Goal: Task Accomplishment & Management: Use online tool/utility

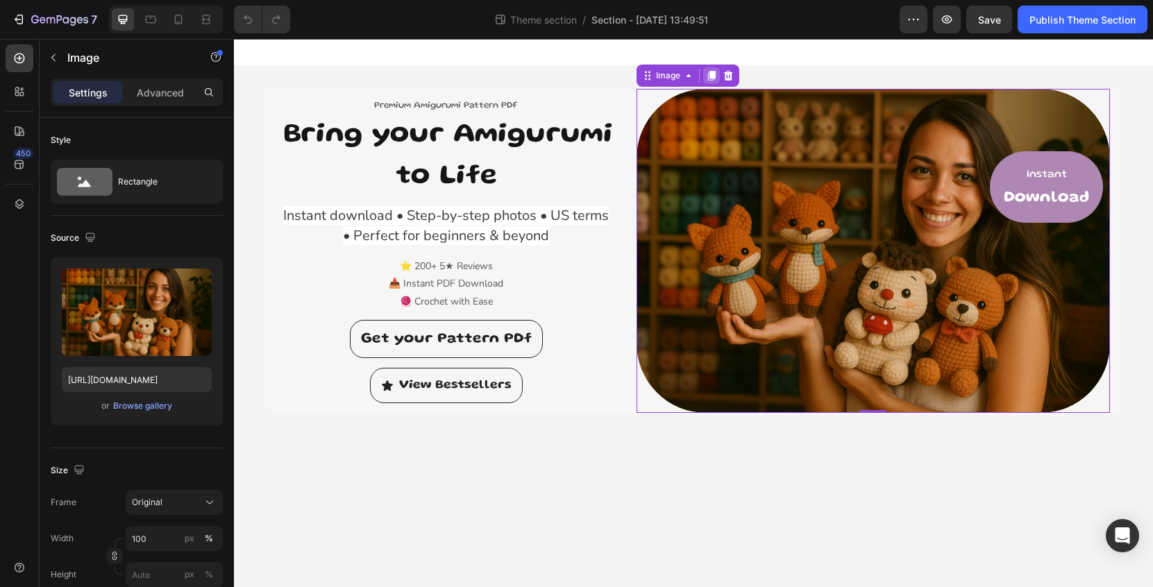
click at [714, 76] on icon at bounding box center [711, 76] width 8 height 10
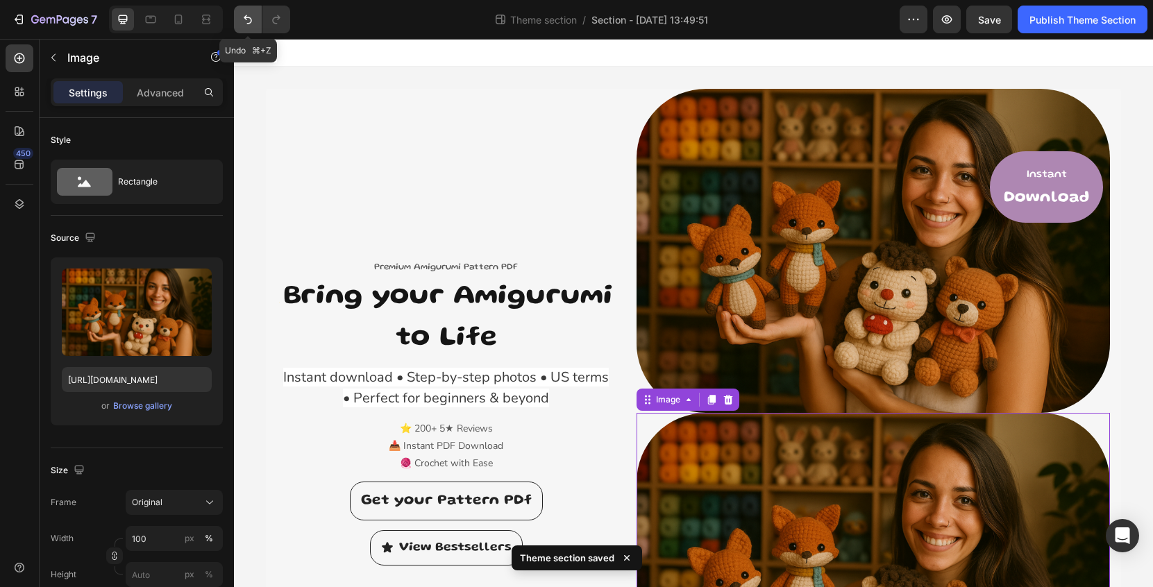
click at [251, 17] on icon "Undo/Redo" at bounding box center [248, 19] width 14 height 14
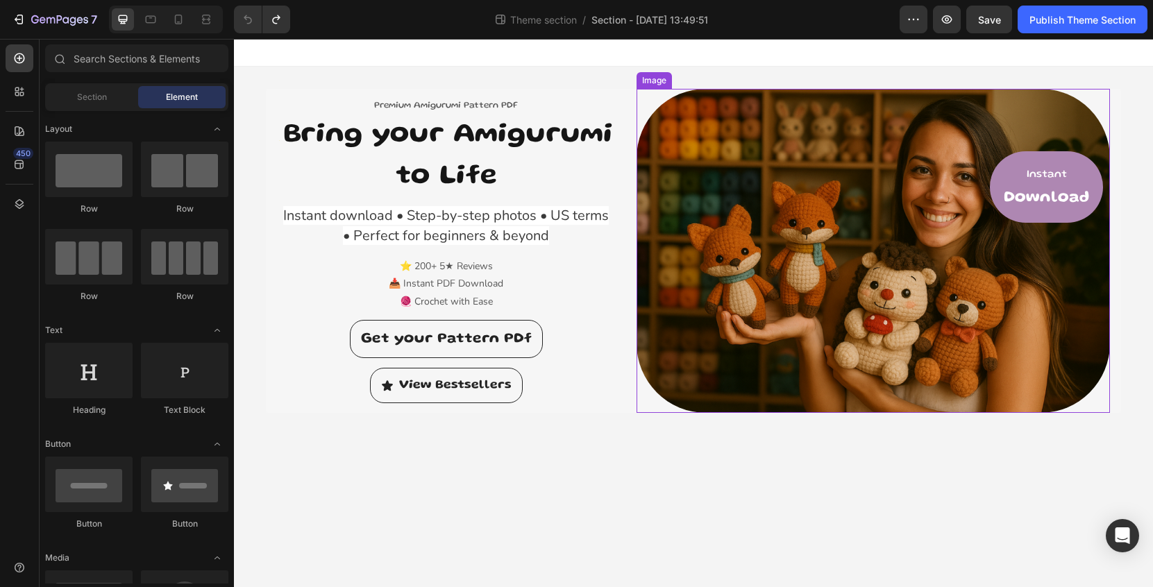
click at [798, 210] on img at bounding box center [874, 251] width 474 height 324
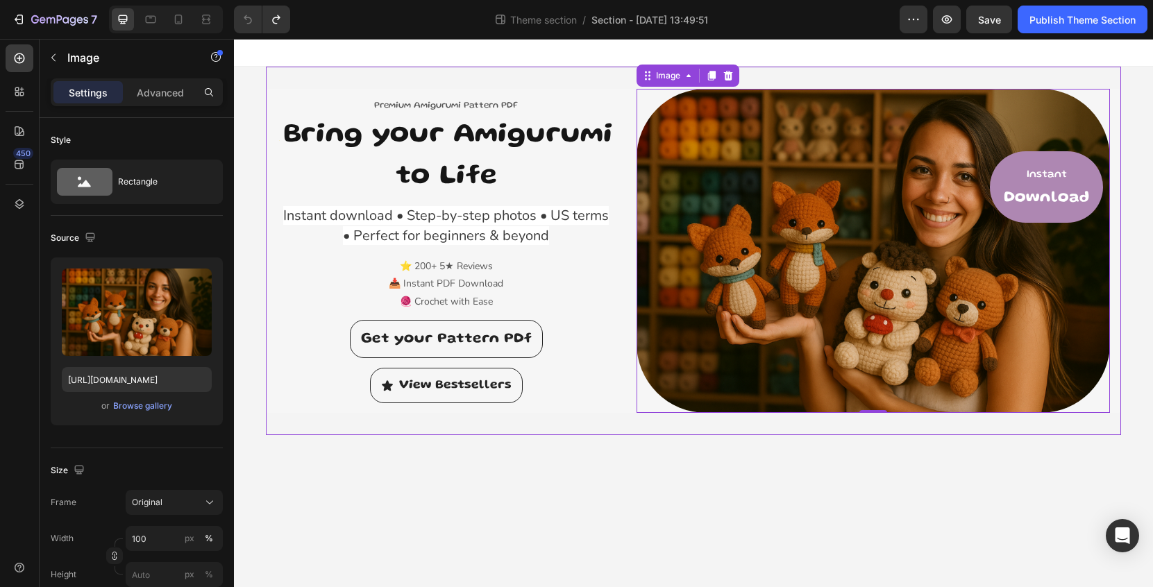
click at [619, 77] on div "Premium Amigurumi Pattern PDF Text block ✨ Bring your Amigurumi to Life Heading…" at bounding box center [693, 251] width 855 height 369
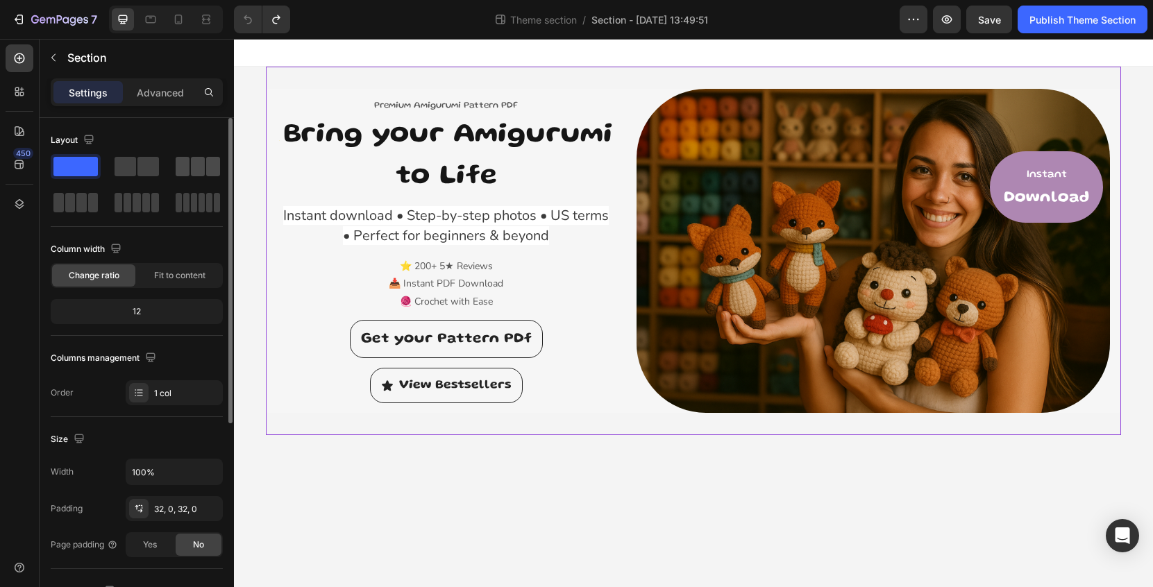
click at [199, 172] on span at bounding box center [198, 166] width 14 height 19
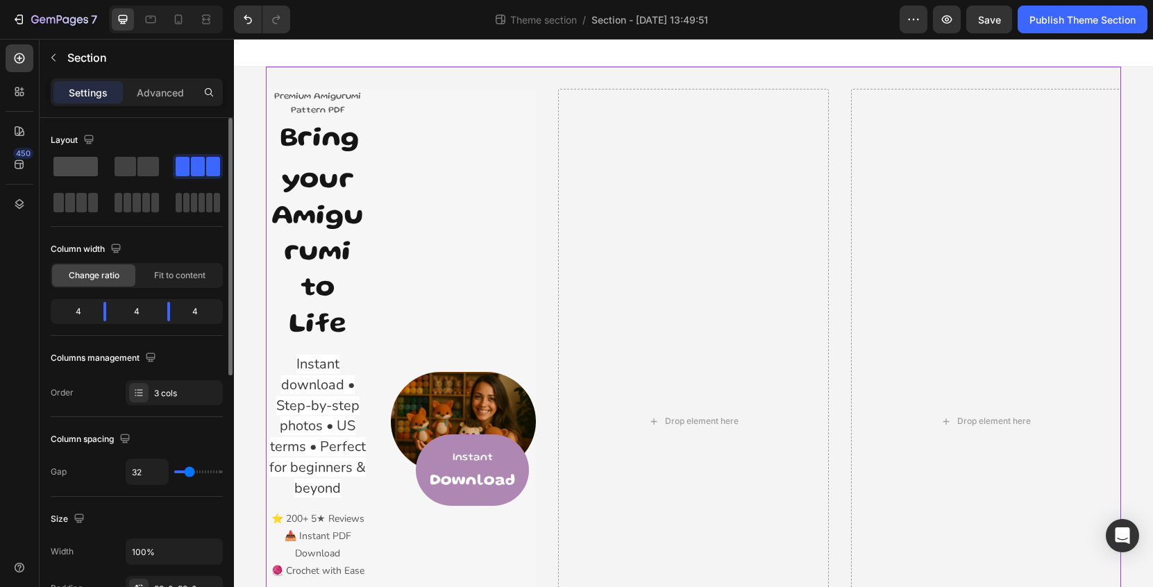
click at [83, 171] on span at bounding box center [75, 166] width 44 height 19
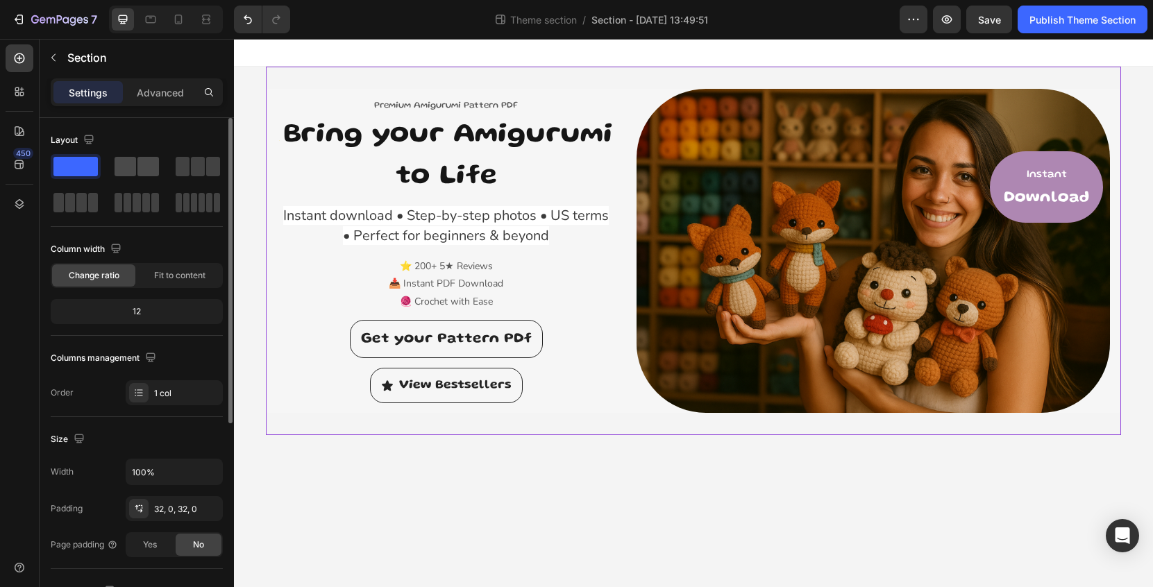
click at [144, 168] on span at bounding box center [148, 166] width 22 height 19
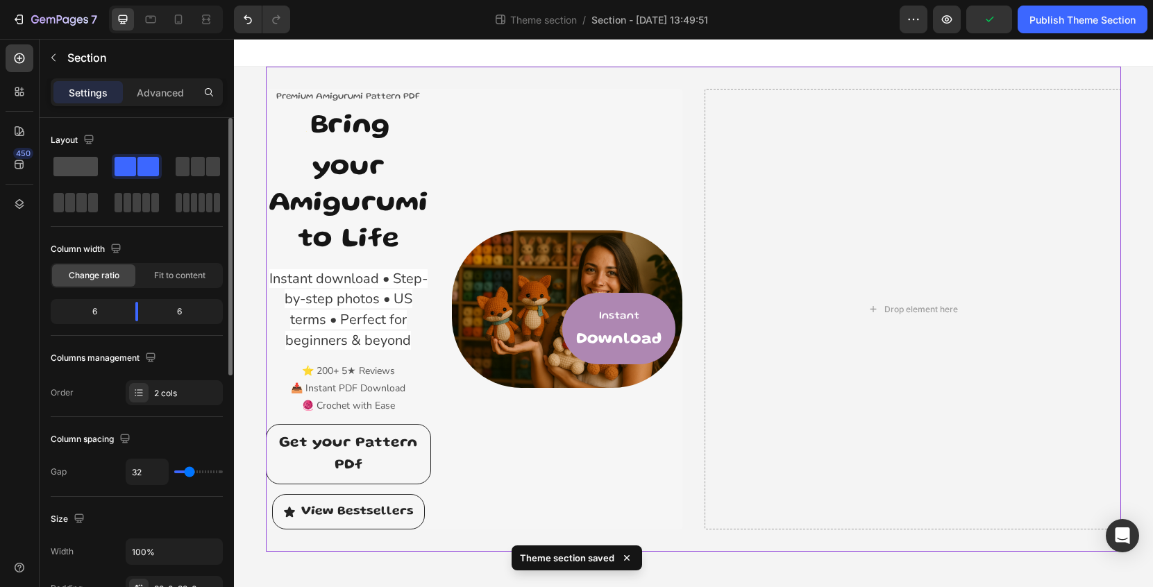
click at [82, 167] on span at bounding box center [75, 166] width 44 height 19
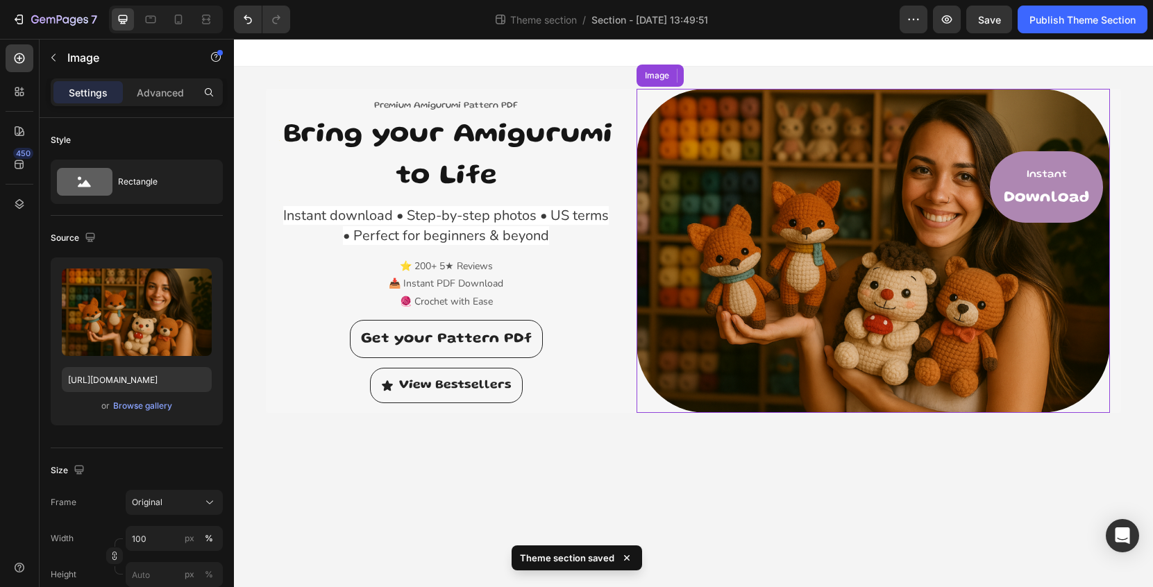
click at [837, 285] on img at bounding box center [874, 251] width 474 height 324
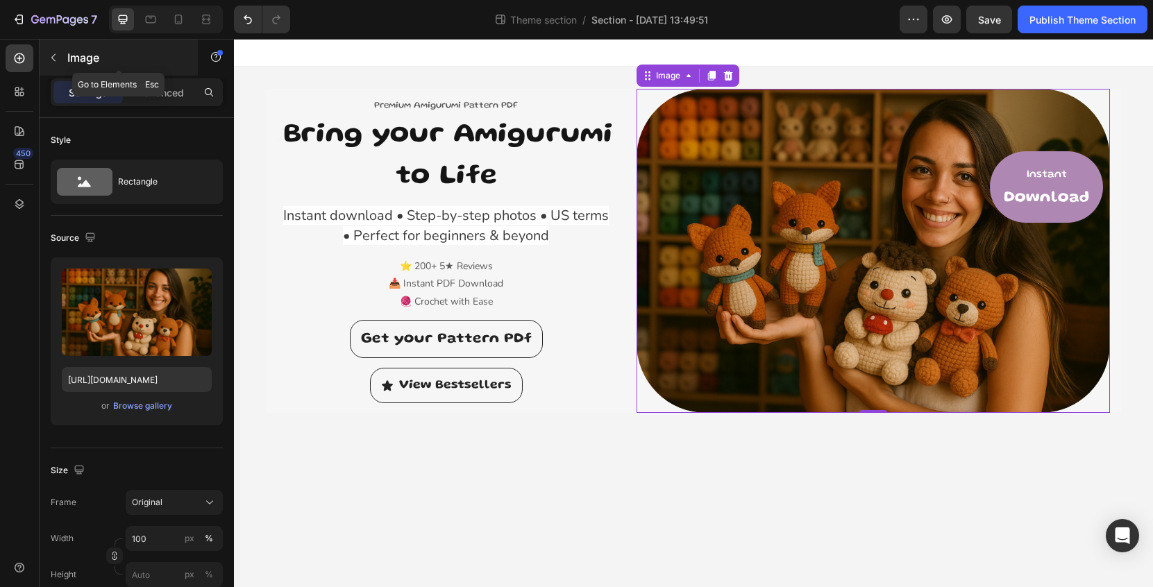
click at [65, 60] on div "Image" at bounding box center [119, 58] width 158 height 36
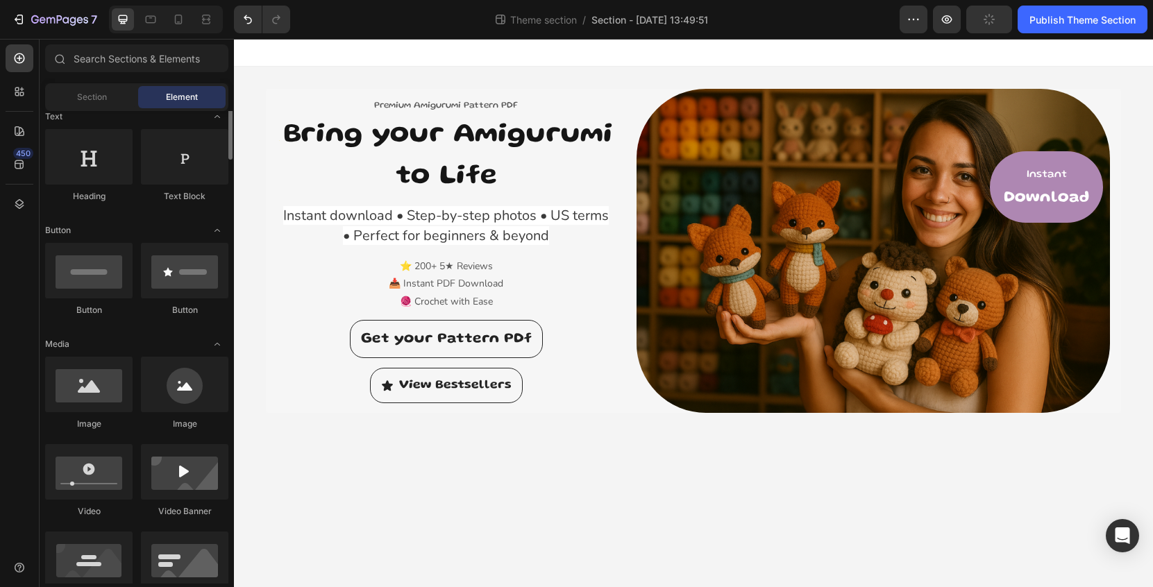
scroll to position [284, 0]
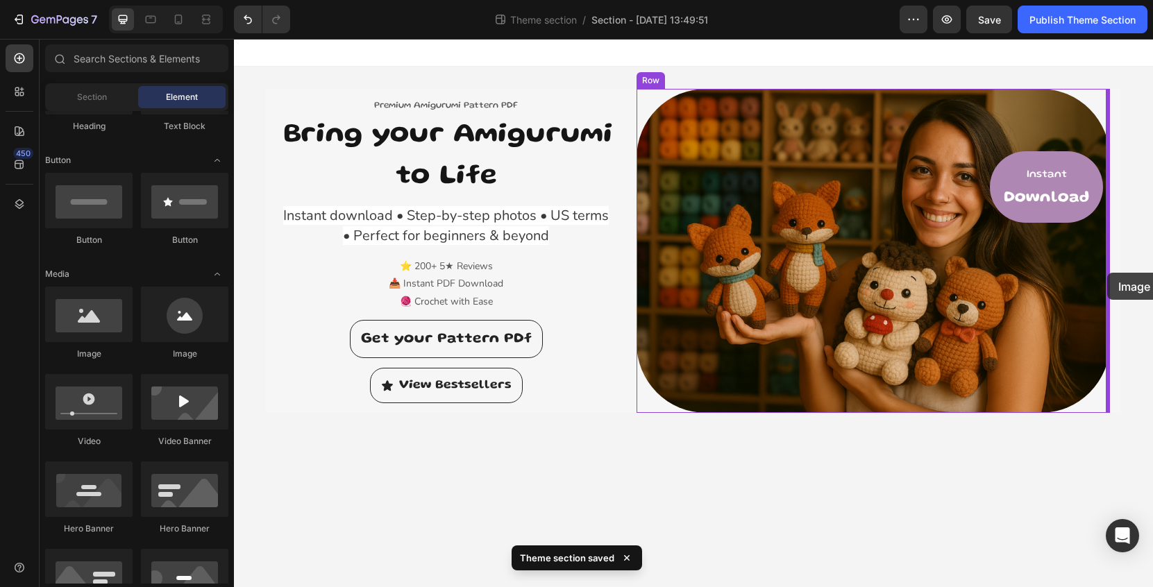
drag, startPoint x: 342, startPoint y: 365, endPoint x: 1107, endPoint y: 273, distance: 771.3
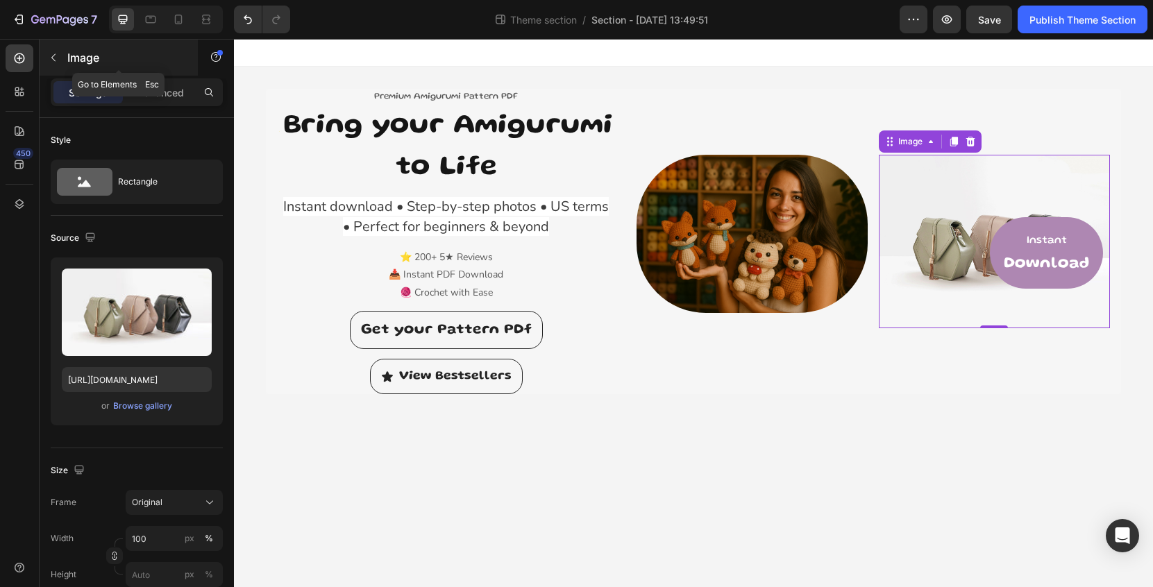
click at [63, 57] on button "button" at bounding box center [53, 58] width 22 height 22
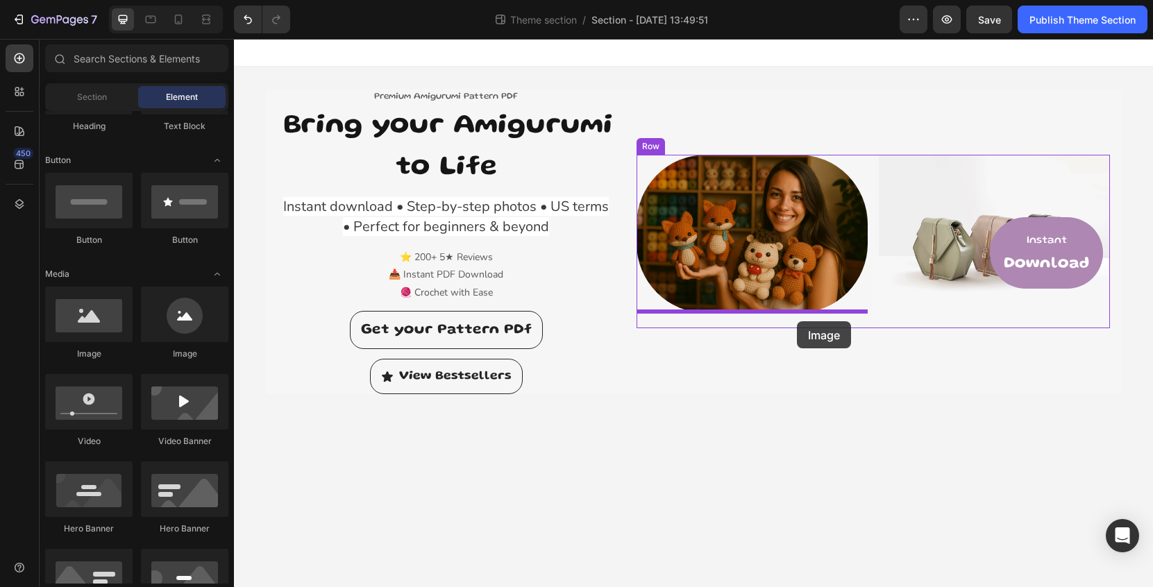
drag, startPoint x: 341, startPoint y: 365, endPoint x: 799, endPoint y: 321, distance: 460.3
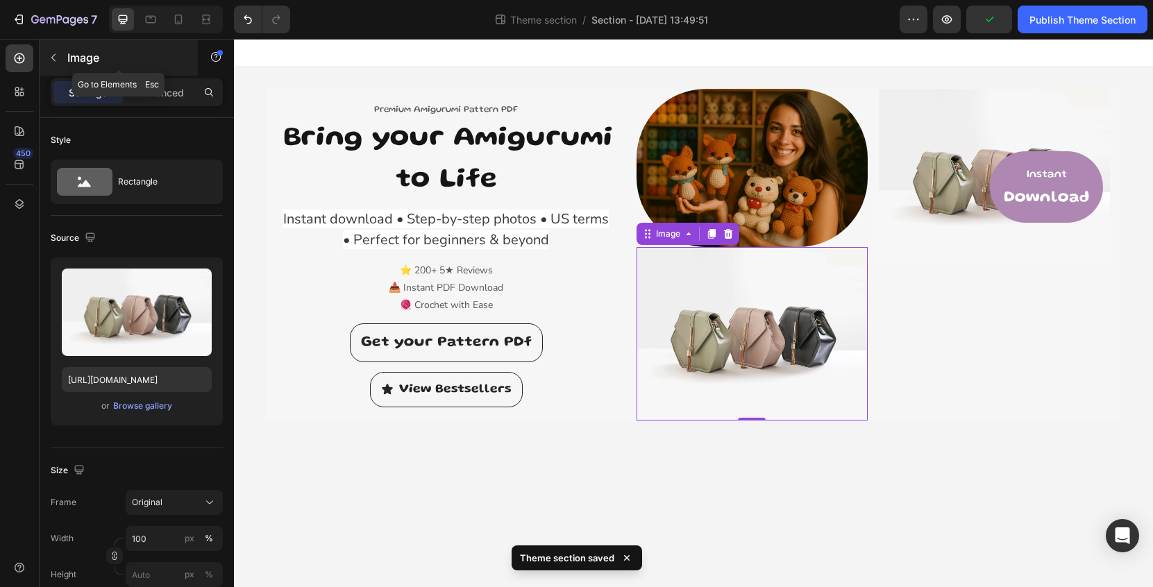
click at [74, 65] on p "Image" at bounding box center [126, 57] width 118 height 17
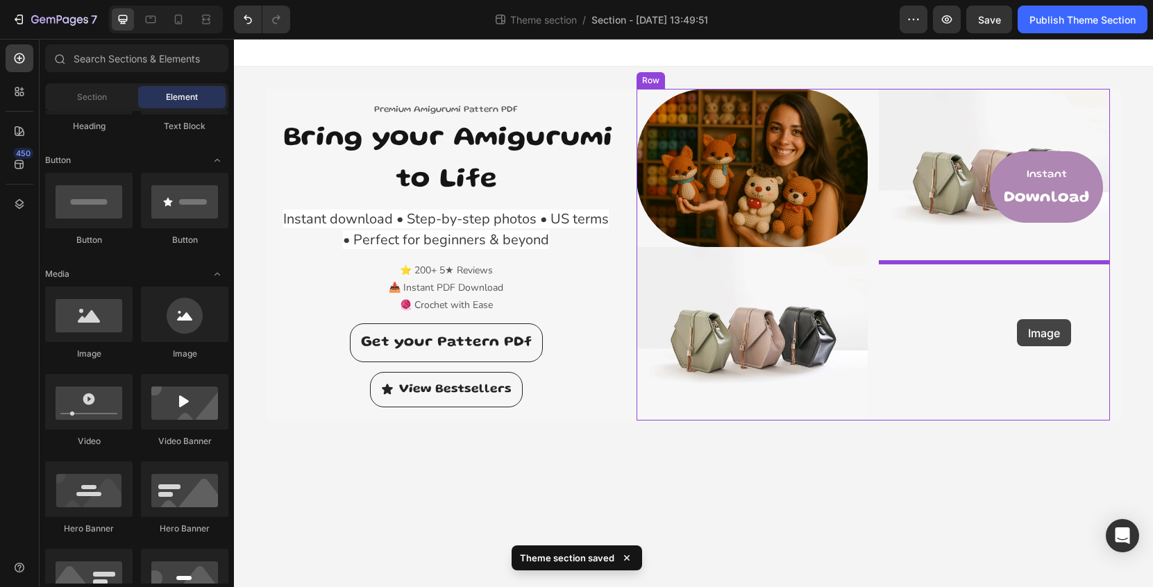
drag, startPoint x: 343, startPoint y: 356, endPoint x: 1017, endPoint y: 319, distance: 675.2
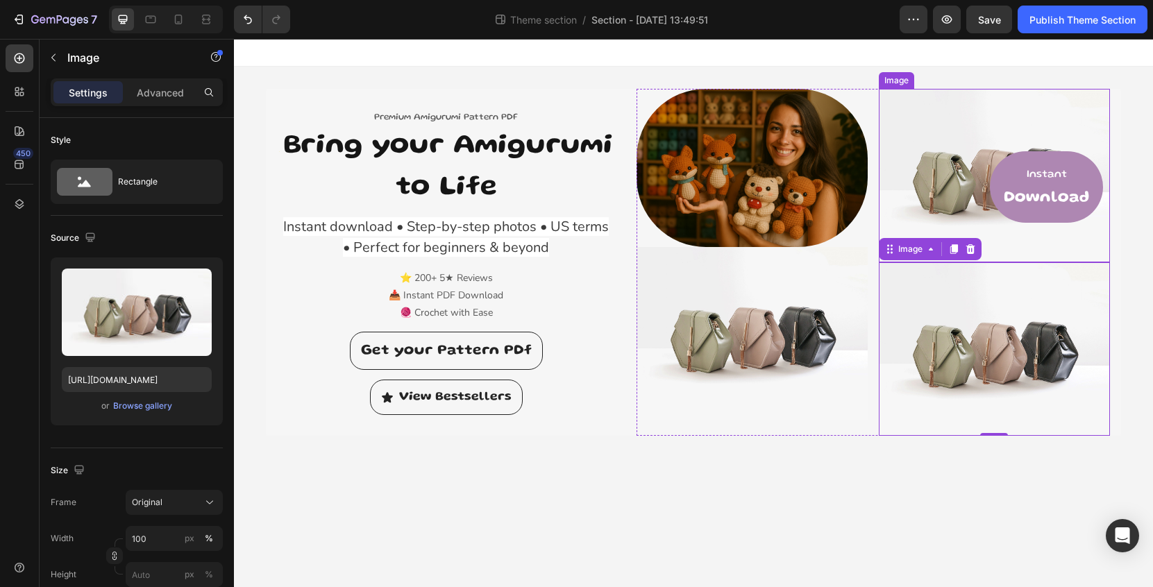
click at [943, 176] on img at bounding box center [994, 176] width 231 height 174
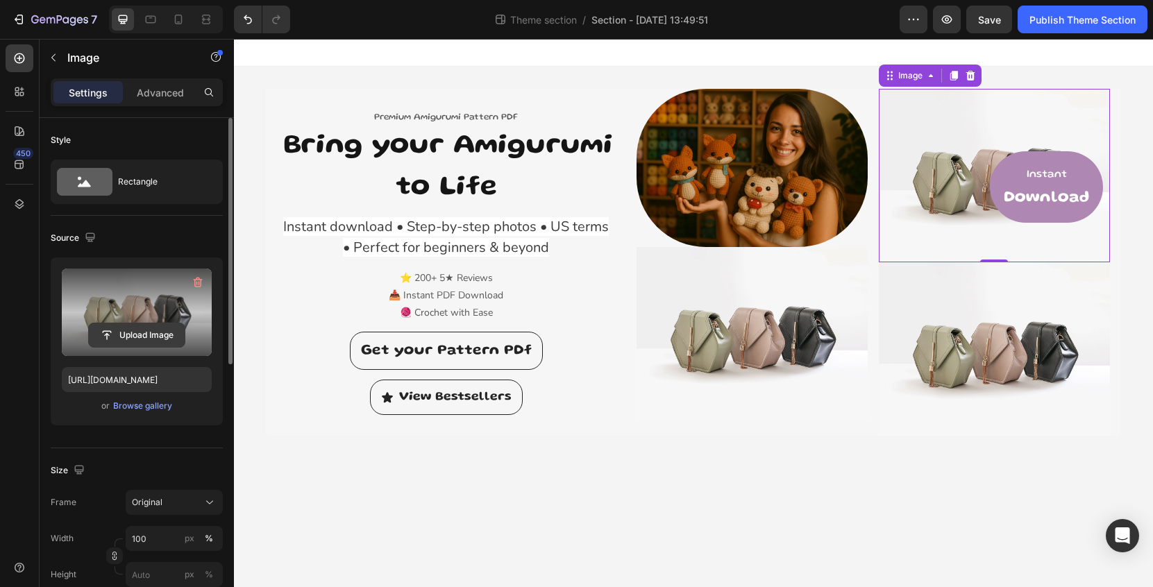
click at [149, 341] on input "file" at bounding box center [137, 336] width 96 height 24
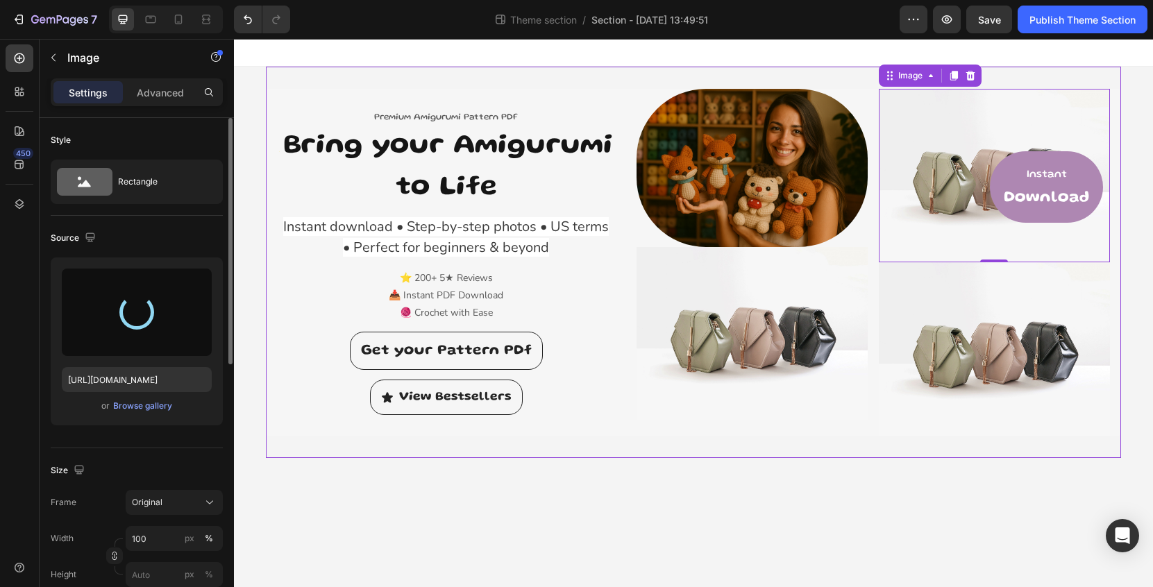
type input "[URL][DOMAIN_NAME]"
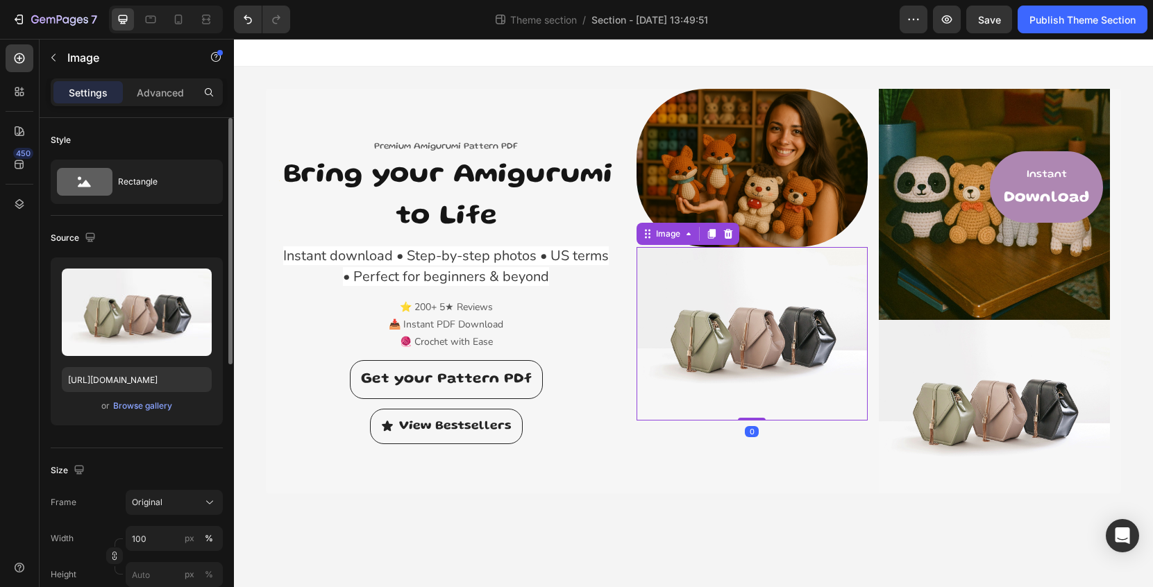
click at [754, 366] on img at bounding box center [752, 334] width 231 height 174
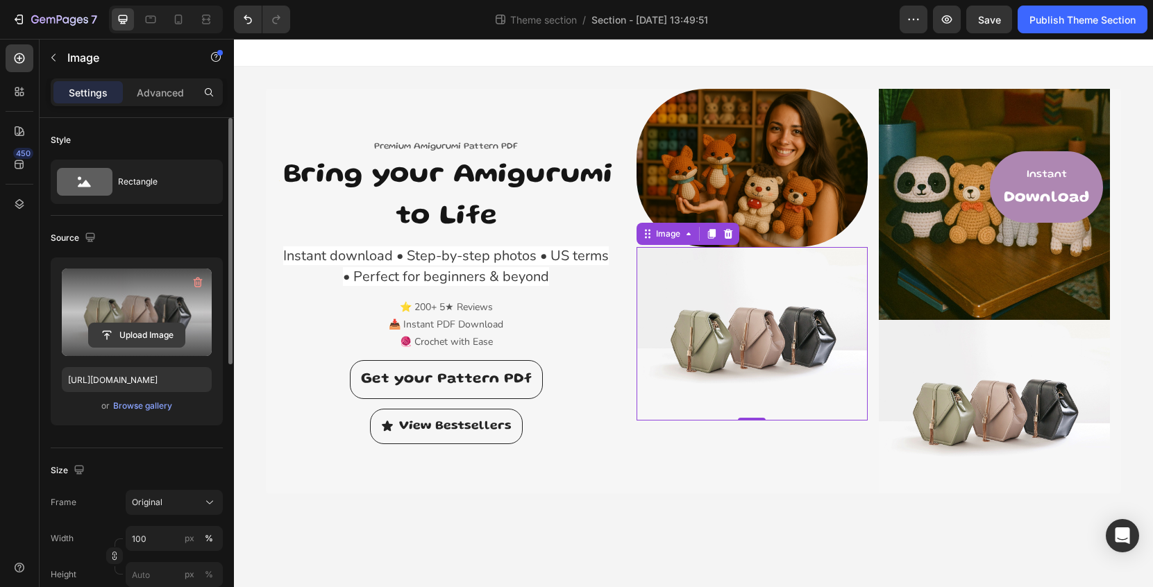
click at [149, 332] on input "file" at bounding box center [137, 336] width 96 height 24
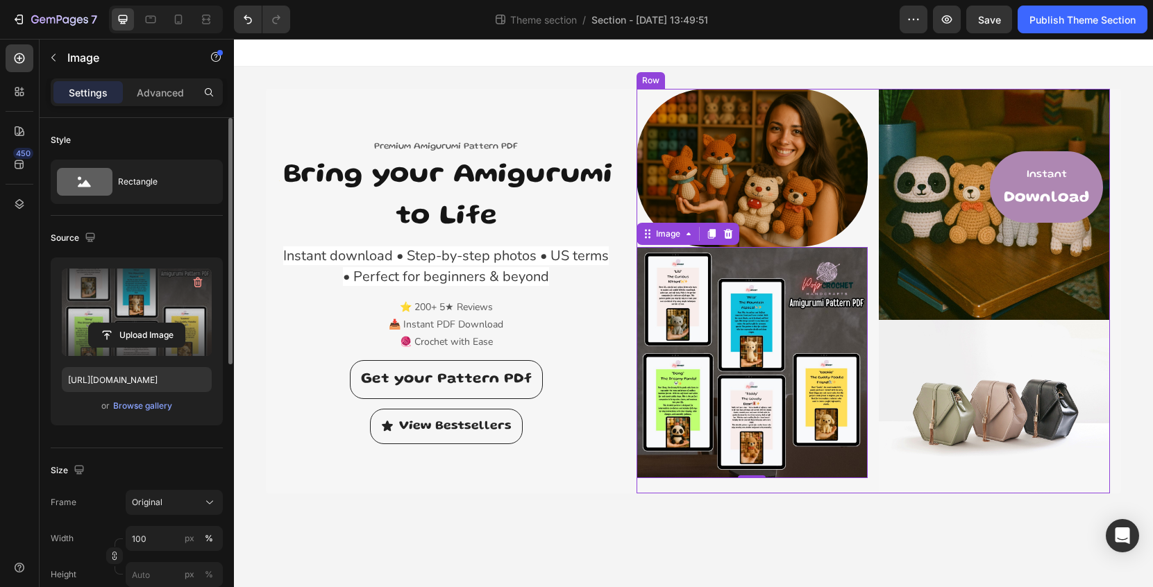
type input "[URL][DOMAIN_NAME]"
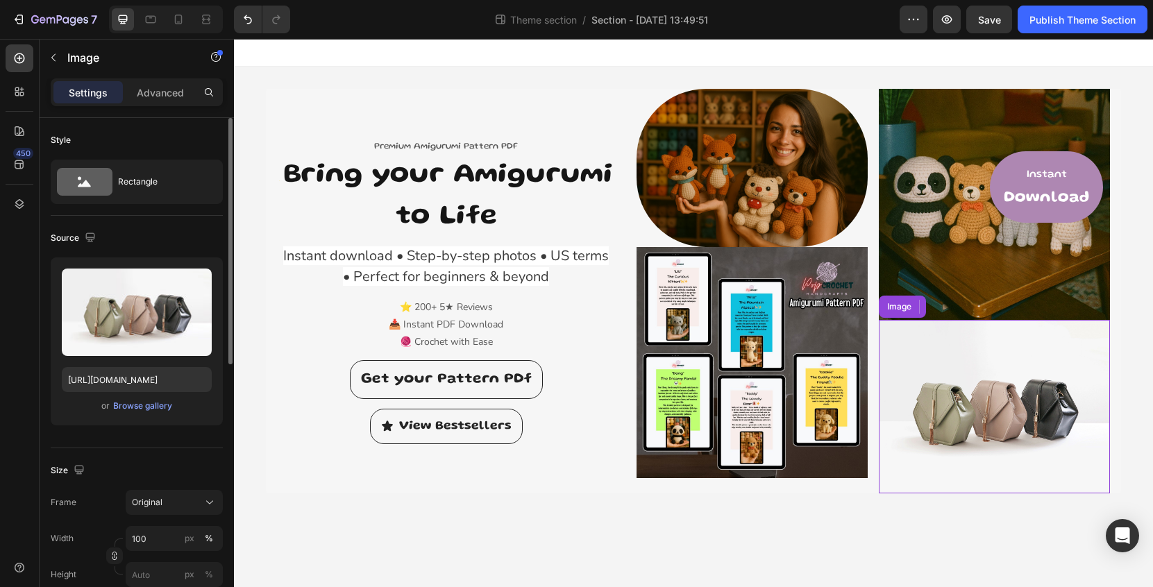
click at [984, 381] on img at bounding box center [994, 407] width 231 height 174
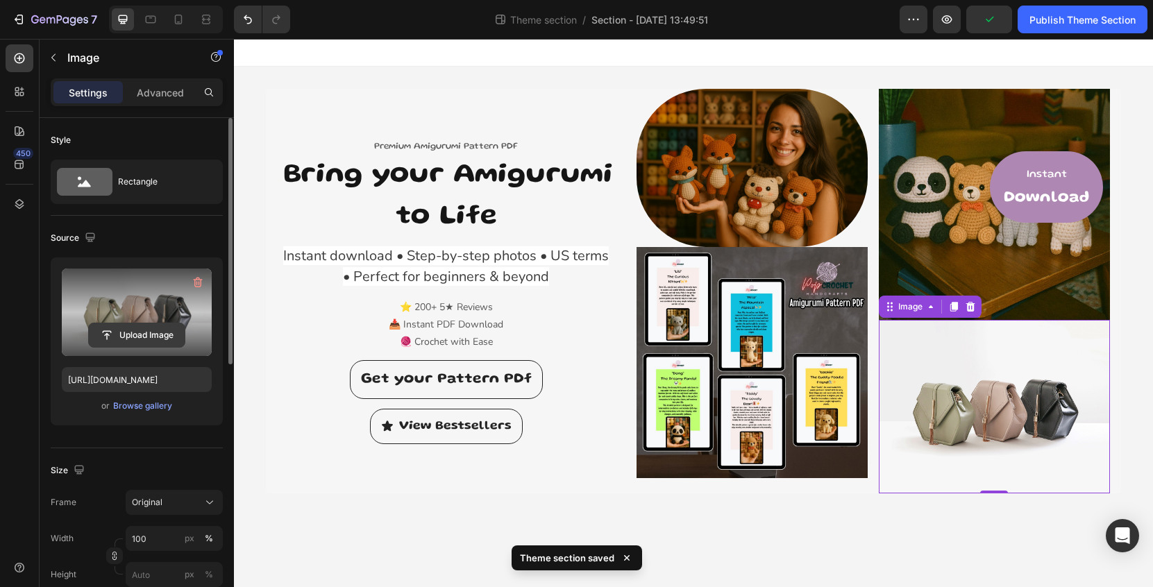
click at [147, 333] on input "file" at bounding box center [137, 336] width 96 height 24
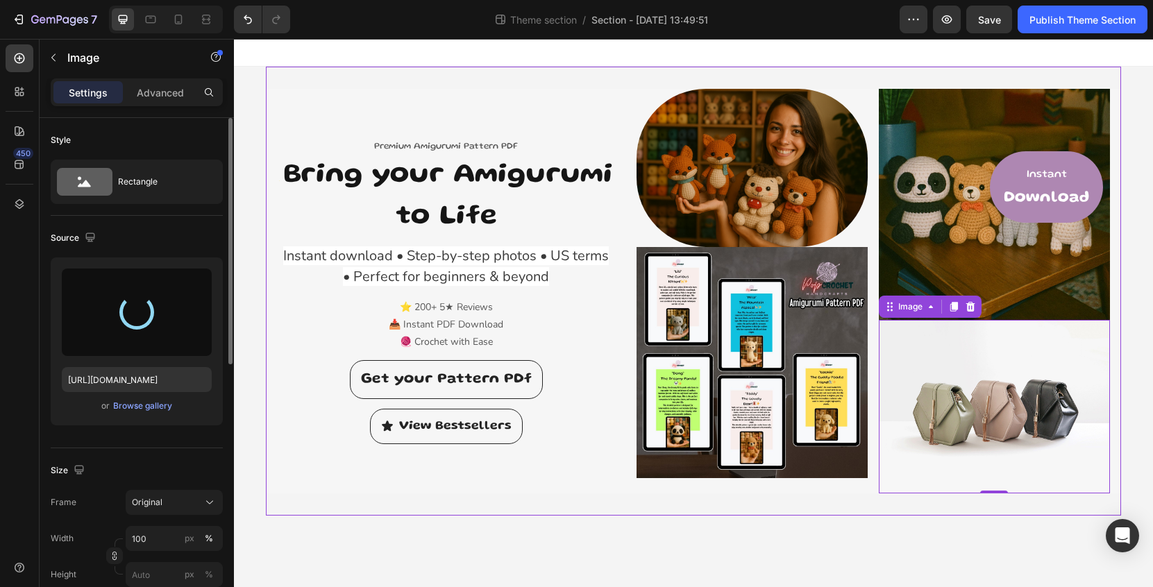
type input "[URL][DOMAIN_NAME]"
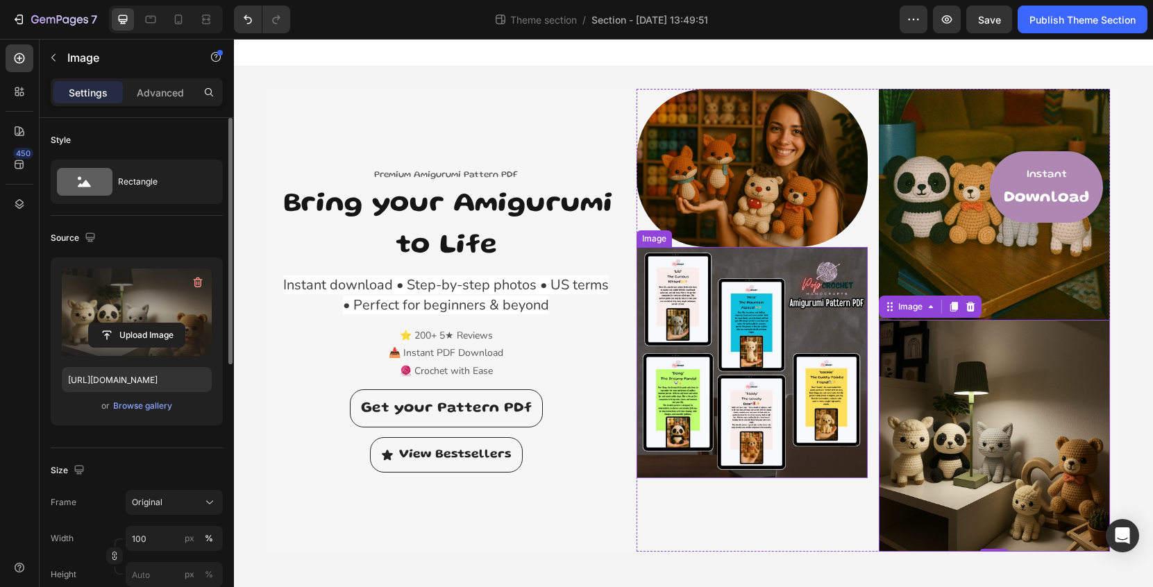
click at [751, 381] on img at bounding box center [752, 362] width 231 height 231
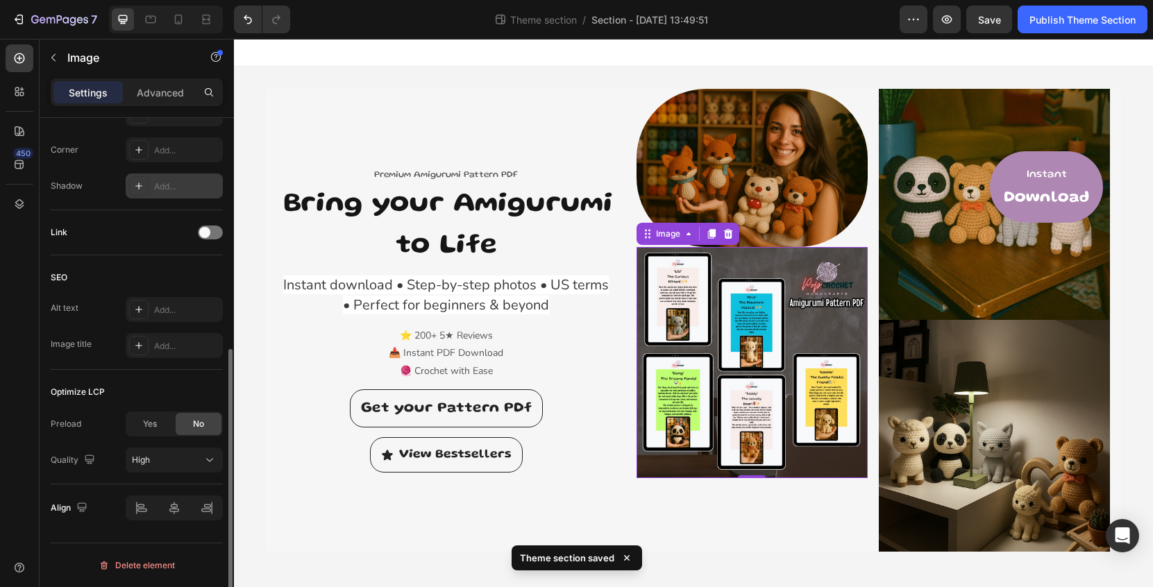
scroll to position [510, 0]
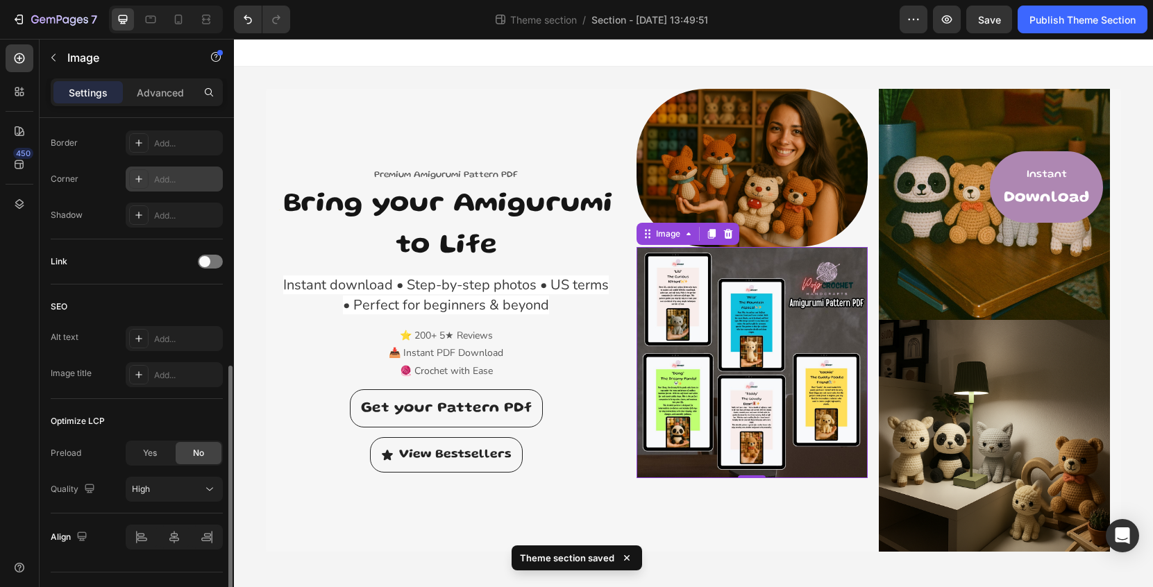
click at [167, 178] on div "Add..." at bounding box center [186, 180] width 65 height 12
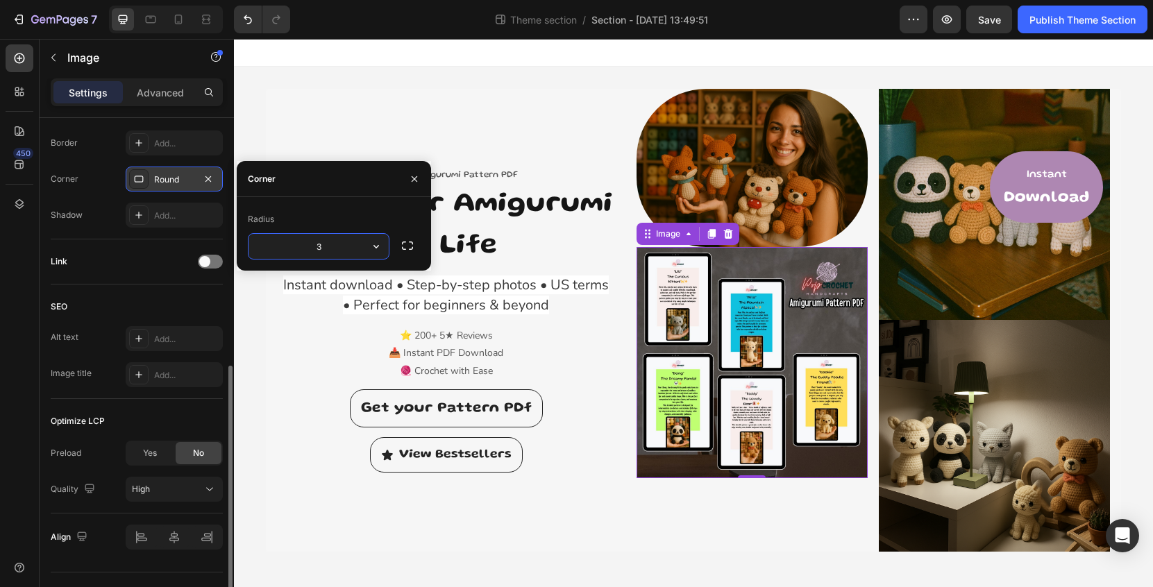
type input "30"
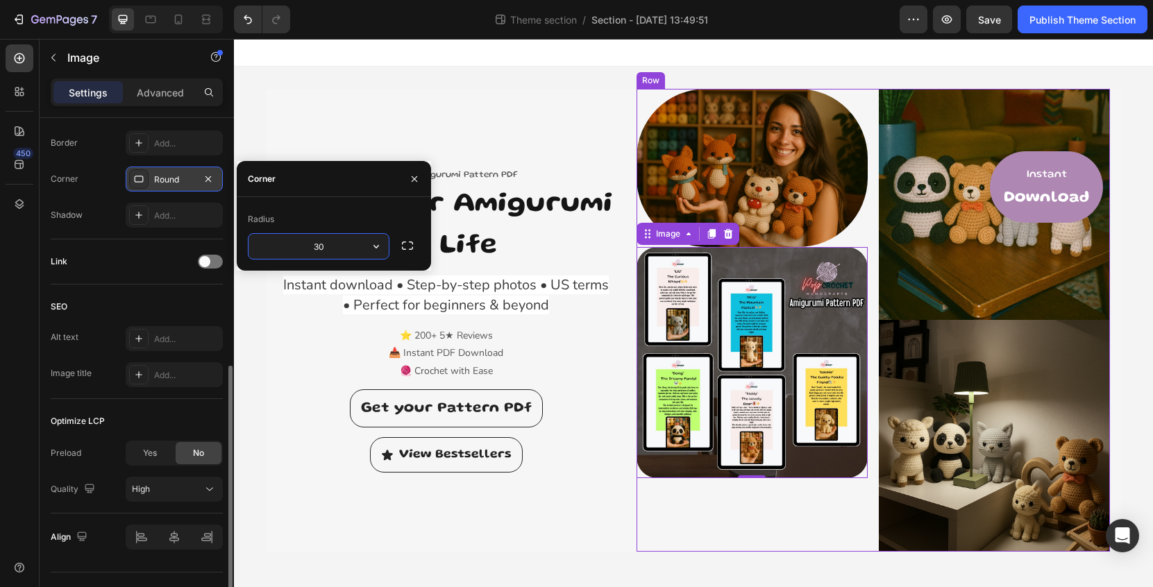
click at [723, 519] on div "Image Image 0" at bounding box center [752, 320] width 231 height 463
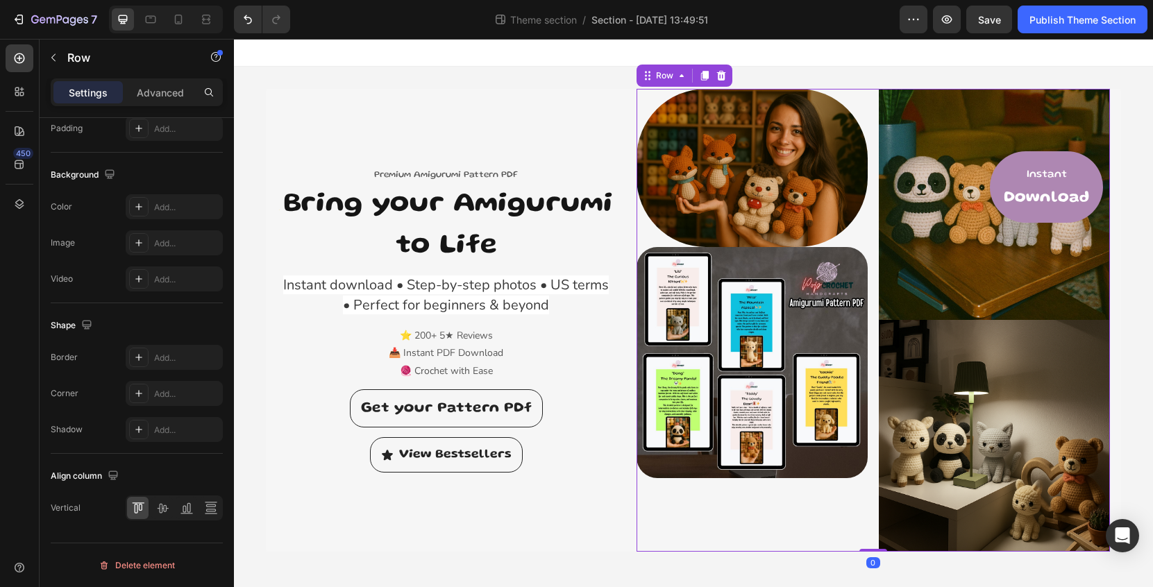
scroll to position [0, 0]
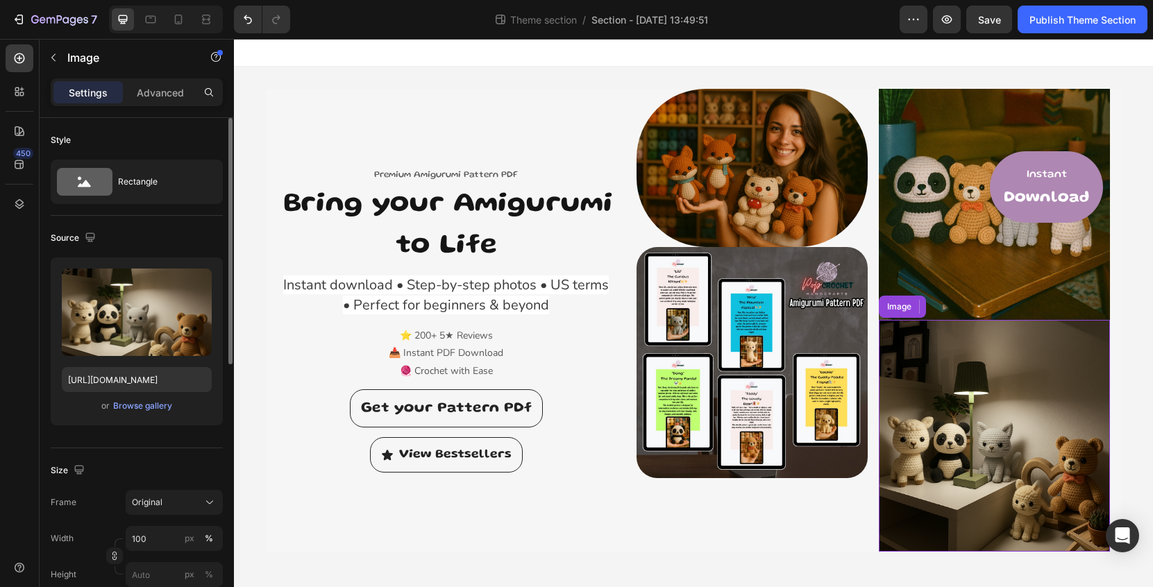
click at [981, 374] on img at bounding box center [994, 435] width 231 height 231
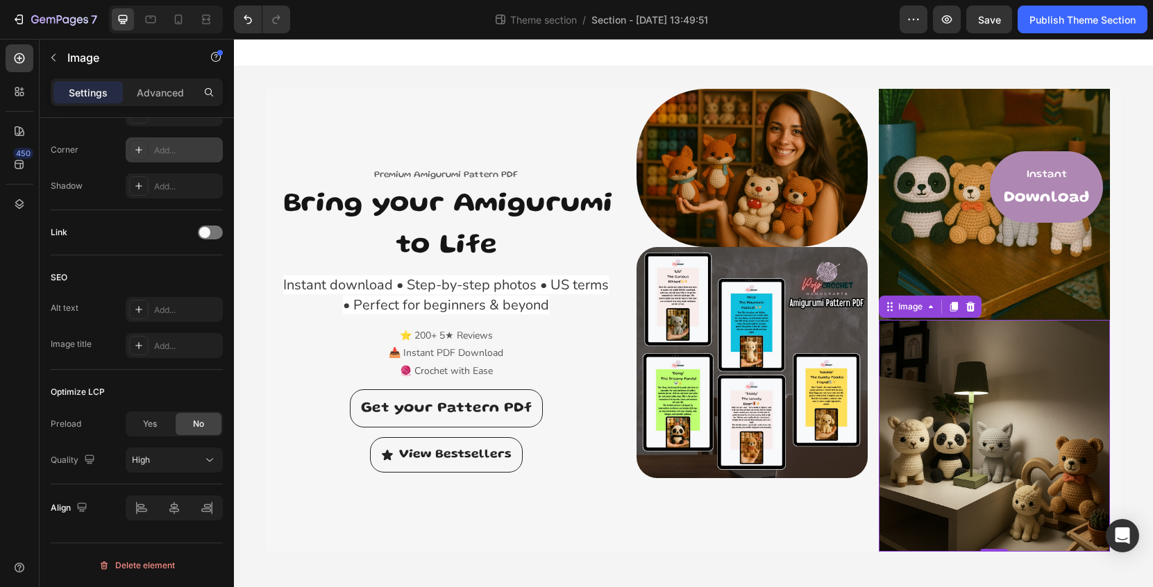
click at [162, 153] on div "Add..." at bounding box center [186, 150] width 65 height 12
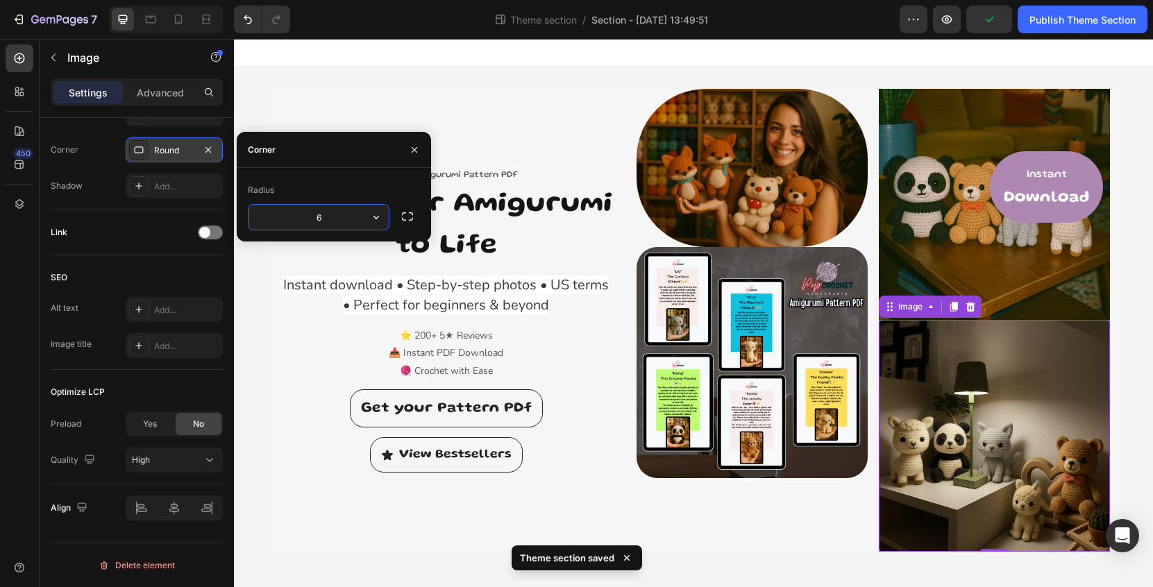
type input "60"
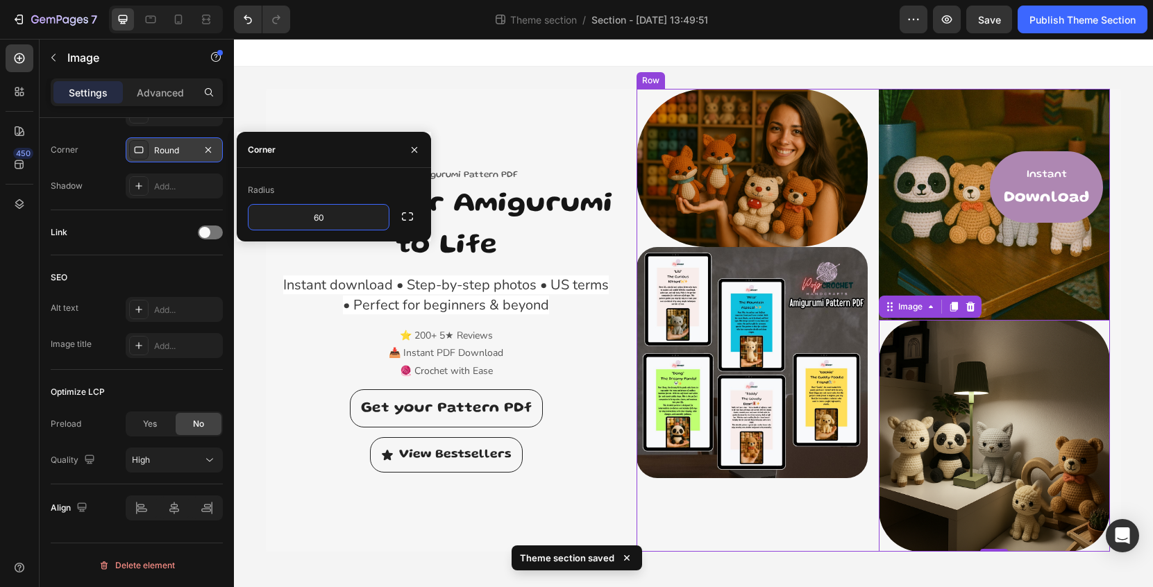
click at [744, 542] on div "Image Image" at bounding box center [752, 320] width 231 height 463
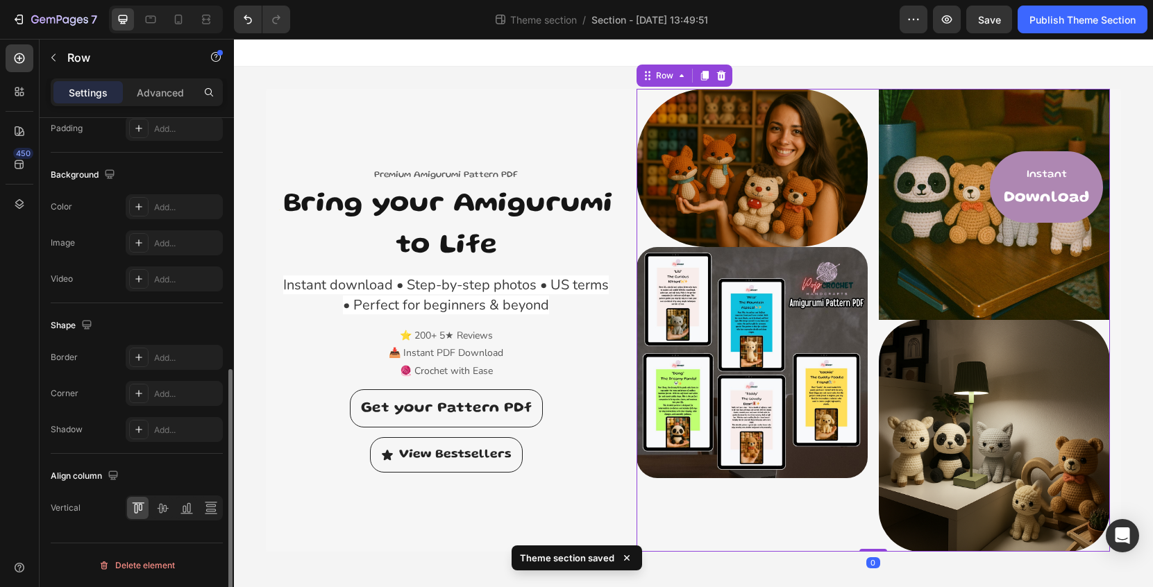
scroll to position [0, 0]
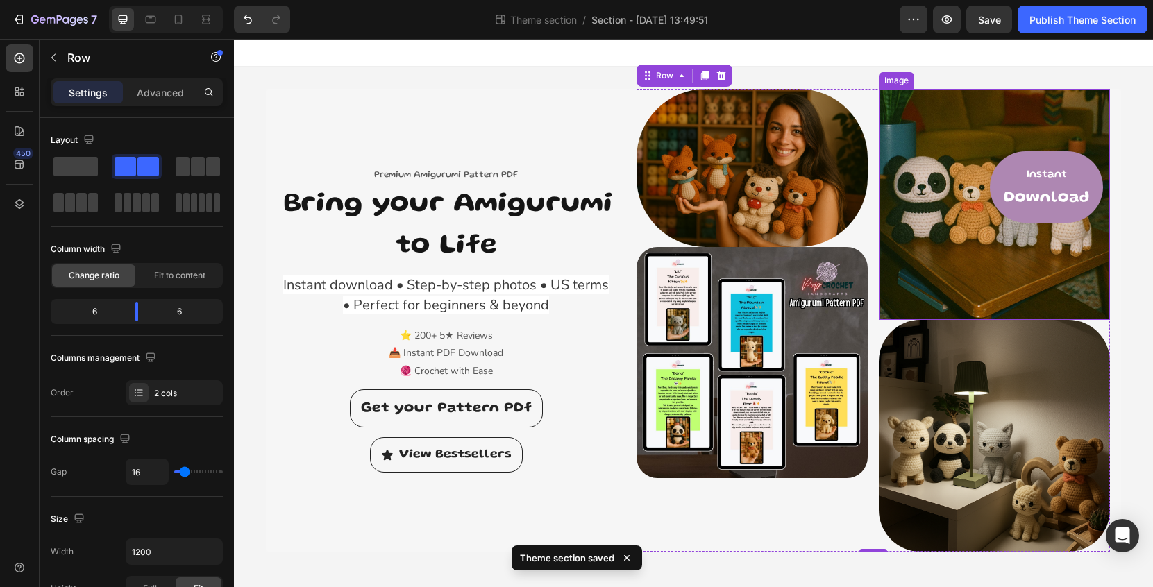
click at [1001, 252] on img at bounding box center [994, 204] width 231 height 231
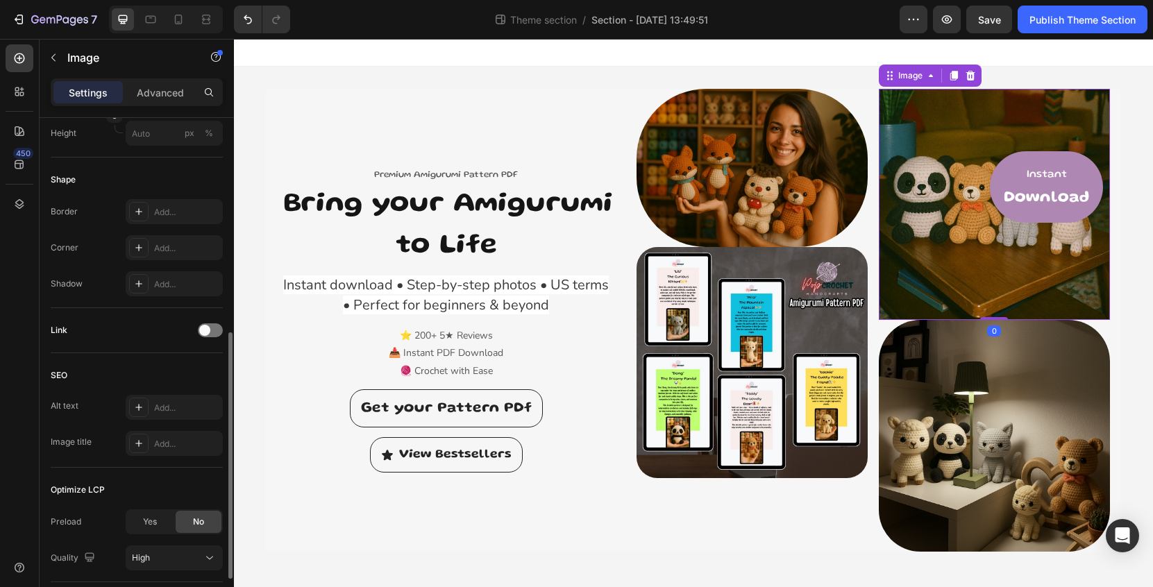
scroll to position [539, 0]
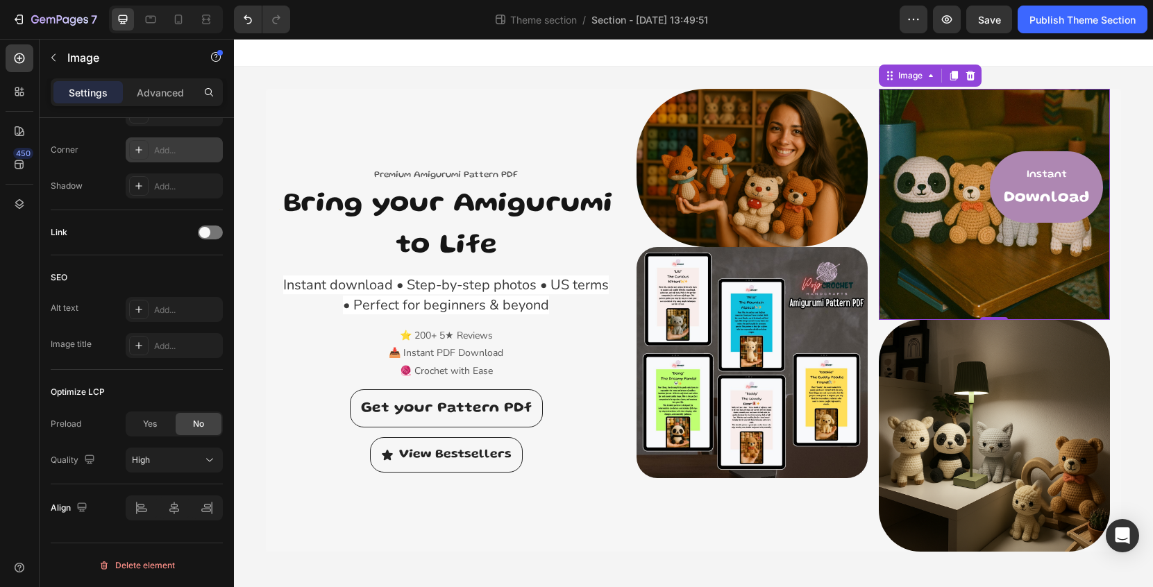
click at [165, 154] on div "Add..." at bounding box center [186, 150] width 65 height 12
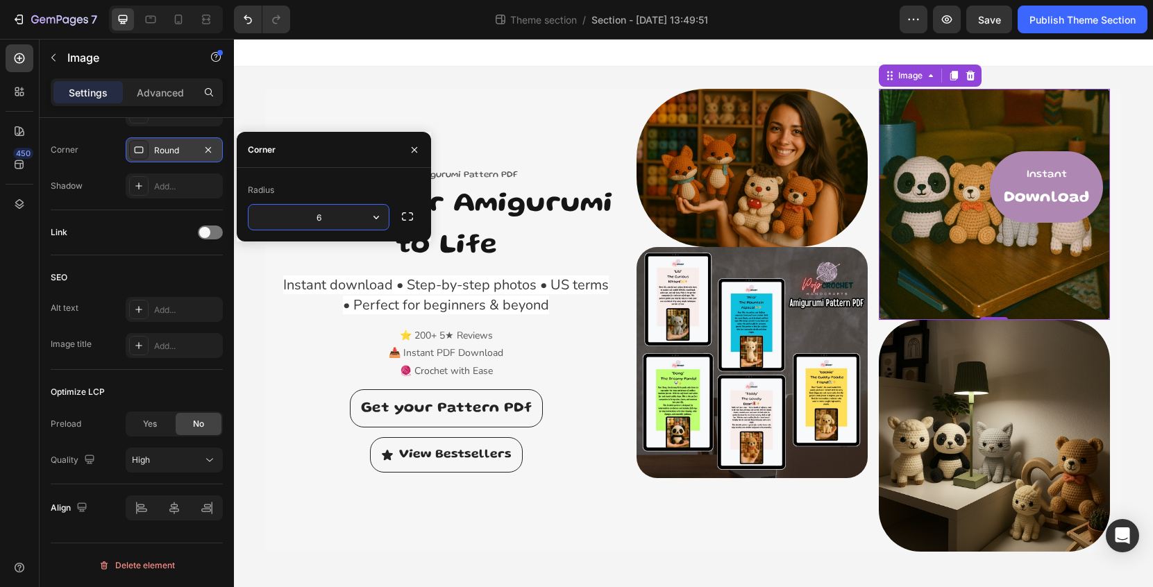
type input "60"
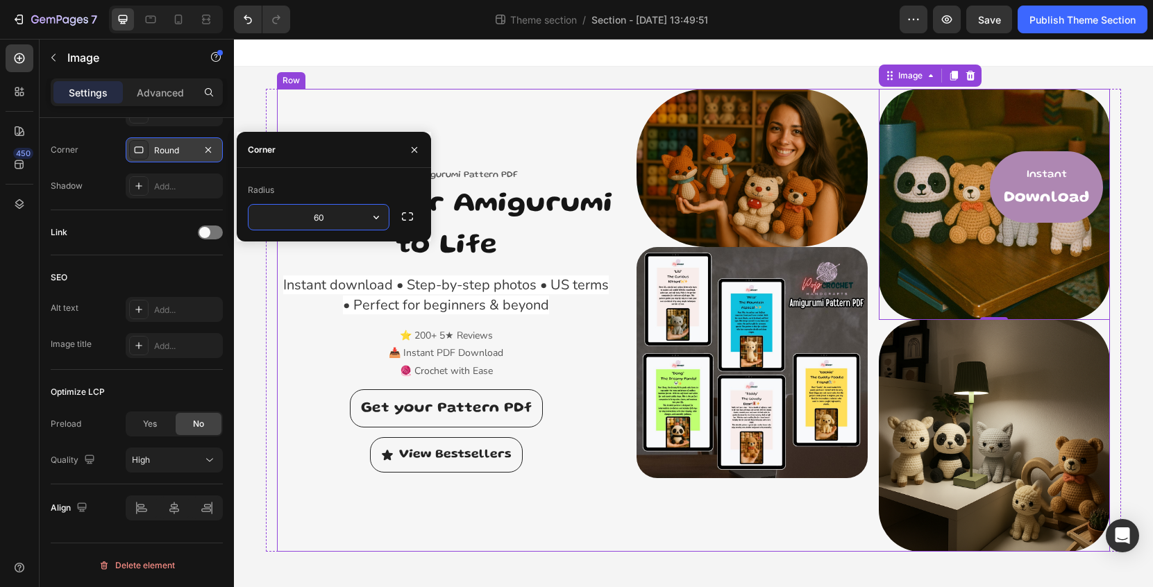
click at [625, 383] on div "Premium Amigurumi Pattern PDF Text block ✨ Bring your Amigurumi to Life Heading…" at bounding box center [693, 320] width 833 height 463
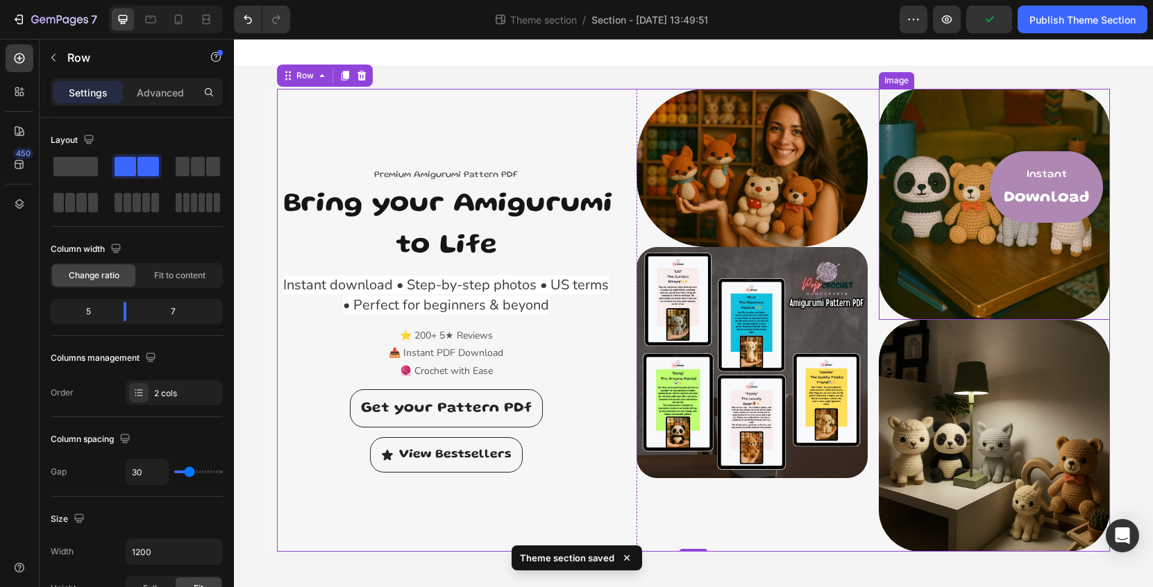
click at [1005, 279] on img at bounding box center [994, 204] width 231 height 231
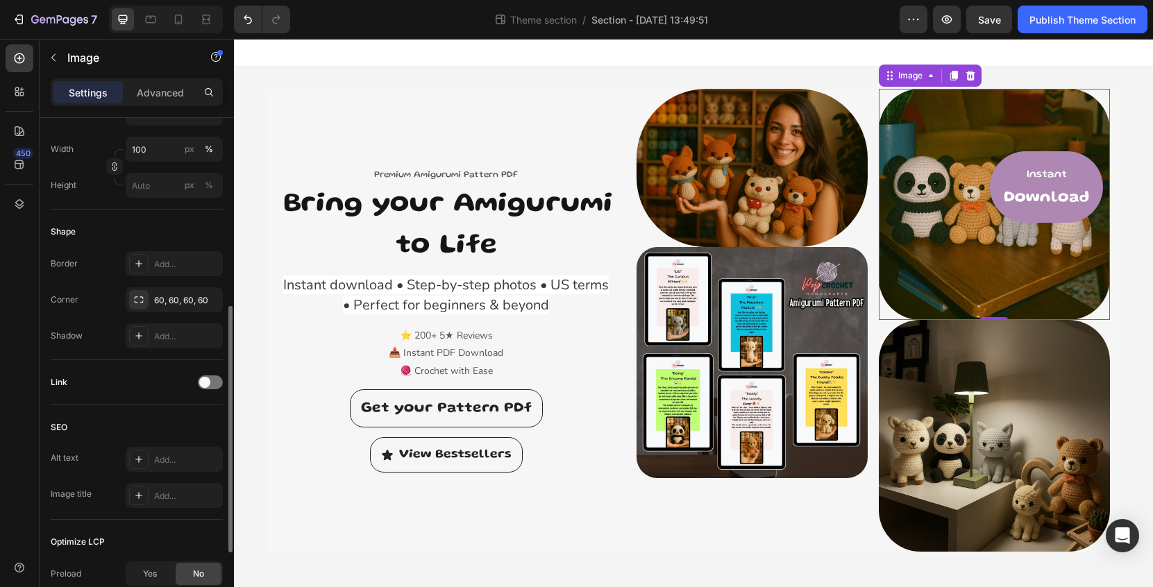
scroll to position [387, 0]
click at [187, 299] on div "60, 60, 60, 60" at bounding box center [174, 303] width 40 height 12
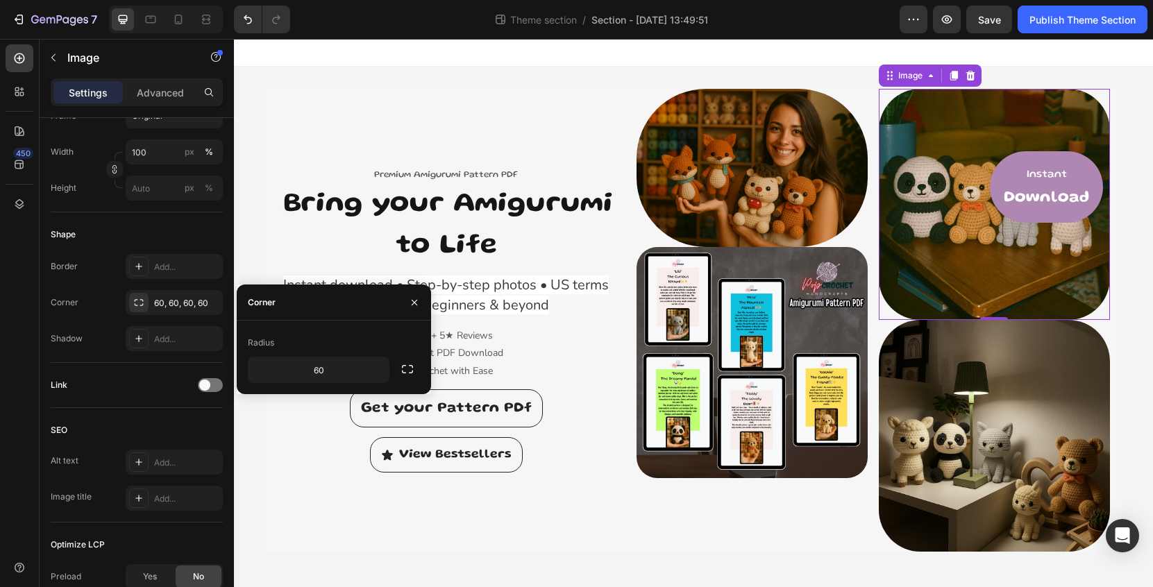
click at [153, 408] on div "Link" at bounding box center [137, 385] width 172 height 45
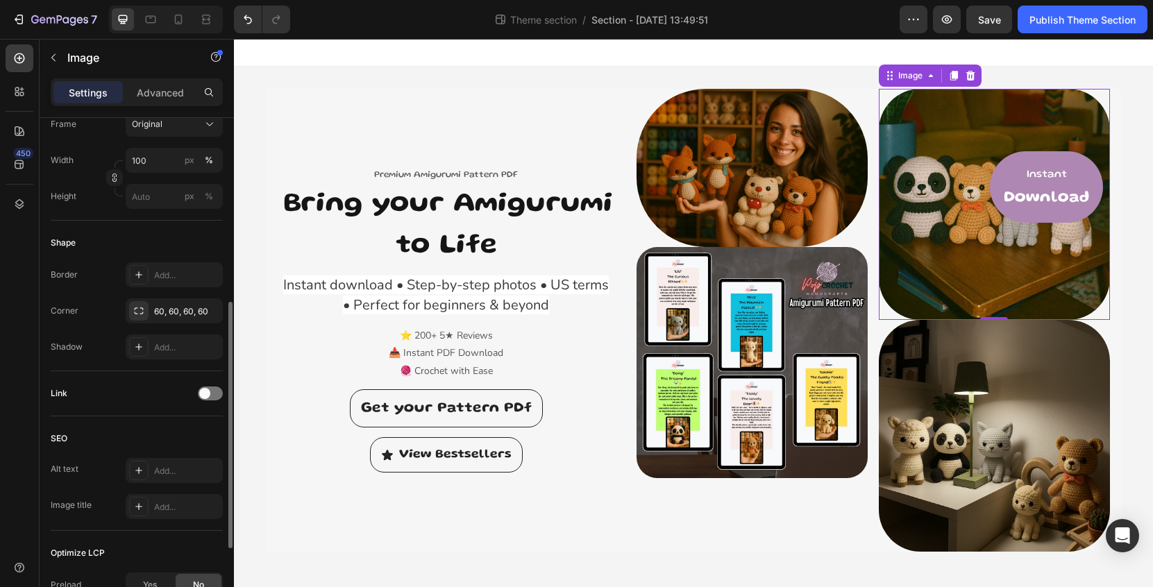
scroll to position [378, 0]
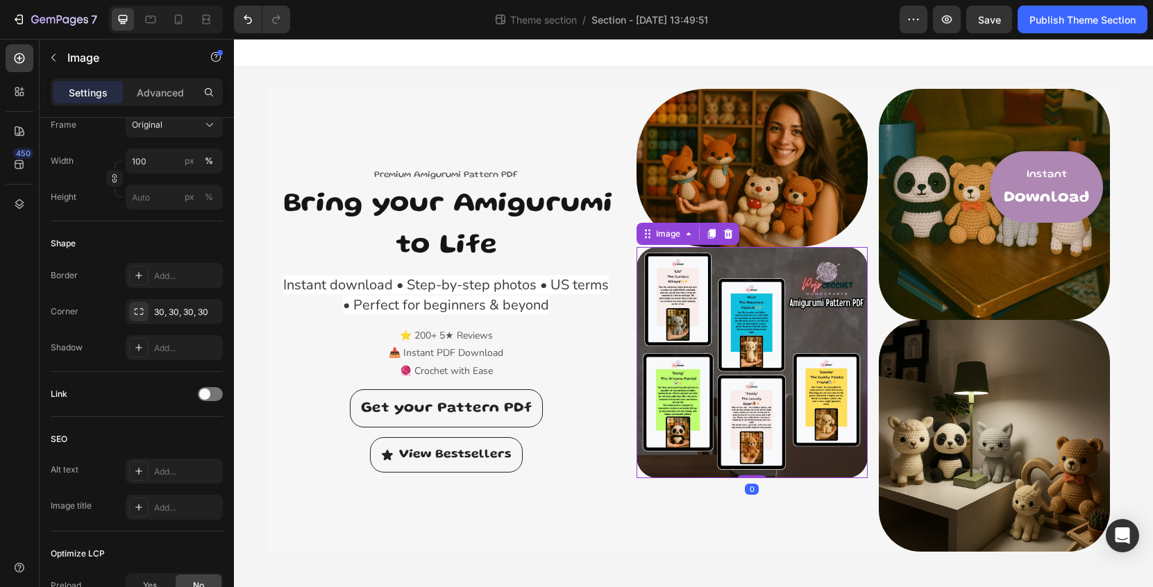
click at [763, 329] on img at bounding box center [752, 362] width 231 height 231
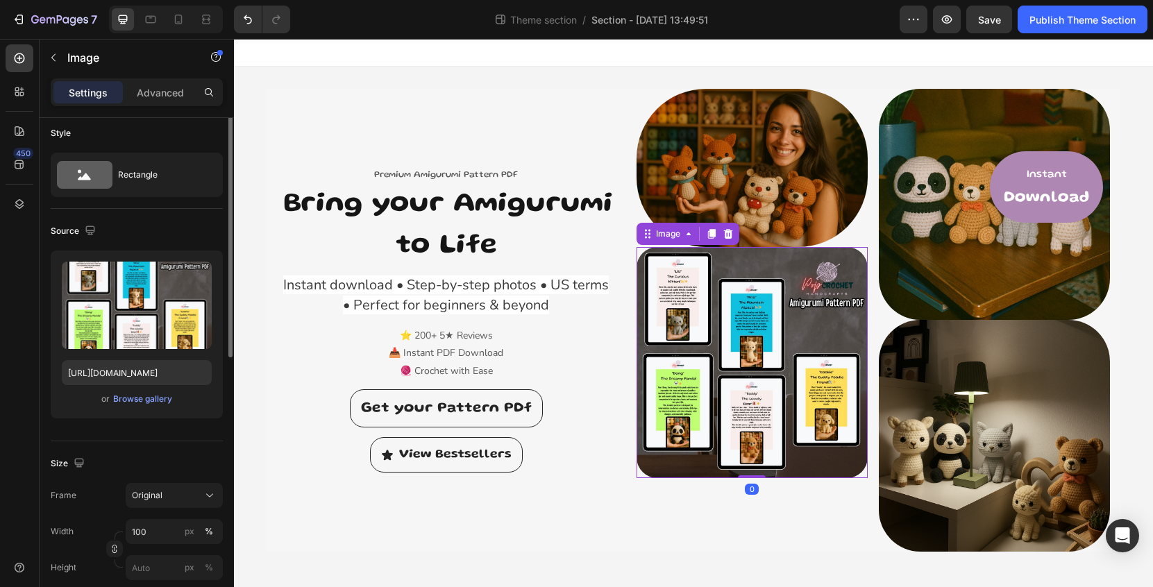
scroll to position [0, 0]
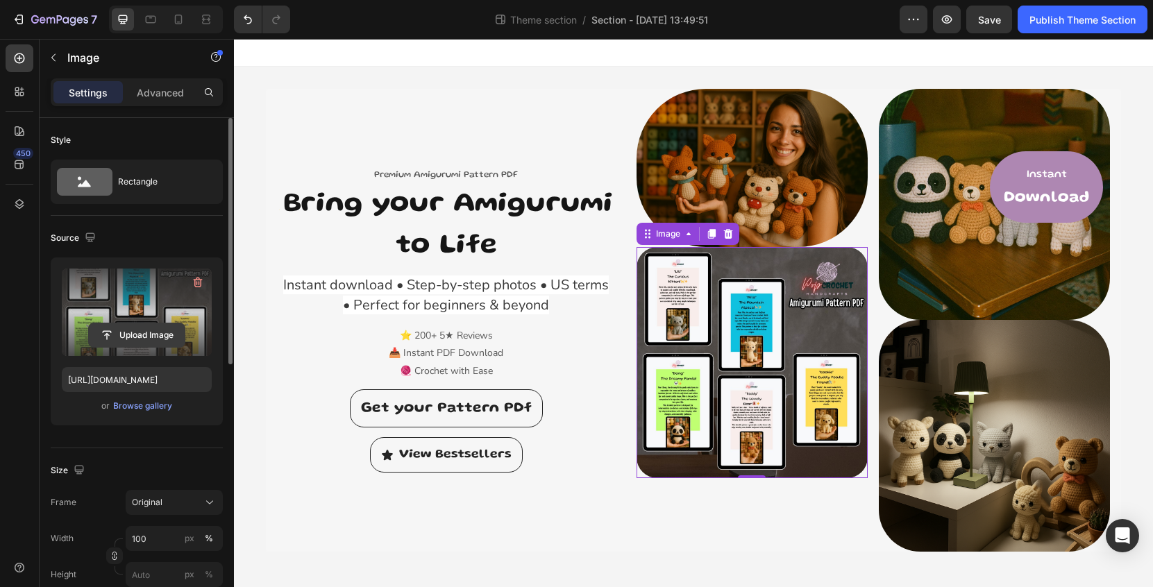
click at [149, 339] on input "file" at bounding box center [137, 336] width 96 height 24
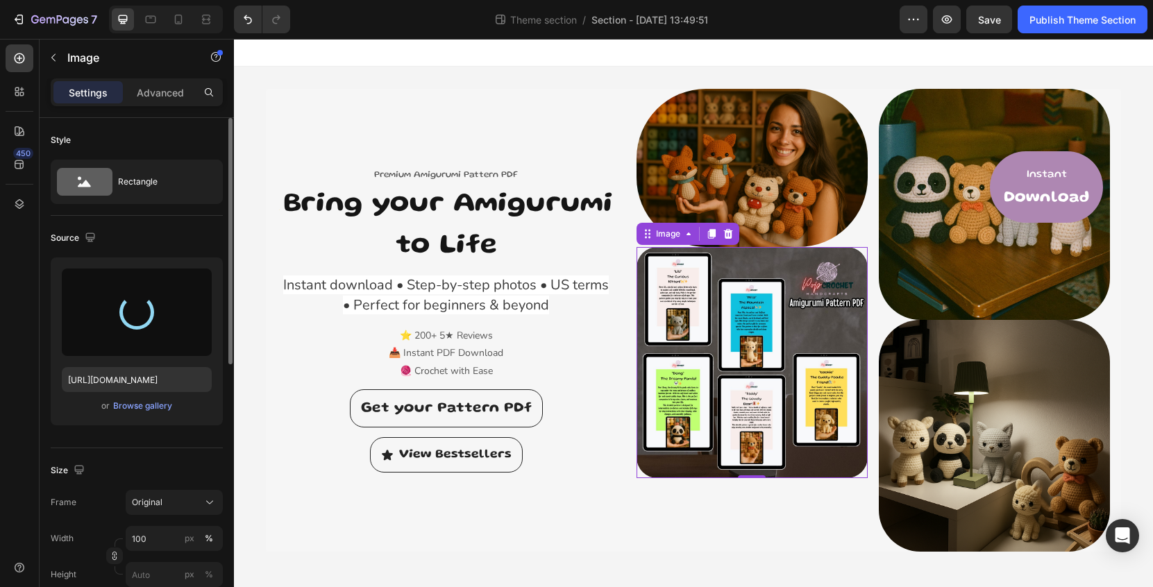
type input "[URL][DOMAIN_NAME]"
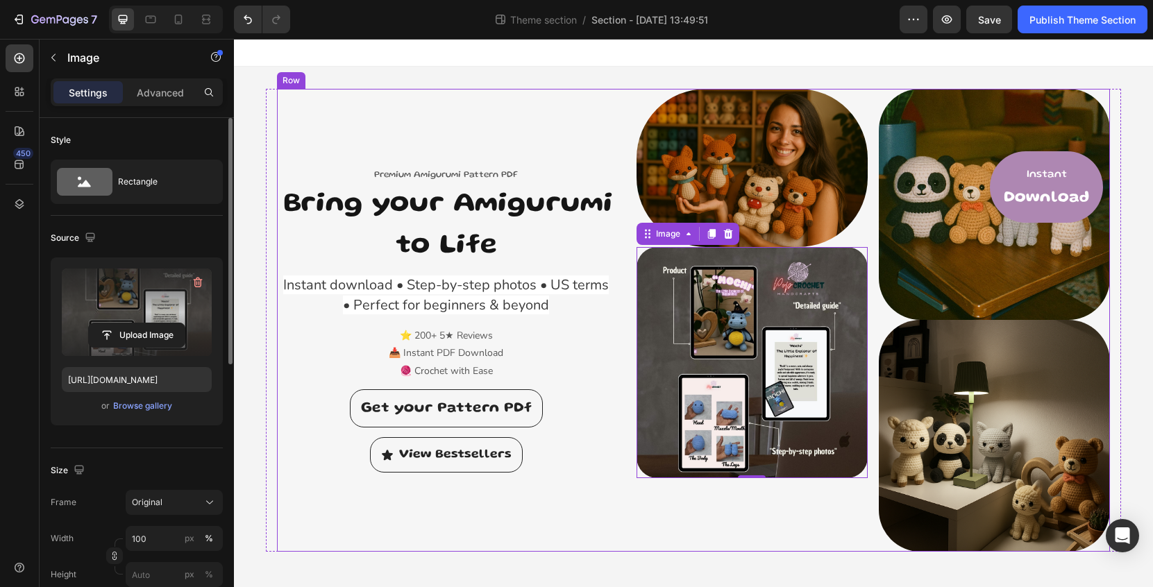
click at [598, 533] on div "Premium Amigurumi Pattern PDF Text block ✨ Bring your Amigurumi to Life Heading…" at bounding box center [446, 320] width 339 height 463
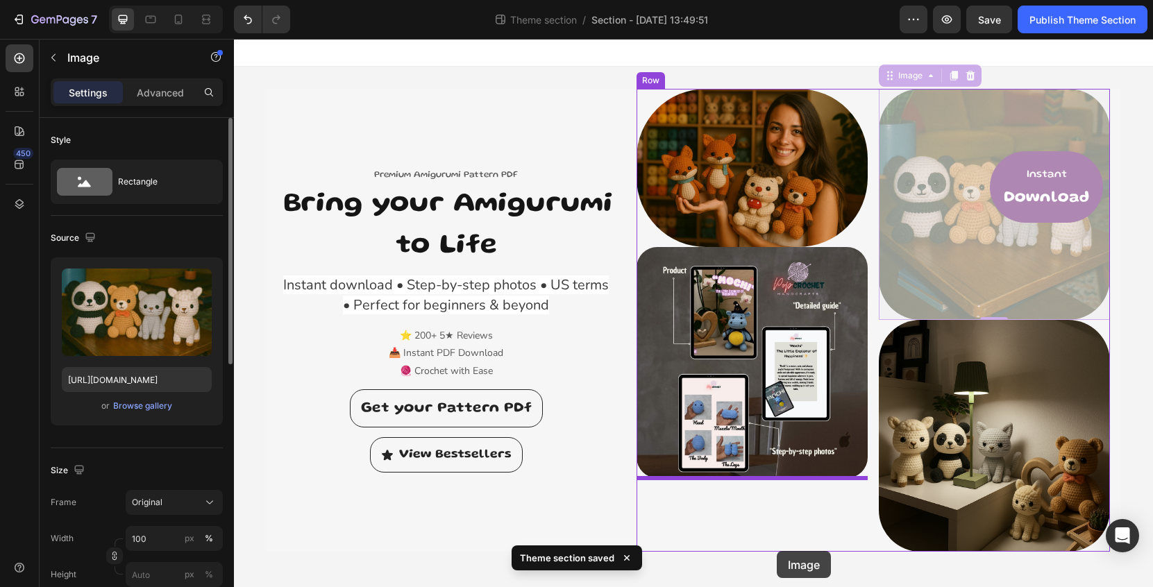
drag, startPoint x: 955, startPoint y: 232, endPoint x: 777, endPoint y: 551, distance: 365.8
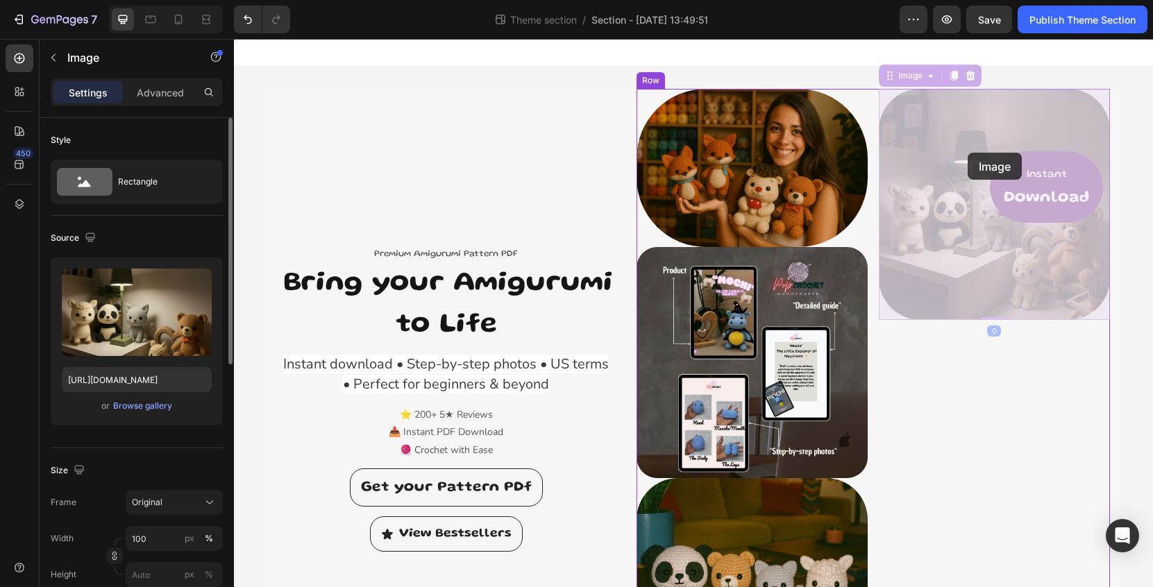
drag, startPoint x: 943, startPoint y: 272, endPoint x: 961, endPoint y: 199, distance: 74.9
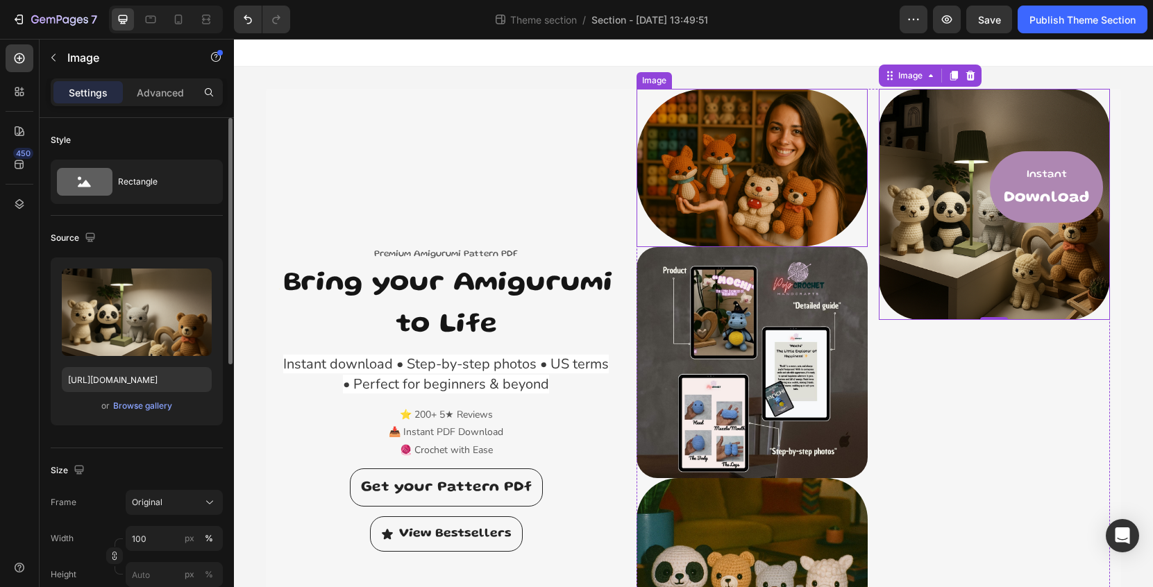
click at [787, 191] on img at bounding box center [752, 168] width 231 height 158
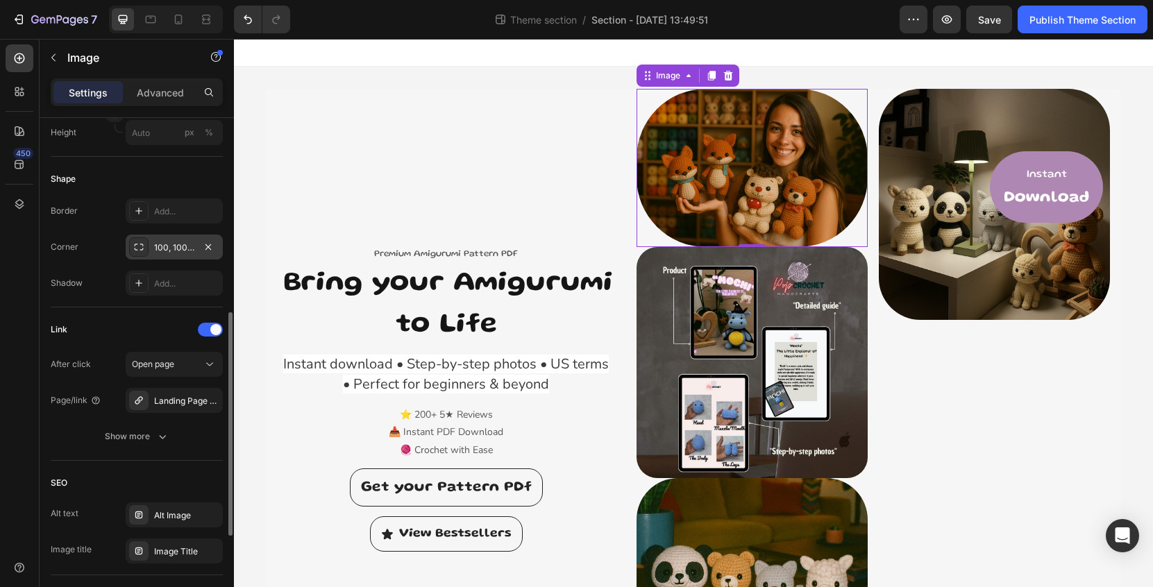
scroll to position [442, 0]
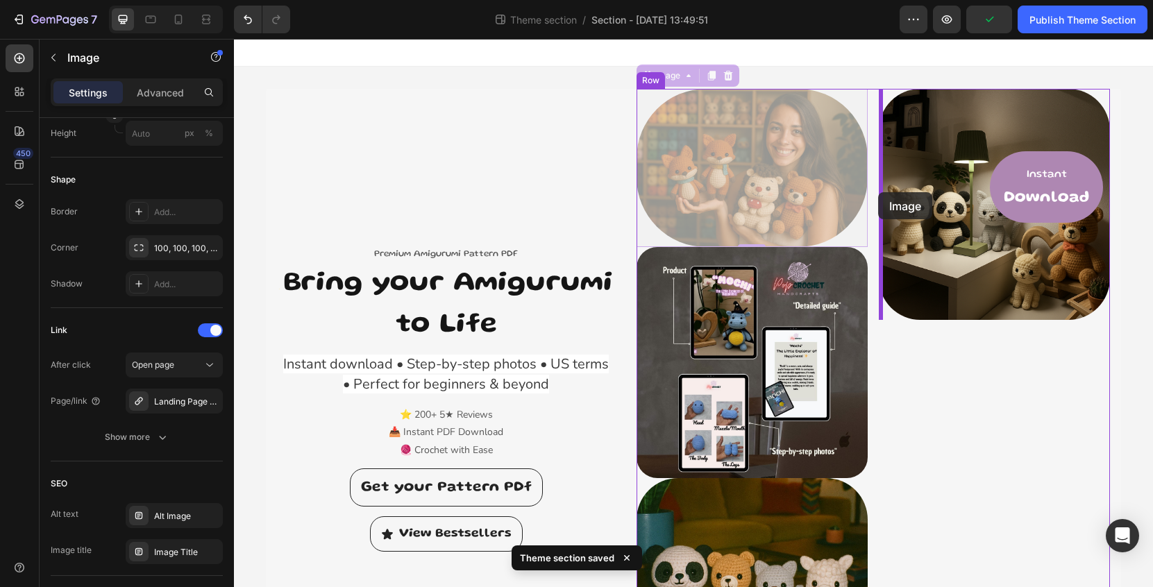
drag, startPoint x: 501, startPoint y: 131, endPoint x: 644, endPoint y: 153, distance: 144.8
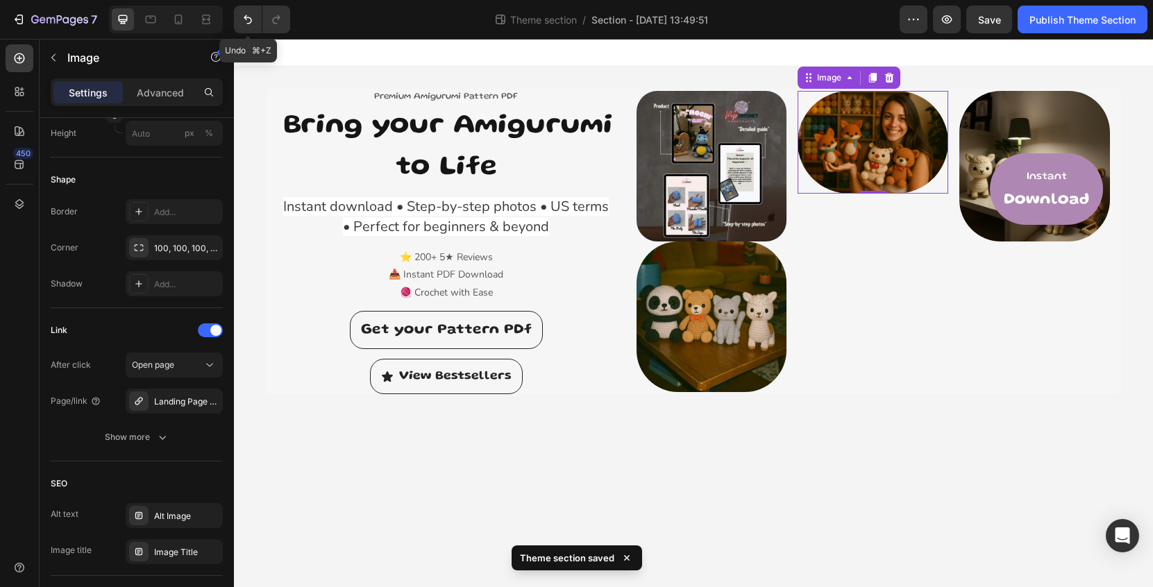
click at [255, 20] on button "Undo/Redo" at bounding box center [248, 20] width 28 height 28
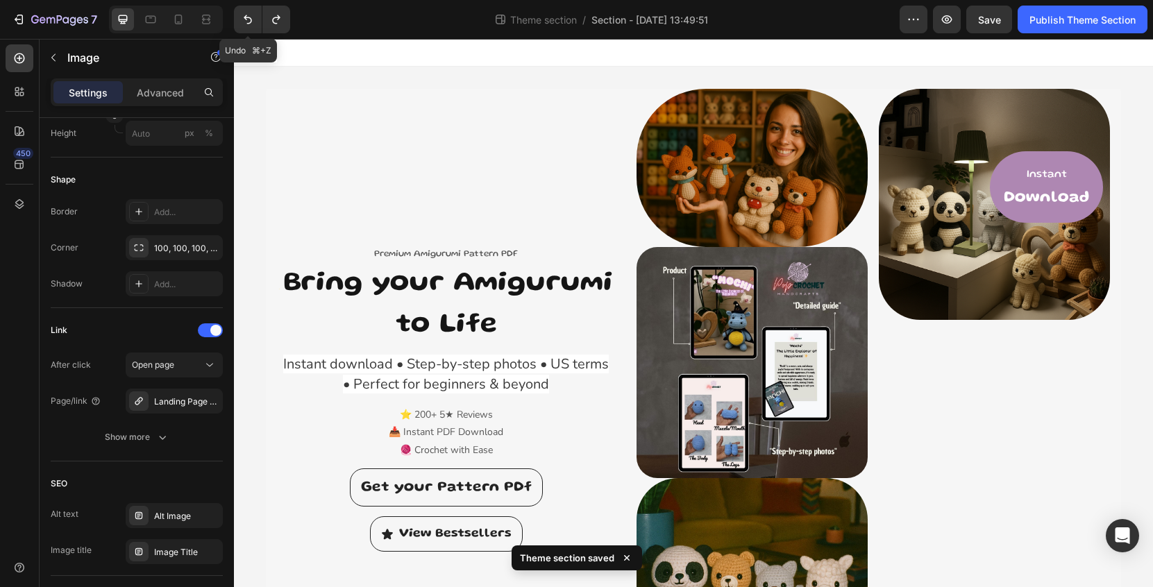
click at [255, 20] on button "Undo/Redo" at bounding box center [248, 20] width 28 height 28
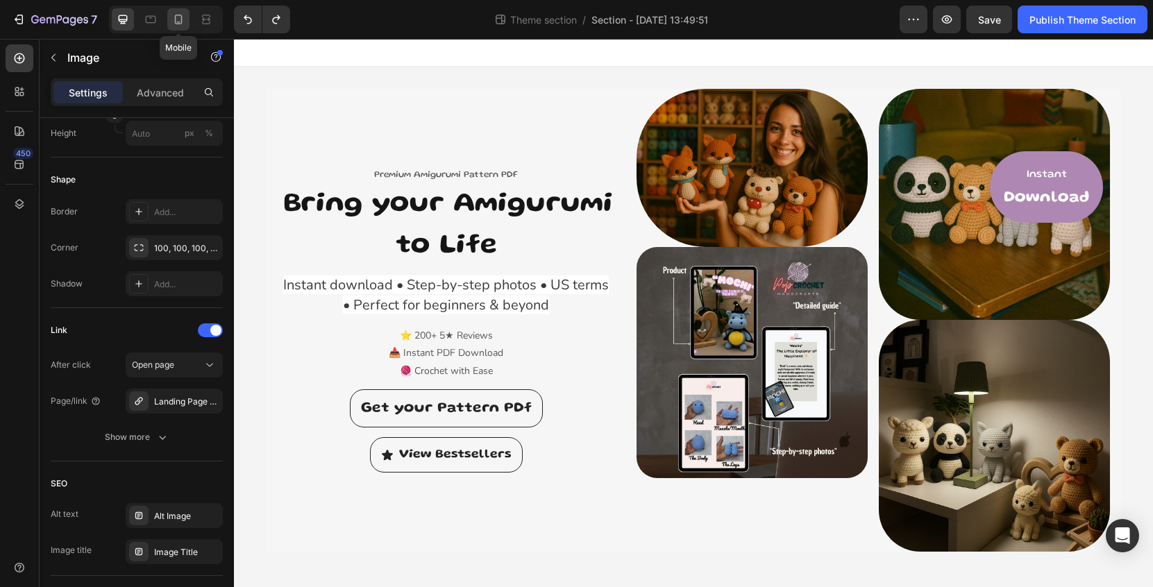
click at [185, 21] on icon at bounding box center [178, 19] width 14 height 14
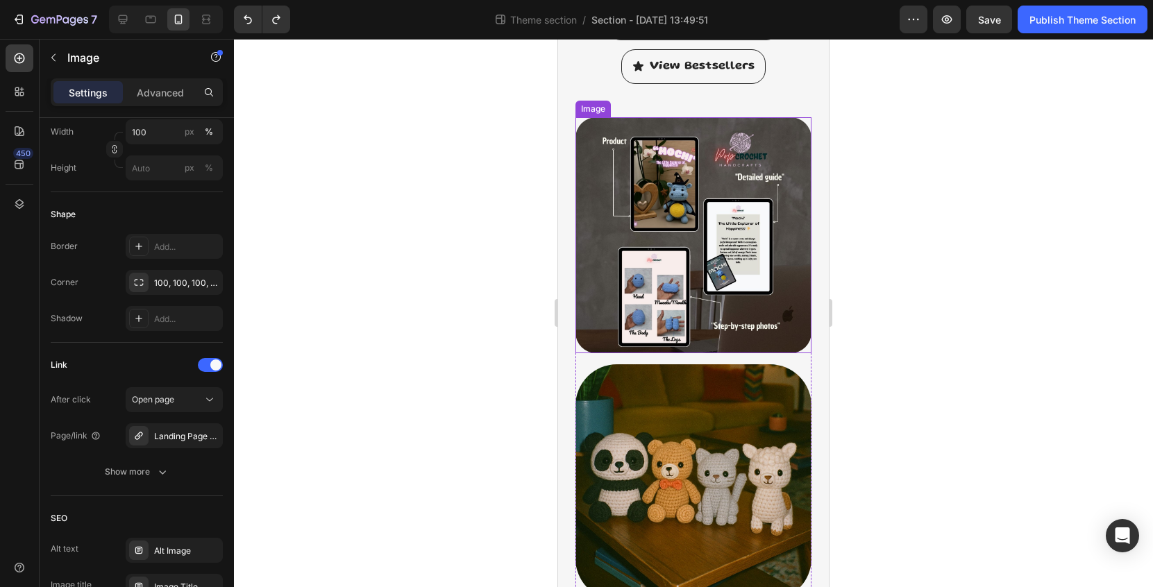
scroll to position [600, 0]
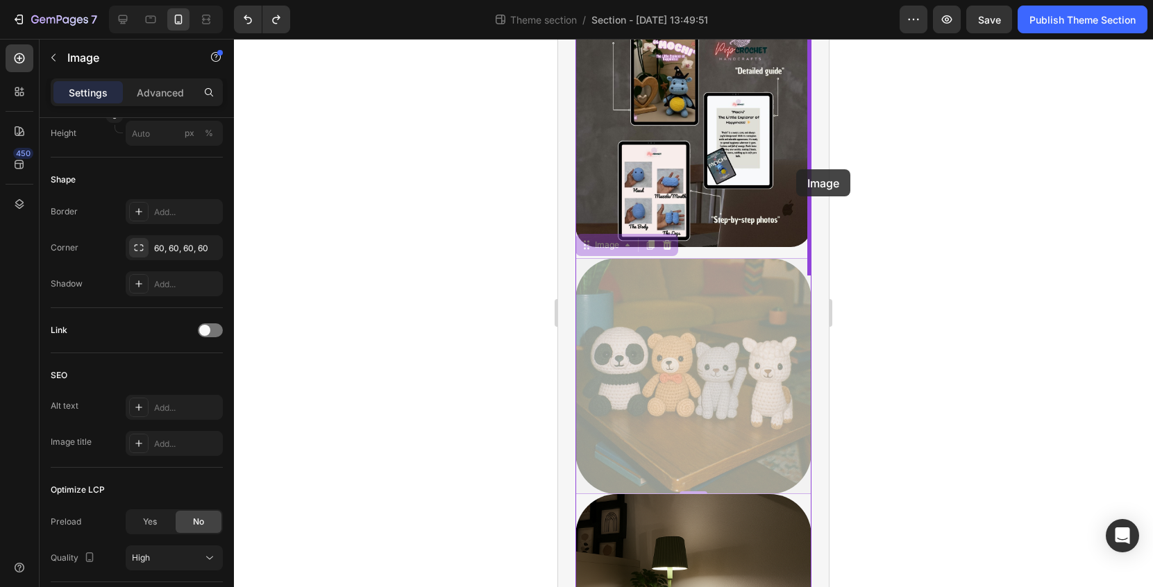
drag, startPoint x: 668, startPoint y: 425, endPoint x: 796, endPoint y: 169, distance: 286.0
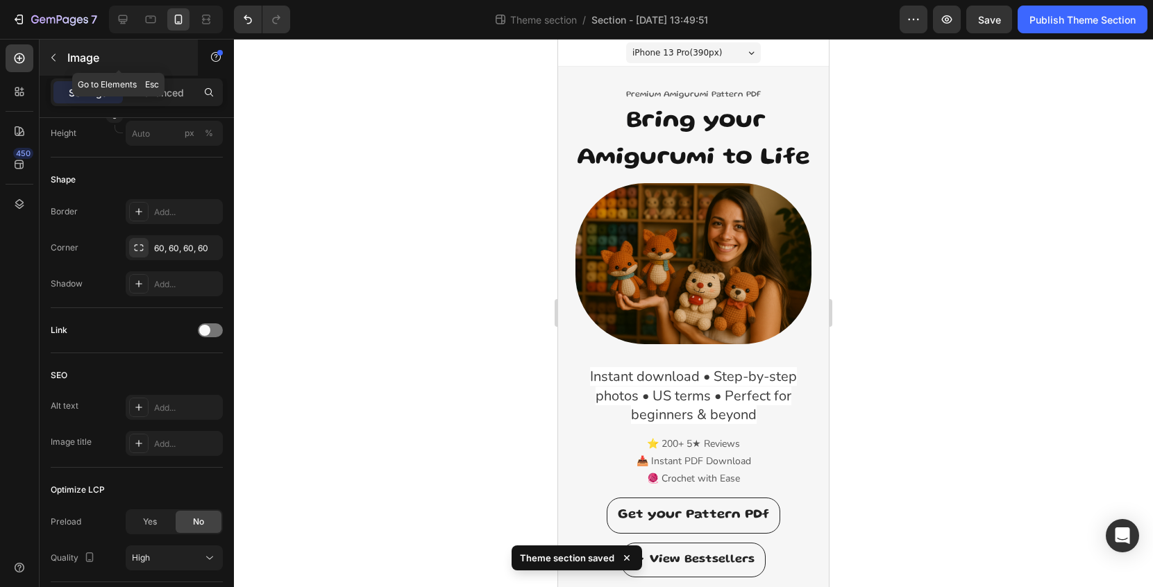
scroll to position [0, 0]
click at [121, 24] on icon at bounding box center [123, 19] width 9 height 9
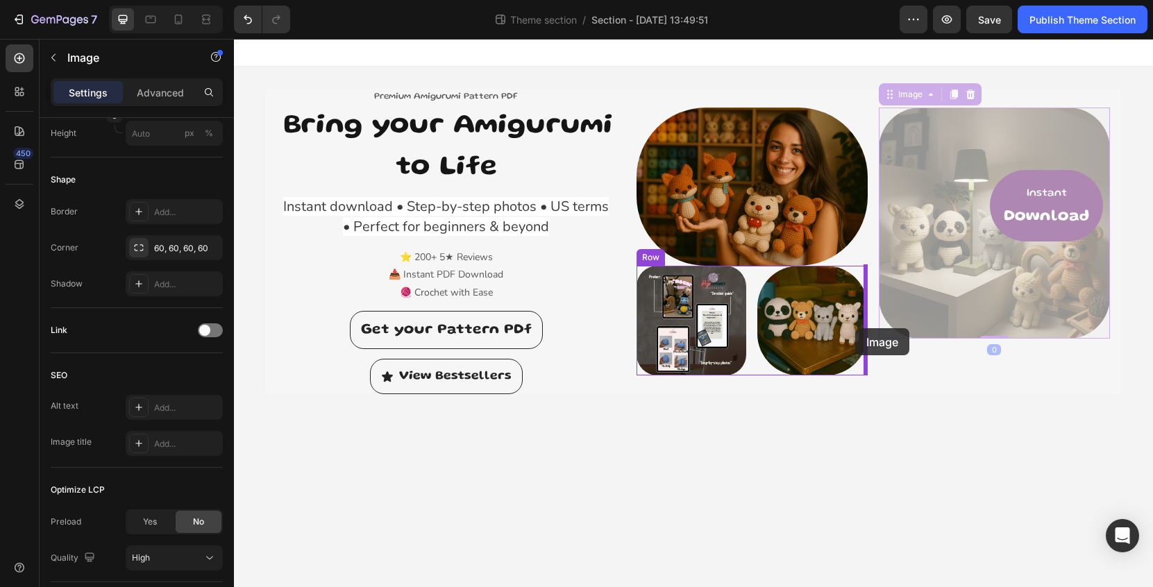
drag, startPoint x: 928, startPoint y: 244, endPoint x: 855, endPoint y: 328, distance: 111.7
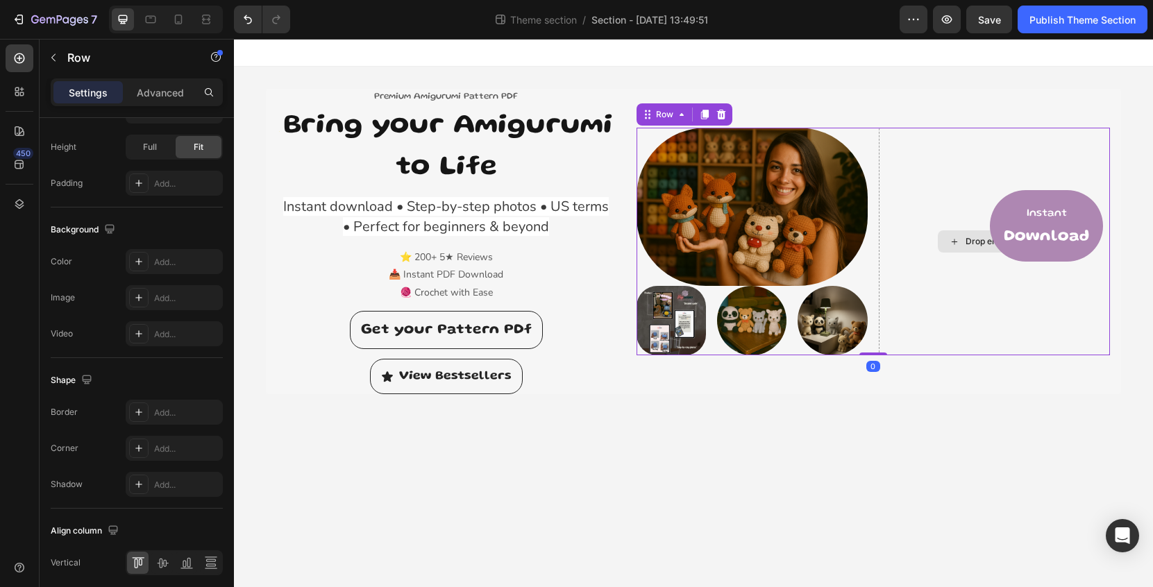
click at [973, 307] on div "Drop element here" at bounding box center [994, 242] width 231 height 228
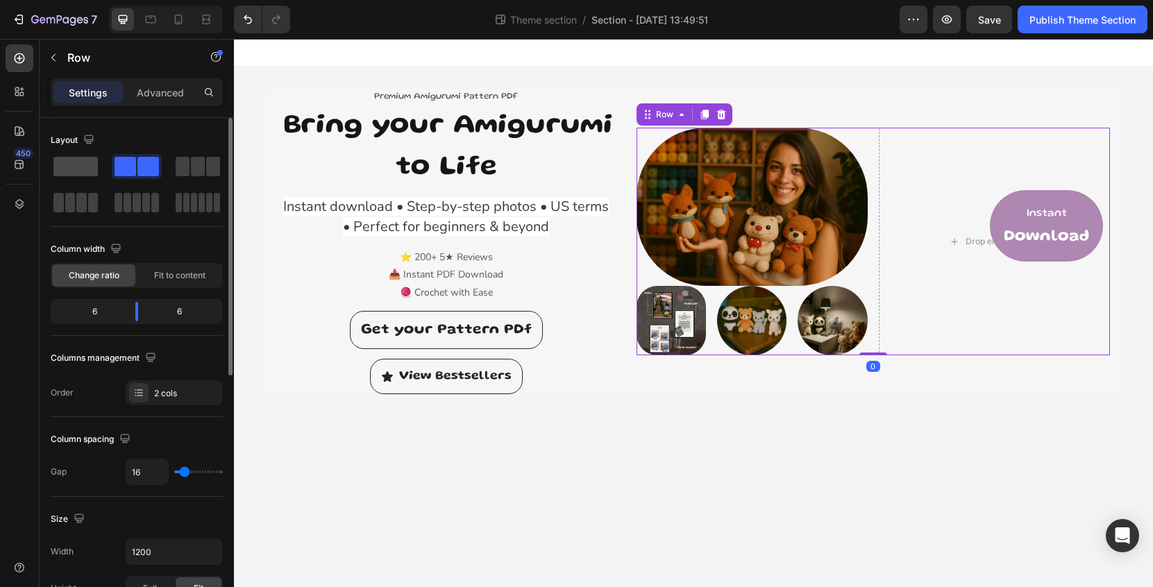
click at [89, 174] on span at bounding box center [75, 166] width 44 height 19
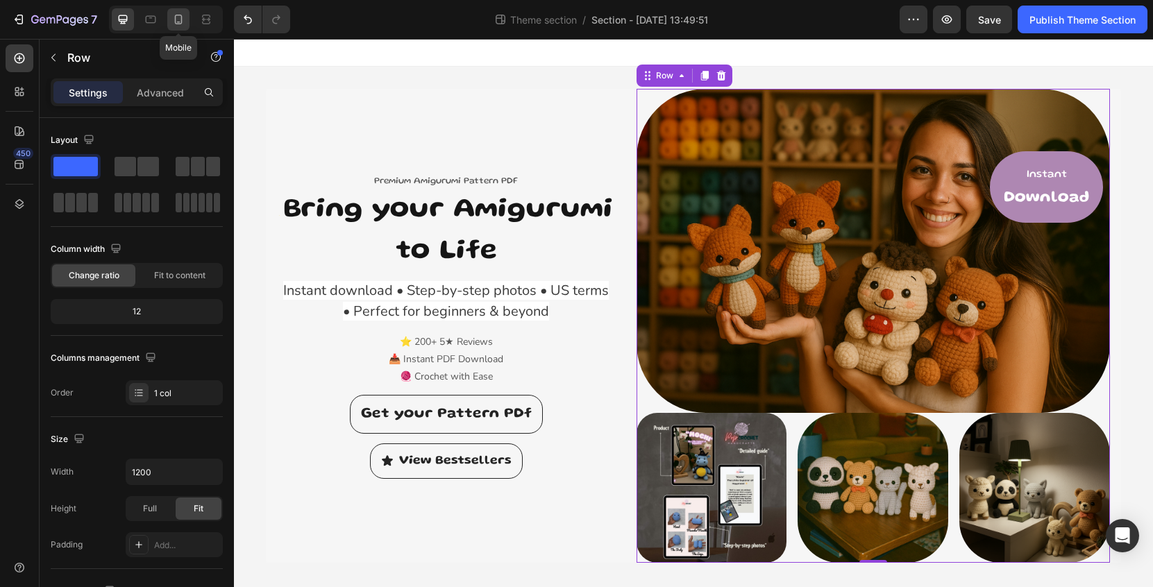
click at [178, 21] on icon at bounding box center [178, 19] width 14 height 14
type input "100%"
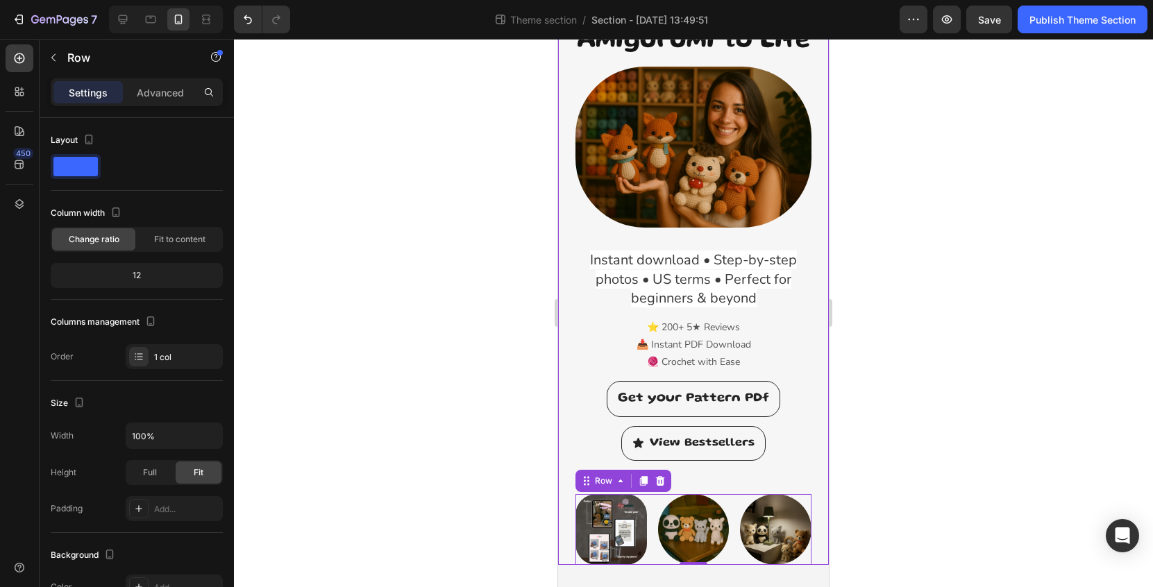
scroll to position [146, 0]
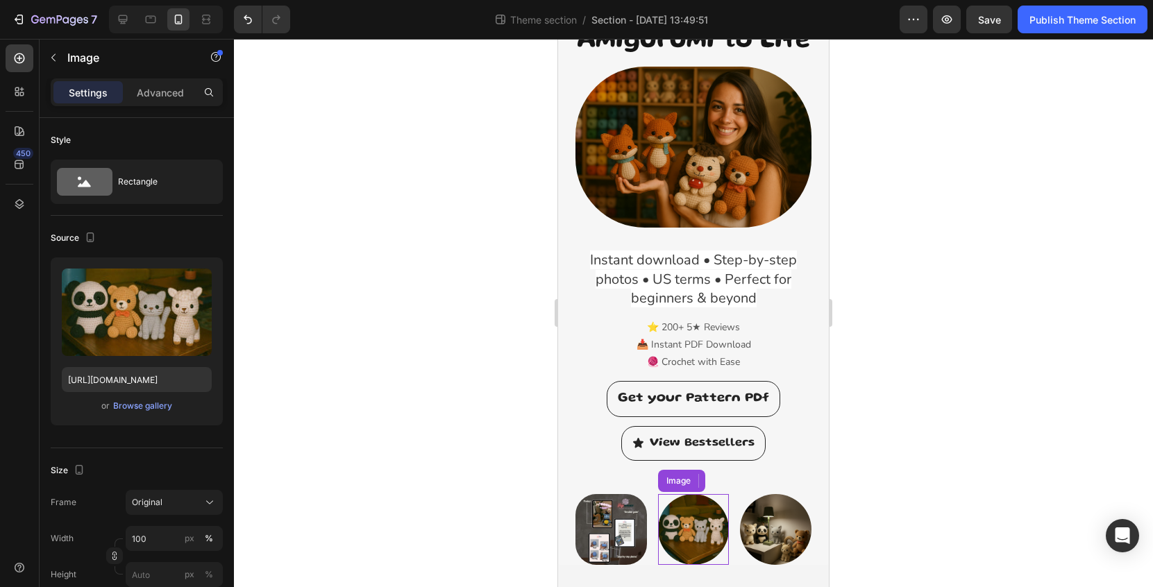
click at [701, 535] on img at bounding box center [694, 530] width 72 height 72
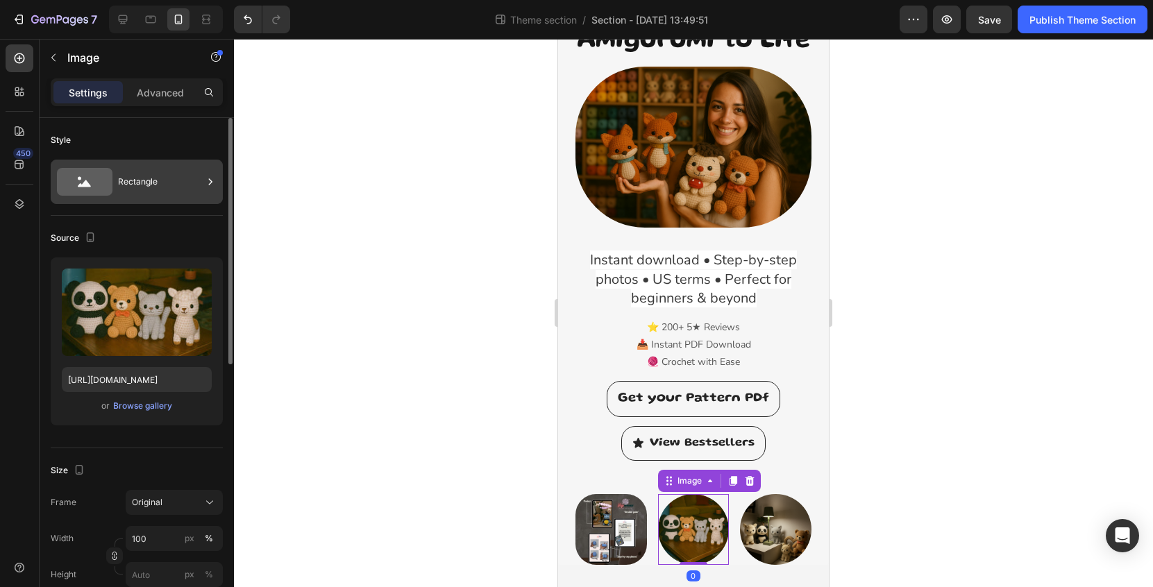
click at [137, 193] on div "Rectangle" at bounding box center [160, 182] width 85 height 32
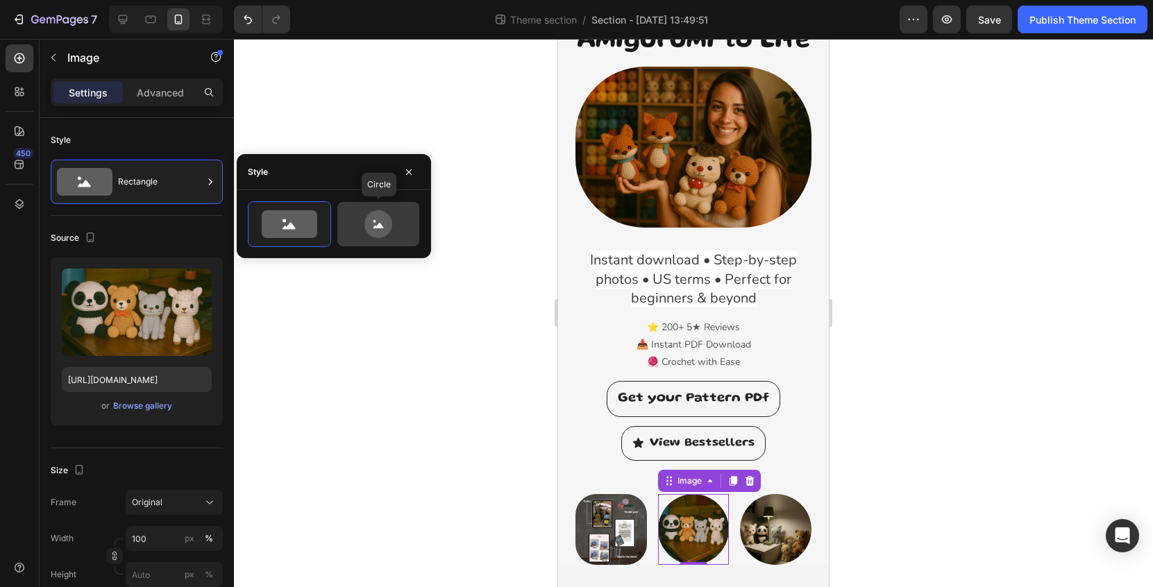
click at [392, 225] on icon at bounding box center [378, 224] width 65 height 28
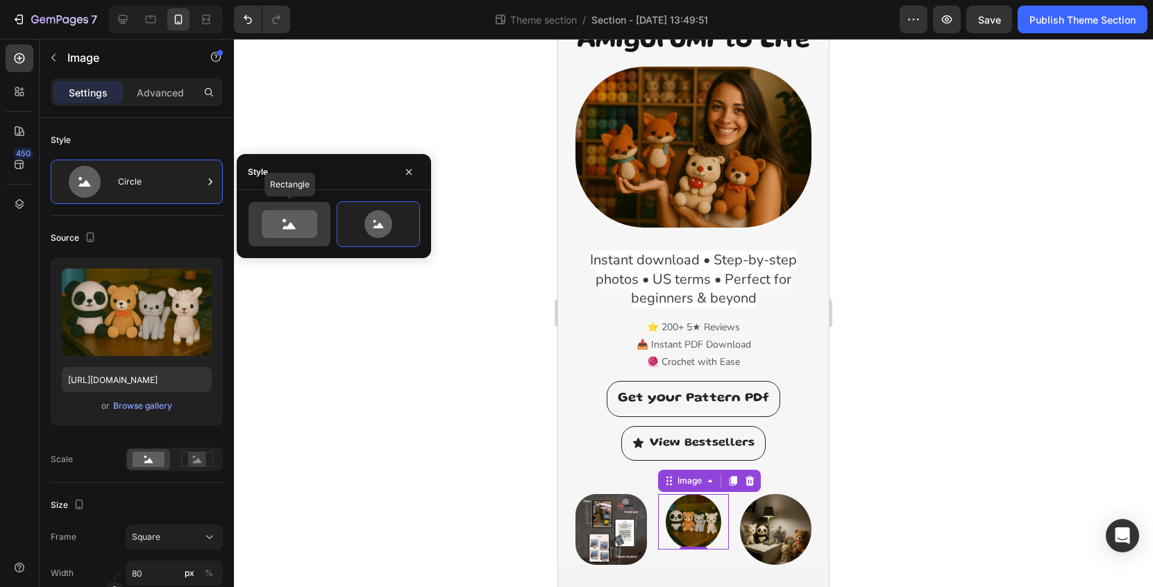
click at [287, 225] on icon at bounding box center [290, 224] width 56 height 28
type input "100"
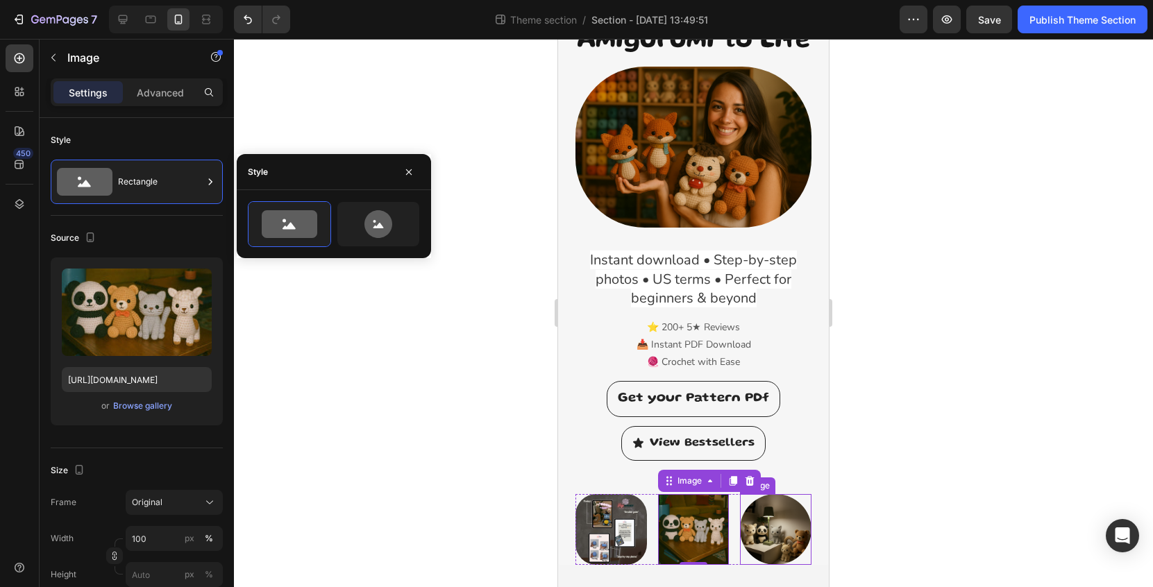
click at [797, 553] on img at bounding box center [776, 530] width 72 height 72
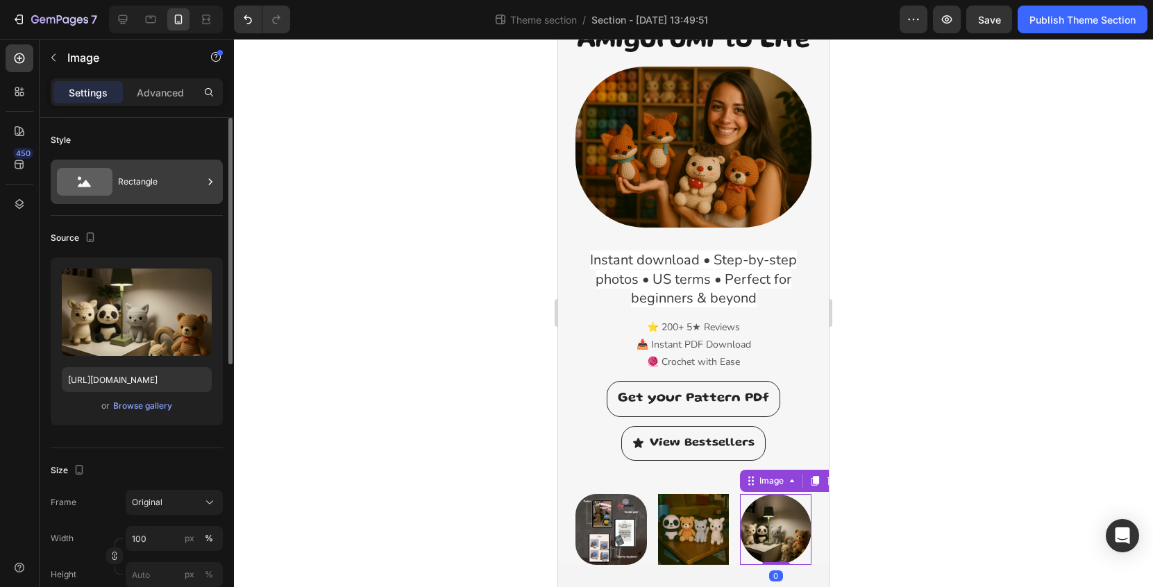
click at [123, 182] on div "Rectangle" at bounding box center [160, 182] width 85 height 32
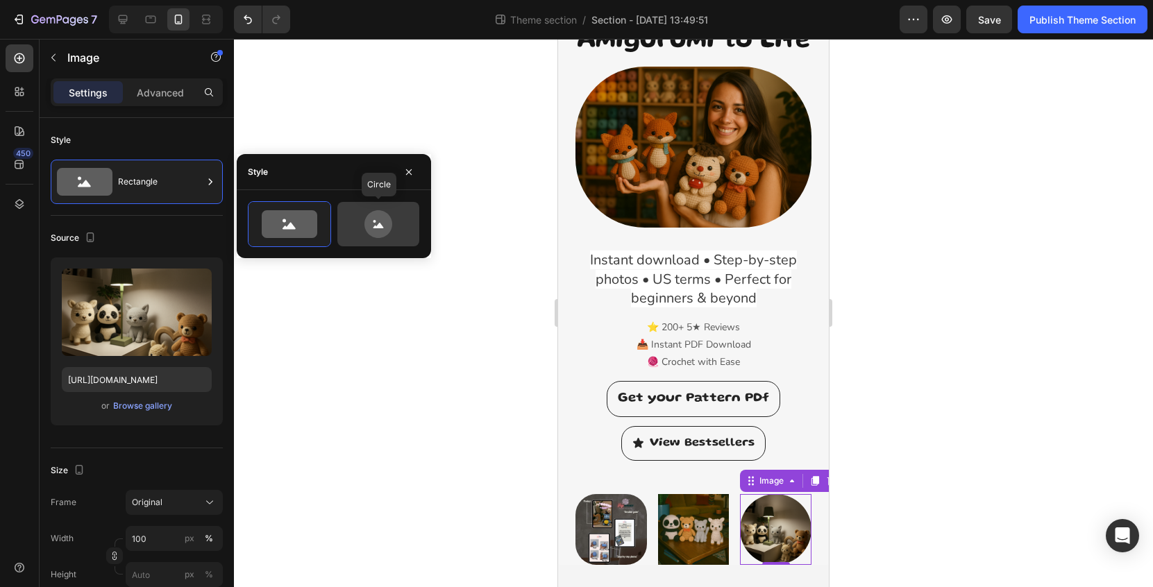
click at [359, 217] on icon at bounding box center [378, 224] width 65 height 28
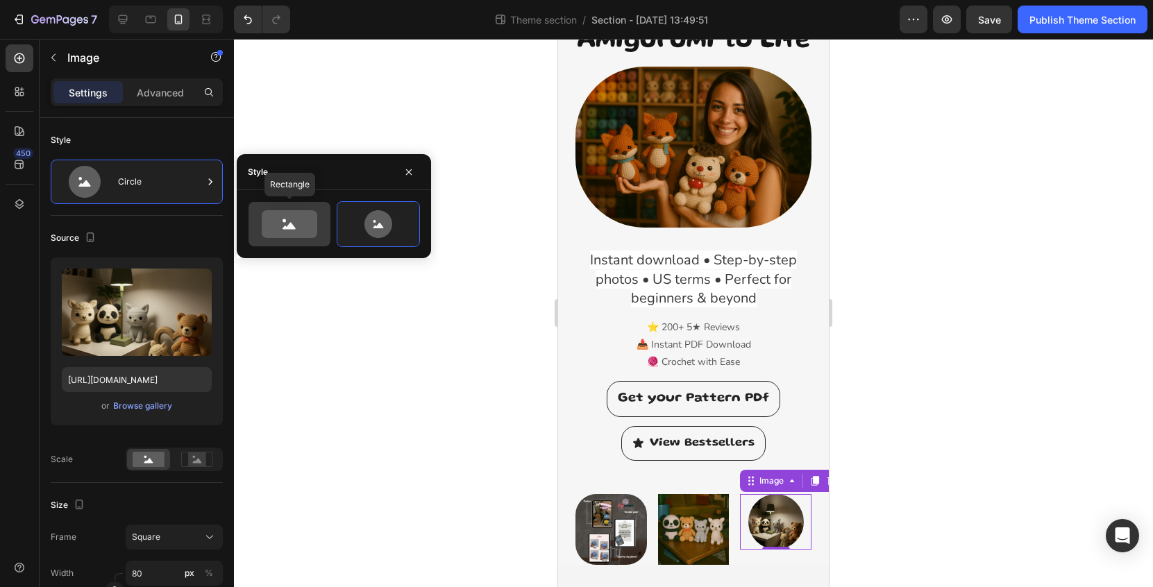
click at [301, 217] on icon at bounding box center [290, 224] width 56 height 28
type input "100"
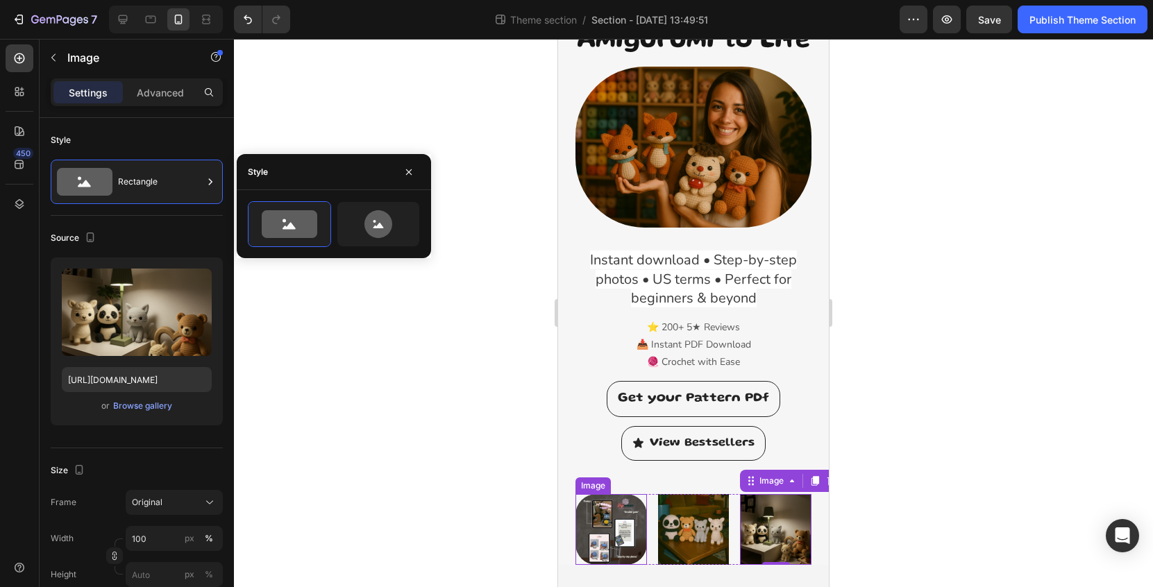
click at [624, 508] on img at bounding box center [612, 530] width 72 height 72
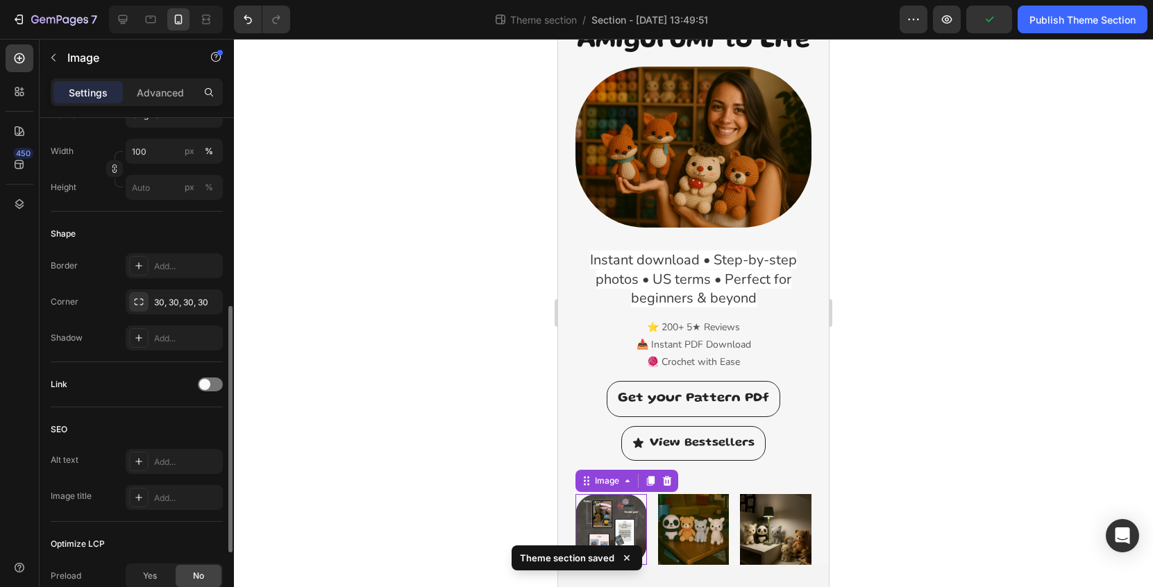
scroll to position [385, 0]
click at [701, 526] on img at bounding box center [694, 530] width 72 height 72
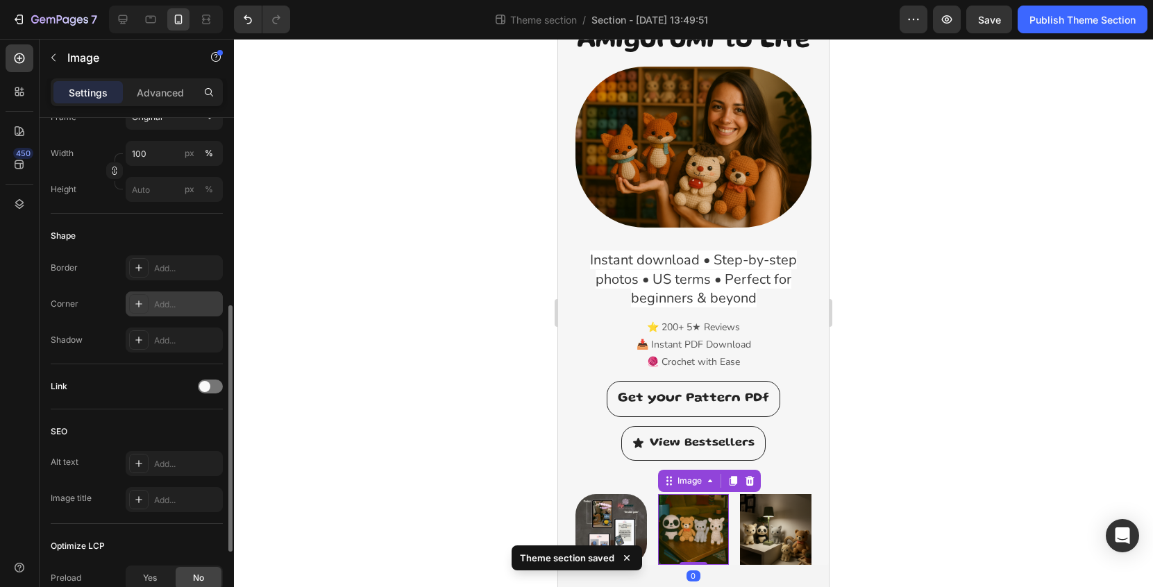
click at [190, 311] on div "Add..." at bounding box center [174, 304] width 97 height 25
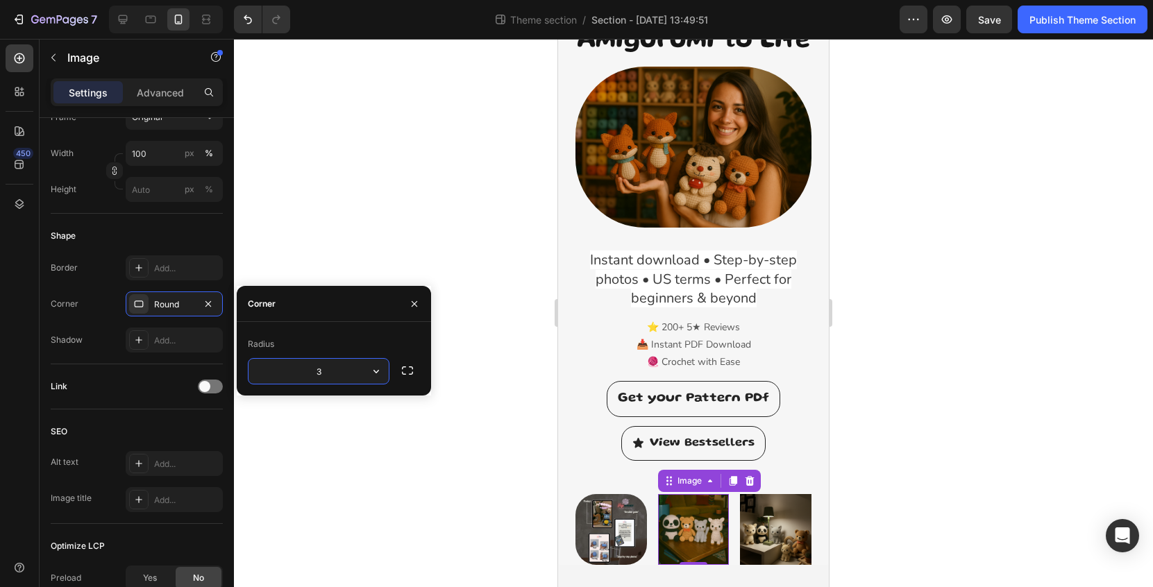
type input "30"
click at [792, 532] on img at bounding box center [776, 530] width 72 height 72
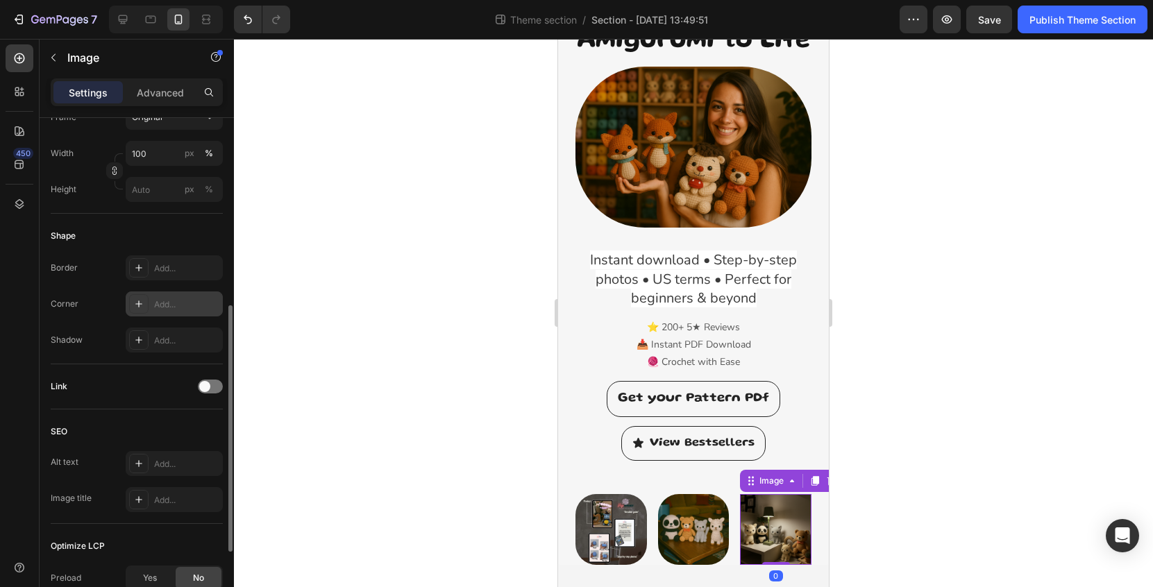
click at [186, 310] on div "Add..." at bounding box center [186, 305] width 65 height 12
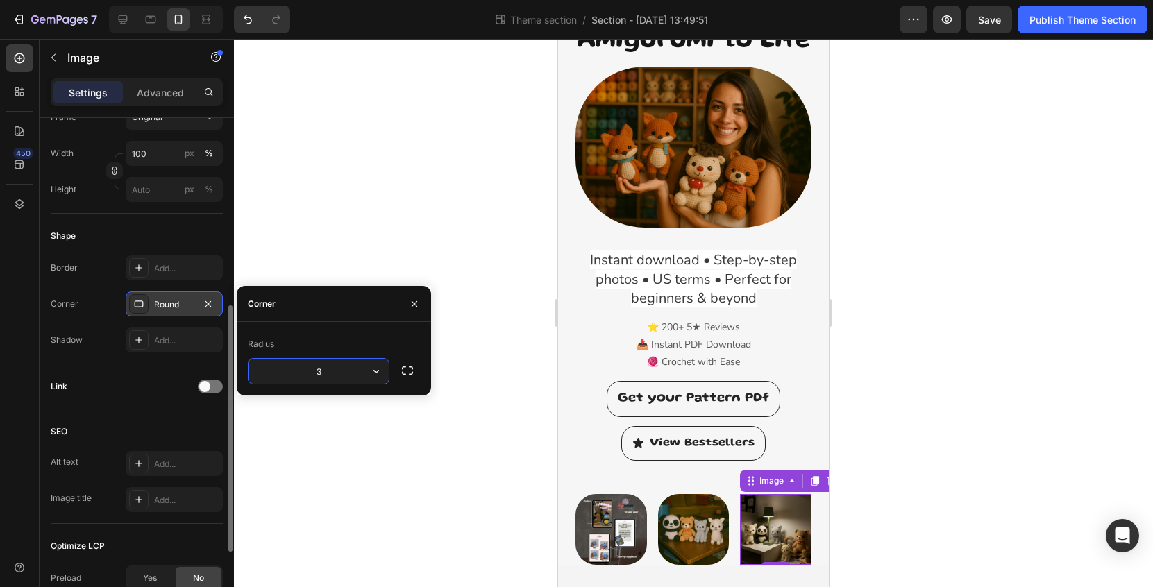
type input "30"
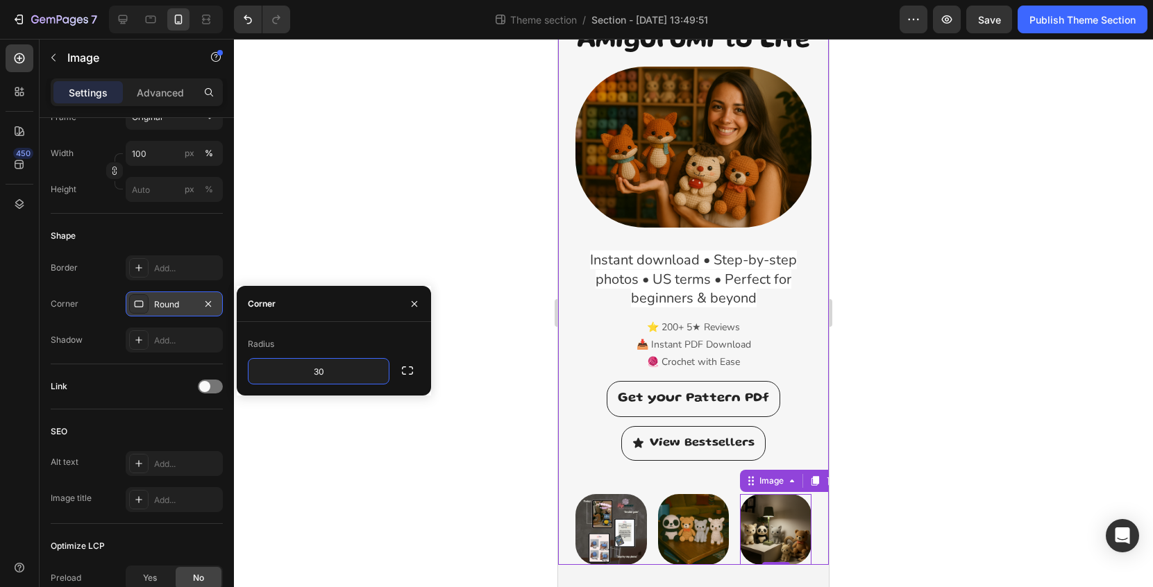
click at [817, 408] on div "Premium Amigurumi Pattern PDF Text block ✨ Bring your Amigurumi to Life Heading…" at bounding box center [693, 257] width 271 height 615
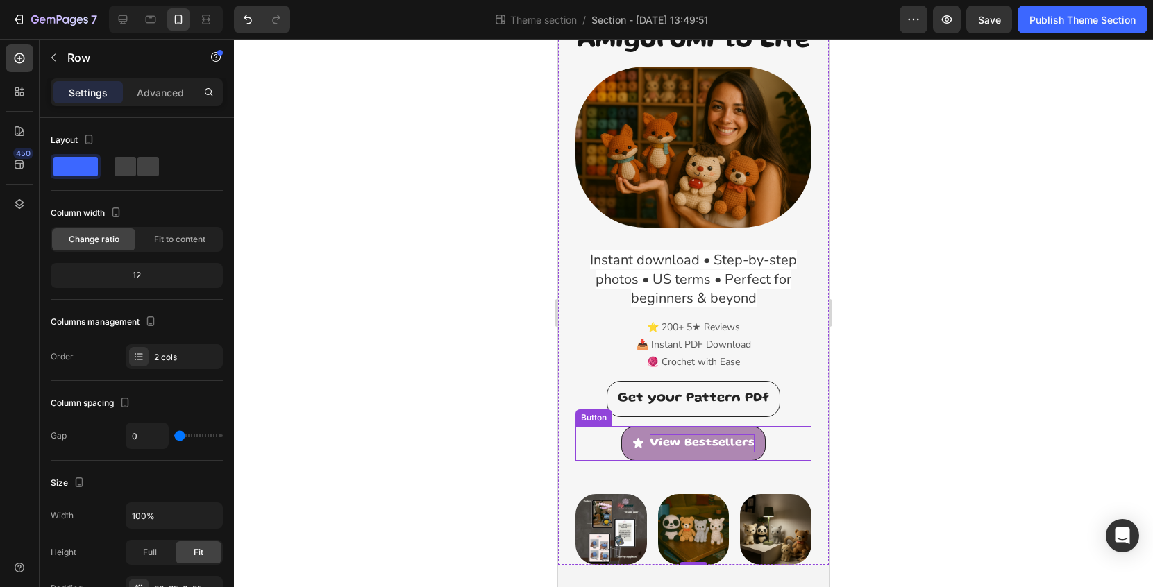
scroll to position [146, 0]
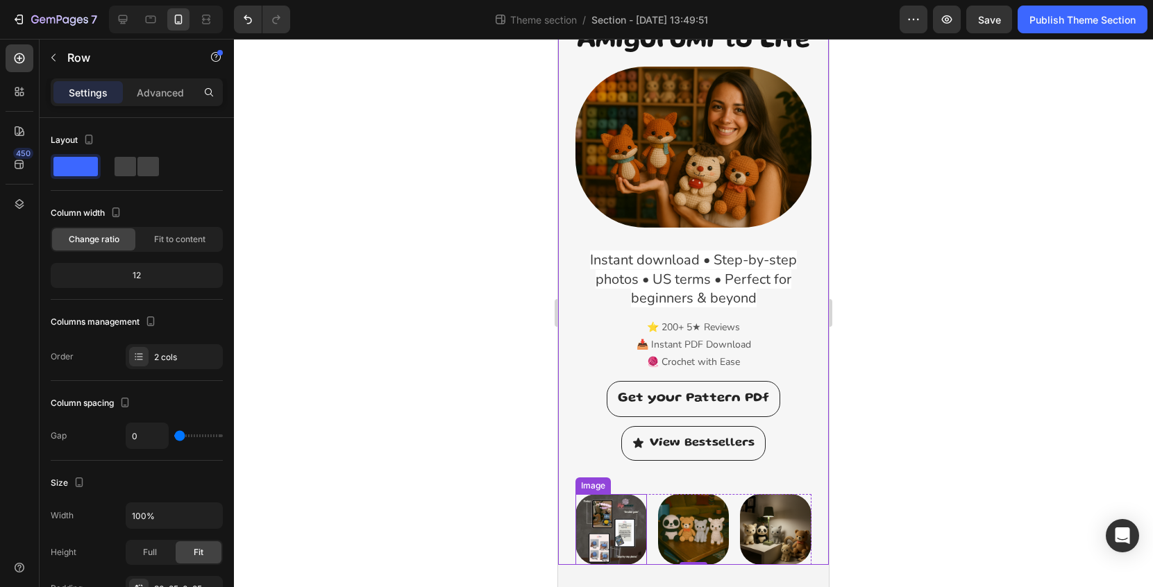
click at [616, 528] on img at bounding box center [612, 530] width 72 height 72
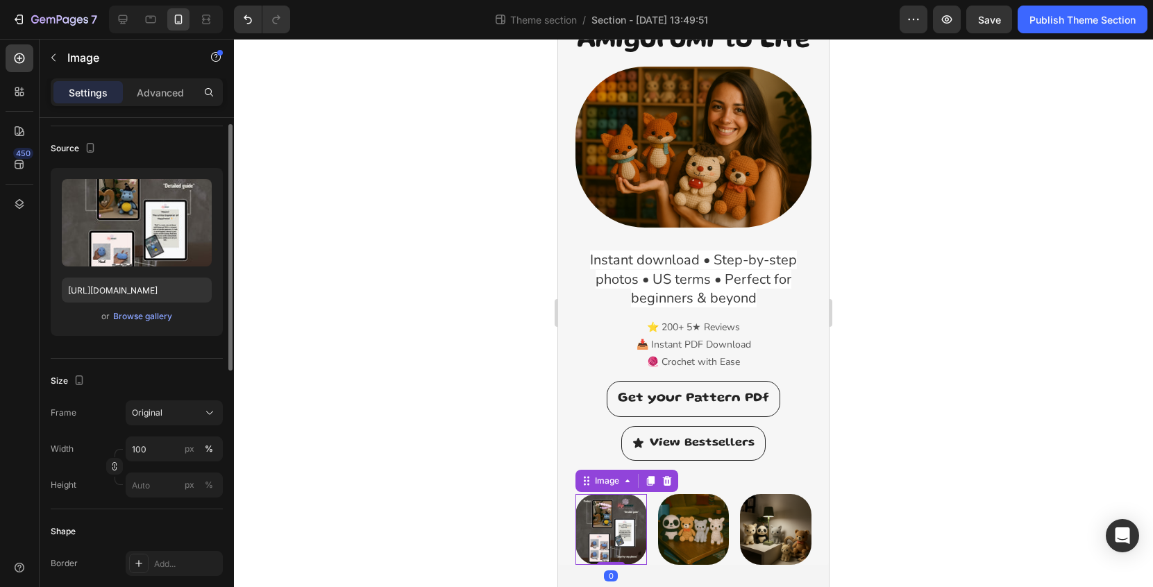
scroll to position [95, 0]
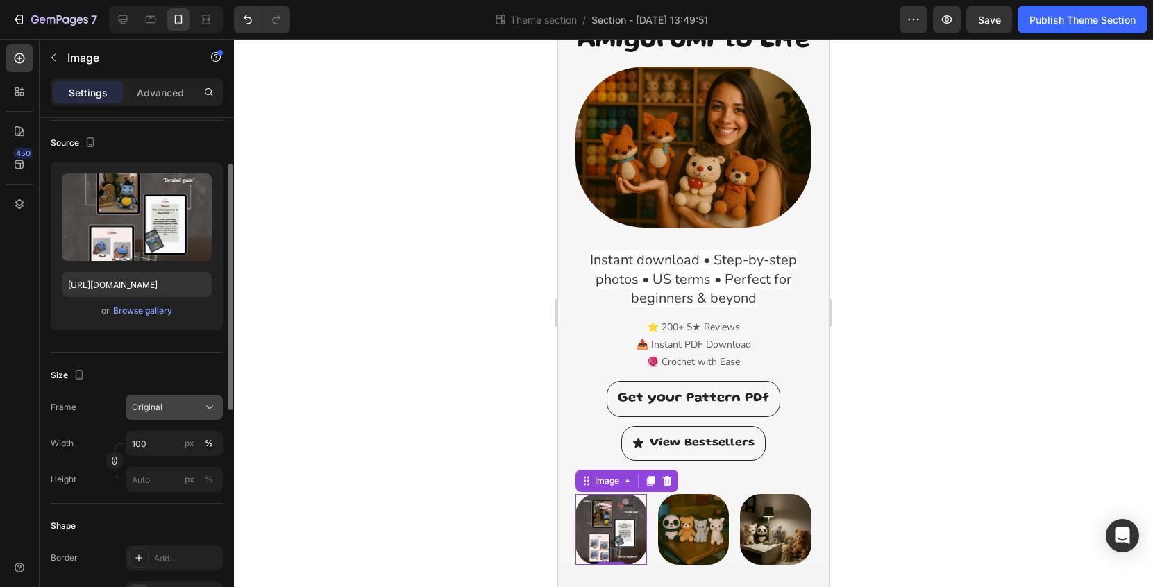
click at [174, 410] on div "Original" at bounding box center [166, 407] width 68 height 12
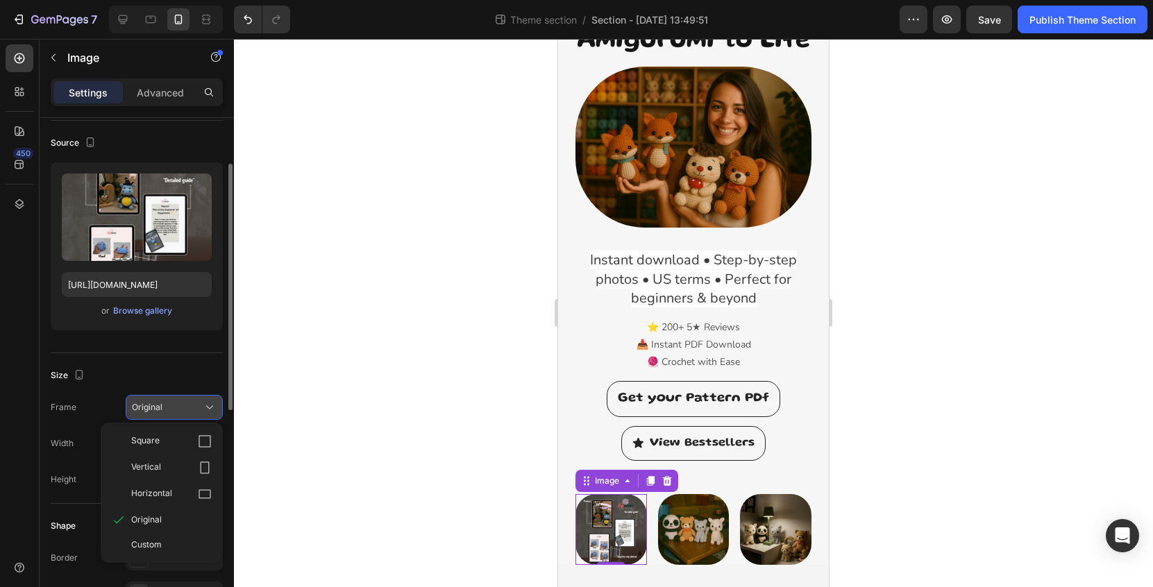
click at [174, 410] on div "Original" at bounding box center [166, 407] width 68 height 12
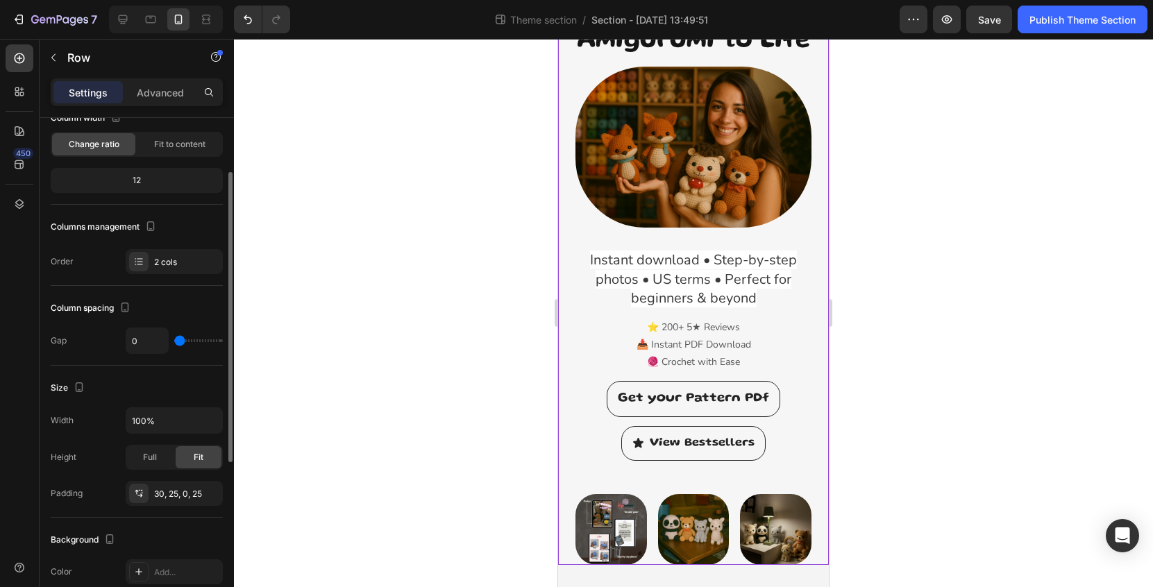
click at [707, 483] on div "View Bestsellers Button" at bounding box center [694, 460] width 236 height 68
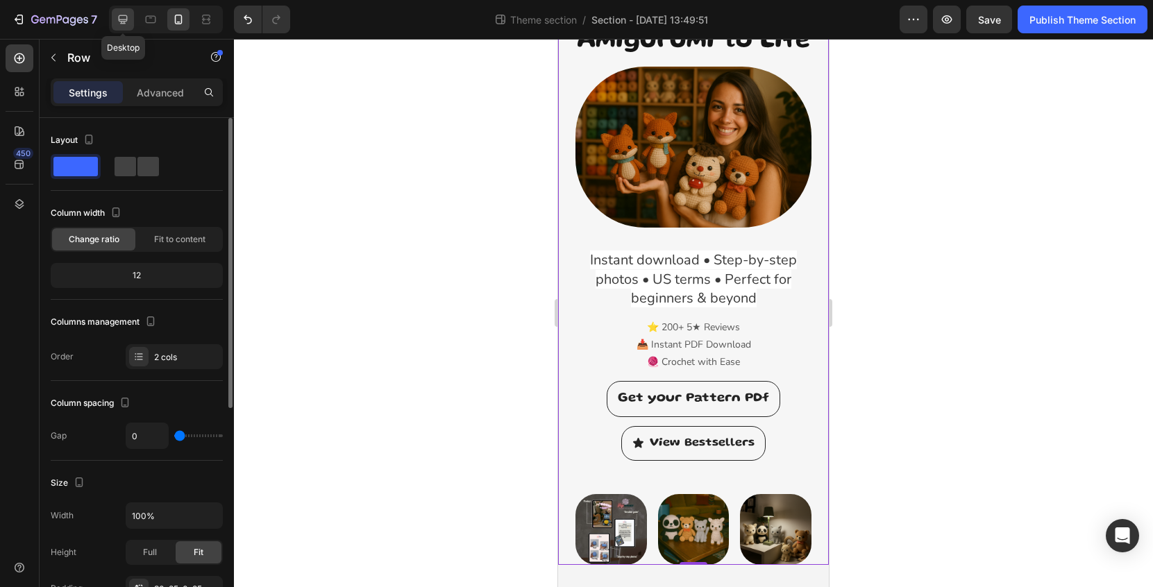
click at [120, 26] on div at bounding box center [123, 19] width 22 height 22
type input "30"
type input "1200"
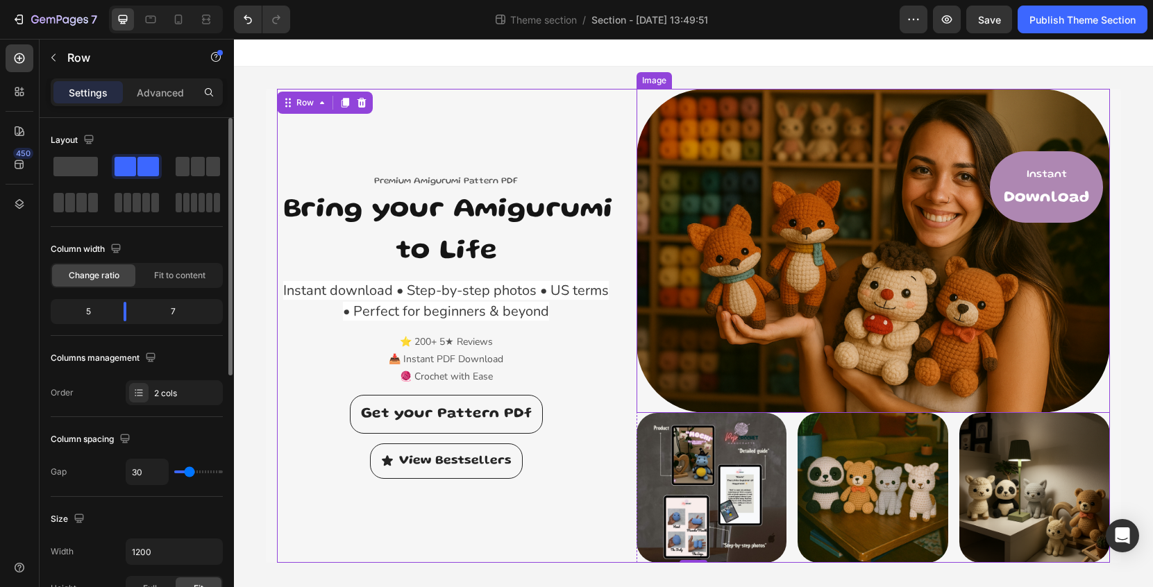
click at [790, 401] on img at bounding box center [874, 251] width 474 height 324
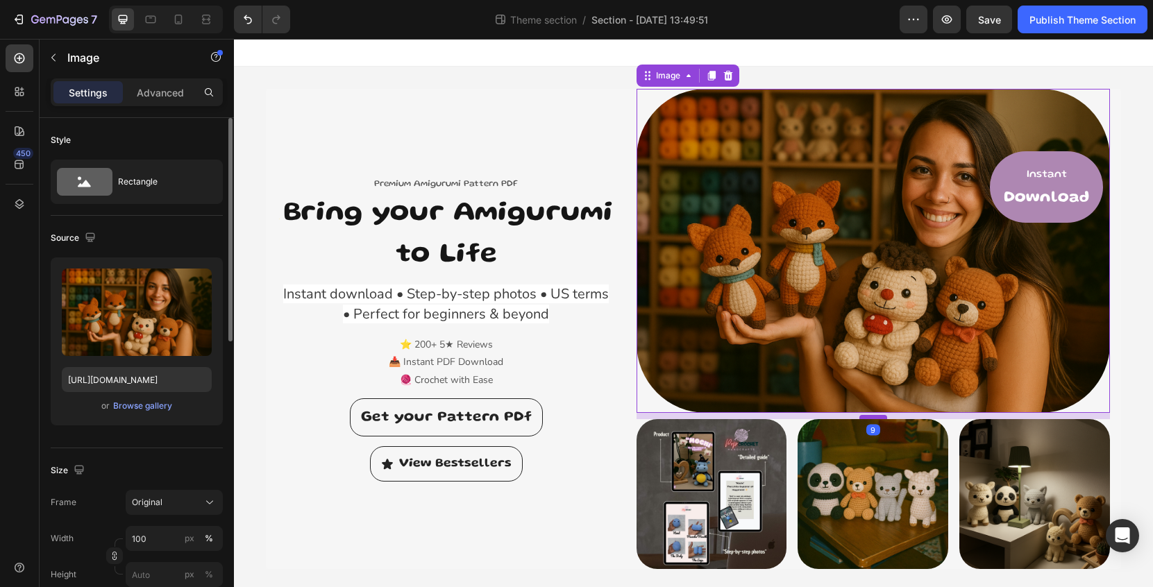
click at [880, 417] on div at bounding box center [873, 417] width 28 height 4
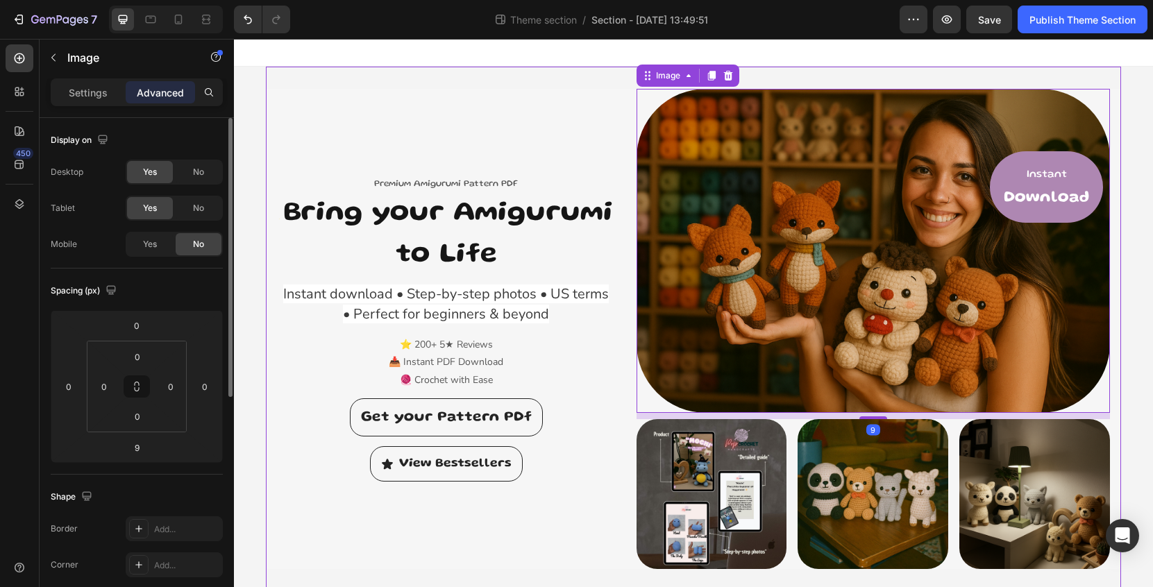
click at [609, 82] on div "Premium Amigurumi Pattern PDF Text block ✨ Bring your Amigurumi to Life Heading…" at bounding box center [693, 329] width 855 height 525
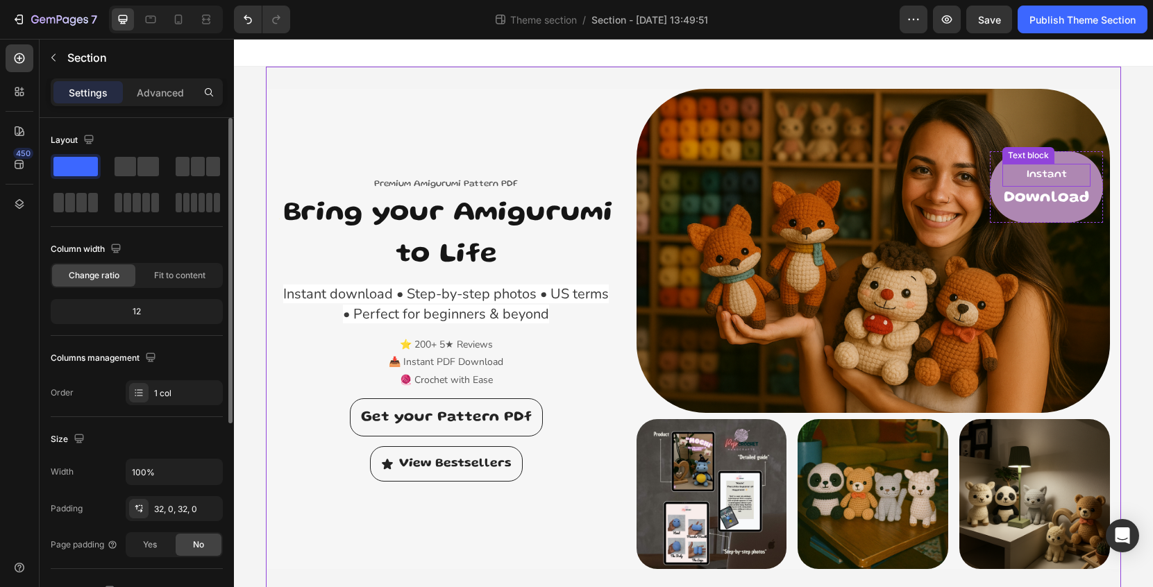
click at [1082, 171] on p "Instant" at bounding box center [1046, 175] width 85 height 20
click at [1096, 173] on div "Instant Text block Download Heading Row 0" at bounding box center [1046, 187] width 113 height 72
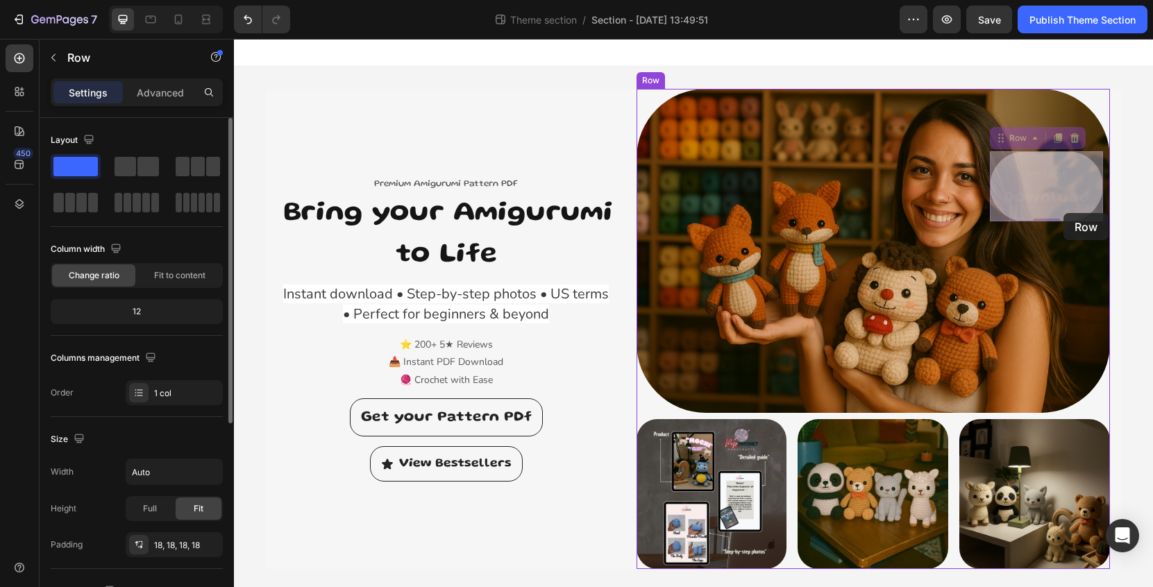
drag, startPoint x: 1096, startPoint y: 174, endPoint x: 1064, endPoint y: 213, distance: 50.9
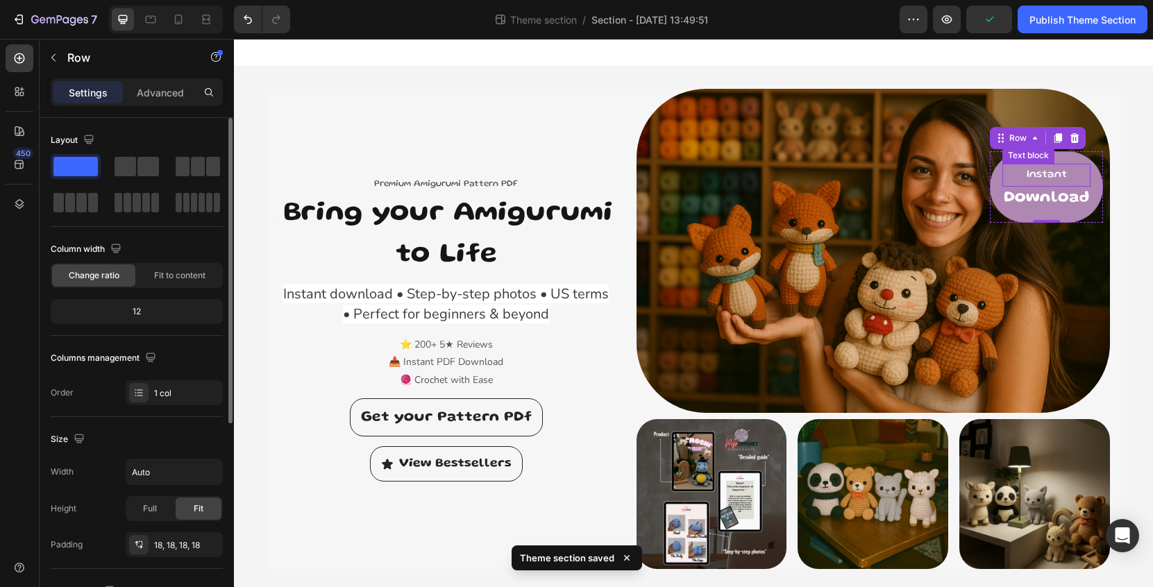
click at [1059, 183] on p "Instant" at bounding box center [1046, 175] width 85 height 20
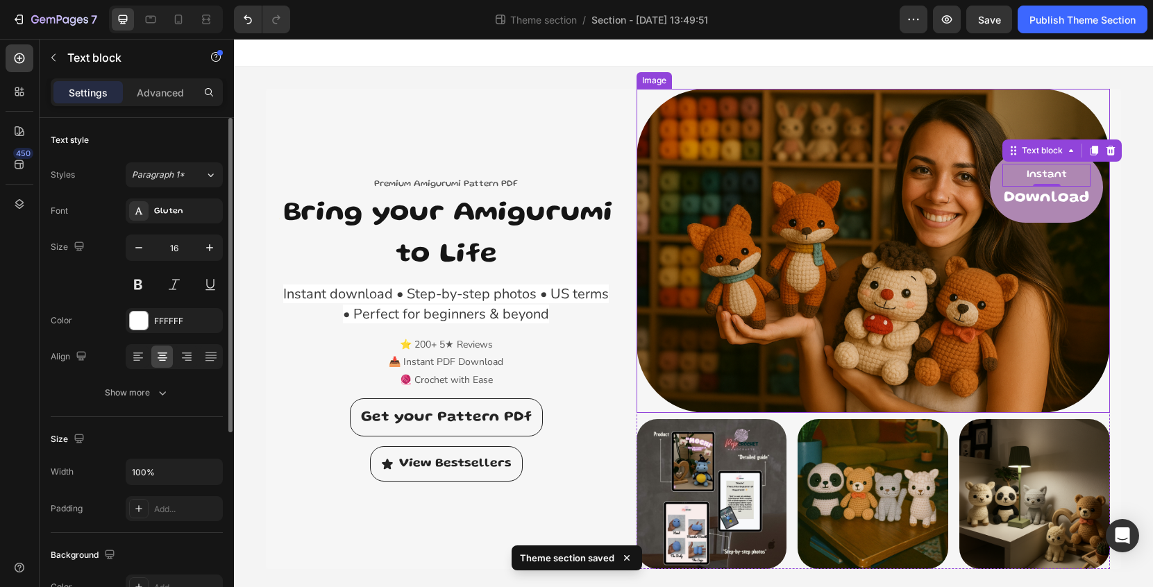
click at [1055, 224] on img at bounding box center [874, 251] width 474 height 324
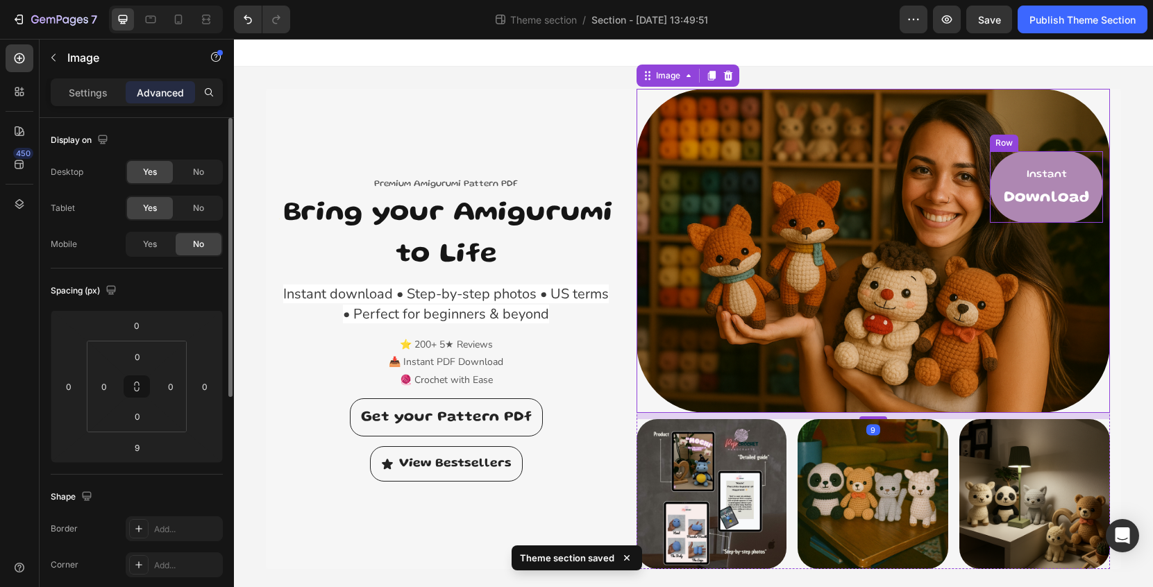
click at [1071, 210] on div "Instant Text block Download Heading Row" at bounding box center [1046, 187] width 113 height 72
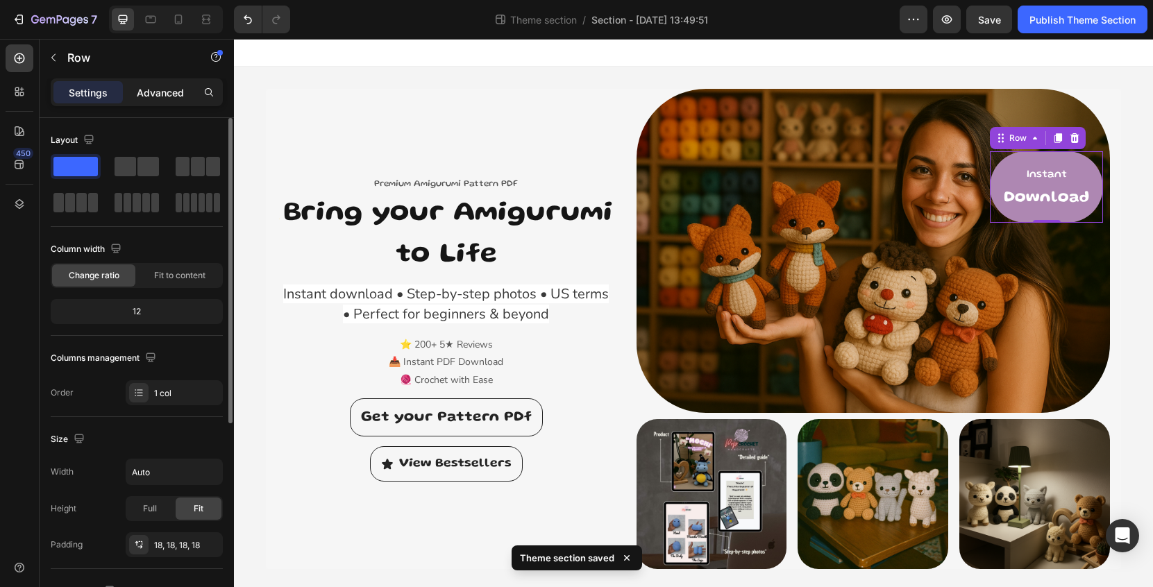
click at [174, 92] on p "Advanced" at bounding box center [160, 92] width 47 height 15
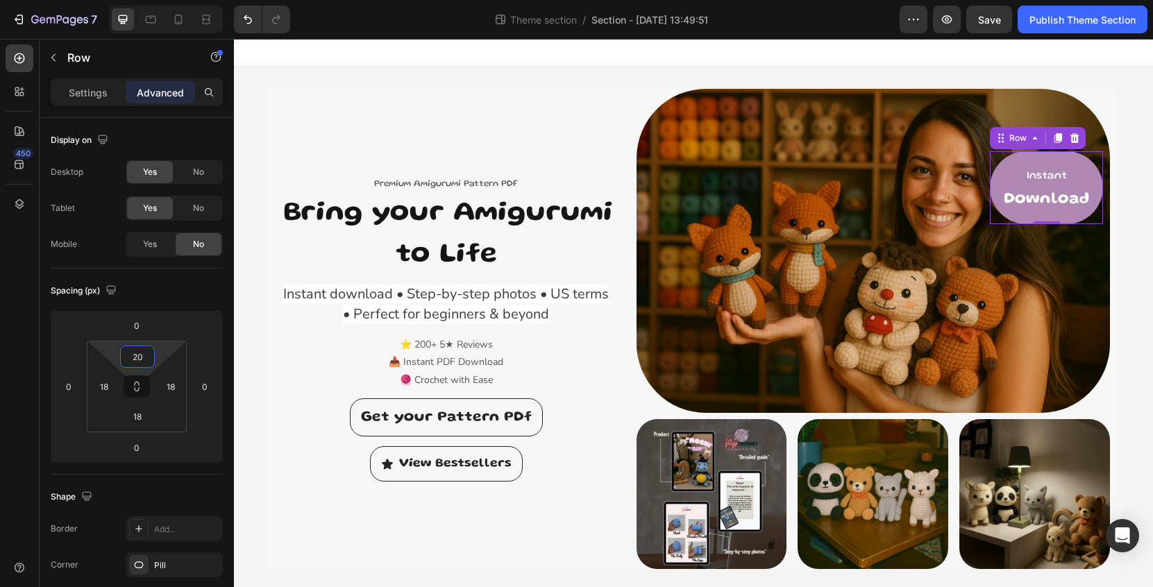
type input "18"
click at [157, 0] on html "7 Theme section / Section - [DATE] 13:49:51 Preview Save Publish Theme Section …" at bounding box center [576, 0] width 1153 height 0
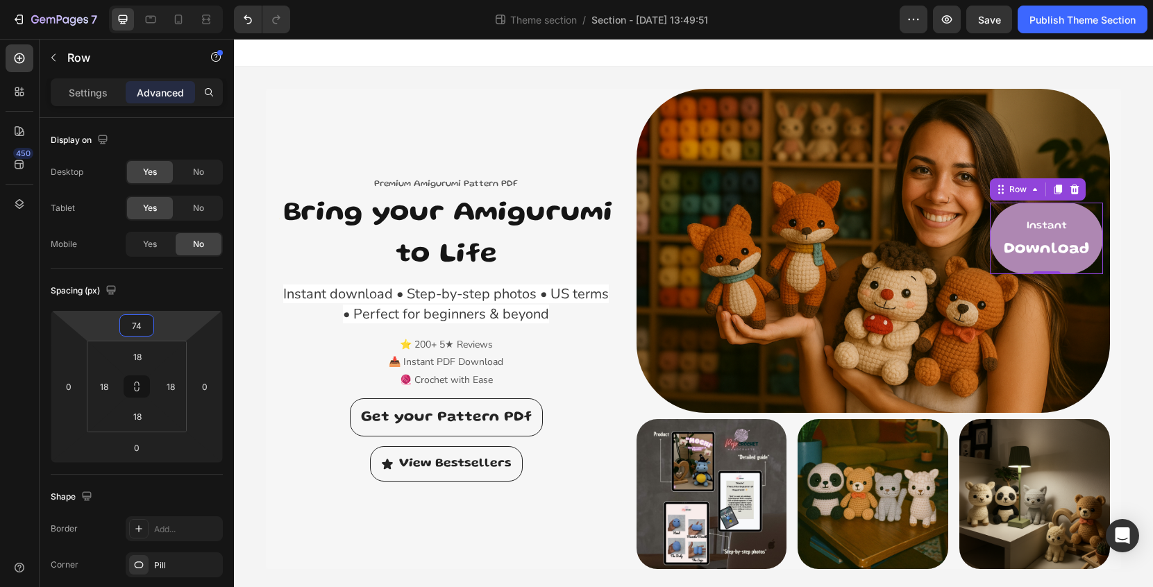
drag, startPoint x: 165, startPoint y: 334, endPoint x: 167, endPoint y: 308, distance: 25.8
click at [167, 0] on html "7 Theme section / Section - [DATE] 13:49:51 Preview Save Publish Theme Section …" at bounding box center [576, 0] width 1153 height 0
click at [210, 19] on icon at bounding box center [208, 18] width 4 height 3
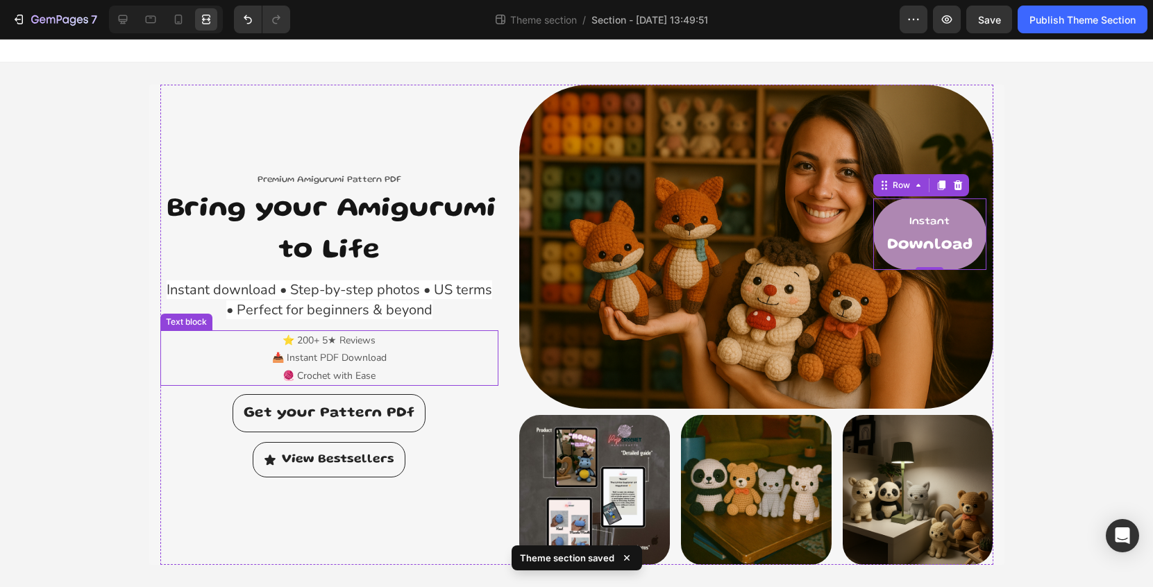
scroll to position [4, 0]
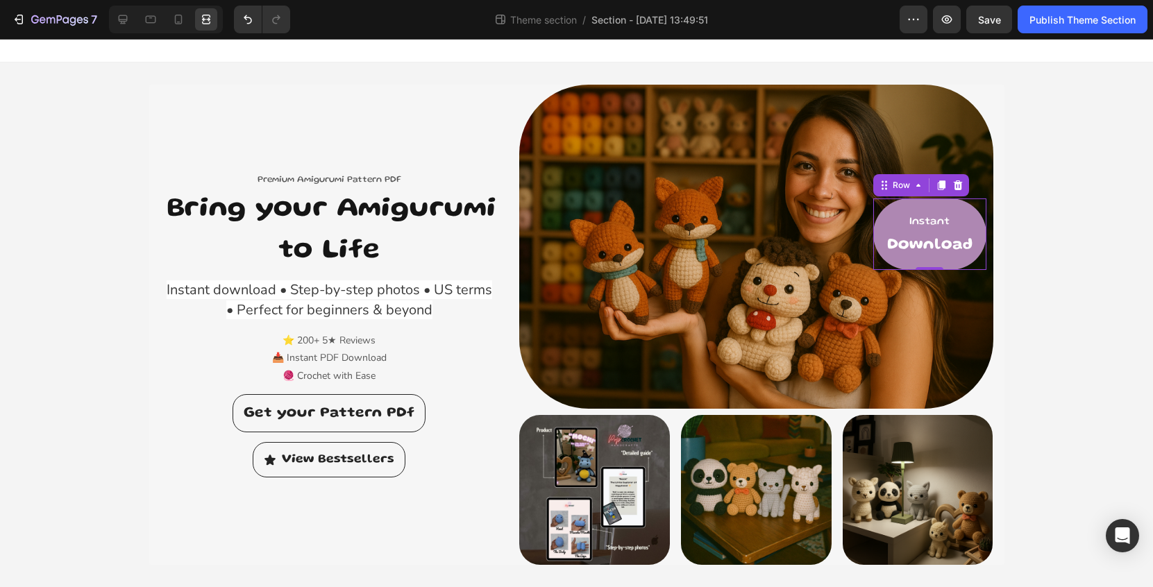
click at [162, 22] on div at bounding box center [166, 20] width 114 height 28
click at [159, 22] on div at bounding box center [151, 19] width 22 height 22
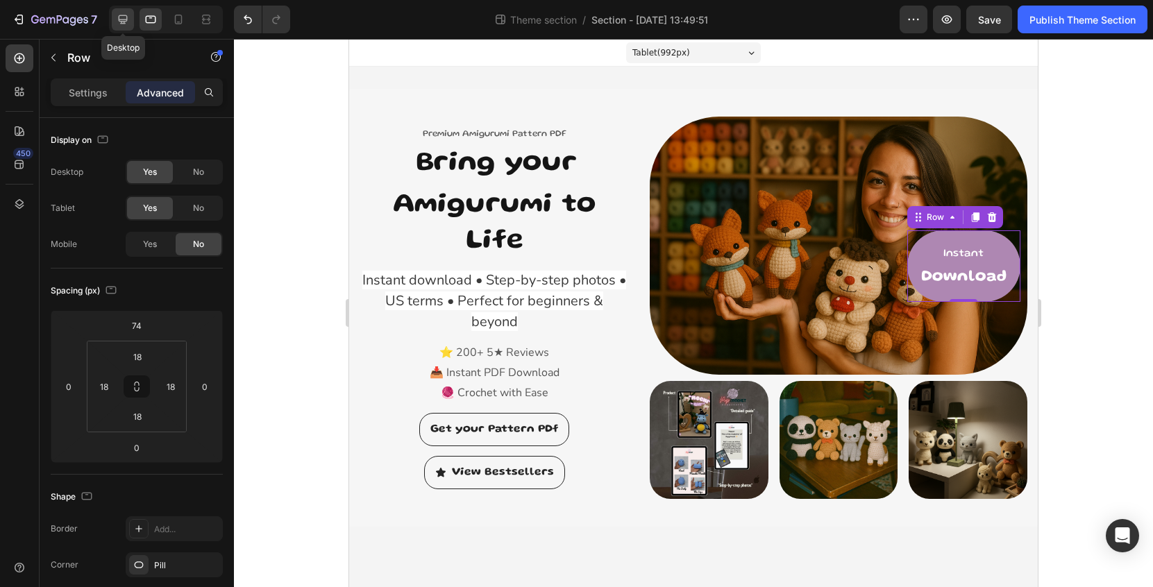
click at [124, 19] on icon at bounding box center [123, 19] width 9 height 9
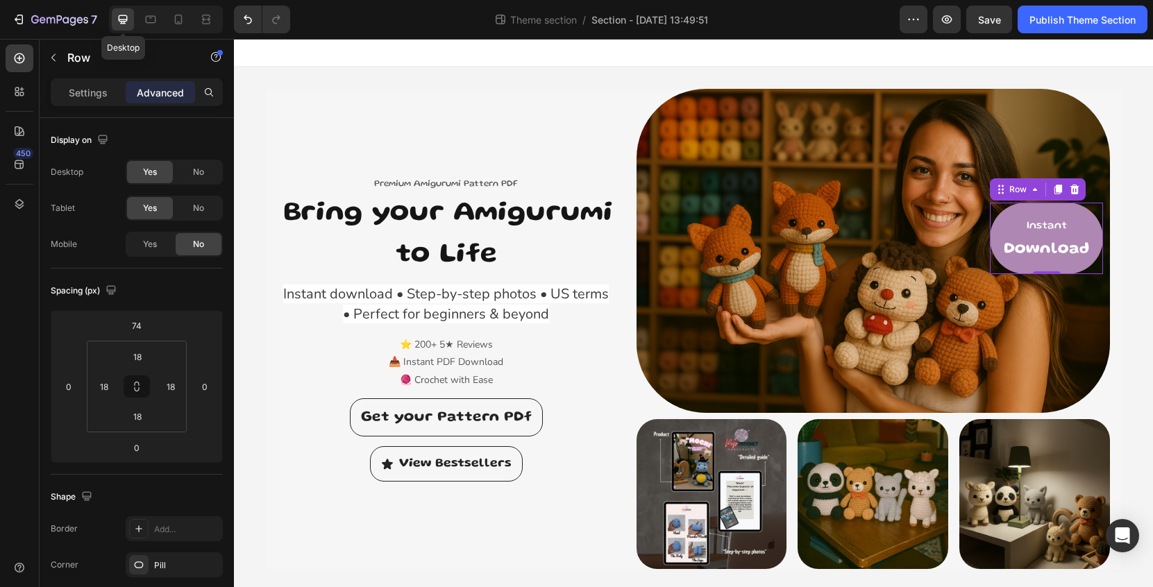
scroll to position [4, 0]
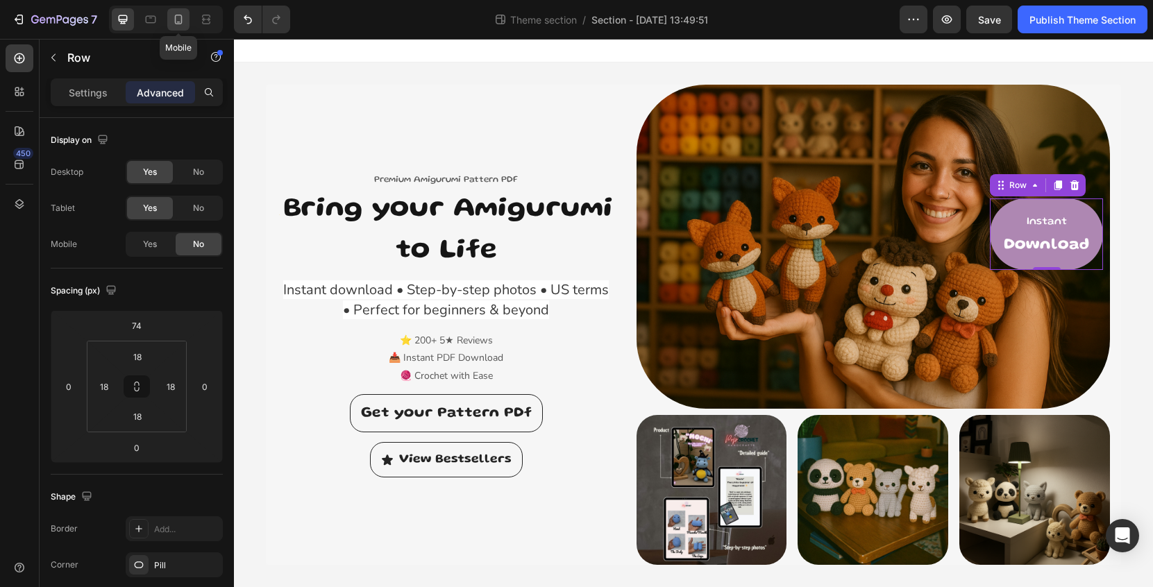
click at [186, 17] on div at bounding box center [178, 19] width 22 height 22
type input "0"
type input "32"
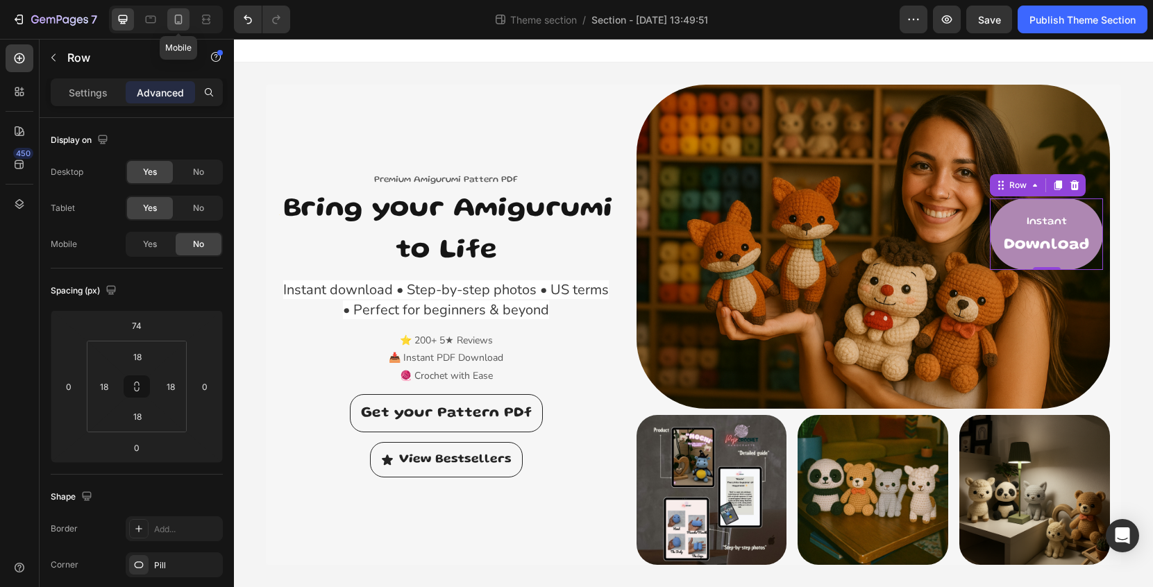
type input "32"
type input "40"
type input "0"
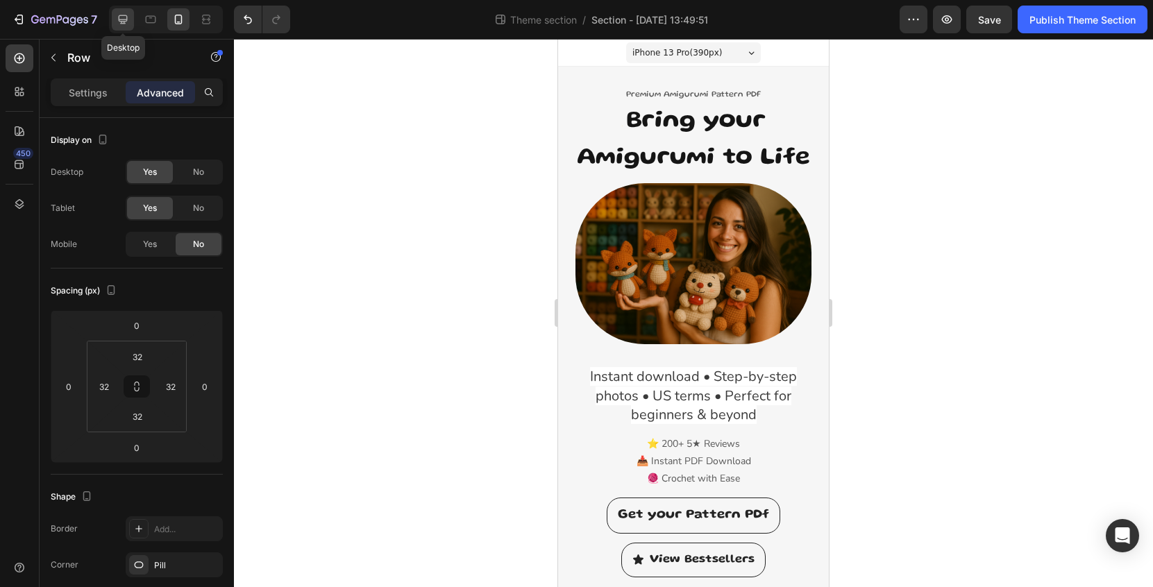
click at [129, 20] on icon at bounding box center [123, 19] width 14 height 14
type input "74"
type input "18"
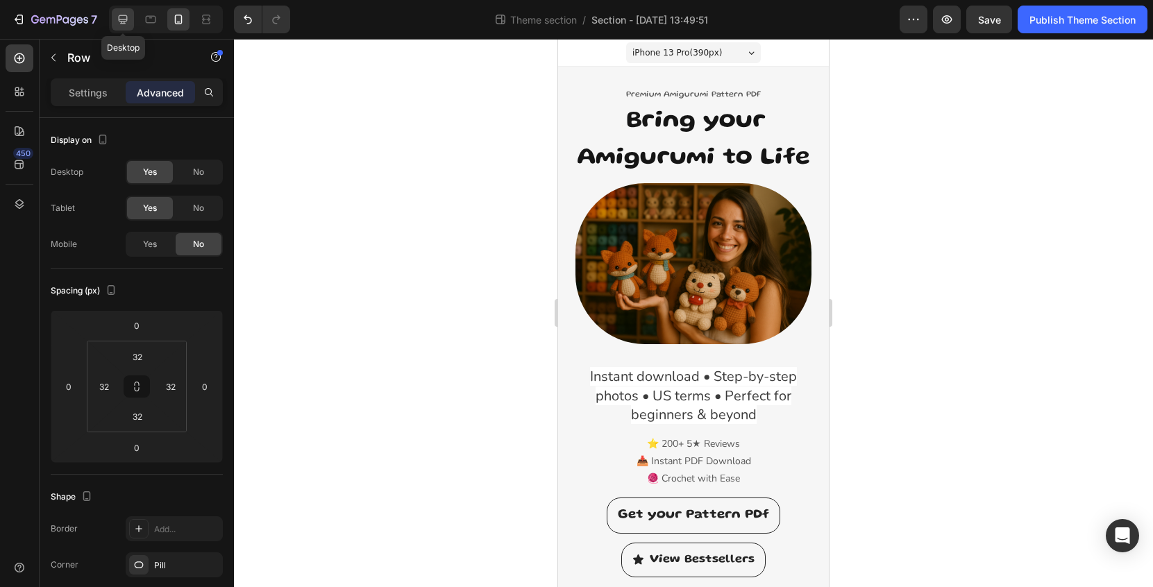
type input "18"
type input "90"
type input "10"
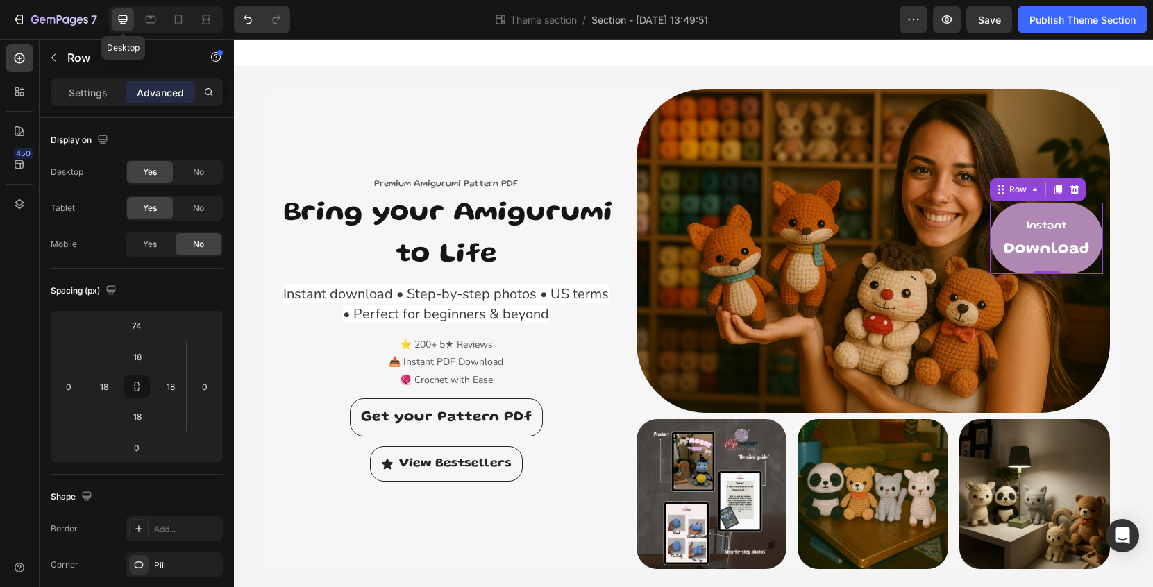
scroll to position [4, 0]
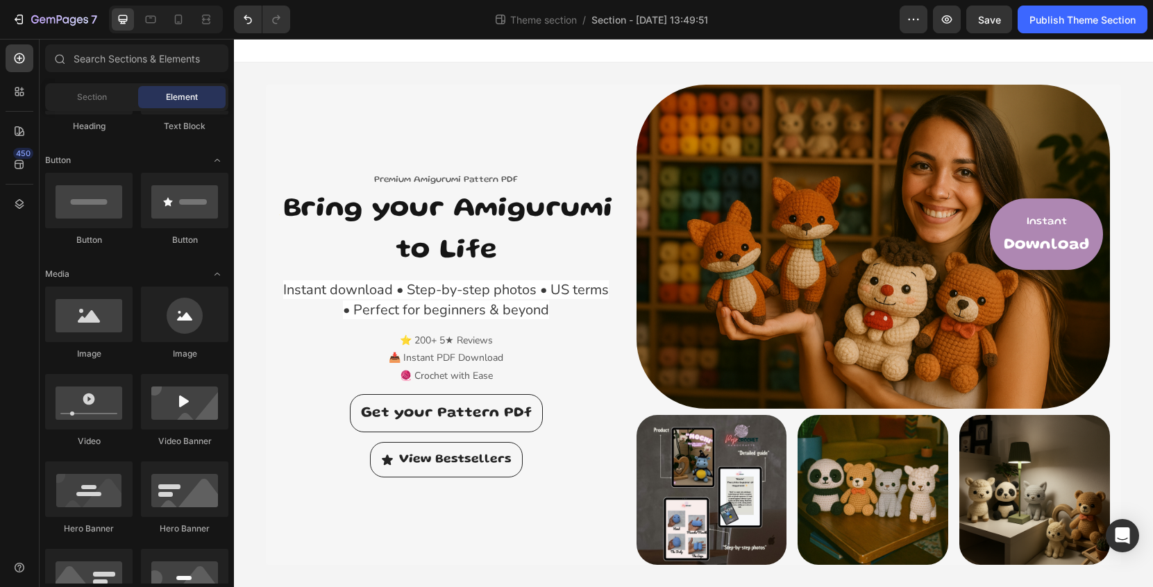
click at [542, 58] on div at bounding box center [693, 49] width 919 height 28
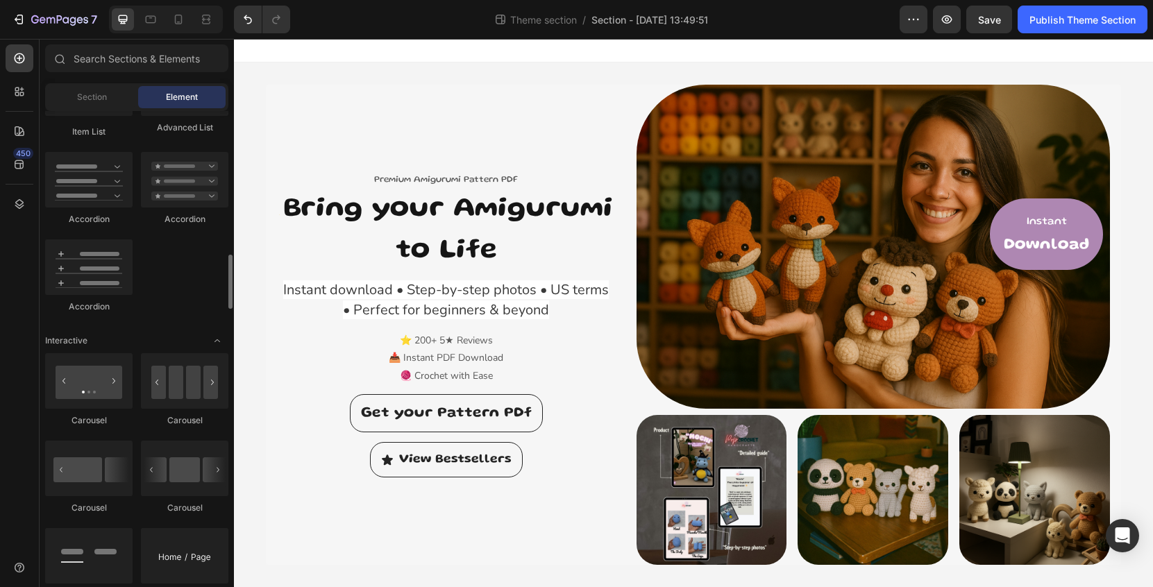
scroll to position [1189, 0]
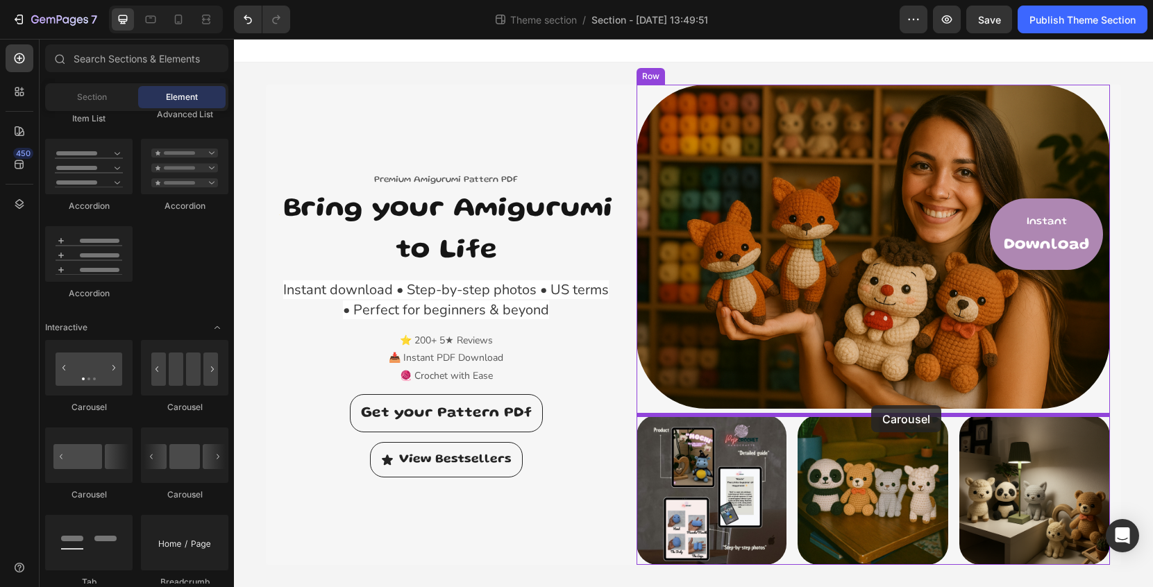
drag, startPoint x: 412, startPoint y: 514, endPoint x: 871, endPoint y: 405, distance: 471.7
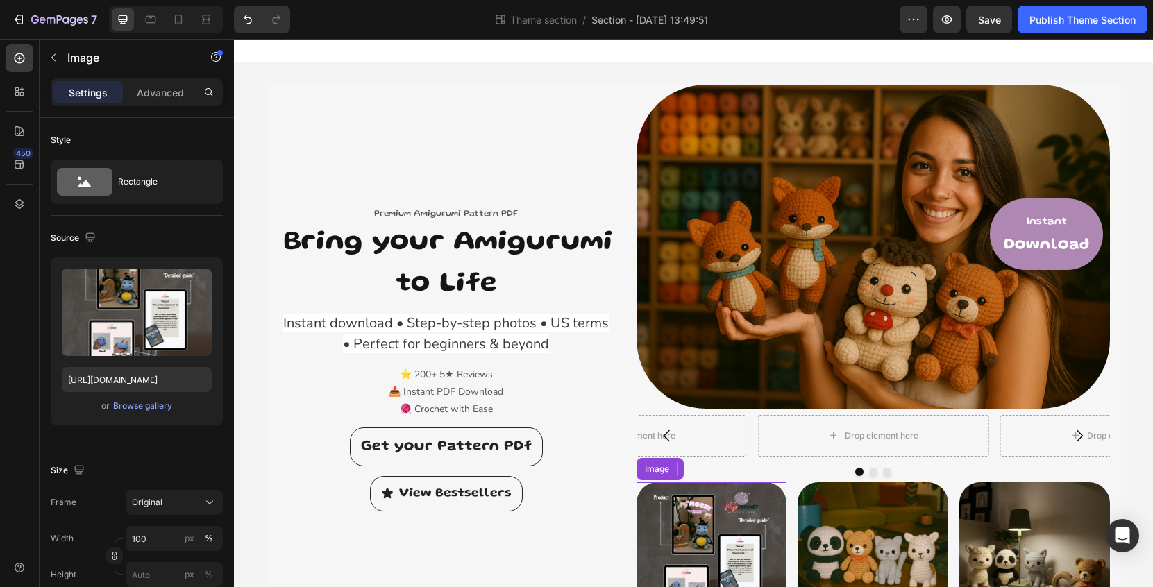
click at [716, 538] on img at bounding box center [712, 558] width 151 height 151
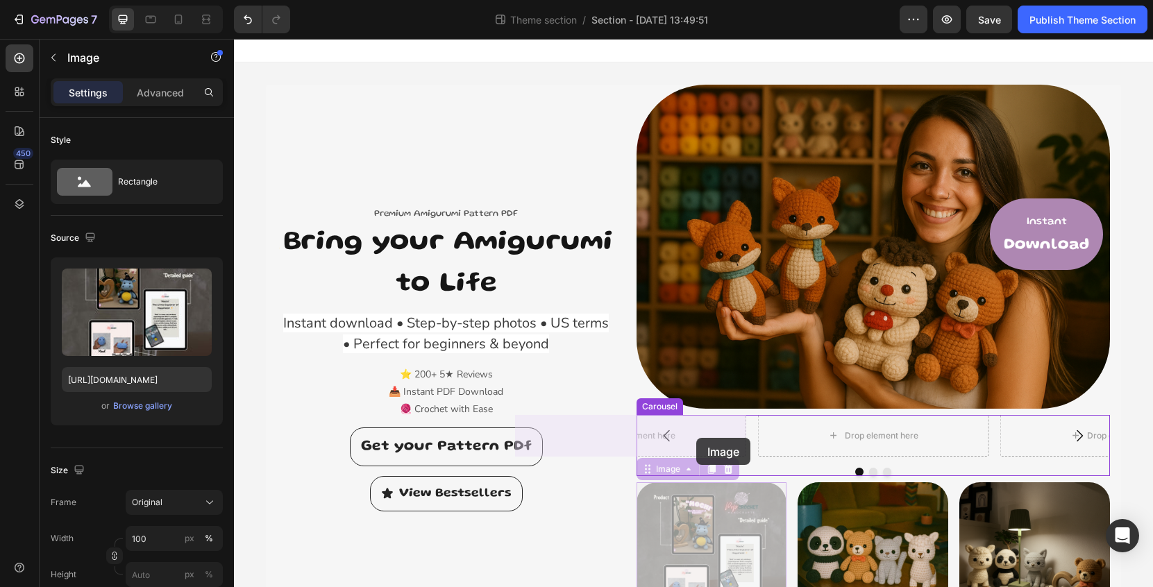
drag, startPoint x: 692, startPoint y: 537, endPoint x: 696, endPoint y: 438, distance: 98.6
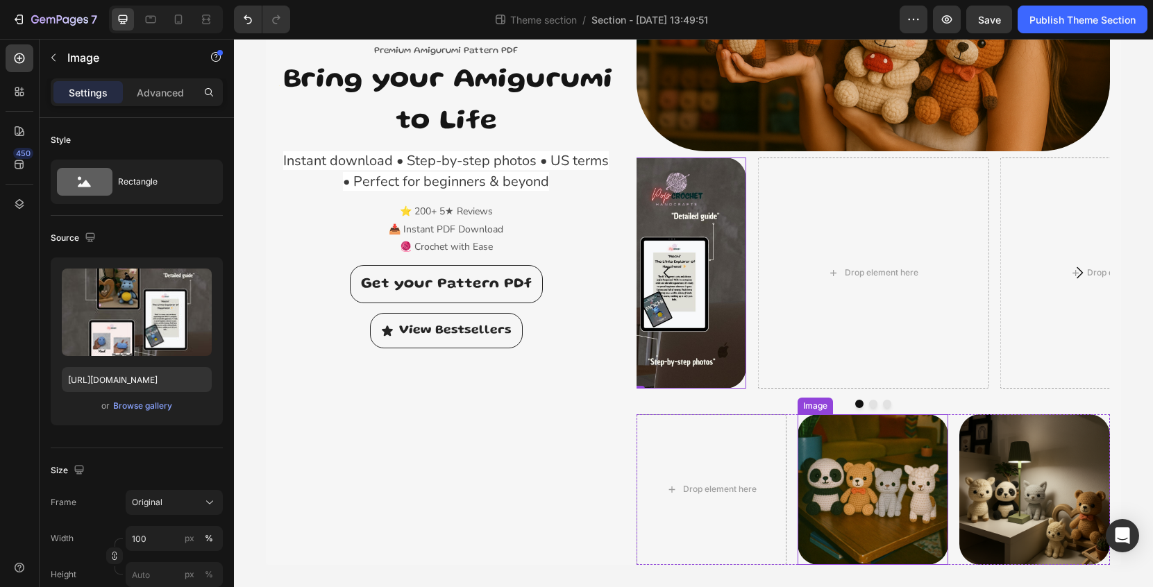
scroll to position [262, 0]
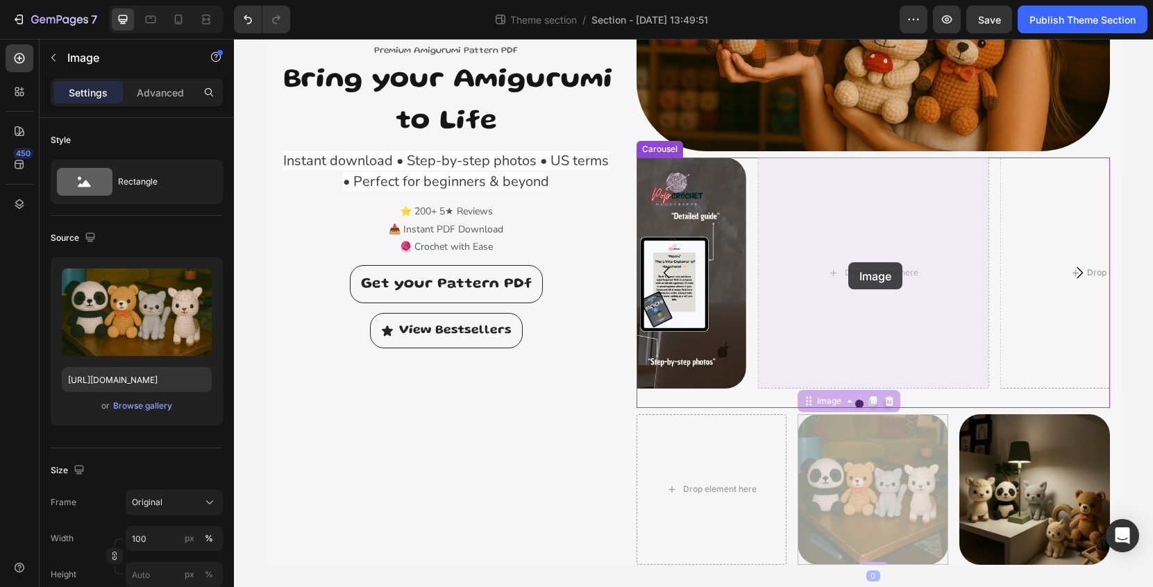
drag, startPoint x: 859, startPoint y: 481, endPoint x: 845, endPoint y: 250, distance: 231.6
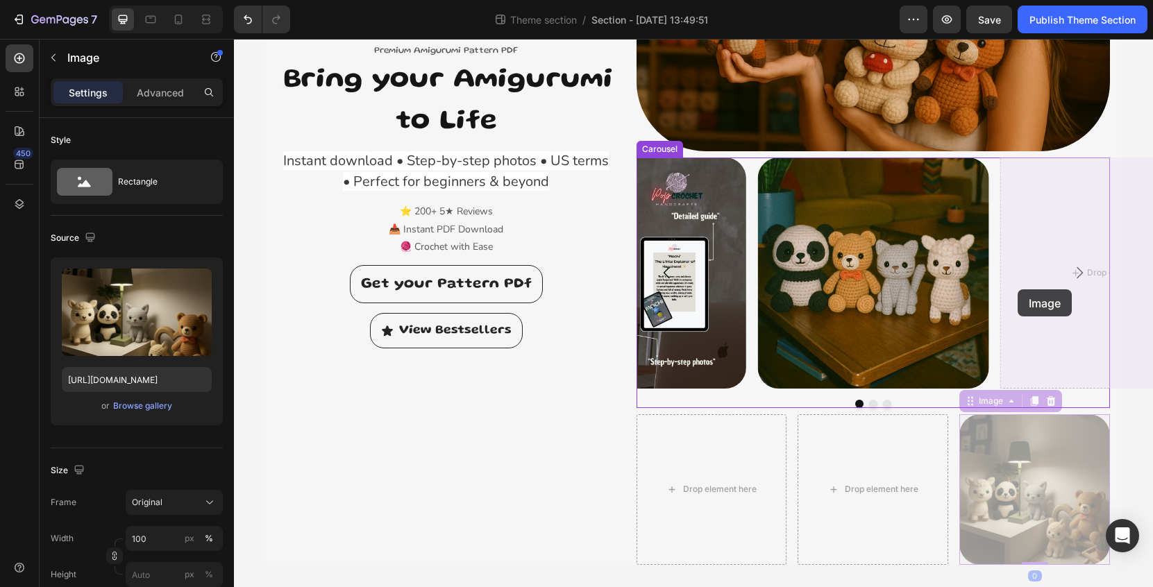
drag, startPoint x: 1007, startPoint y: 481, endPoint x: 1018, endPoint y: 290, distance: 191.9
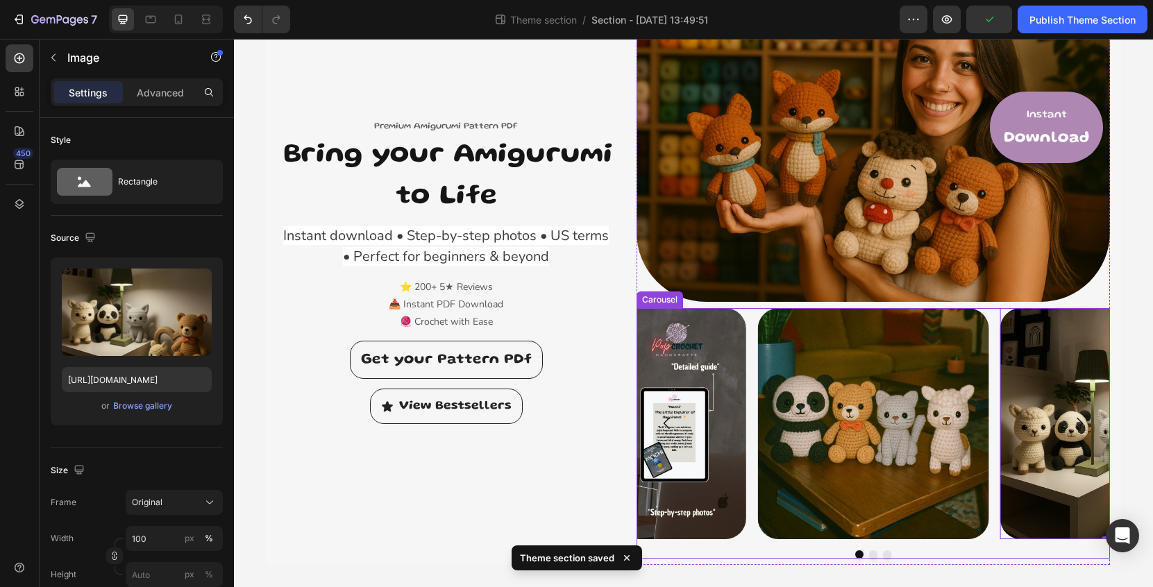
click at [873, 555] on button "Dot" at bounding box center [873, 555] width 8 height 8
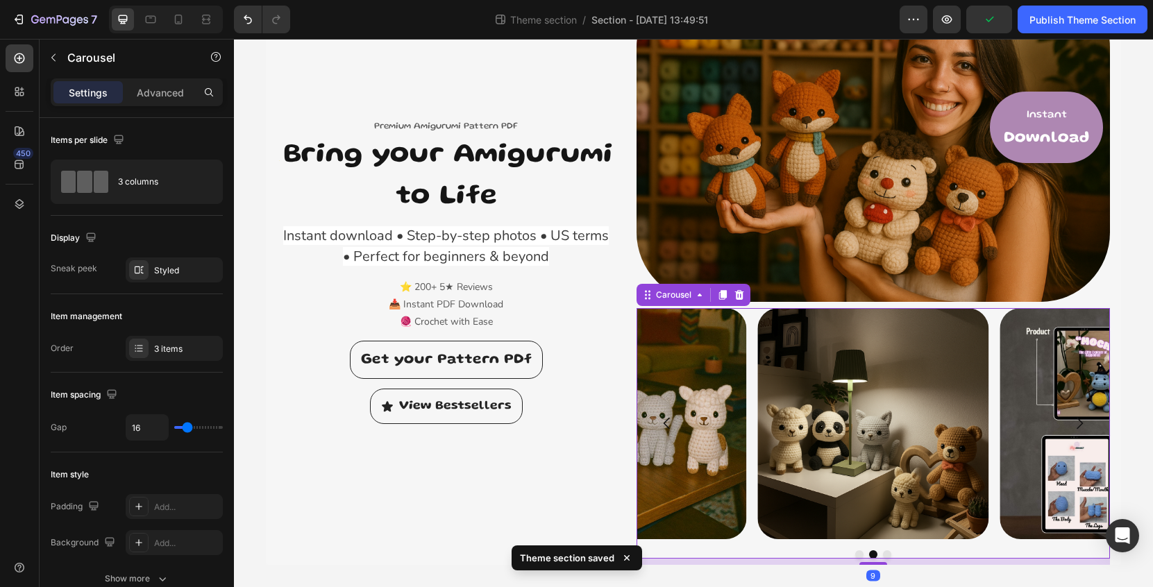
click at [862, 556] on button "Dot" at bounding box center [859, 555] width 8 height 8
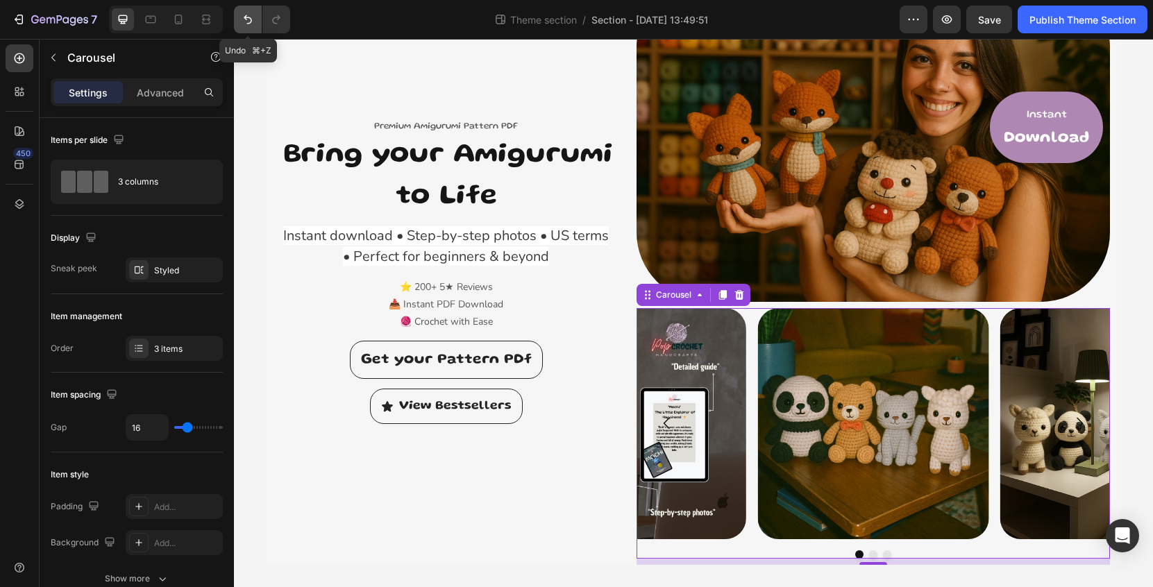
click at [252, 18] on icon "Undo/Redo" at bounding box center [248, 19] width 14 height 14
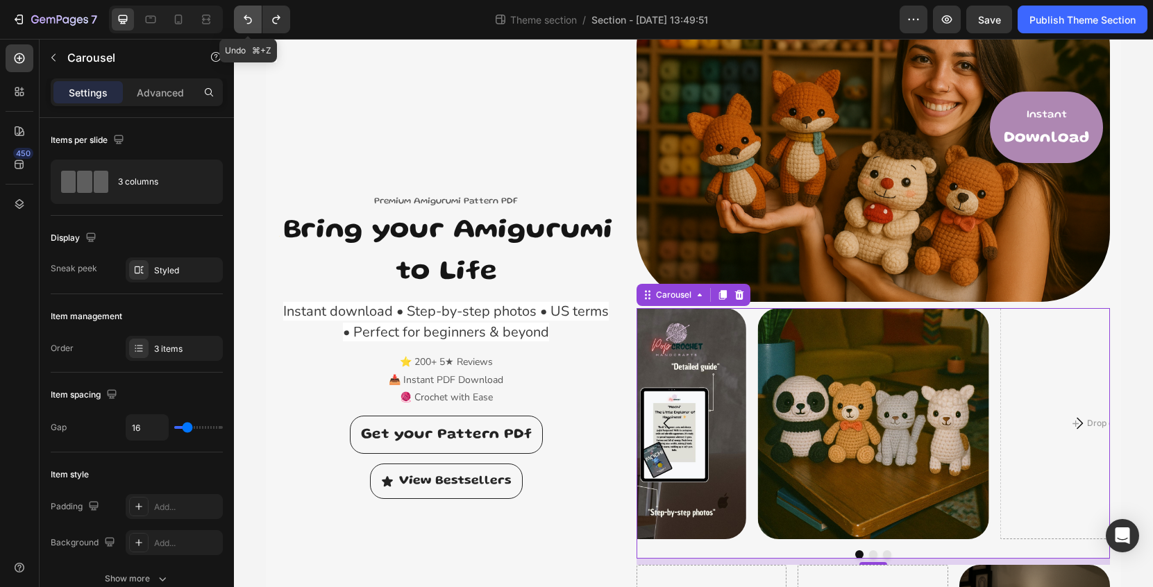
click at [252, 18] on icon "Undo/Redo" at bounding box center [248, 19] width 14 height 14
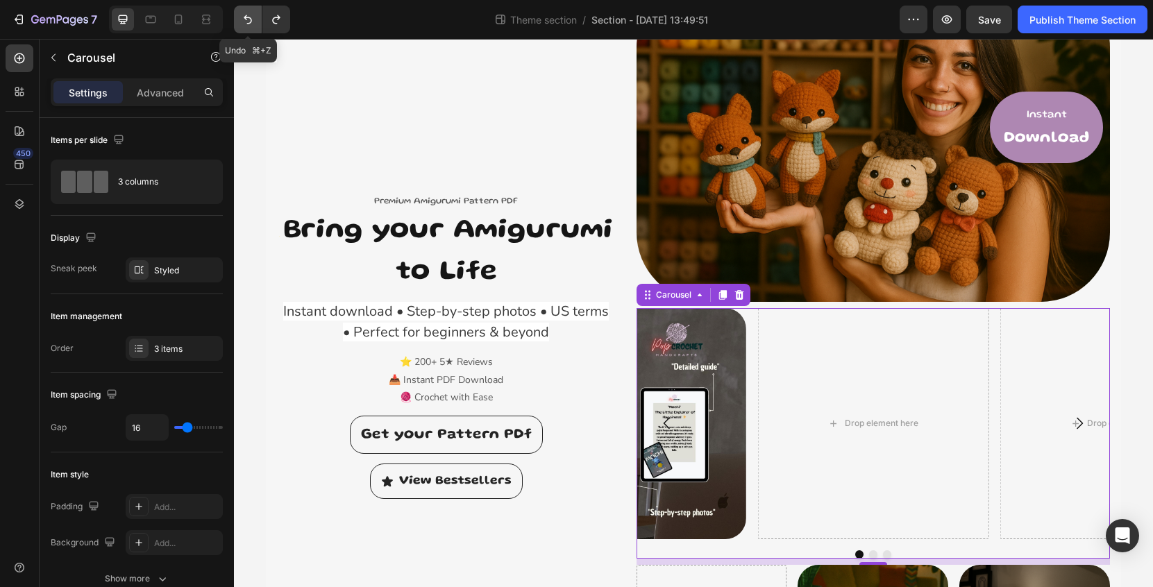
click at [252, 18] on icon "Undo/Redo" at bounding box center [248, 19] width 14 height 14
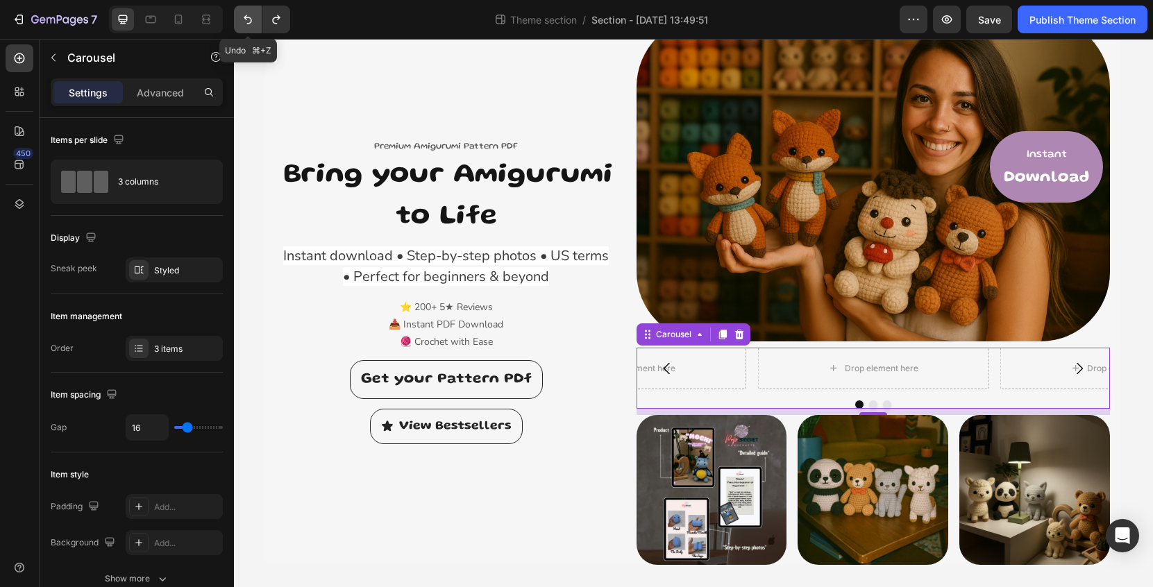
scroll to position [72, 0]
click at [252, 18] on icon "Undo/Redo" at bounding box center [248, 19] width 14 height 14
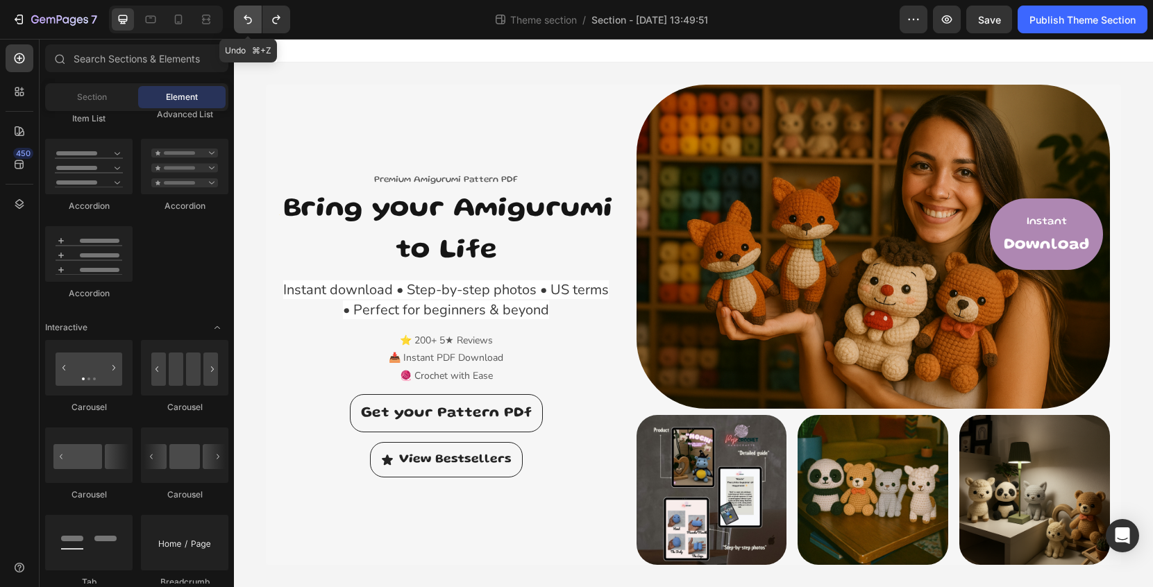
scroll to position [4, 0]
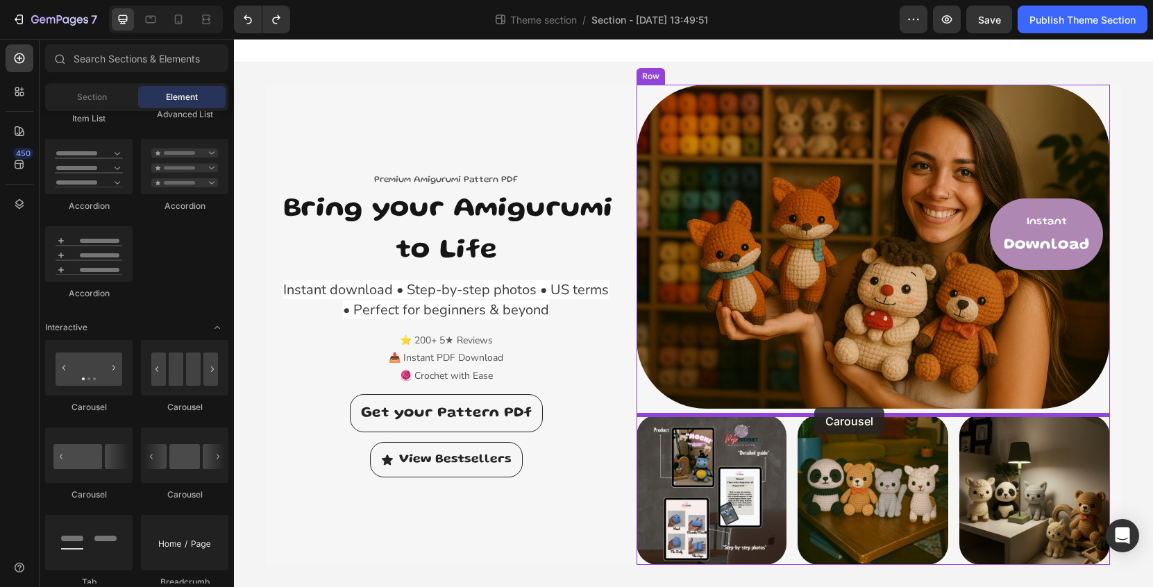
drag, startPoint x: 327, startPoint y: 506, endPoint x: 814, endPoint y: 408, distance: 497.2
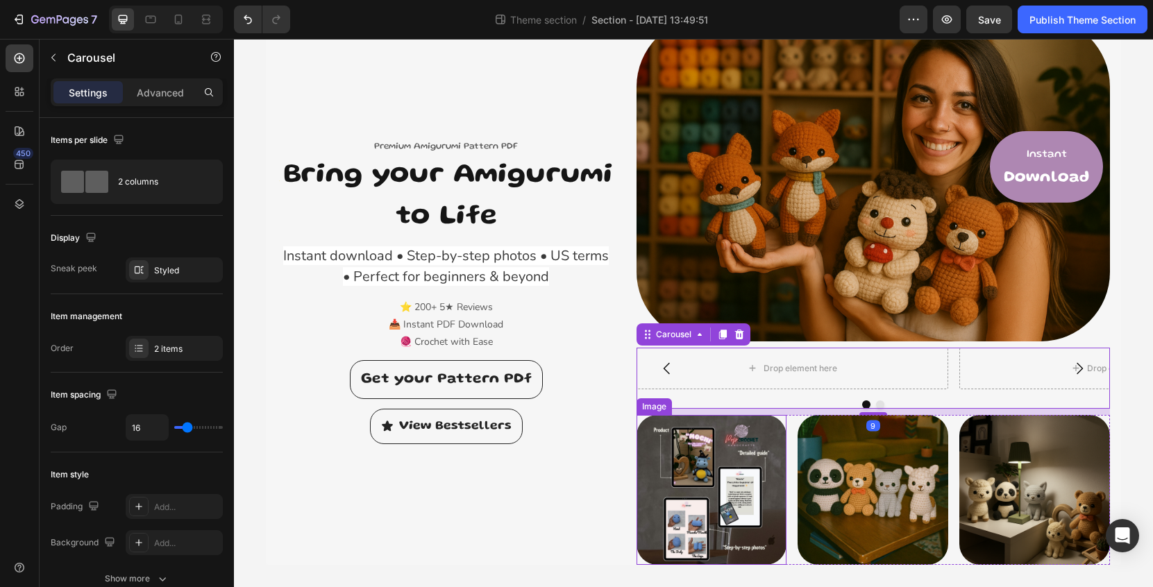
scroll to position [72, 0]
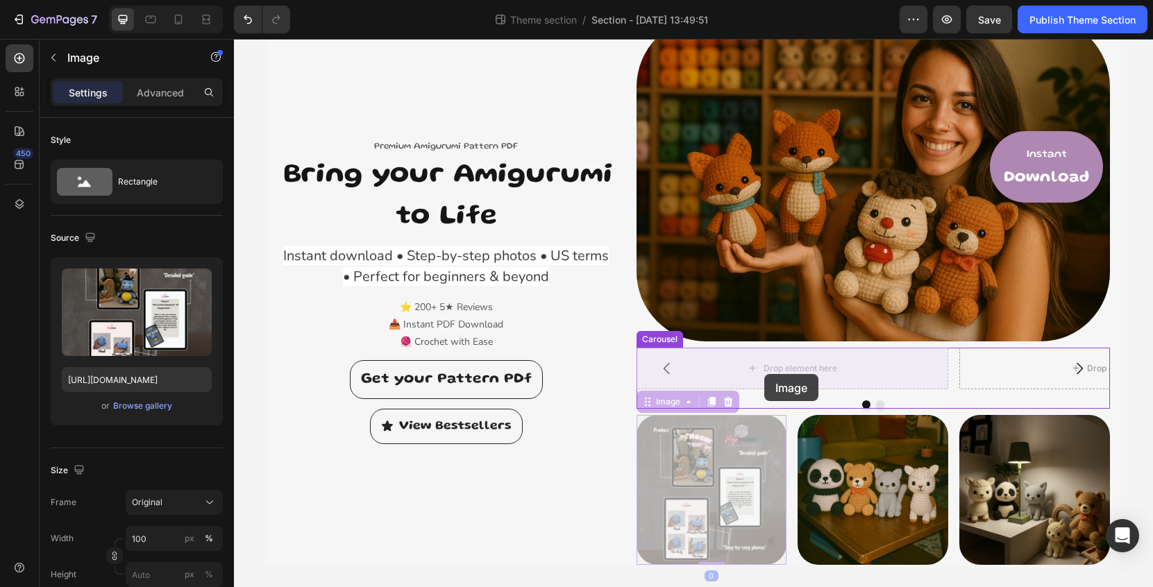
drag, startPoint x: 732, startPoint y: 462, endPoint x: 764, endPoint y: 374, distance: 93.4
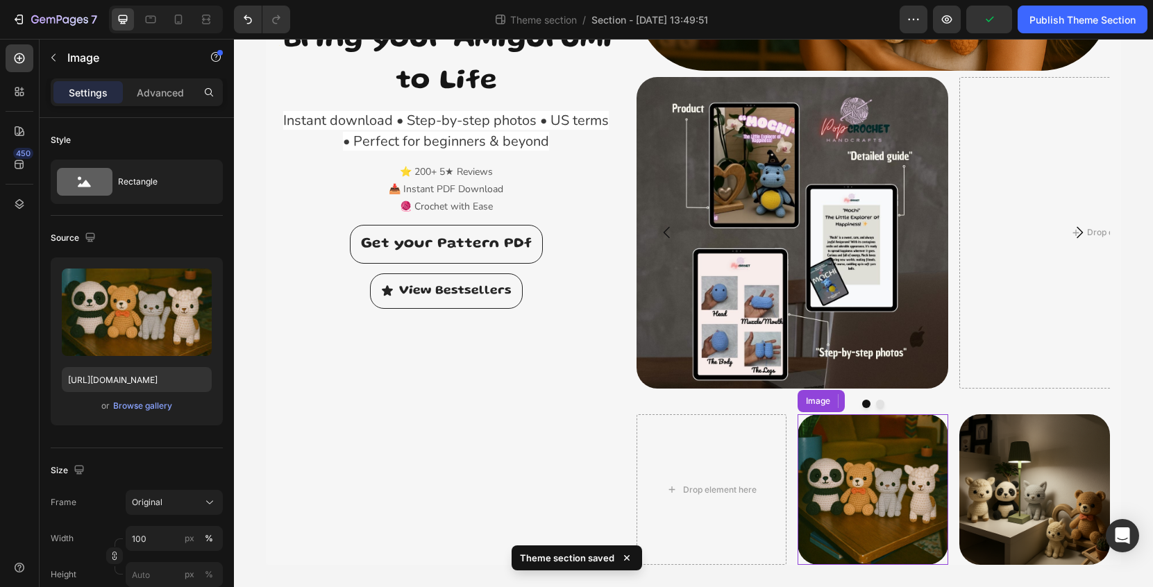
scroll to position [342, 0]
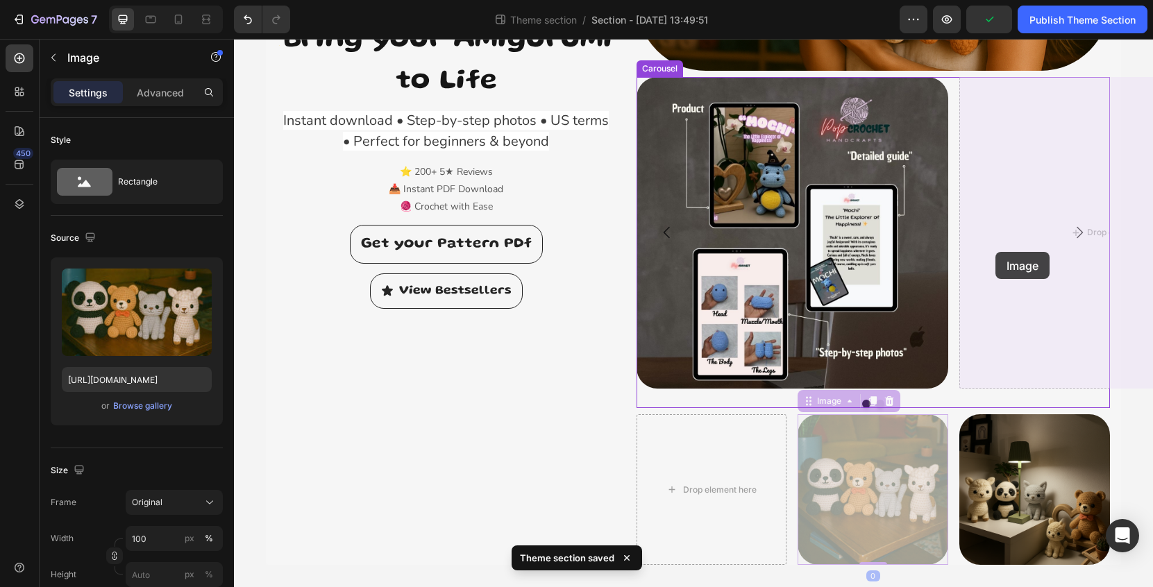
drag, startPoint x: 859, startPoint y: 501, endPoint x: 996, endPoint y: 252, distance: 284.3
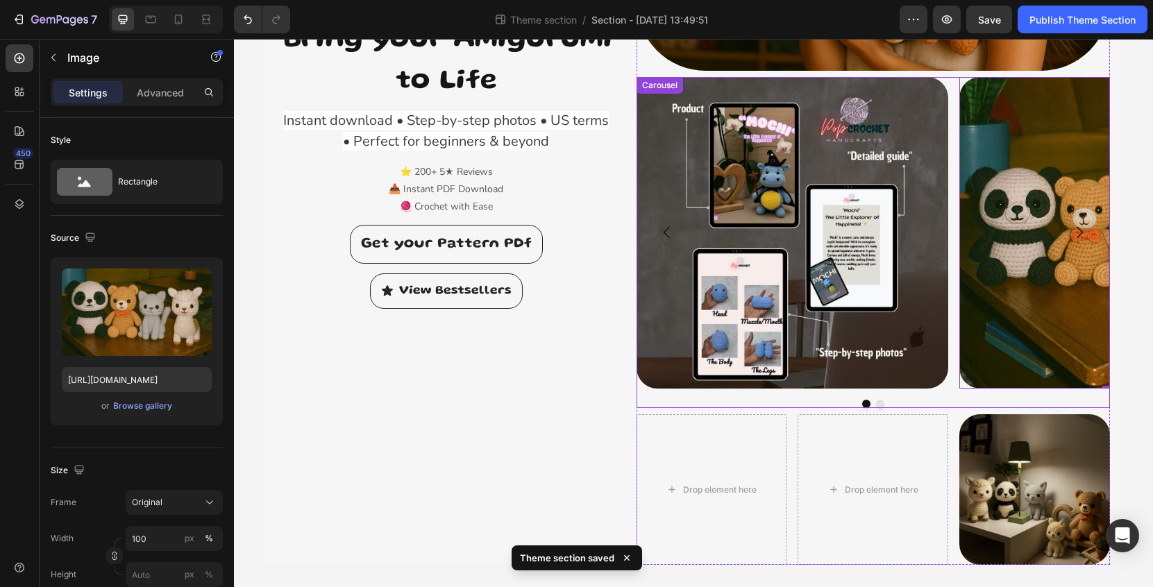
click at [884, 407] on div at bounding box center [874, 404] width 474 height 8
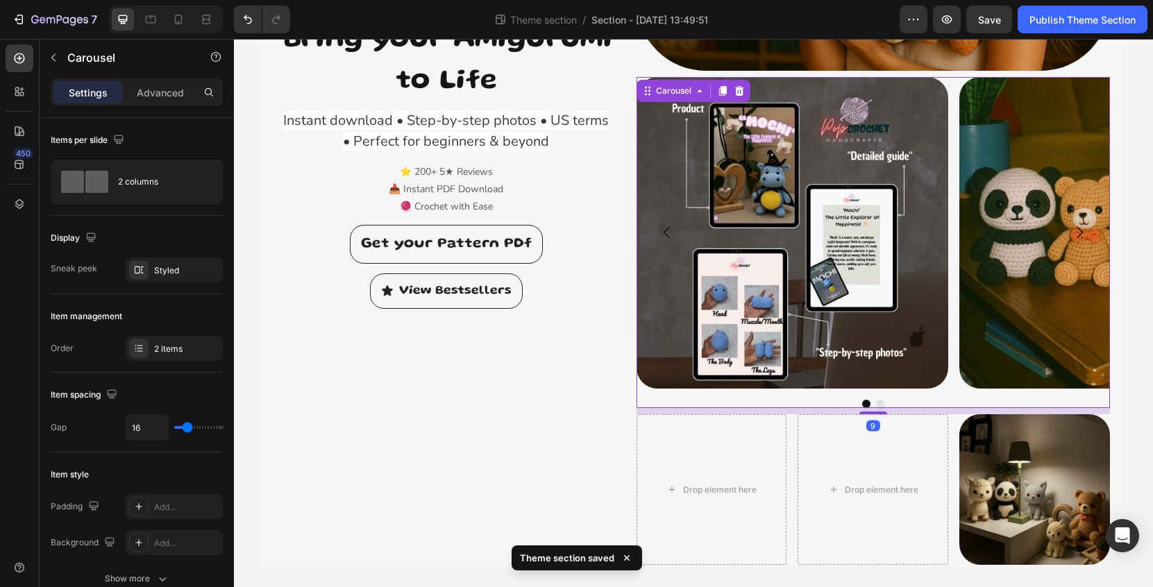
click at [882, 405] on button "Dot" at bounding box center [880, 404] width 8 height 8
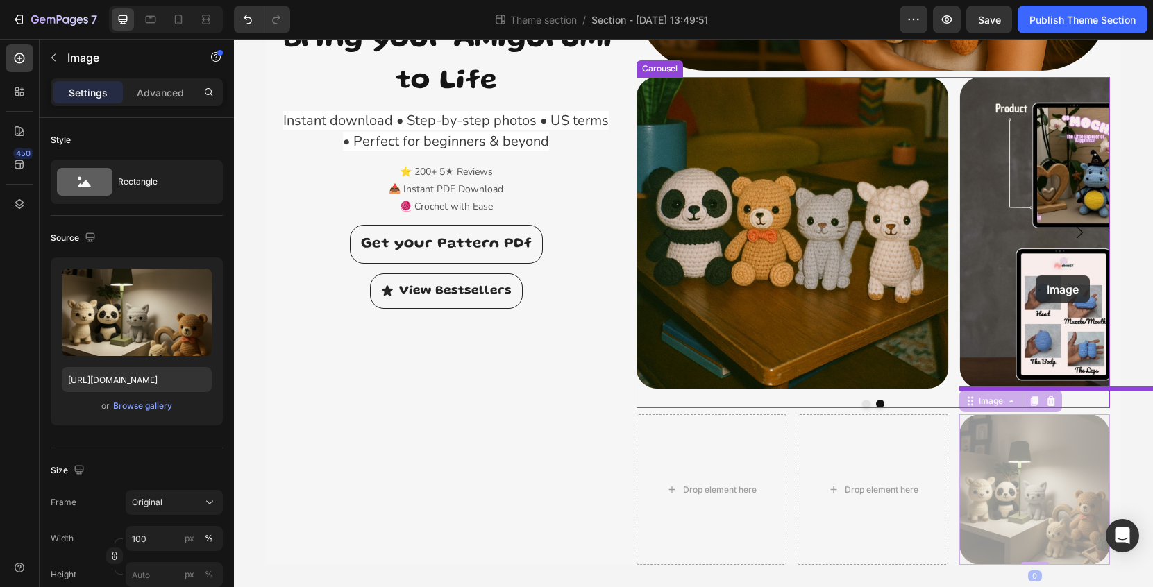
drag, startPoint x: 1030, startPoint y: 486, endPoint x: 1036, endPoint y: 276, distance: 210.5
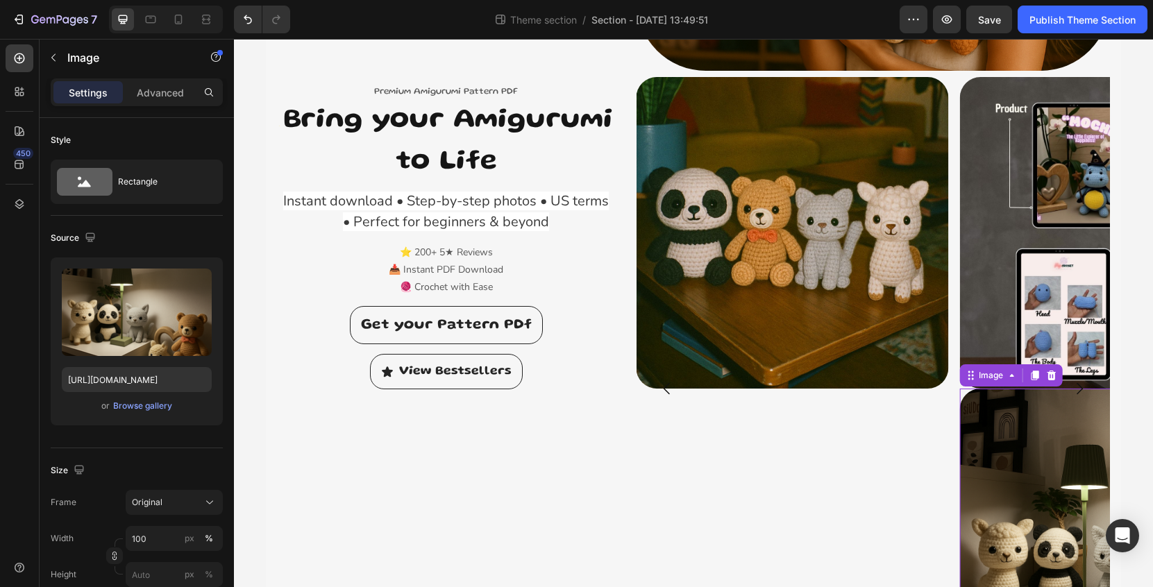
scroll to position [192, 0]
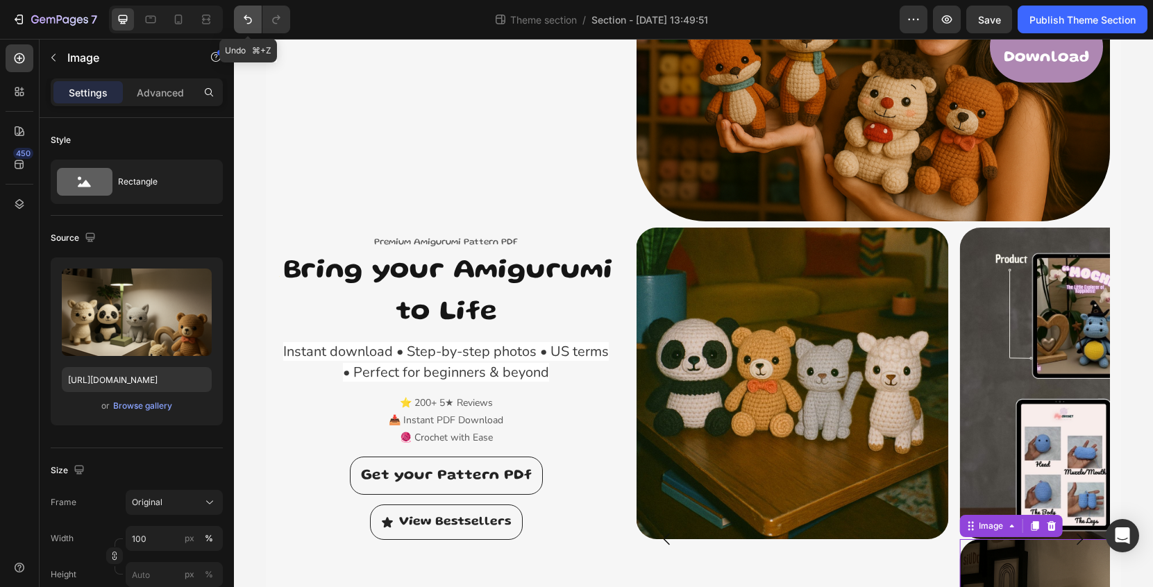
click at [251, 19] on icon "Undo/Redo" at bounding box center [248, 19] width 14 height 14
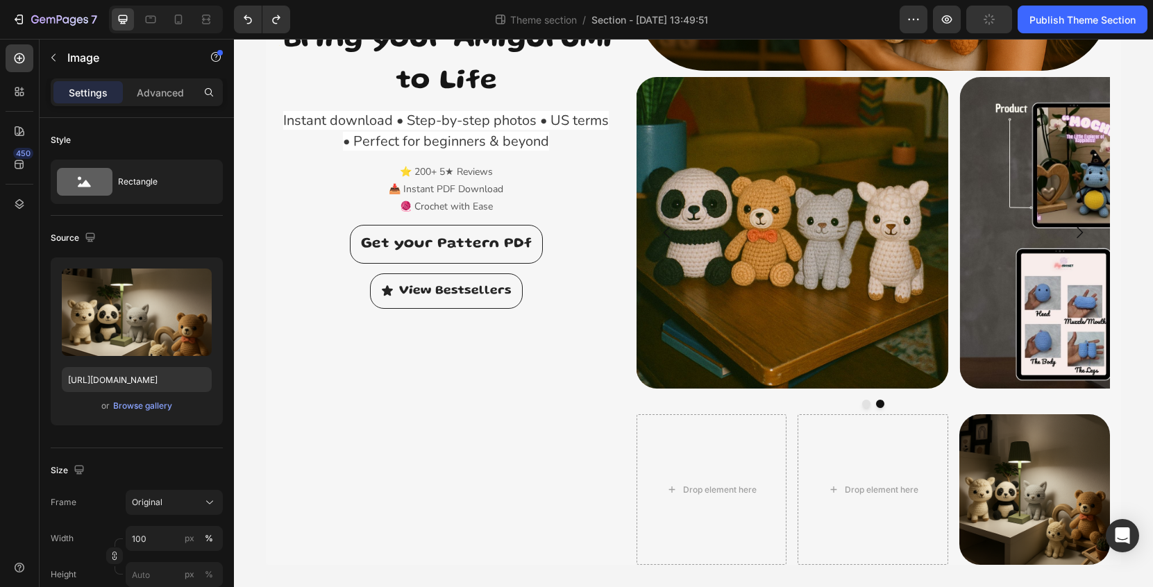
scroll to position [342, 0]
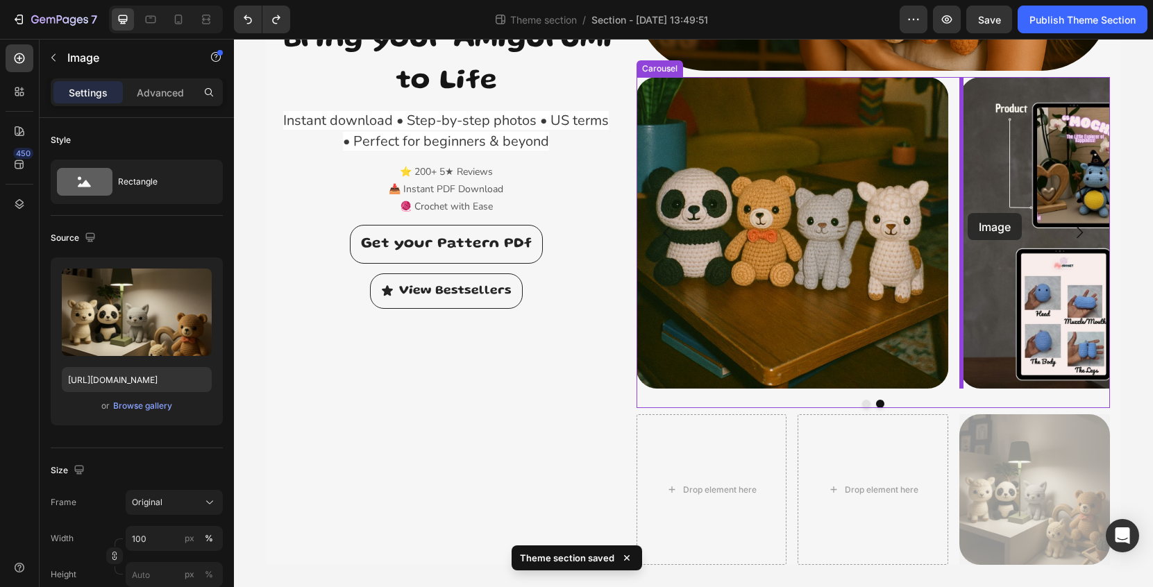
drag, startPoint x: 1028, startPoint y: 476, endPoint x: 968, endPoint y: 213, distance: 269.3
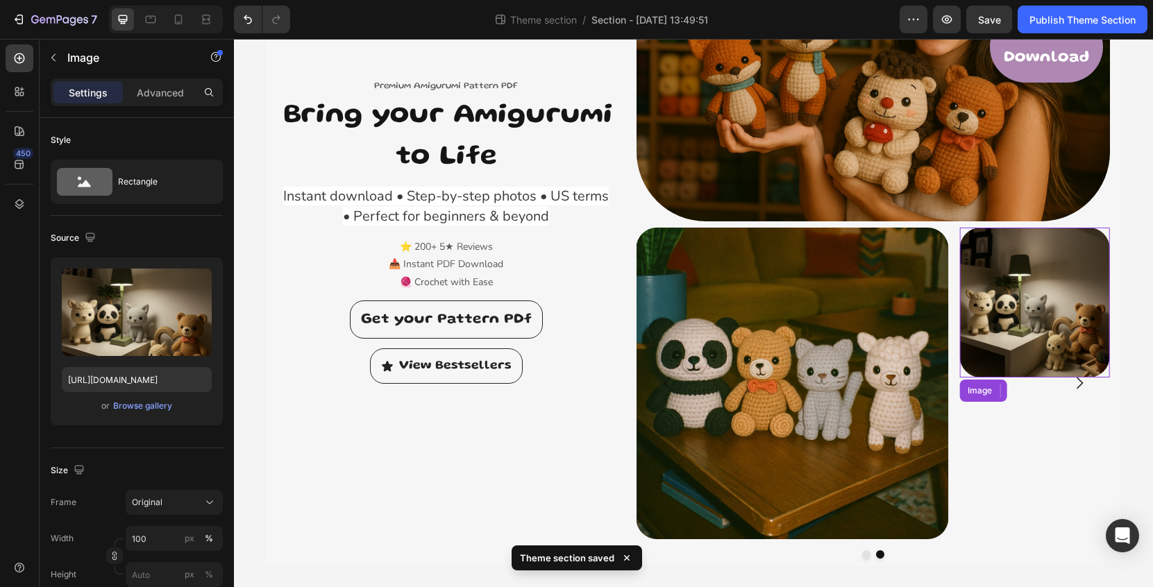
scroll to position [192, 0]
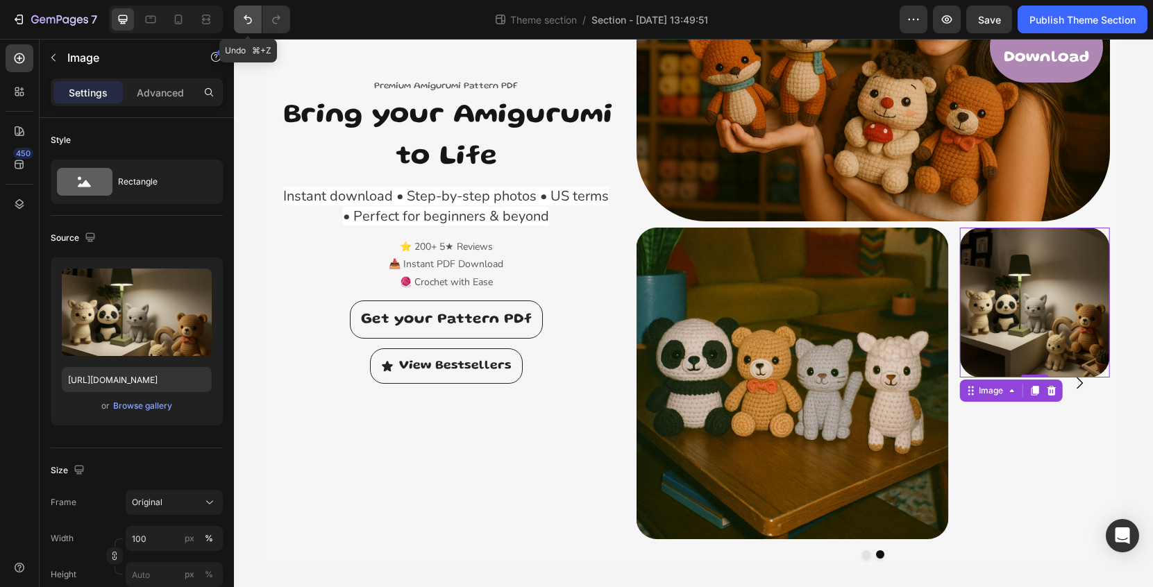
click at [247, 13] on icon "Undo/Redo" at bounding box center [248, 19] width 14 height 14
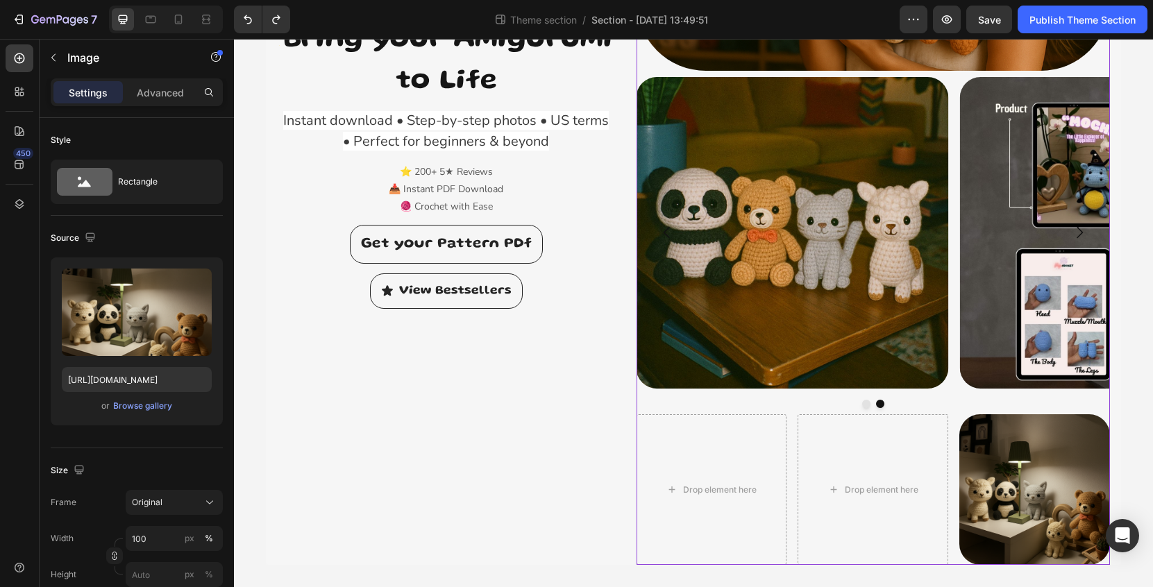
scroll to position [342, 0]
click at [870, 405] on button "Dot" at bounding box center [866, 404] width 8 height 8
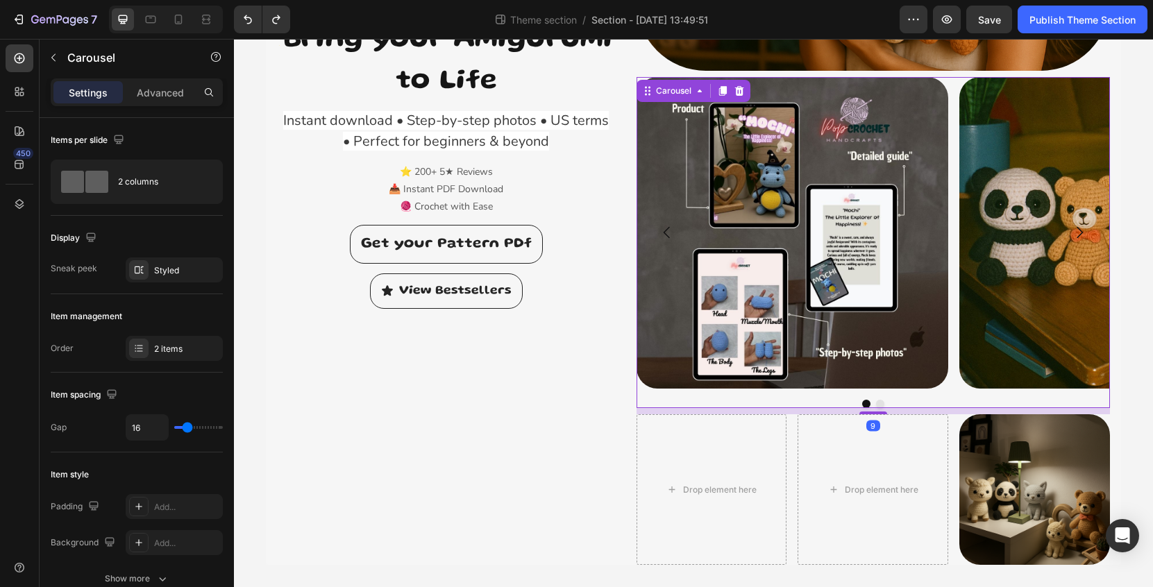
click at [880, 404] on button "Dot" at bounding box center [880, 404] width 8 height 8
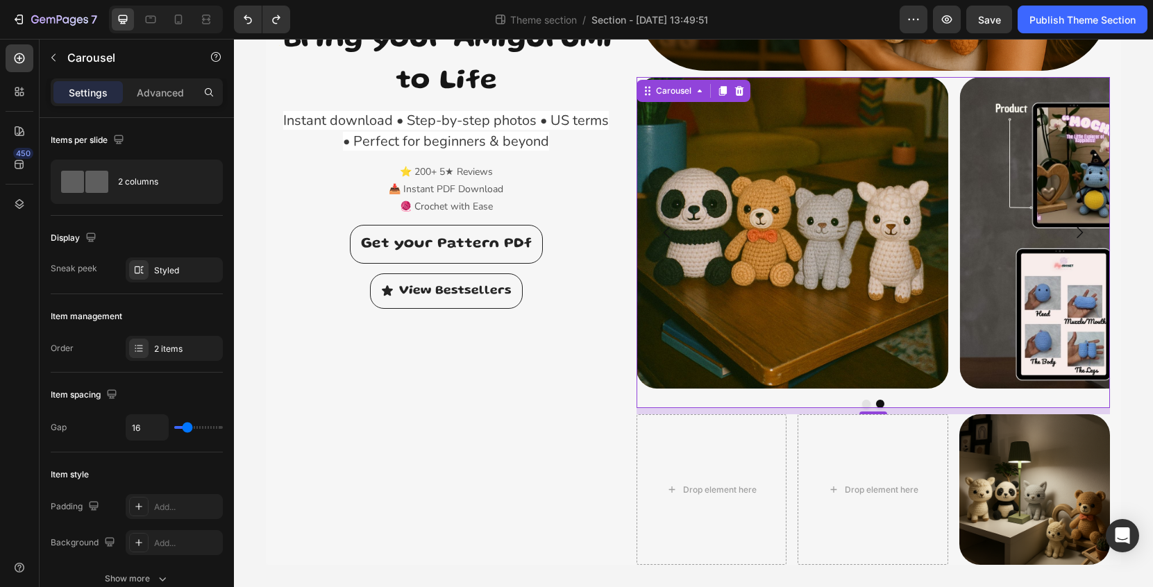
click at [953, 314] on div "Image Image" at bounding box center [874, 233] width 474 height 312
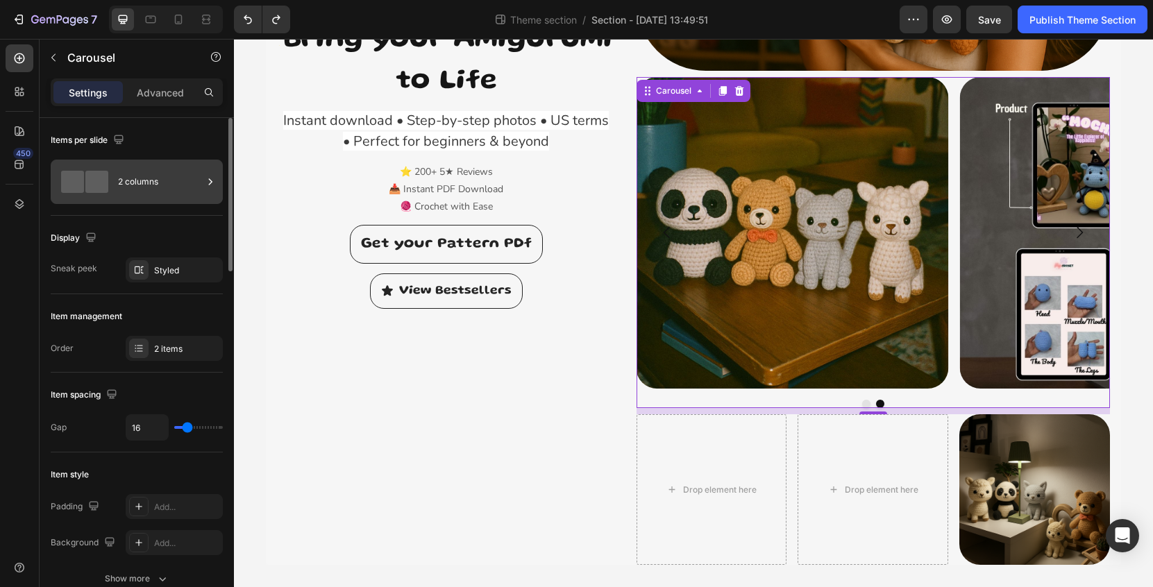
click at [124, 182] on div "2 columns" at bounding box center [160, 182] width 85 height 32
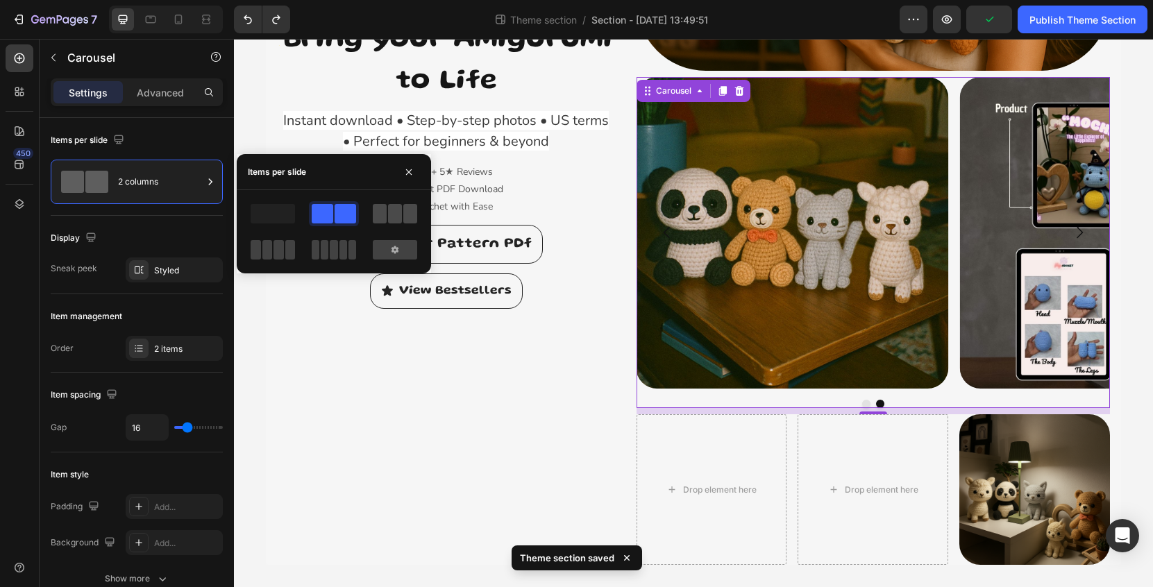
click at [396, 215] on span at bounding box center [395, 213] width 14 height 19
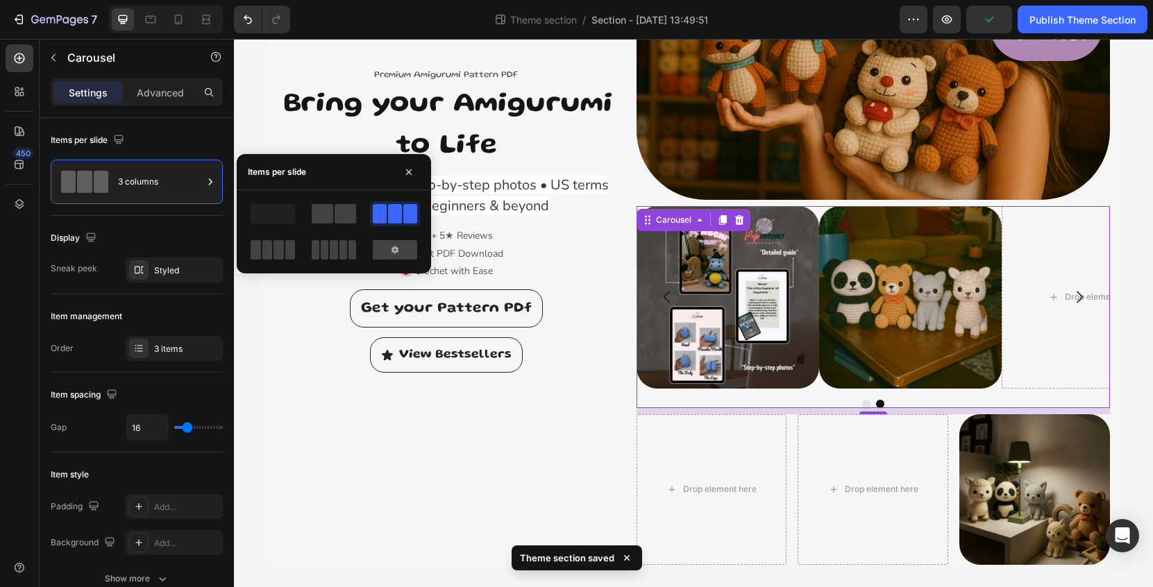
scroll to position [213, 0]
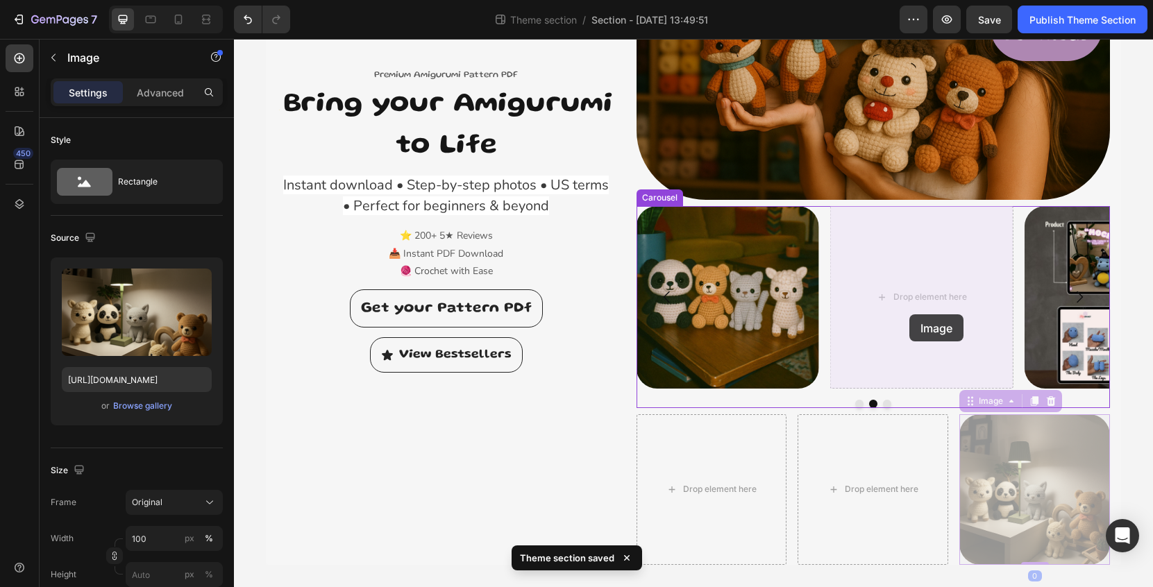
drag, startPoint x: 1033, startPoint y: 496, endPoint x: 909, endPoint y: 314, distance: 219.3
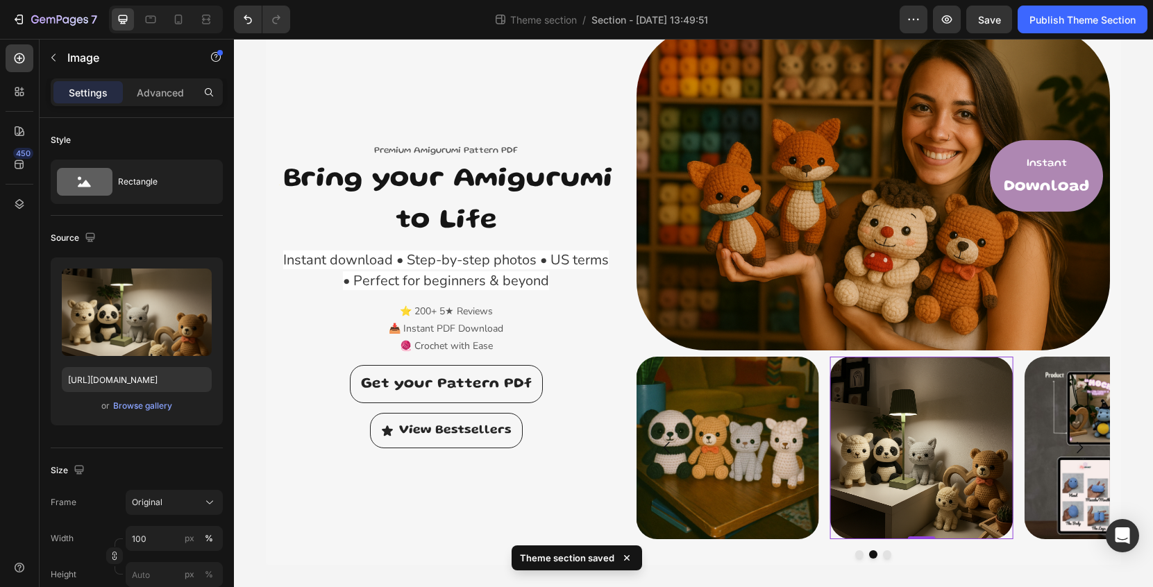
scroll to position [62, 0]
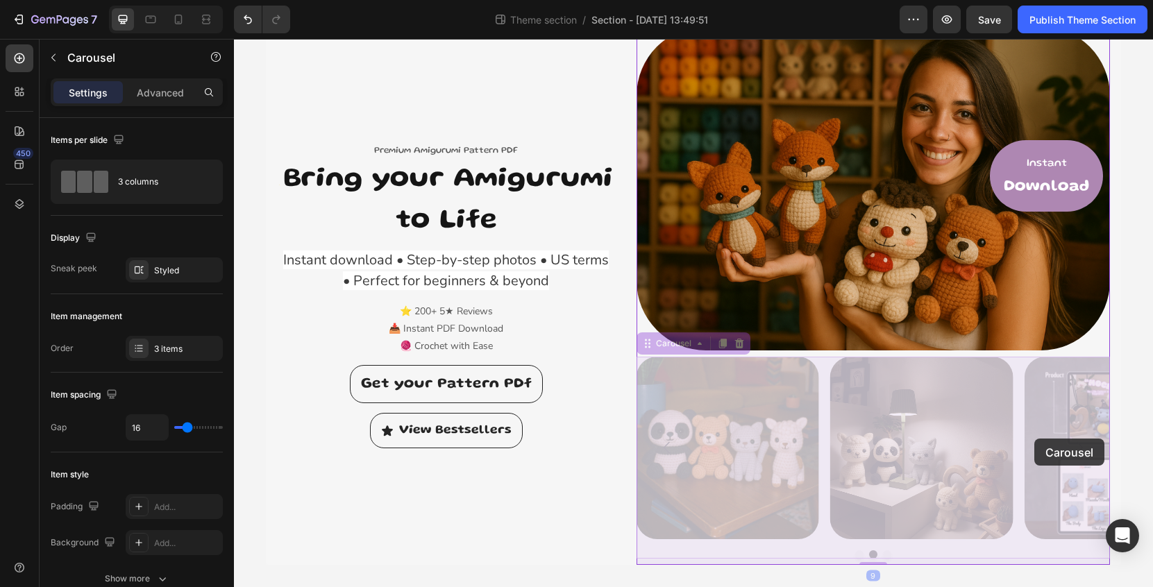
drag, startPoint x: 1071, startPoint y: 436, endPoint x: 1034, endPoint y: 439, distance: 36.2
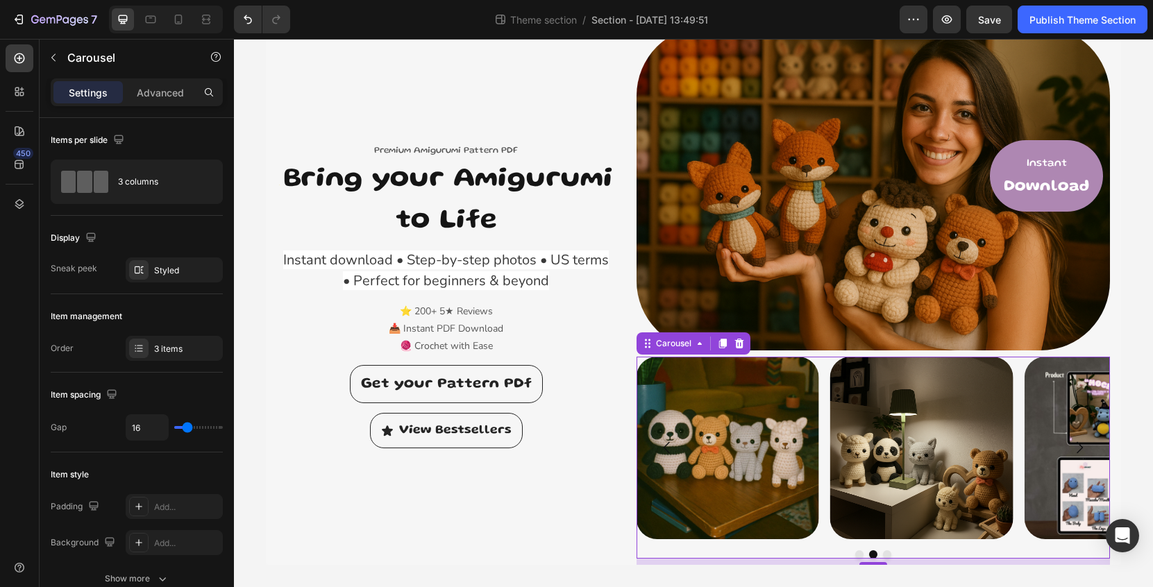
click at [860, 549] on div "Image Image Image Carousel 9" at bounding box center [874, 458] width 474 height 202
click at [860, 552] on button "Dot" at bounding box center [859, 555] width 8 height 8
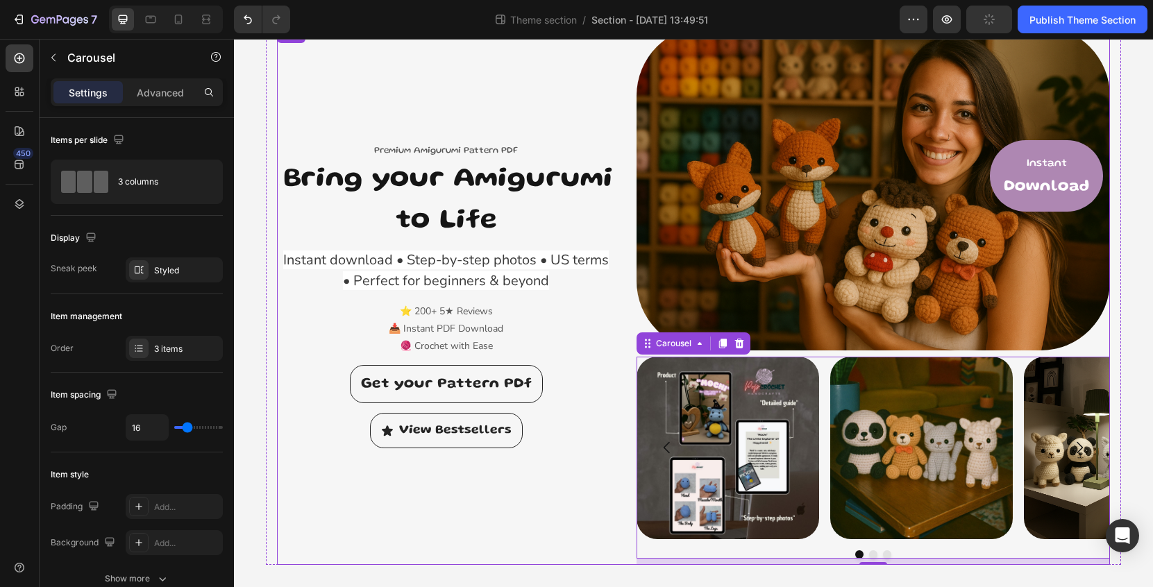
click at [596, 65] on div "Premium Amigurumi Pattern PDF Text block ✨ Bring your Amigurumi to Life Heading…" at bounding box center [446, 295] width 339 height 539
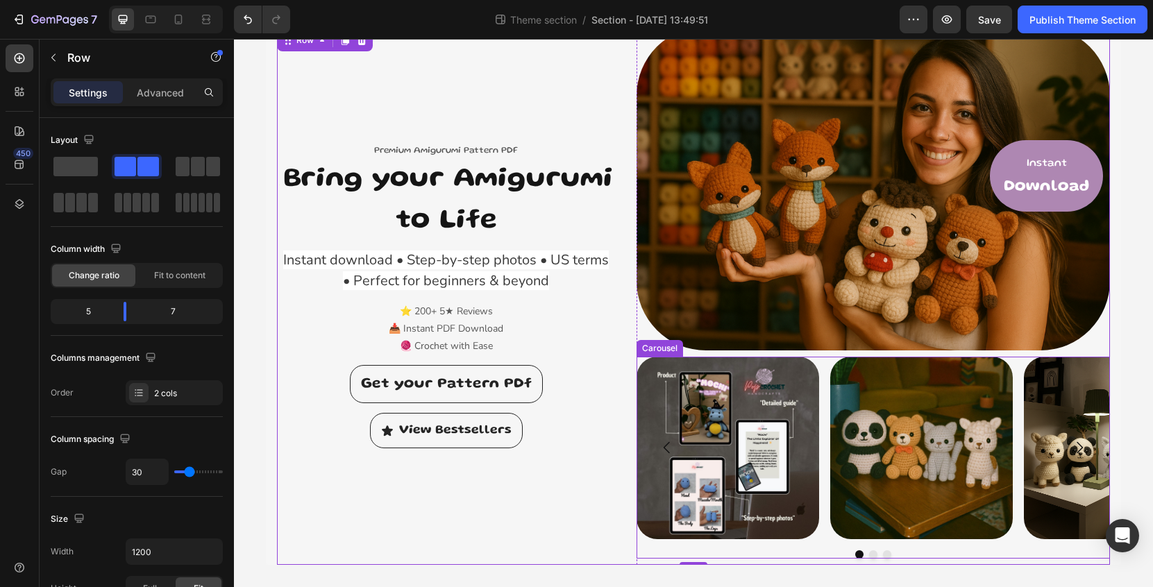
click at [822, 383] on div "Image Image Image" at bounding box center [874, 448] width 474 height 183
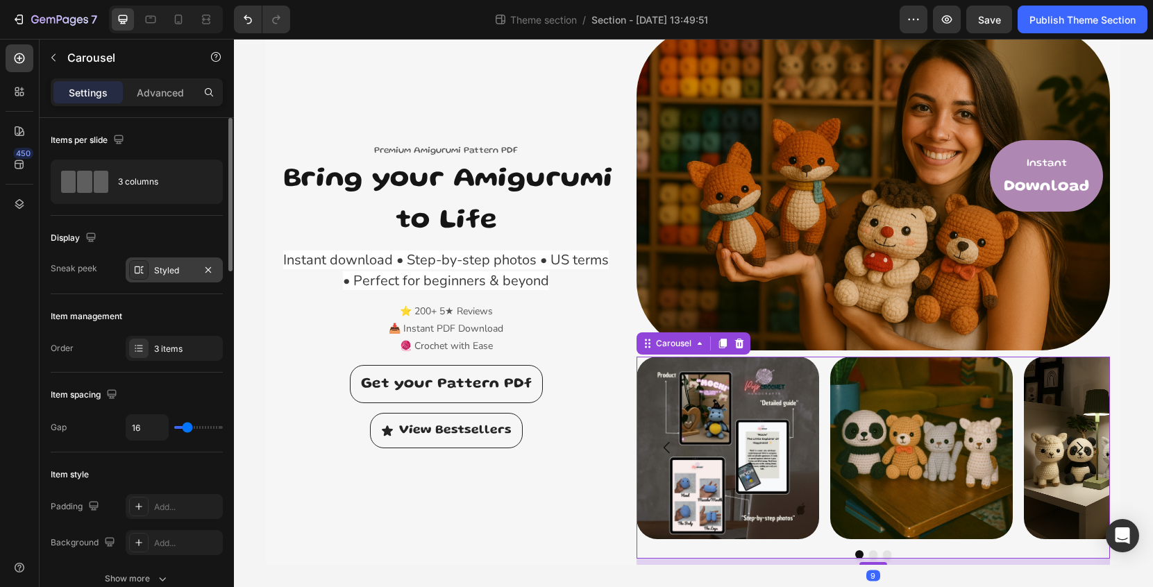
click at [164, 274] on div "Styled" at bounding box center [174, 271] width 40 height 12
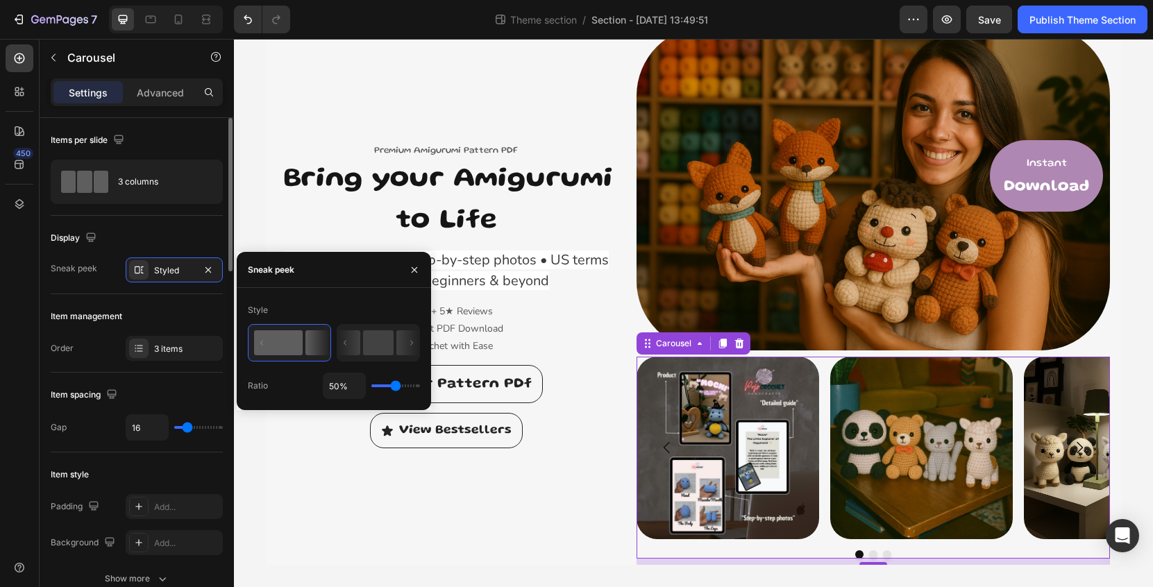
click at [146, 381] on div "Item spacing Gap 16" at bounding box center [137, 413] width 172 height 80
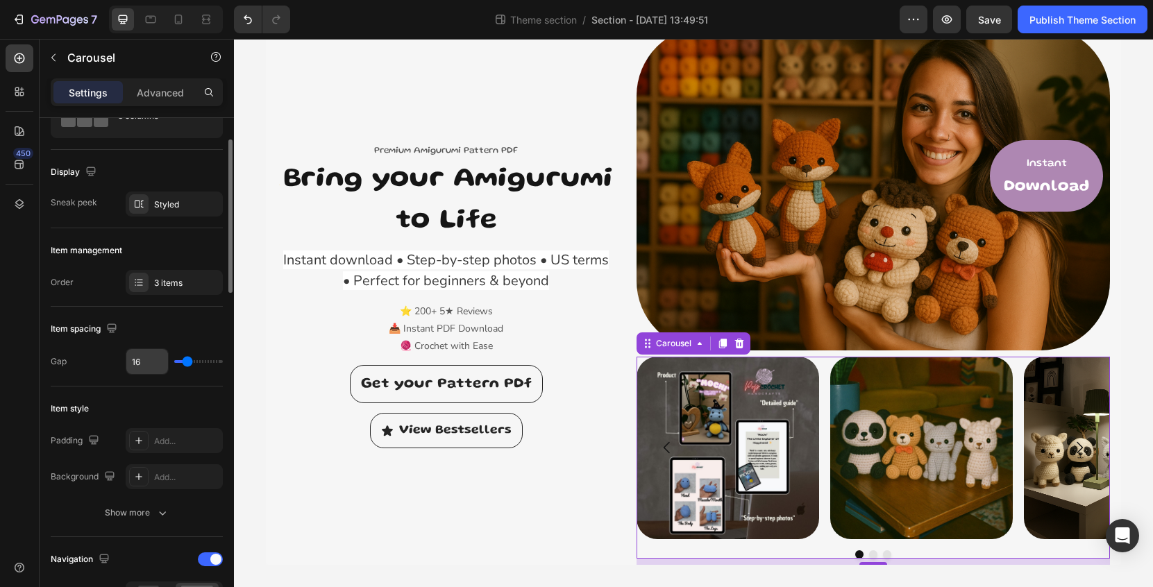
scroll to position [67, 0]
click at [178, 13] on icon at bounding box center [178, 19] width 14 height 14
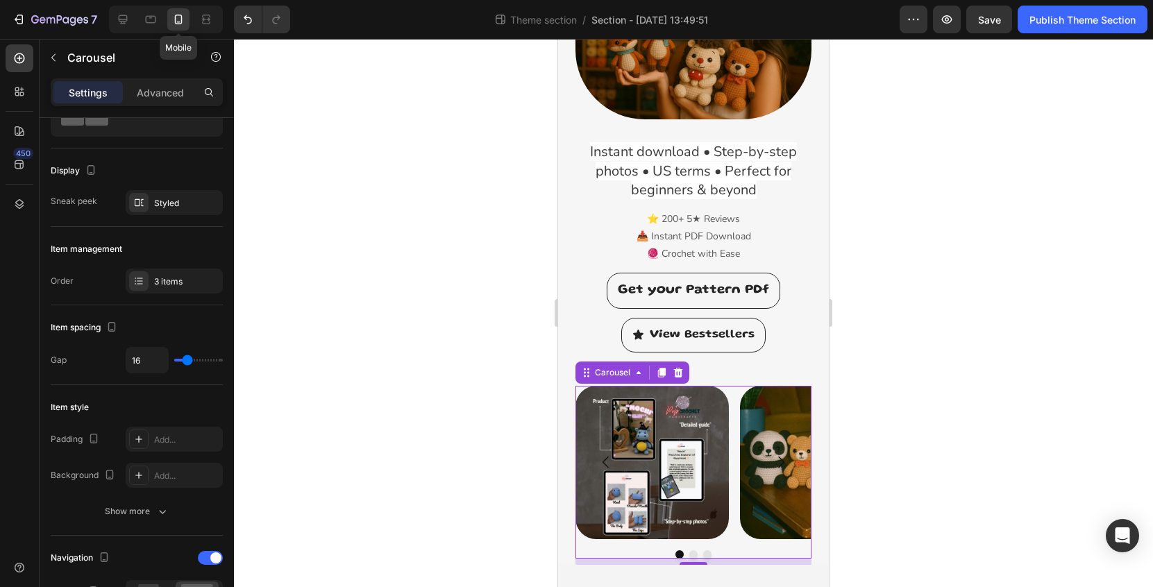
scroll to position [254, 0]
click at [695, 556] on button "Dot" at bounding box center [693, 555] width 8 height 8
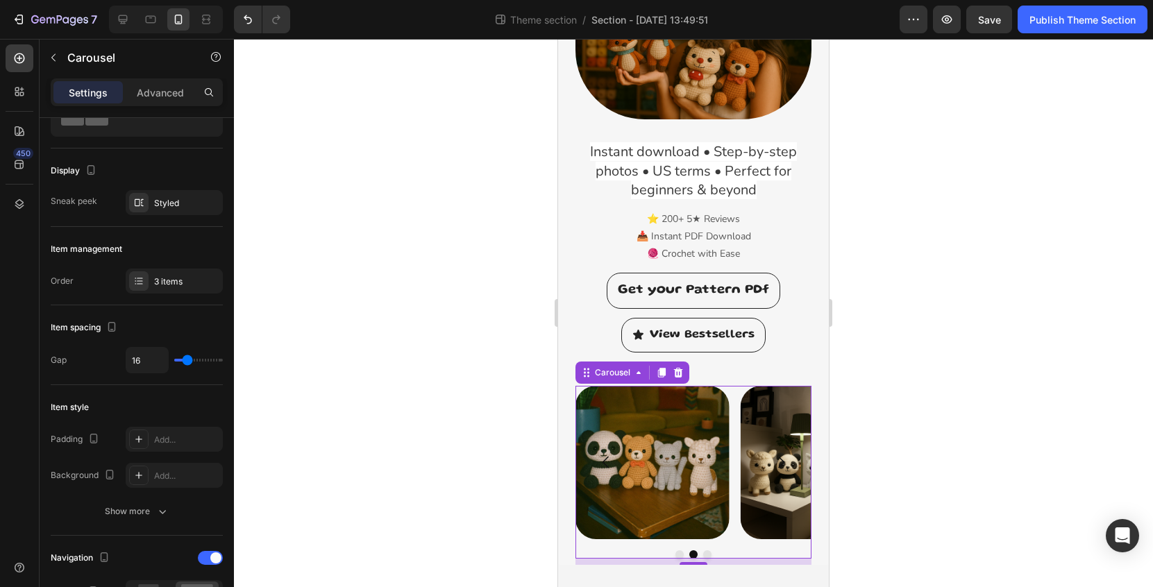
click at [708, 551] on button "Dot" at bounding box center [707, 555] width 8 height 8
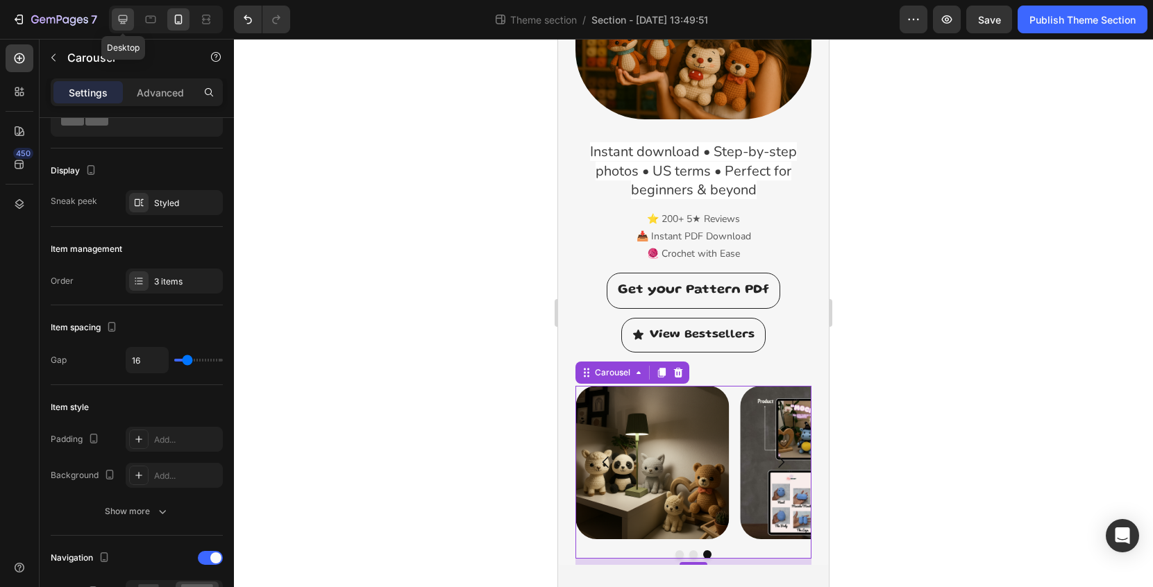
click at [126, 15] on icon at bounding box center [123, 19] width 14 height 14
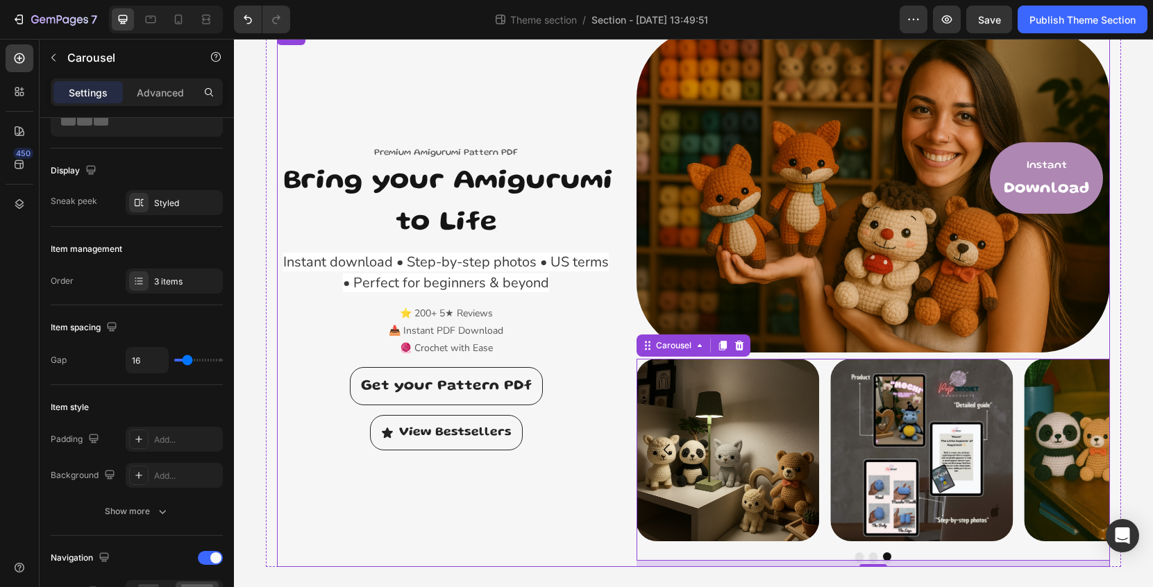
scroll to position [62, 0]
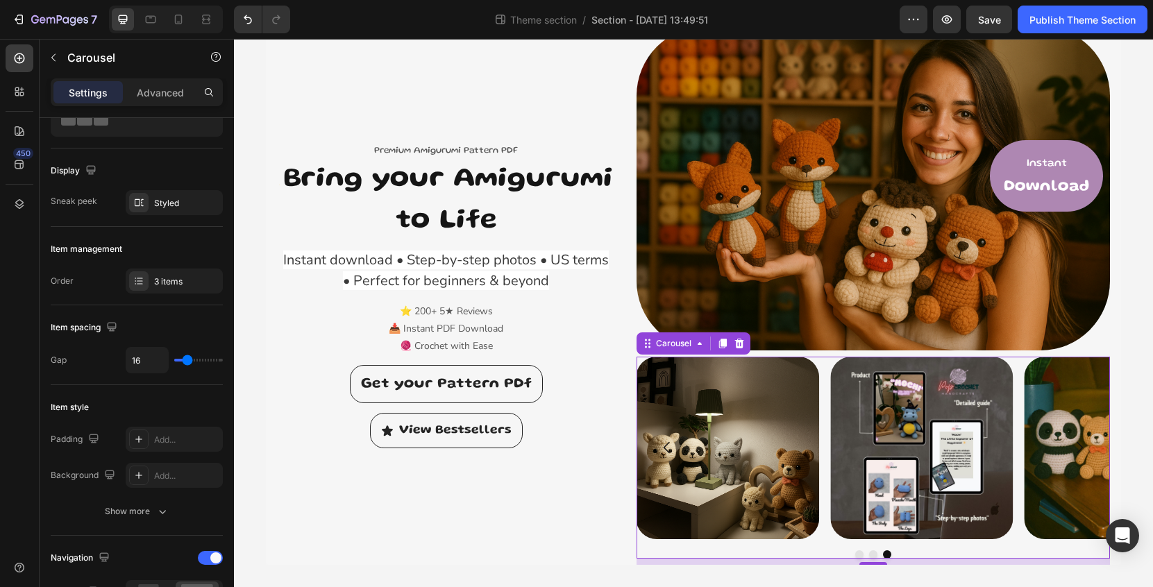
click at [825, 364] on div "Image Image Image" at bounding box center [874, 448] width 474 height 183
click at [121, 127] on div "3 columns" at bounding box center [160, 115] width 85 height 32
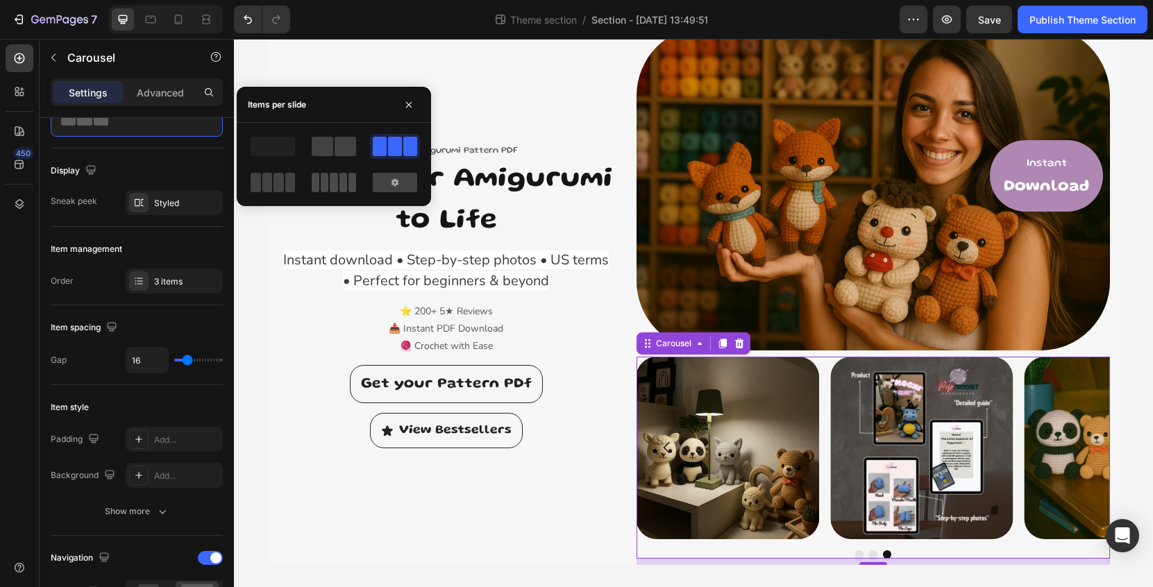
click at [349, 186] on span at bounding box center [353, 182] width 8 height 19
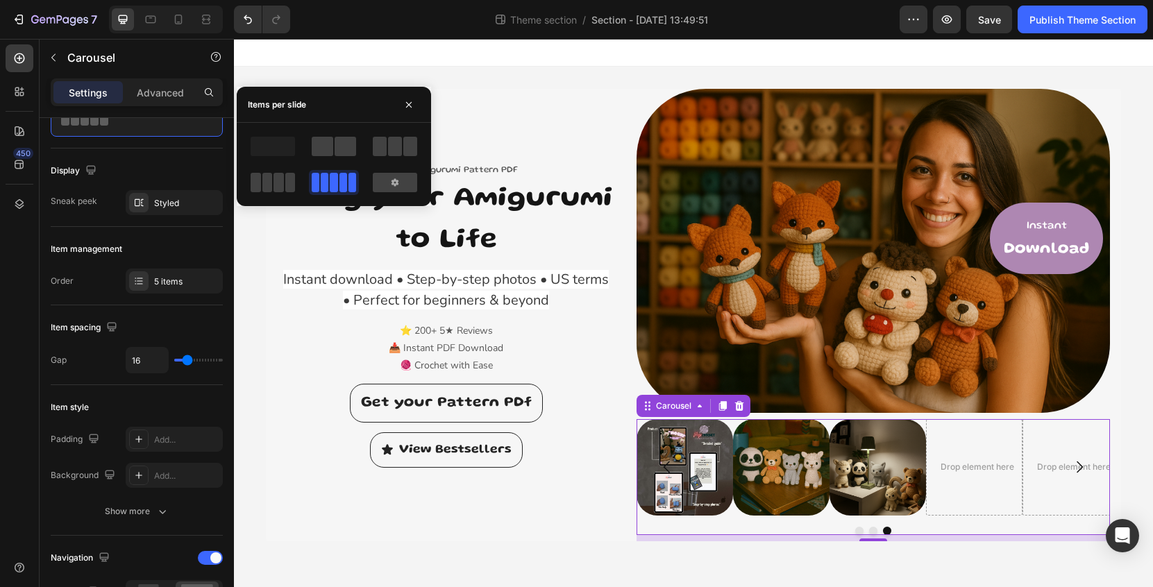
scroll to position [0, 0]
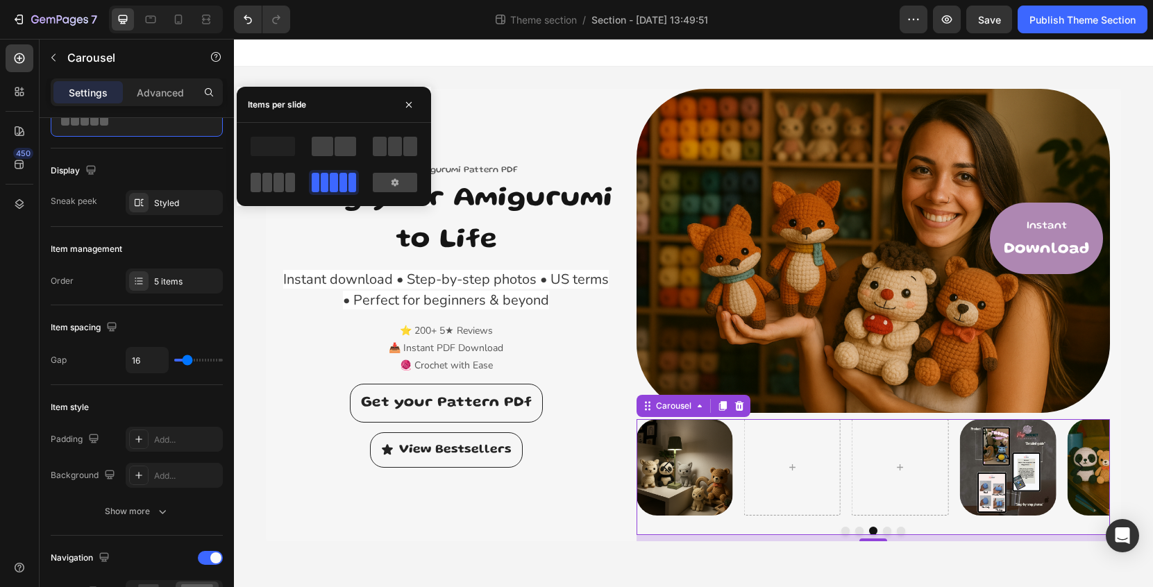
click at [285, 183] on span at bounding box center [290, 182] width 10 height 19
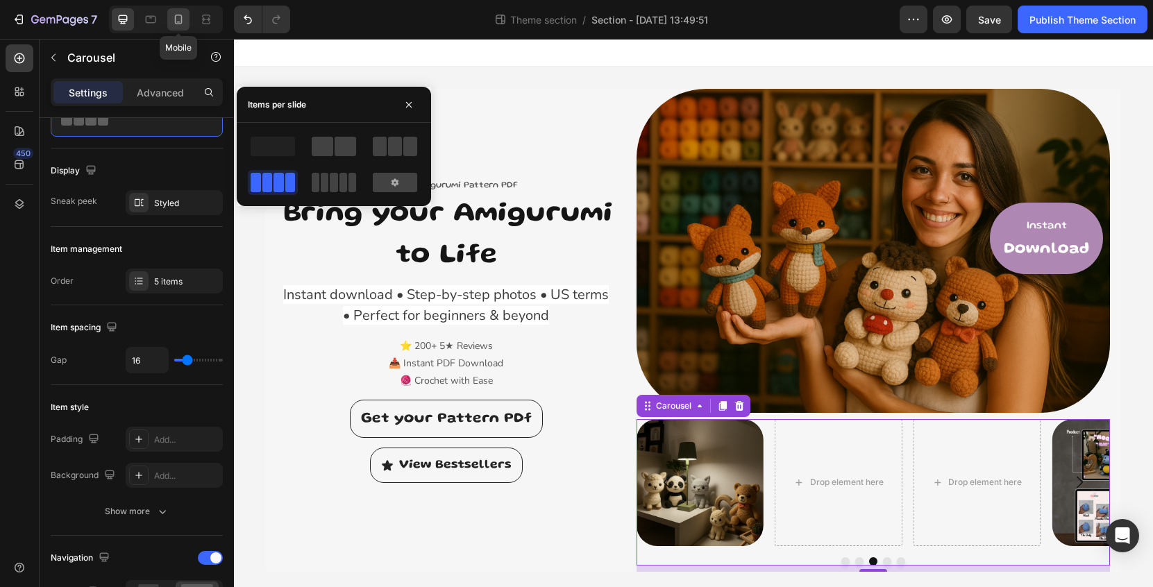
click at [183, 15] on icon at bounding box center [178, 19] width 14 height 14
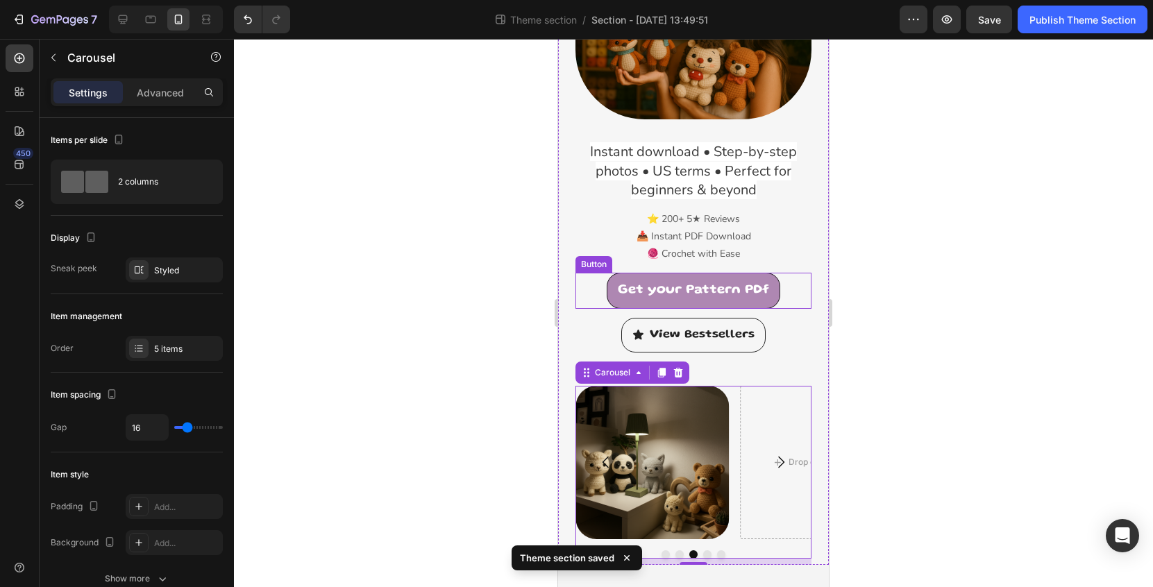
scroll to position [254, 0]
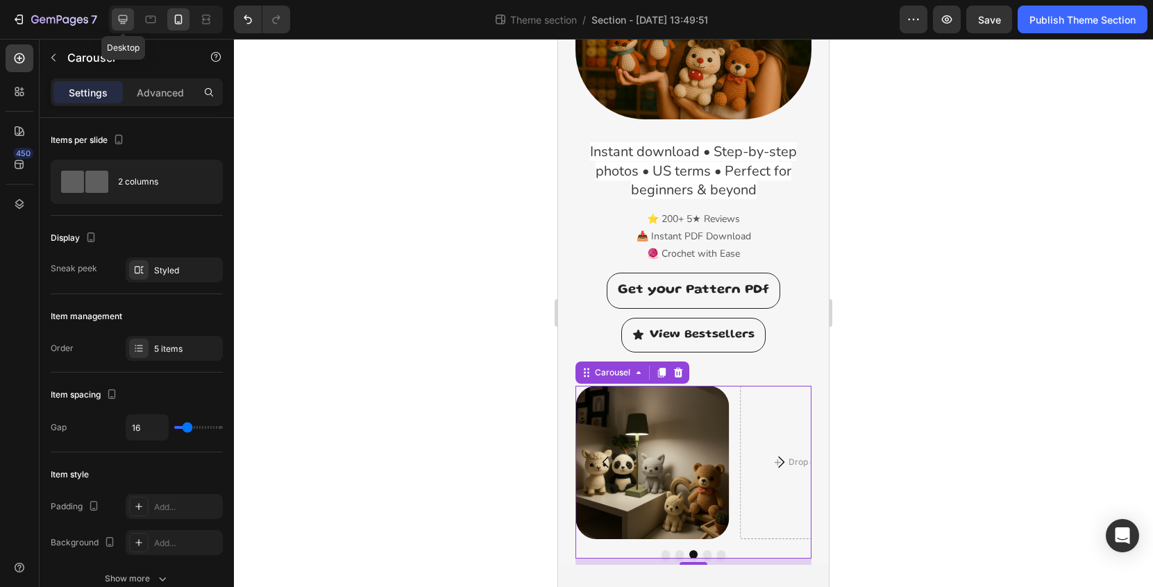
click at [122, 16] on icon at bounding box center [123, 19] width 9 height 9
type input "1200"
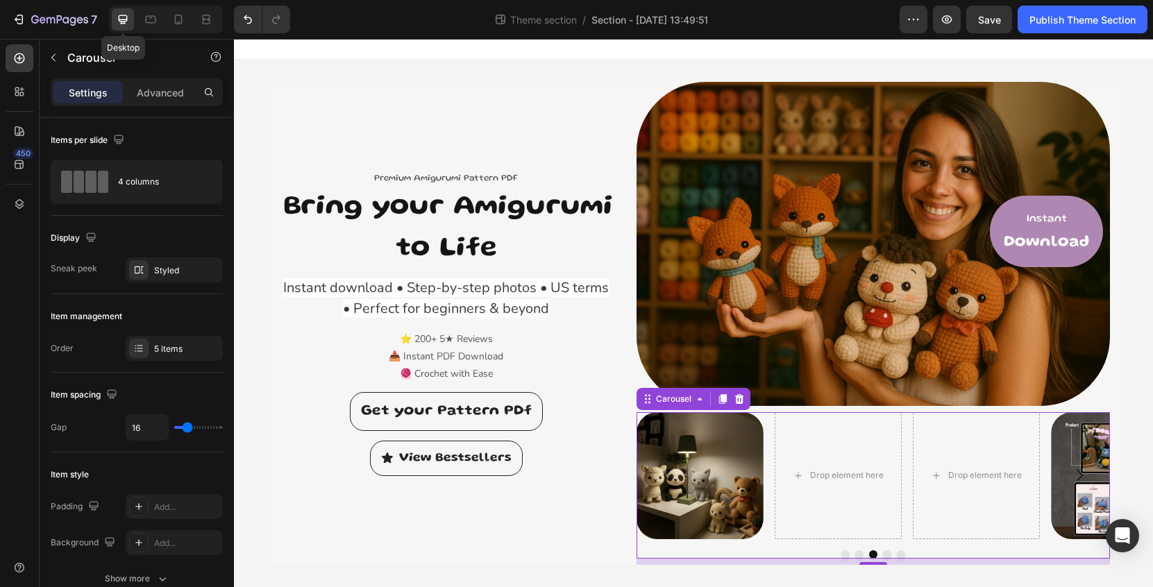
scroll to position [7, 0]
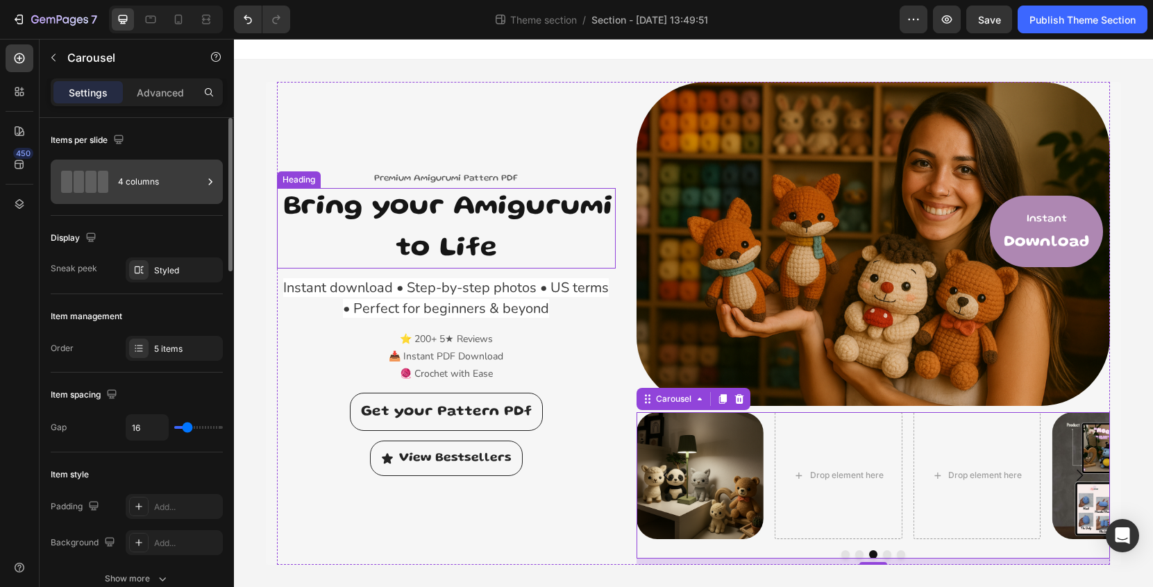
click at [158, 191] on div "4 columns" at bounding box center [160, 182] width 85 height 32
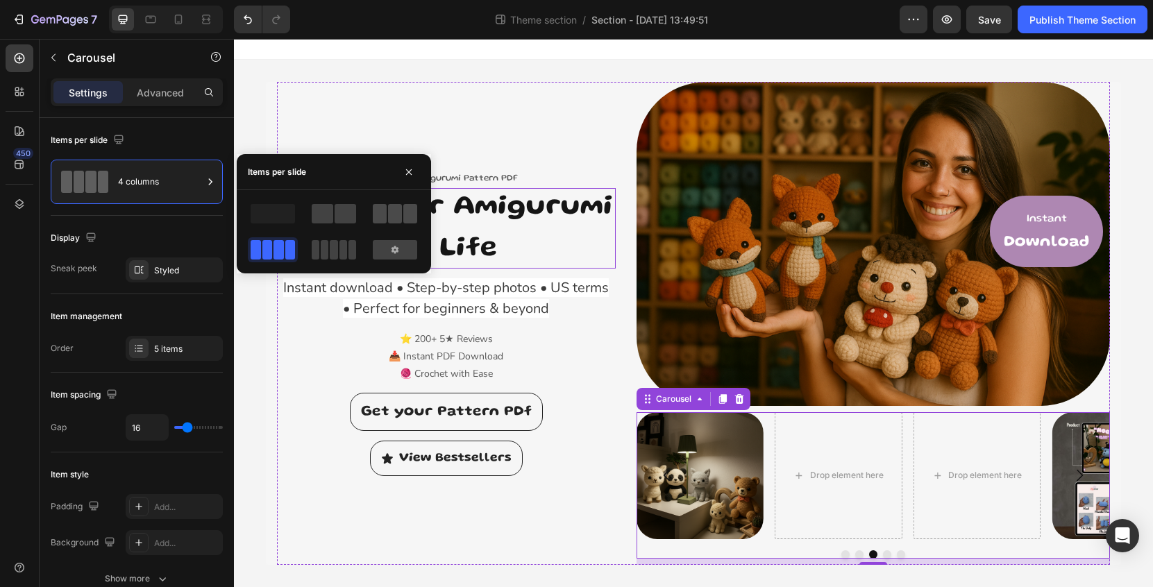
click at [392, 213] on span at bounding box center [395, 213] width 14 height 19
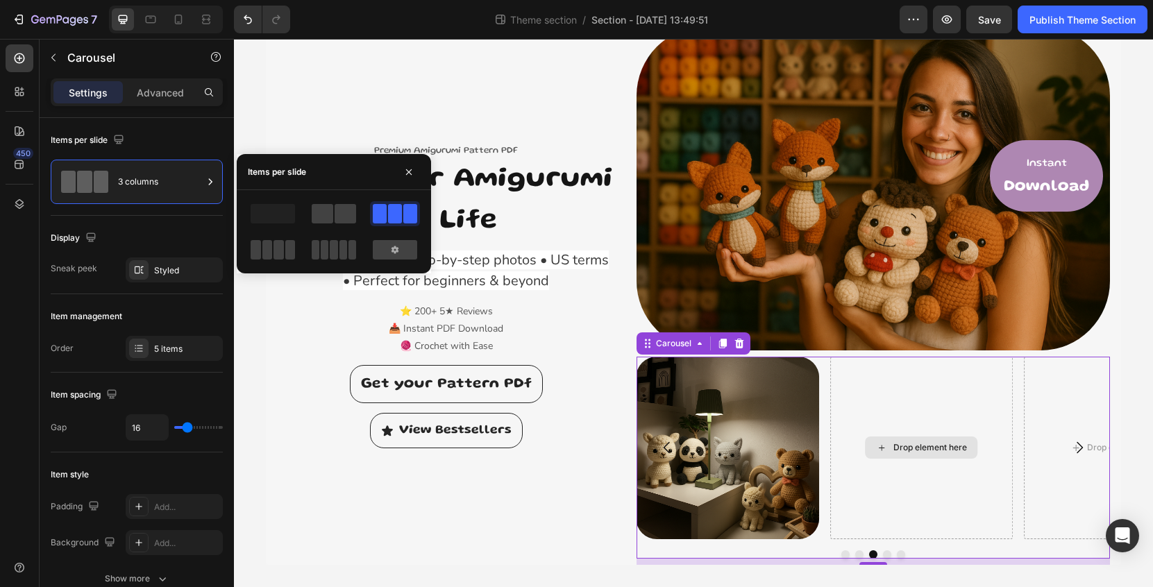
scroll to position [62, 0]
click at [848, 556] on button "Dot" at bounding box center [845, 555] width 8 height 8
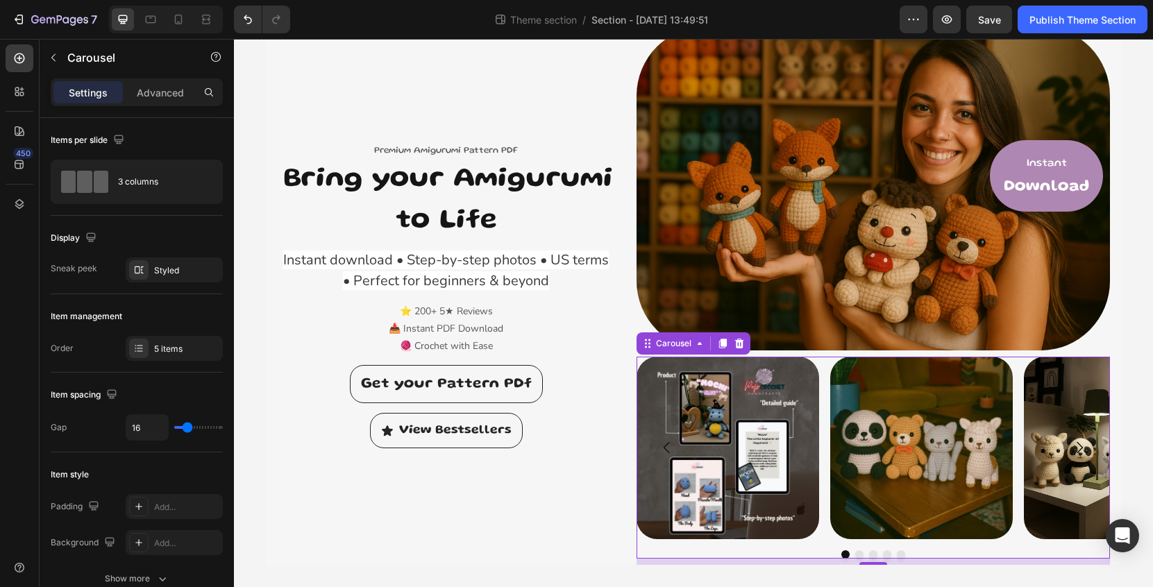
click at [858, 553] on button "Dot" at bounding box center [859, 555] width 8 height 8
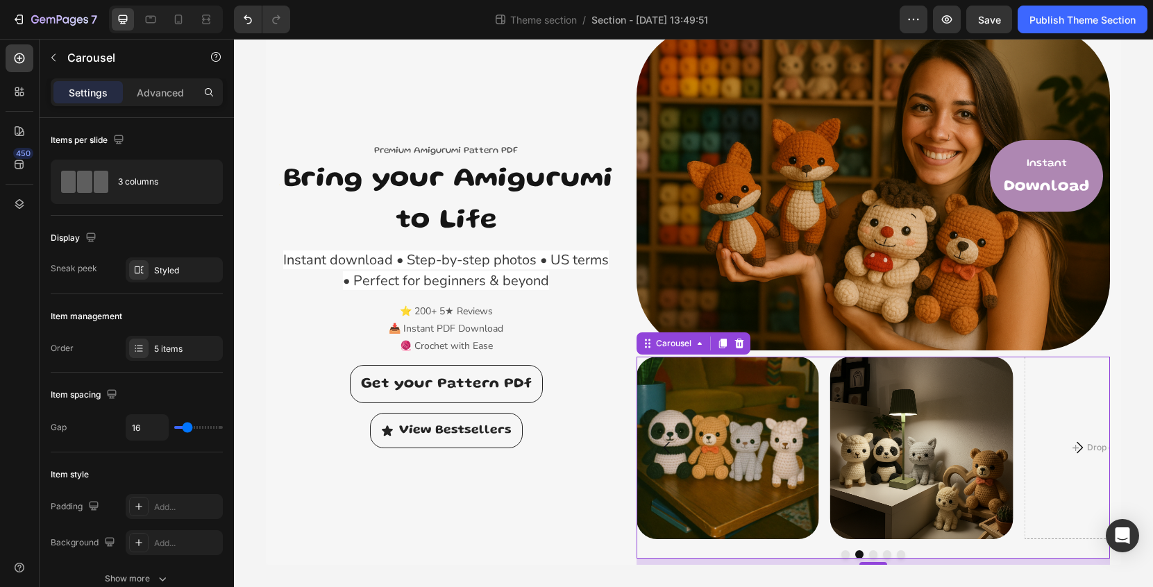
click at [874, 555] on button "Dot" at bounding box center [873, 555] width 8 height 8
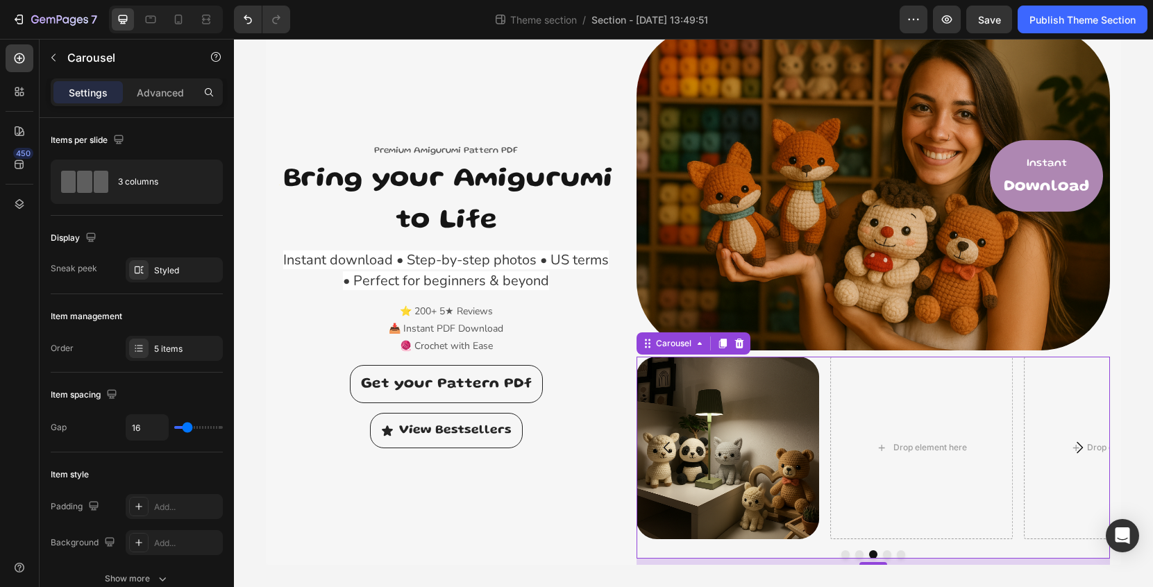
click at [889, 557] on button "Dot" at bounding box center [887, 555] width 8 height 8
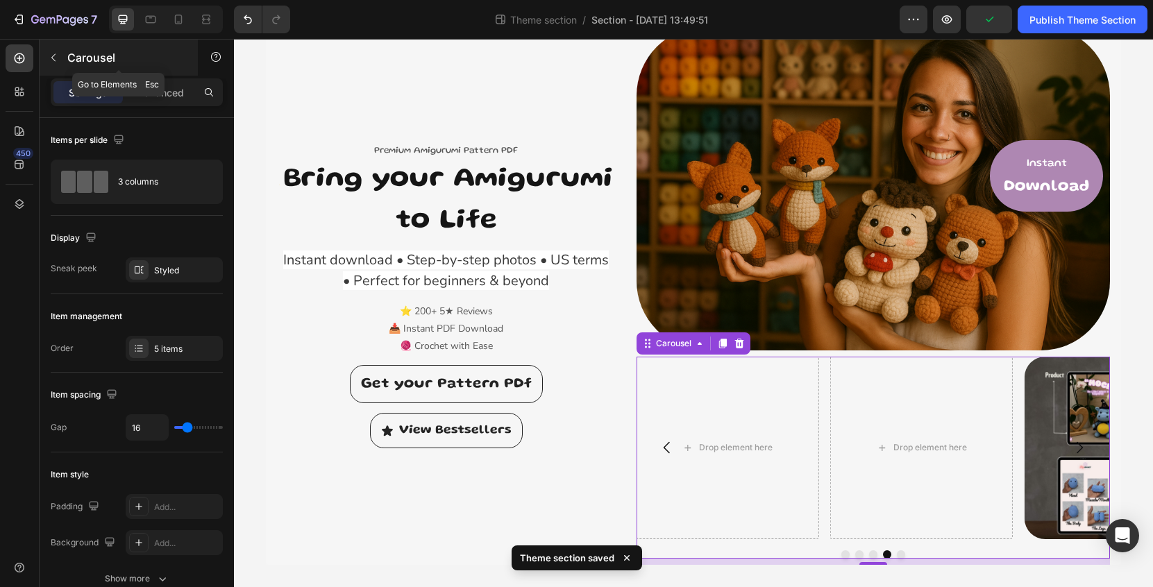
click at [61, 55] on button "button" at bounding box center [53, 58] width 22 height 22
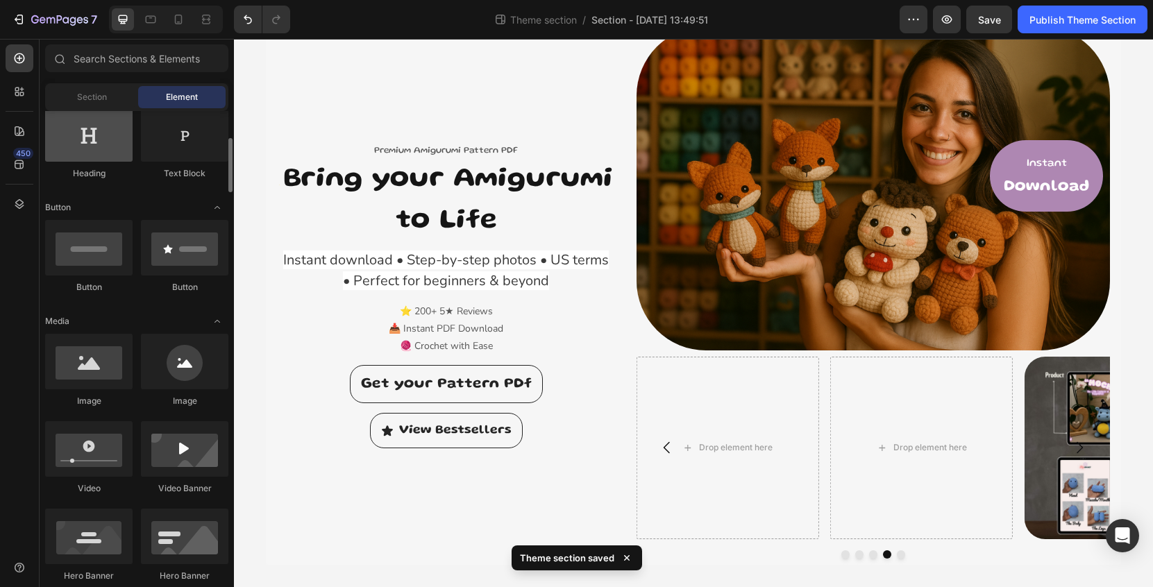
scroll to position [254, 0]
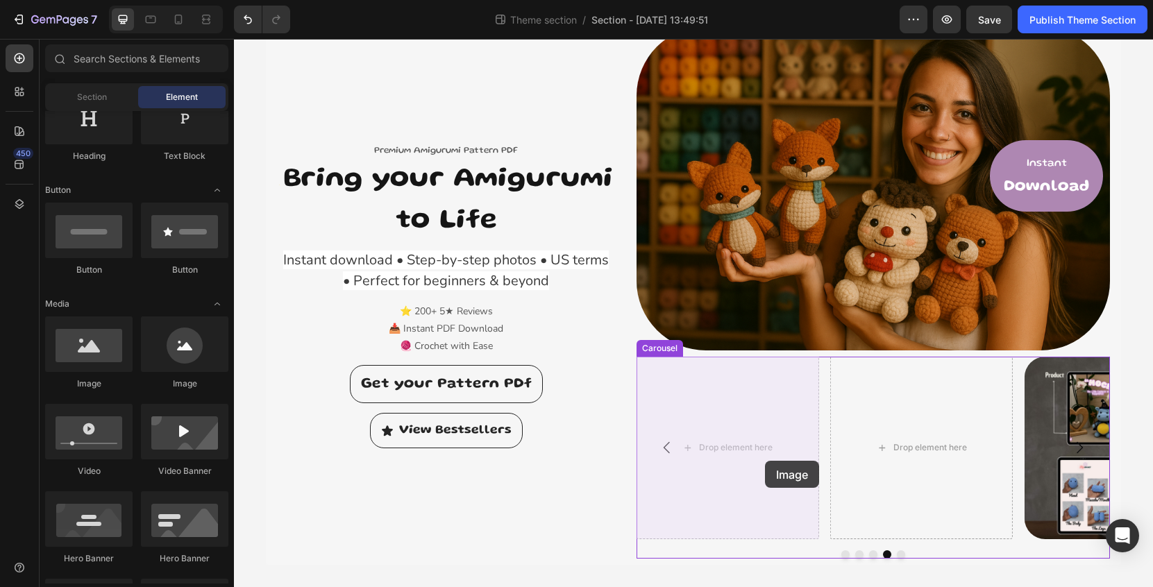
drag, startPoint x: 327, startPoint y: 391, endPoint x: 765, endPoint y: 461, distance: 443.7
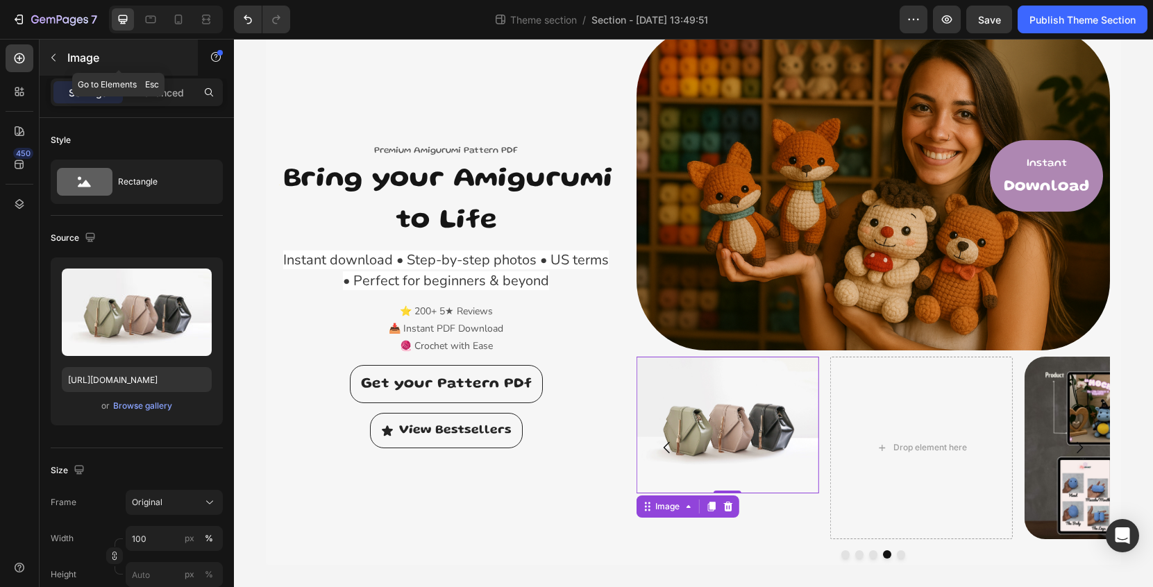
click at [69, 55] on p "Image" at bounding box center [126, 57] width 118 height 17
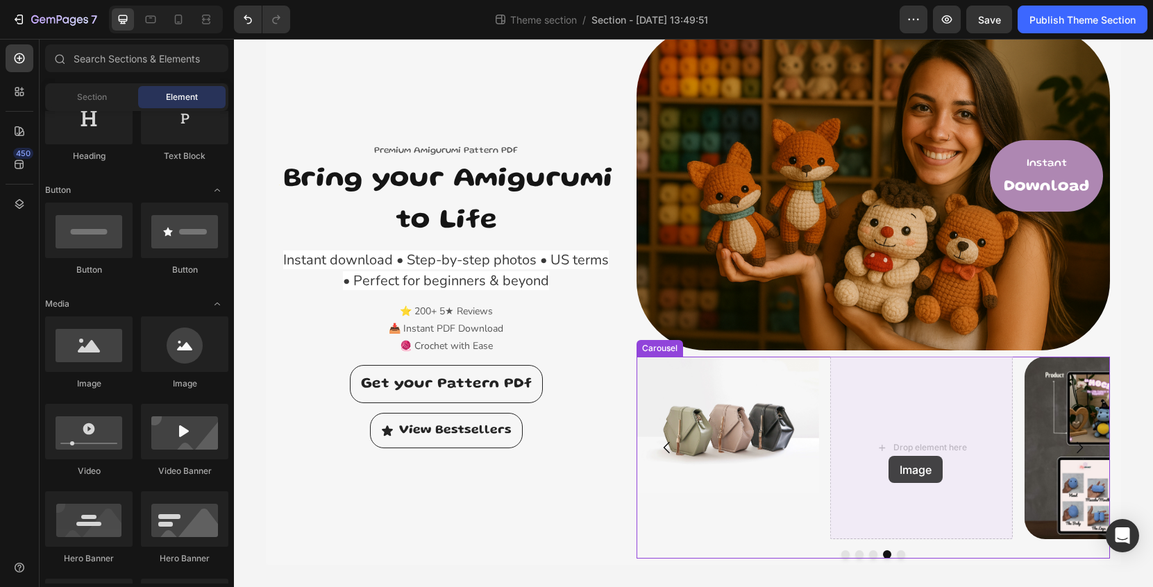
drag, startPoint x: 331, startPoint y: 388, endPoint x: 884, endPoint y: 454, distance: 557.2
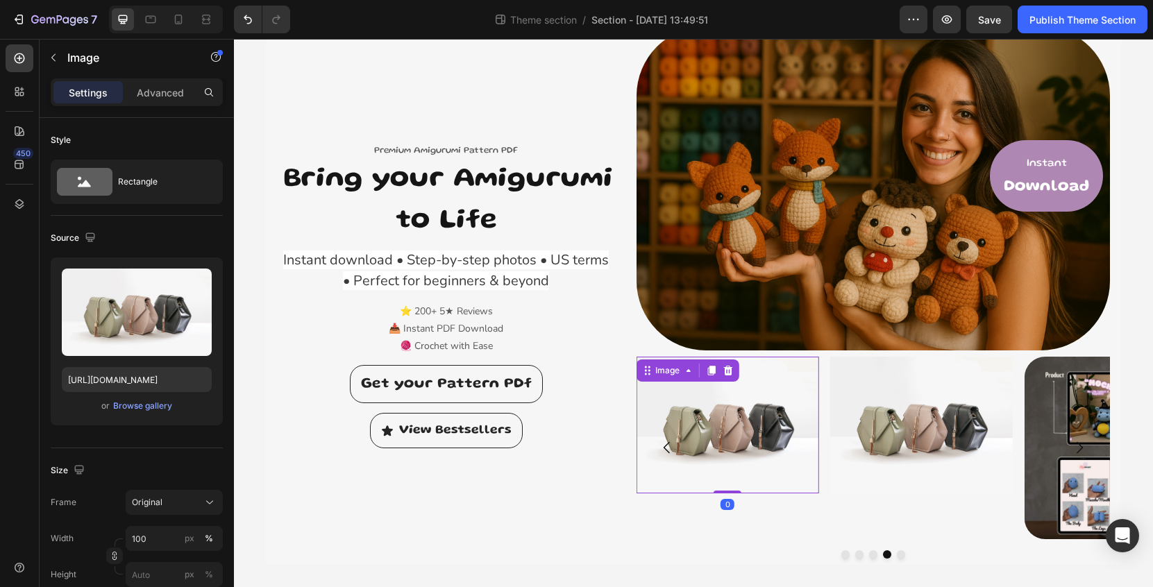
click at [788, 437] on img at bounding box center [727, 425] width 183 height 137
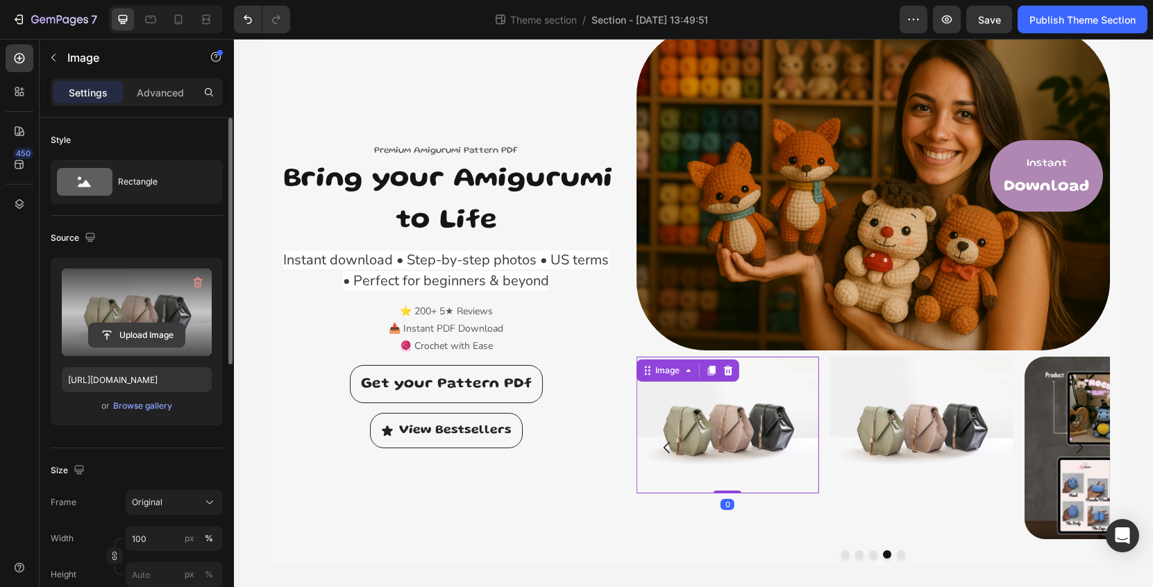
click at [138, 335] on input "file" at bounding box center [137, 336] width 96 height 24
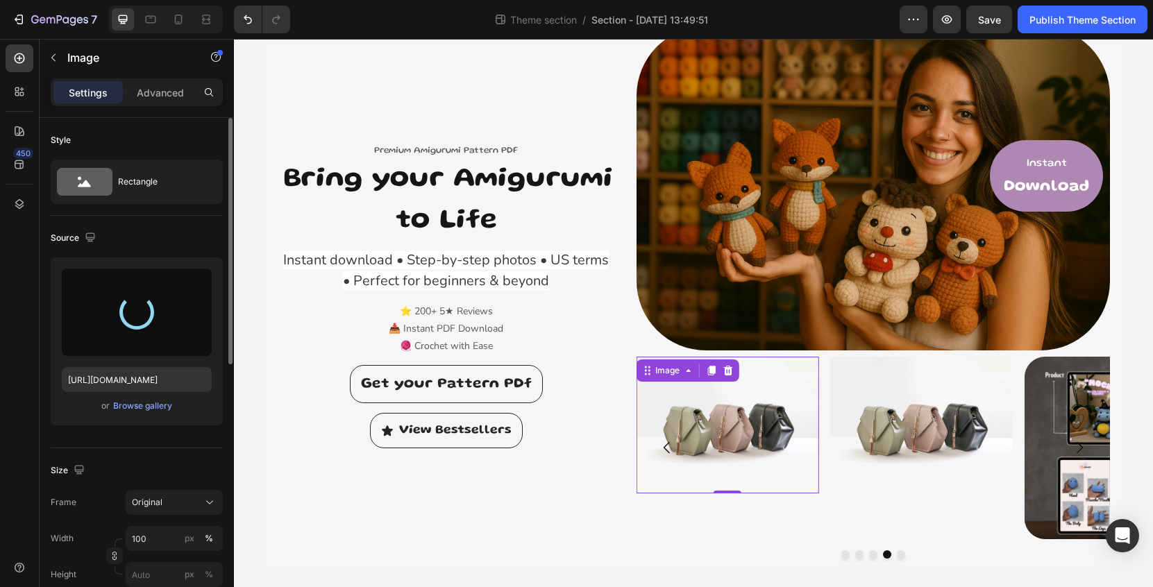
type input "[URL][DOMAIN_NAME]"
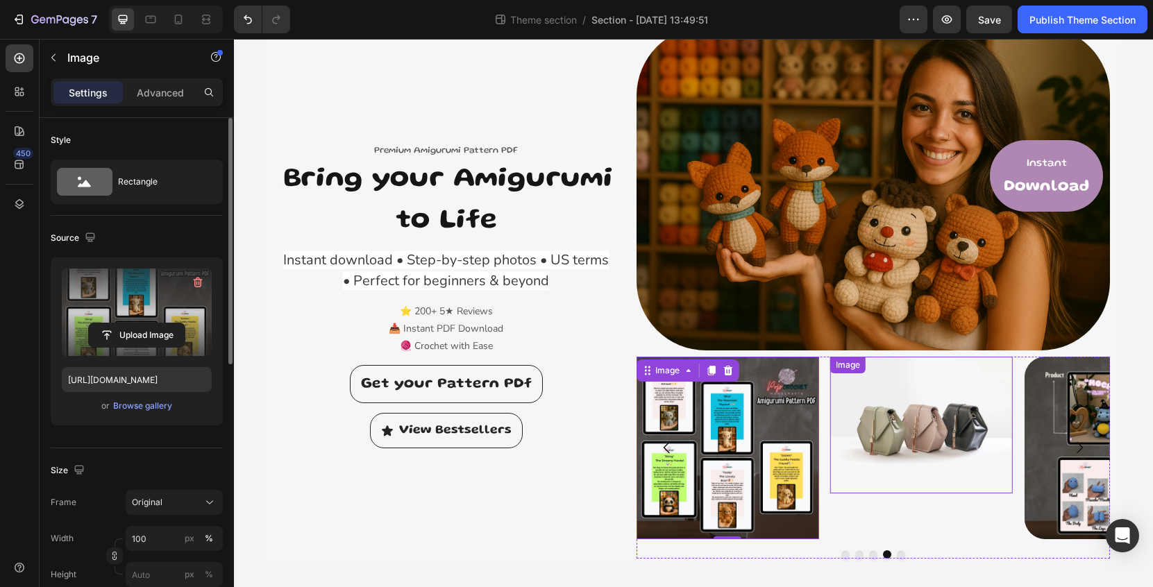
click at [888, 447] on img at bounding box center [921, 425] width 183 height 137
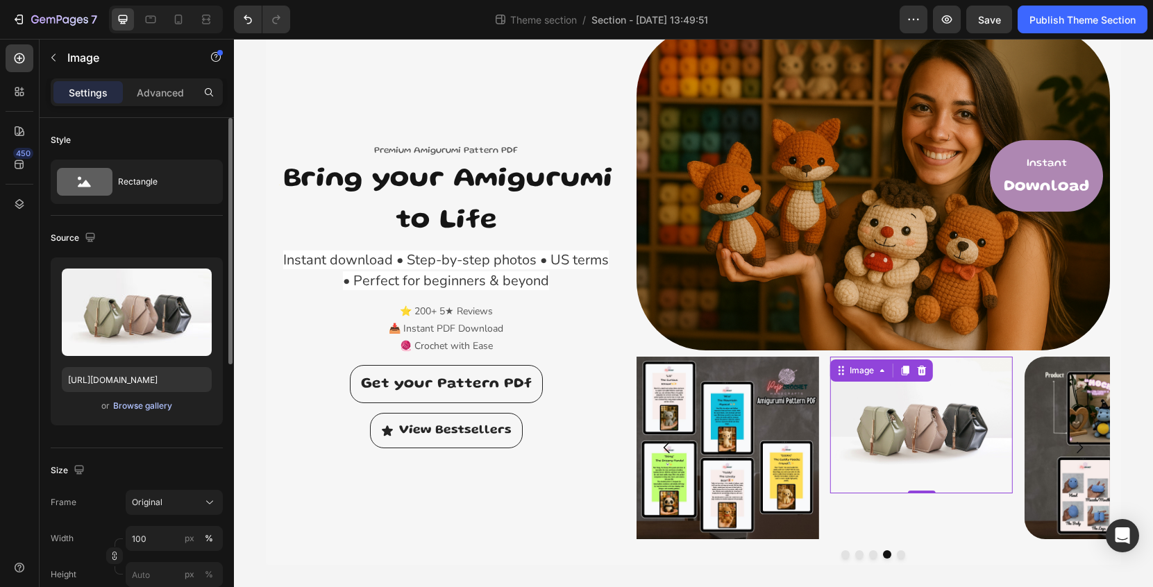
click at [146, 408] on div "Browse gallery" at bounding box center [142, 406] width 59 height 12
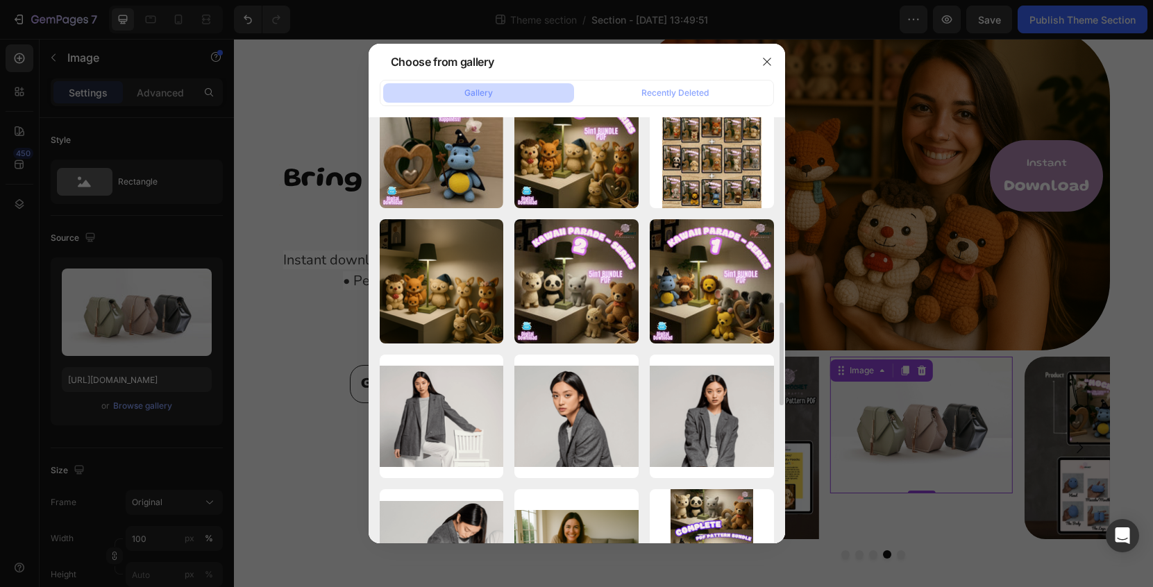
scroll to position [716, 0]
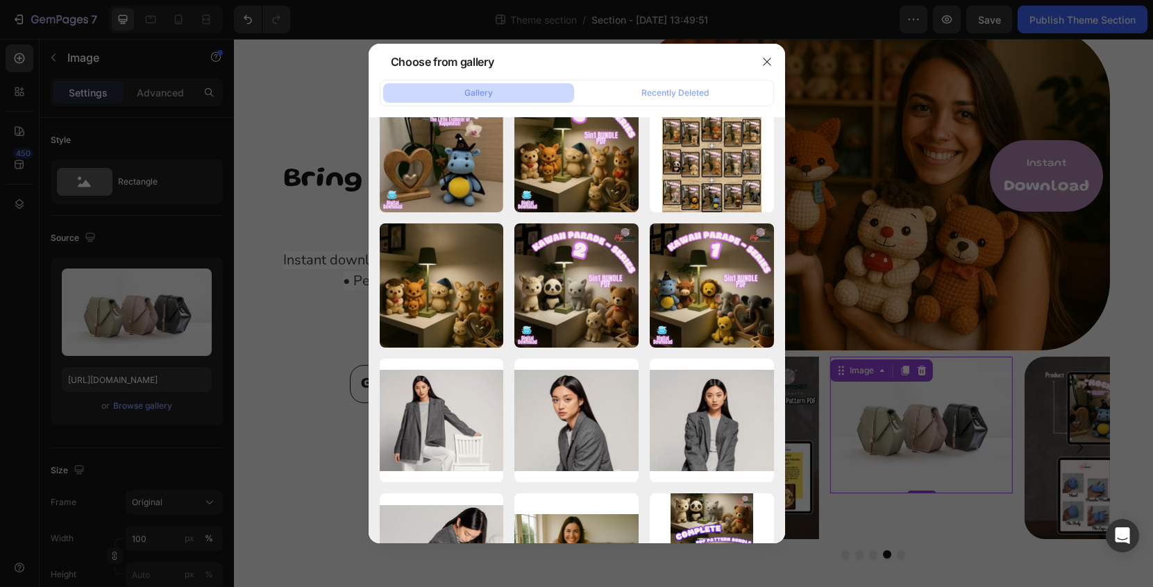
click at [877, 521] on div at bounding box center [576, 293] width 1153 height 587
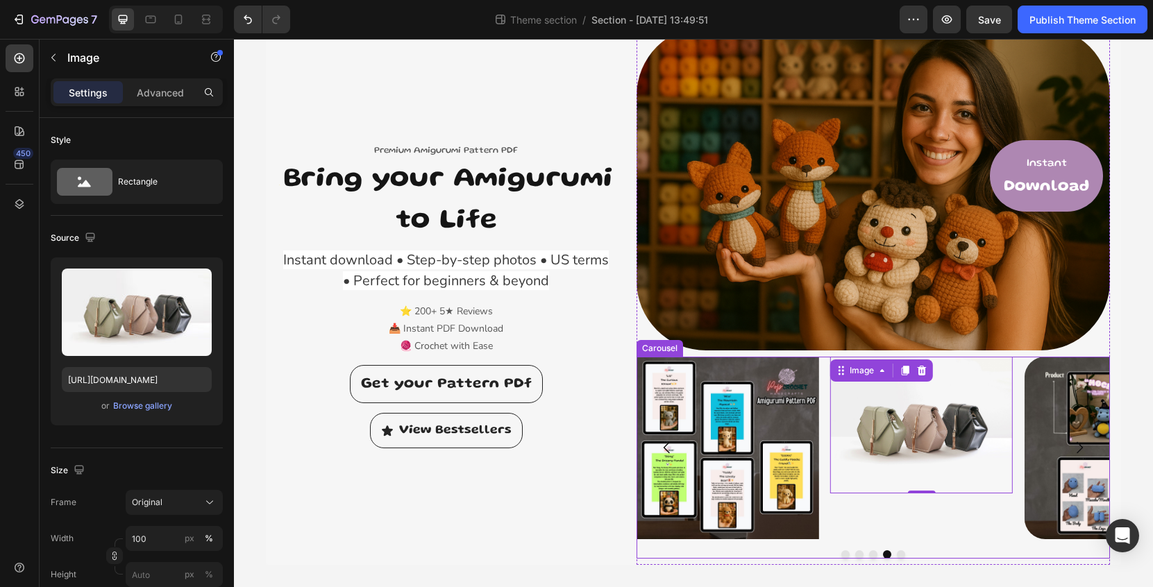
click at [846, 555] on button "Dot" at bounding box center [845, 555] width 8 height 8
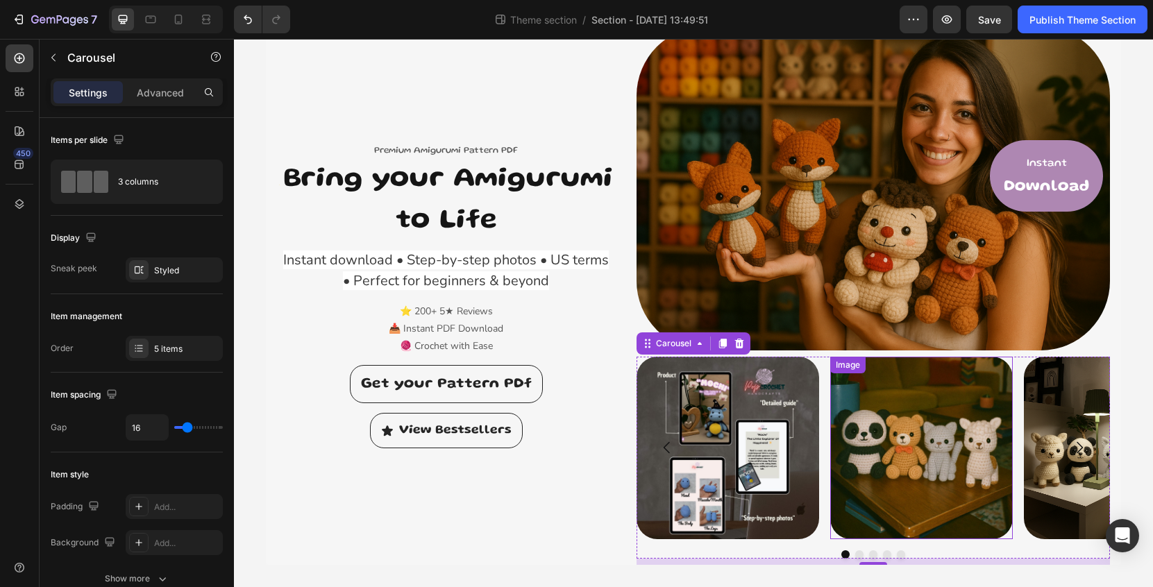
click at [894, 466] on img at bounding box center [921, 448] width 183 height 183
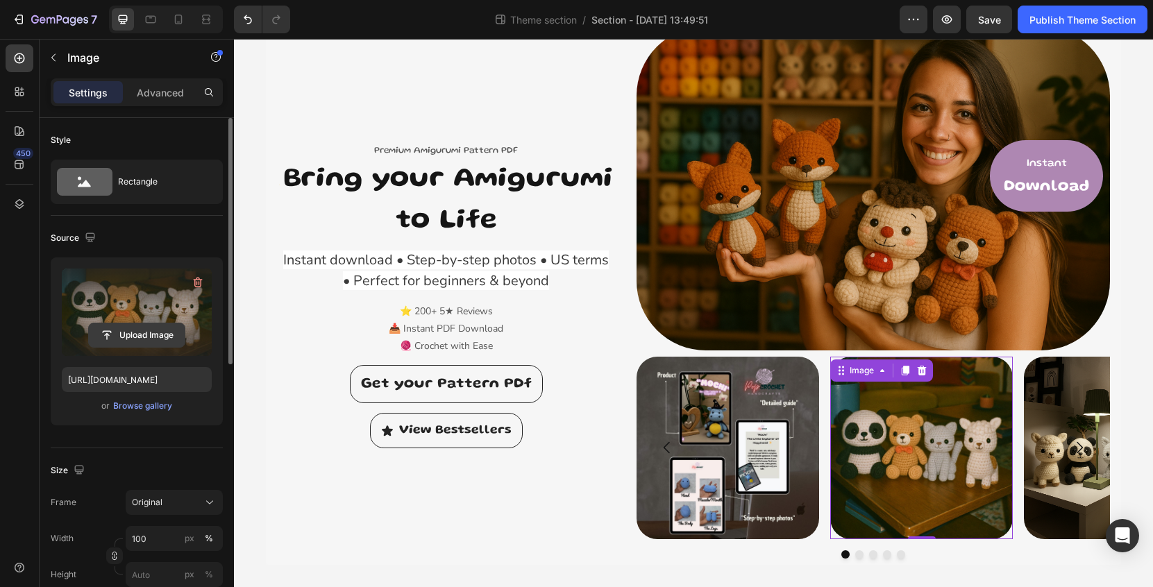
click at [135, 328] on input "file" at bounding box center [137, 336] width 96 height 24
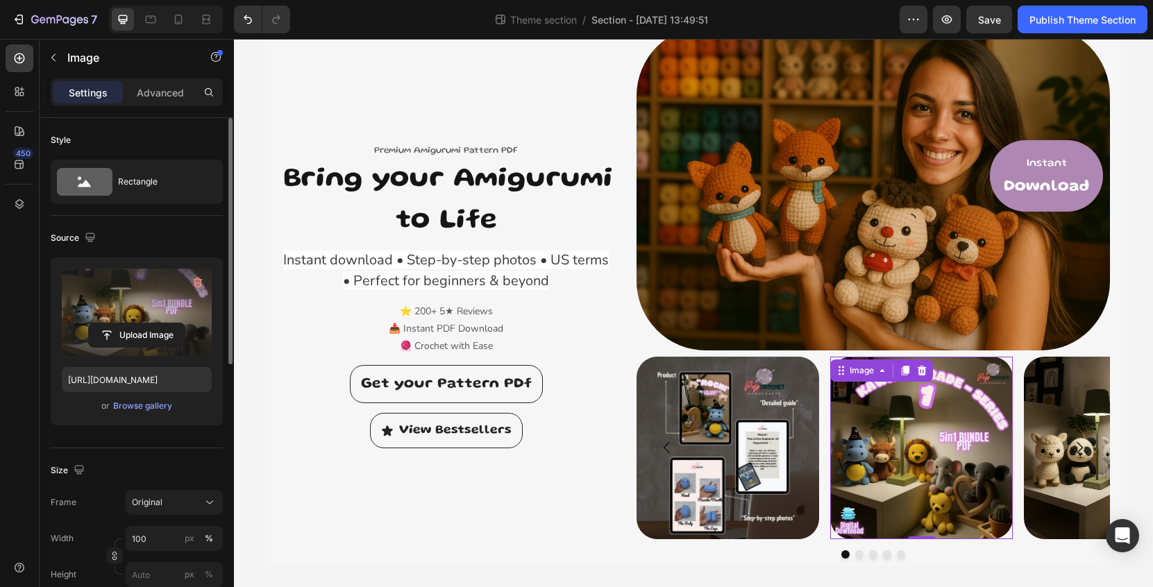
type input "[URL][DOMAIN_NAME]"
click at [859, 557] on button "Dot" at bounding box center [859, 555] width 8 height 8
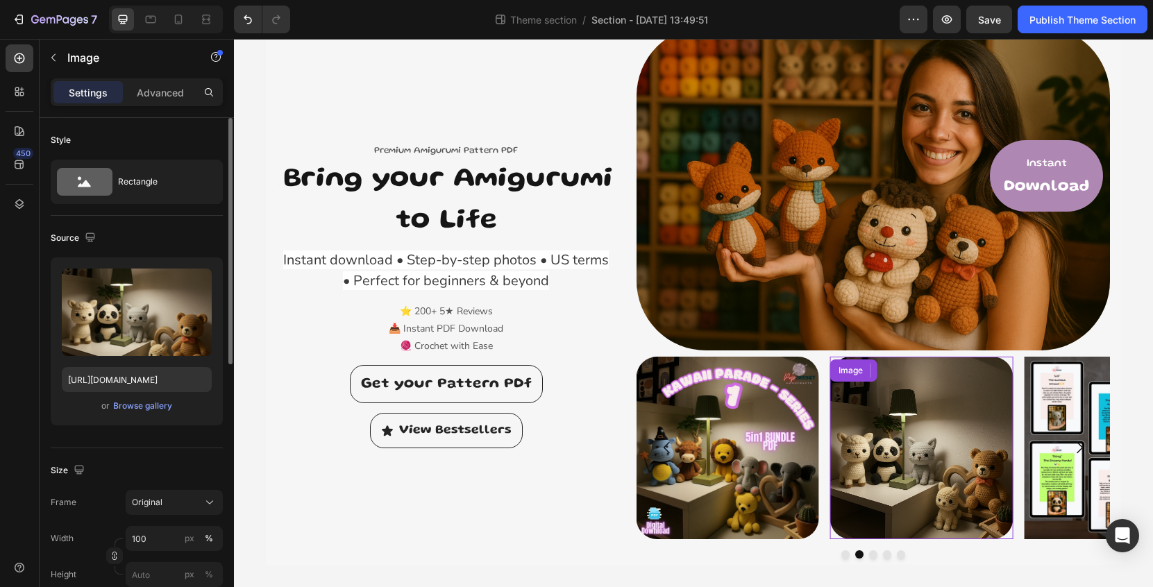
click at [887, 463] on img at bounding box center [921, 448] width 183 height 183
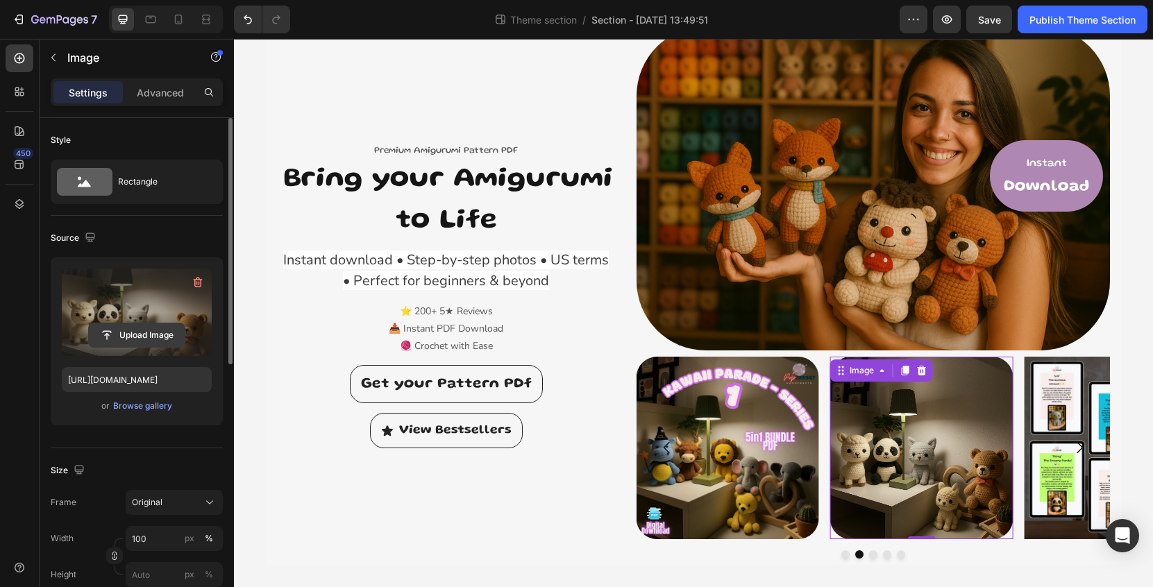
click at [152, 327] on input "file" at bounding box center [137, 336] width 96 height 24
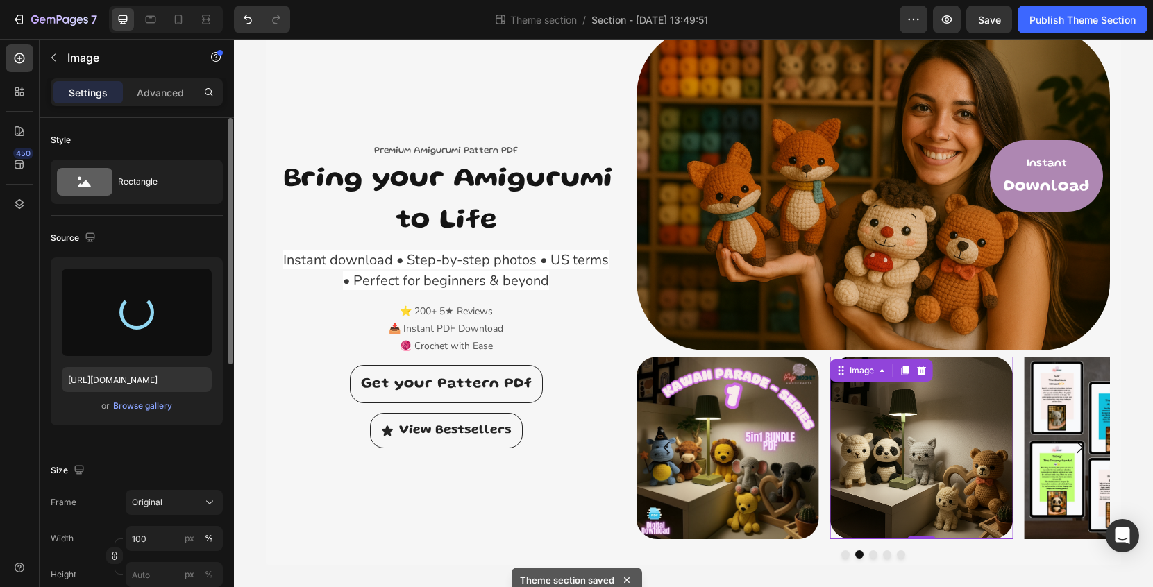
type input "[URL][DOMAIN_NAME]"
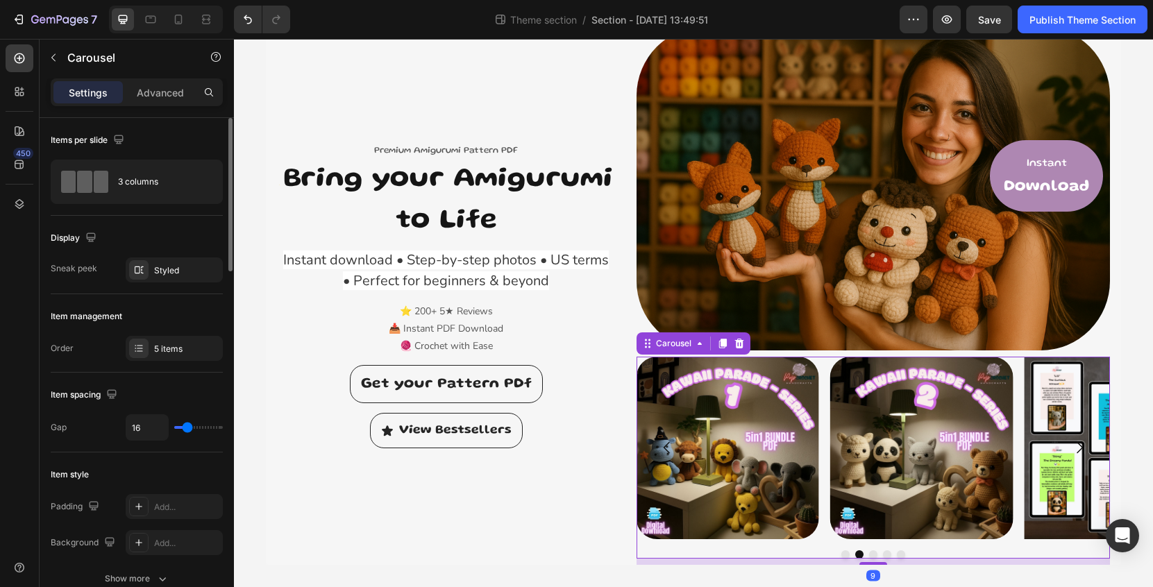
click at [1068, 464] on button "Carousel Next Arrow" at bounding box center [1079, 447] width 39 height 39
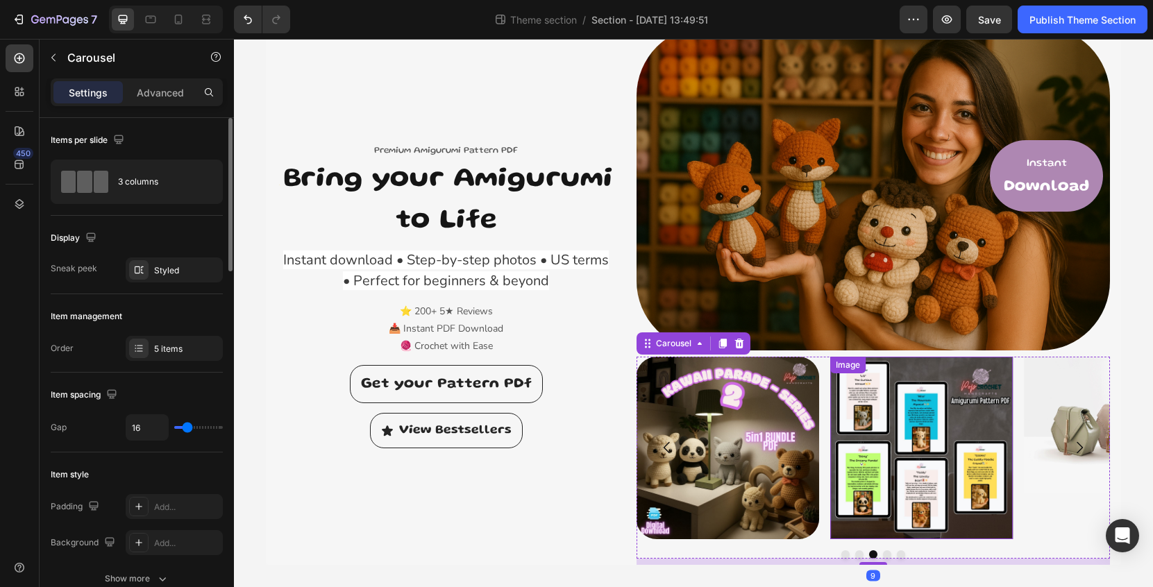
click at [906, 462] on img at bounding box center [921, 448] width 183 height 183
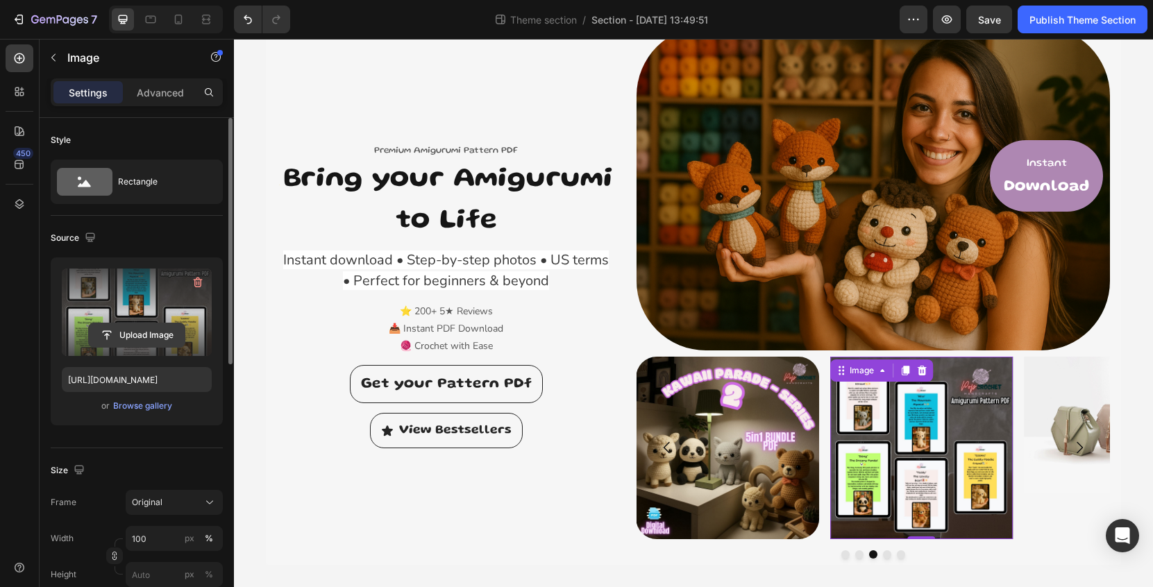
click at [152, 339] on input "file" at bounding box center [137, 336] width 96 height 24
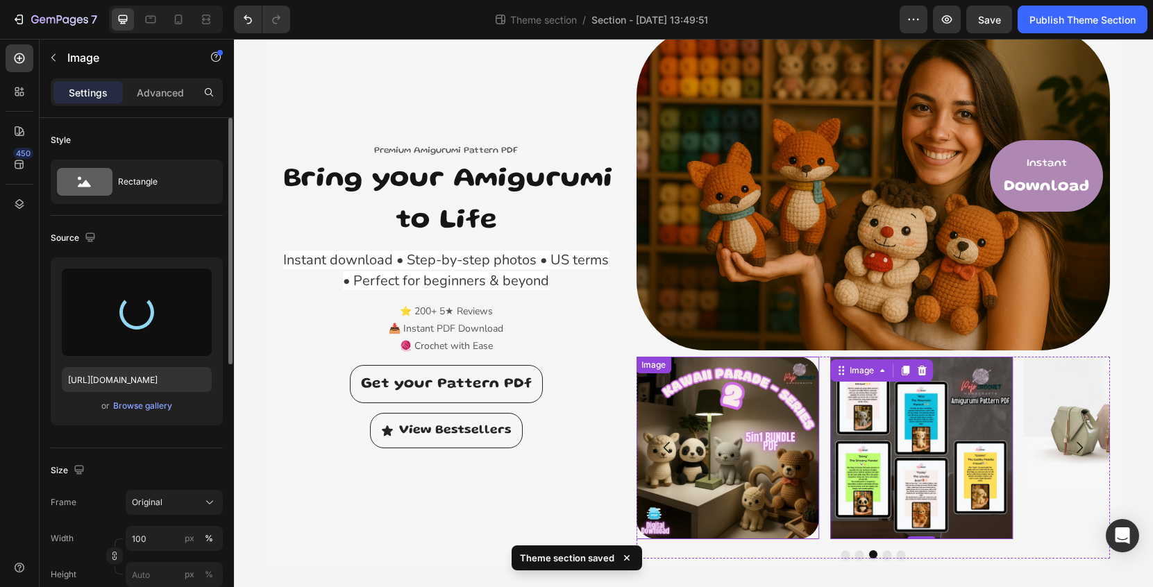
type input "[URL][DOMAIN_NAME]"
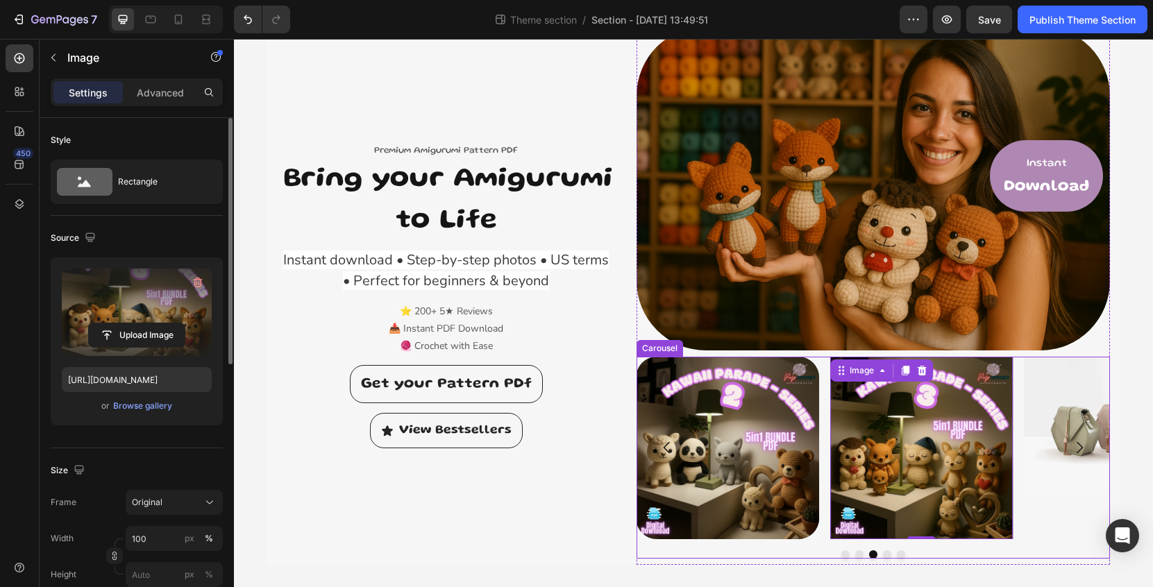
click at [846, 554] on button "Dot" at bounding box center [845, 555] width 8 height 8
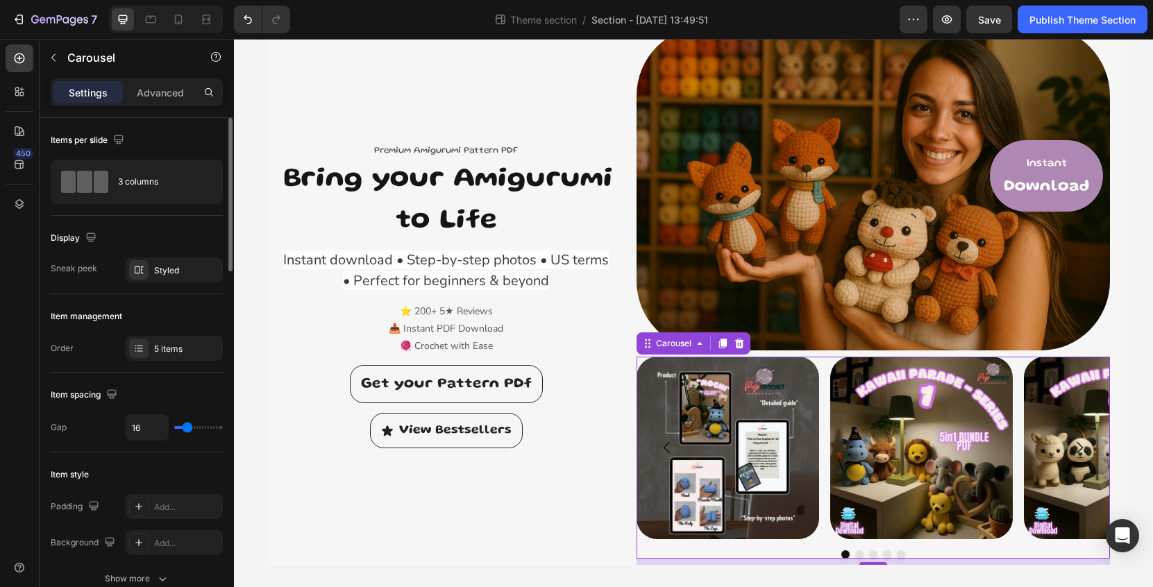
click at [858, 556] on button "Dot" at bounding box center [859, 555] width 8 height 8
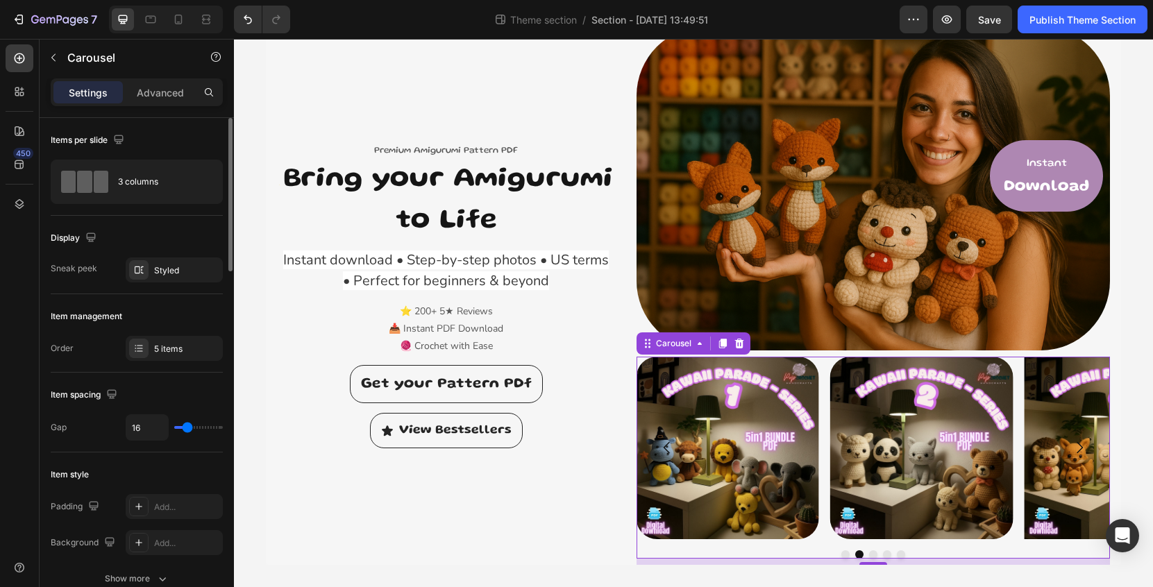
click at [872, 552] on button "Dot" at bounding box center [873, 555] width 8 height 8
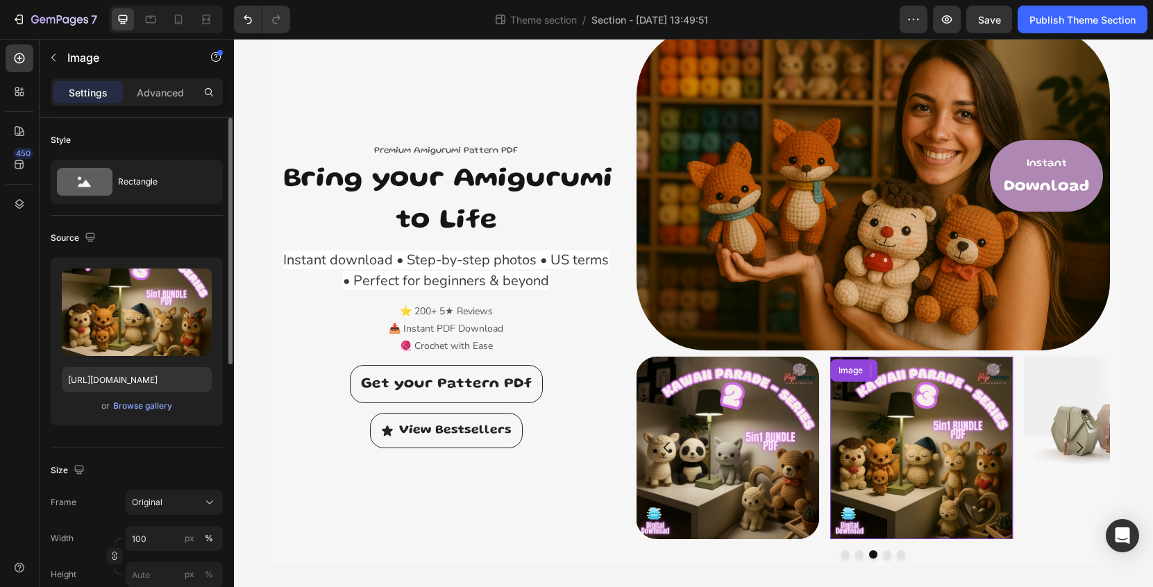
click at [930, 452] on img at bounding box center [921, 448] width 183 height 183
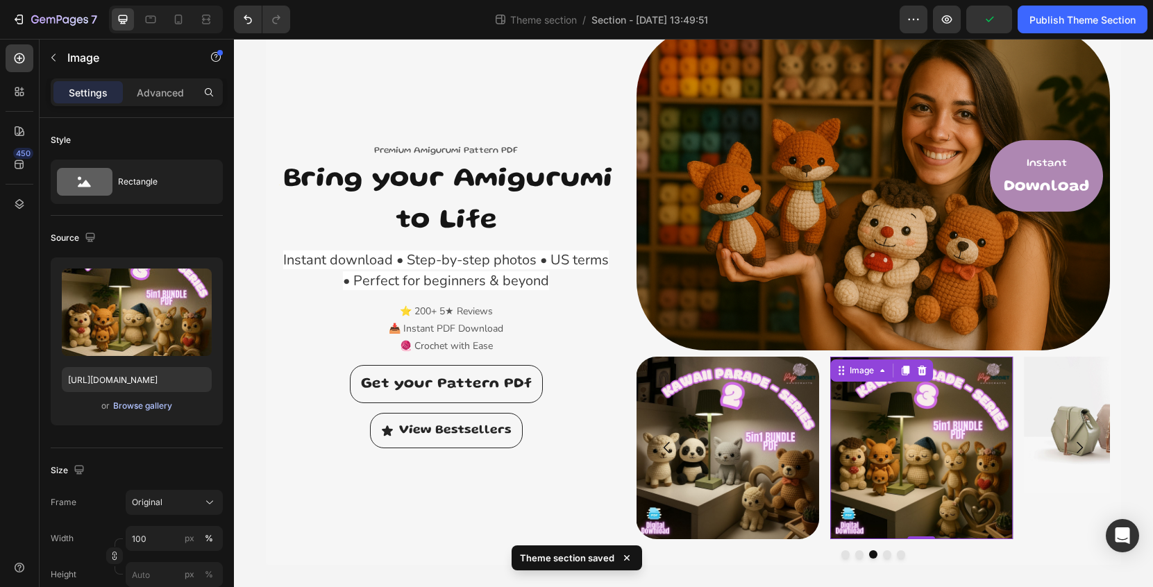
scroll to position [539, 0]
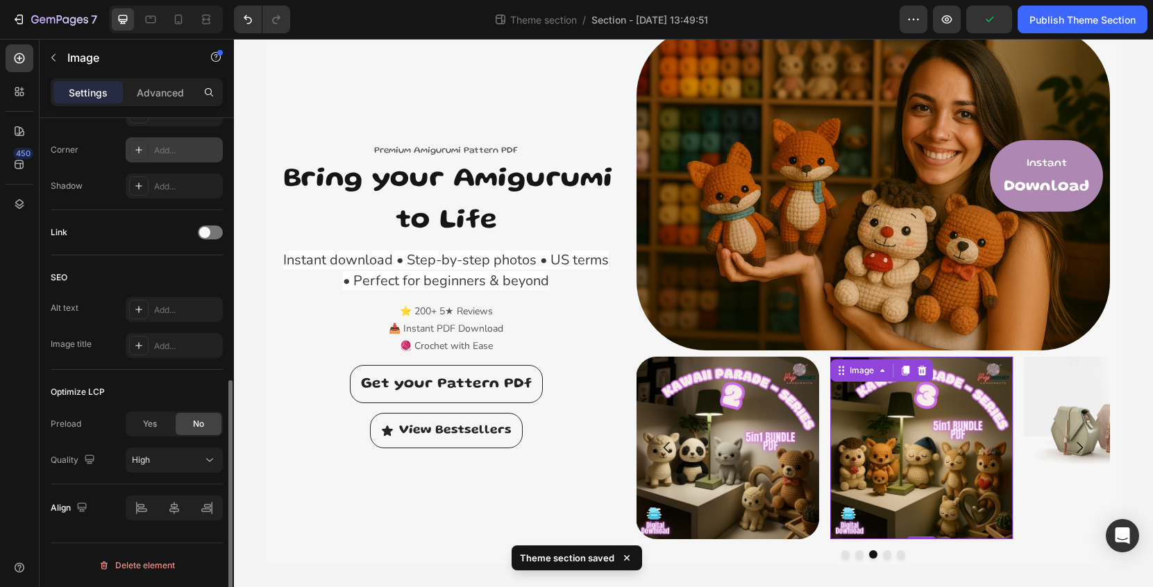
click at [154, 162] on div "Add..." at bounding box center [174, 149] width 97 height 25
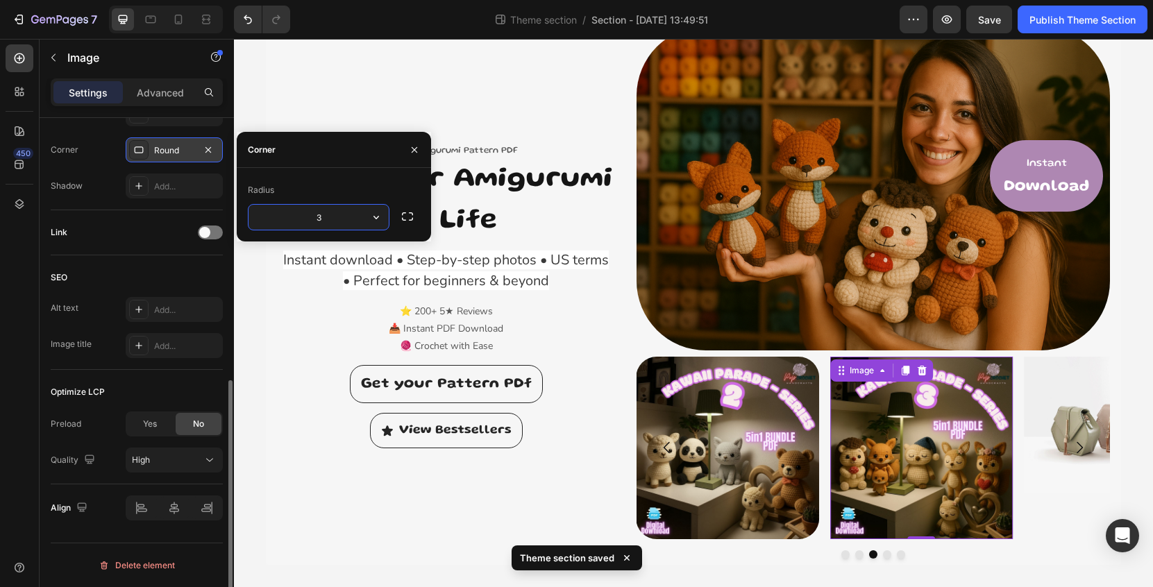
type input "30"
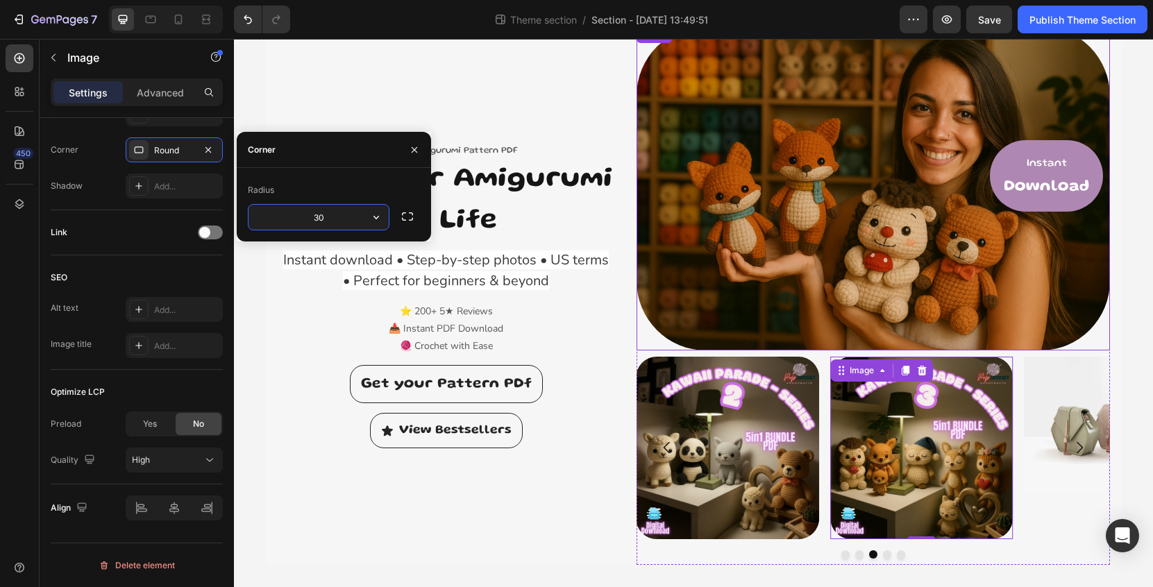
click at [1108, 339] on link at bounding box center [874, 188] width 474 height 324
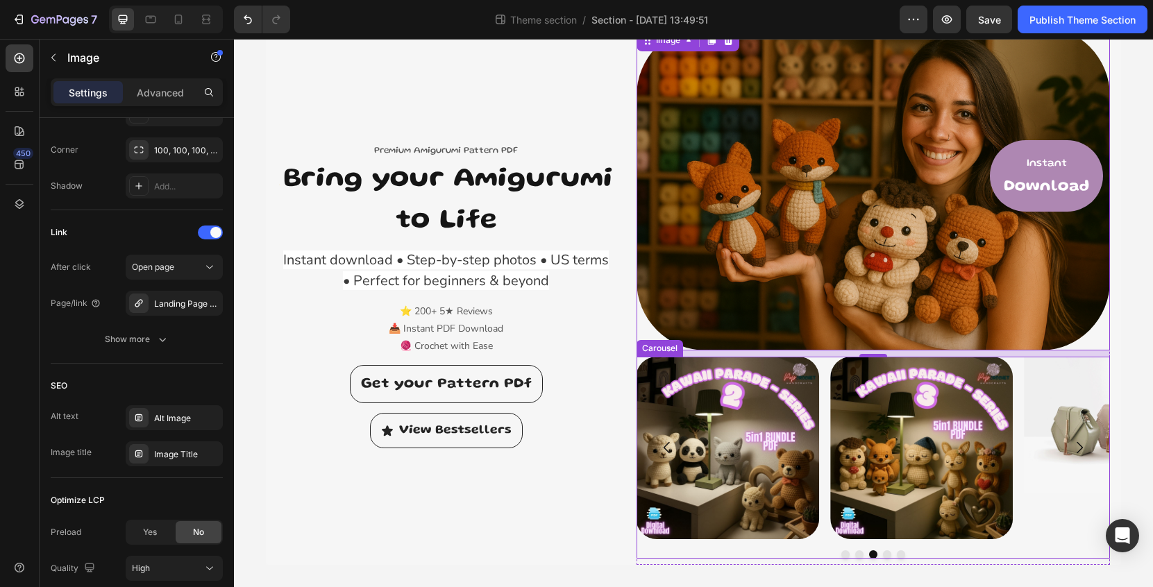
click at [885, 553] on button "Dot" at bounding box center [887, 555] width 8 height 8
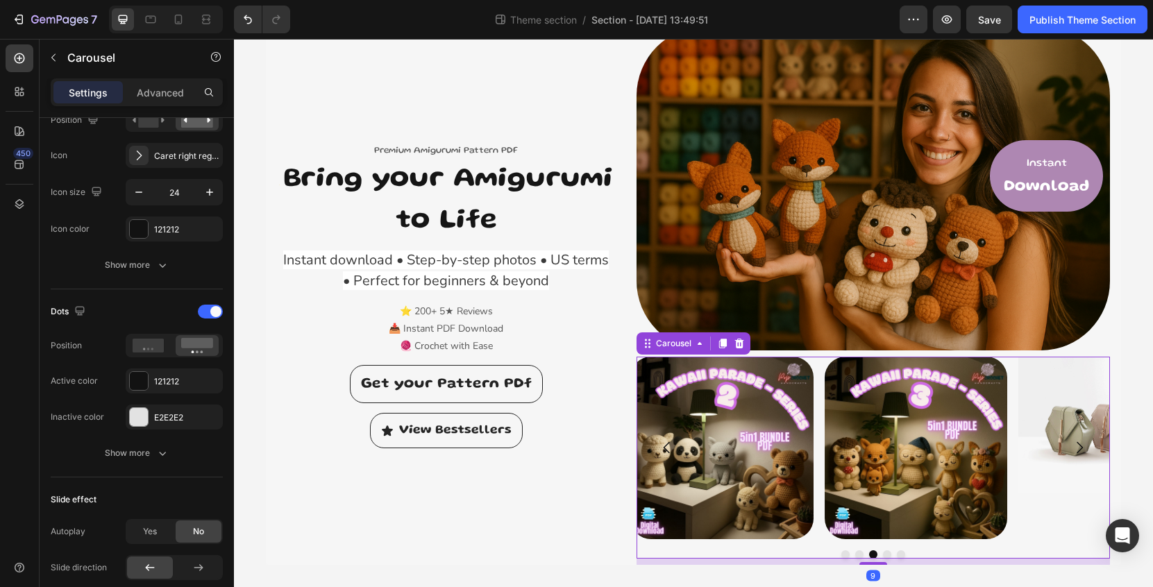
scroll to position [0, 0]
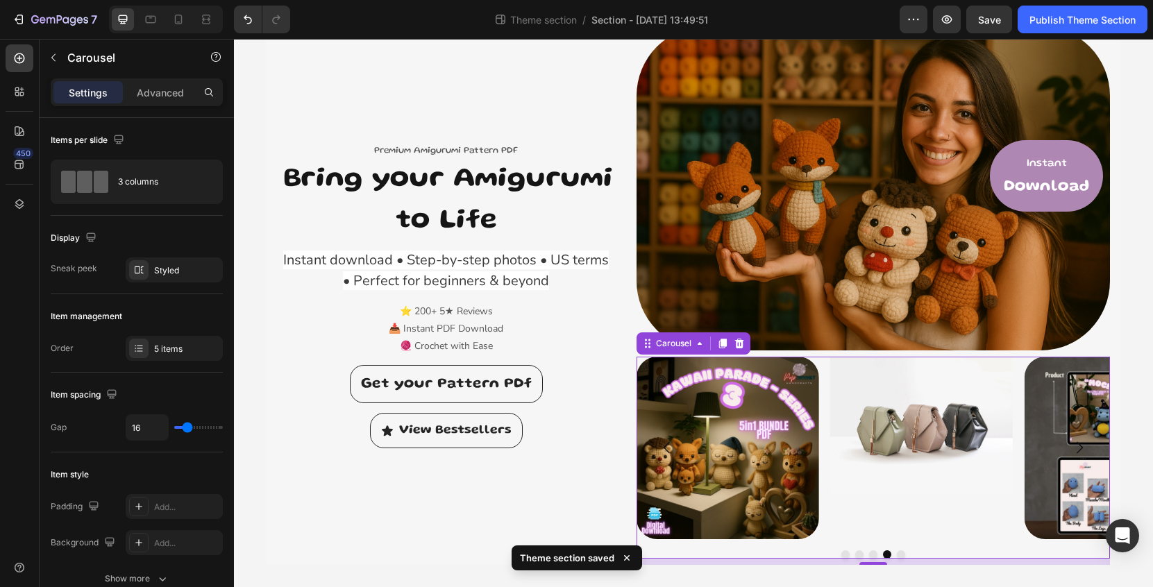
click at [900, 555] on button "Dot" at bounding box center [901, 555] width 8 height 8
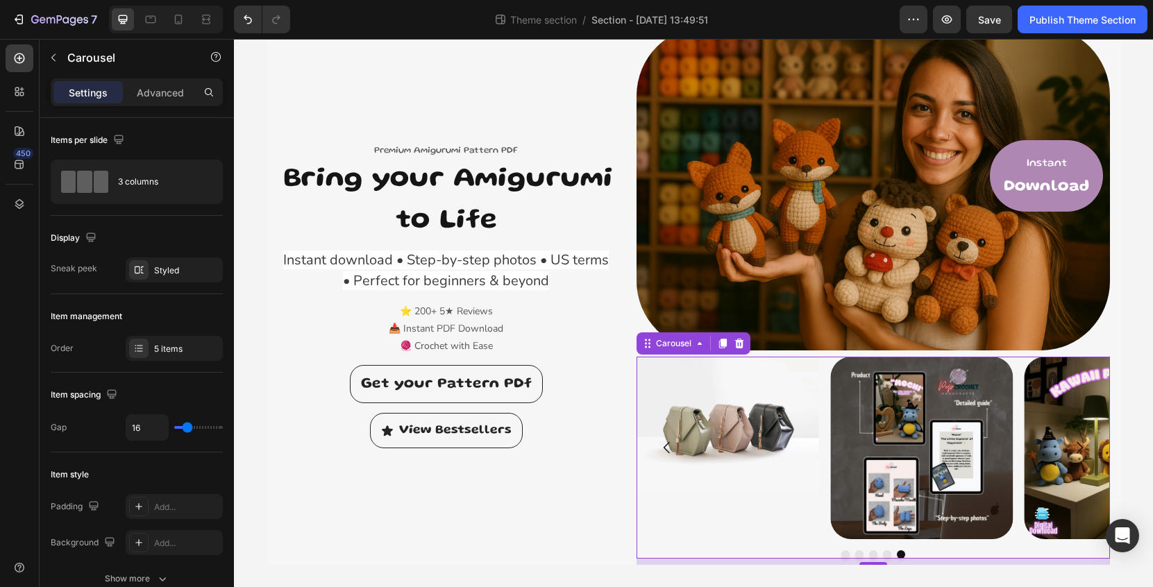
click at [843, 553] on button "Dot" at bounding box center [845, 555] width 8 height 8
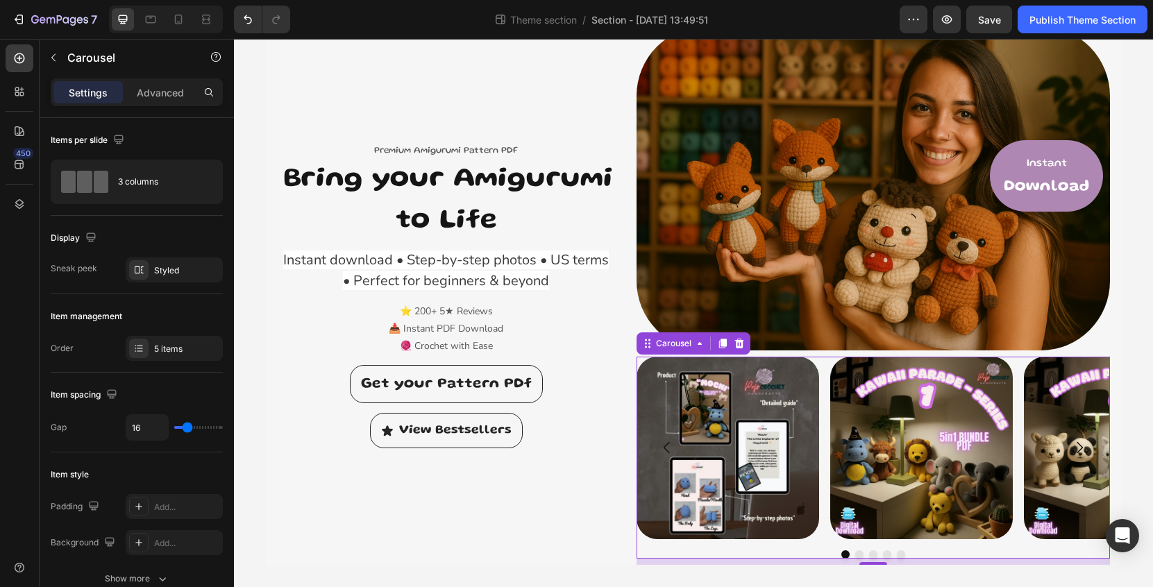
click at [905, 555] on div at bounding box center [874, 555] width 474 height 8
click at [903, 555] on button "Dot" at bounding box center [901, 555] width 8 height 8
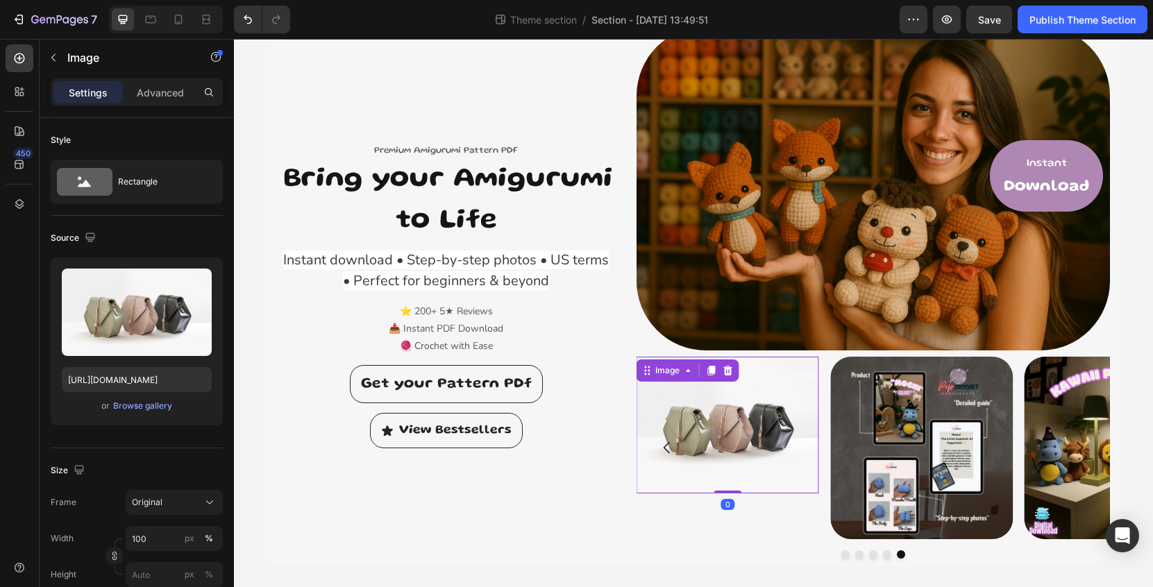
click at [733, 464] on img at bounding box center [727, 425] width 183 height 137
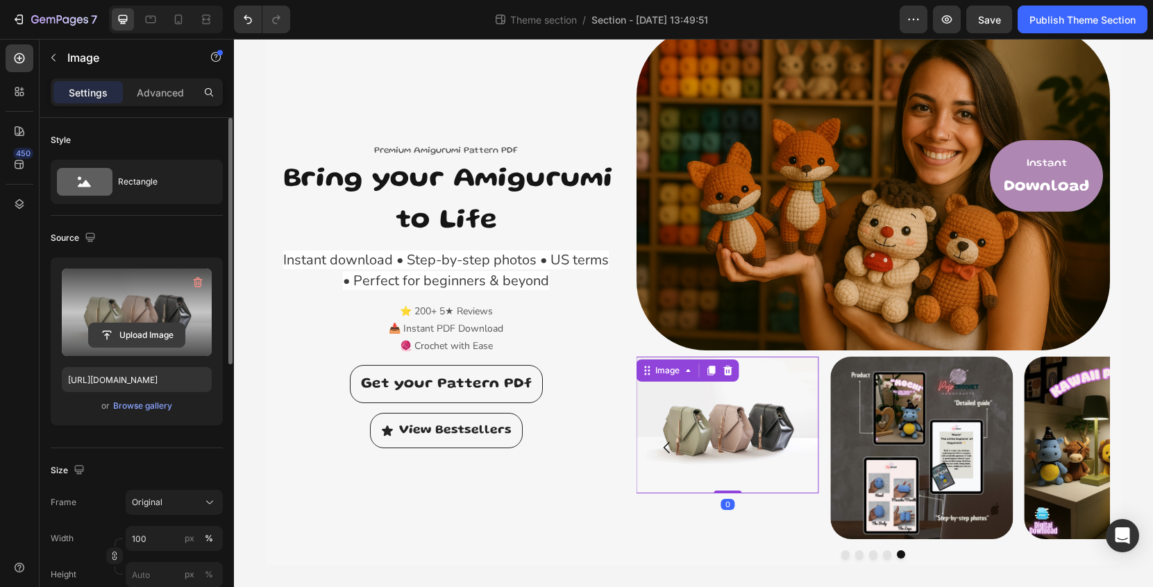
click at [144, 333] on input "file" at bounding box center [137, 336] width 96 height 24
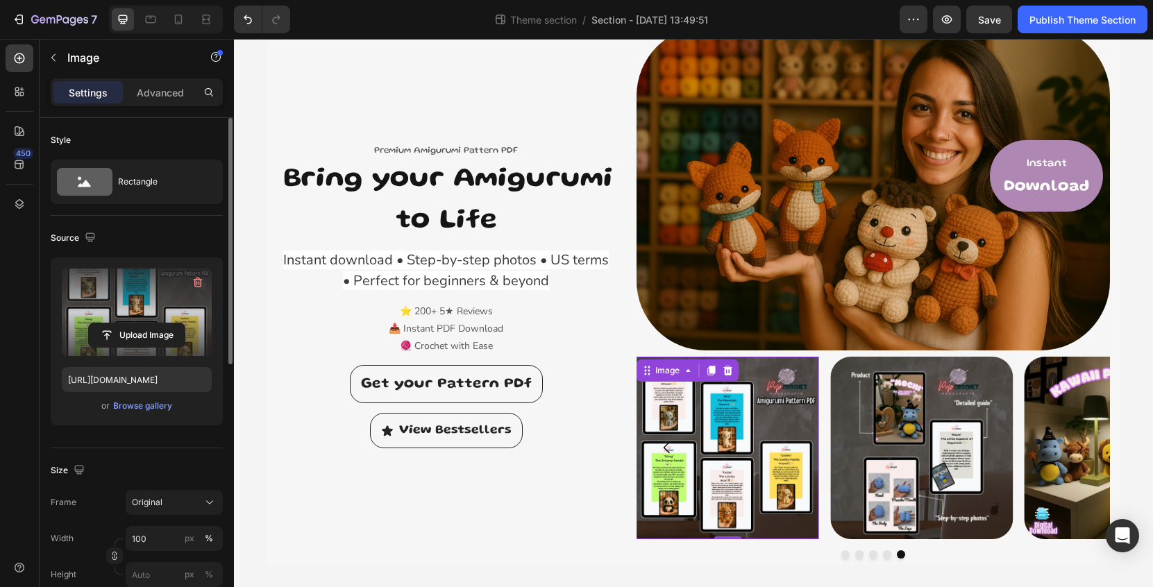
type input "[URL][DOMAIN_NAME]"
click at [773, 429] on img at bounding box center [727, 448] width 183 height 183
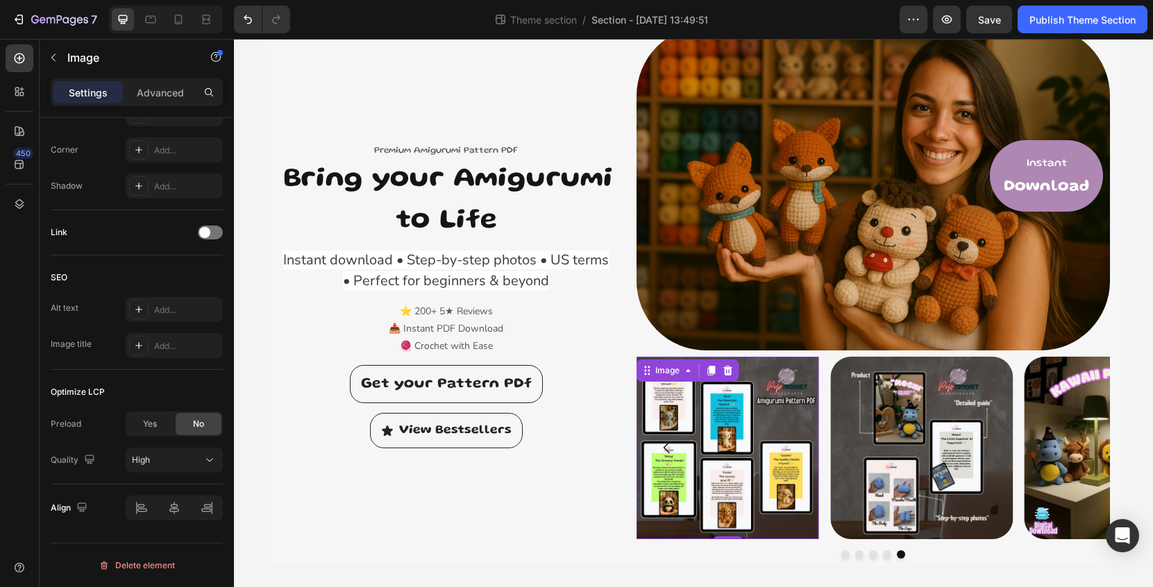
scroll to position [539, 0]
click at [153, 150] on div "Add..." at bounding box center [174, 149] width 97 height 25
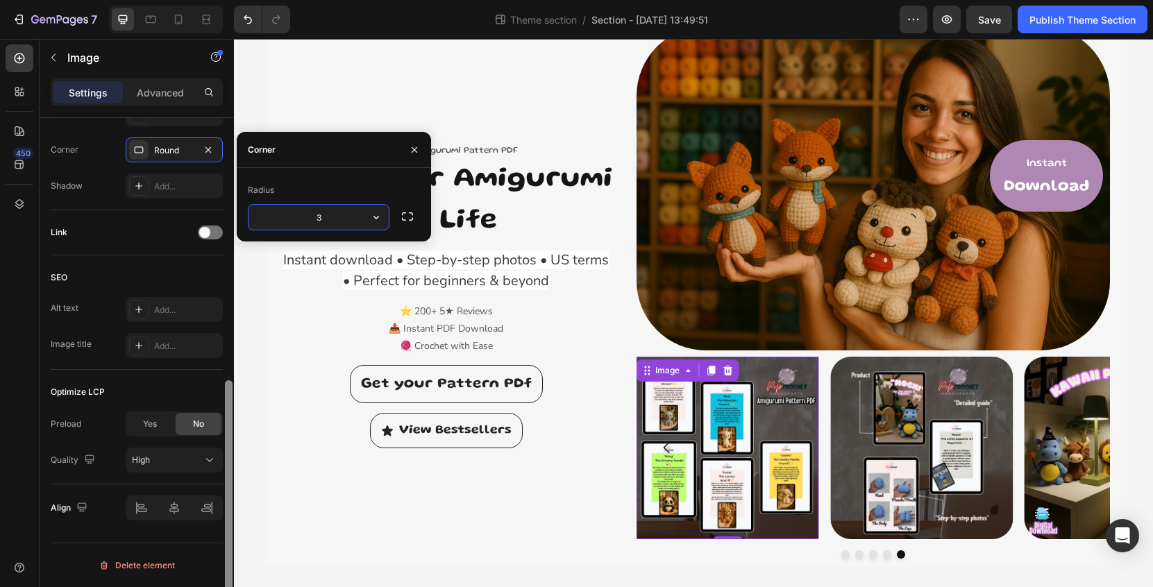
type input "30"
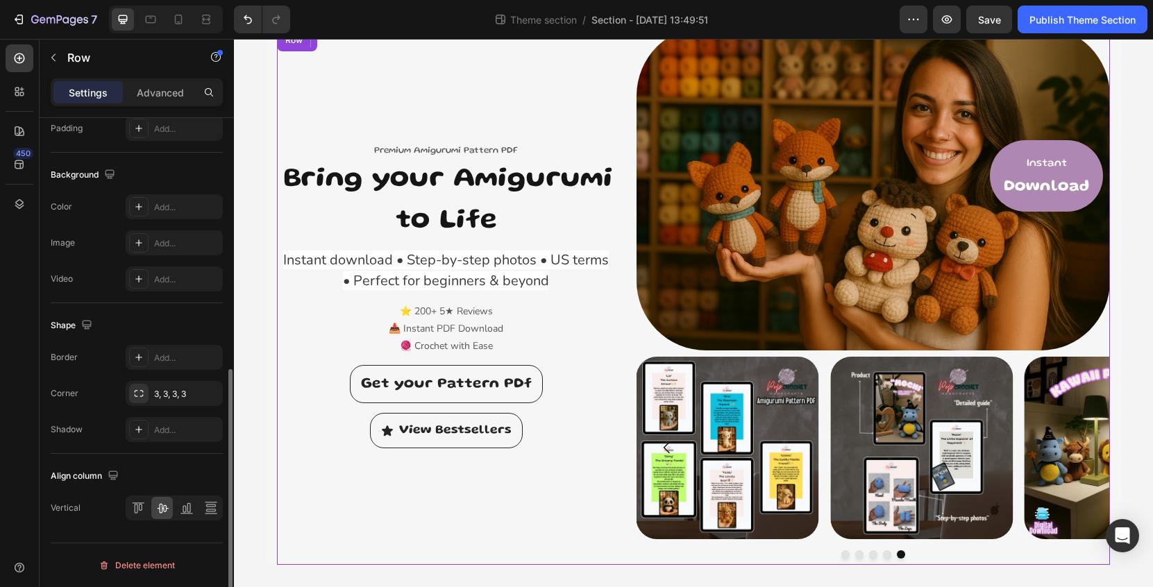
click at [616, 335] on div "Premium Amigurumi Pattern PDF Text block ✨ Bring your Amigurumi to Life Heading…" at bounding box center [693, 295] width 833 height 539
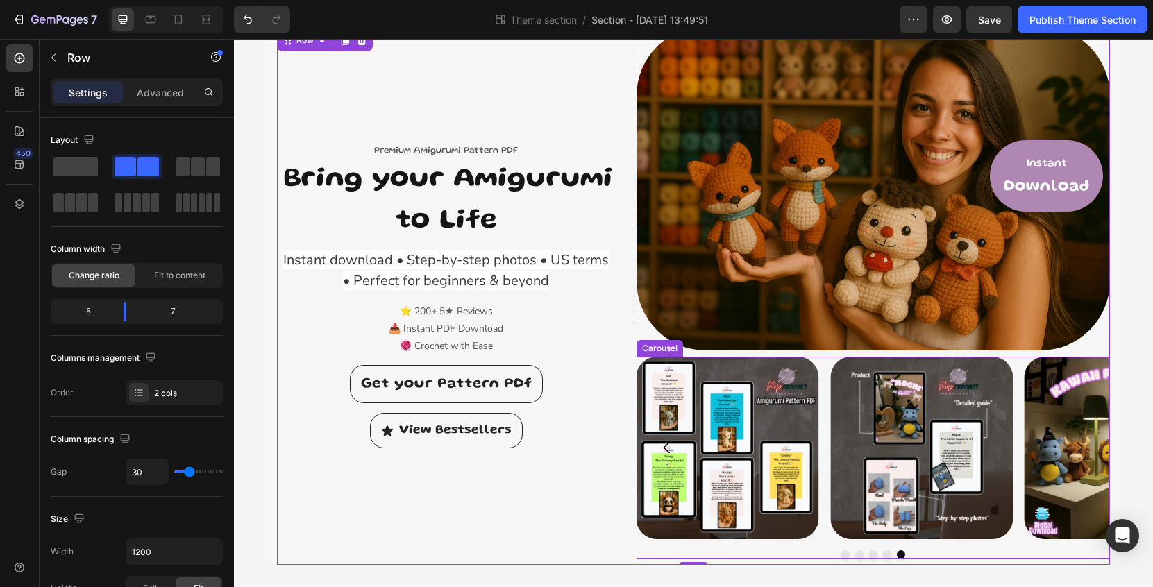
click at [846, 555] on button "Dot" at bounding box center [845, 555] width 8 height 8
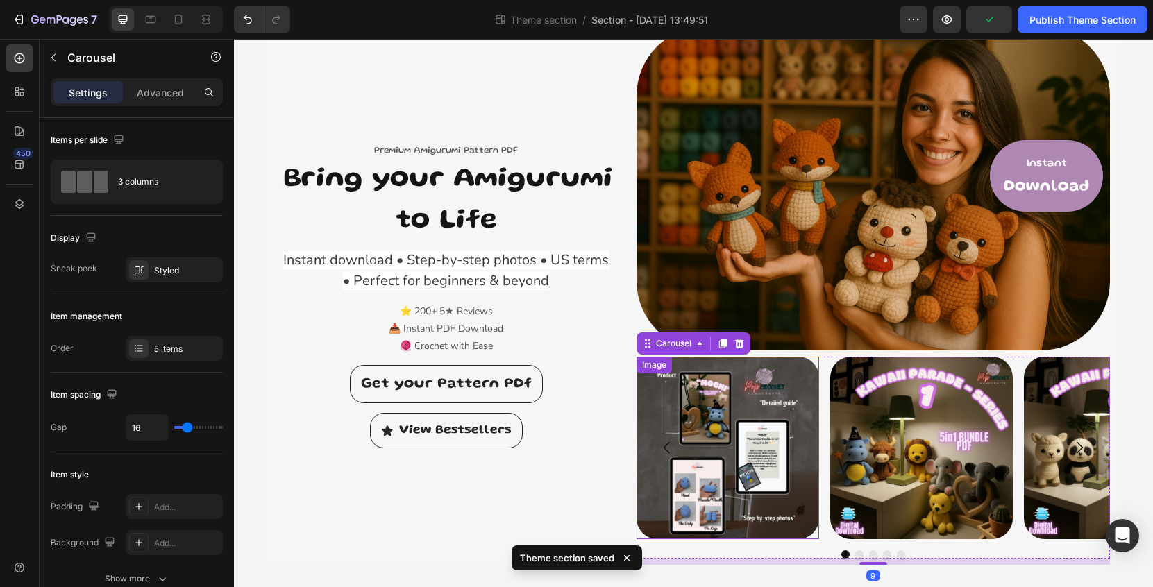
click at [744, 464] on img at bounding box center [728, 448] width 183 height 183
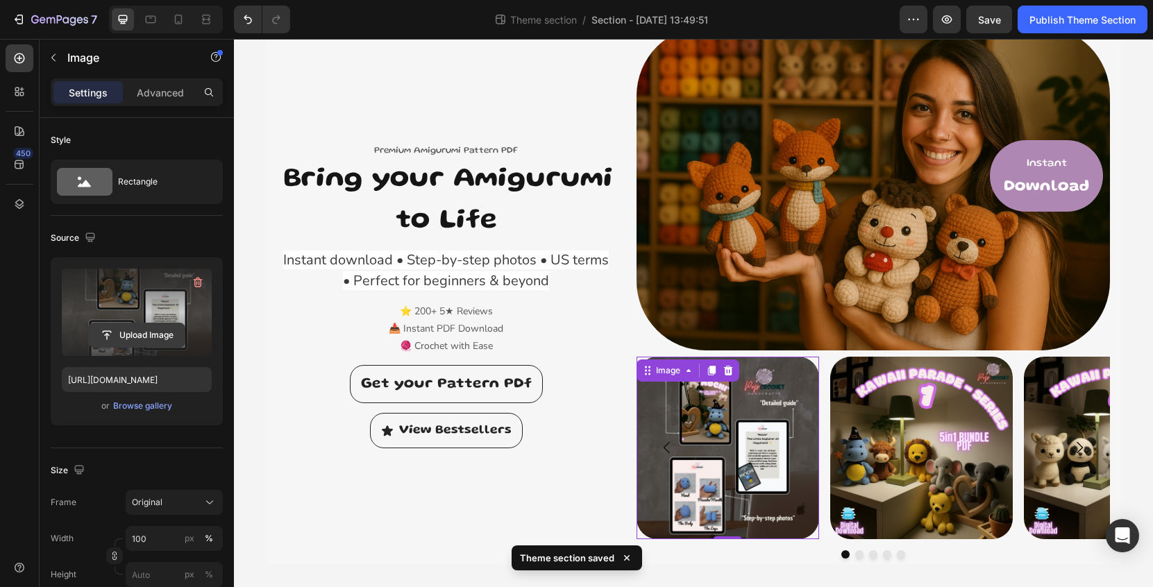
scroll to position [539, 0]
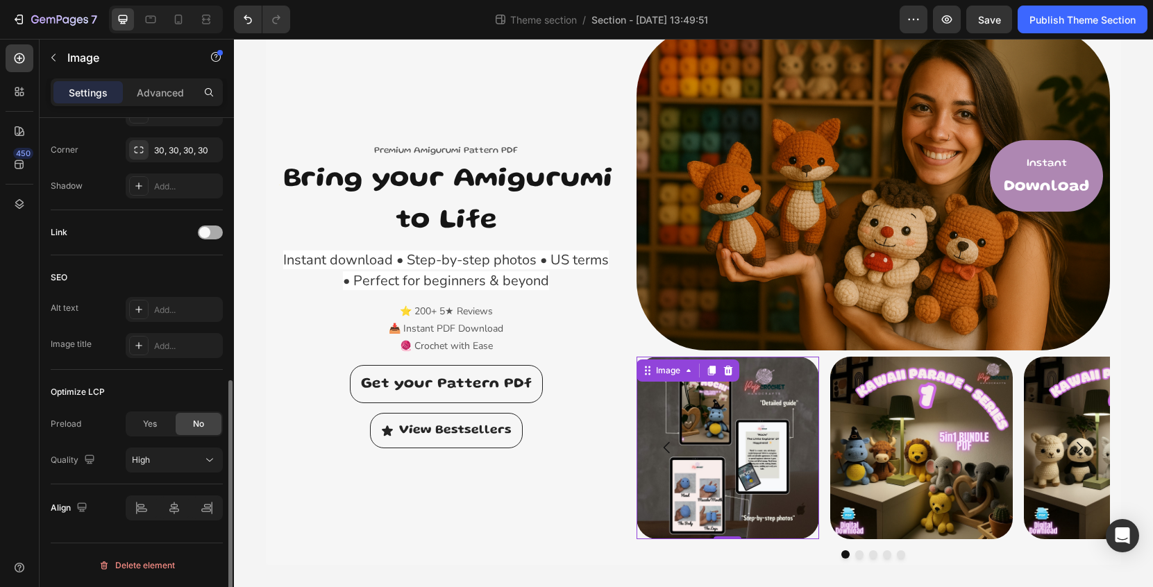
click at [199, 235] on span at bounding box center [204, 232] width 11 height 11
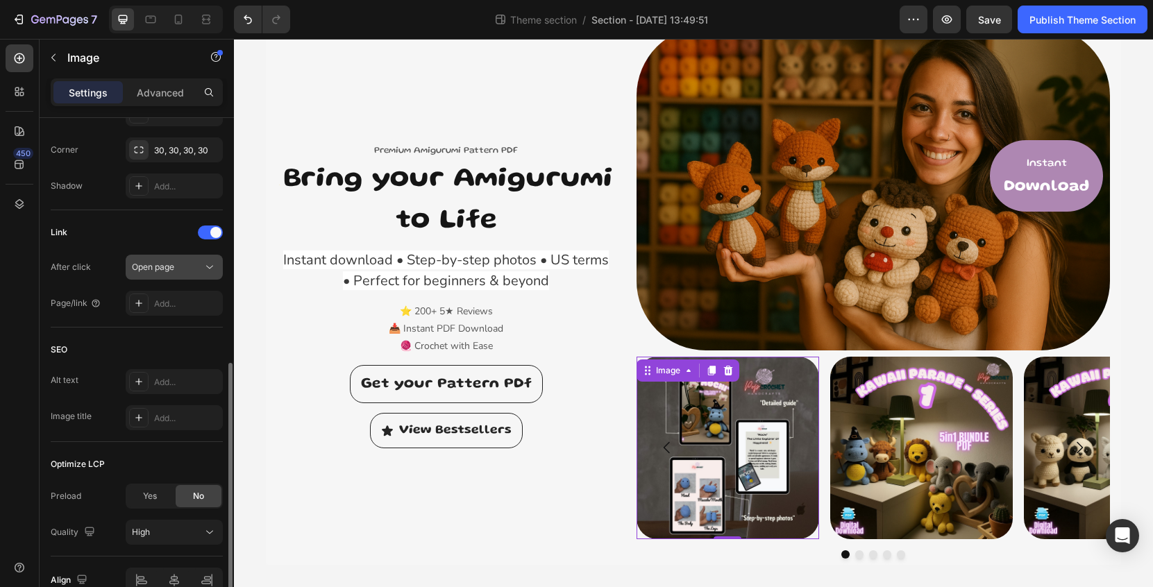
click at [199, 260] on button "Open page" at bounding box center [174, 267] width 97 height 25
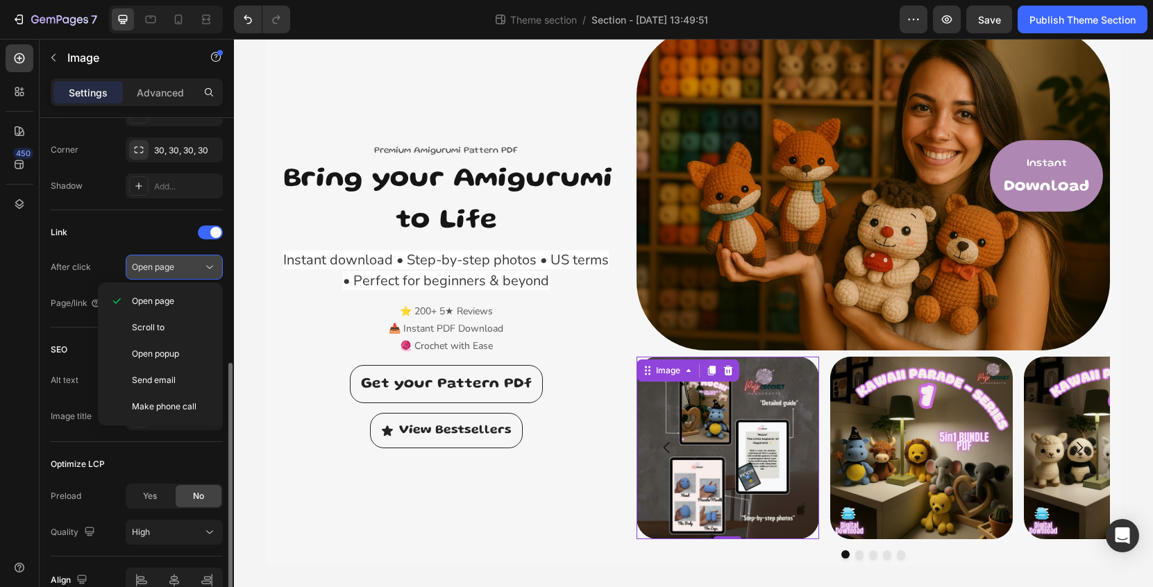
click at [199, 260] on button "Open page" at bounding box center [174, 267] width 97 height 25
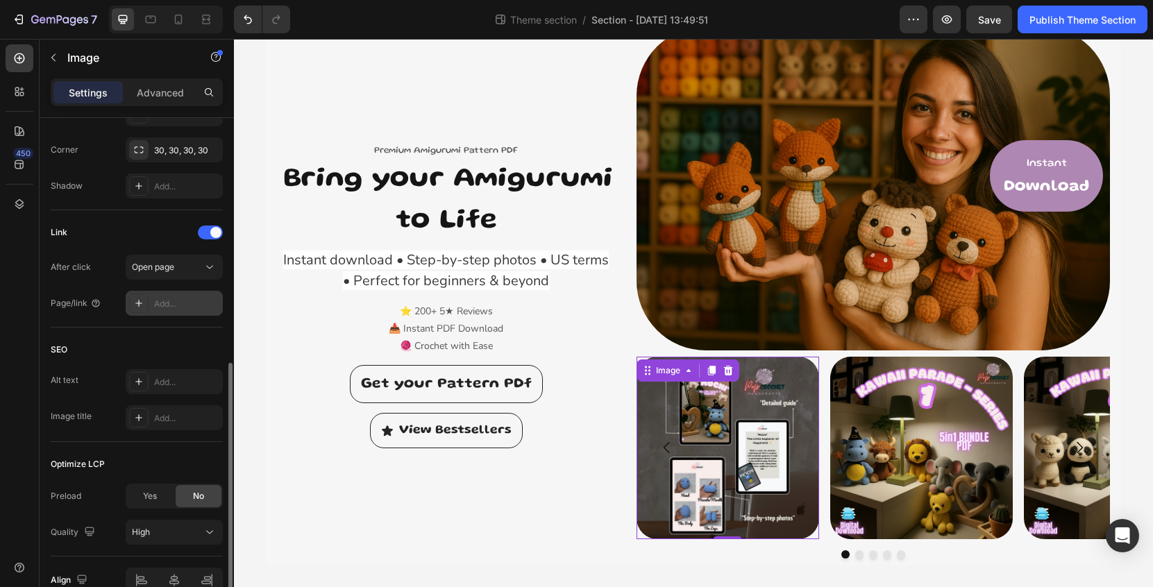
click at [189, 307] on div "Add..." at bounding box center [186, 304] width 65 height 12
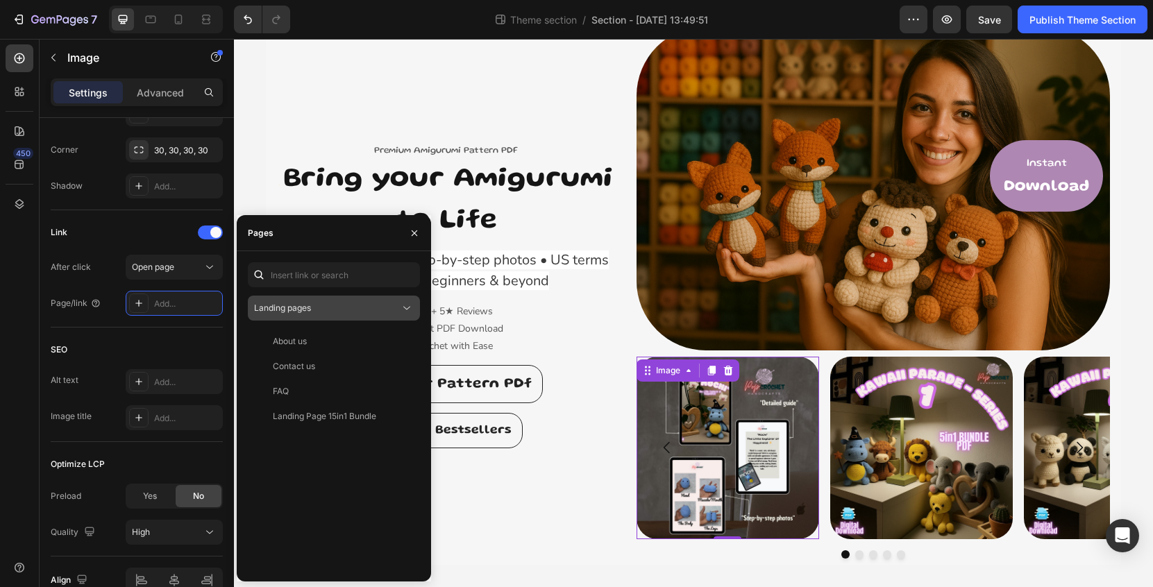
click at [311, 305] on span "Landing pages" at bounding box center [282, 308] width 57 height 10
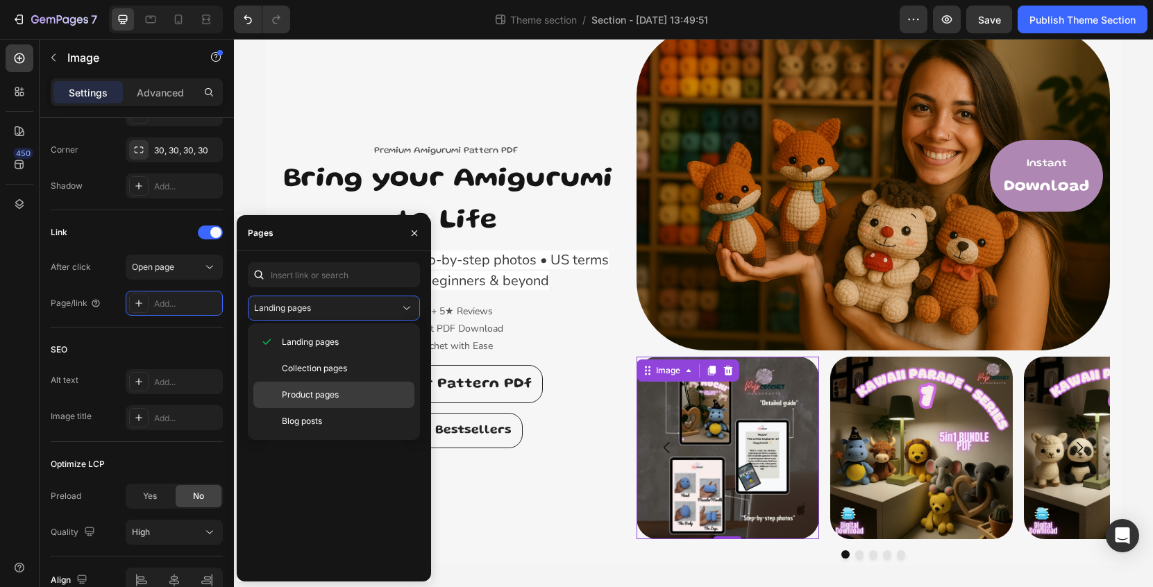
click at [337, 389] on span "Product pages" at bounding box center [310, 395] width 57 height 12
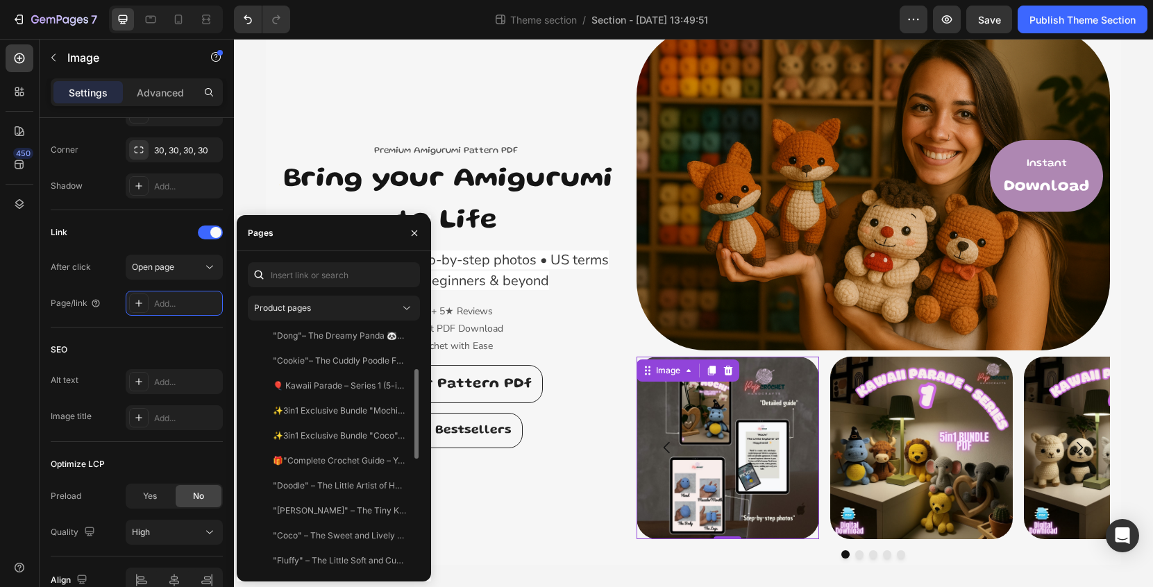
scroll to position [408, 0]
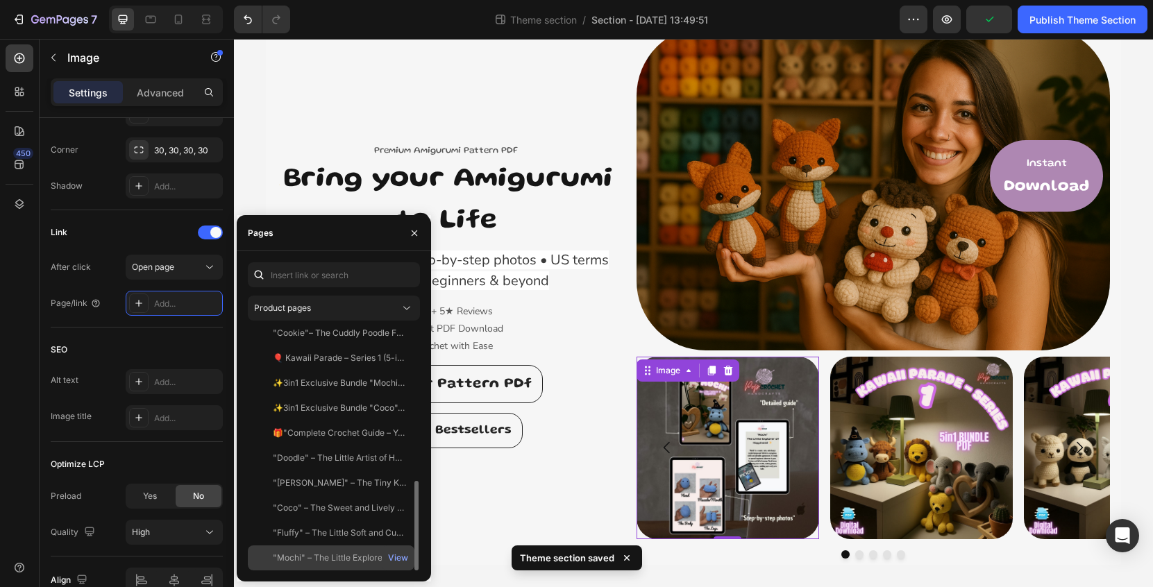
click at [342, 553] on div ""Mochi" – The Little Explorer of Happiness! 🧸✨ Digital Download" at bounding box center [339, 558] width 133 height 12
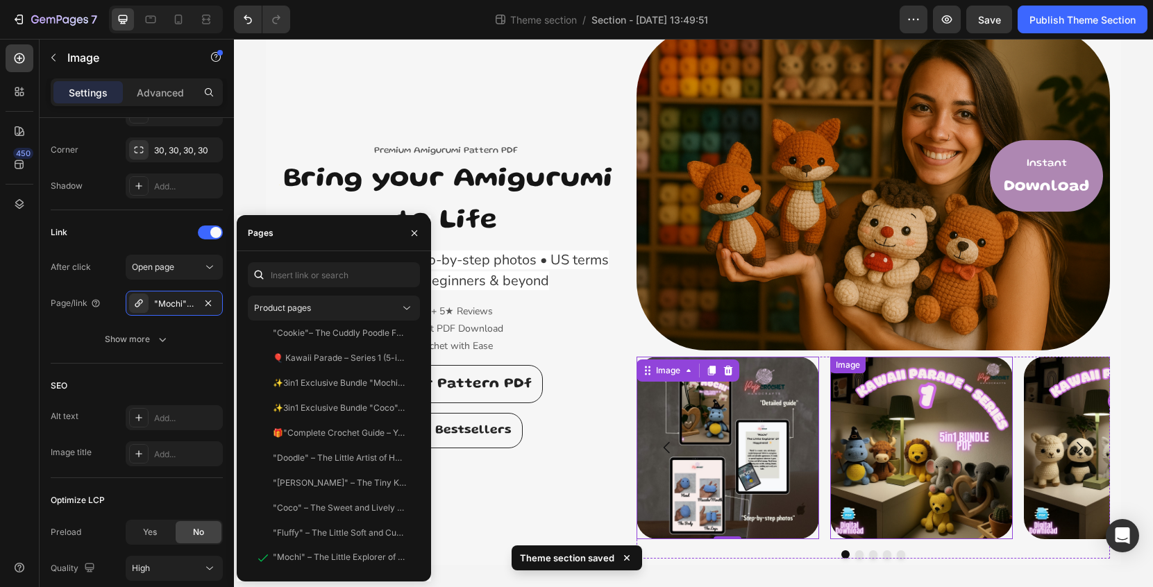
click at [887, 440] on img at bounding box center [921, 448] width 183 height 183
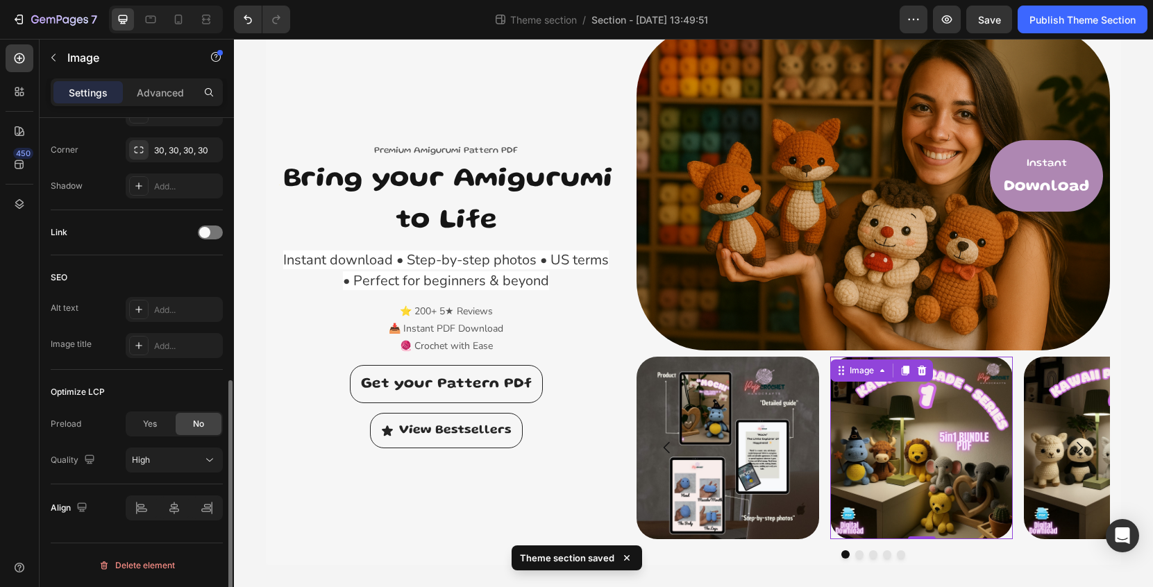
click at [195, 237] on div "Link" at bounding box center [137, 232] width 172 height 22
click at [207, 233] on span at bounding box center [204, 232] width 11 height 11
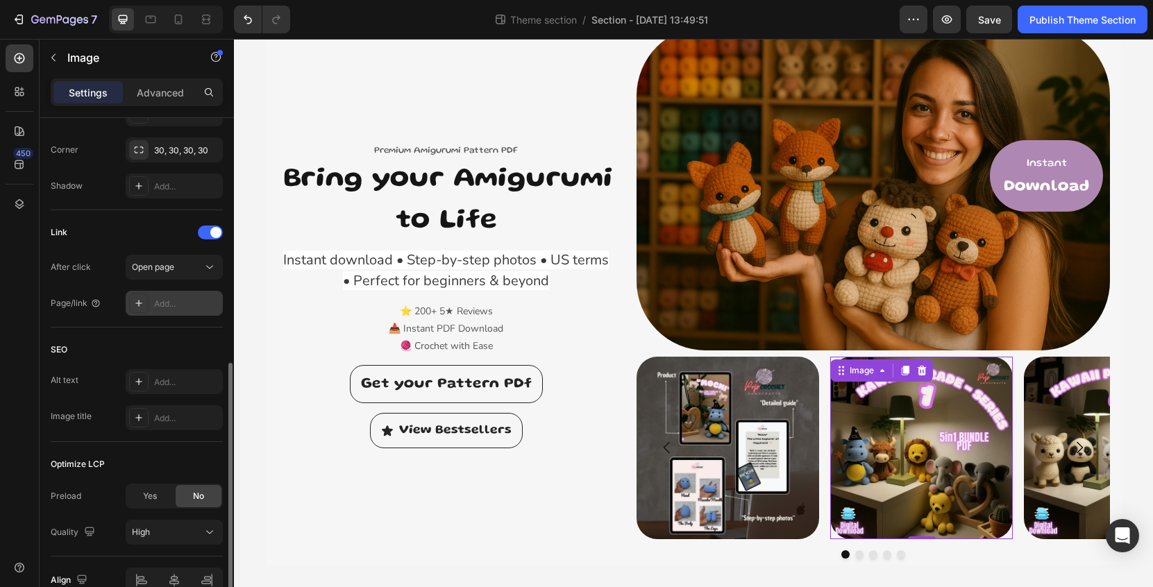
click at [181, 301] on div "Add..." at bounding box center [186, 304] width 65 height 12
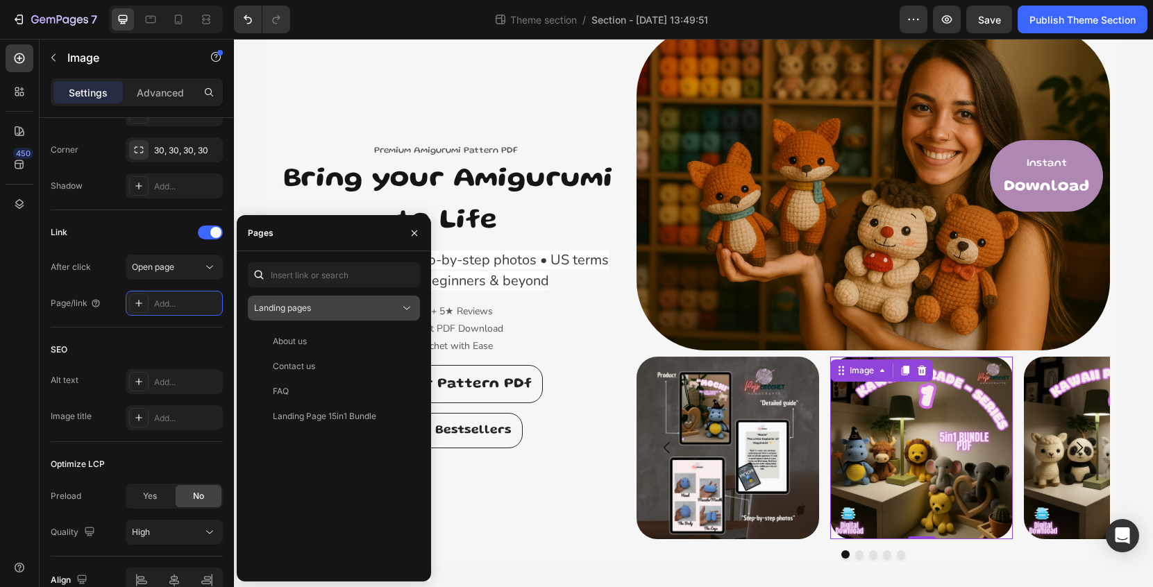
click at [360, 312] on div "Landing pages" at bounding box center [327, 308] width 146 height 12
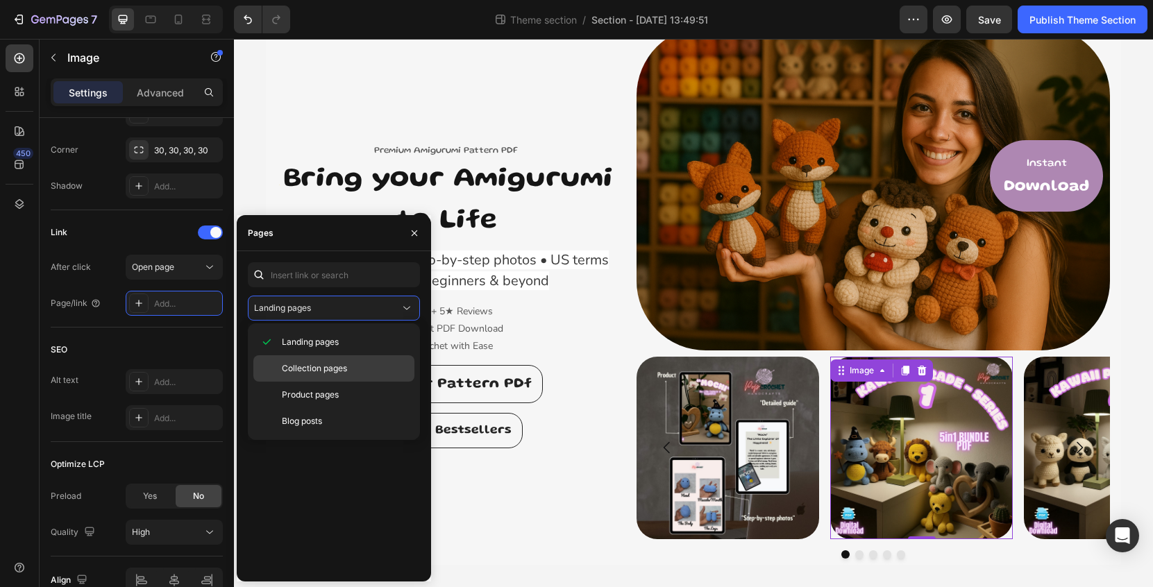
click at [363, 369] on p "Collection pages" at bounding box center [345, 368] width 126 height 12
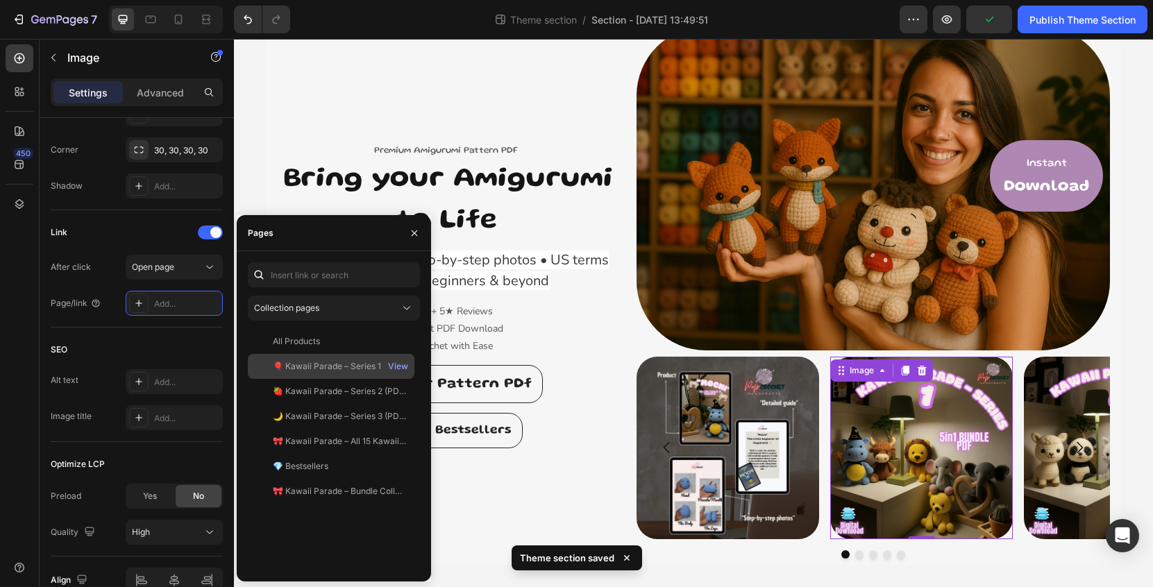
click at [351, 367] on div "🎈 Kawaii Parade – Series 1 (PDF Pattern)" at bounding box center [339, 366] width 133 height 12
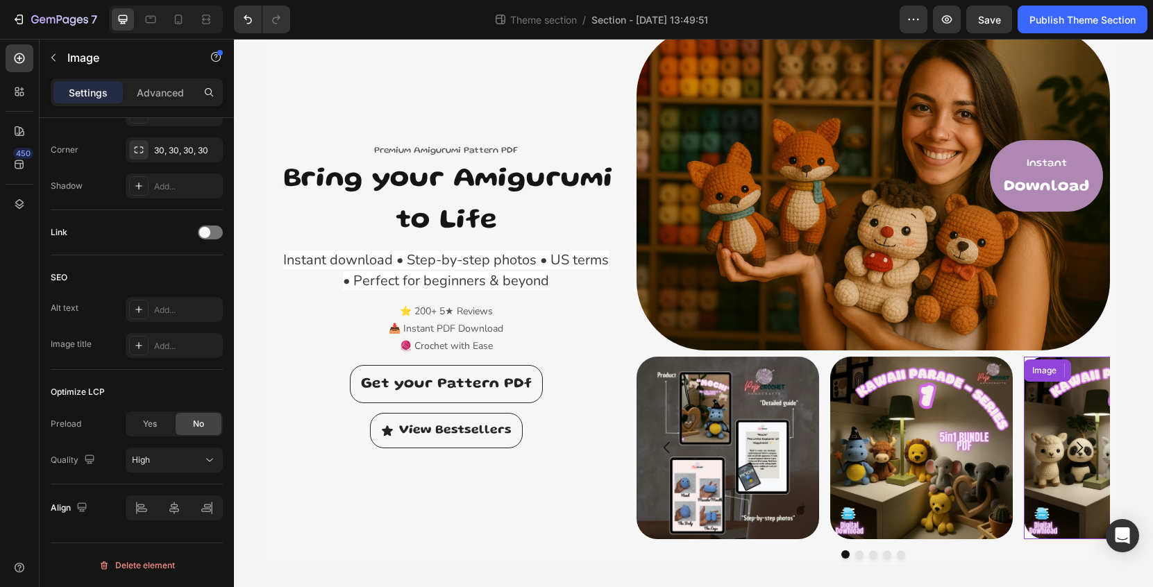
click at [1055, 439] on img at bounding box center [1115, 448] width 183 height 183
click at [208, 232] on span at bounding box center [204, 232] width 11 height 11
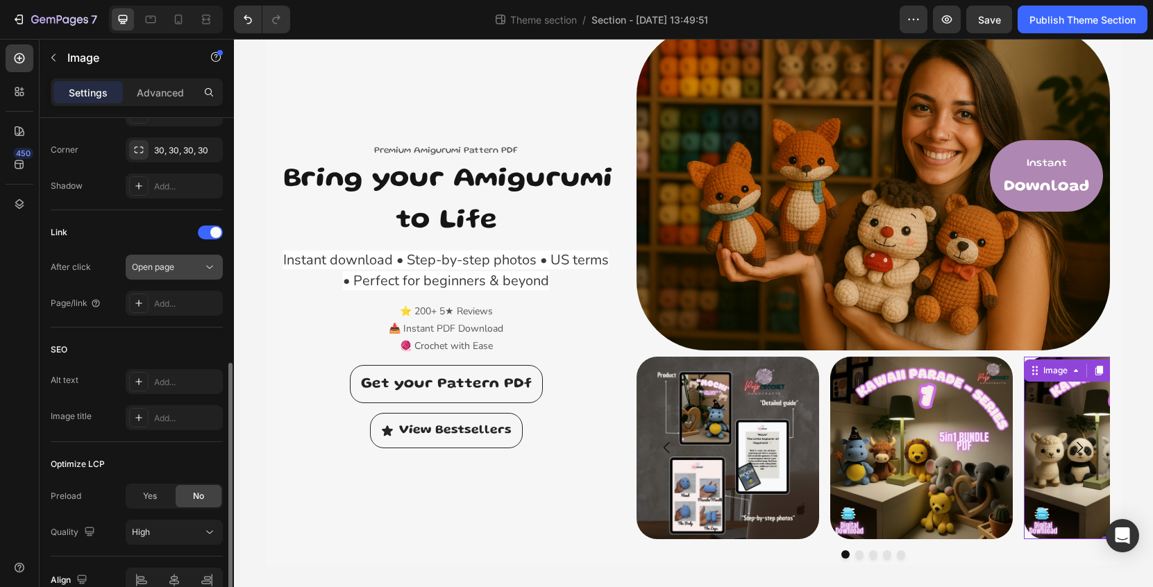
click at [192, 267] on div "Open page" at bounding box center [167, 267] width 71 height 12
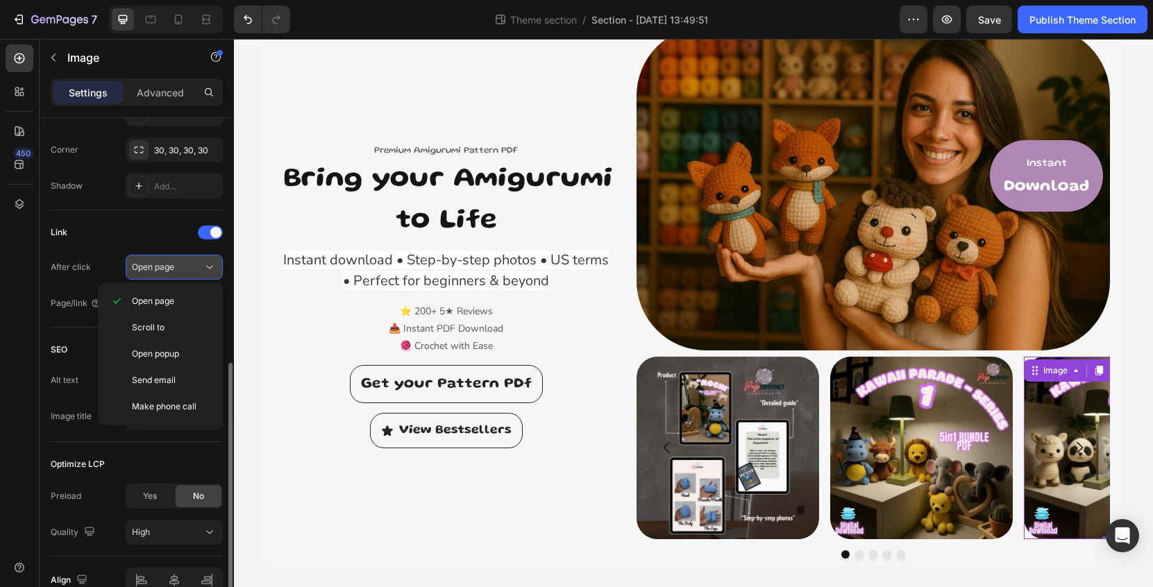
click at [192, 267] on div "Open page" at bounding box center [167, 267] width 71 height 12
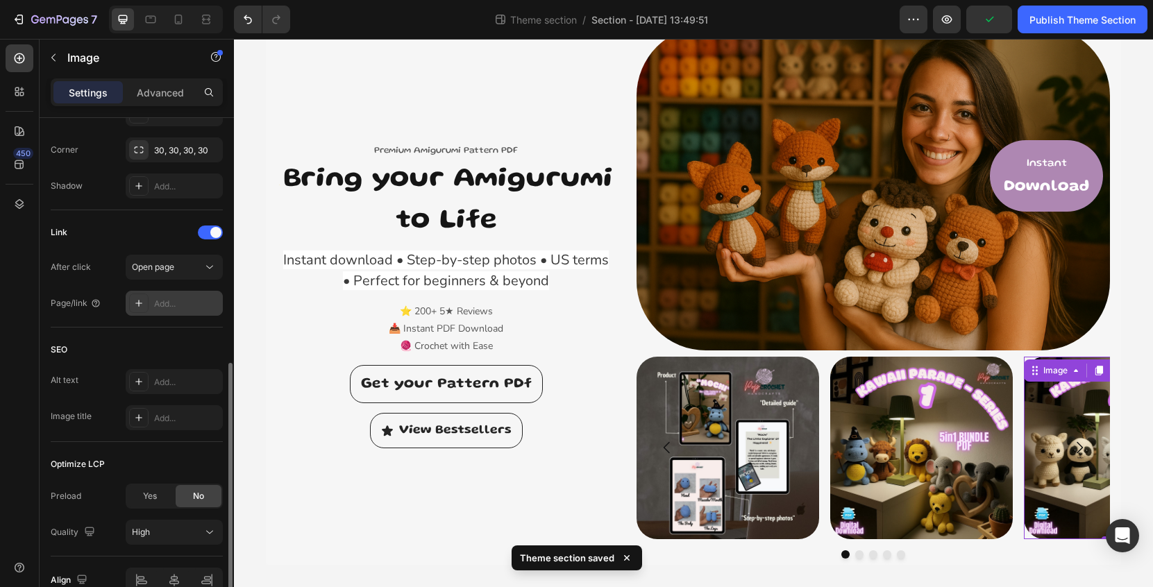
click at [189, 304] on div "Add..." at bounding box center [186, 304] width 65 height 12
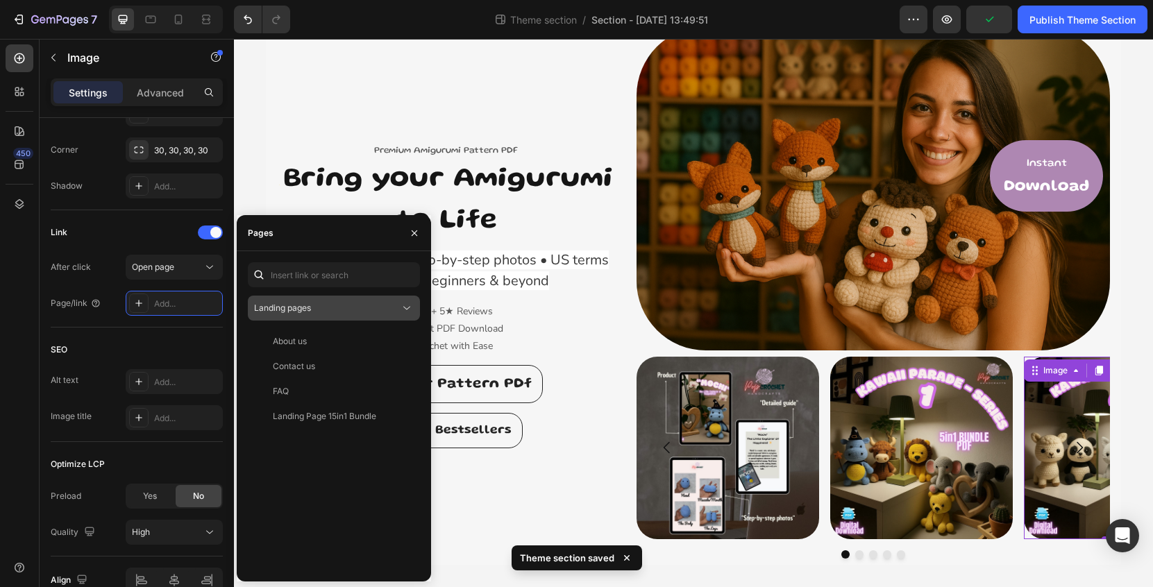
click at [347, 309] on div "Landing pages" at bounding box center [327, 308] width 146 height 12
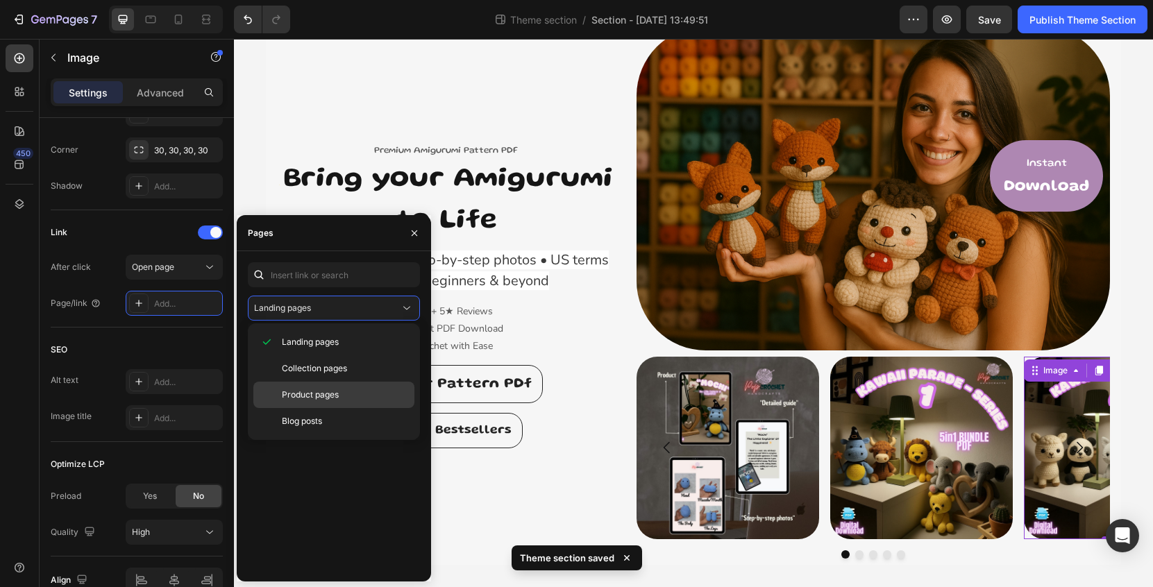
click at [343, 390] on p "Product pages" at bounding box center [345, 395] width 126 height 12
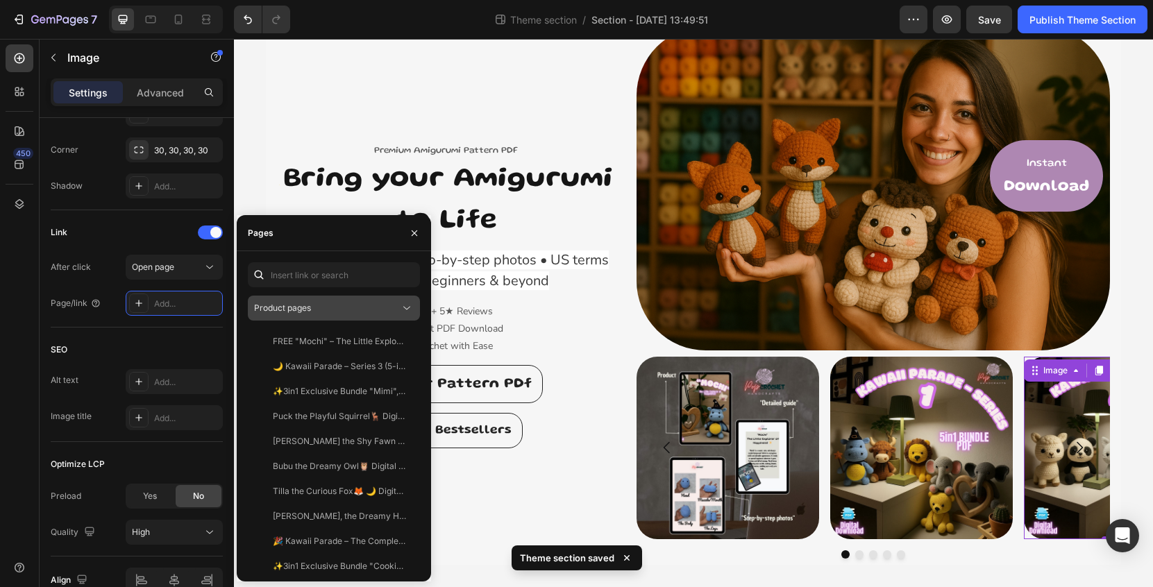
click at [353, 310] on div "Product pages" at bounding box center [327, 308] width 146 height 12
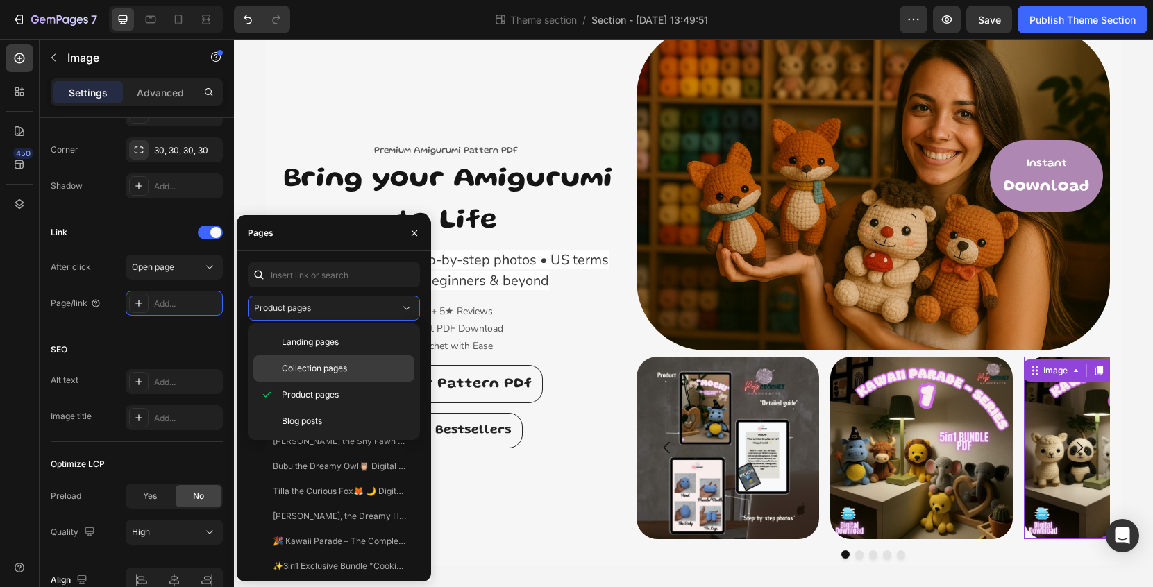
click at [355, 370] on p "Collection pages" at bounding box center [345, 368] width 126 height 12
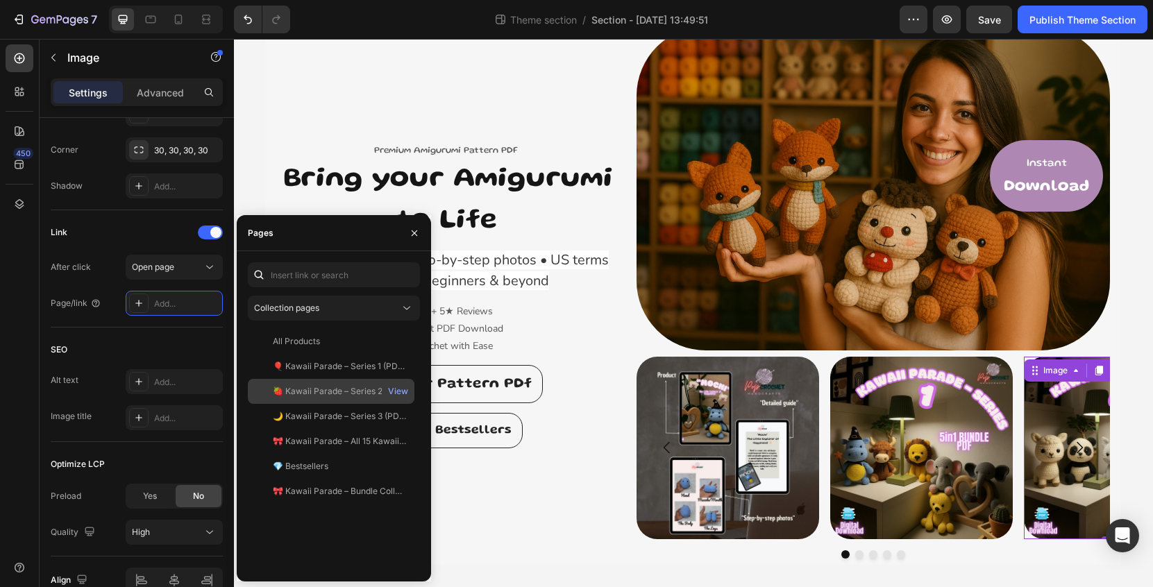
click at [364, 389] on div "🍓 Kawaii Parade – Series 2 (PDF Pattern)" at bounding box center [339, 391] width 133 height 12
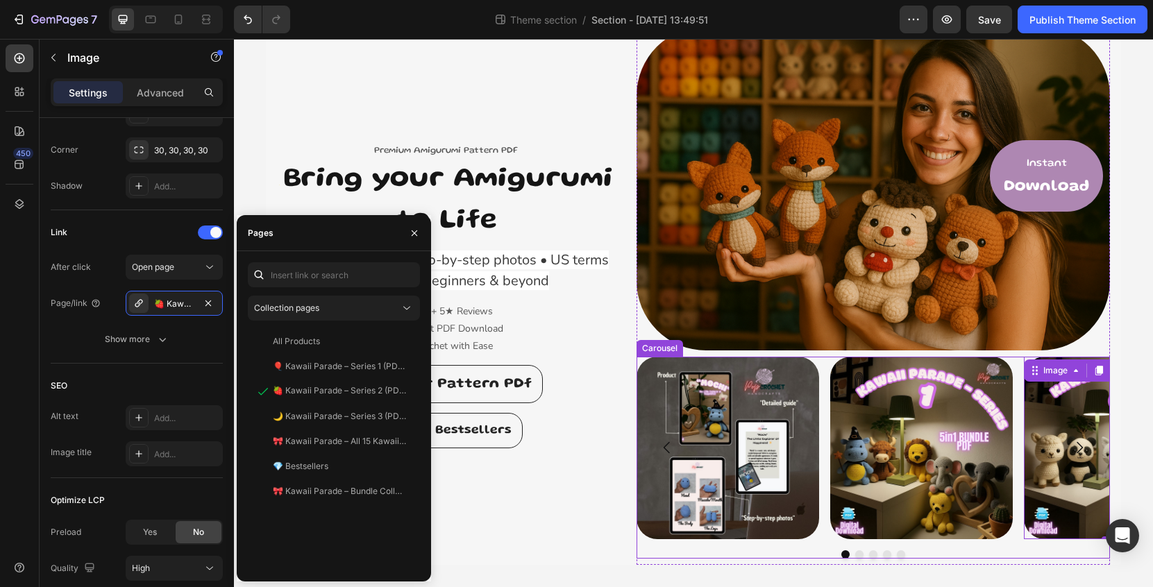
click at [857, 556] on button "Dot" at bounding box center [859, 555] width 8 height 8
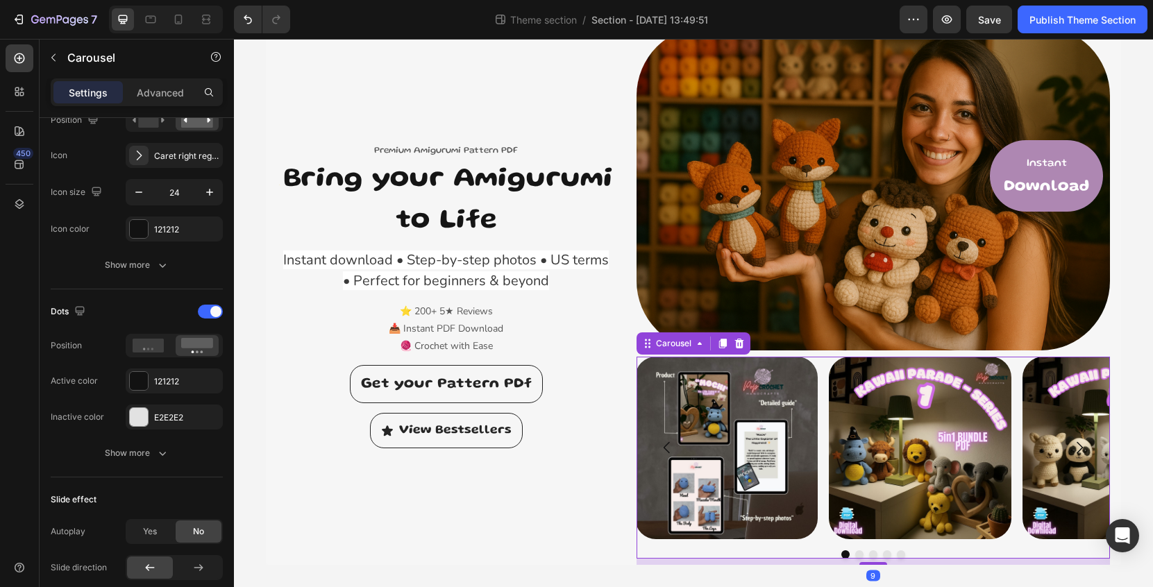
scroll to position [0, 0]
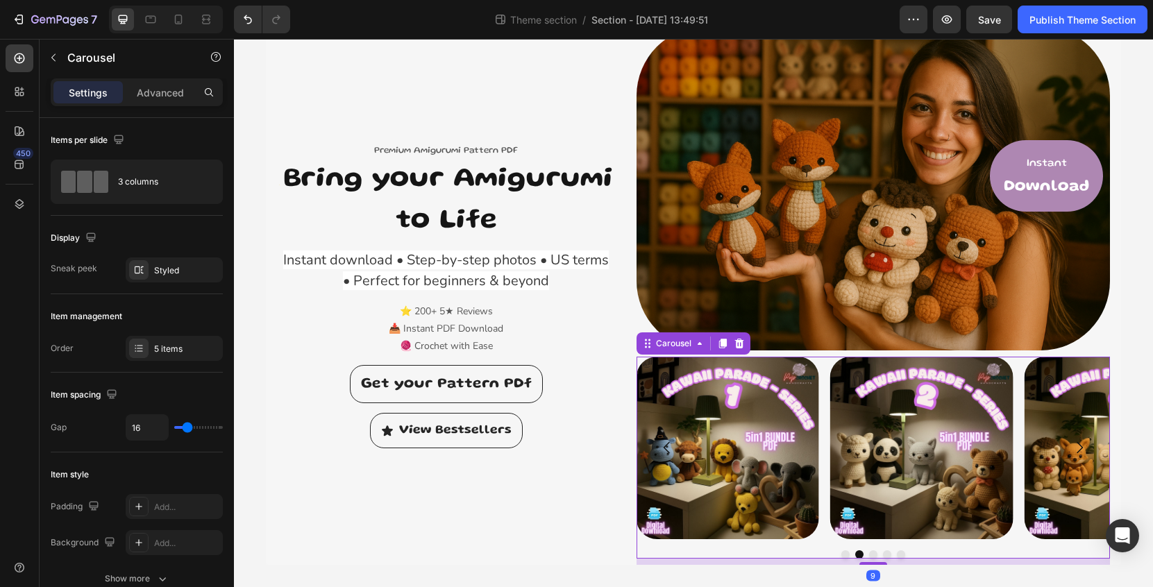
click at [872, 554] on button "Dot" at bounding box center [873, 555] width 8 height 8
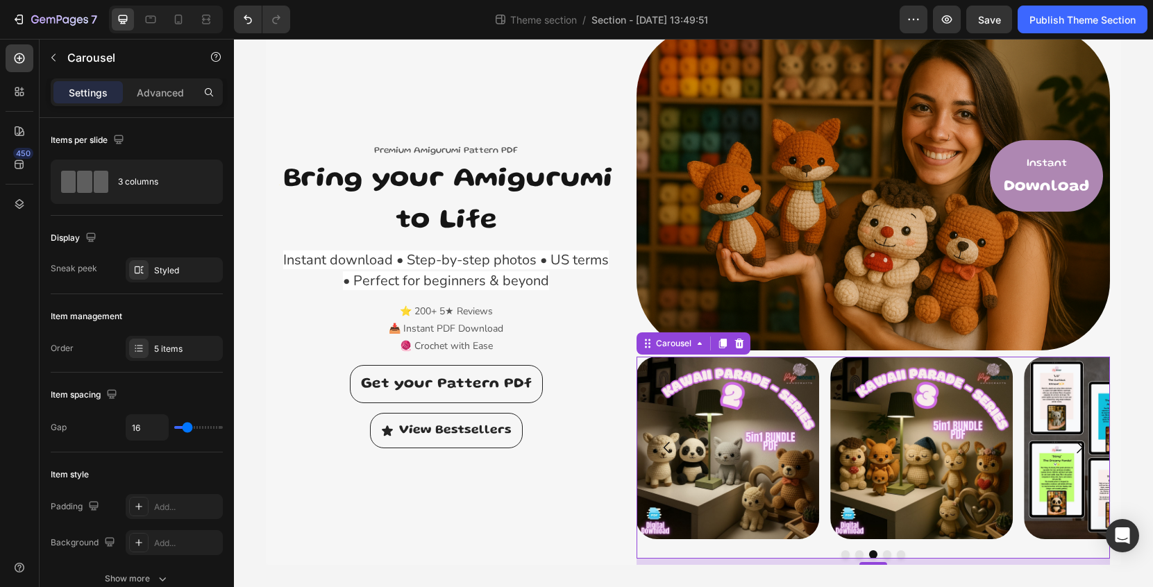
click at [889, 555] on button "Dot" at bounding box center [887, 555] width 8 height 8
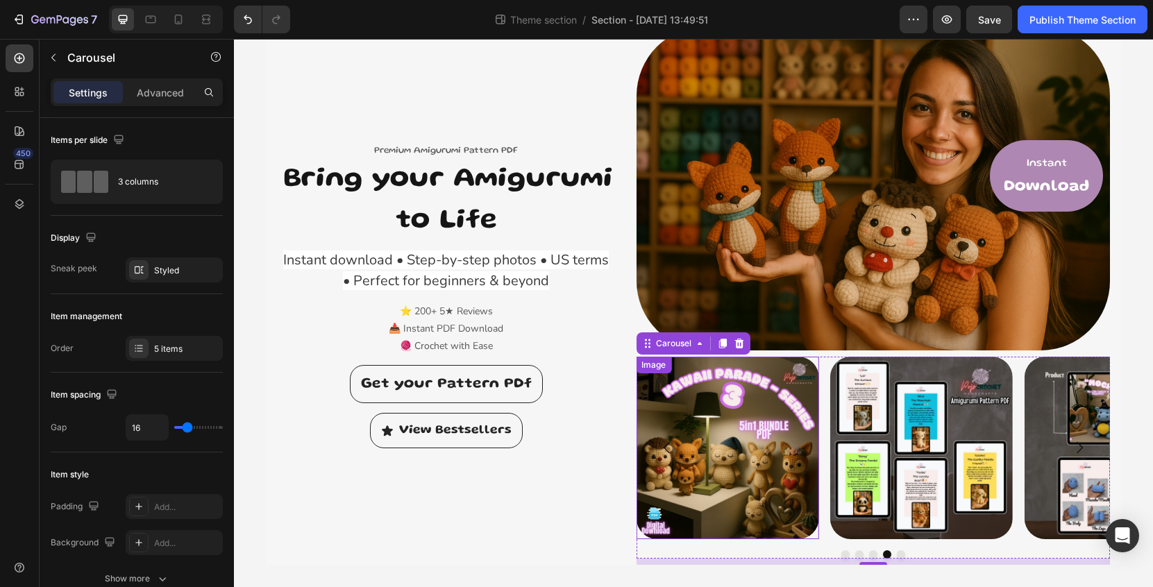
click at [725, 438] on img at bounding box center [727, 448] width 183 height 183
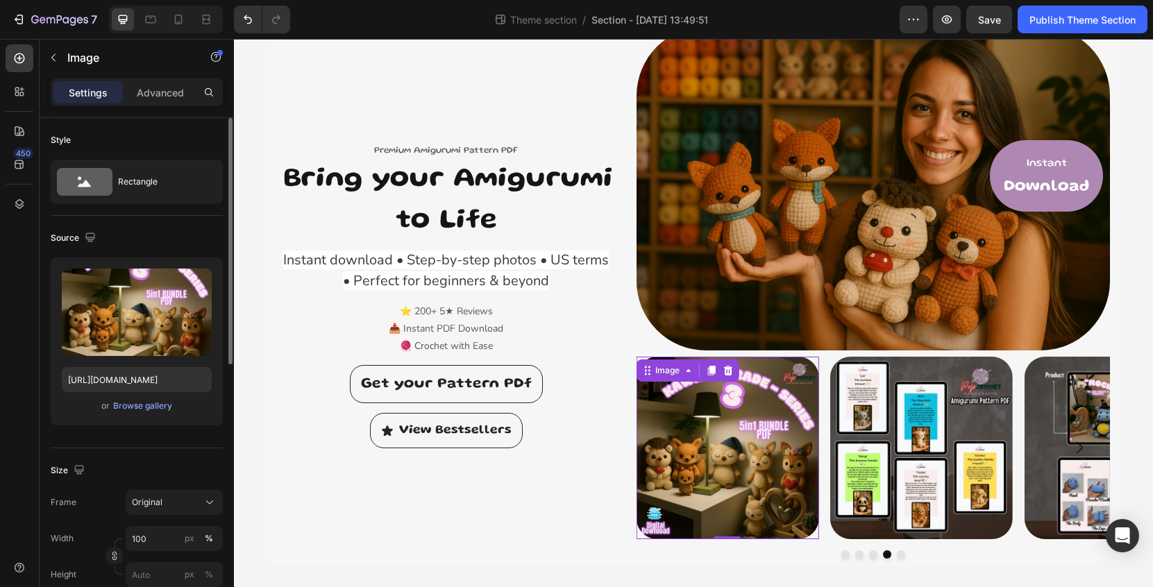
scroll to position [539, 0]
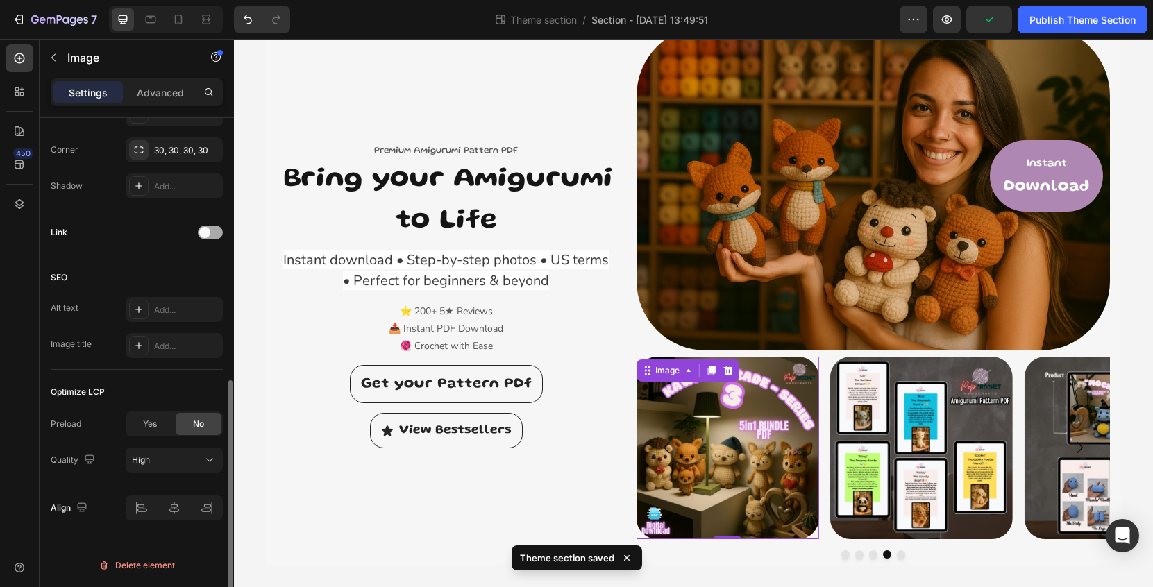
click at [215, 237] on div at bounding box center [210, 233] width 25 height 14
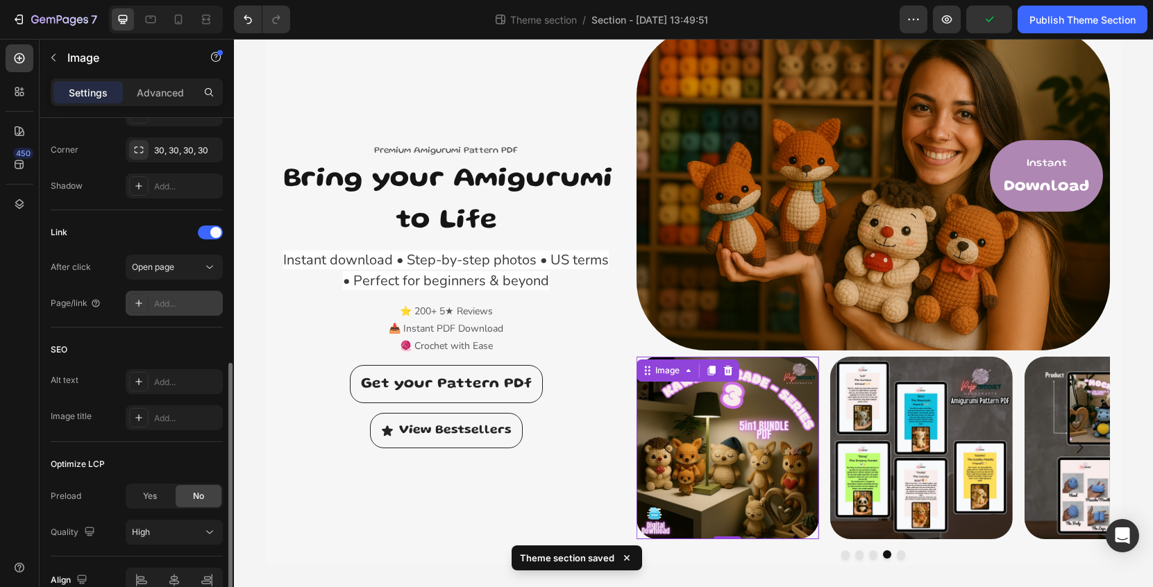
click at [186, 302] on div "Add..." at bounding box center [186, 304] width 65 height 12
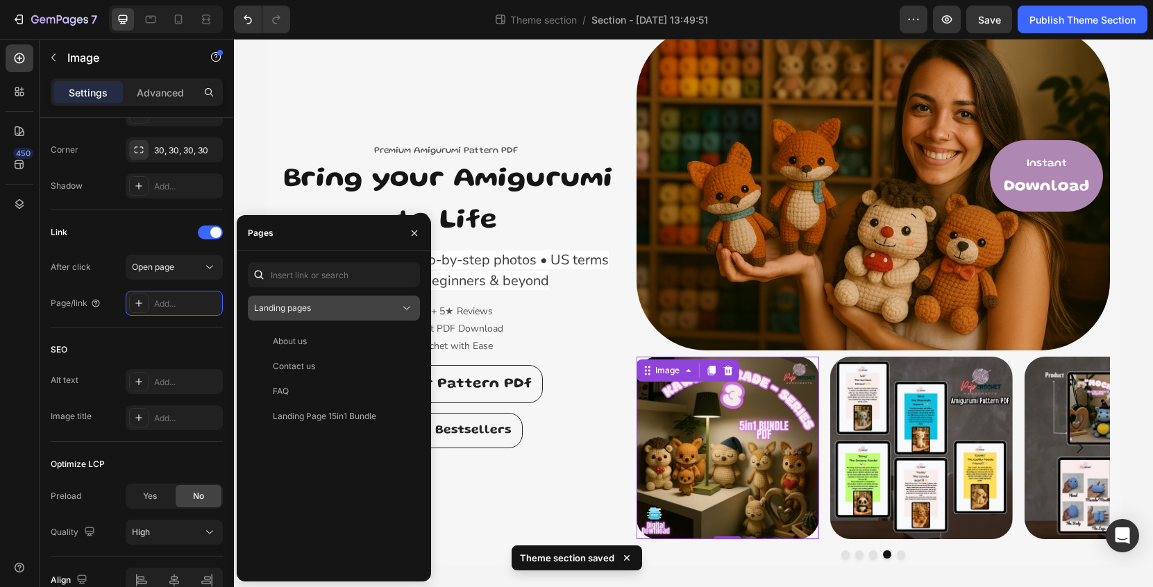
click at [340, 305] on div "Landing pages" at bounding box center [327, 308] width 146 height 12
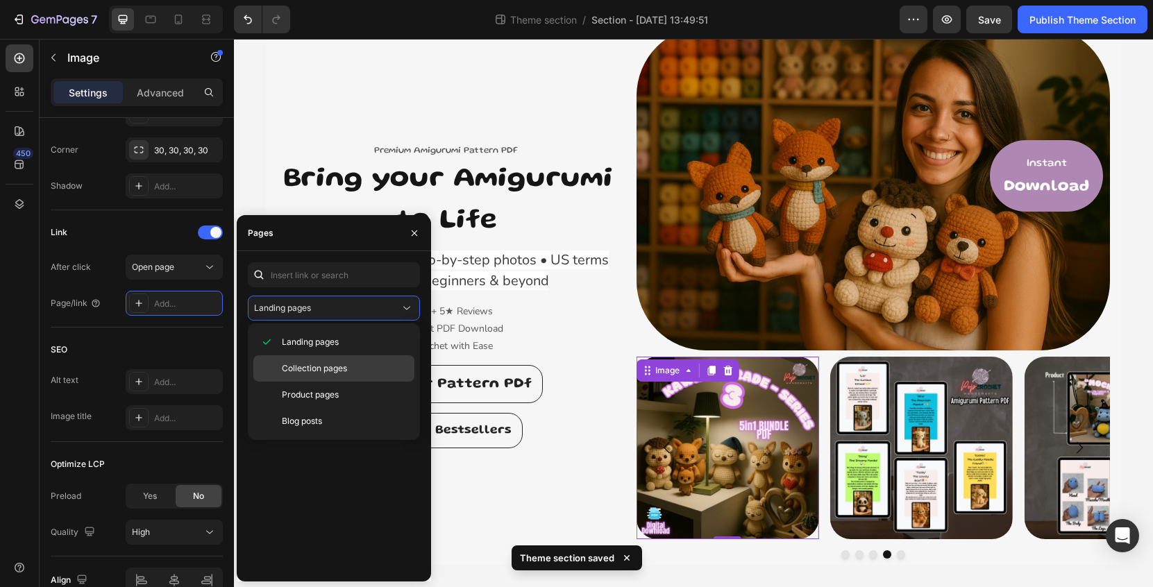
click at [355, 374] on p "Collection pages" at bounding box center [345, 368] width 126 height 12
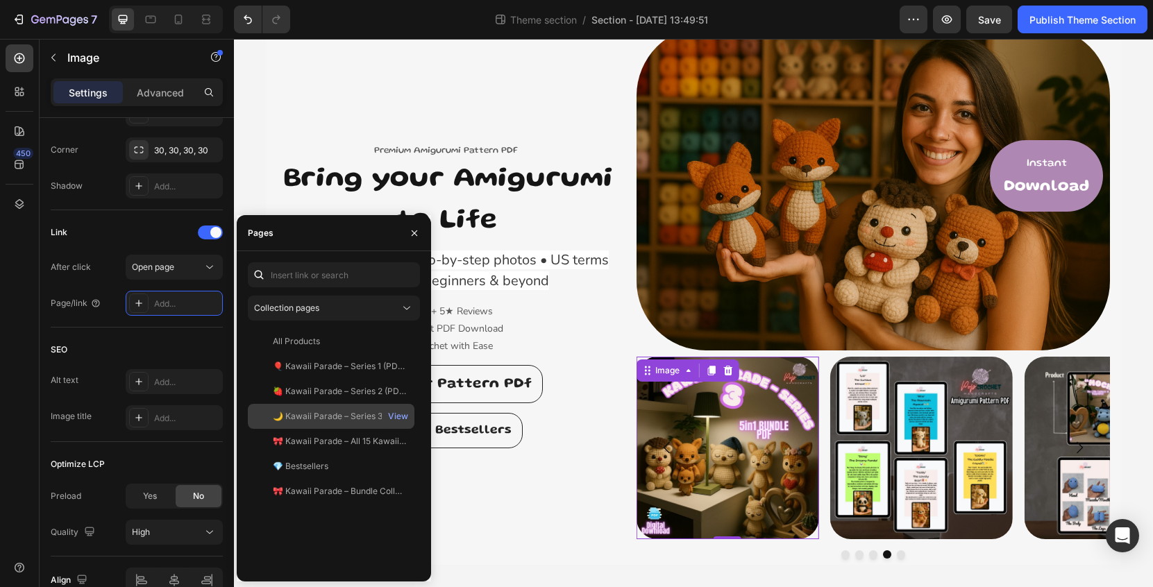
click at [360, 418] on div "🌙 Kawaii Parade – Series 3 (PDF Pattern)" at bounding box center [339, 416] width 133 height 12
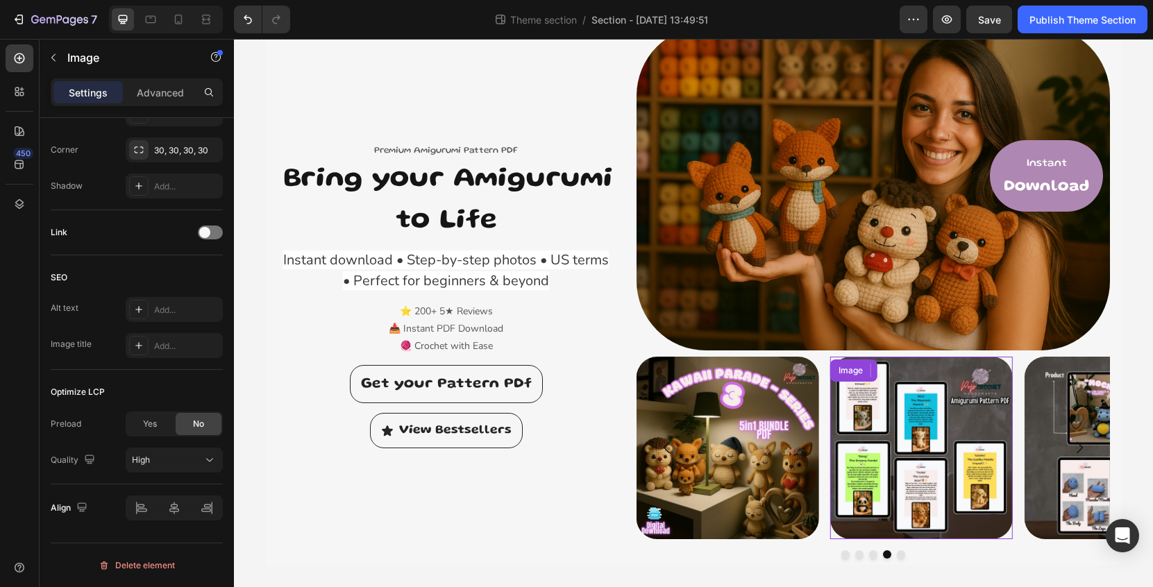
click at [928, 451] on img at bounding box center [921, 448] width 183 height 183
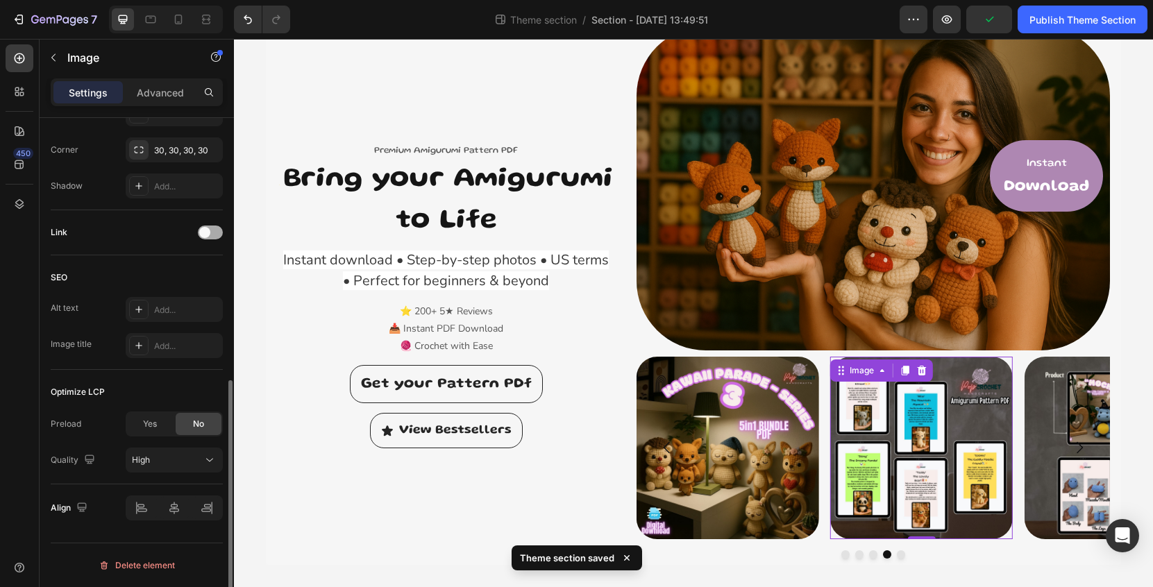
click at [208, 237] on span at bounding box center [204, 232] width 11 height 11
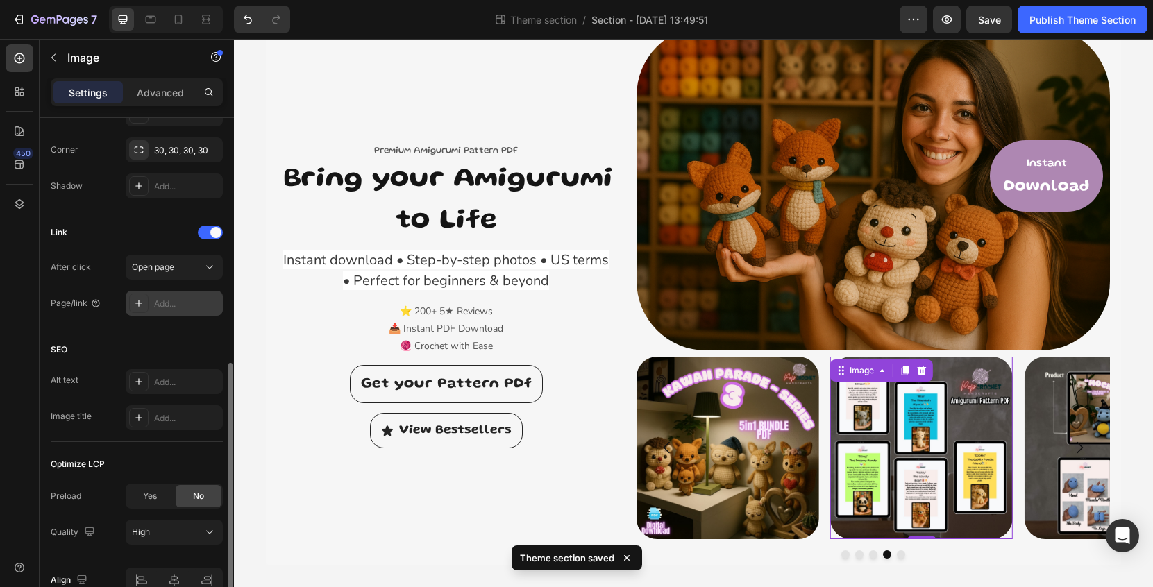
click at [181, 295] on div "Add..." at bounding box center [174, 303] width 97 height 25
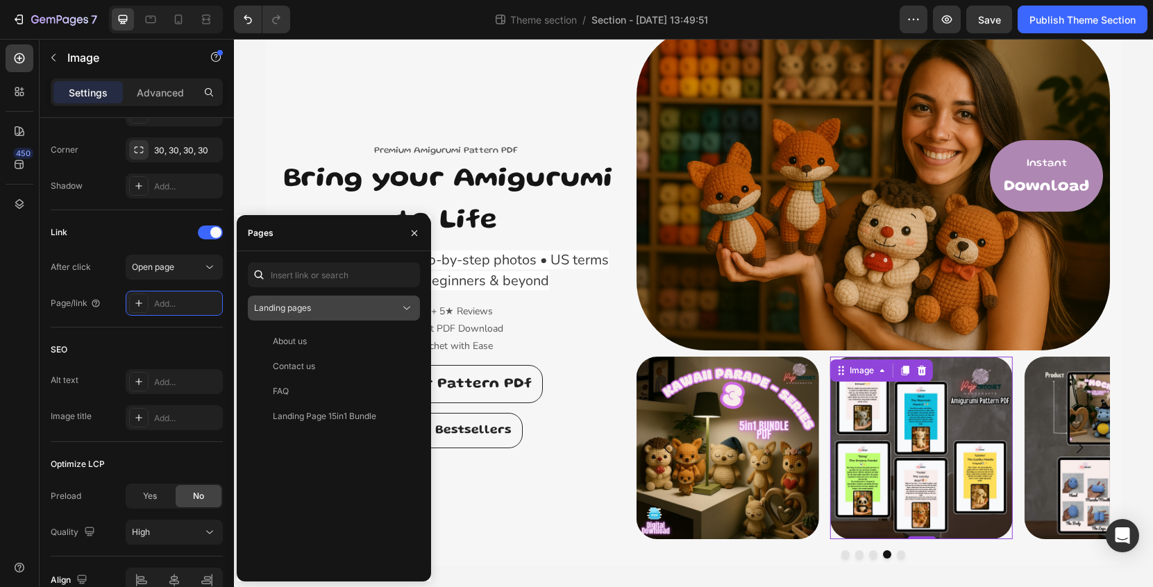
click at [346, 311] on div "Landing pages" at bounding box center [327, 308] width 146 height 12
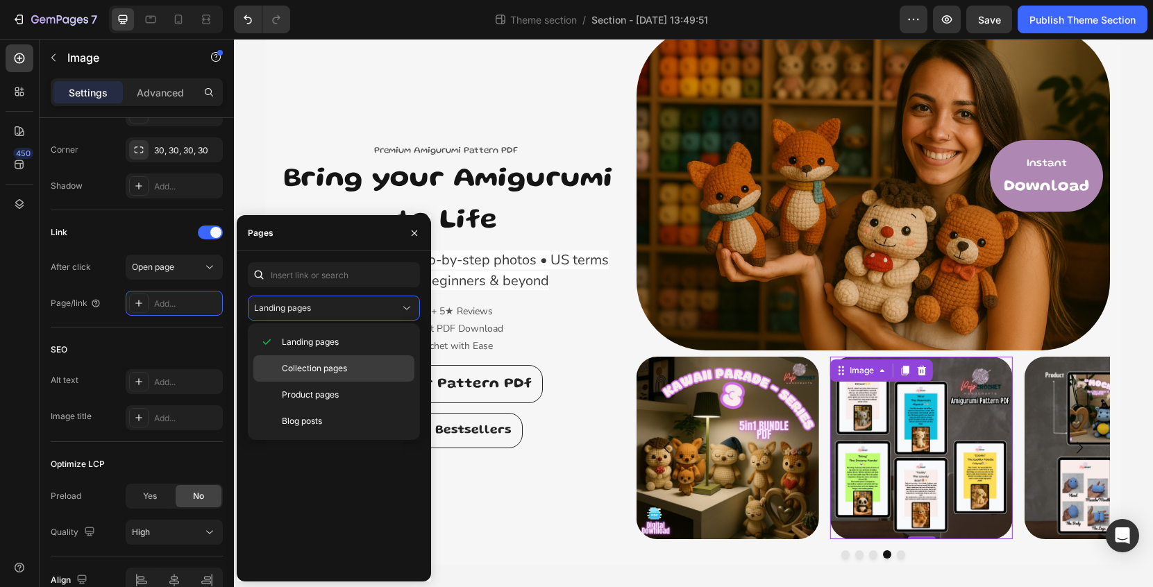
click at [360, 364] on p "Collection pages" at bounding box center [345, 368] width 126 height 12
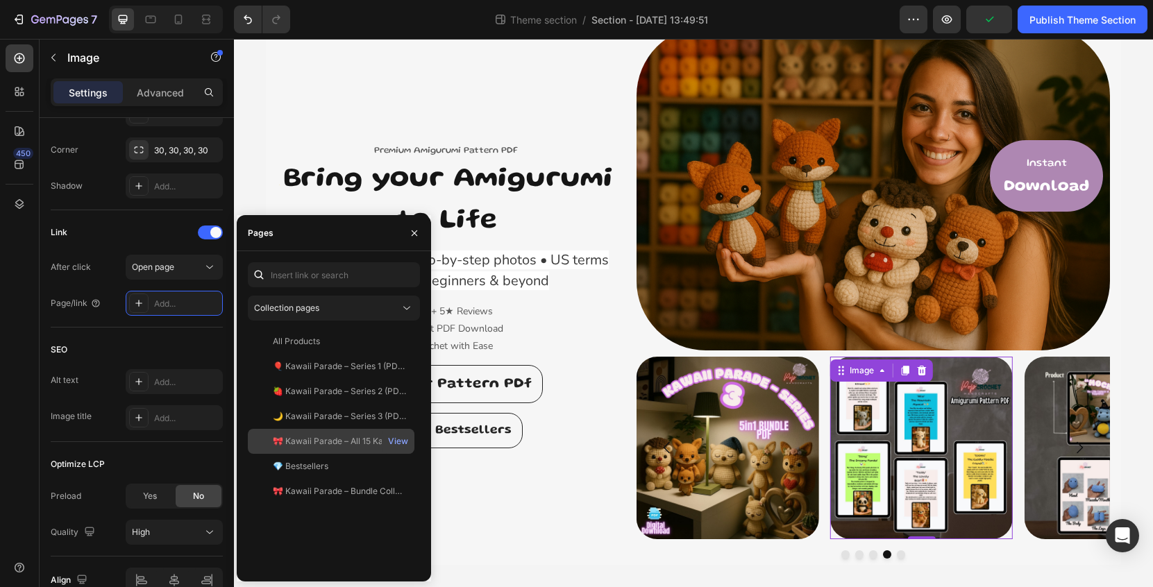
click at [360, 437] on div "🎀 Kawaii Parade – All 15 Kawaii Crochet Friends (PDF Pattern)" at bounding box center [339, 441] width 133 height 12
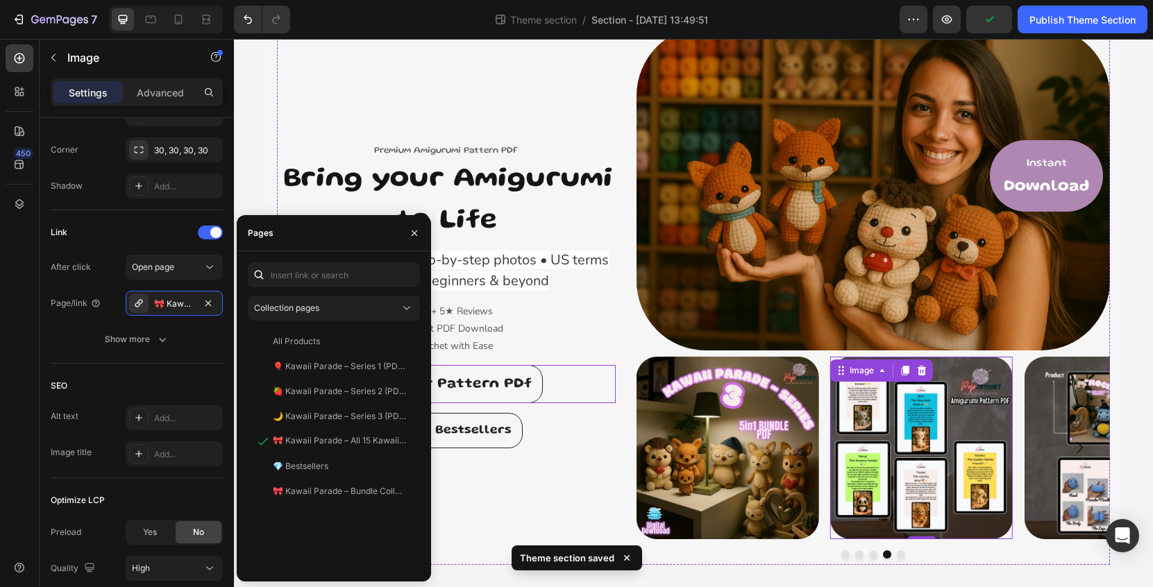
click at [605, 370] on div "Get your Pattern PDf Button" at bounding box center [446, 384] width 339 height 39
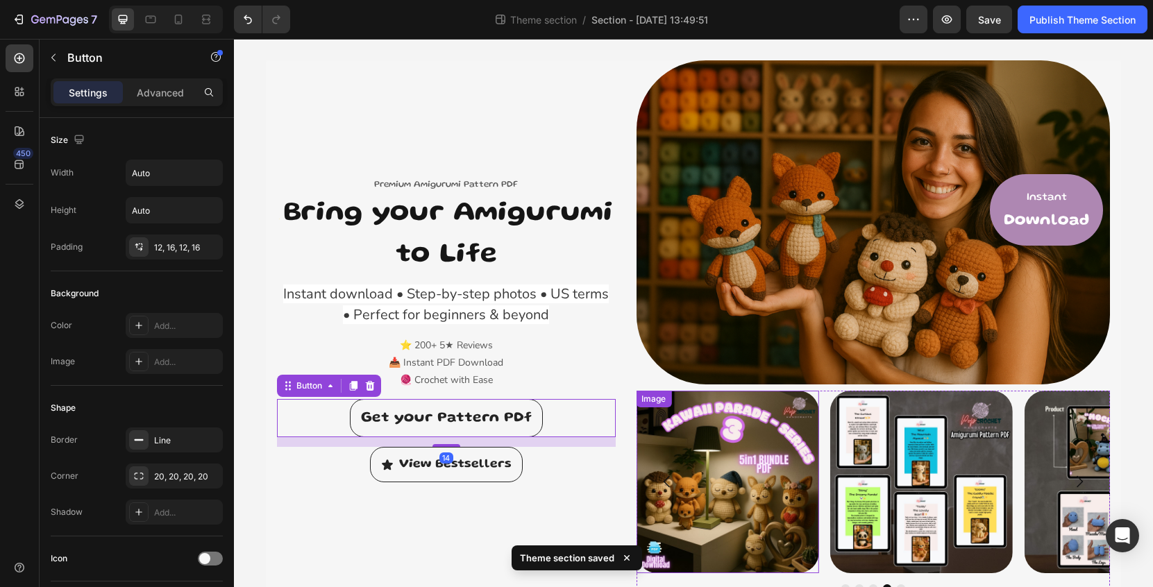
scroll to position [0, 0]
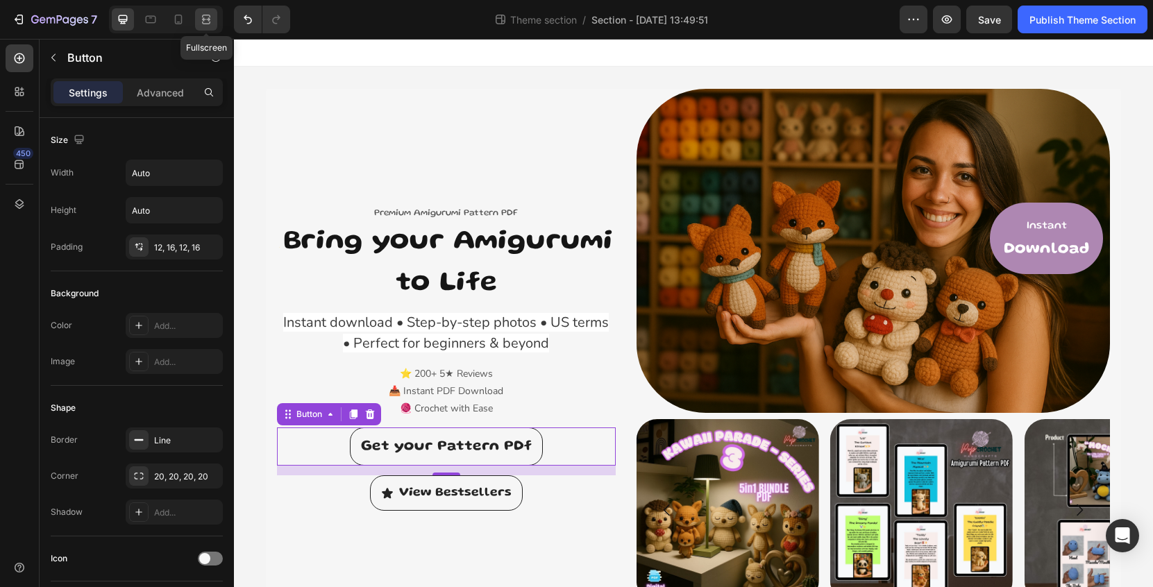
click at [209, 17] on icon at bounding box center [206, 19] width 14 height 14
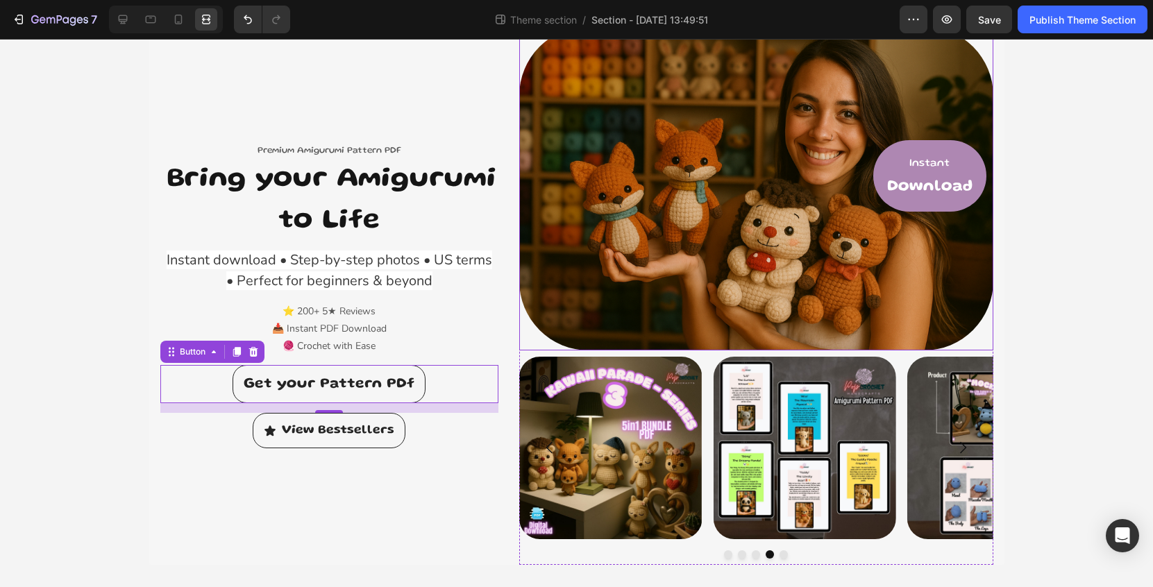
scroll to position [62, 0]
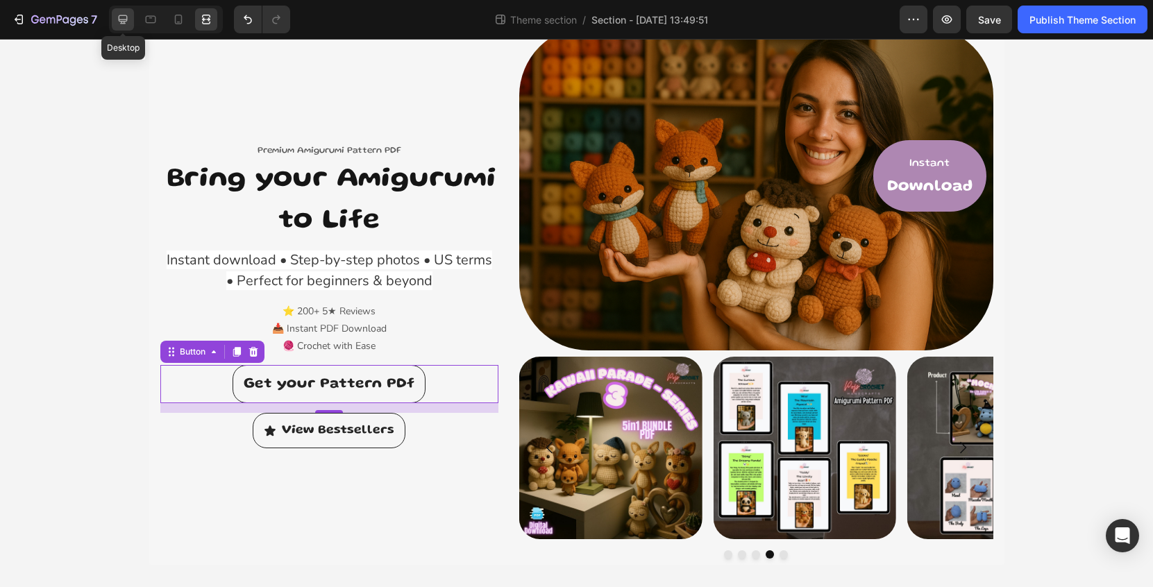
click at [119, 17] on icon at bounding box center [123, 19] width 9 height 9
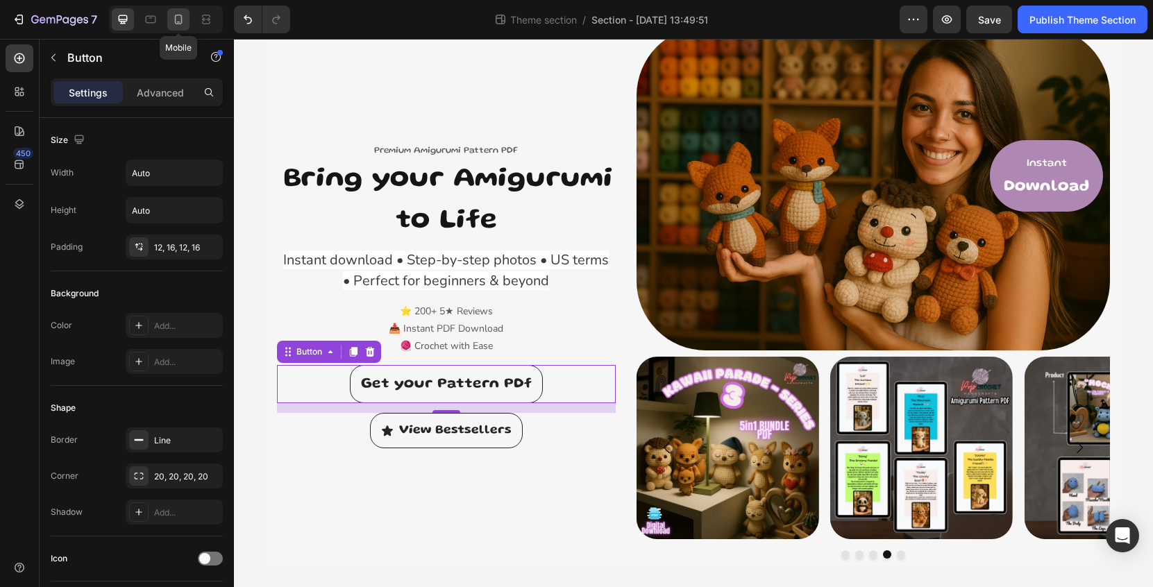
click at [178, 22] on icon at bounding box center [179, 20] width 8 height 10
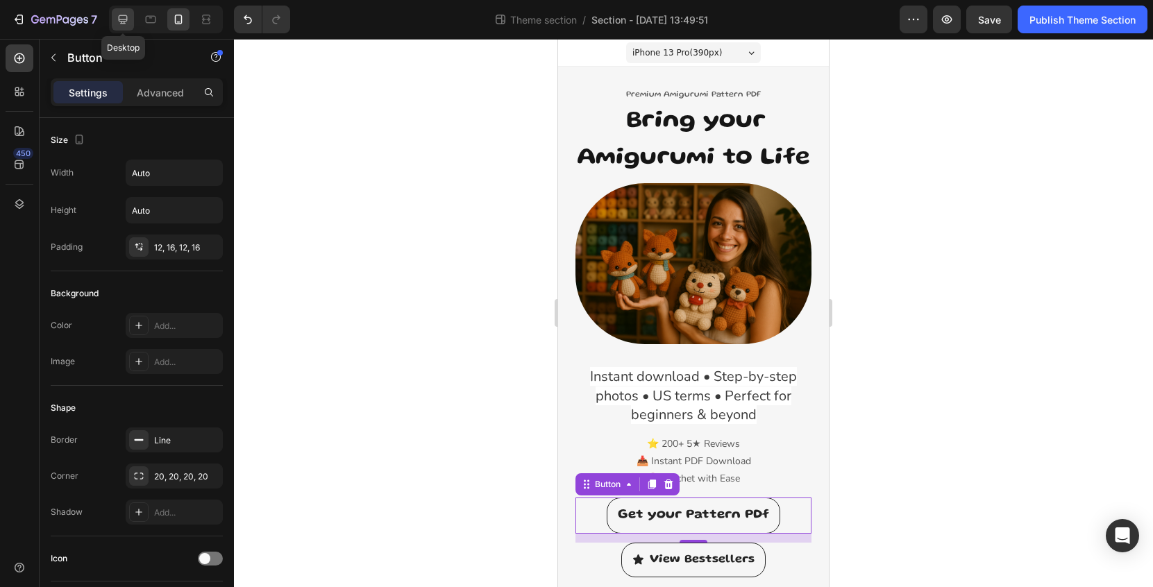
click at [122, 19] on icon at bounding box center [123, 19] width 9 height 9
type input "21"
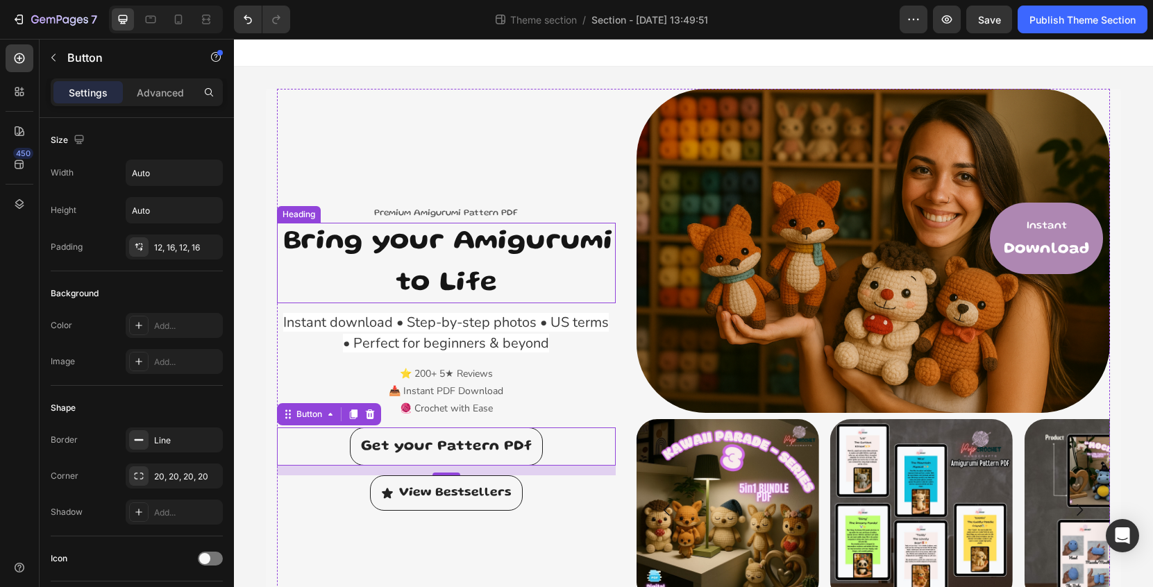
scroll to position [62, 0]
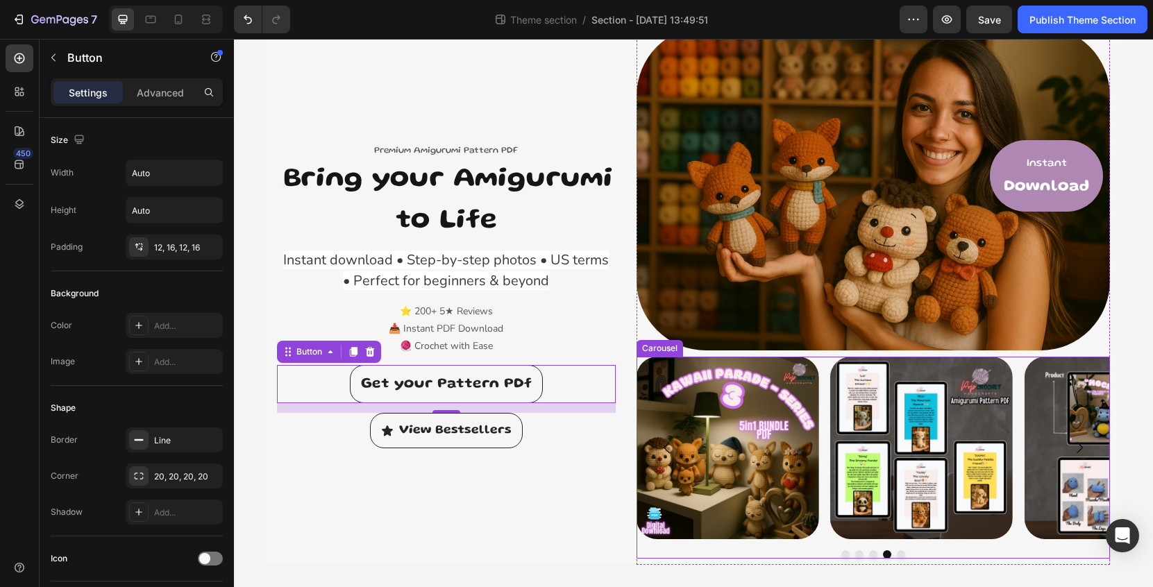
click at [820, 428] on div "Image Image Image Image Image" at bounding box center [874, 448] width 474 height 183
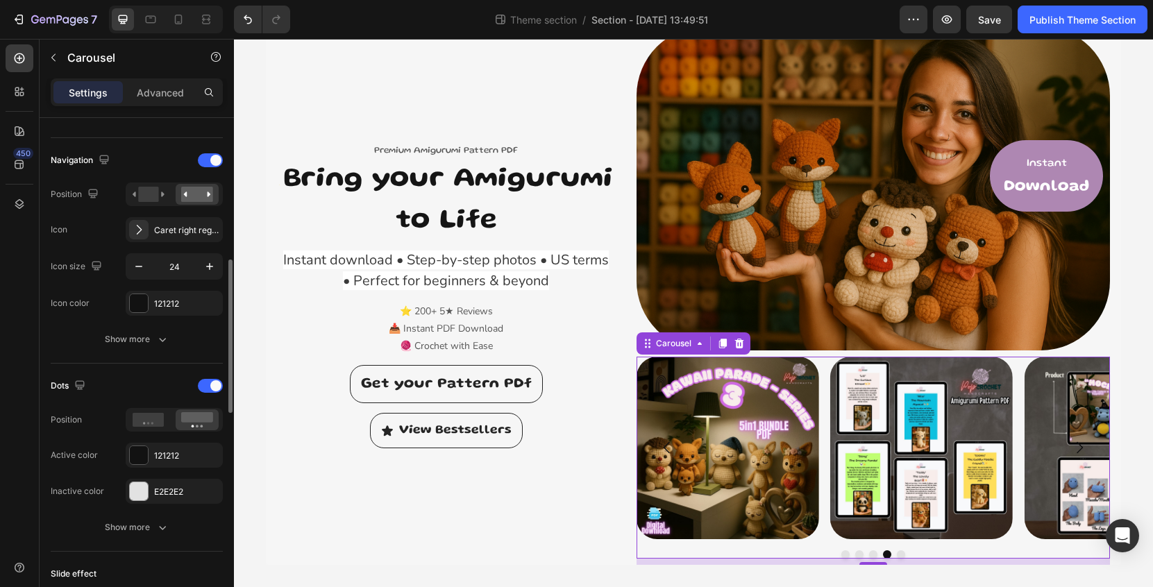
scroll to position [467, 0]
click at [153, 193] on rect at bounding box center [148, 192] width 20 height 15
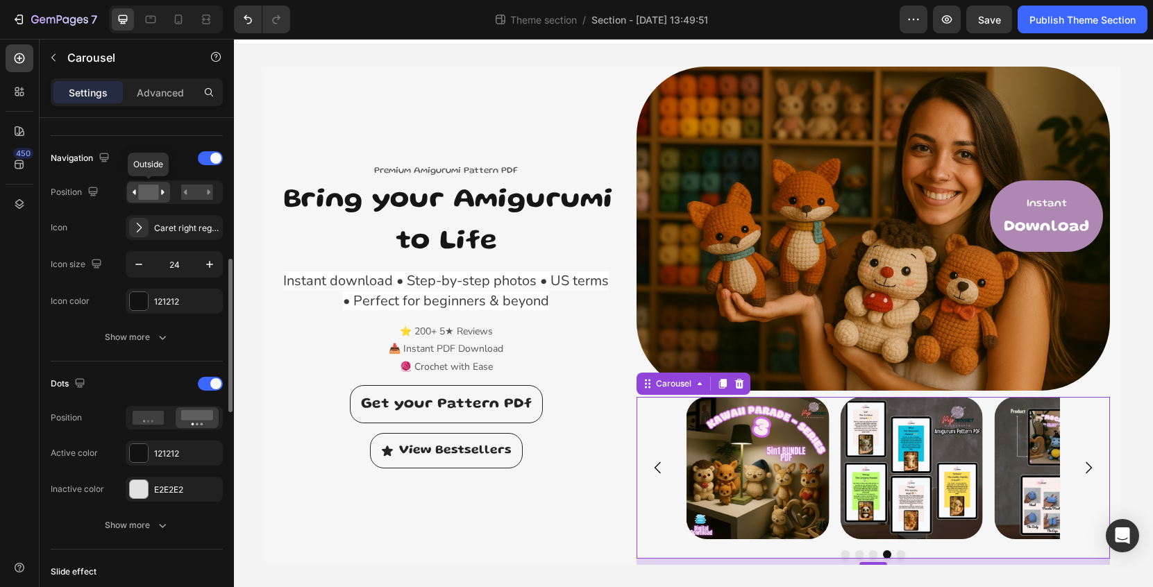
scroll to position [22, 0]
click at [201, 194] on rect at bounding box center [197, 192] width 32 height 15
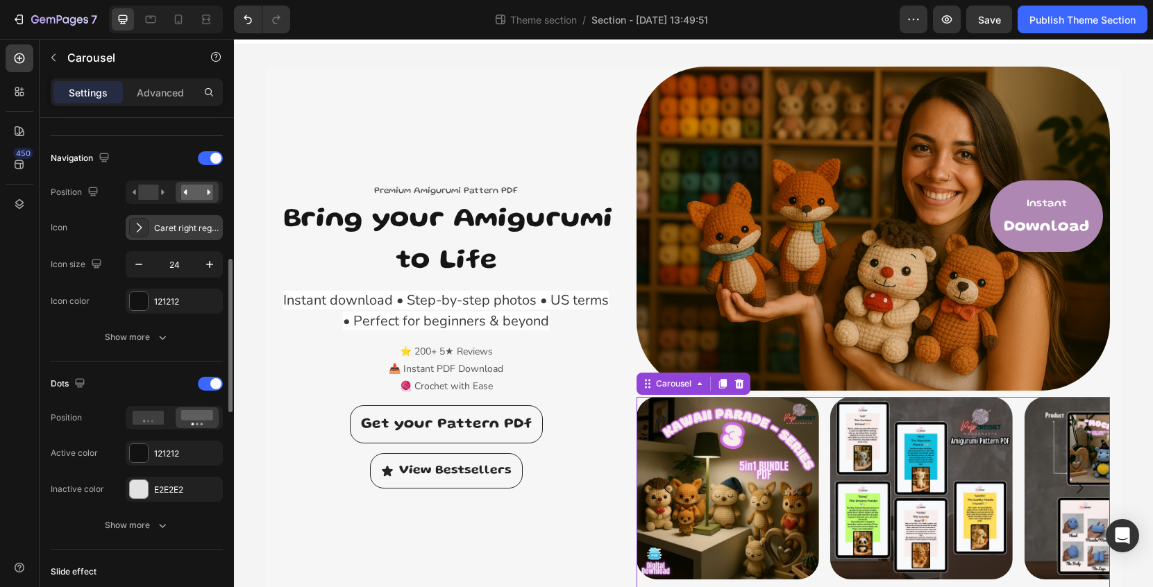
click at [167, 226] on div "Caret right regular" at bounding box center [186, 228] width 65 height 12
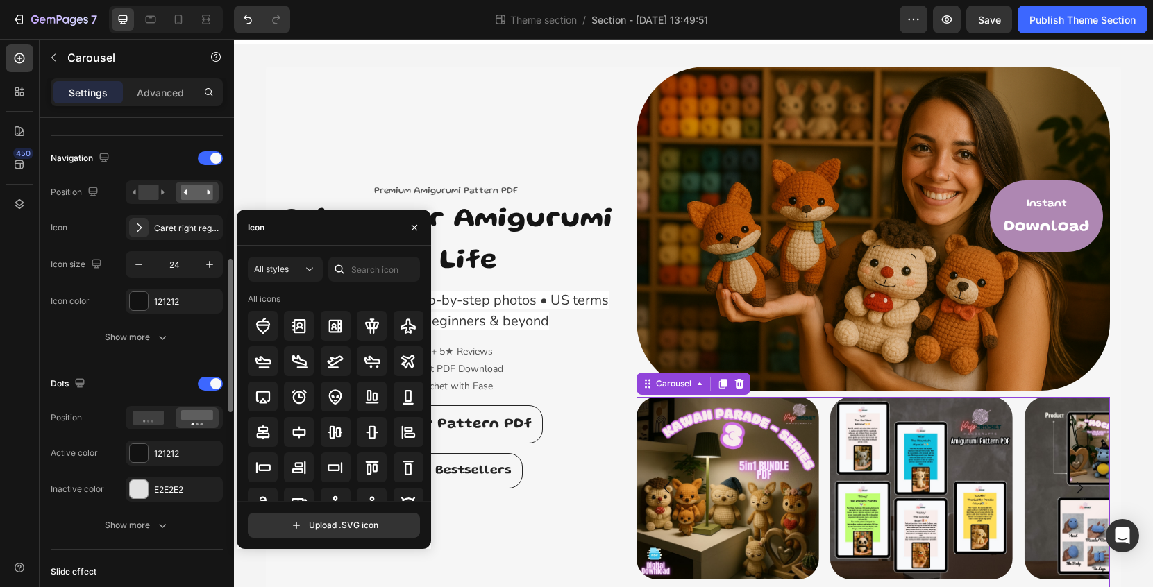
click at [104, 233] on div "Icon Caret right regular" at bounding box center [137, 227] width 172 height 25
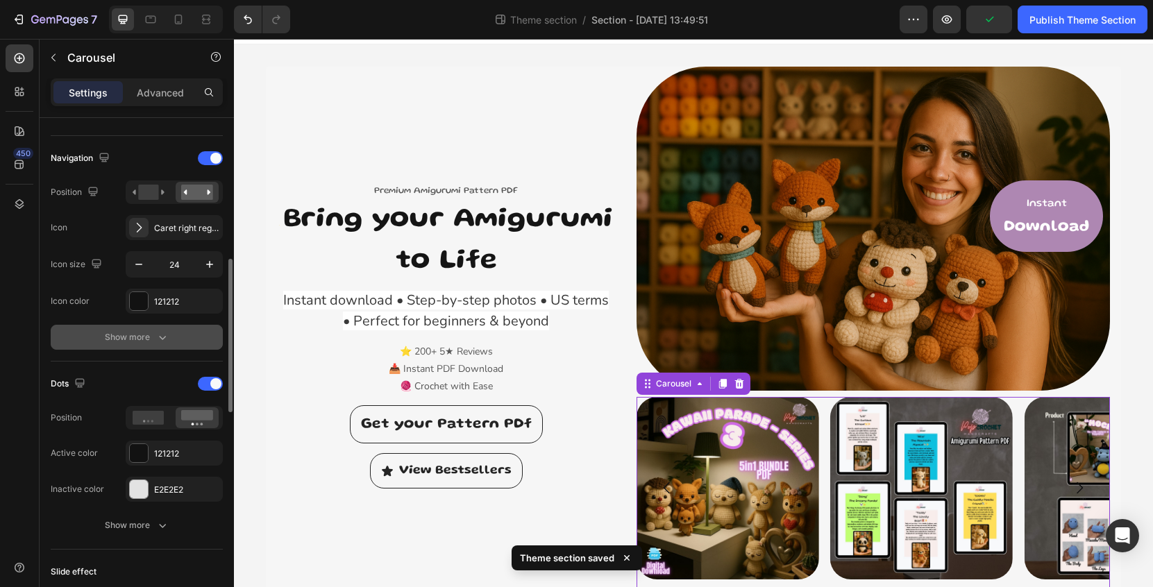
click at [194, 337] on button "Show more" at bounding box center [137, 337] width 172 height 25
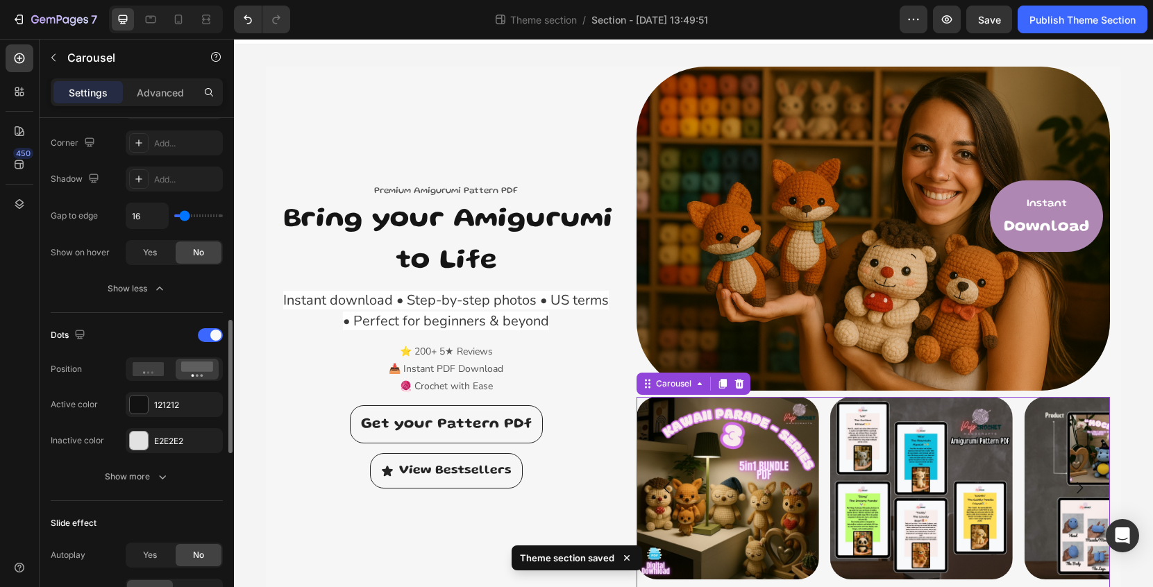
scroll to position [772, 0]
click at [152, 251] on span "Yes" at bounding box center [150, 250] width 14 height 12
click at [196, 253] on span "No" at bounding box center [198, 250] width 11 height 12
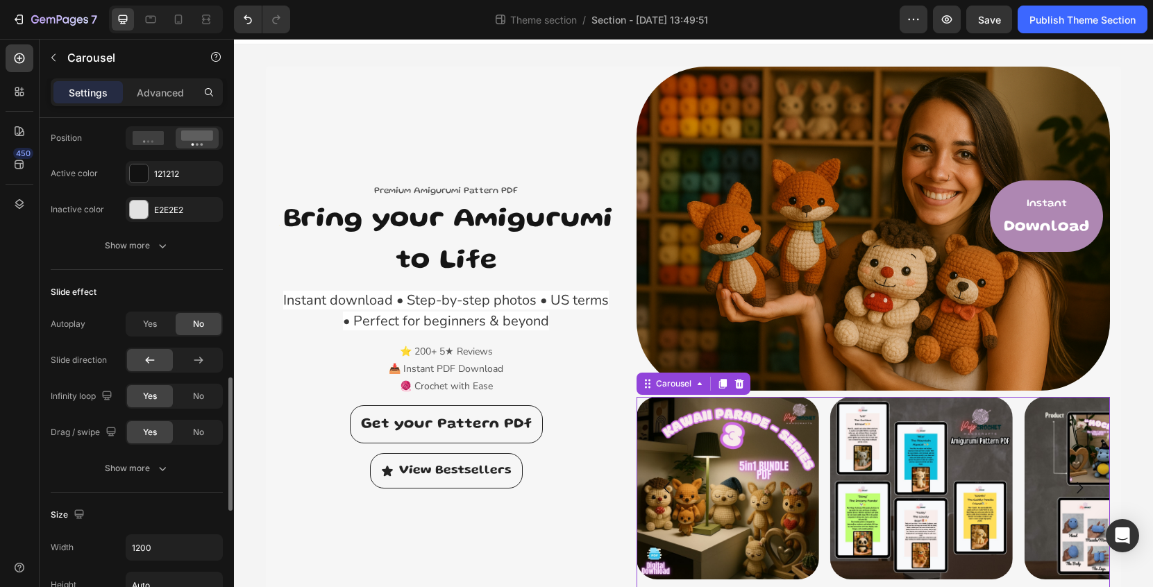
scroll to position [1003, 0]
click at [156, 322] on span "Yes" at bounding box center [150, 323] width 14 height 12
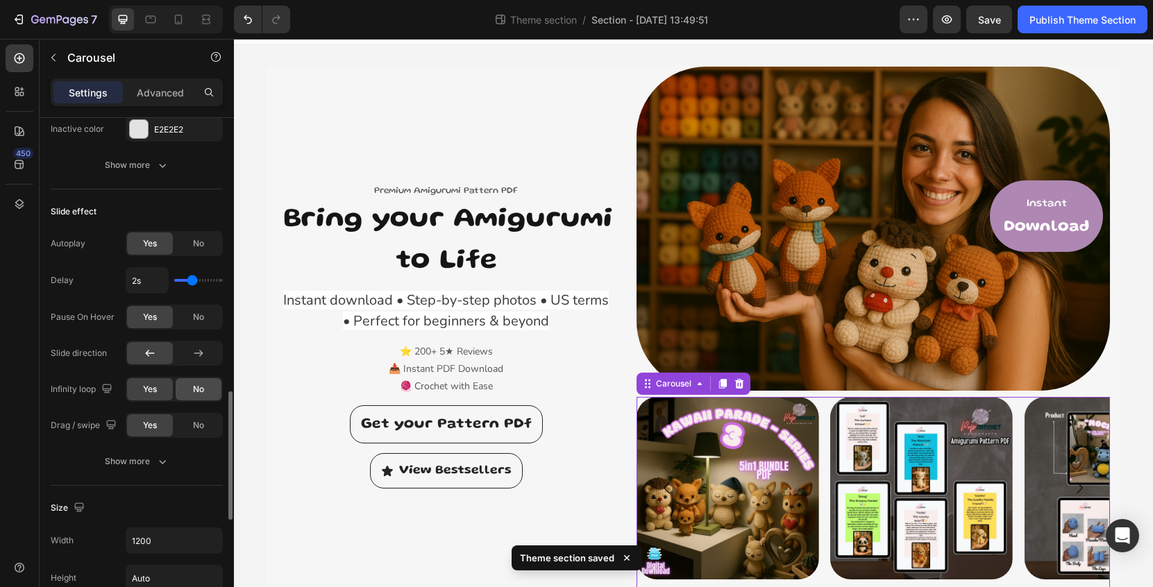
scroll to position [1082, 0]
click at [199, 393] on span "No" at bounding box center [198, 389] width 11 height 12
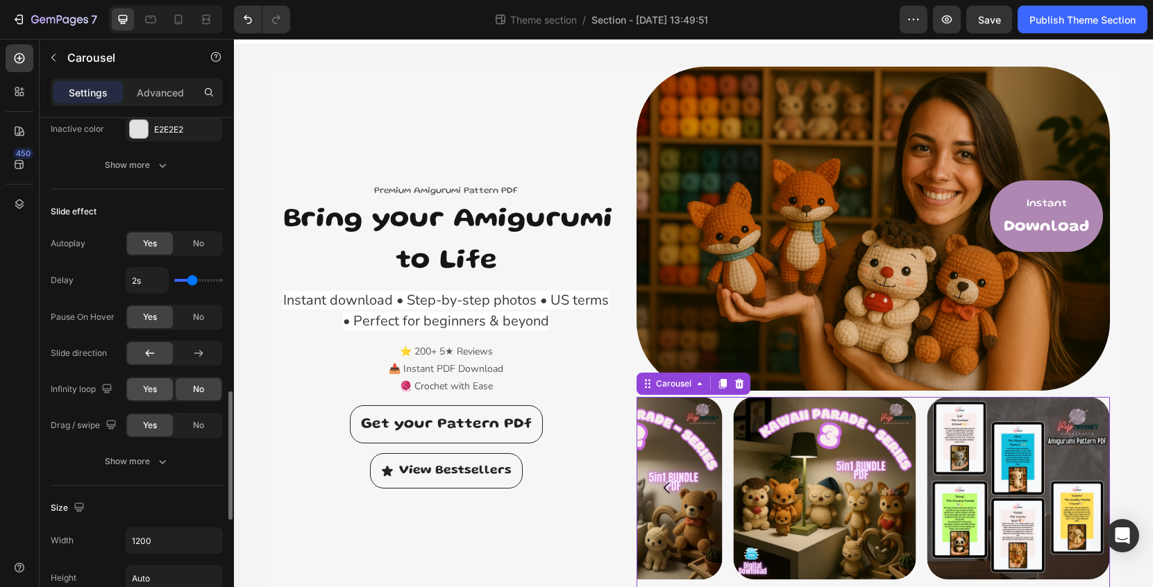
click at [160, 396] on div "Yes" at bounding box center [150, 389] width 46 height 22
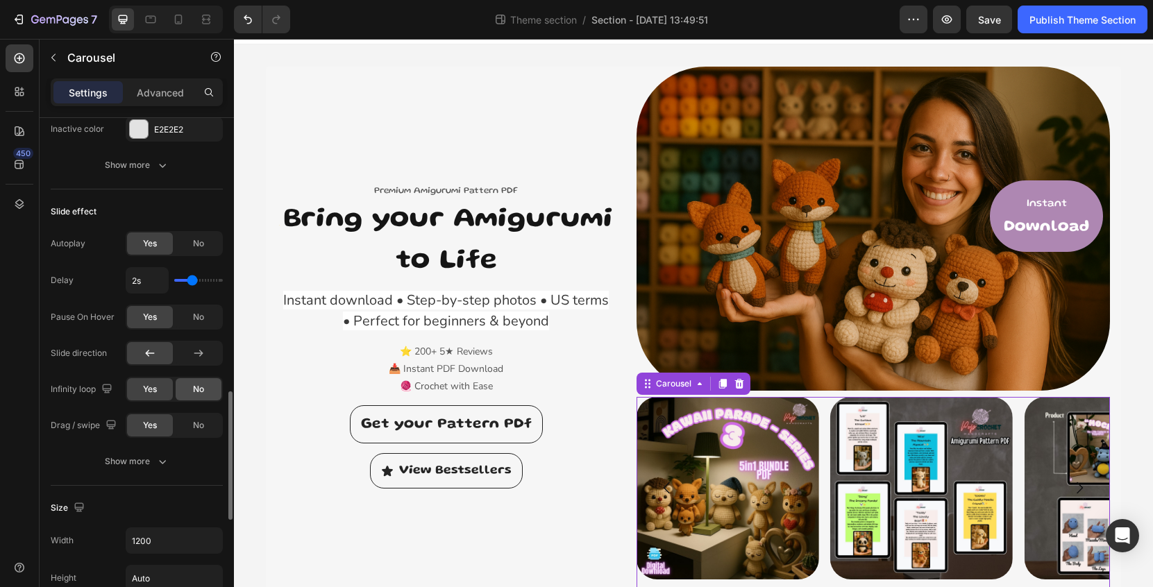
click at [198, 393] on span "No" at bounding box center [198, 389] width 11 height 12
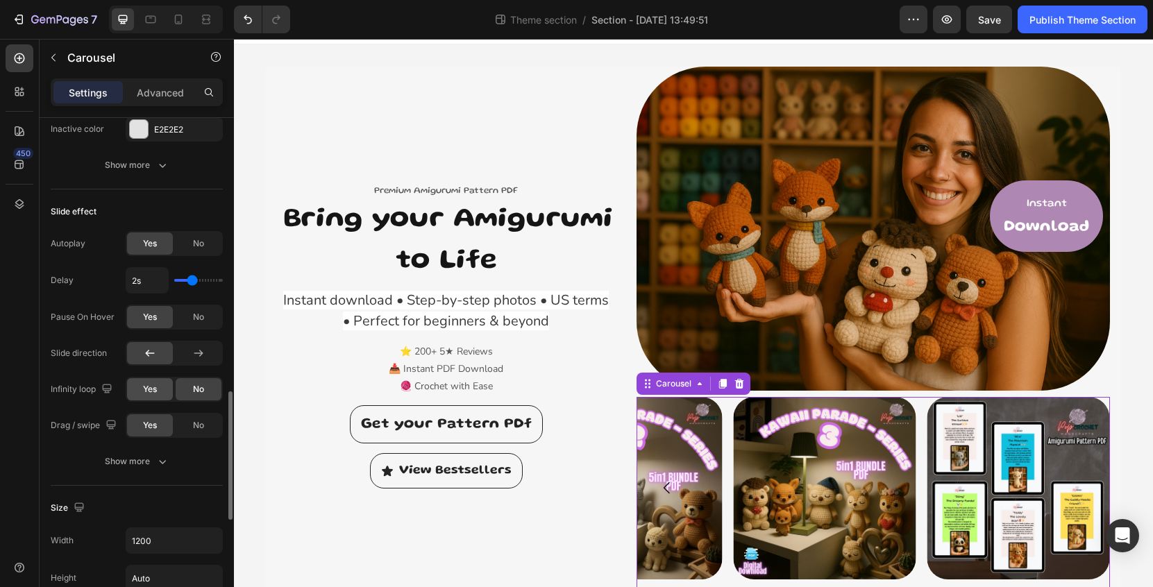
click at [153, 394] on span "Yes" at bounding box center [150, 389] width 14 height 12
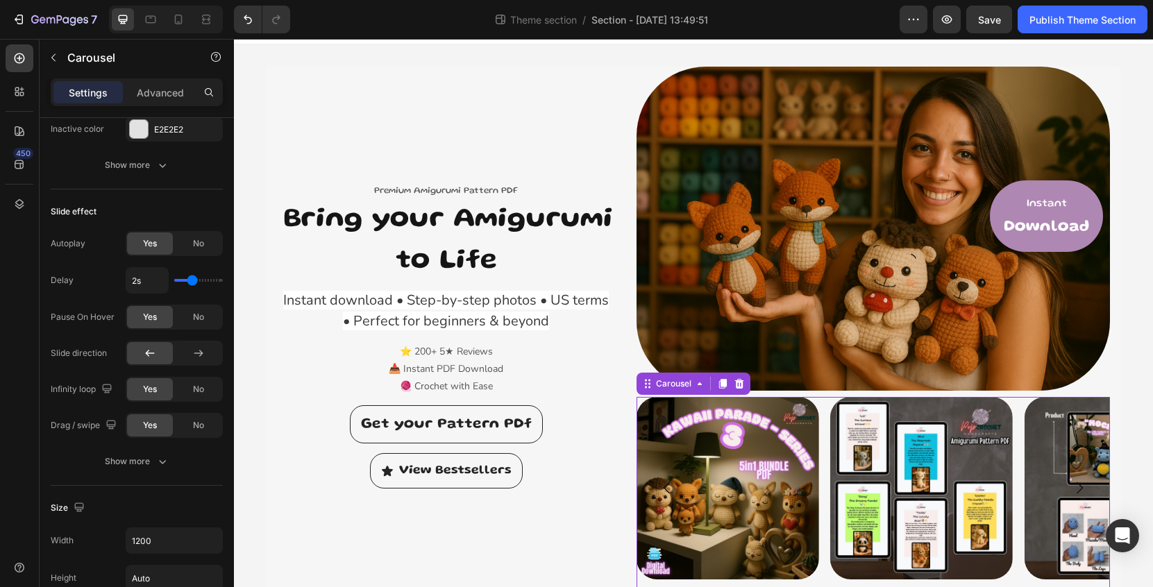
click at [825, 415] on div "Image Image Image Image Image" at bounding box center [874, 488] width 474 height 183
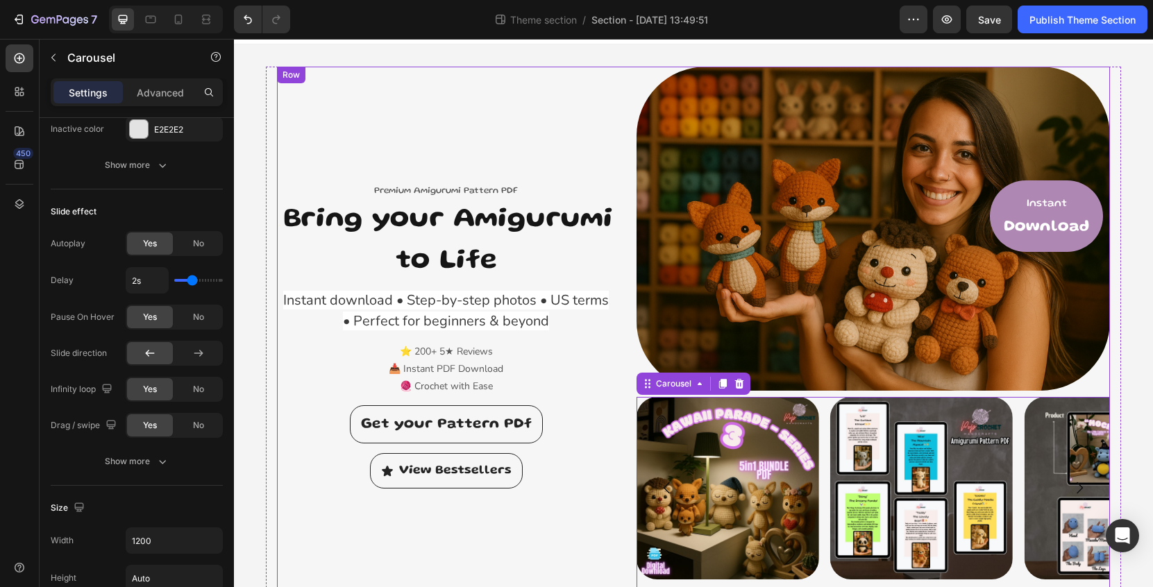
click at [604, 156] on div "Premium Amigurumi Pattern PDF Text block ✨ Bring your Amigurumi to Life Heading…" at bounding box center [446, 336] width 339 height 539
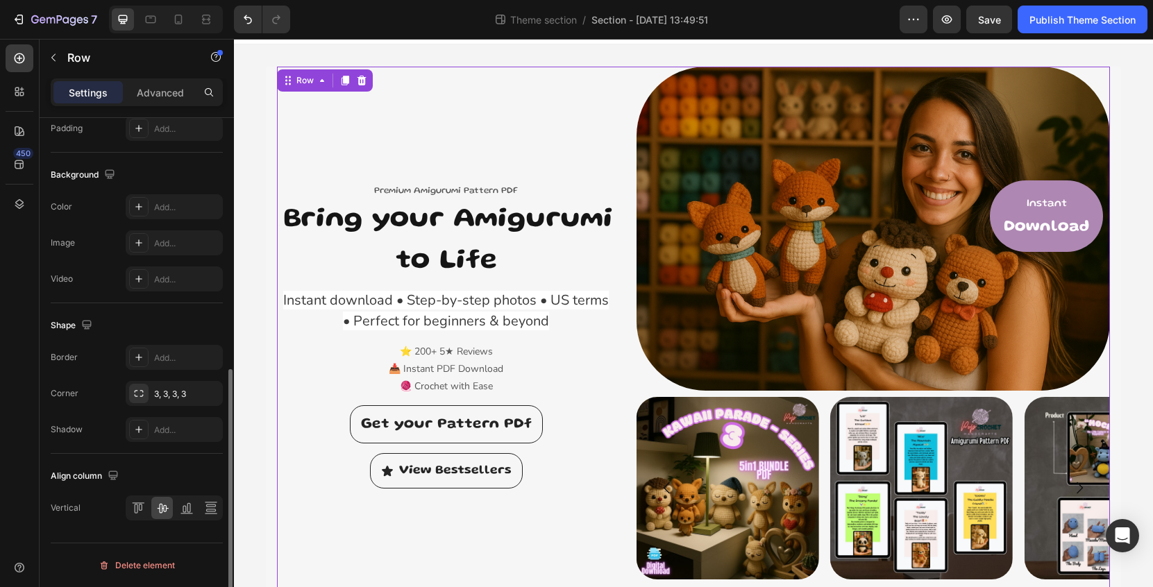
scroll to position [0, 0]
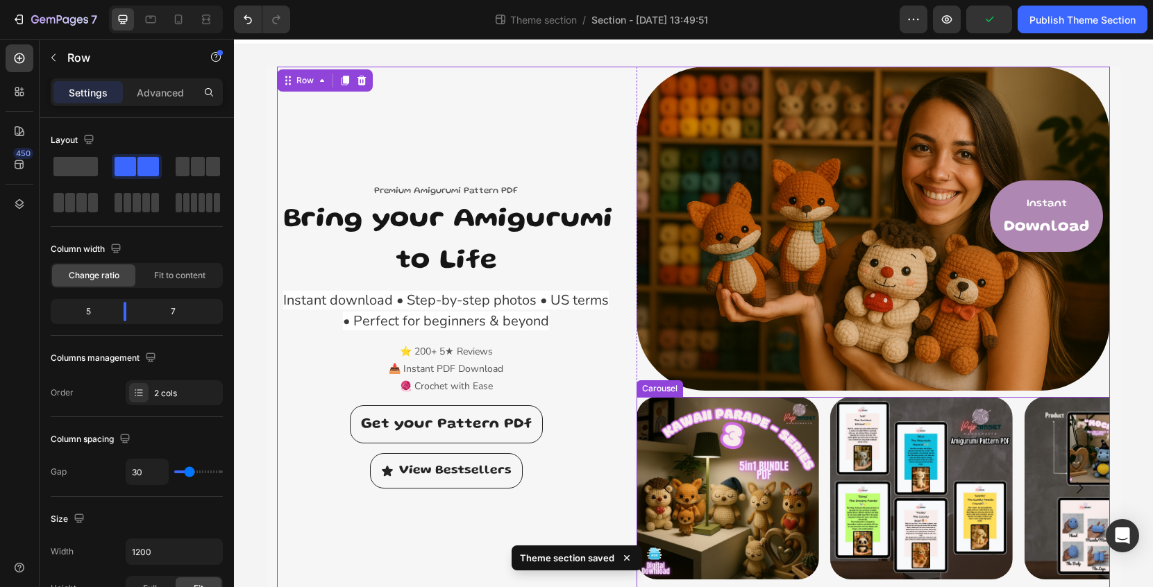
click at [827, 418] on div "Image Image Image Image Image" at bounding box center [874, 488] width 474 height 183
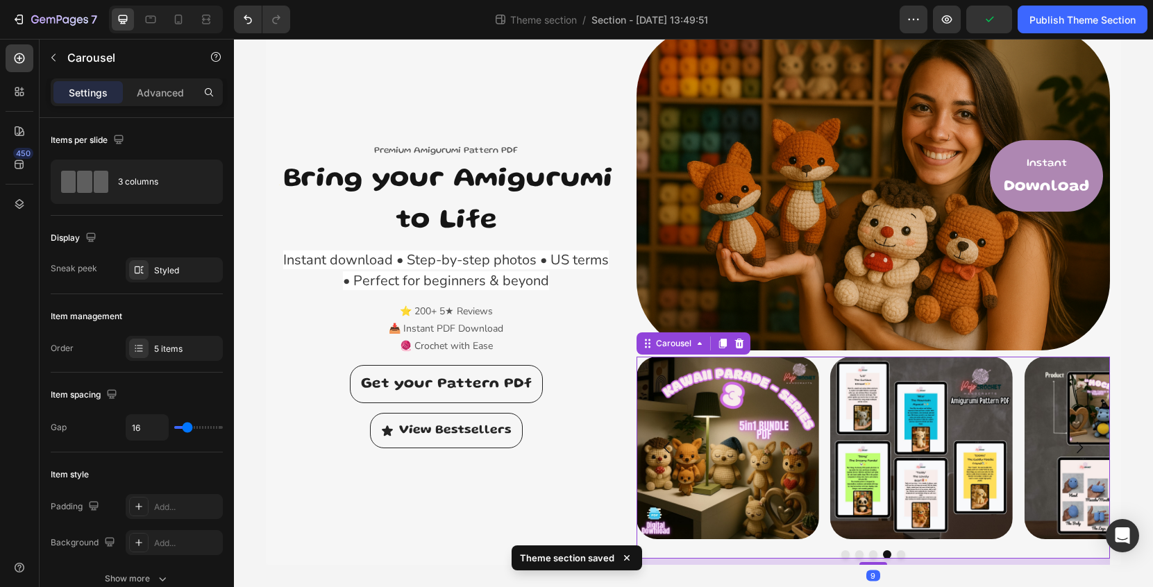
scroll to position [62, 0]
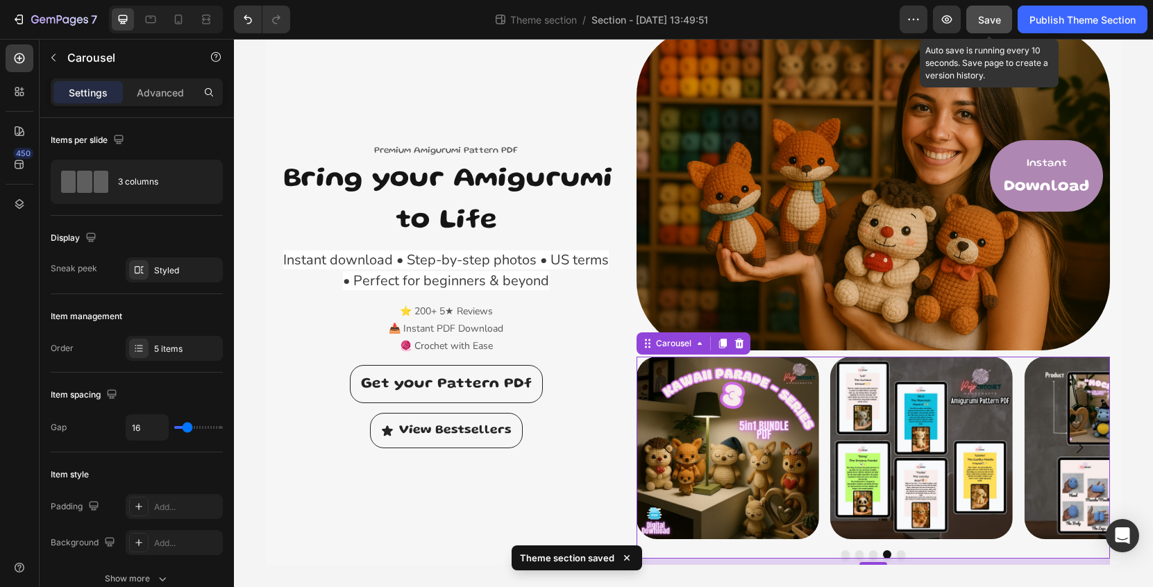
click at [991, 25] on span "Save" at bounding box center [989, 20] width 23 height 12
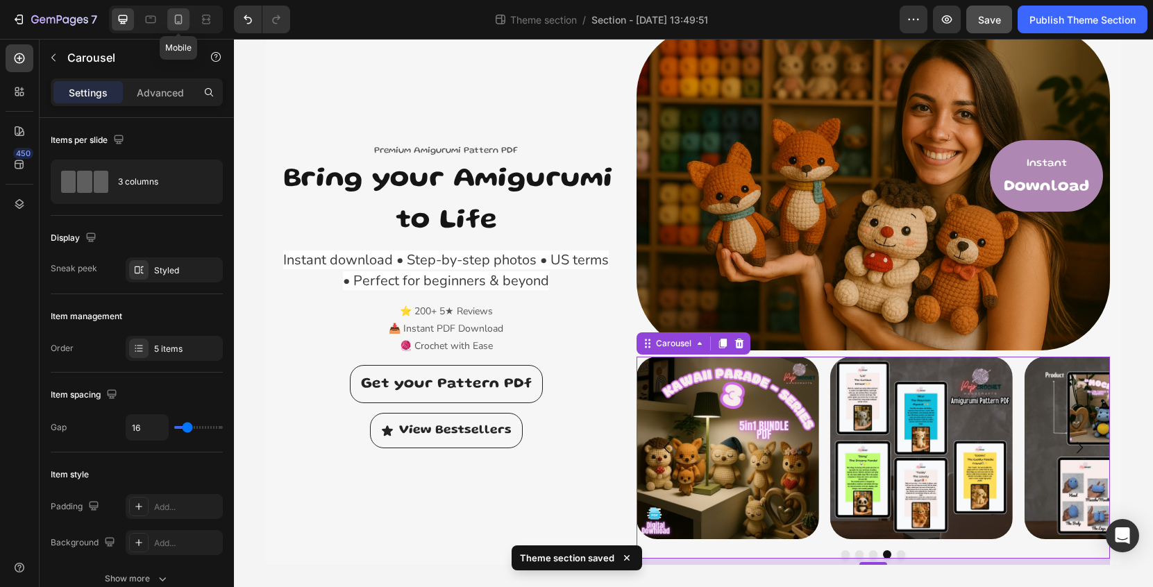
click at [174, 27] on div at bounding box center [178, 19] width 22 height 22
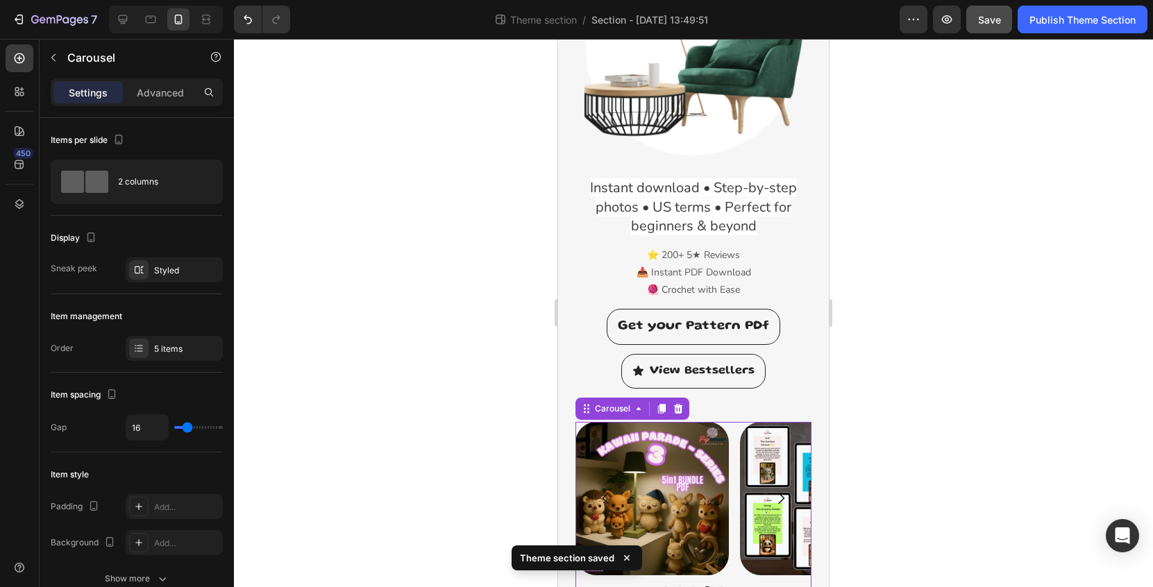
scroll to position [254, 0]
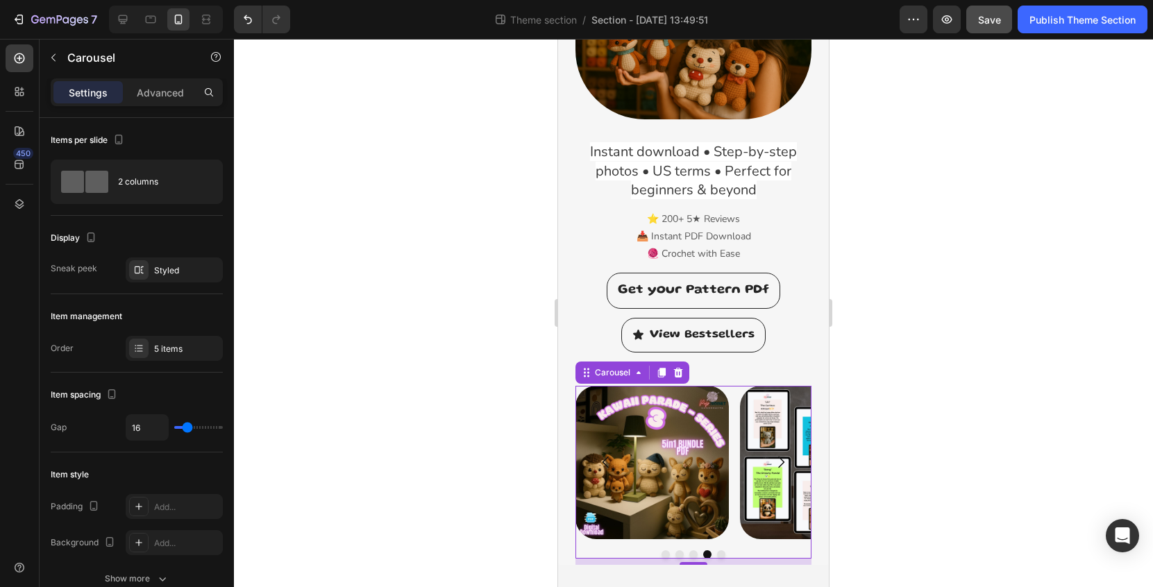
click at [668, 553] on button "Dot" at bounding box center [666, 555] width 8 height 8
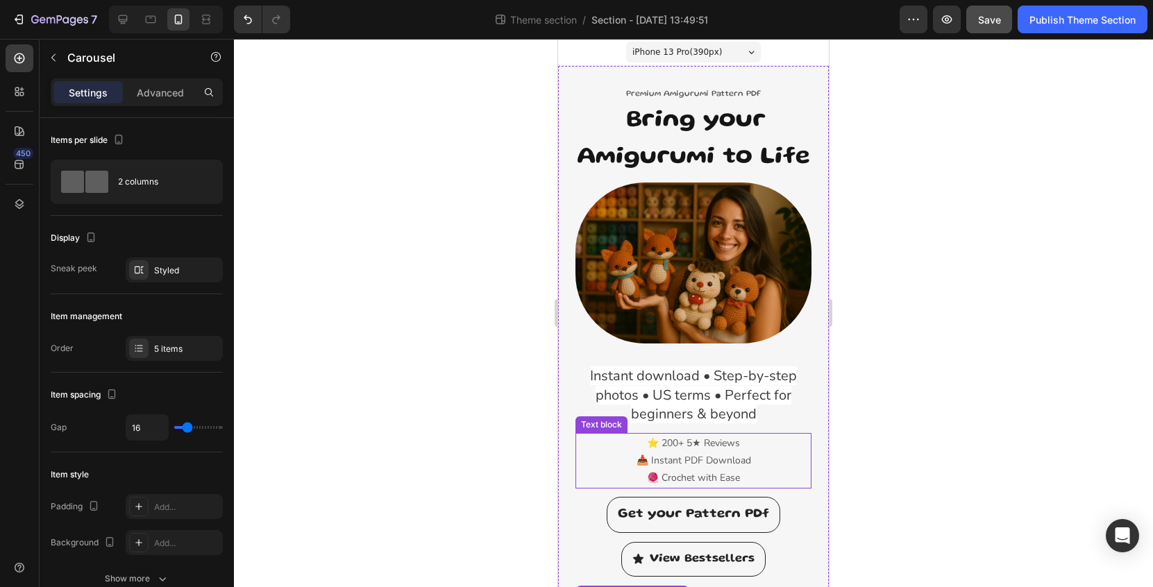
scroll to position [0, 0]
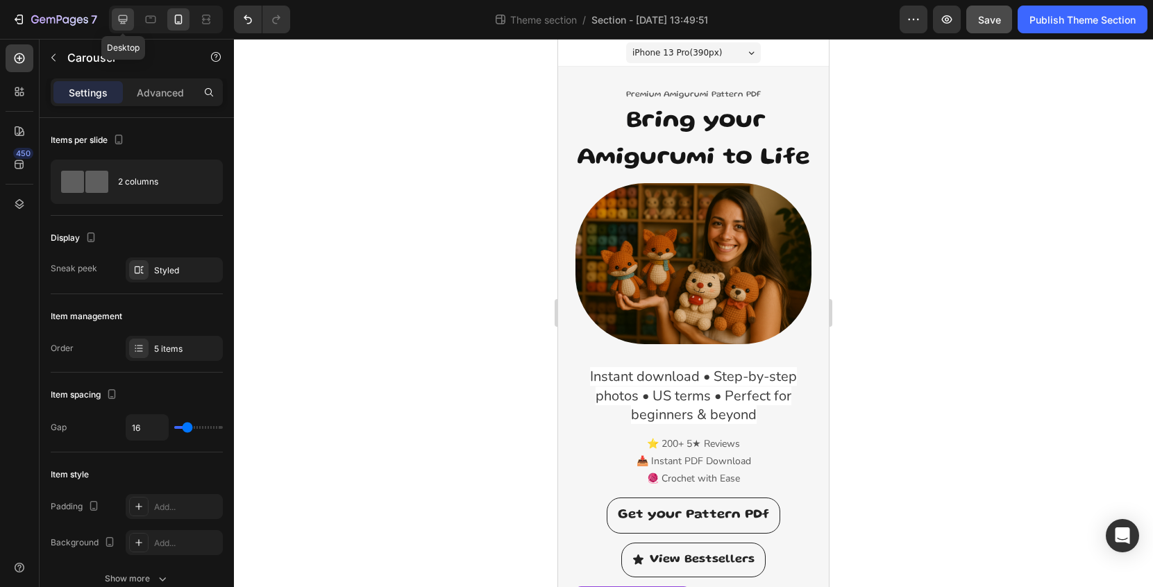
click at [127, 19] on icon at bounding box center [123, 19] width 9 height 9
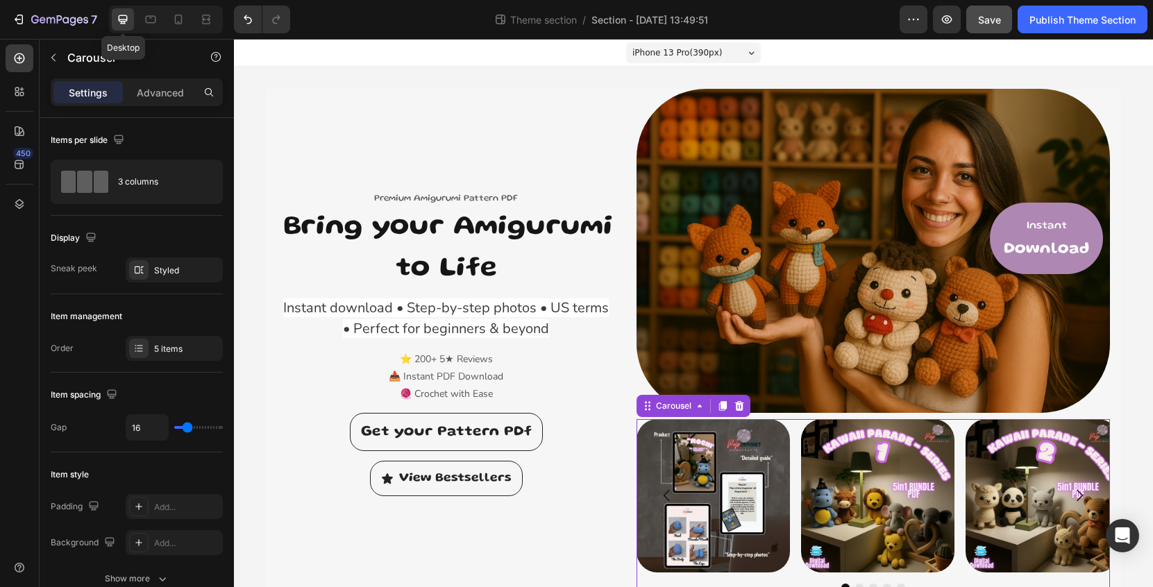
type input "1200"
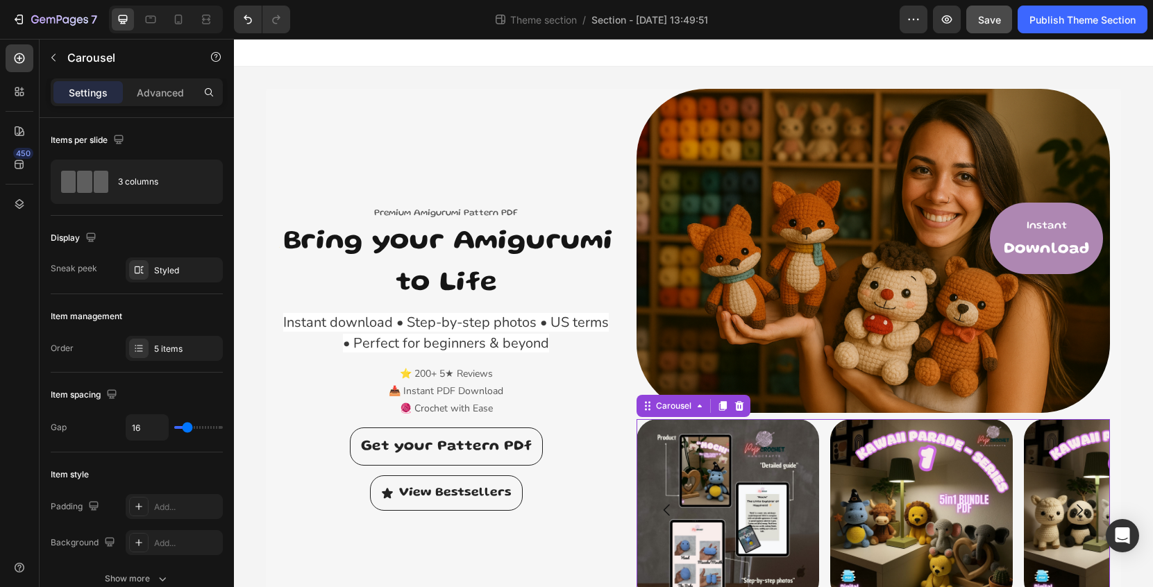
scroll to position [62, 0]
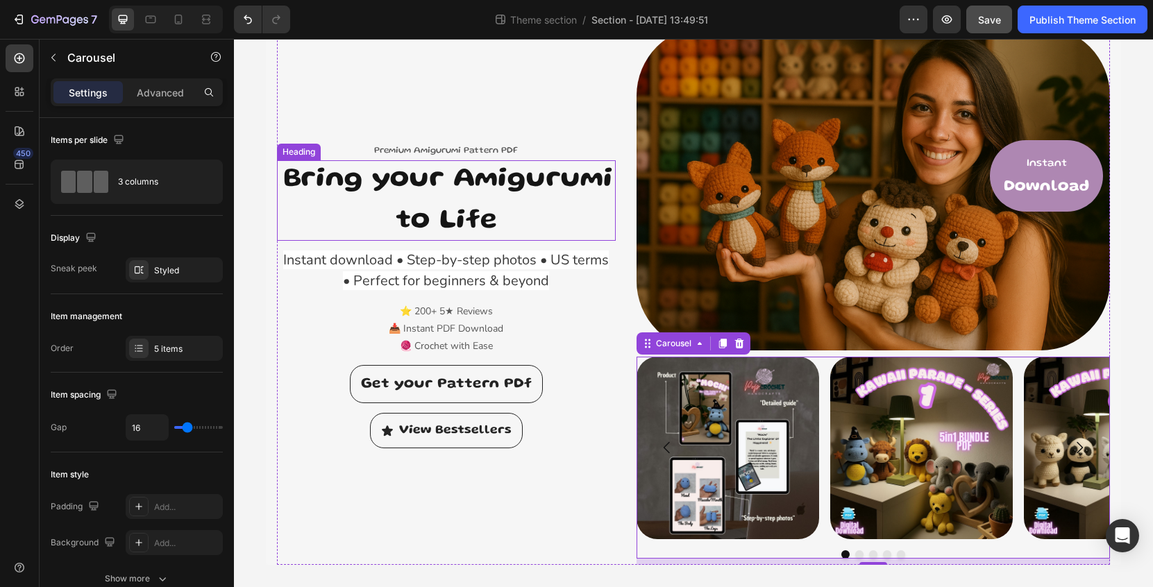
click at [283, 172] on h2 "✨ Bring your Amigurumi to Life" at bounding box center [446, 200] width 339 height 81
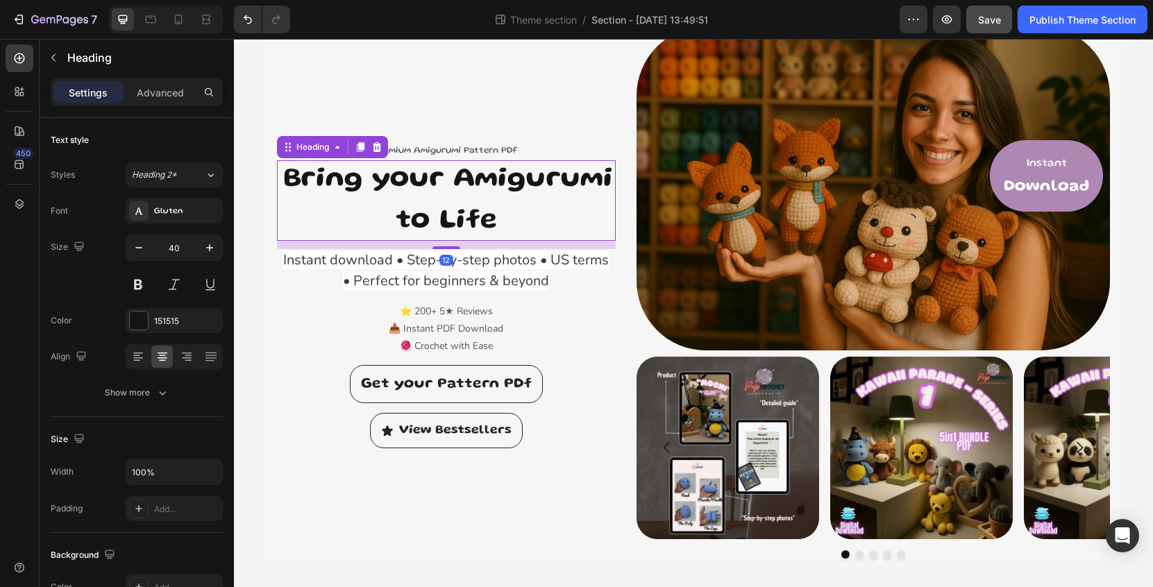
click at [283, 173] on h2 "✨ Bring your Amigurumi to Life" at bounding box center [446, 200] width 339 height 81
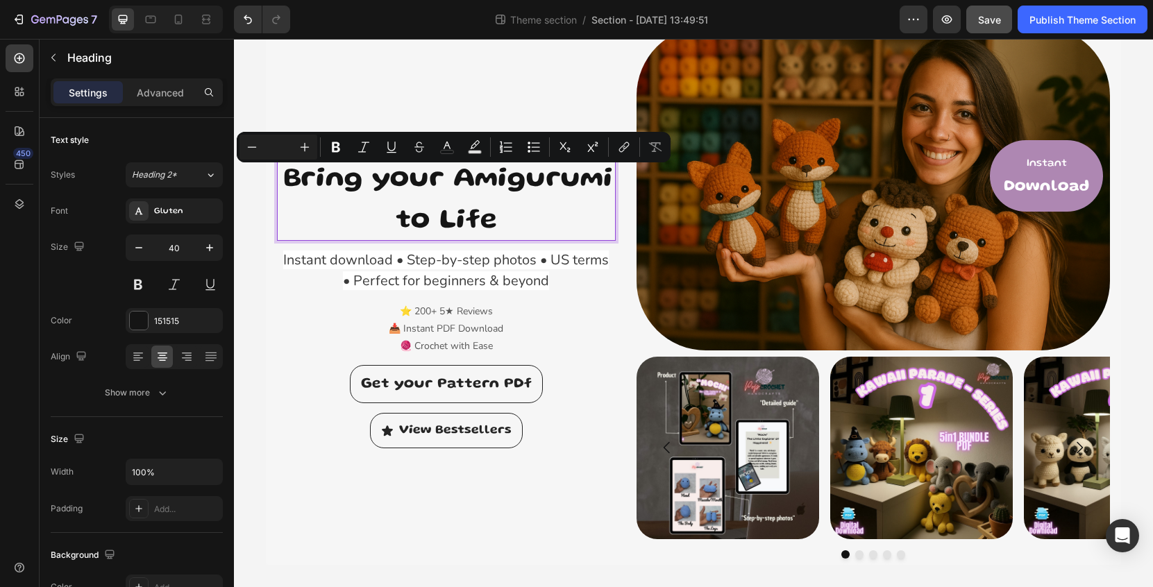
click at [283, 176] on p "✨ Bring your Amigurumi to Life" at bounding box center [446, 201] width 336 height 78
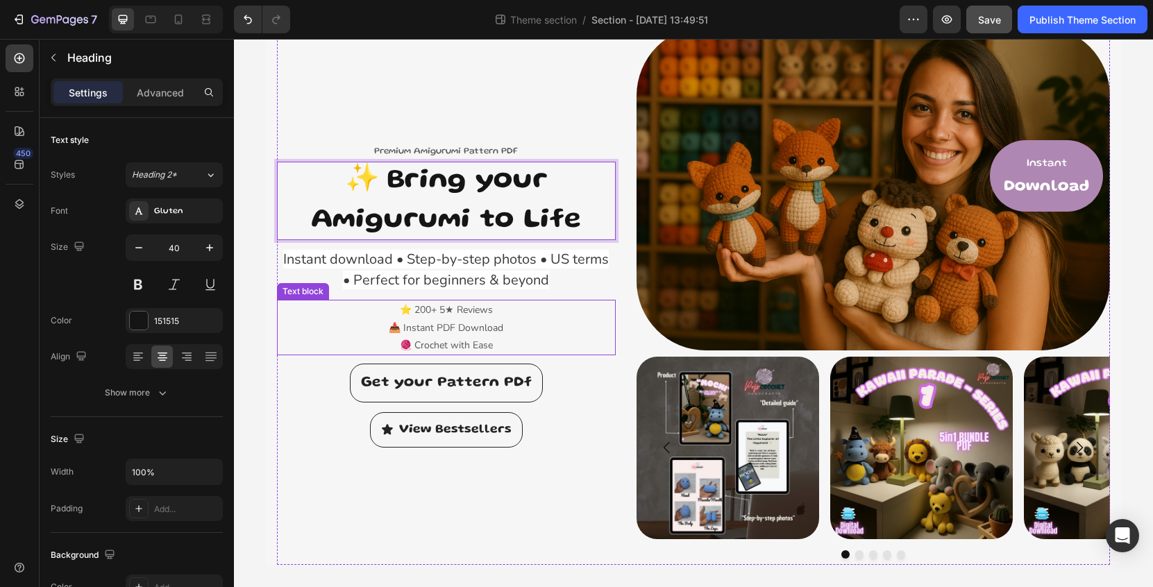
click at [587, 329] on p "📥 Instant PDF Download" at bounding box center [446, 327] width 336 height 17
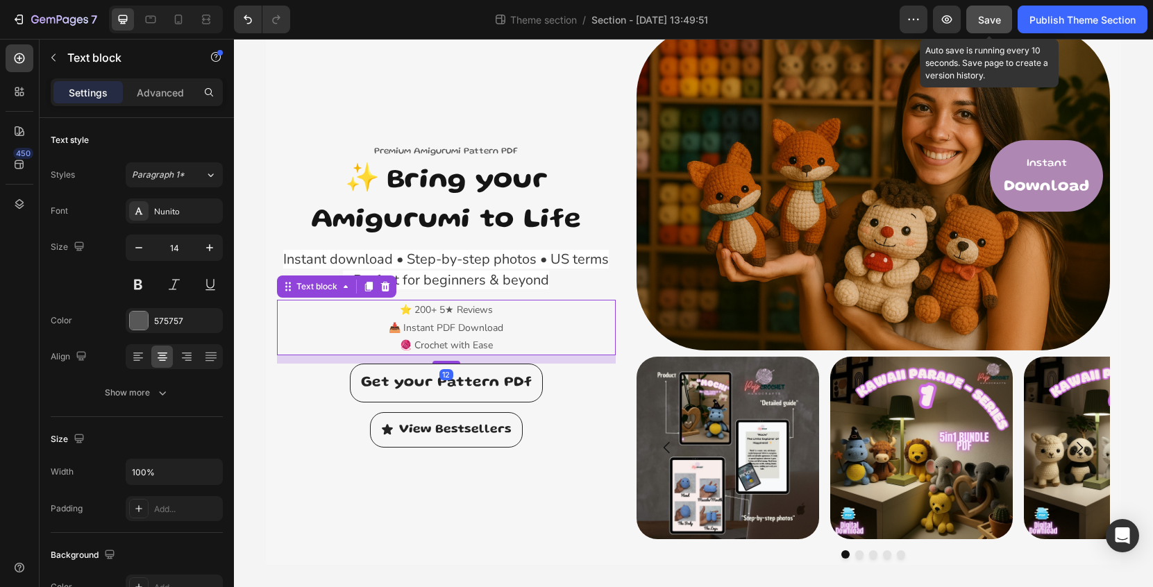
click at [984, 20] on span "Save" at bounding box center [989, 20] width 23 height 12
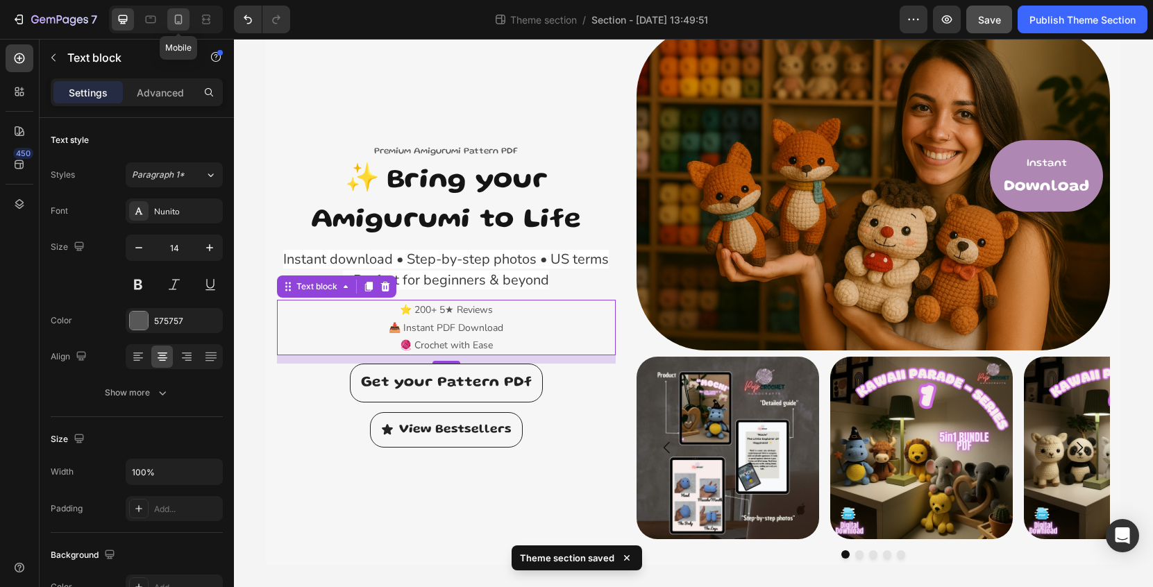
click at [180, 22] on icon at bounding box center [178, 19] width 14 height 14
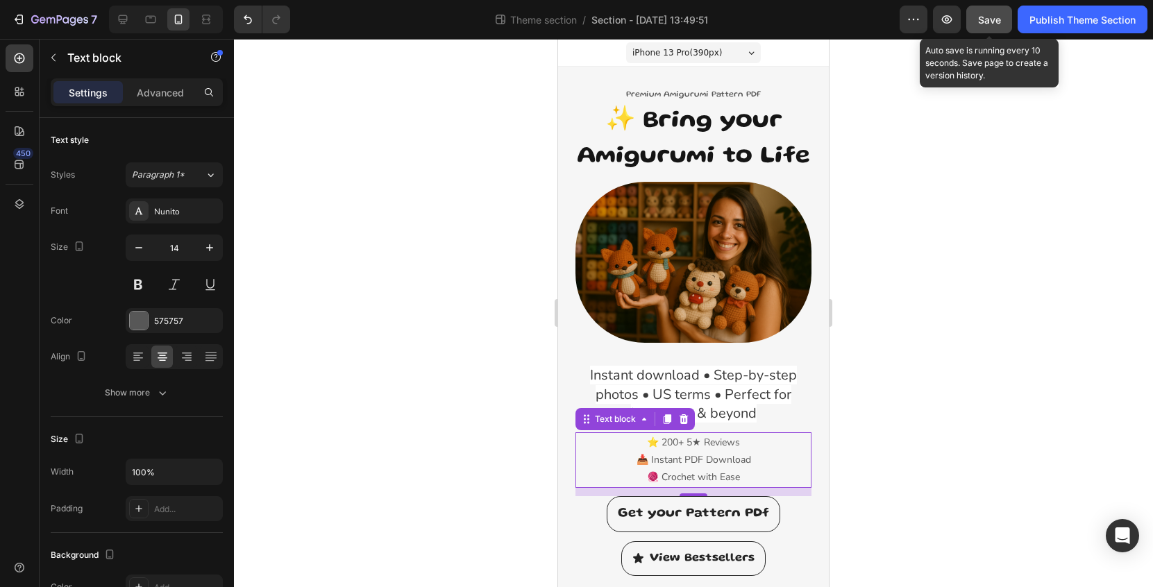
click at [984, 25] on span "Save" at bounding box center [989, 20] width 23 height 12
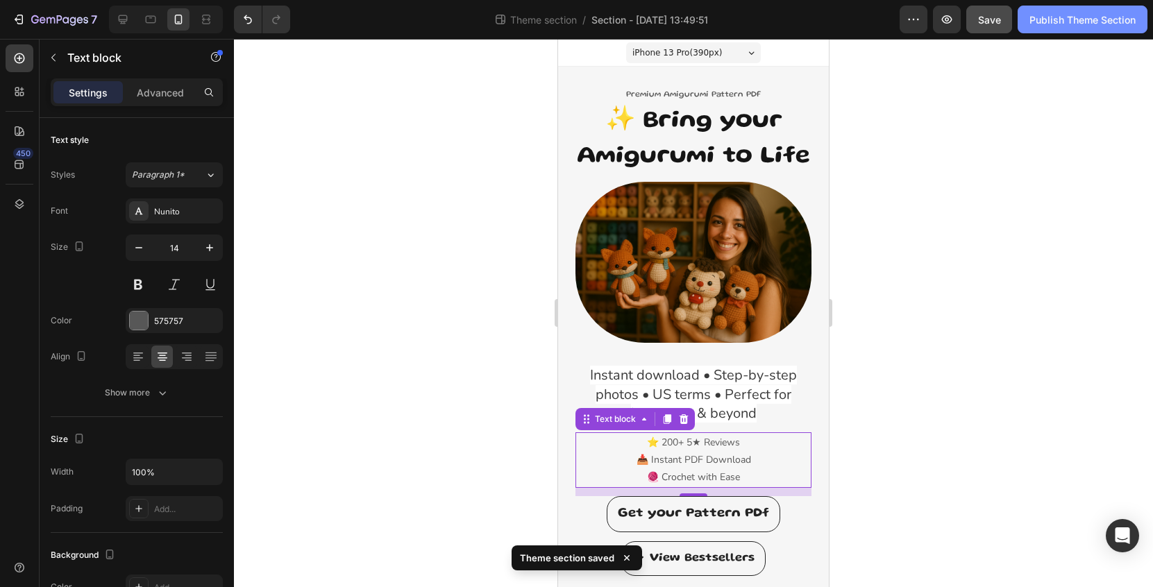
click at [1082, 24] on div "Publish Theme Section" at bounding box center [1083, 19] width 106 height 15
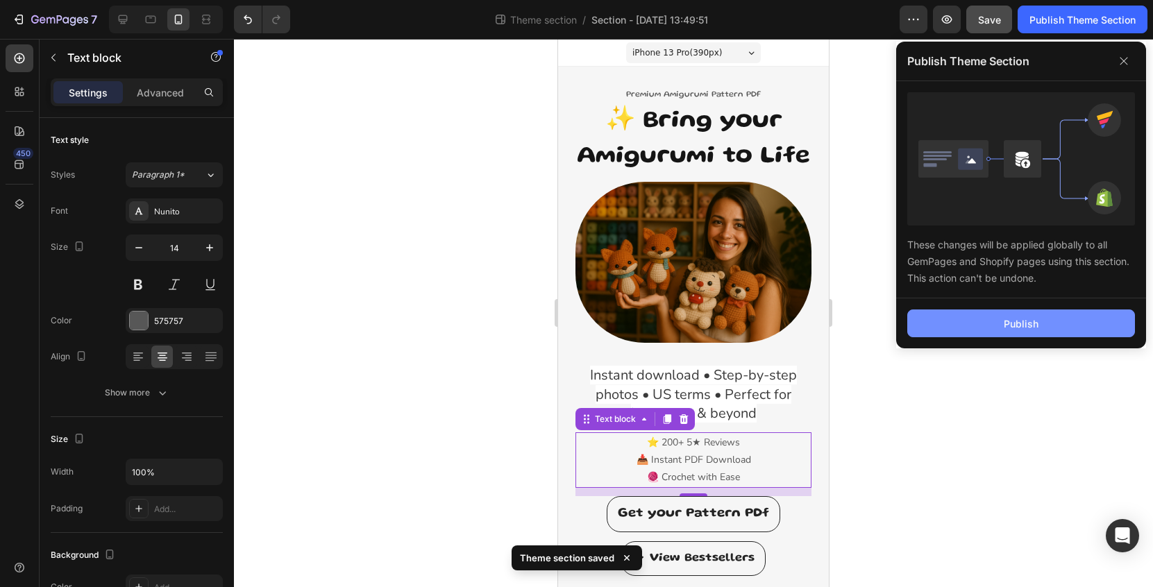
click at [1048, 330] on button "Publish" at bounding box center [1021, 324] width 228 height 28
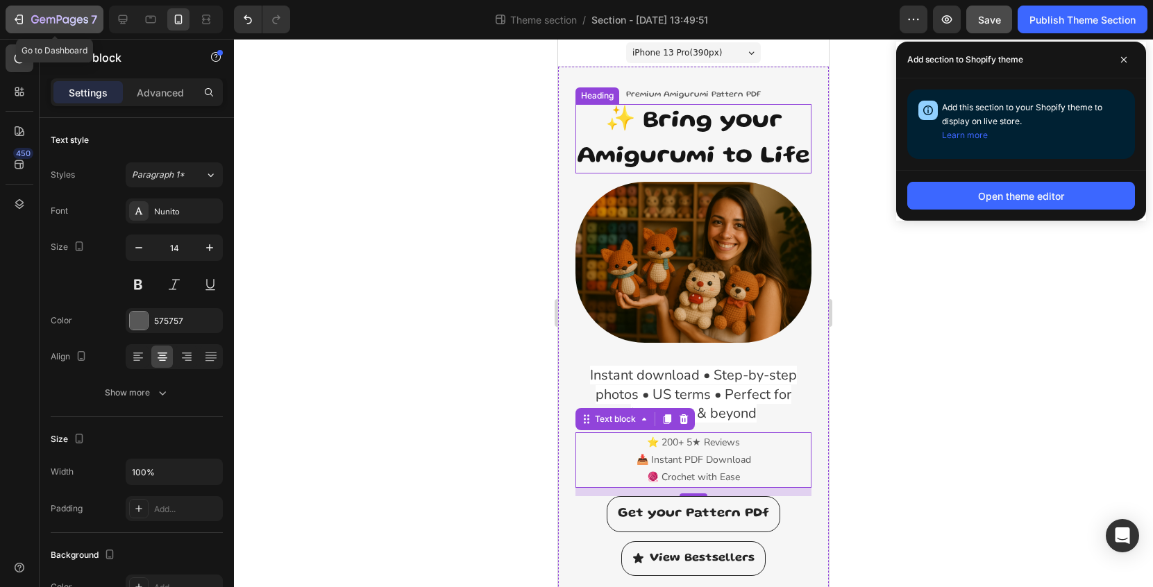
click at [64, 20] on icon "button" at bounding box center [59, 21] width 57 height 12
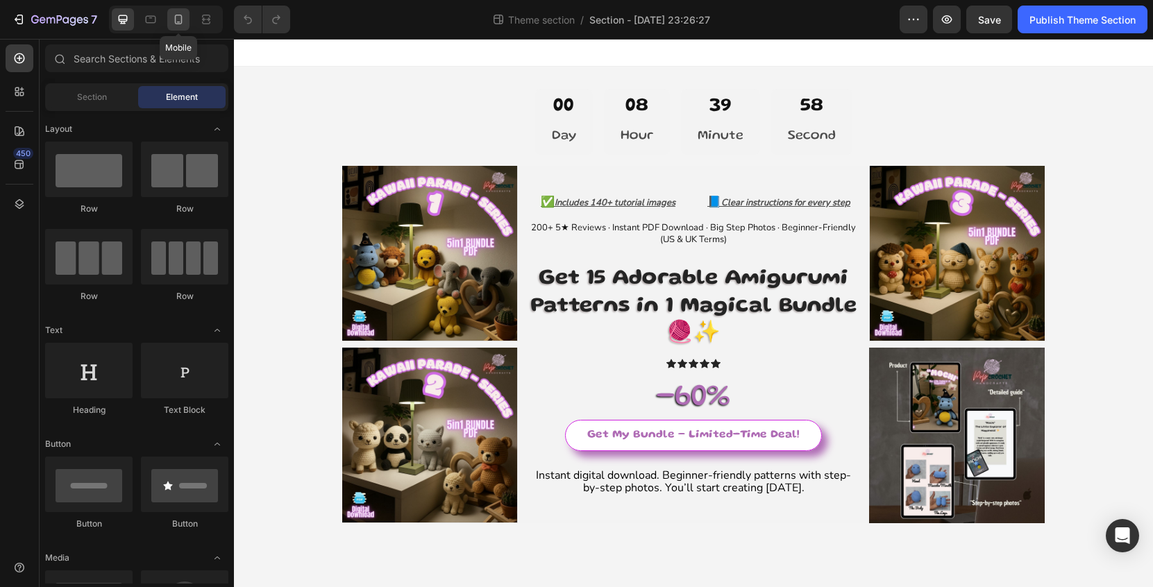
click at [183, 22] on icon at bounding box center [178, 19] width 14 height 14
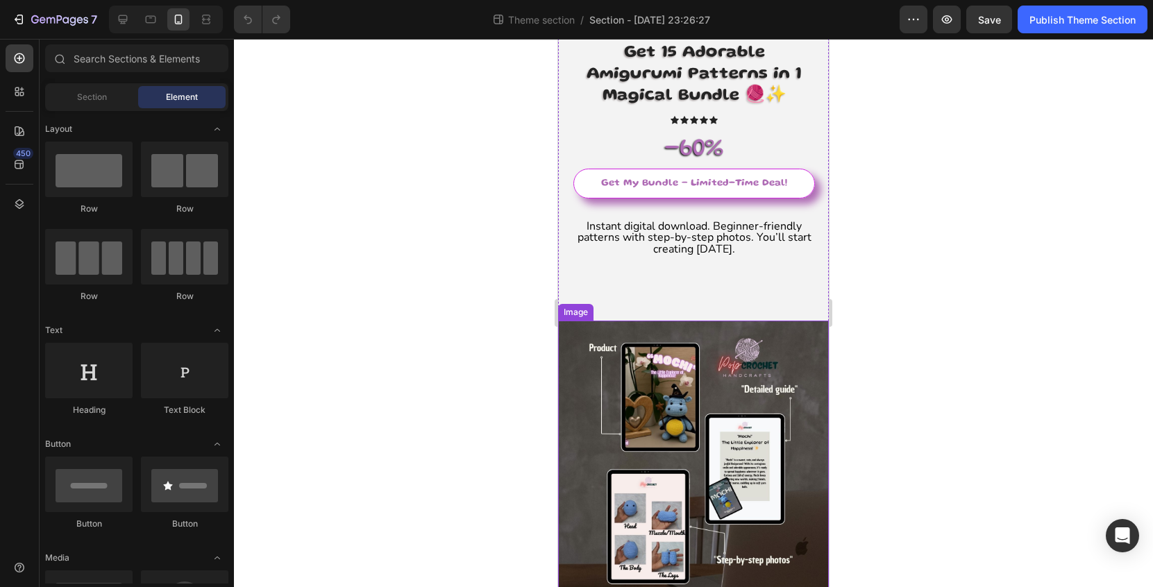
scroll to position [405, 0]
click at [693, 433] on img at bounding box center [693, 456] width 271 height 271
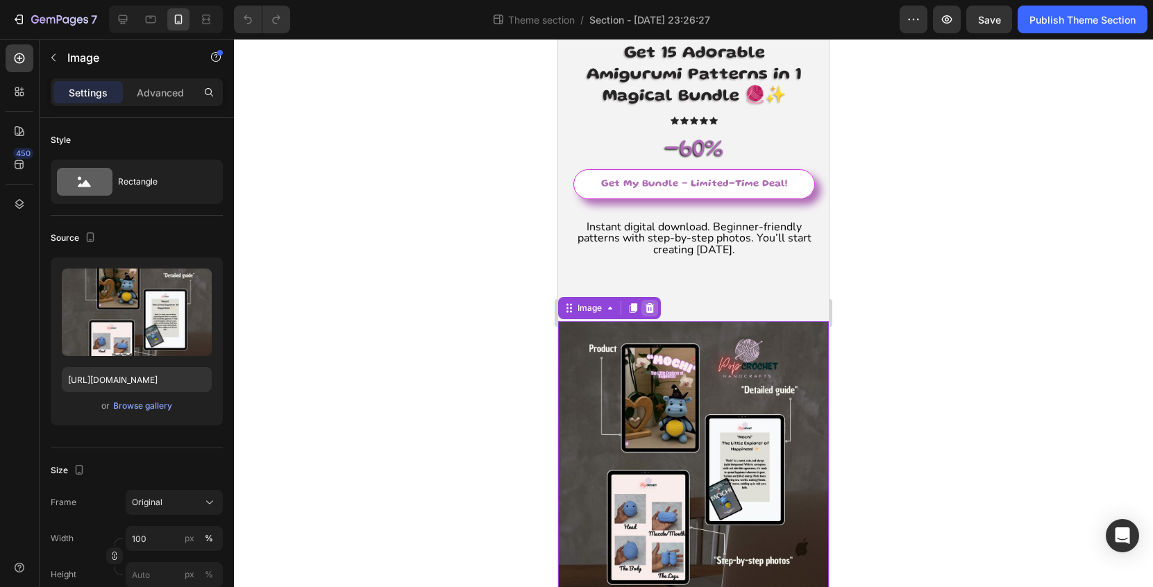
click at [652, 303] on icon at bounding box center [650, 308] width 9 height 10
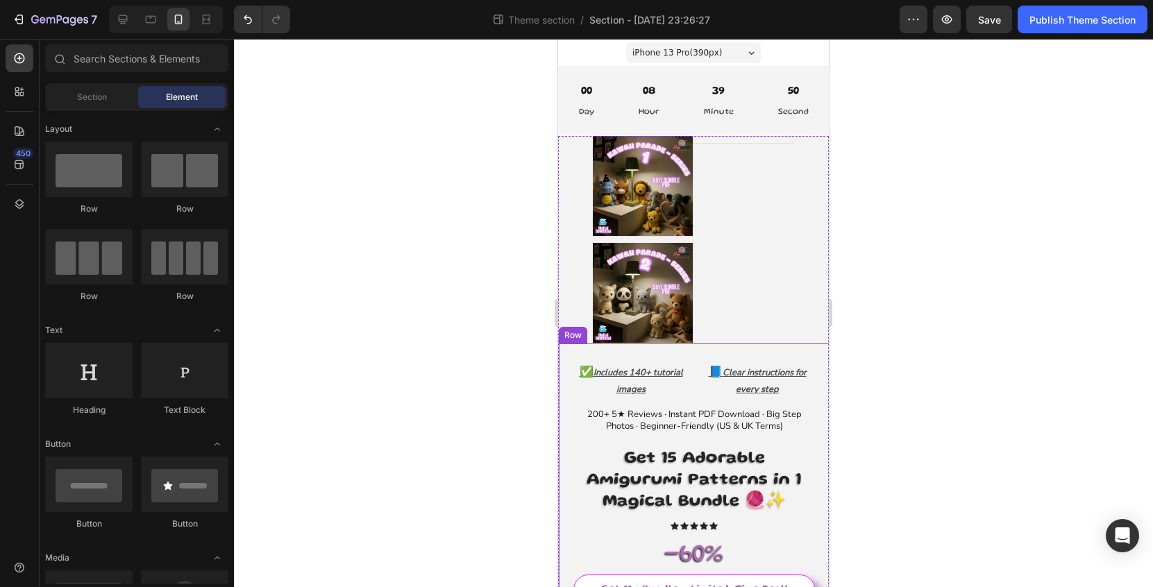
scroll to position [0, 0]
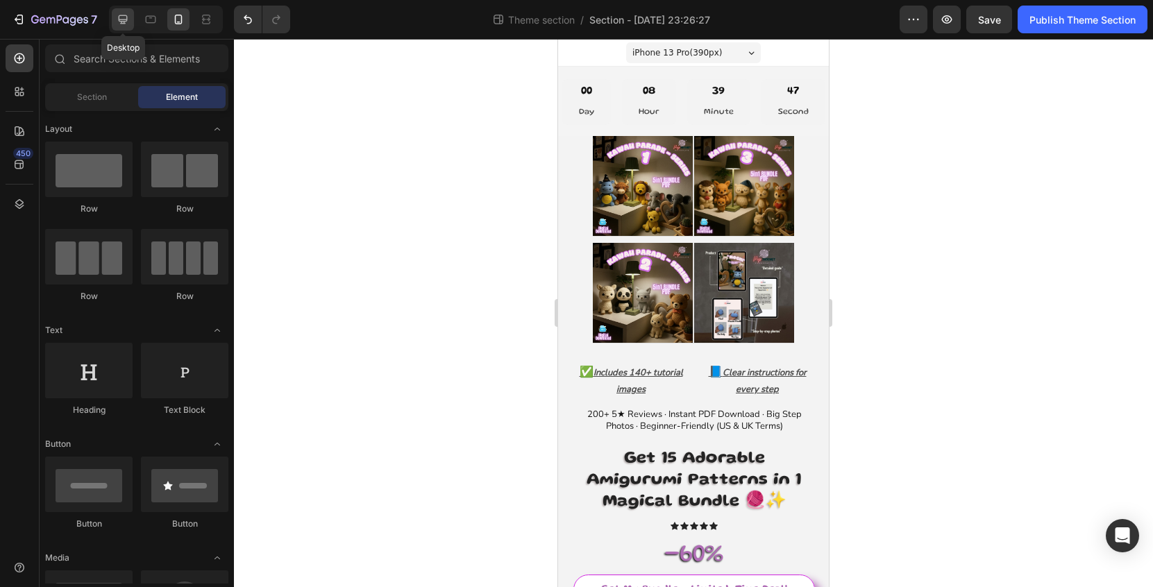
click at [131, 22] on div at bounding box center [123, 19] width 22 height 22
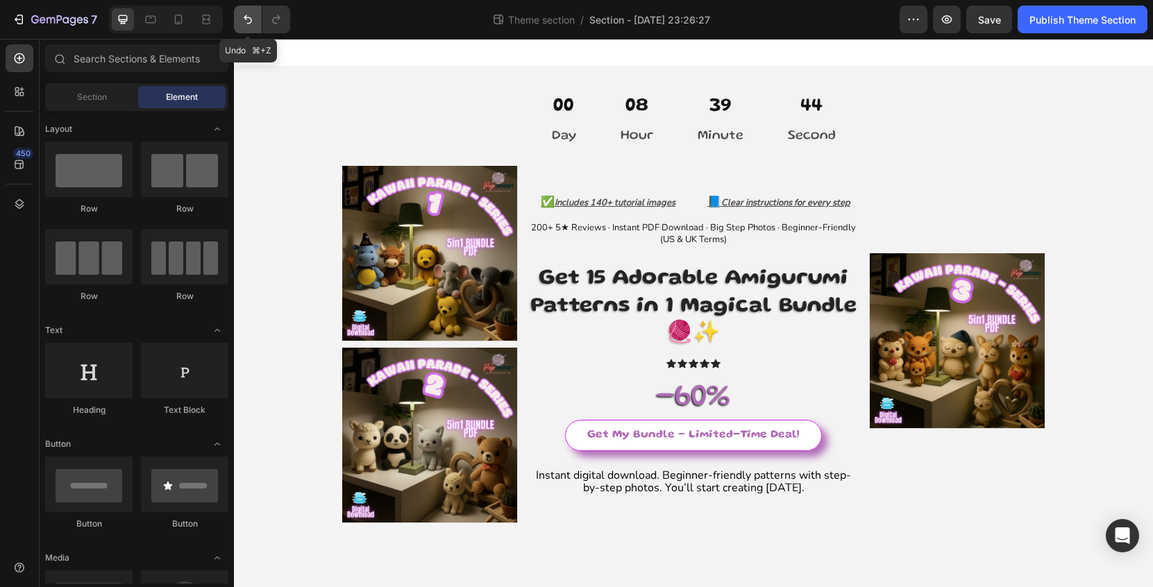
click at [248, 16] on icon "Undo/Redo" at bounding box center [248, 19] width 14 height 14
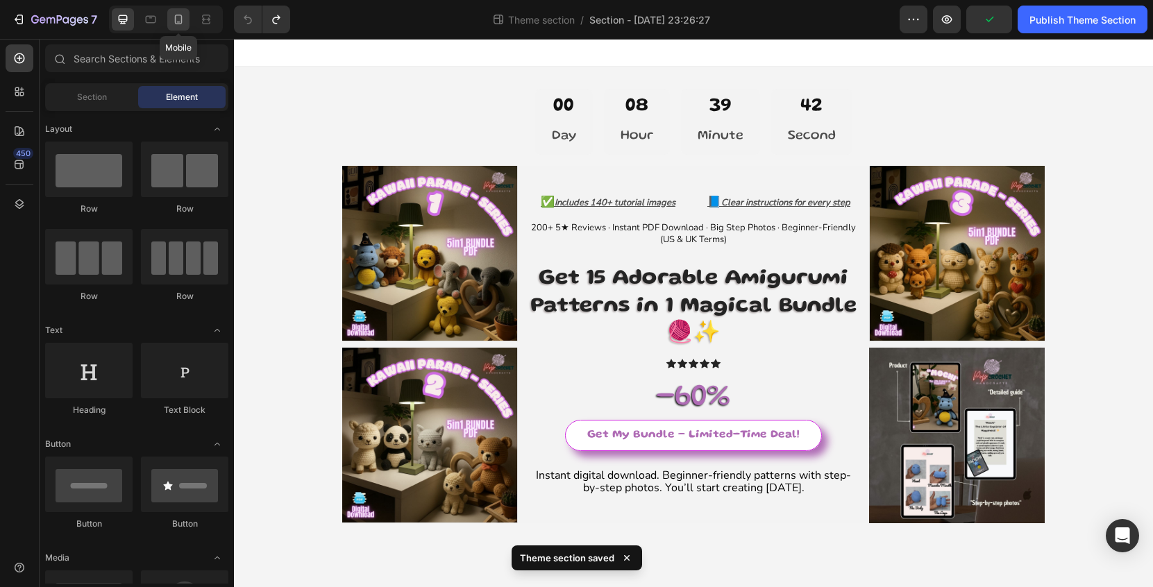
click at [181, 26] on icon at bounding box center [178, 19] width 14 height 14
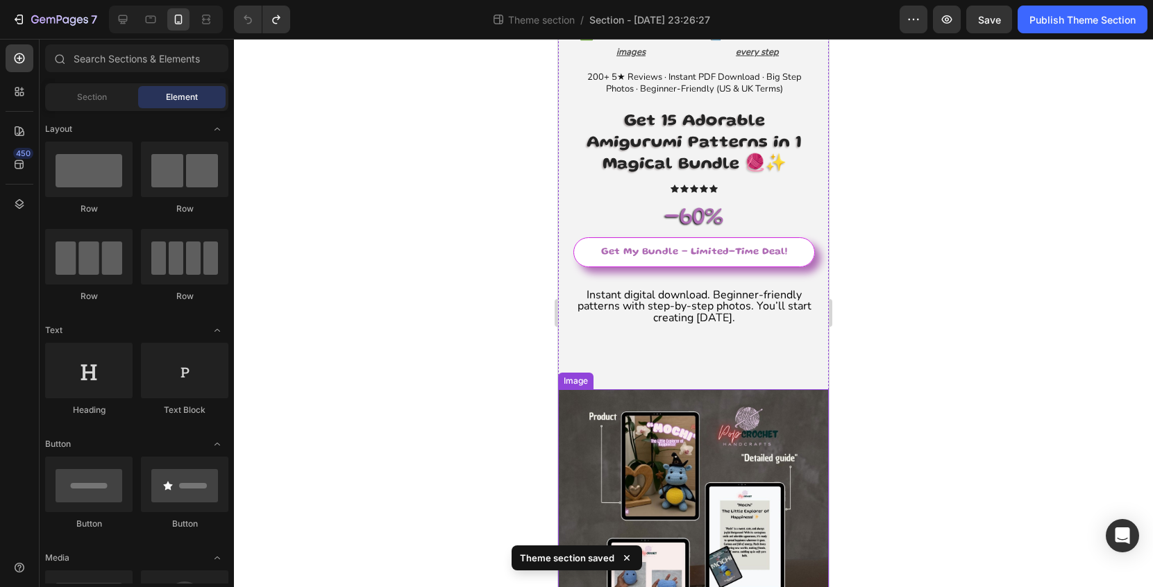
scroll to position [338, 0]
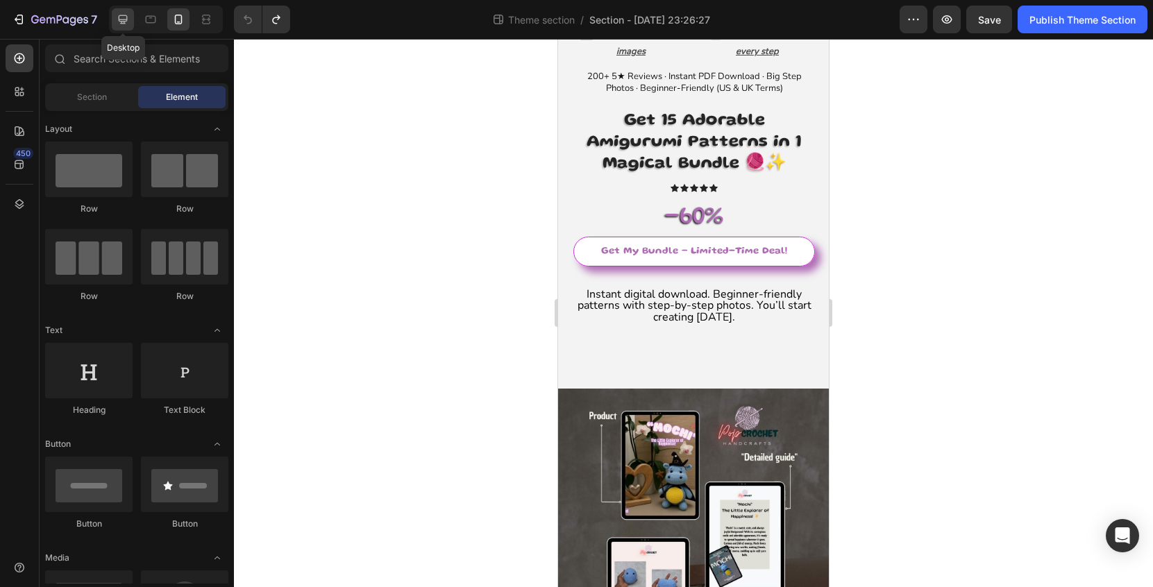
click at [126, 24] on icon at bounding box center [123, 19] width 14 height 14
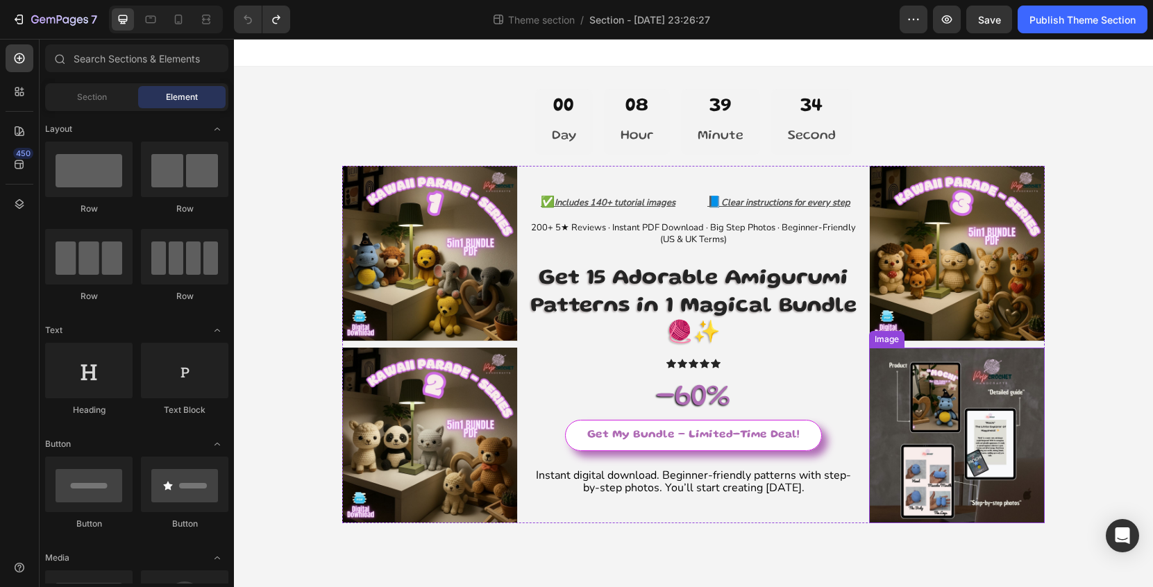
click at [949, 396] on img at bounding box center [957, 436] width 176 height 176
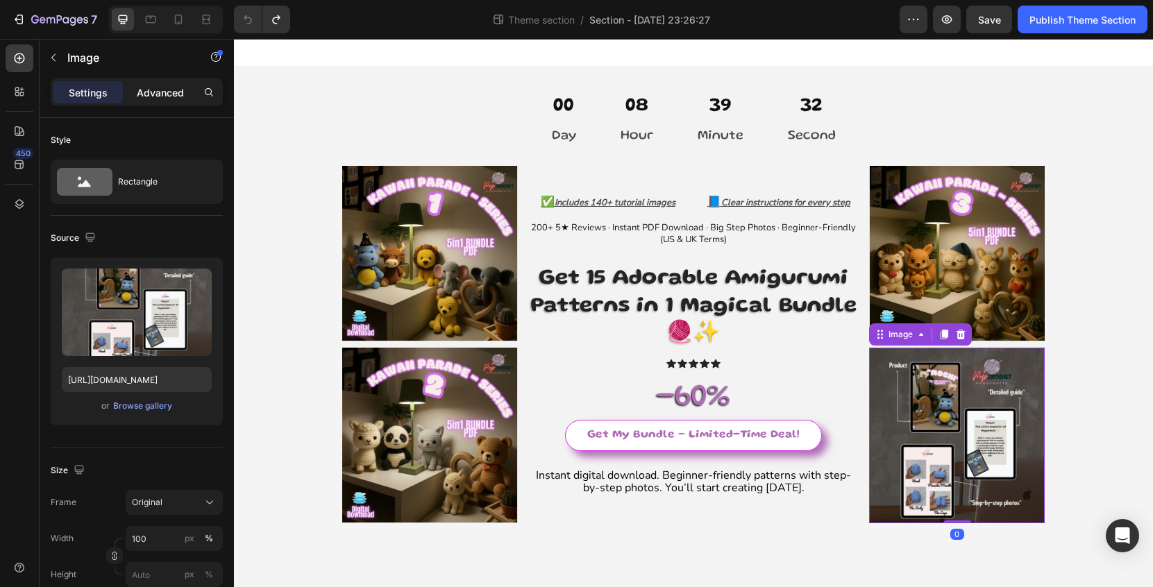
click at [167, 91] on p "Advanced" at bounding box center [160, 92] width 47 height 15
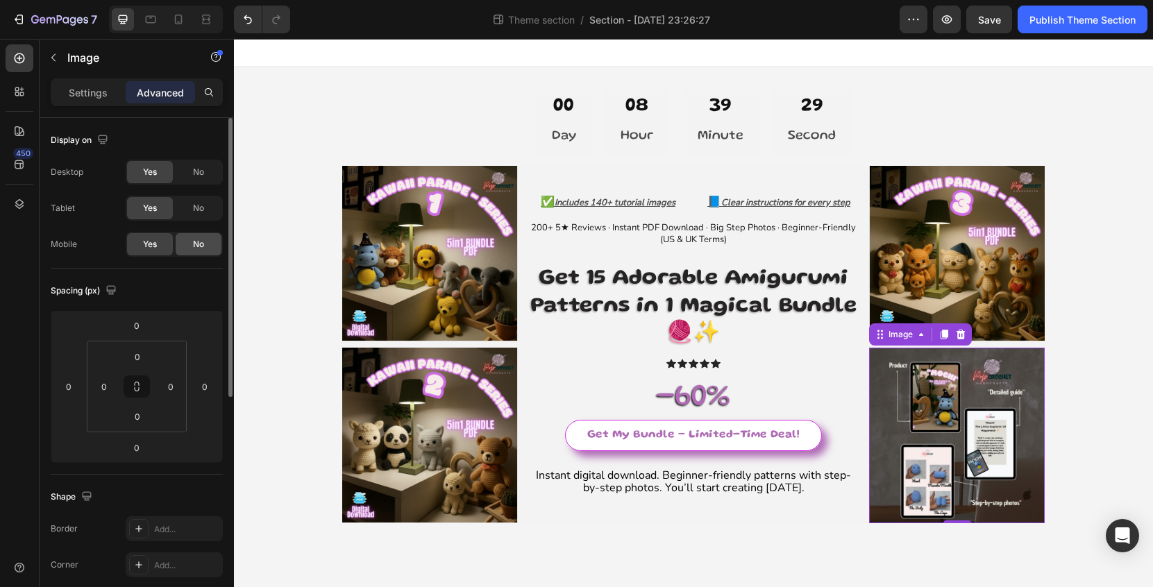
click at [206, 247] on div "No" at bounding box center [199, 244] width 46 height 22
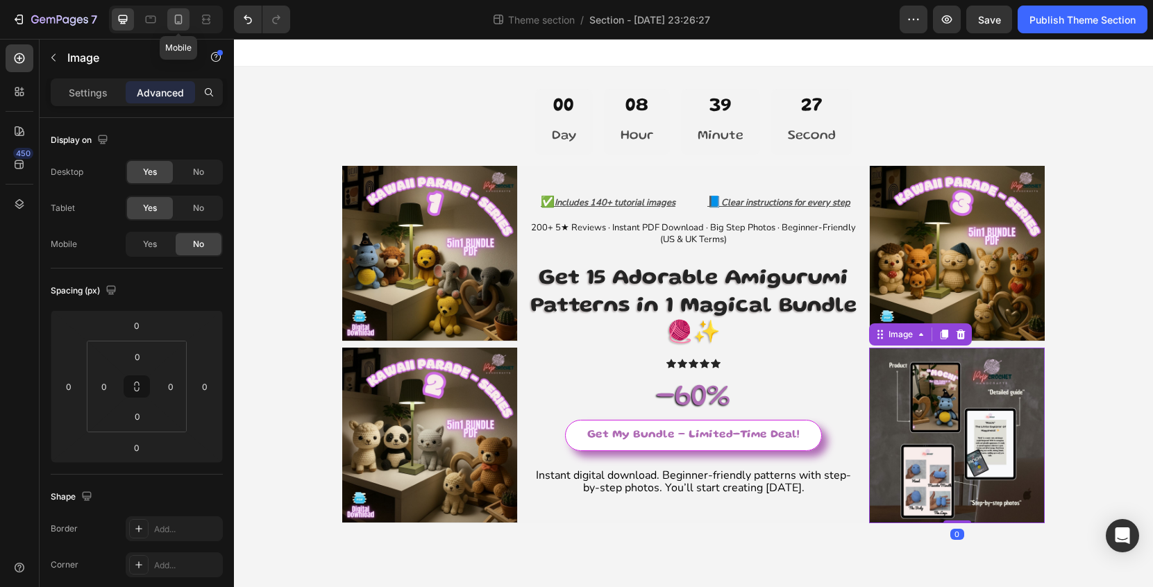
click at [171, 24] on icon at bounding box center [178, 19] width 14 height 14
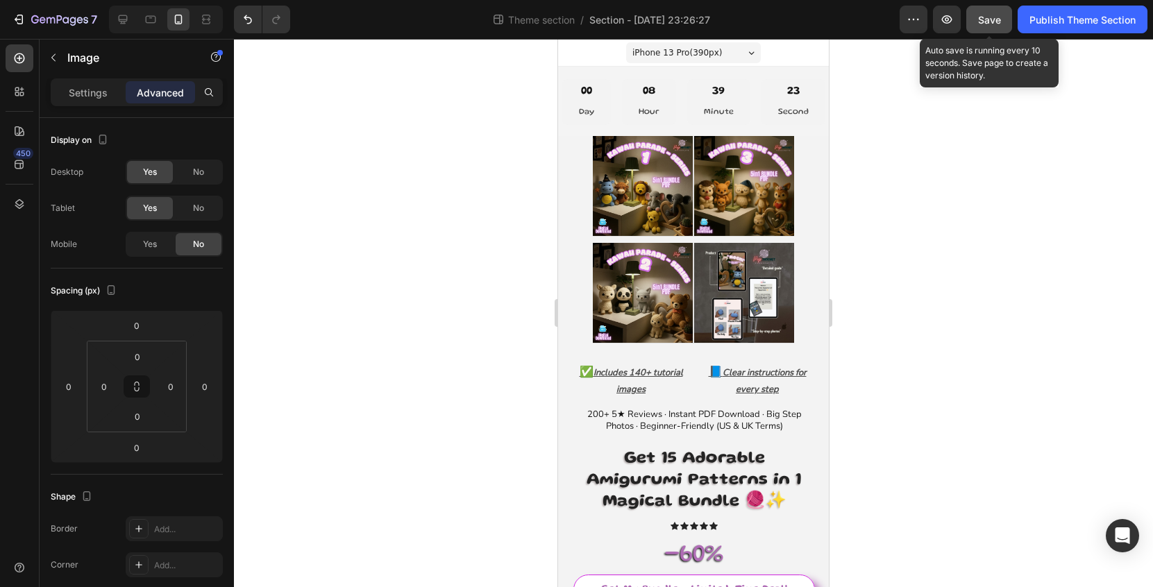
click at [1007, 19] on button "Save" at bounding box center [989, 20] width 46 height 28
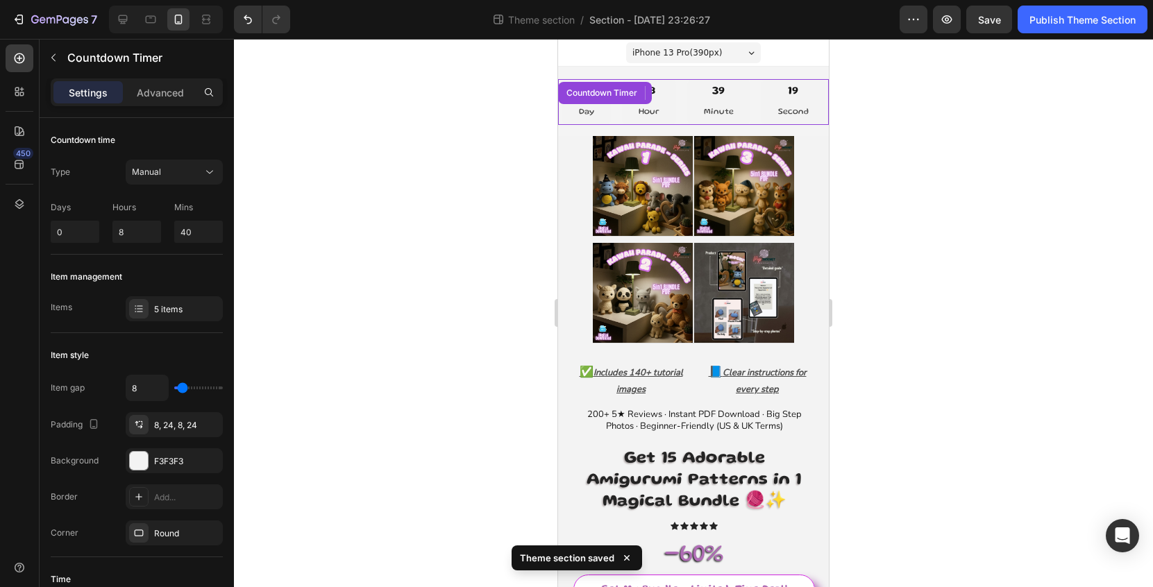
click at [698, 103] on div "00 Day 08 Hour 39 Minute 19 Second Countdown Timer" at bounding box center [693, 102] width 271 height 46
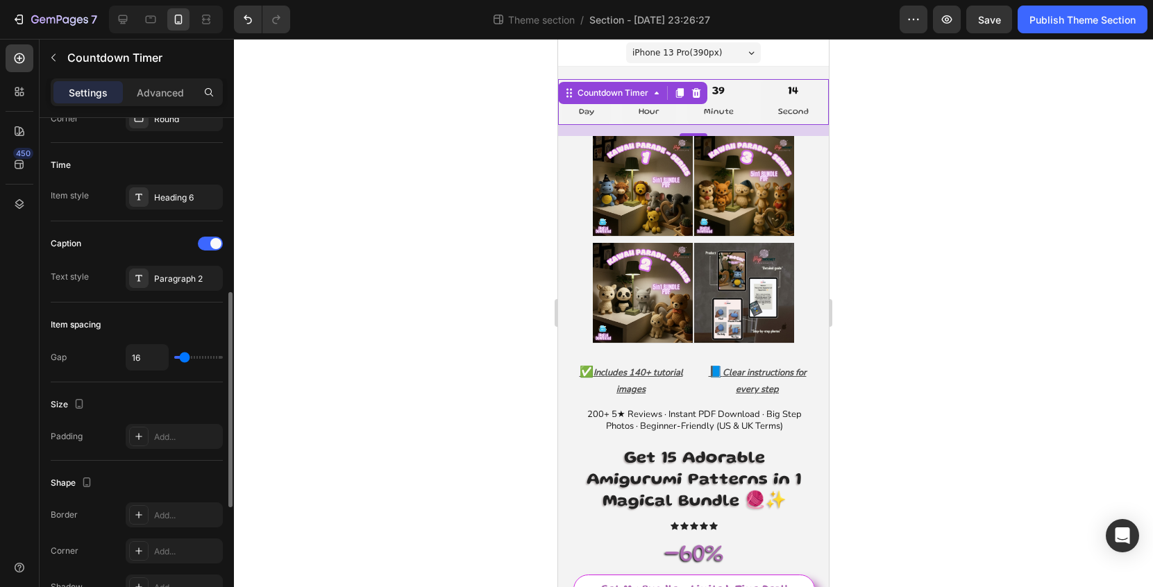
scroll to position [414, 0]
click at [590, 113] on p "Day" at bounding box center [586, 112] width 15 height 15
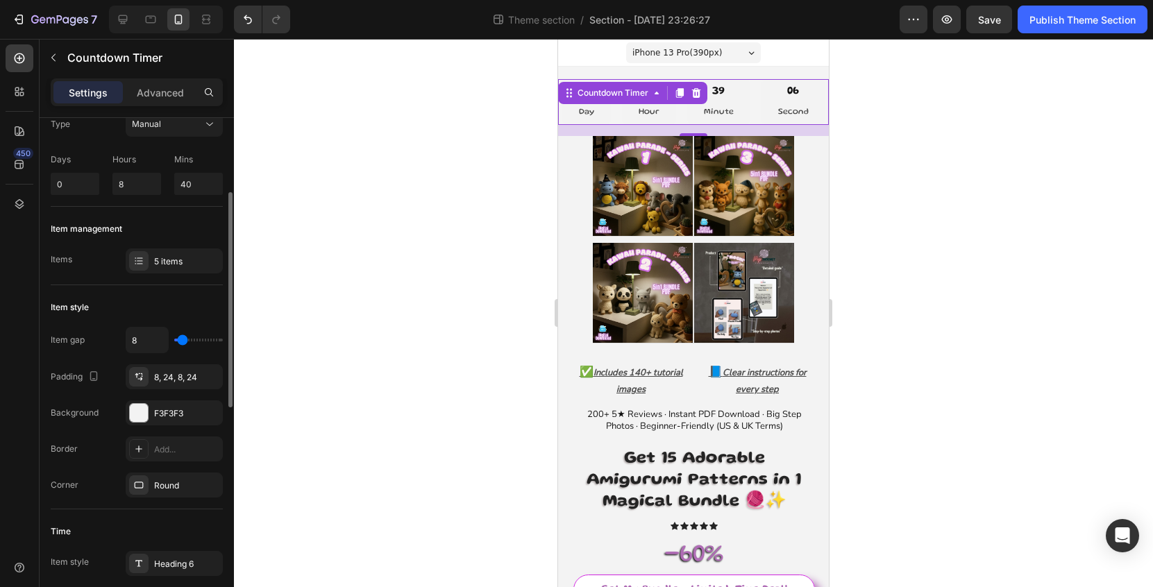
scroll to position [0, 0]
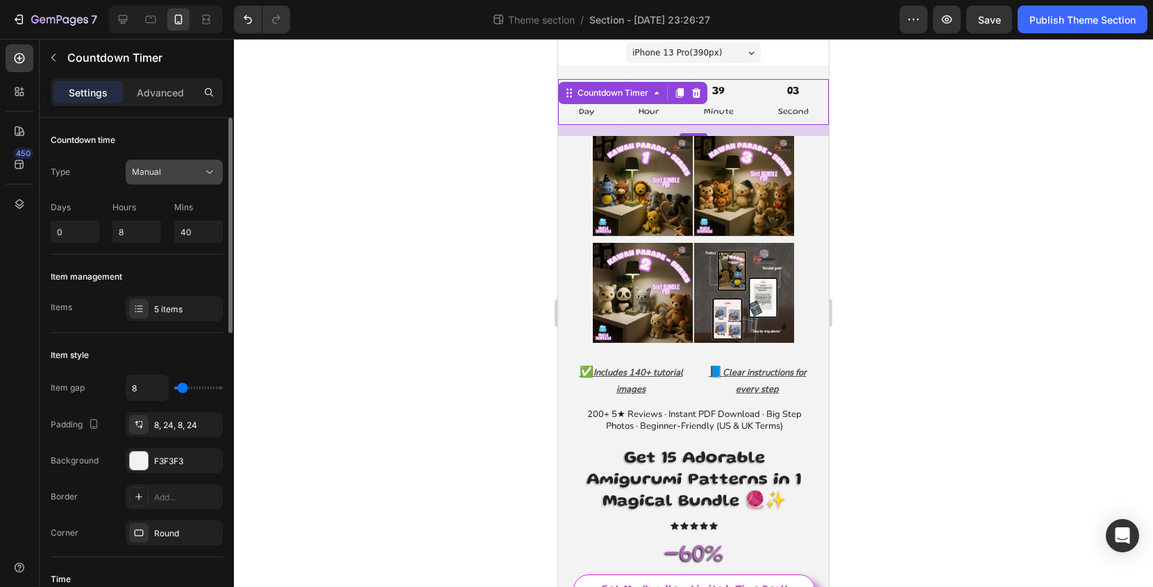
click at [191, 175] on div "Manual" at bounding box center [167, 172] width 71 height 12
click at [165, 308] on div "5 items" at bounding box center [186, 309] width 65 height 12
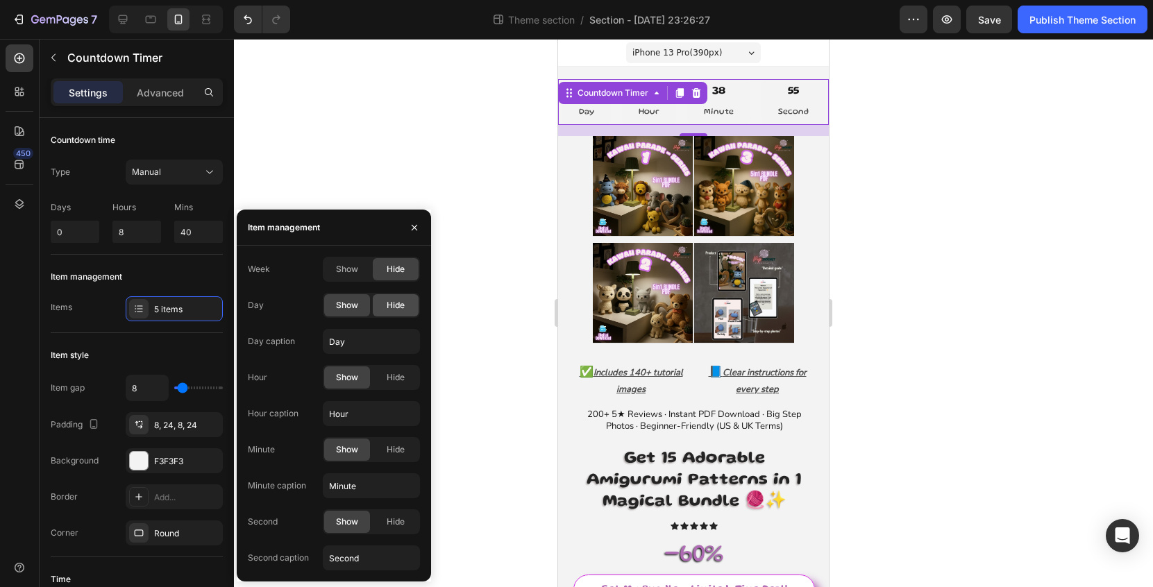
click at [394, 302] on span "Hide" at bounding box center [396, 305] width 18 height 12
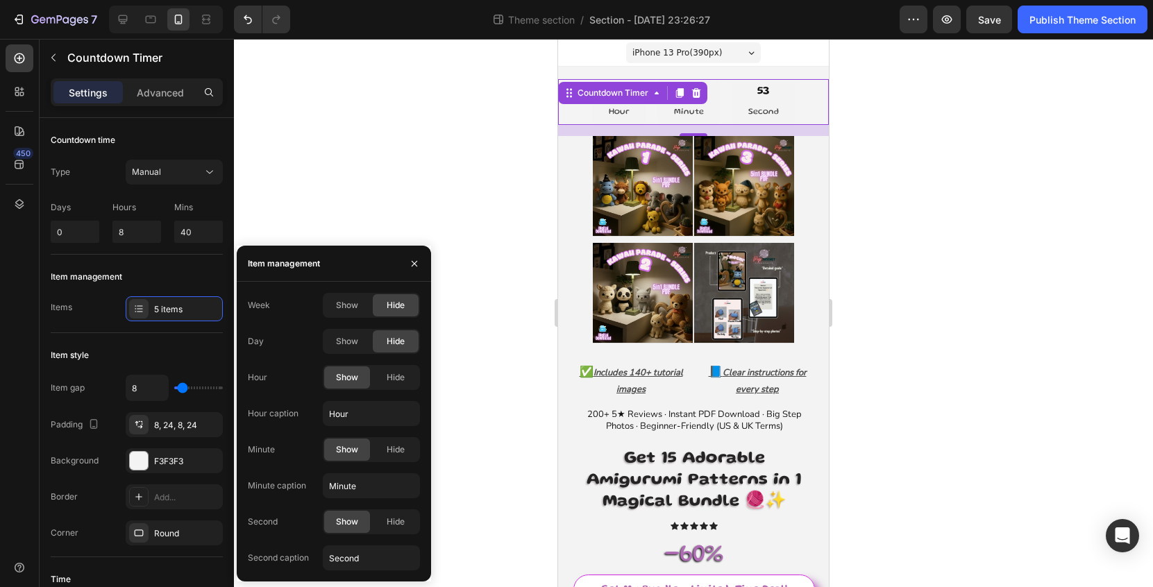
click at [968, 196] on div at bounding box center [693, 313] width 919 height 548
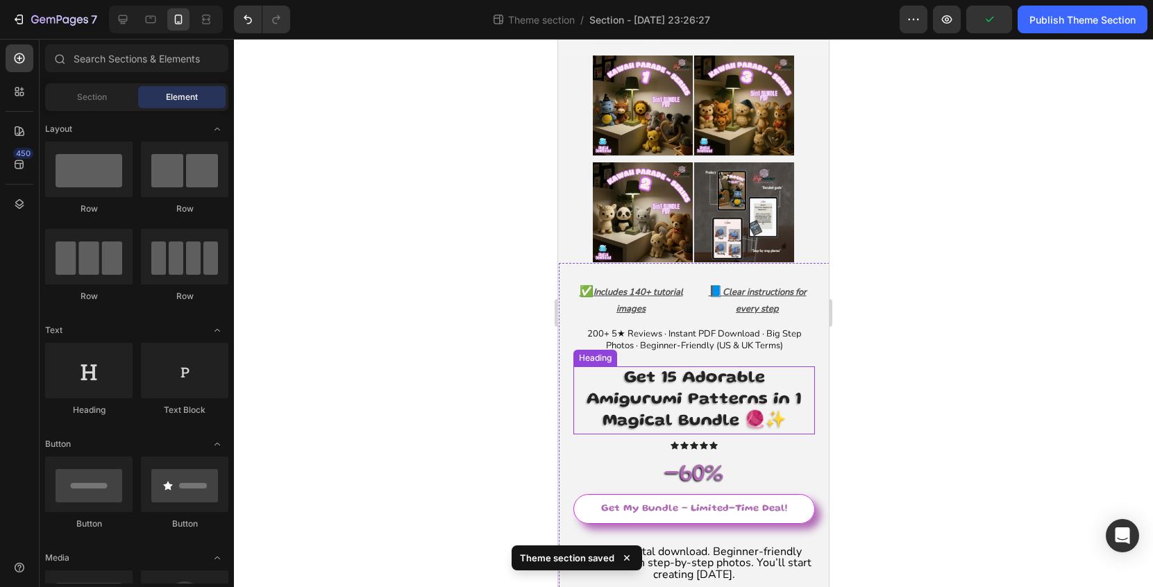
scroll to position [94, 0]
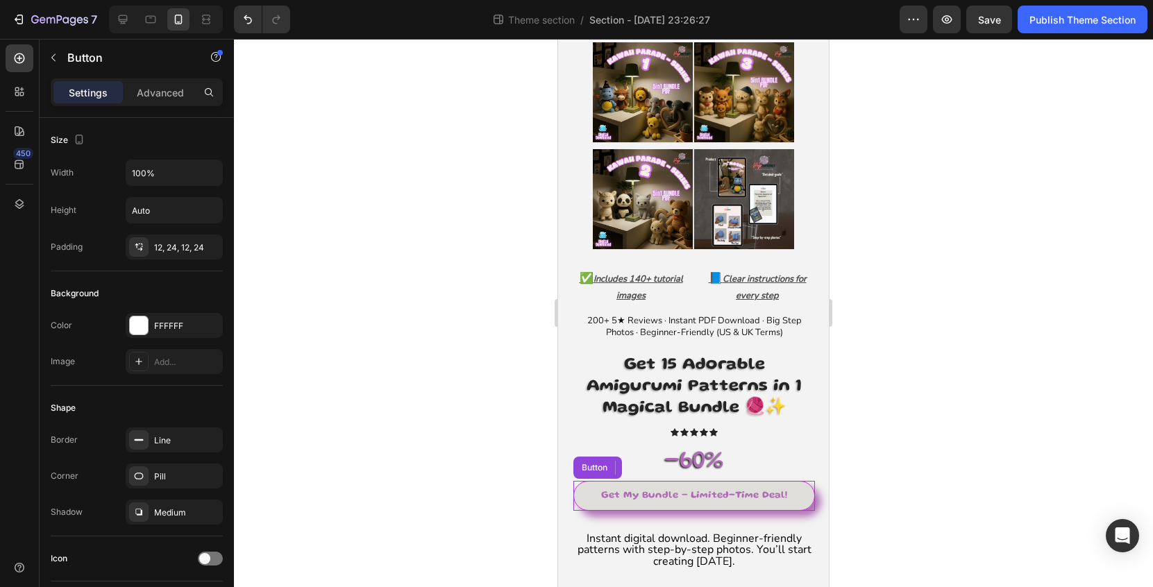
click at [748, 503] on link "Get My Bundle – Limited-Time Deal!" at bounding box center [694, 495] width 242 height 29
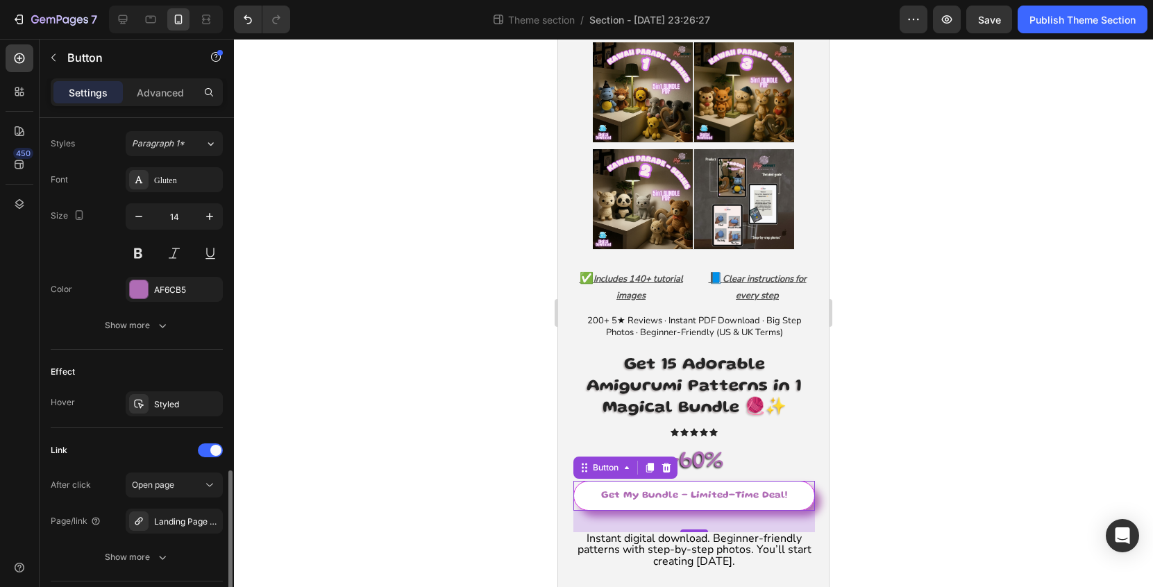
scroll to position [595, 0]
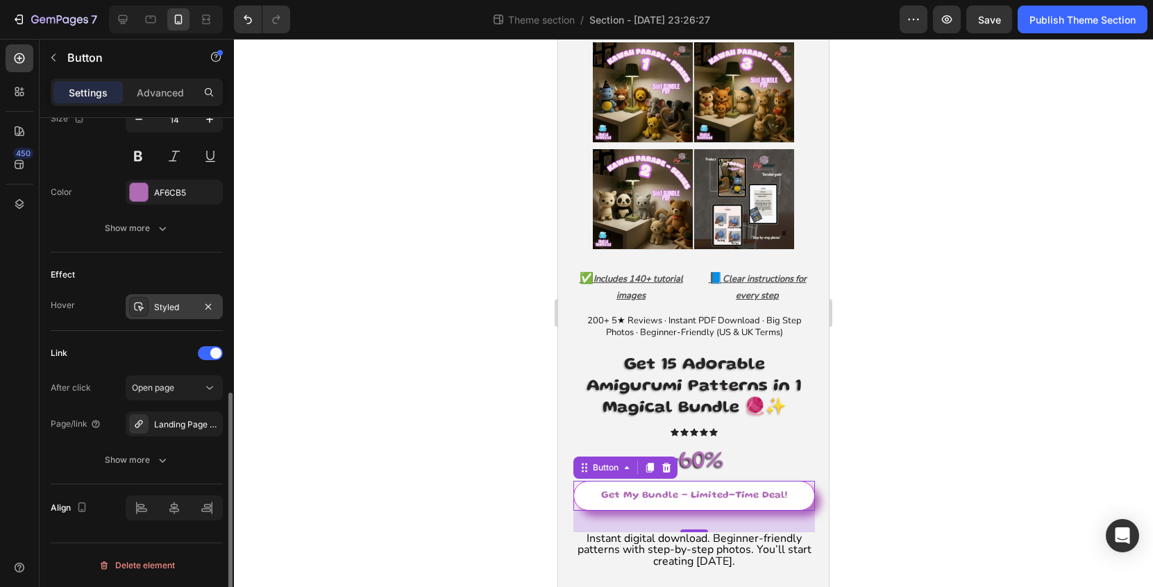
click at [194, 307] on div "Styled" at bounding box center [174, 306] width 97 height 25
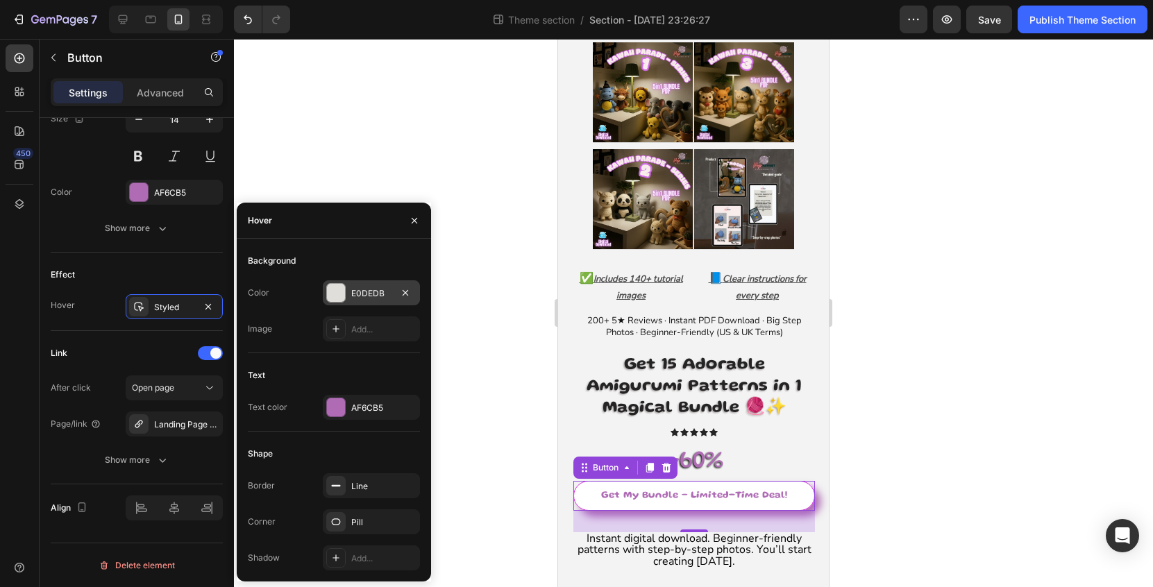
click at [380, 299] on div "E0DEDB" at bounding box center [371, 293] width 40 height 12
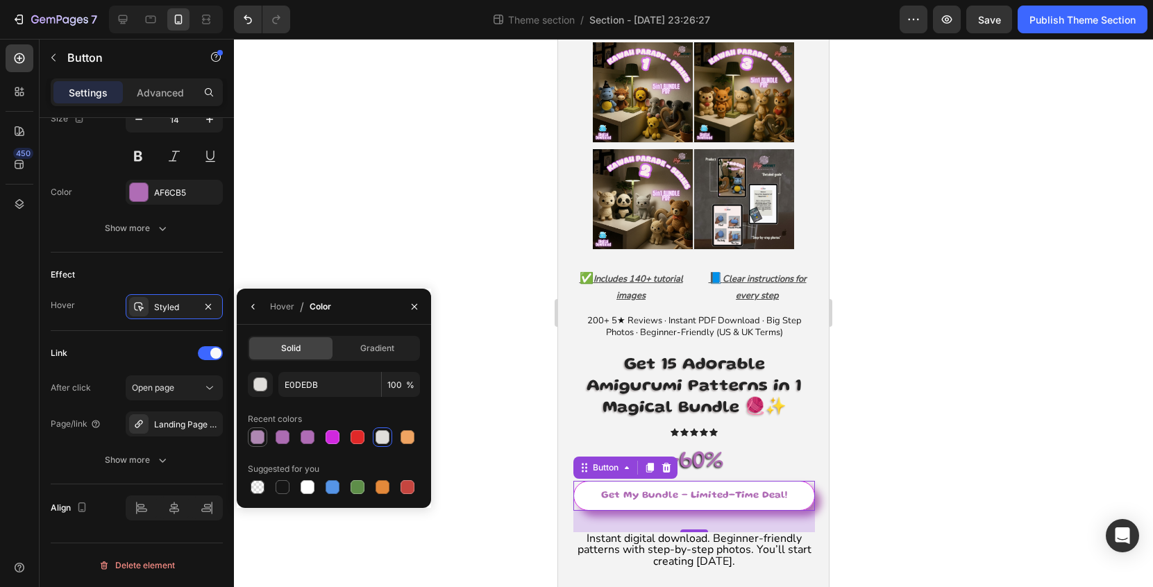
click at [260, 436] on div at bounding box center [258, 437] width 14 height 14
type input "AE87B2"
click at [253, 305] on icon "button" at bounding box center [252, 307] width 3 height 6
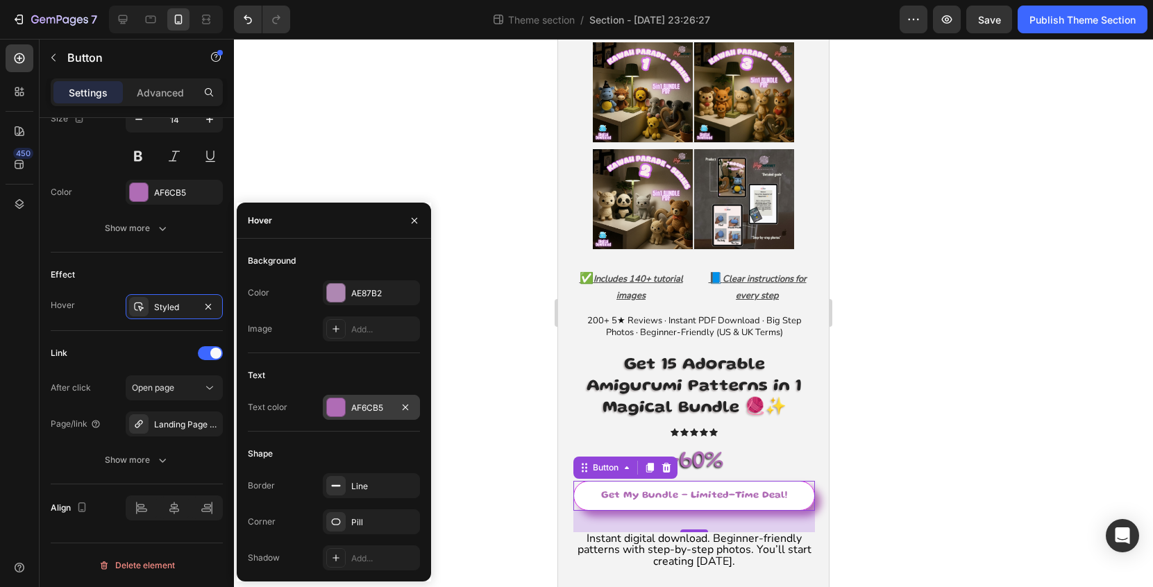
click at [342, 403] on div at bounding box center [336, 408] width 18 height 18
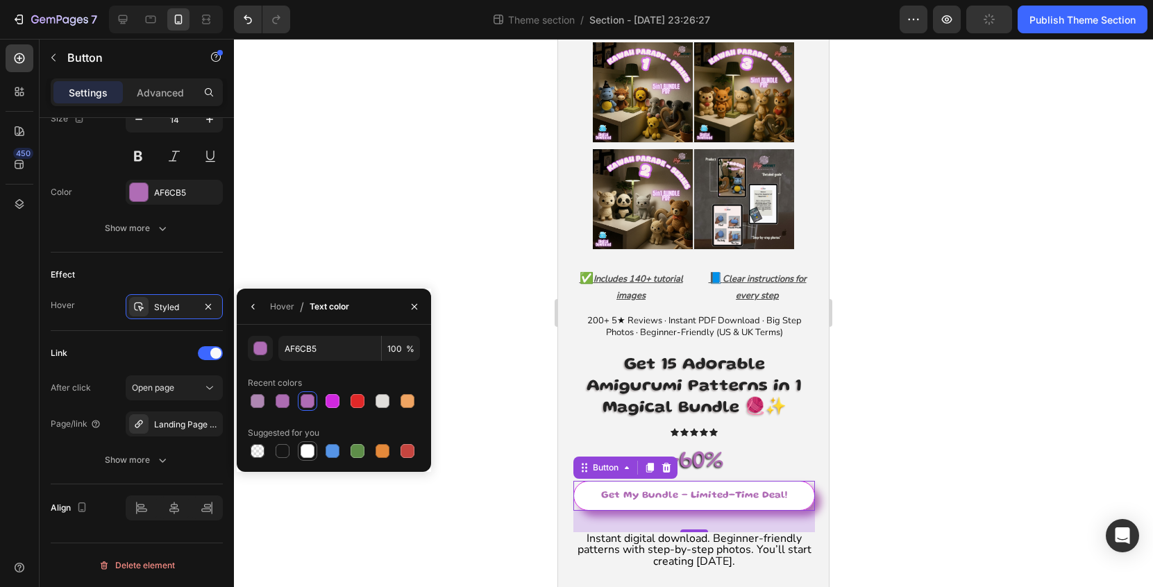
click at [312, 453] on div at bounding box center [308, 451] width 14 height 14
type input "FFFFFF"
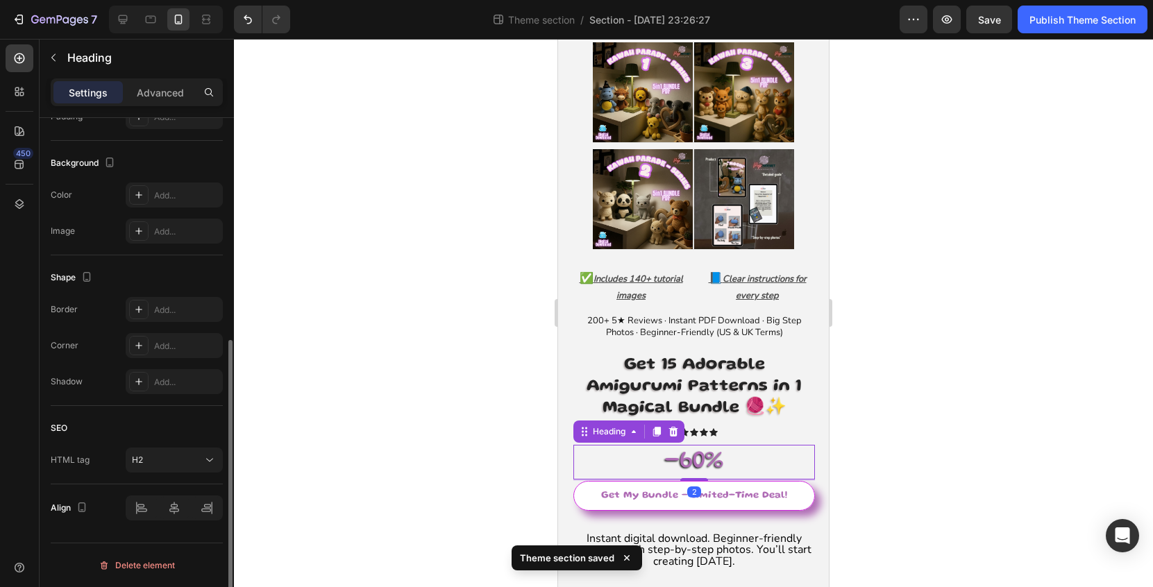
click at [703, 458] on h2 "-60%" at bounding box center [694, 462] width 242 height 35
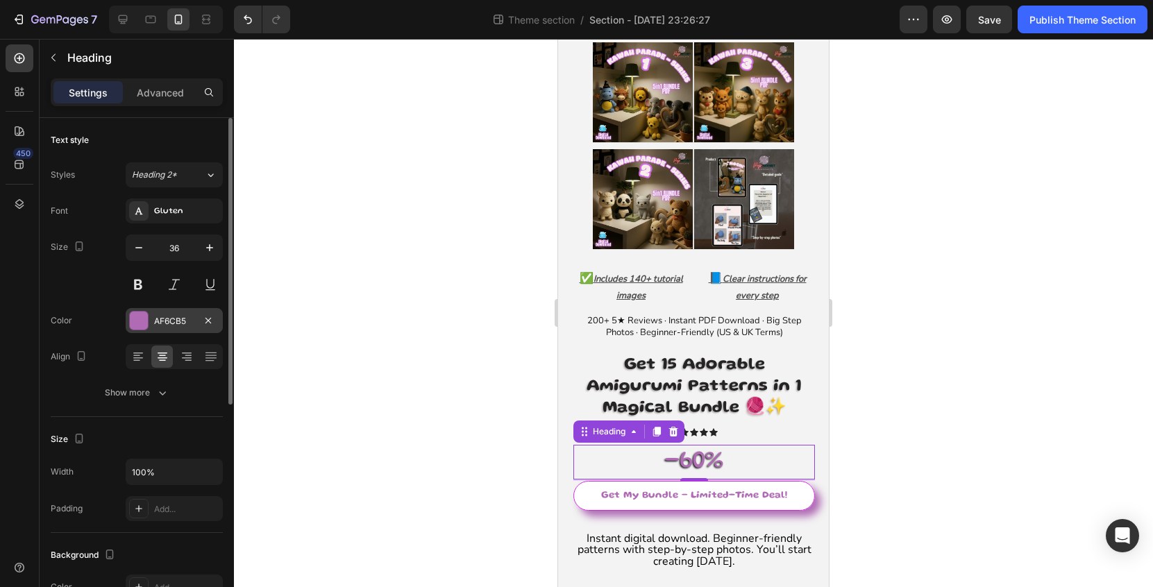
click at [171, 315] on div "AF6CB5" at bounding box center [174, 321] width 40 height 12
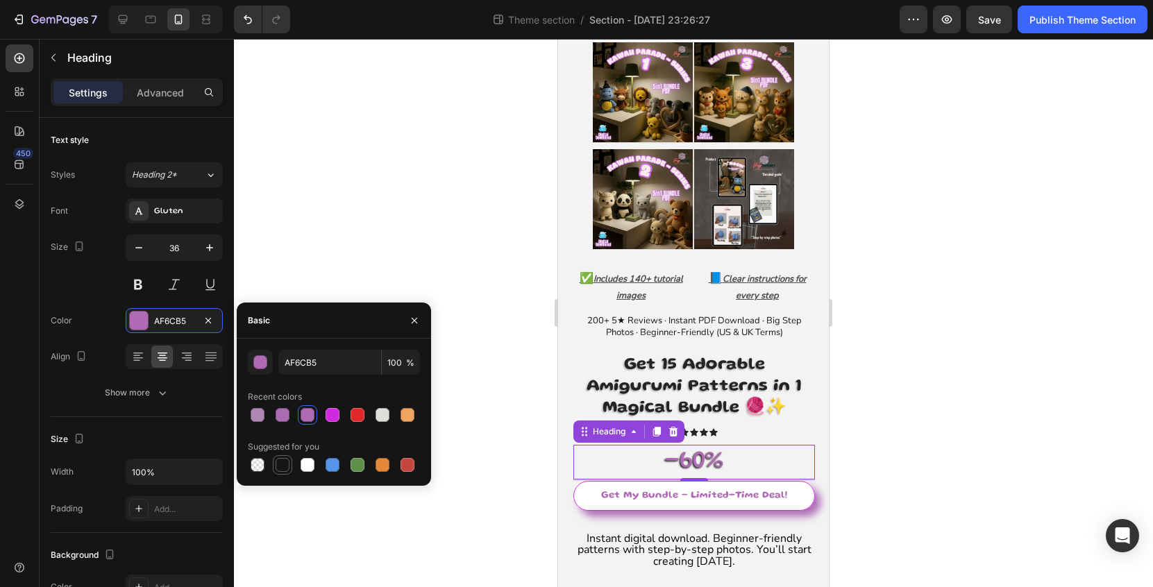
click at [285, 468] on div at bounding box center [283, 465] width 14 height 14
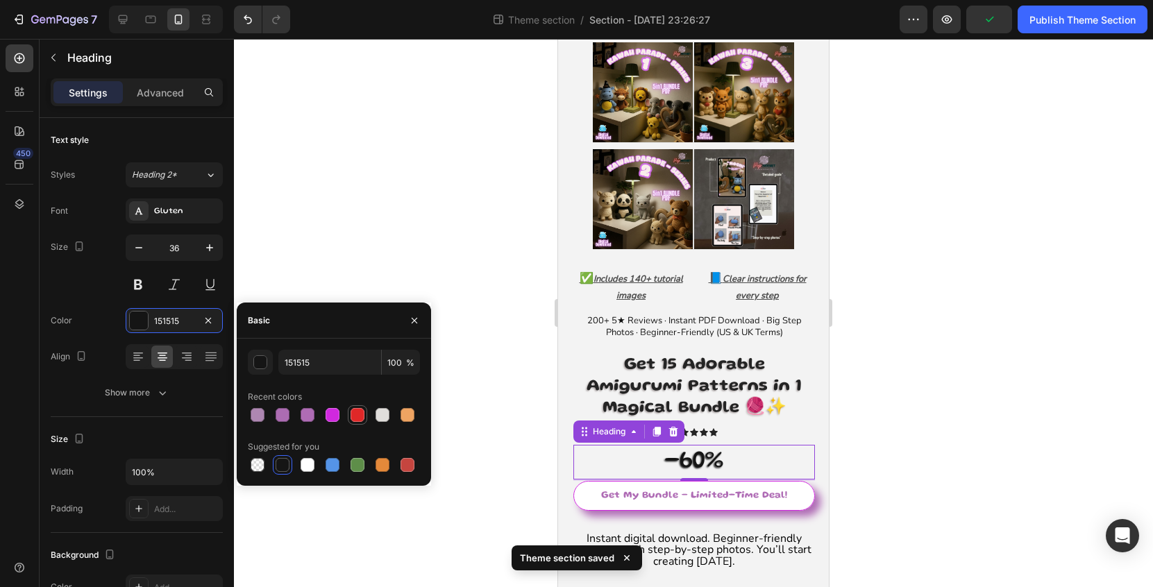
click at [358, 414] on div at bounding box center [358, 415] width 14 height 14
click at [360, 458] on div at bounding box center [357, 465] width 17 height 17
click at [282, 463] on div at bounding box center [283, 465] width 14 height 14
type input "151515"
click at [983, 299] on div at bounding box center [693, 313] width 919 height 548
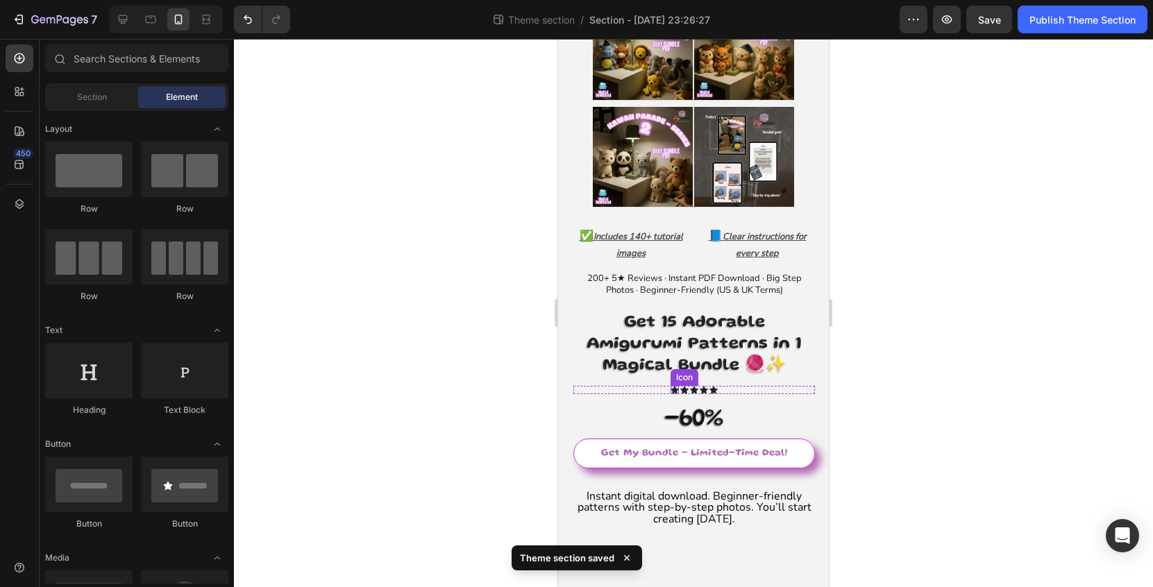
scroll to position [135, 0]
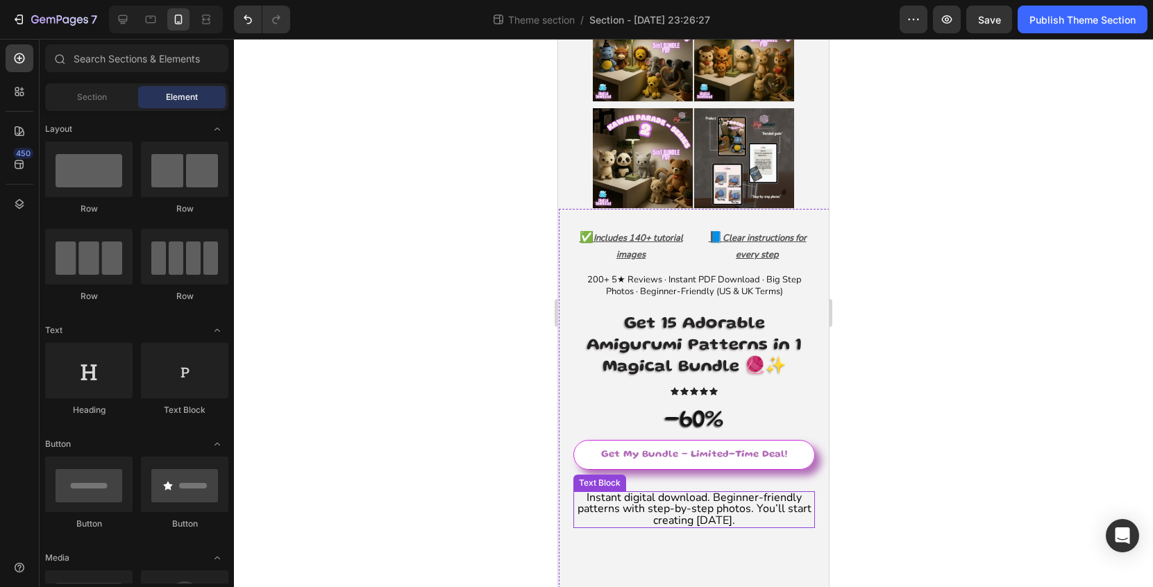
click at [688, 503] on span "Instant digital download. Beginner-friendly patterns with step-by-step photos. …" at bounding box center [695, 509] width 234 height 38
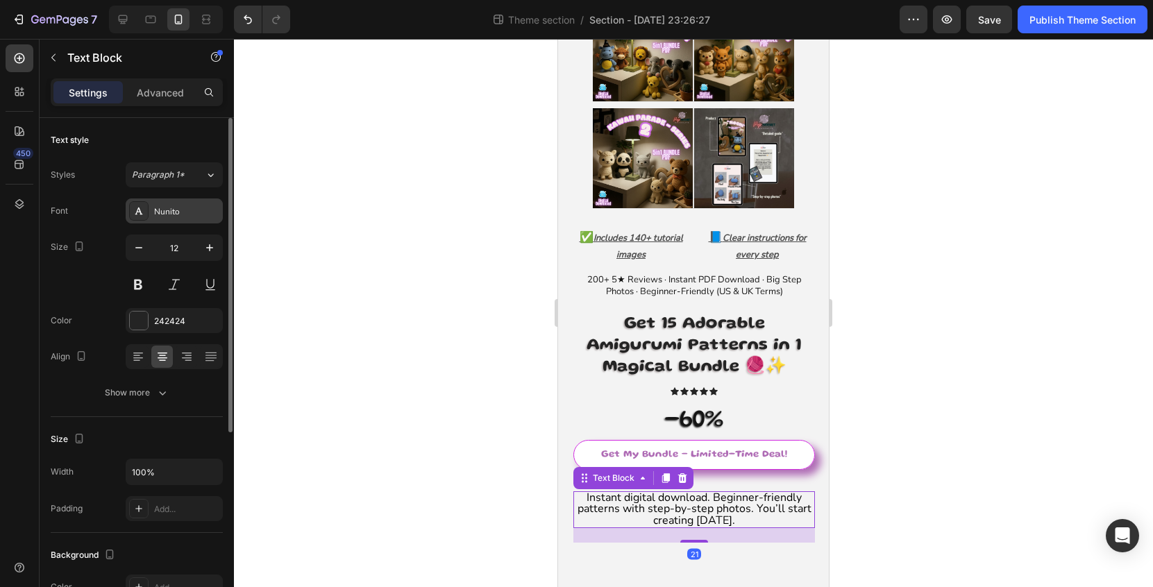
click at [162, 217] on div "Nunito" at bounding box center [186, 211] width 65 height 12
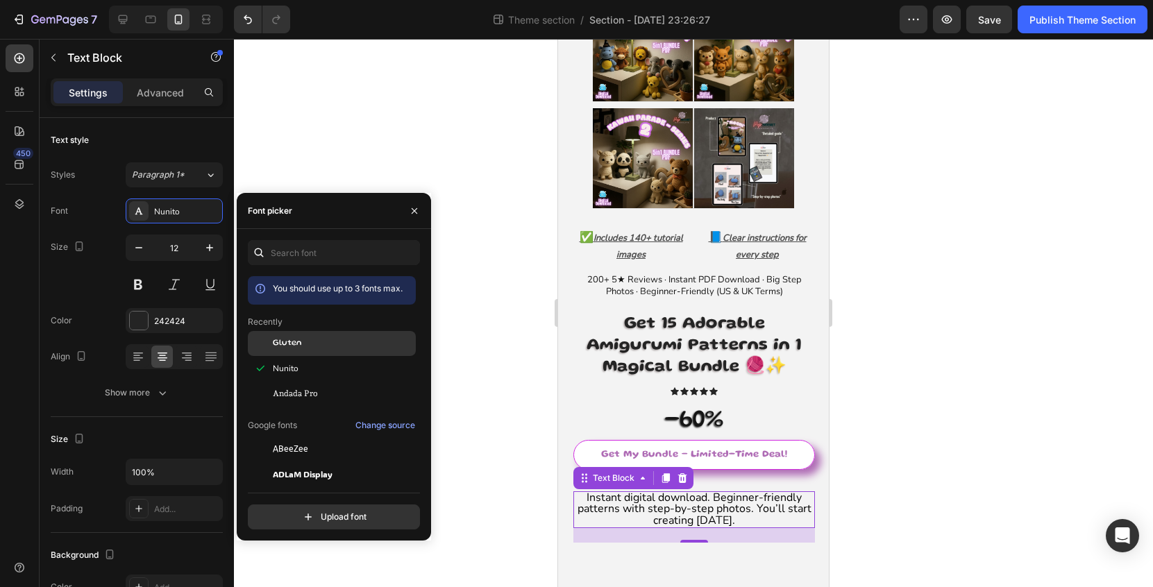
click at [301, 346] on div "Gluten" at bounding box center [343, 343] width 140 height 12
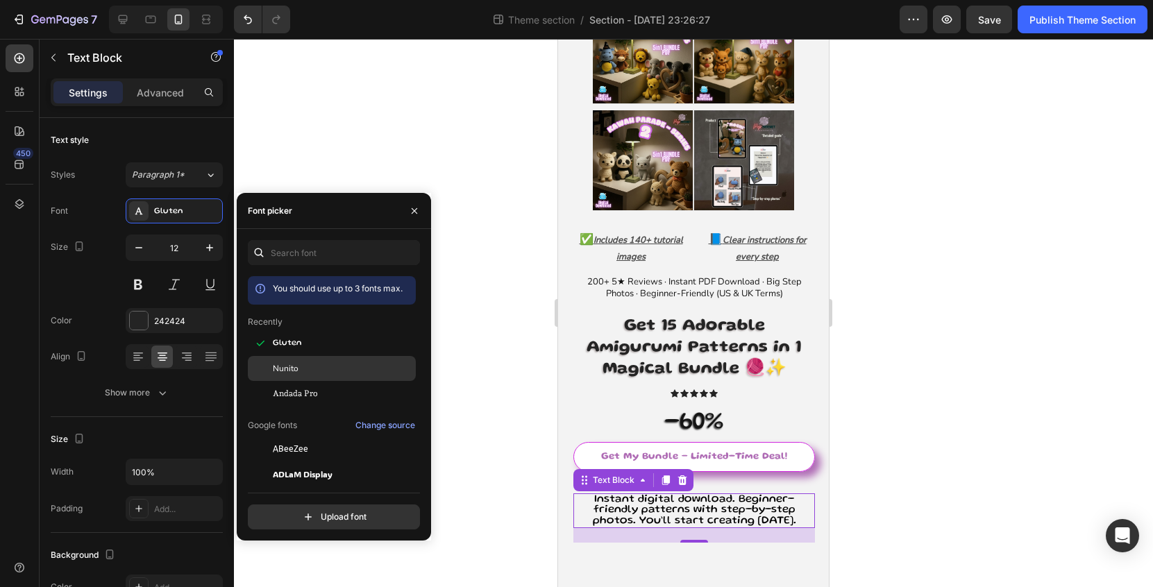
click at [312, 371] on div "Nunito" at bounding box center [343, 368] width 140 height 12
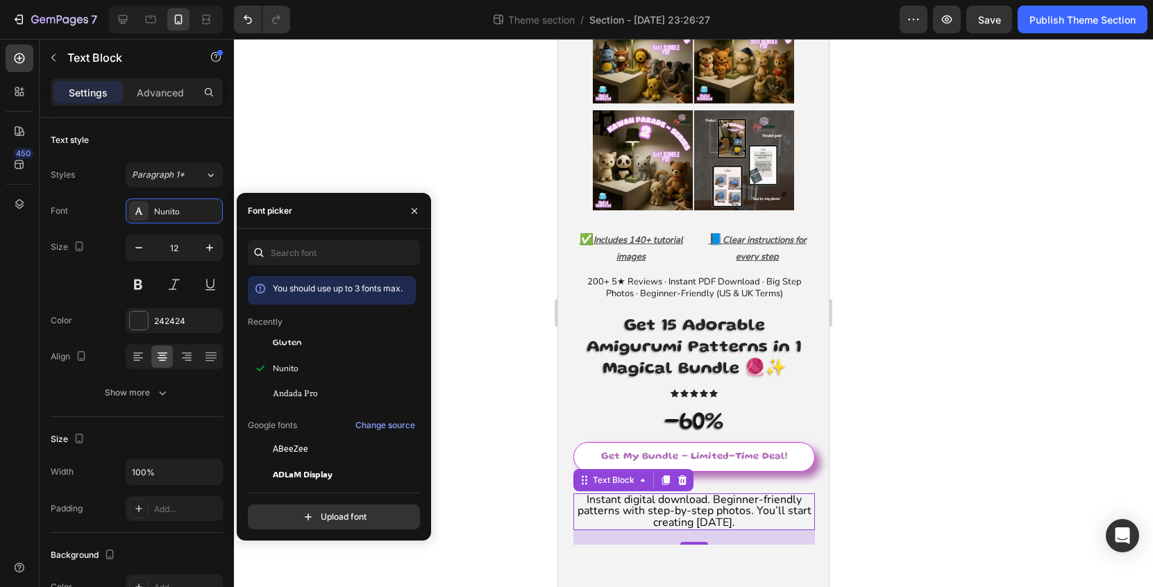
click at [898, 401] on div at bounding box center [693, 313] width 919 height 548
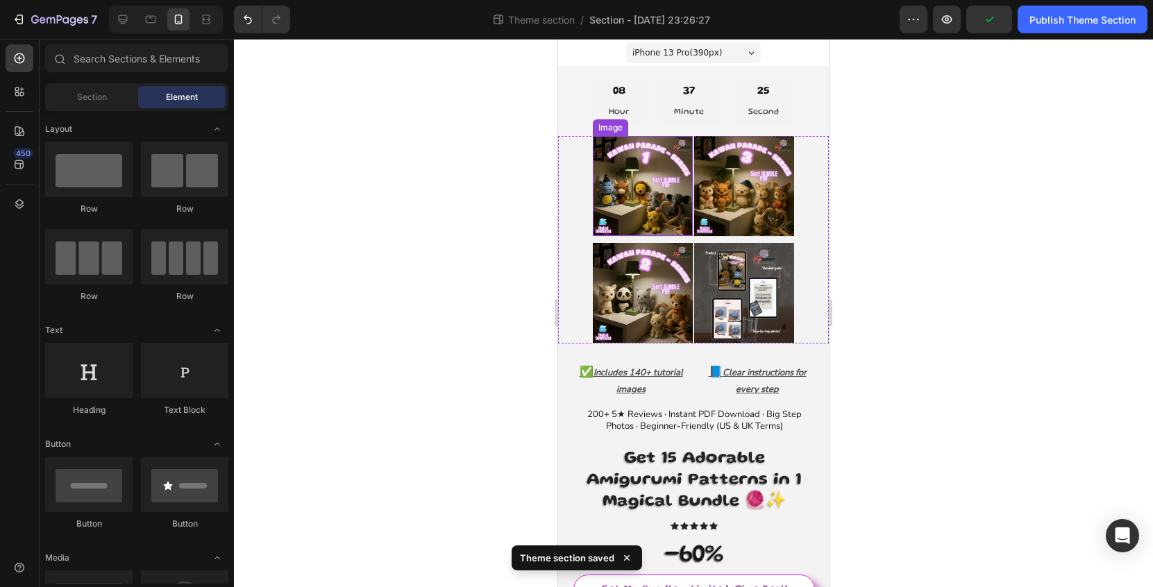
scroll to position [0, 0]
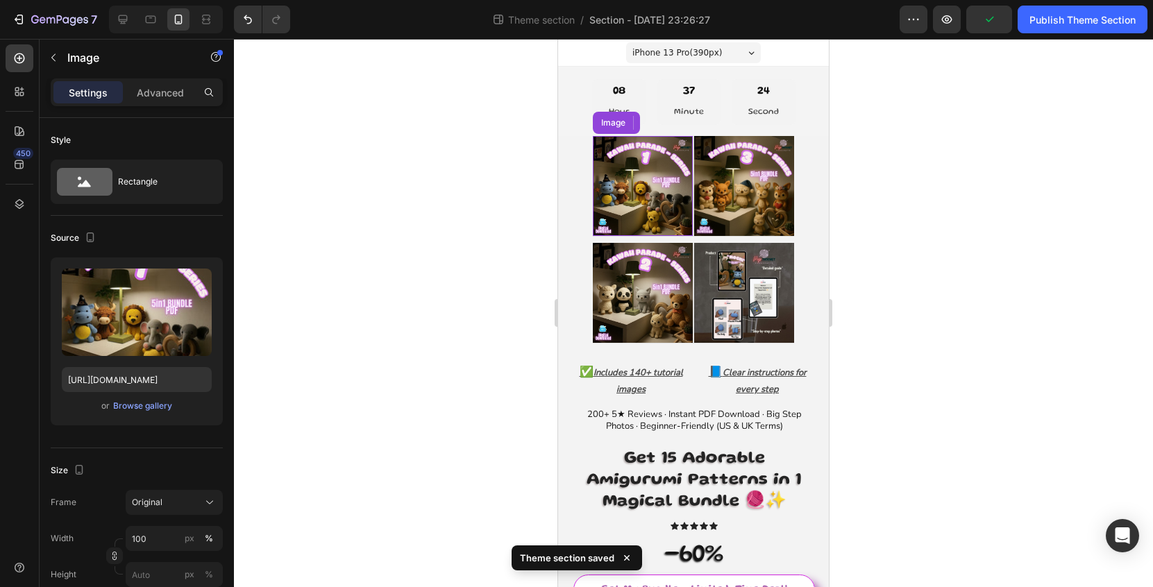
click at [661, 198] on img at bounding box center [643, 186] width 100 height 100
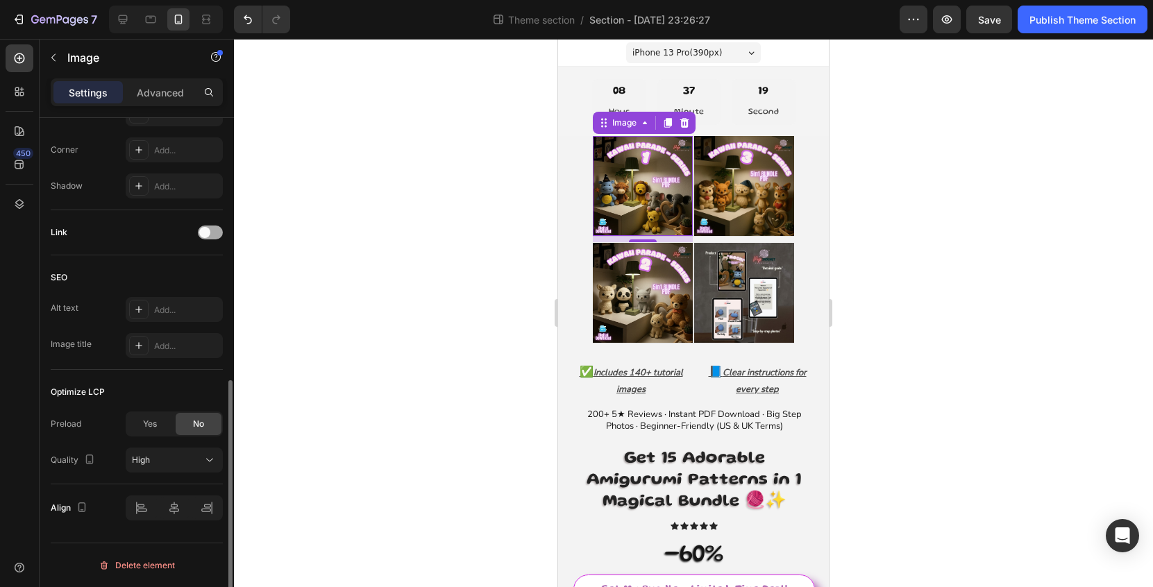
click at [211, 237] on div at bounding box center [210, 233] width 25 height 14
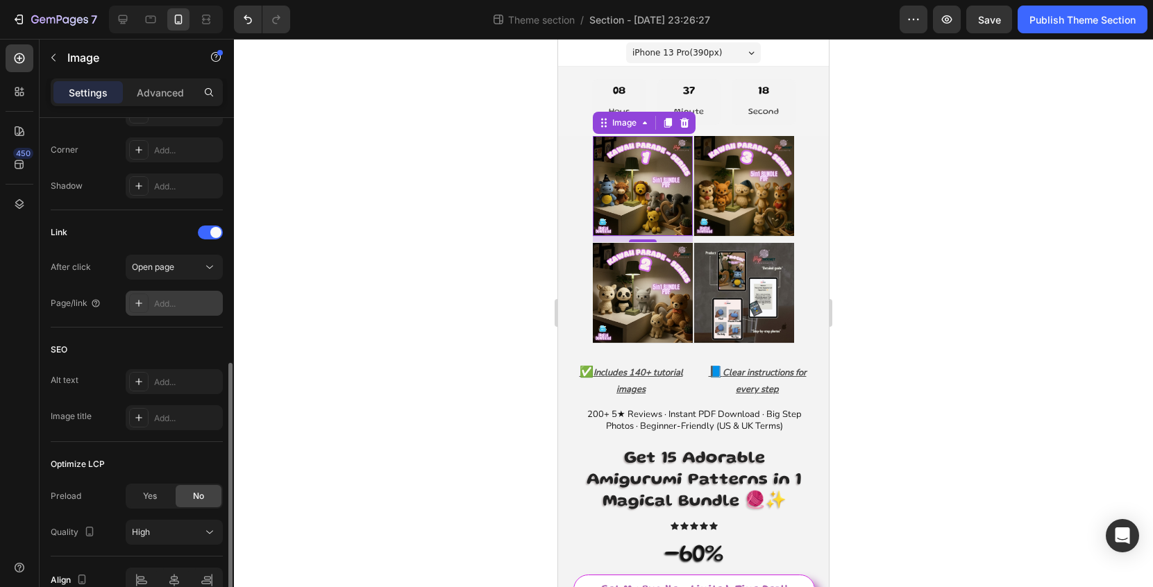
click at [185, 307] on div "Add..." at bounding box center [186, 304] width 65 height 12
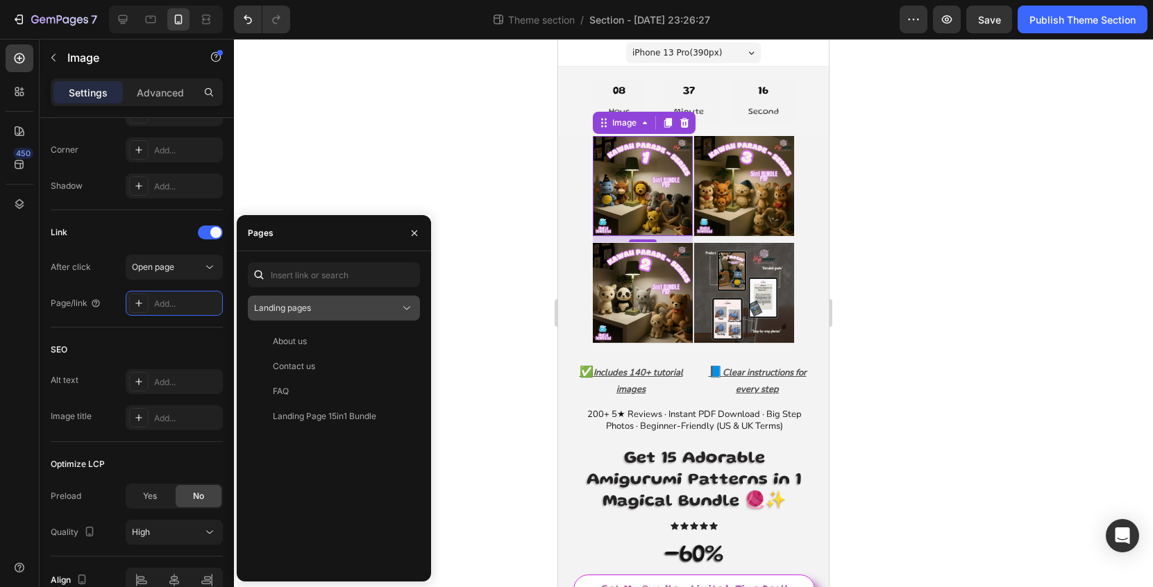
click at [344, 313] on div "Landing pages" at bounding box center [327, 308] width 146 height 12
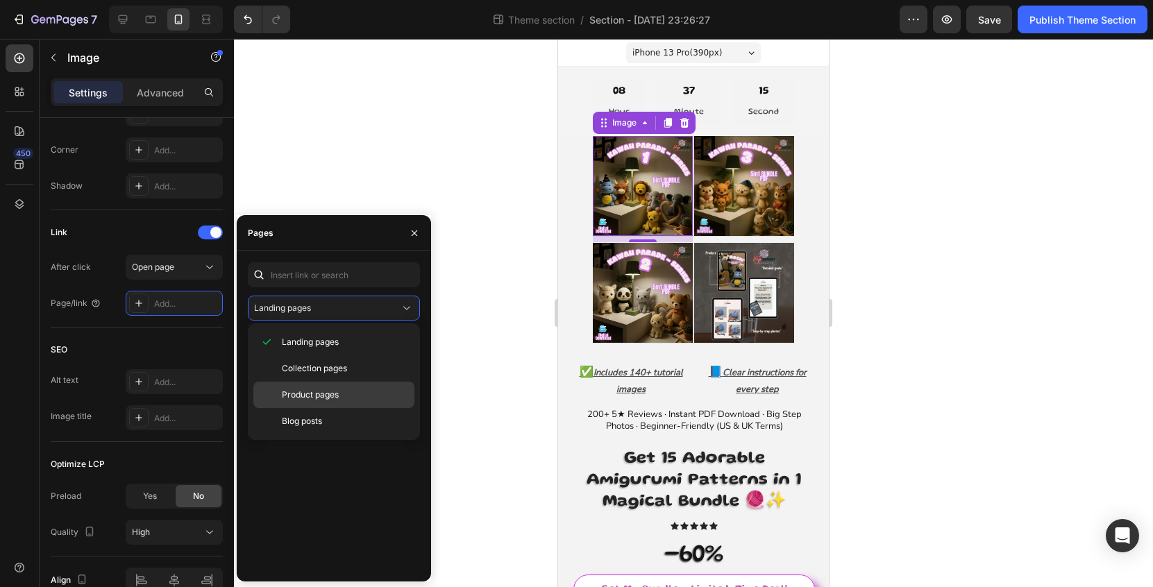
click at [326, 408] on div "Product pages" at bounding box center [333, 421] width 161 height 26
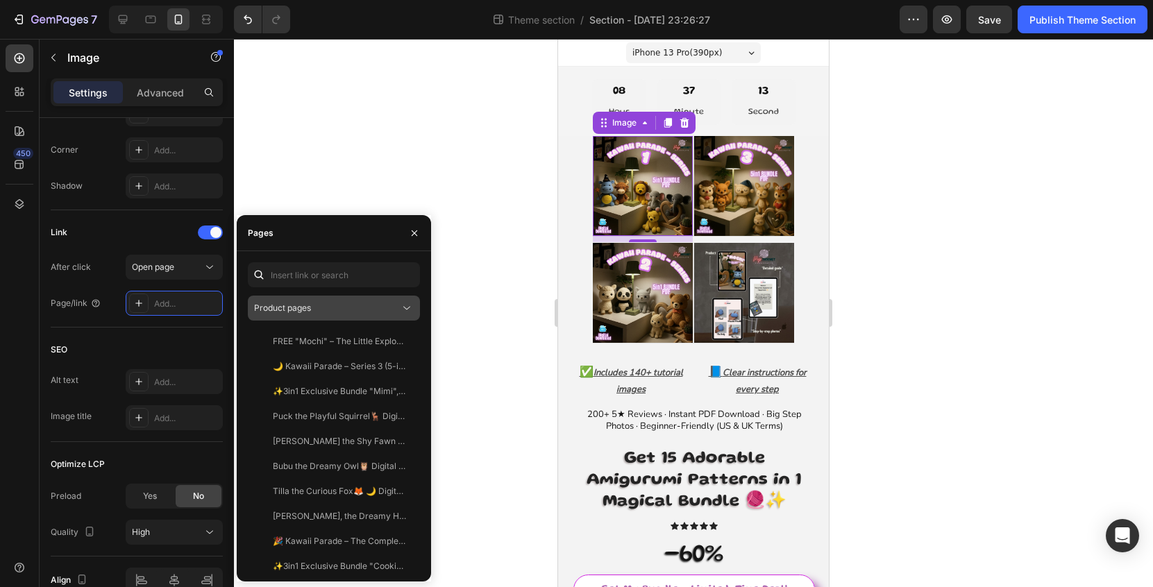
click at [344, 316] on button "Product pages" at bounding box center [334, 308] width 172 height 25
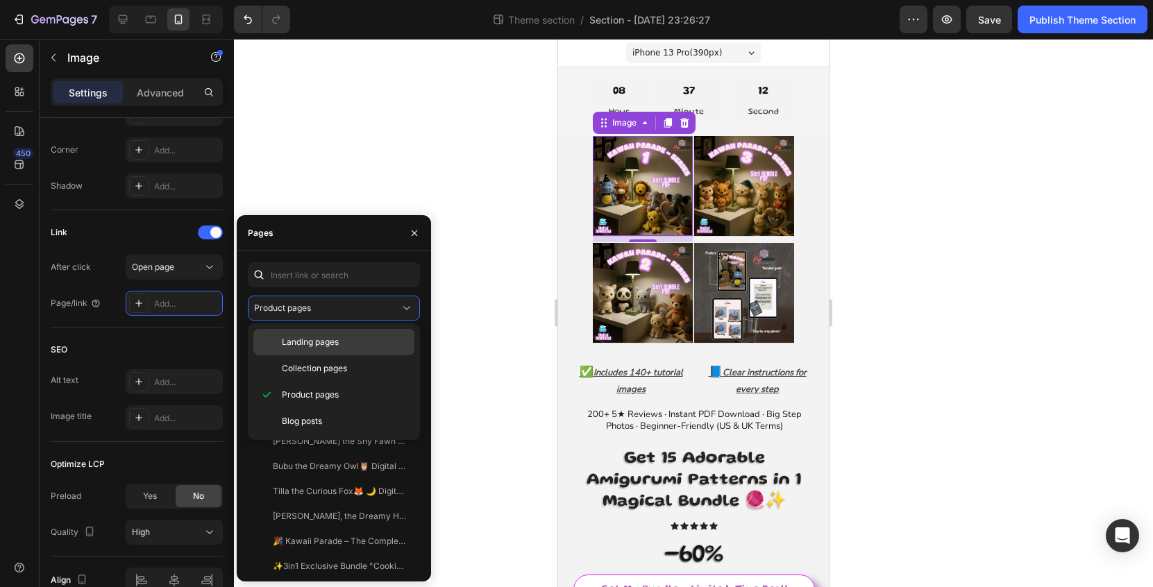
click at [342, 337] on p "Landing pages" at bounding box center [345, 342] width 126 height 12
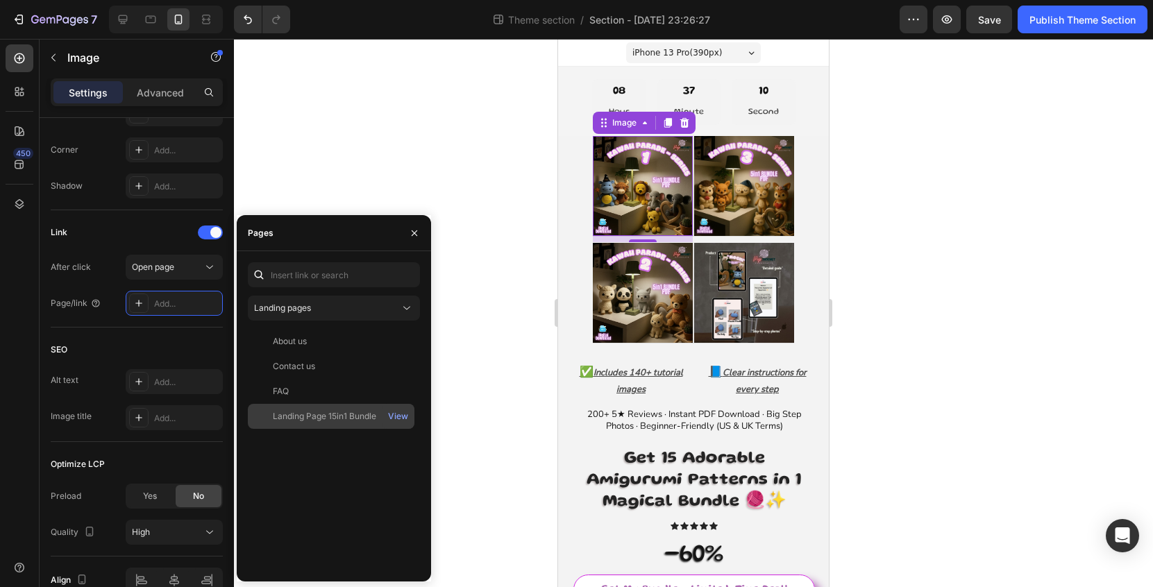
click at [339, 412] on div "Landing Page 15in1 Bundle" at bounding box center [324, 416] width 103 height 12
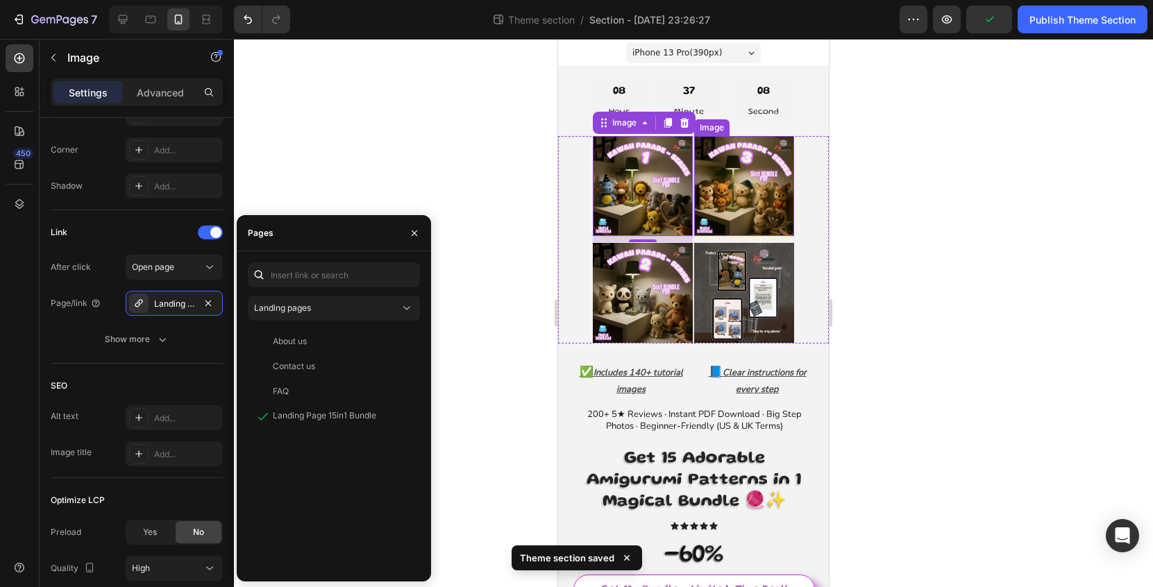
click at [755, 189] on img at bounding box center [744, 186] width 100 height 100
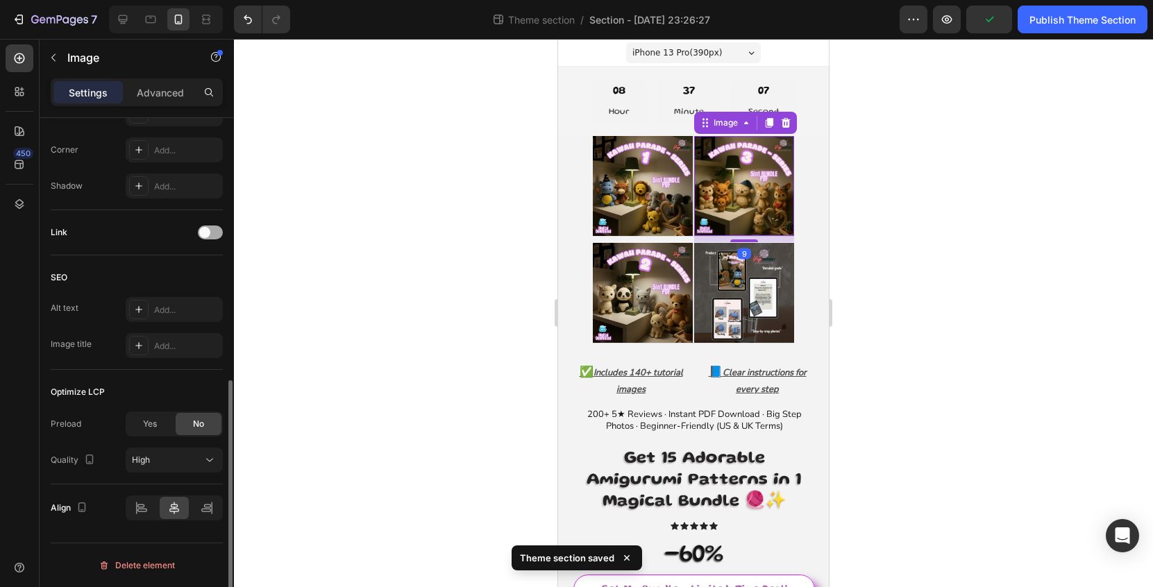
click at [205, 229] on span at bounding box center [204, 232] width 11 height 11
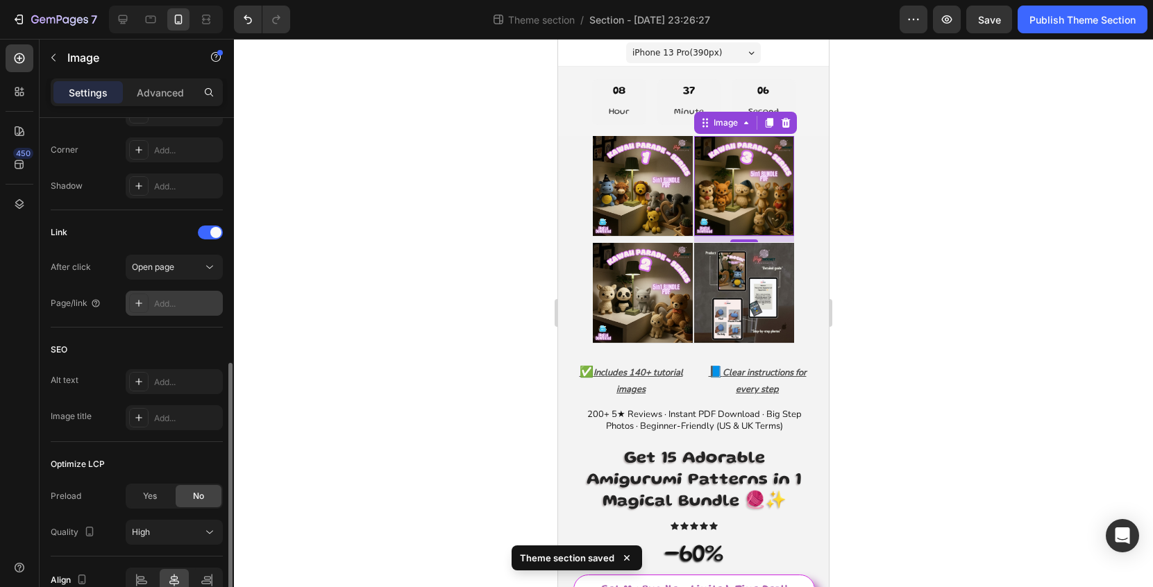
click at [197, 306] on div "Add..." at bounding box center [186, 304] width 65 height 12
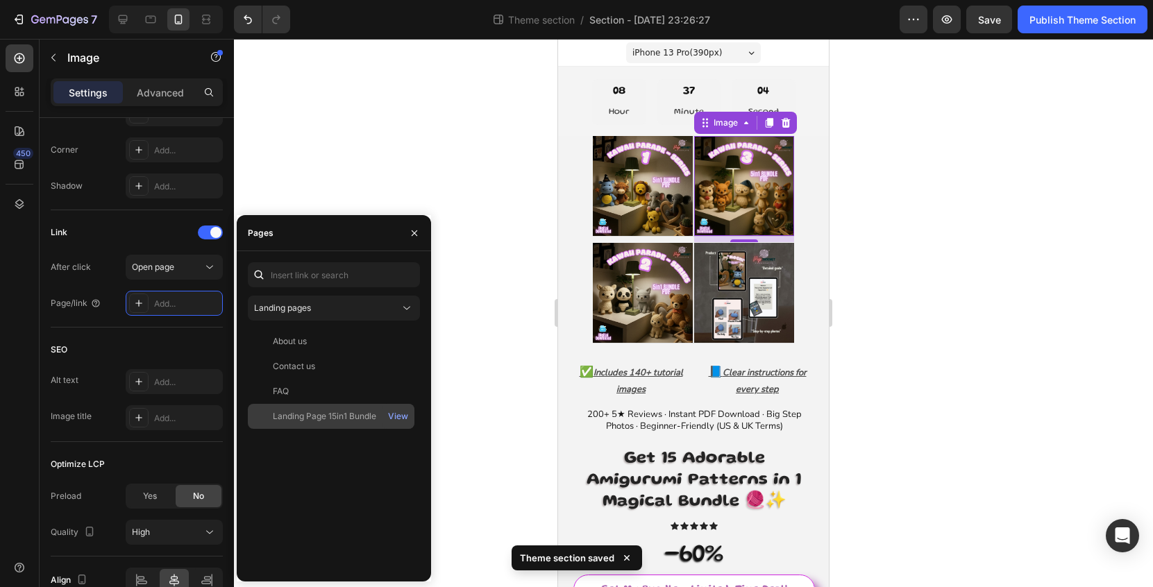
click at [324, 415] on div "Landing Page 15in1 Bundle" at bounding box center [324, 416] width 103 height 12
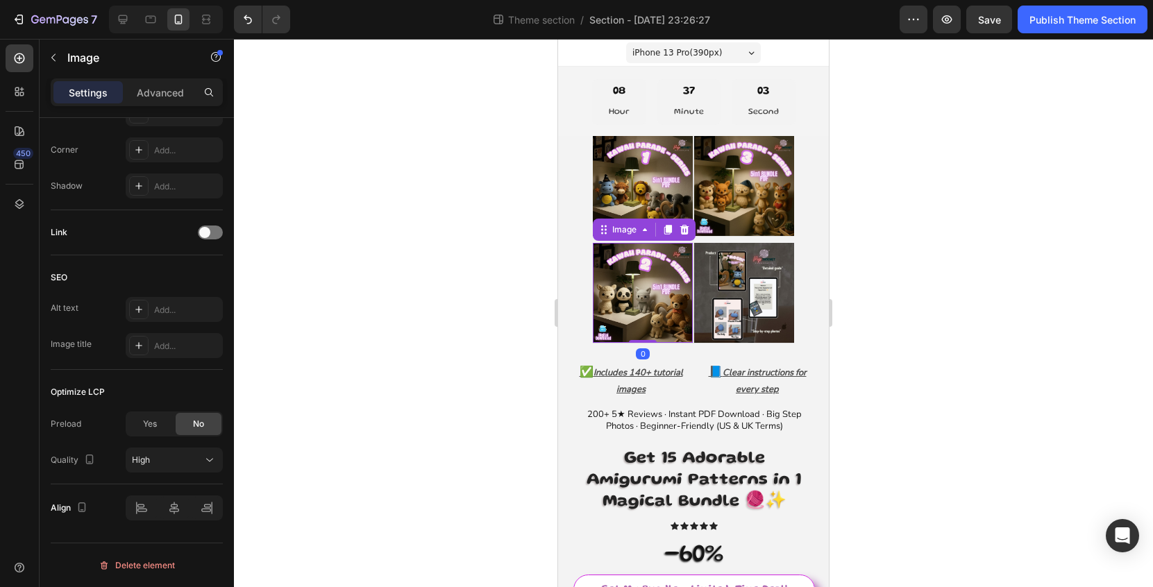
click at [632, 289] on img at bounding box center [643, 293] width 100 height 100
click at [203, 235] on span at bounding box center [204, 232] width 11 height 11
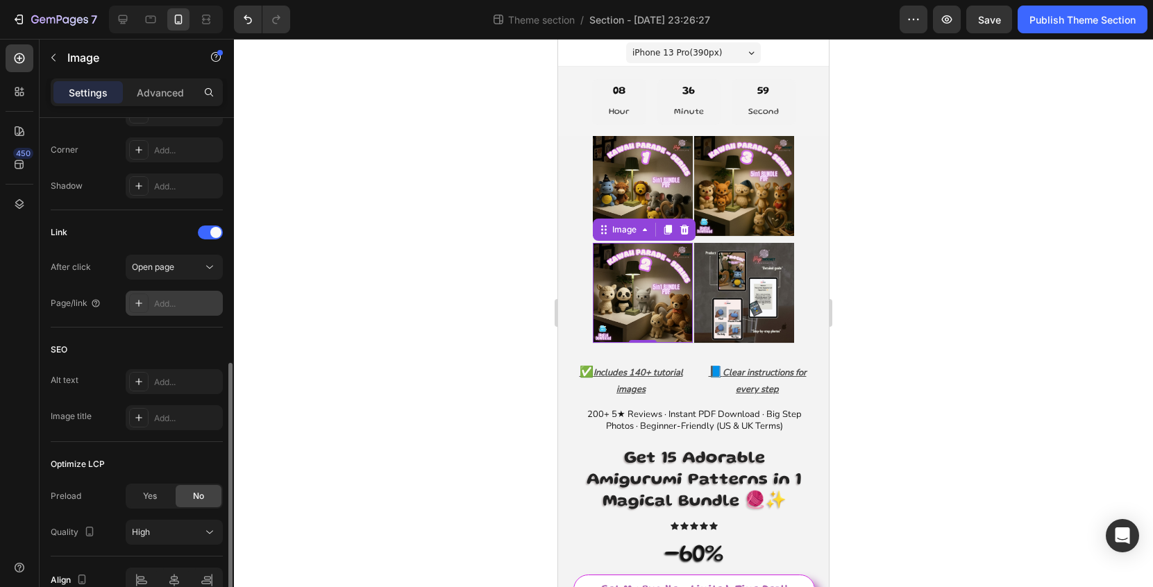
click at [196, 303] on div "Add..." at bounding box center [186, 304] width 65 height 12
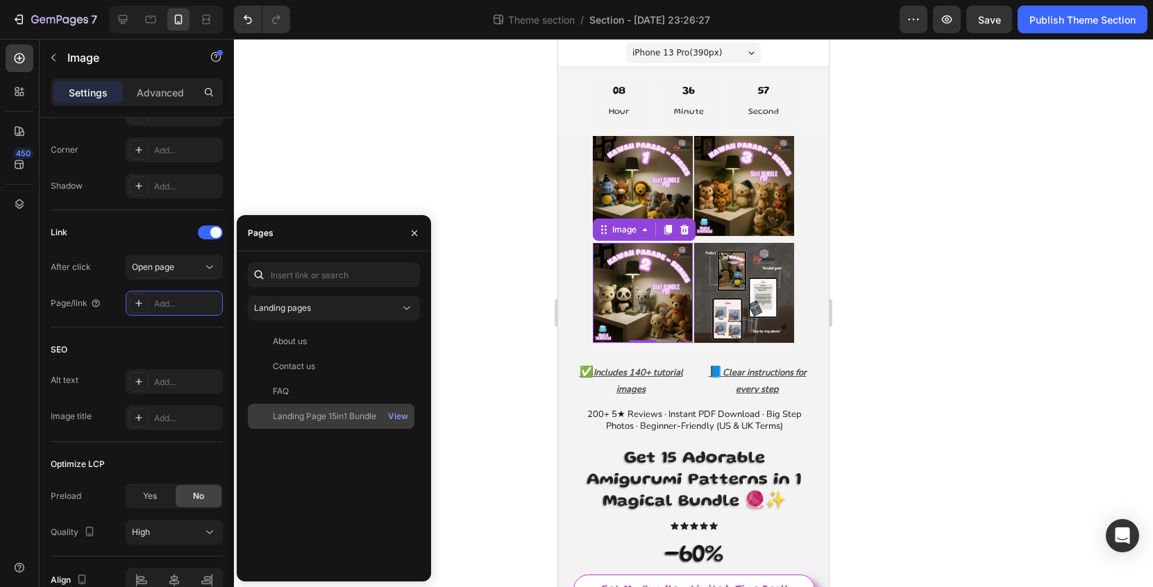
click at [321, 417] on div "Landing Page 15in1 Bundle" at bounding box center [324, 416] width 103 height 12
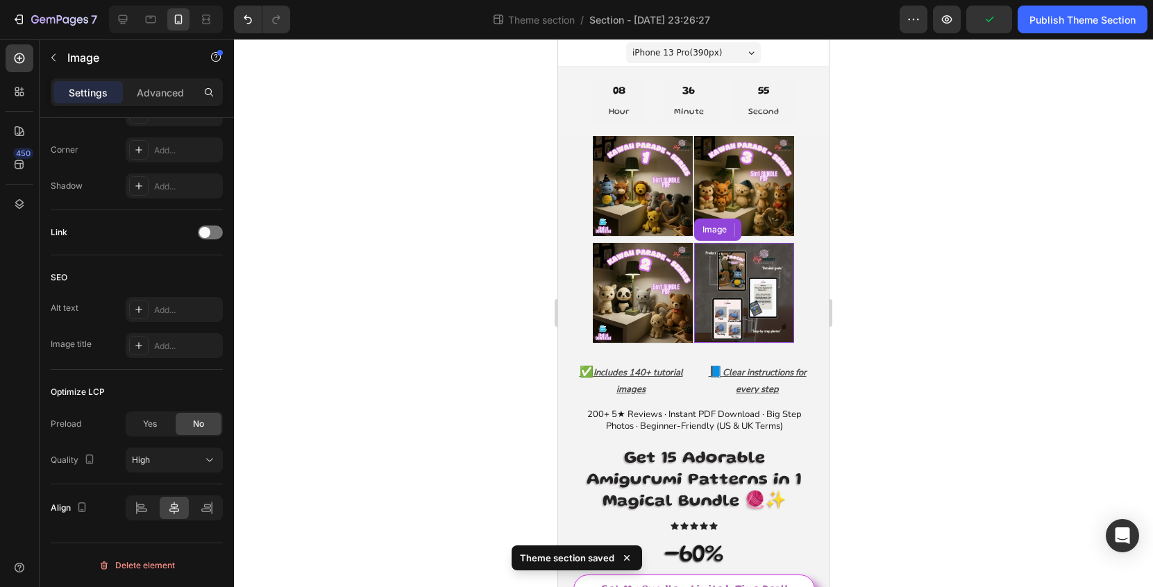
click at [738, 298] on img at bounding box center [744, 293] width 100 height 100
click at [213, 240] on div "Link" at bounding box center [137, 232] width 172 height 22
click at [214, 237] on div at bounding box center [210, 233] width 25 height 14
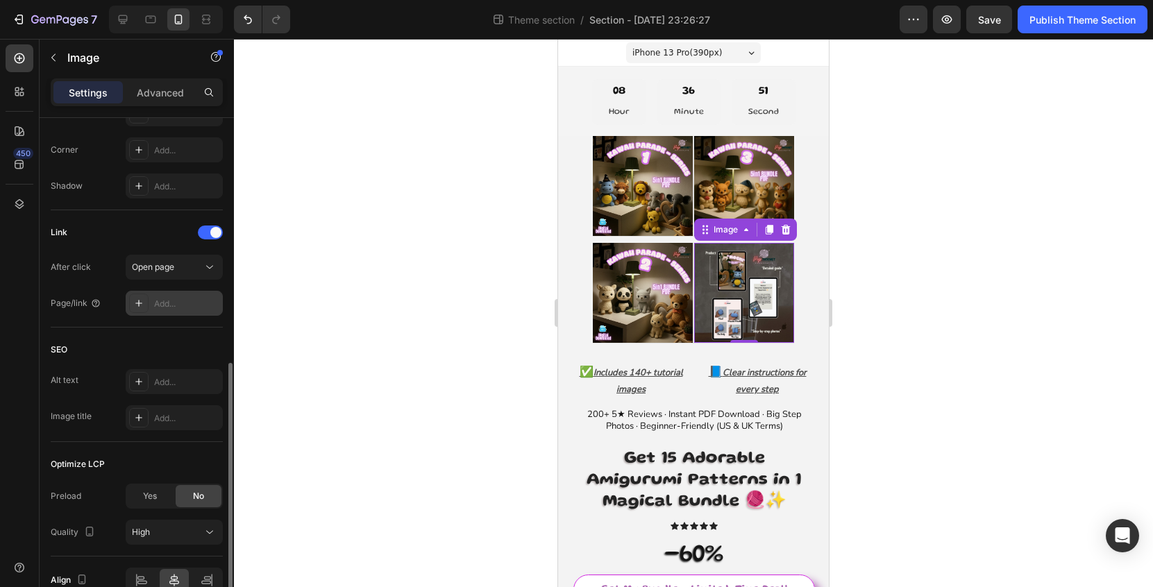
click at [185, 313] on div "Add..." at bounding box center [174, 303] width 97 height 25
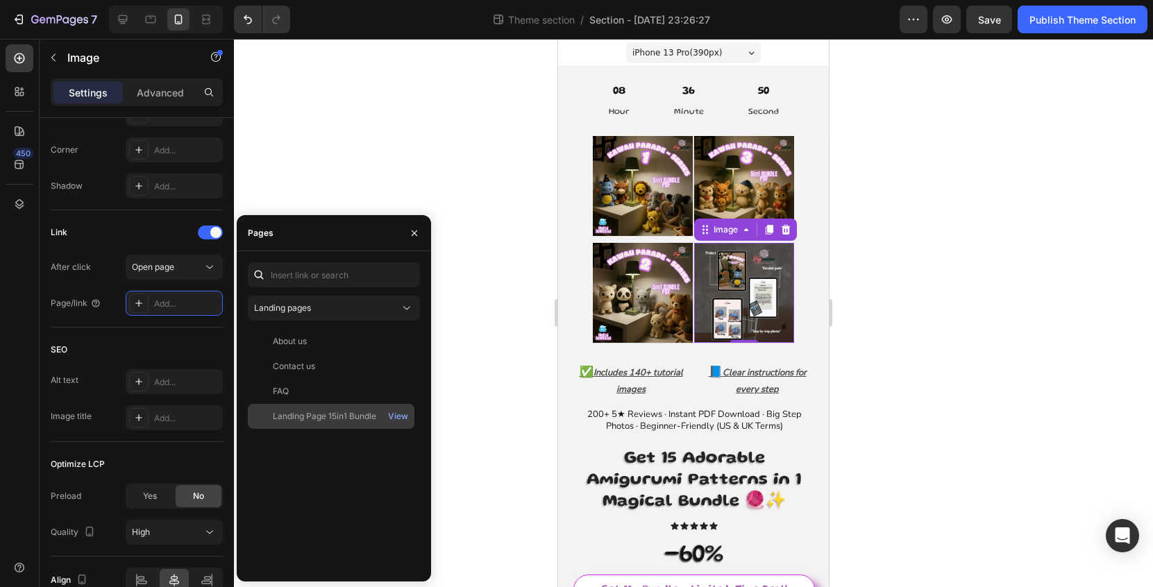
click at [340, 412] on div "Landing Page 15in1 Bundle" at bounding box center [324, 416] width 103 height 12
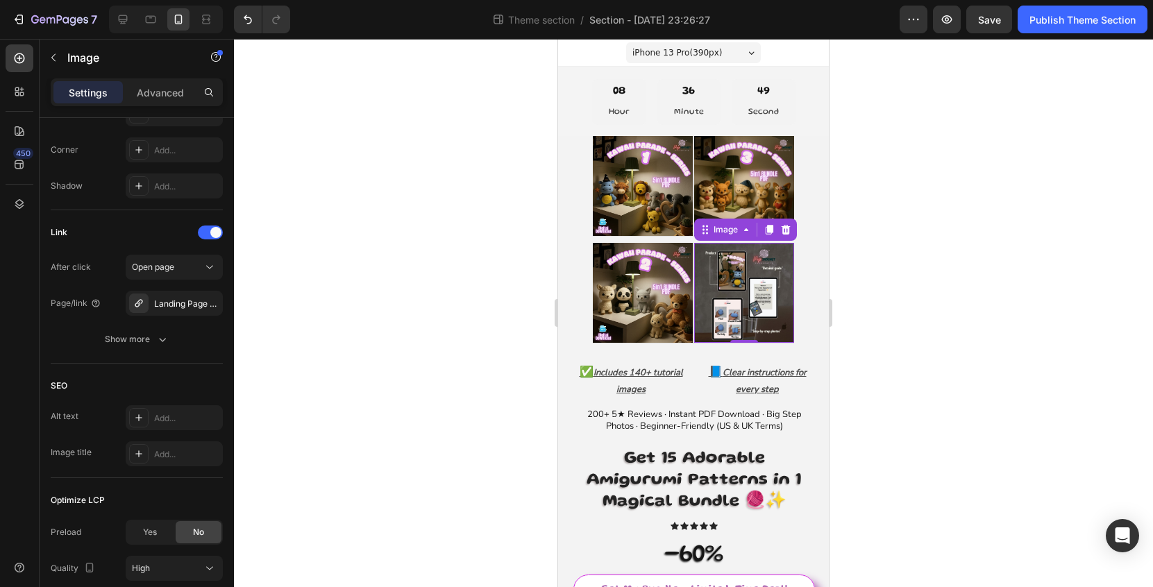
click at [940, 367] on div at bounding box center [693, 313] width 919 height 548
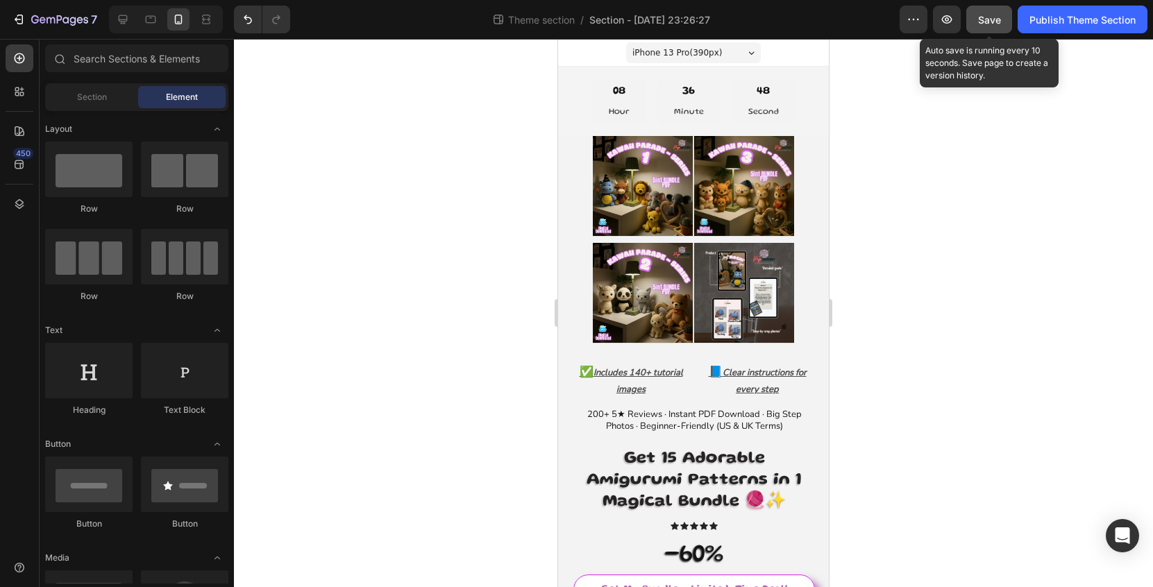
click at [993, 19] on span "Save" at bounding box center [989, 20] width 23 height 12
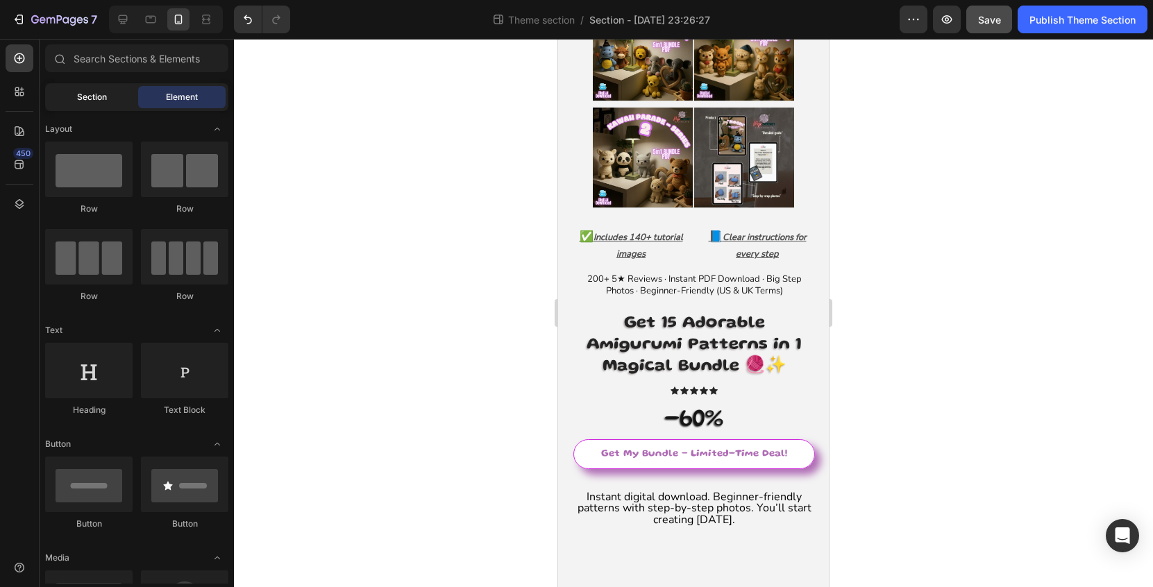
scroll to position [135, 0]
click at [98, 97] on span "Section" at bounding box center [92, 97] width 30 height 12
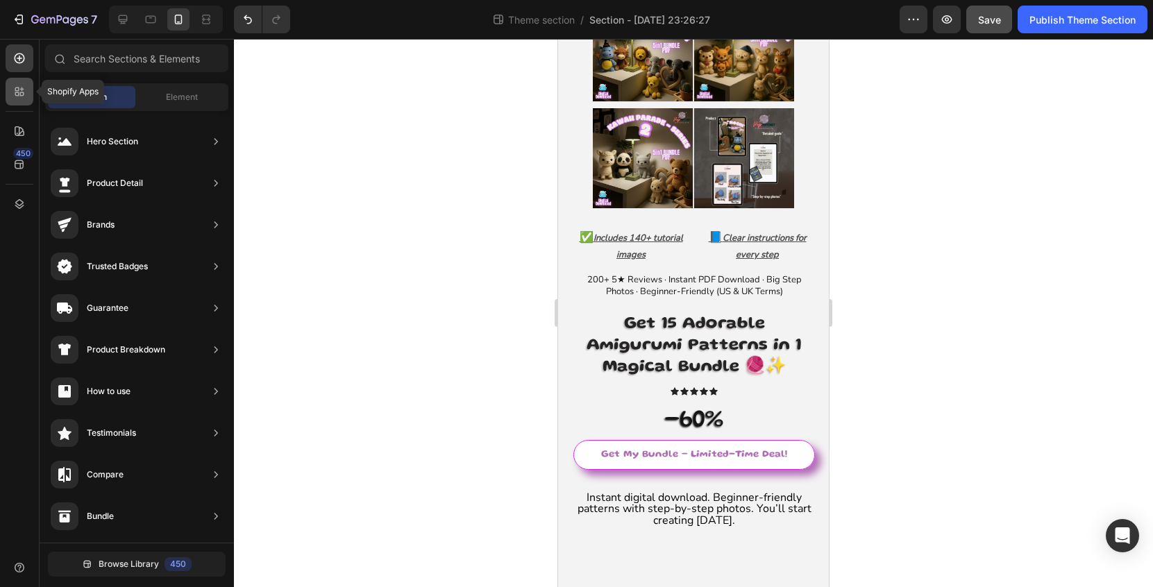
click at [19, 88] on icon at bounding box center [17, 89] width 4 height 4
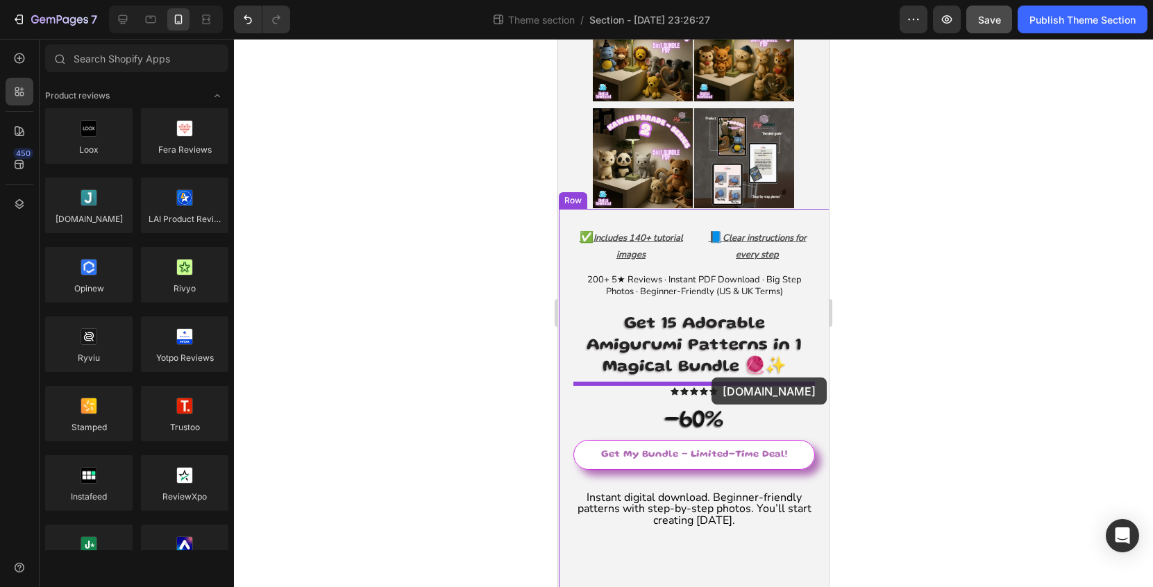
drag, startPoint x: 664, startPoint y: 255, endPoint x: 712, endPoint y: 378, distance: 131.2
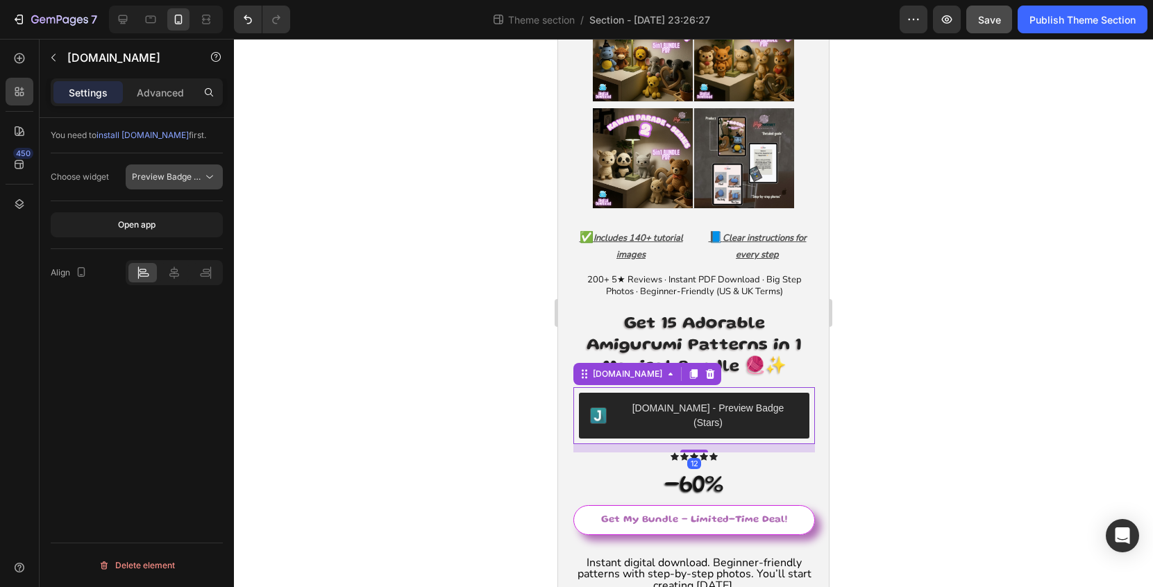
click at [194, 176] on span "Preview Badge (Stars)" at bounding box center [176, 176] width 88 height 10
click at [461, 390] on div at bounding box center [693, 313] width 919 height 548
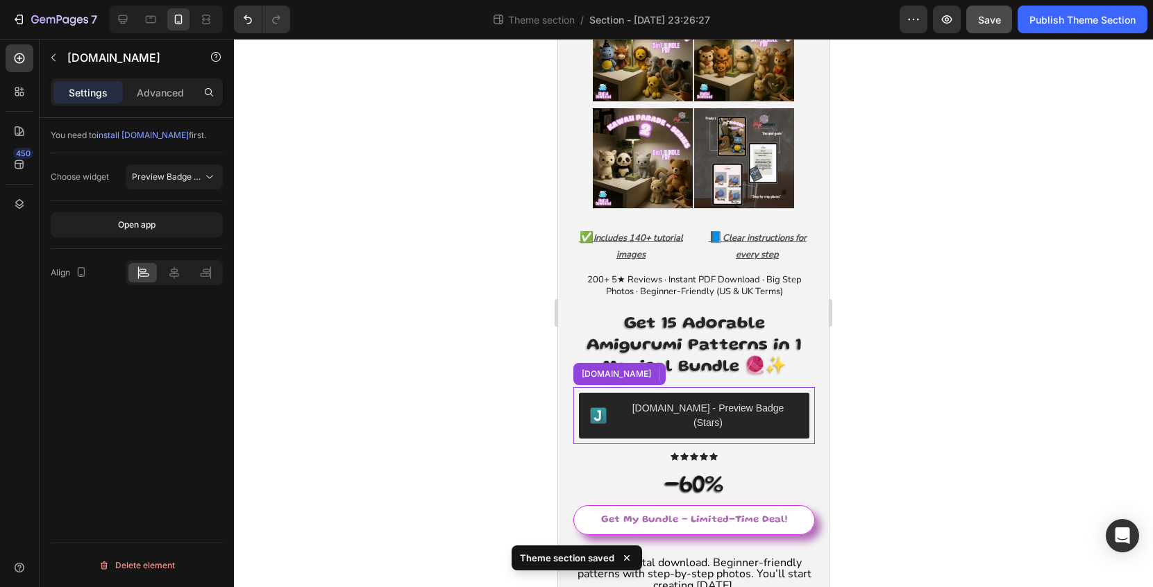
click at [795, 415] on div "Judge.me - Preview Badge (Stars)" at bounding box center [694, 416] width 230 height 46
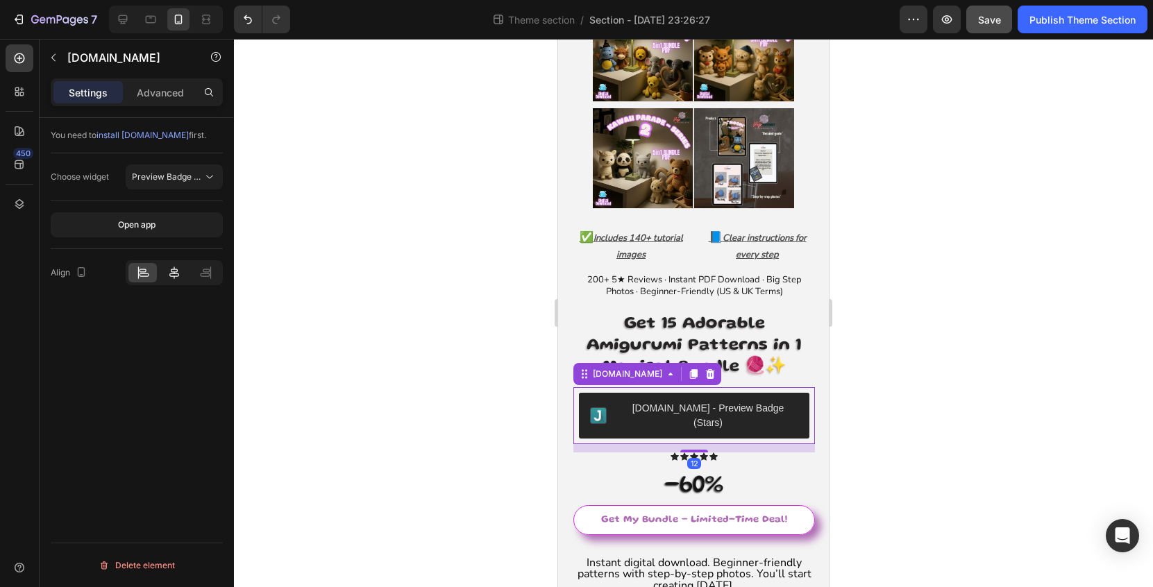
click at [177, 281] on div at bounding box center [174, 272] width 28 height 19
click at [945, 299] on div at bounding box center [693, 313] width 919 height 548
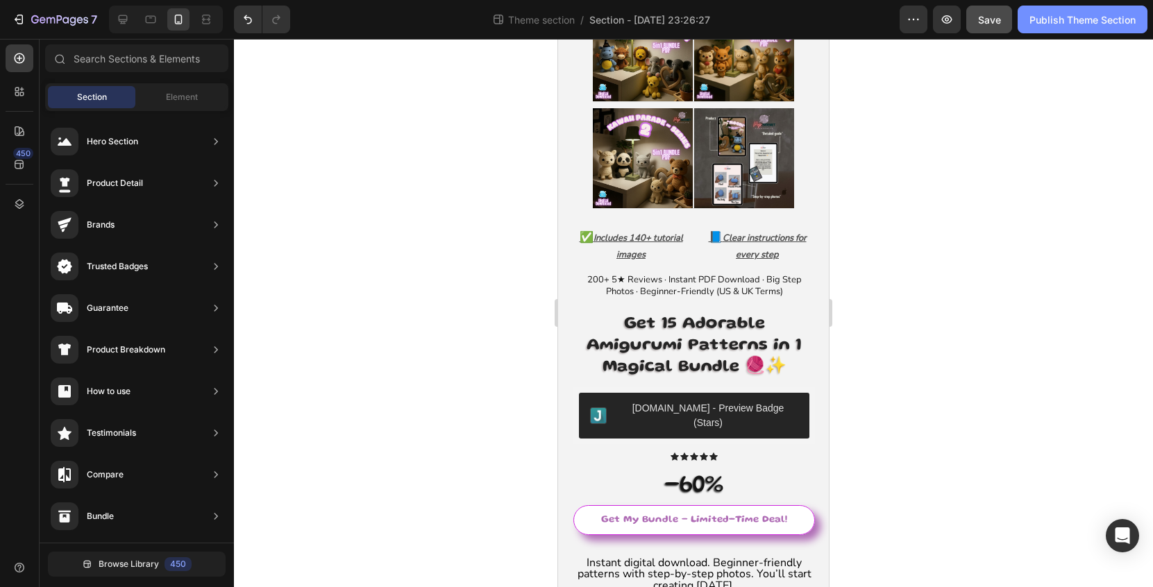
click at [1068, 30] on button "Publish Theme Section" at bounding box center [1083, 20] width 130 height 28
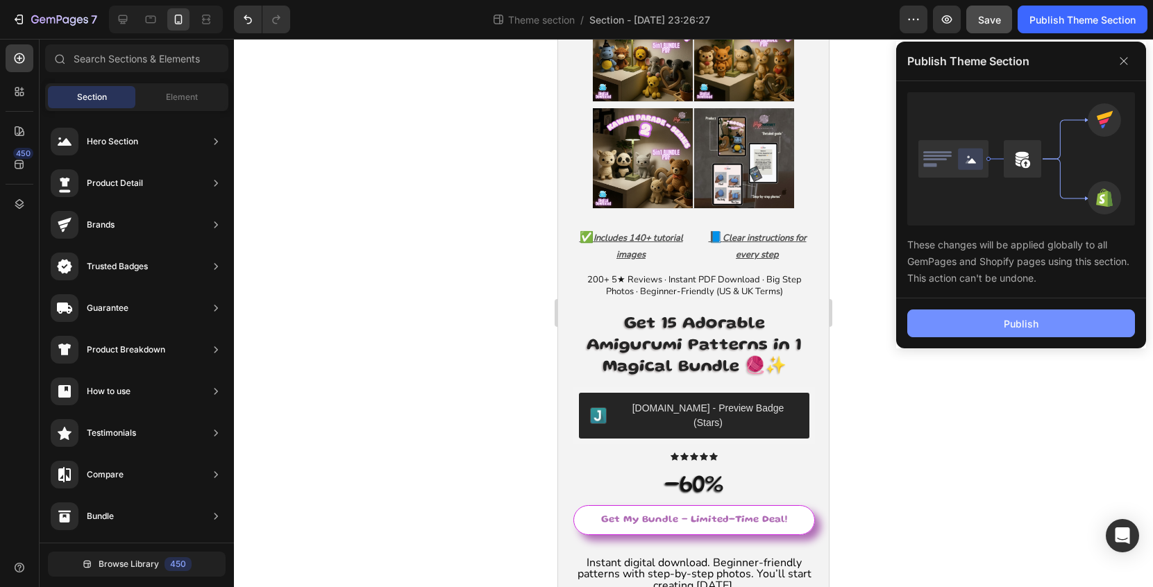
click at [1048, 337] on button "Publish" at bounding box center [1021, 324] width 228 height 28
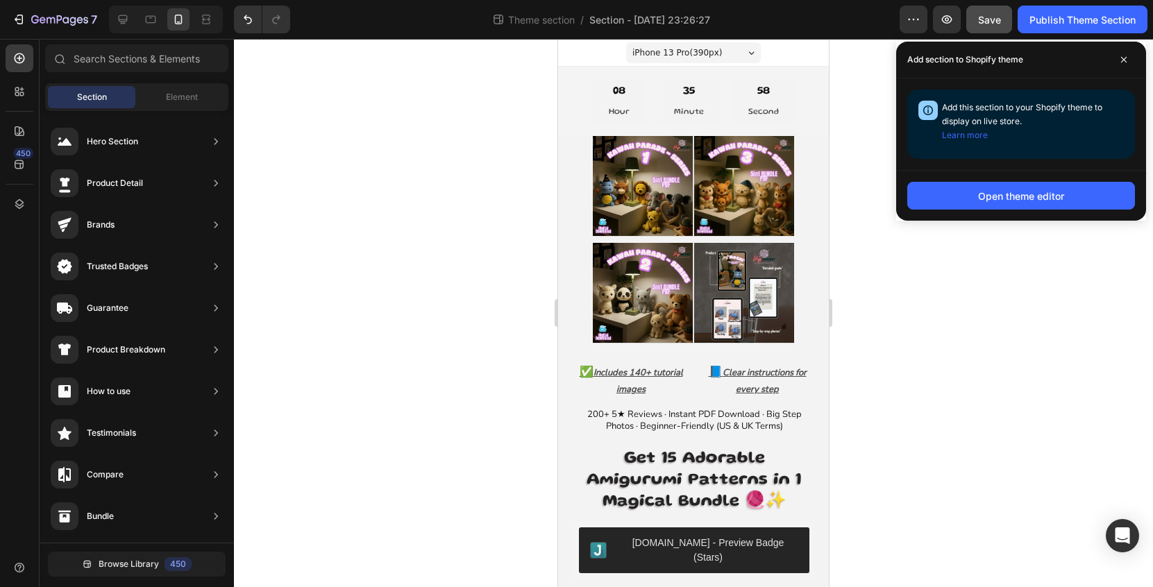
scroll to position [0, 0]
click at [71, 21] on icon "button" at bounding box center [73, 21] width 6 height 9
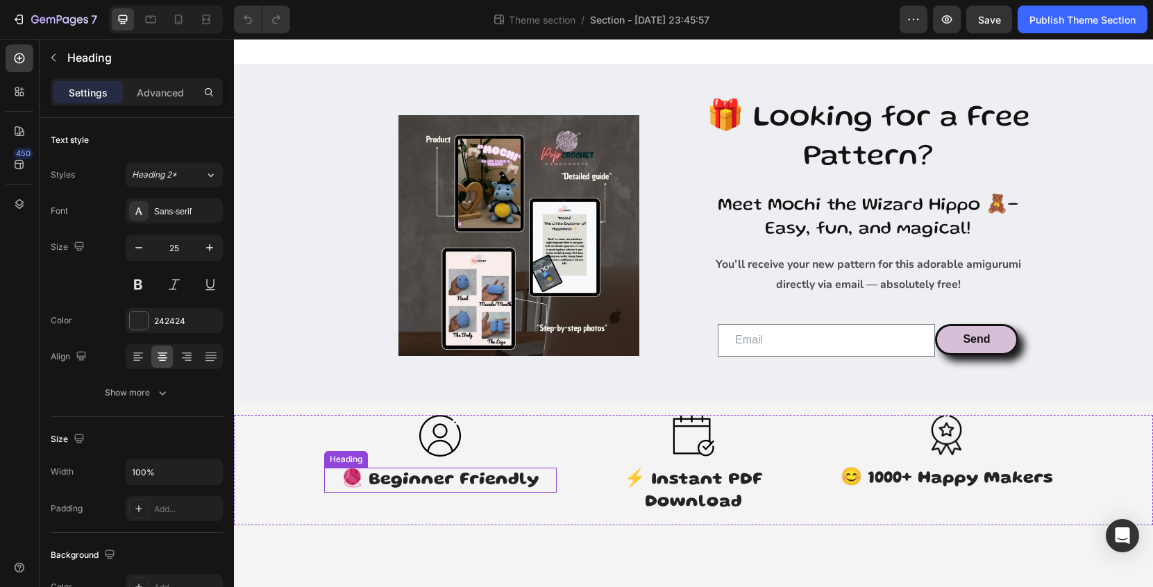
click at [506, 480] on h3 "🧶 Beginner Friendly" at bounding box center [440, 481] width 233 height 26
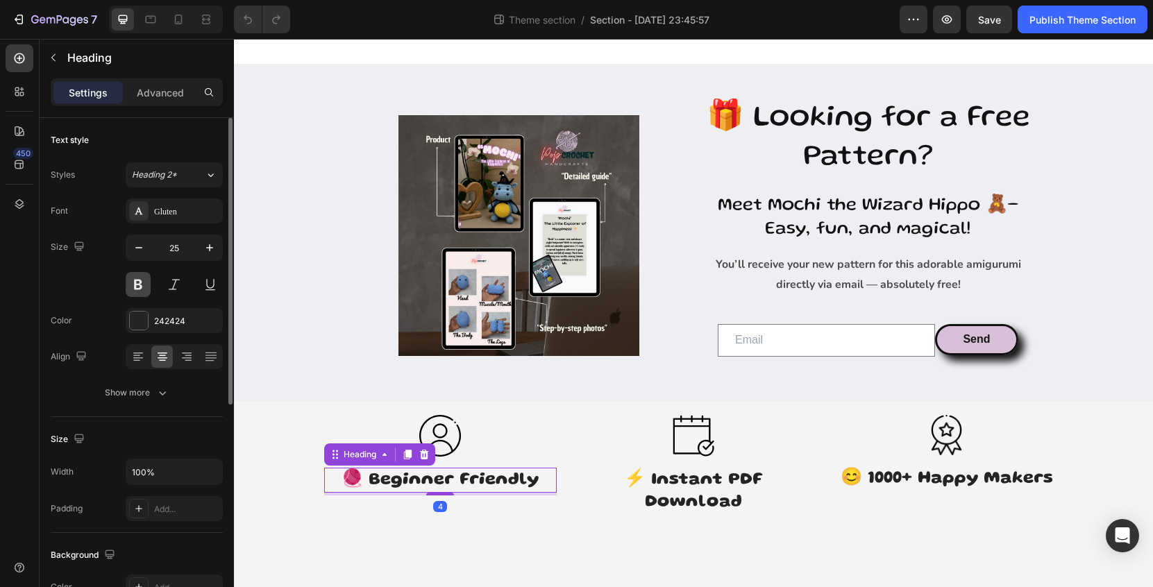
click at [139, 286] on button at bounding box center [138, 284] width 25 height 25
click at [135, 287] on button at bounding box center [138, 284] width 25 height 25
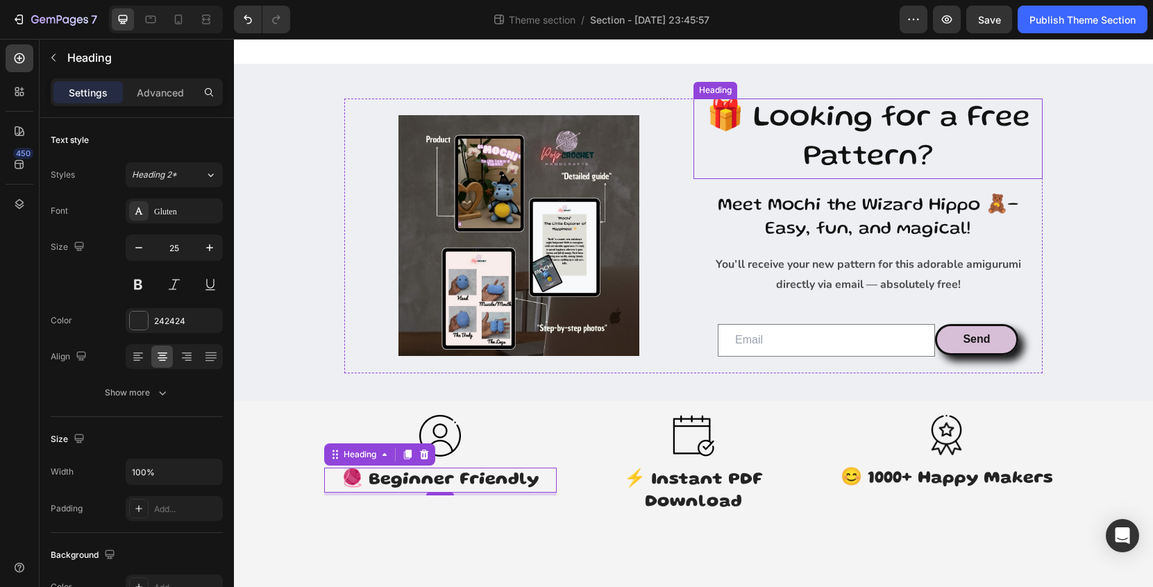
click at [831, 146] on h2 "🎁 Looking for a Free Pattern?" at bounding box center [868, 139] width 349 height 81
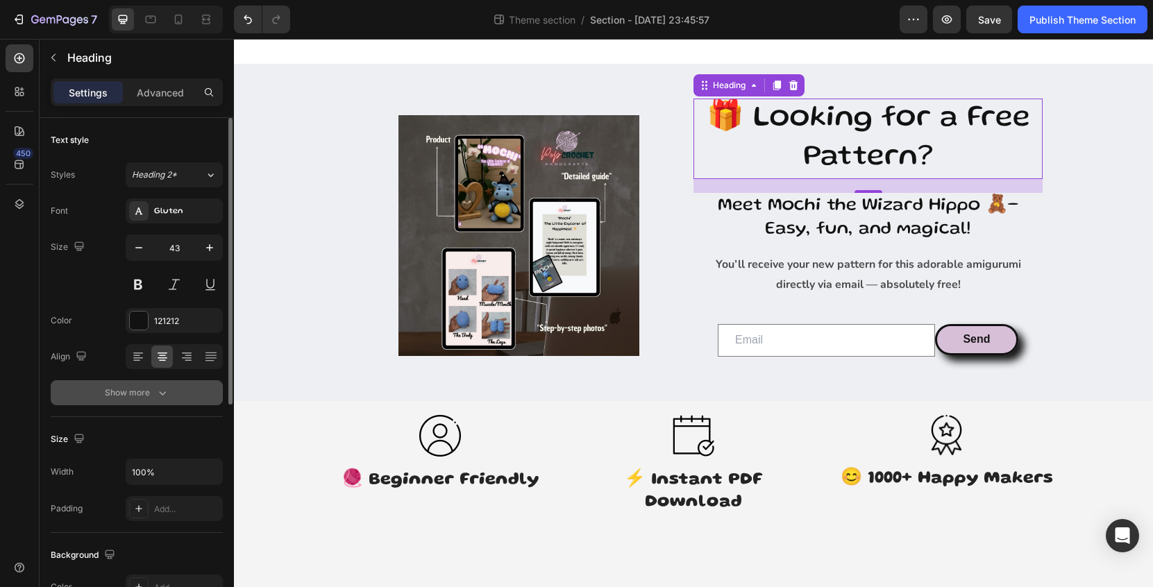
click at [156, 394] on icon "button" at bounding box center [163, 393] width 14 height 14
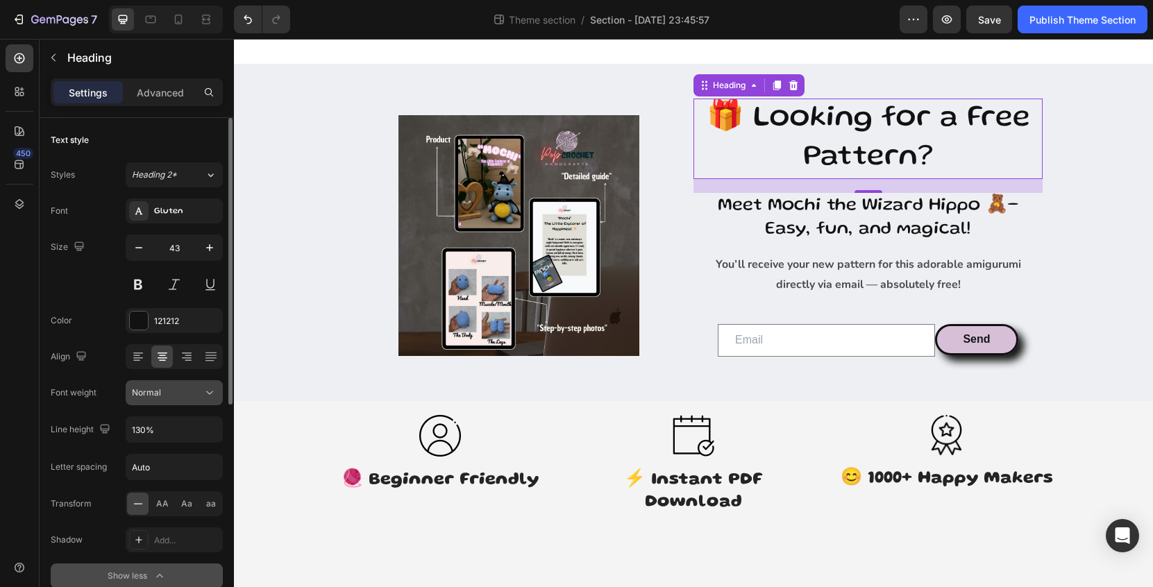
click at [178, 400] on button "Normal" at bounding box center [174, 392] width 97 height 25
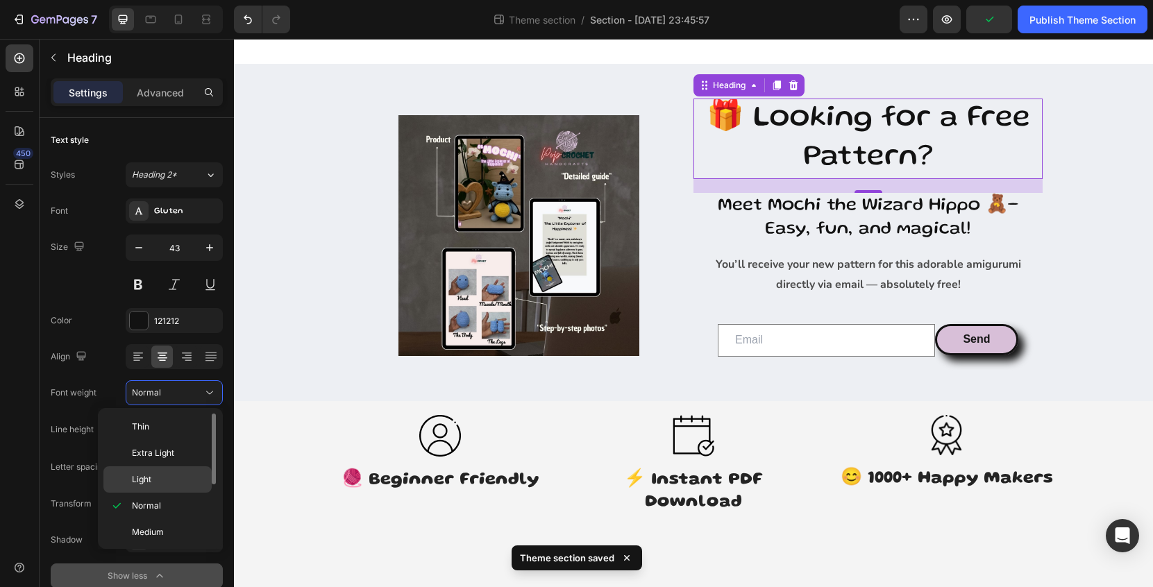
click at [162, 483] on p "Light" at bounding box center [169, 479] width 74 height 12
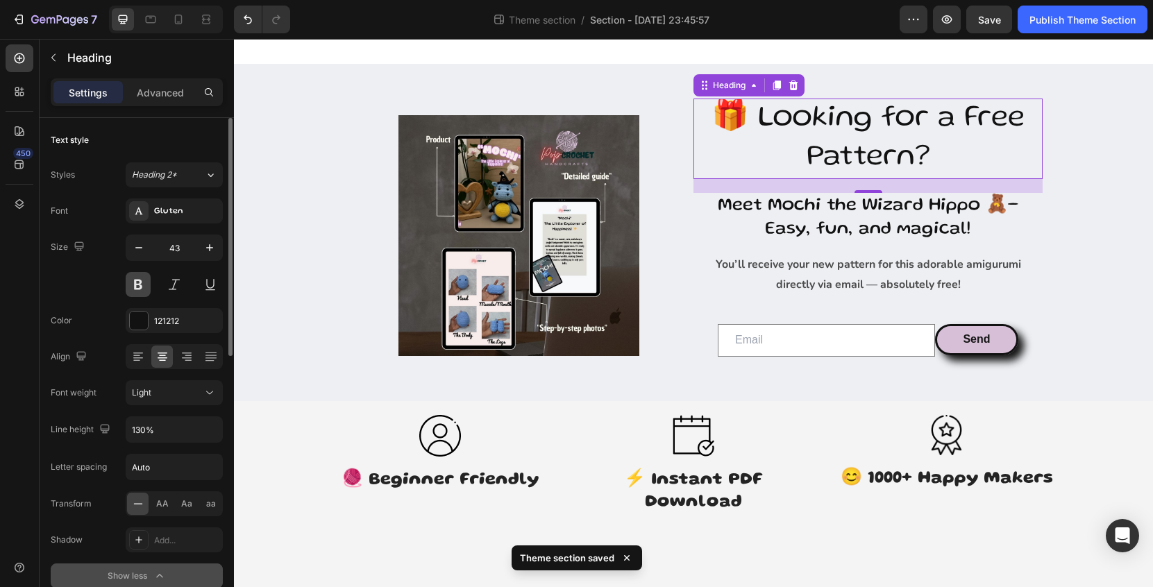
click at [140, 285] on button at bounding box center [138, 284] width 25 height 25
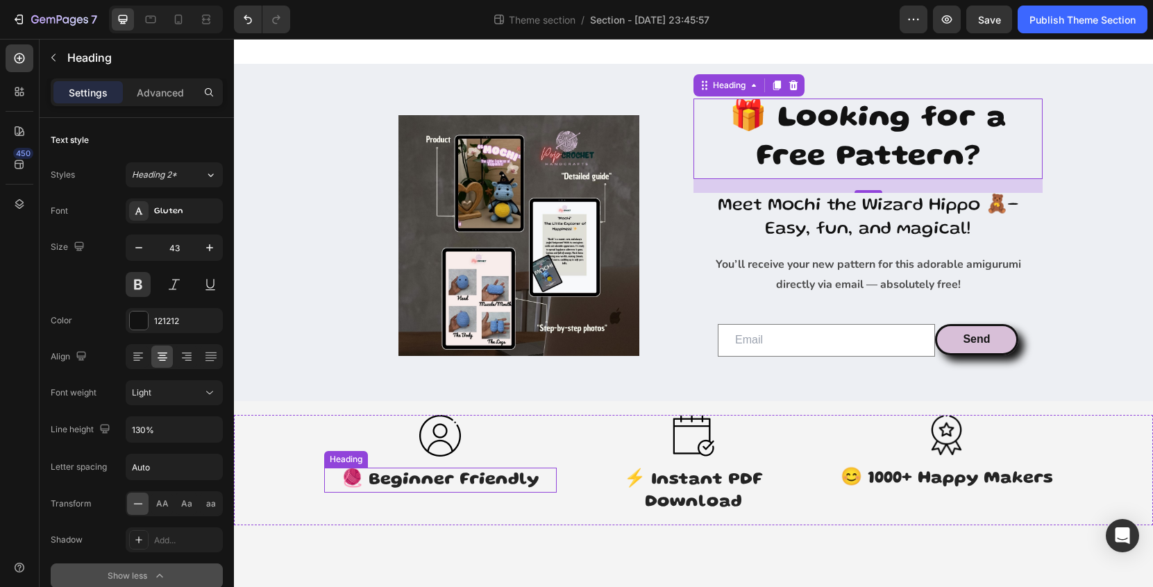
click at [435, 471] on h3 "🧶 Beginner Friendly" at bounding box center [440, 481] width 233 height 26
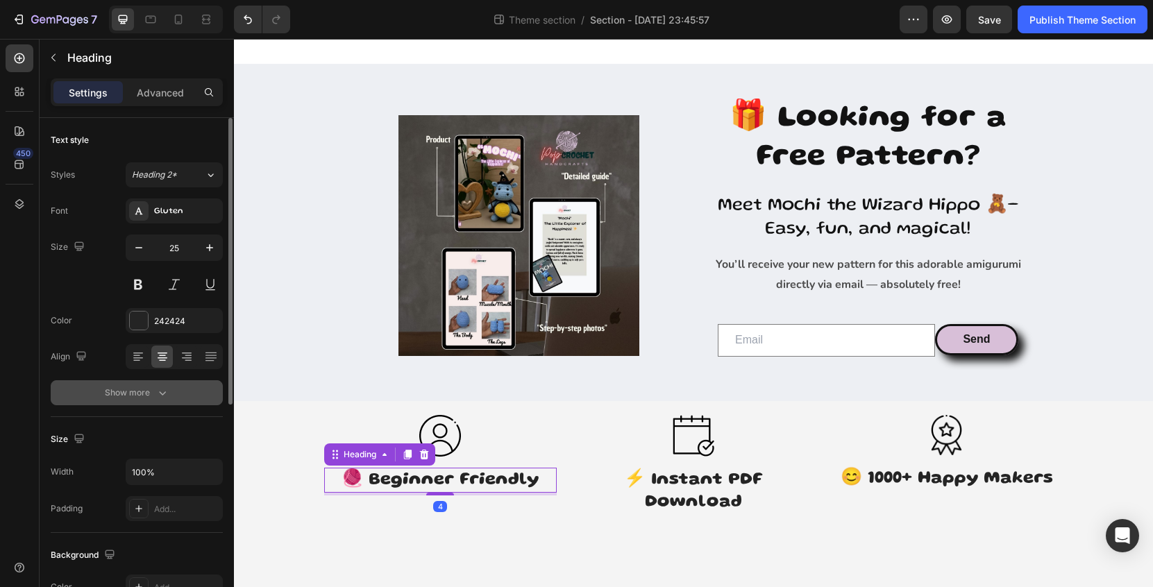
click at [178, 382] on button "Show more" at bounding box center [137, 392] width 172 height 25
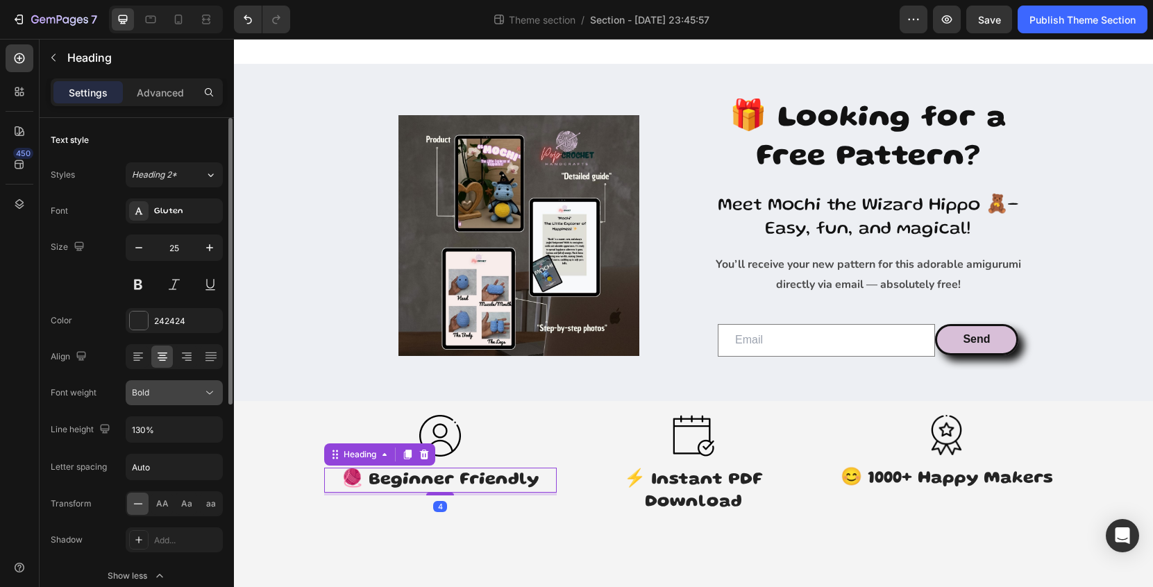
click at [181, 398] on div "Bold" at bounding box center [167, 393] width 71 height 12
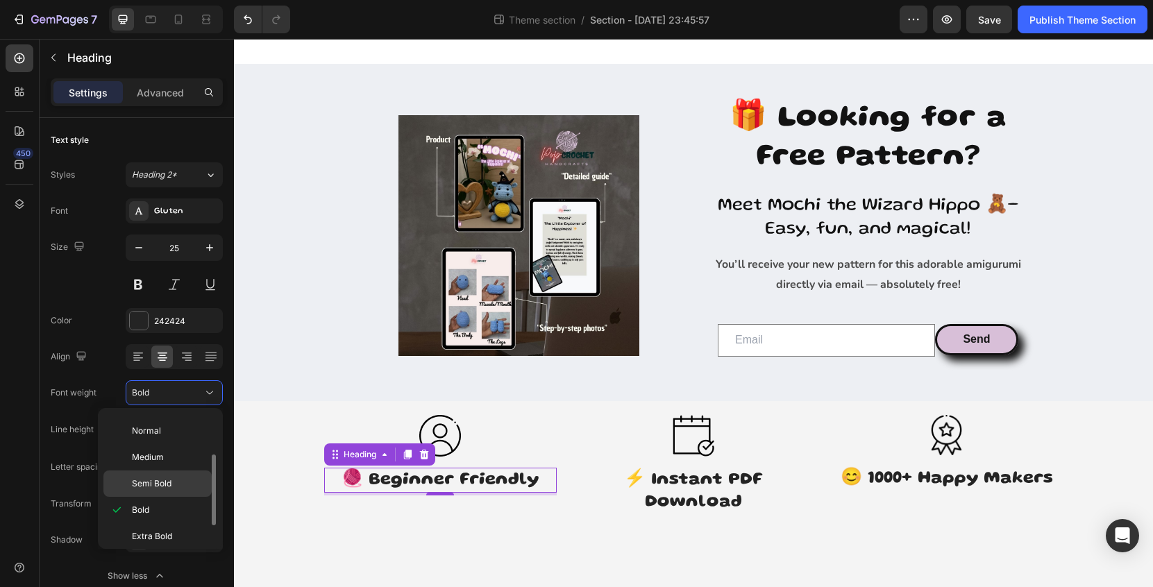
click at [165, 477] on div "Semi Bold" at bounding box center [157, 484] width 108 height 26
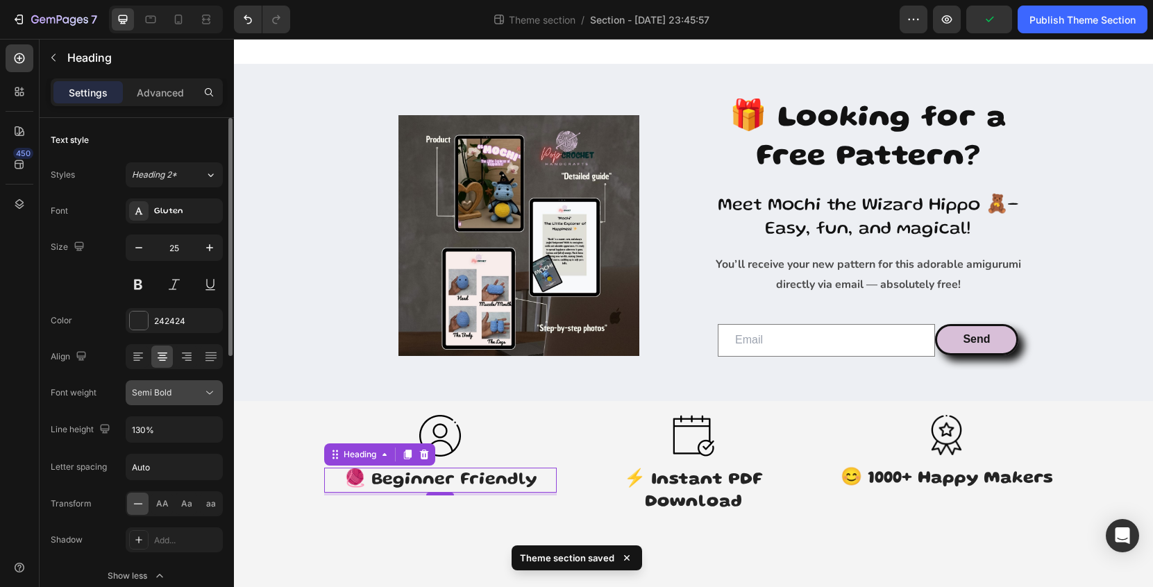
click at [200, 389] on div "Semi Bold" at bounding box center [167, 393] width 71 height 12
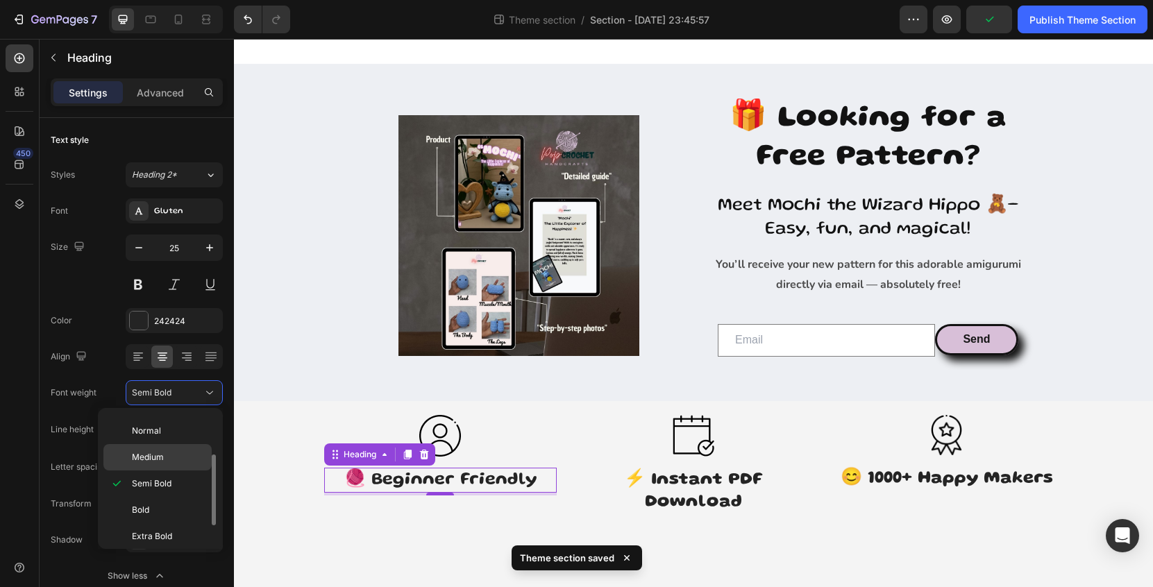
click at [171, 458] on p "Medium" at bounding box center [169, 457] width 74 height 12
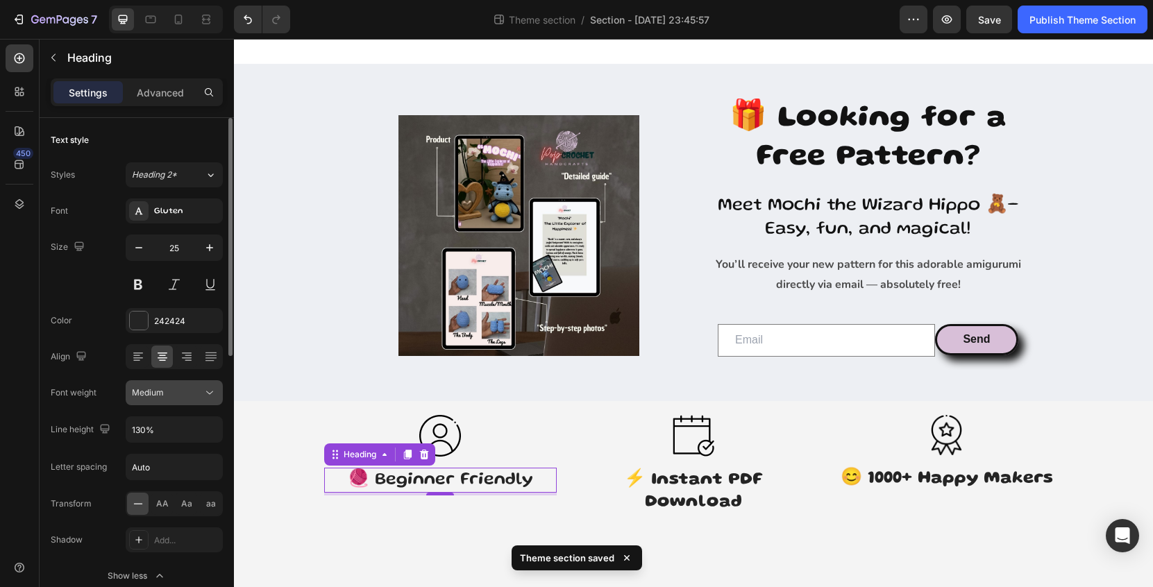
click at [207, 388] on icon at bounding box center [210, 393] width 14 height 14
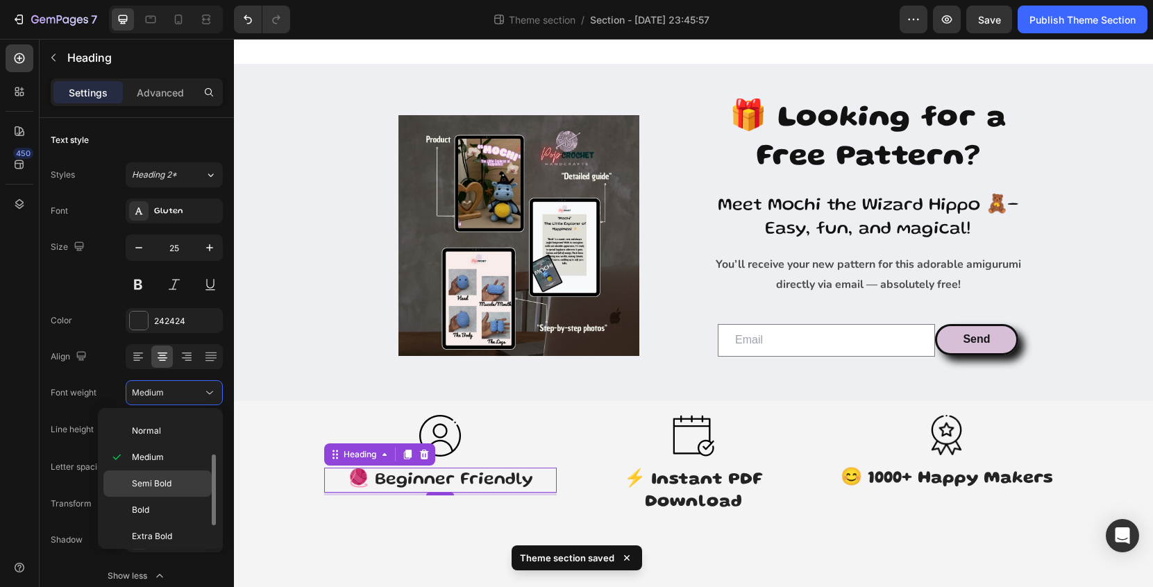
click at [167, 487] on span "Semi Bold" at bounding box center [152, 484] width 40 height 12
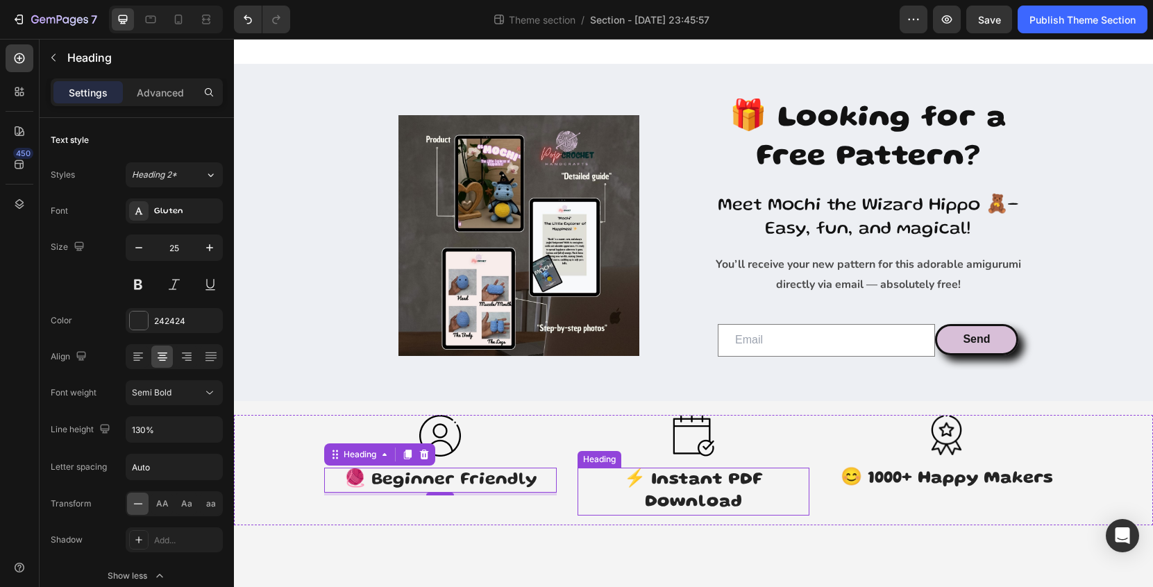
click at [718, 493] on h3 "⚡ Instant PDF Download" at bounding box center [694, 492] width 233 height 48
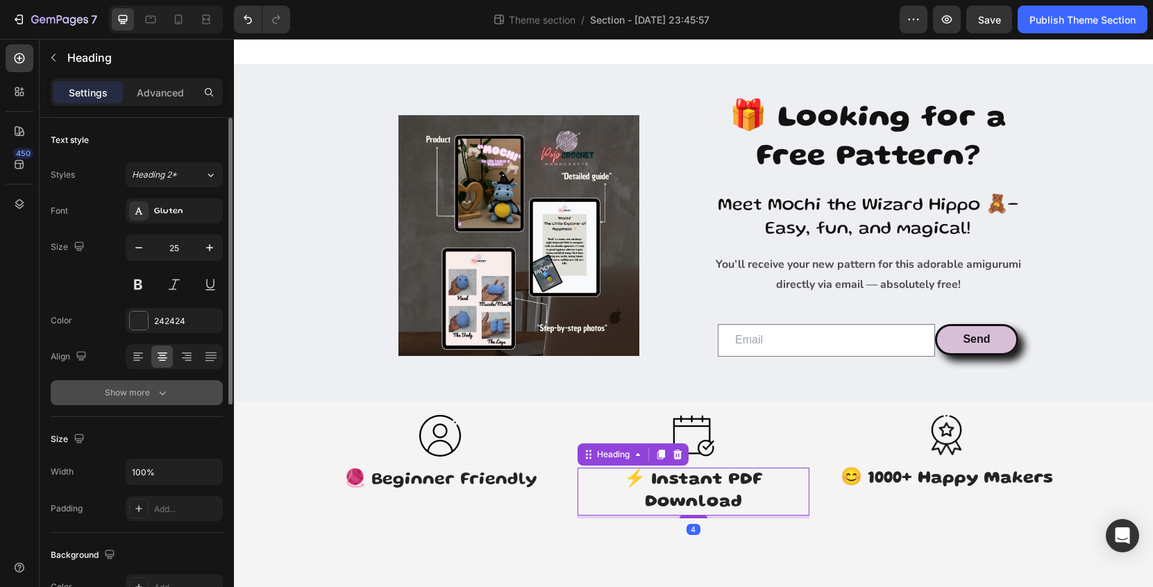
click at [162, 390] on icon "button" at bounding box center [163, 393] width 14 height 14
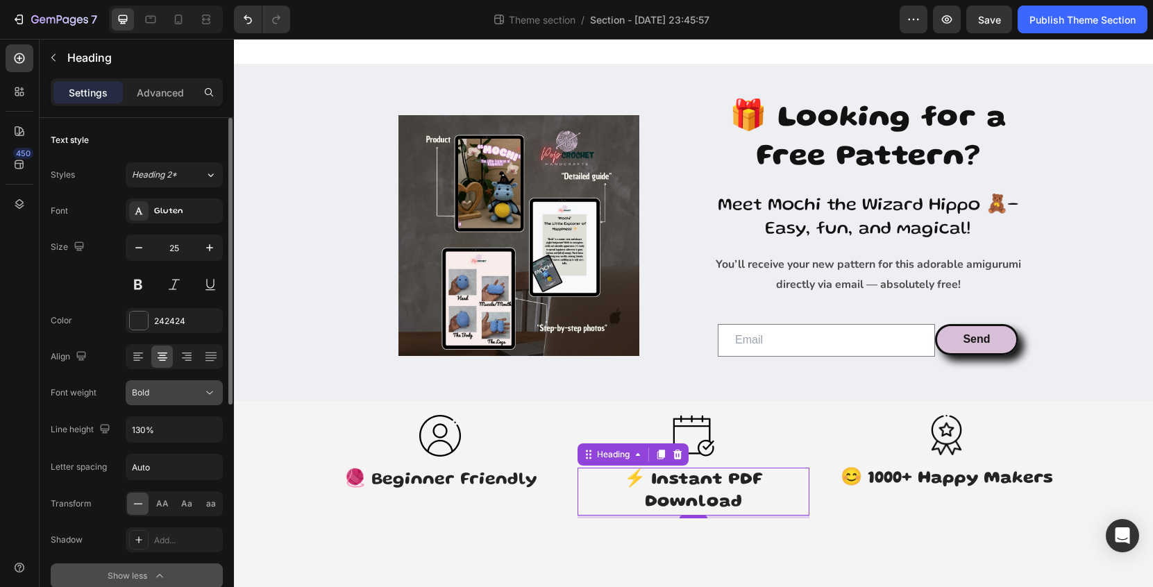
click at [180, 404] on button "Bold" at bounding box center [174, 392] width 97 height 25
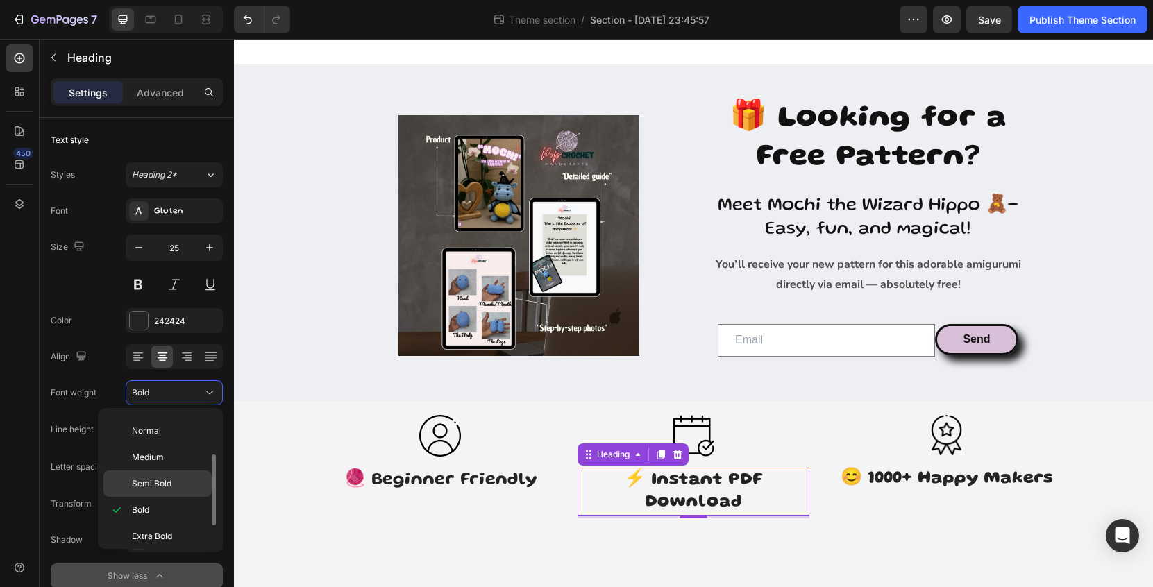
click at [179, 474] on div "Semi Bold" at bounding box center [157, 484] width 108 height 26
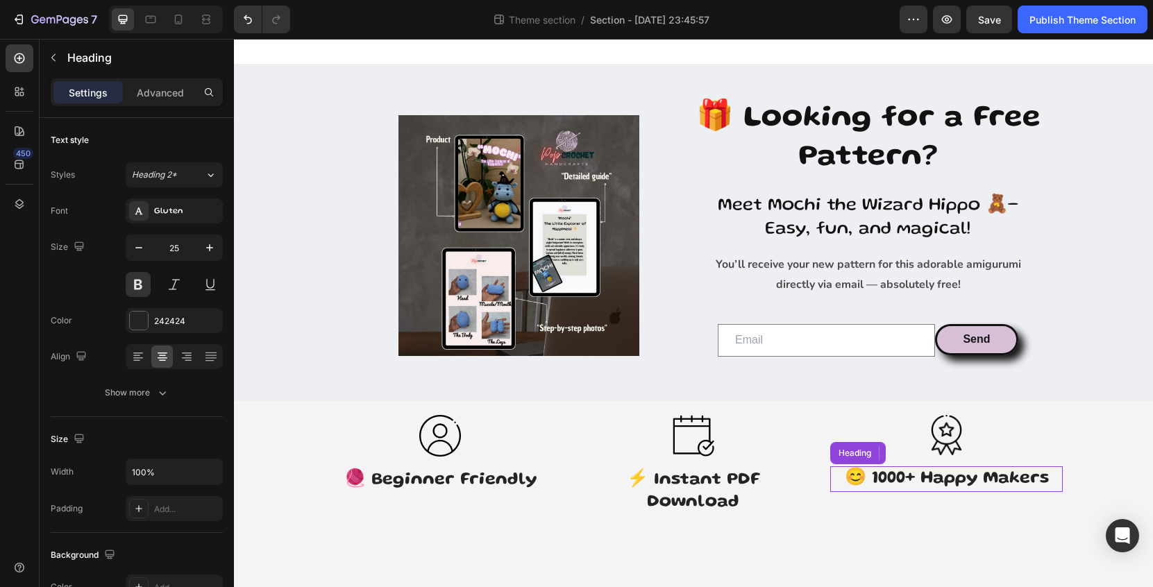
click at [894, 471] on h3 "😊 1000+ Happy Makers" at bounding box center [946, 480] width 233 height 26
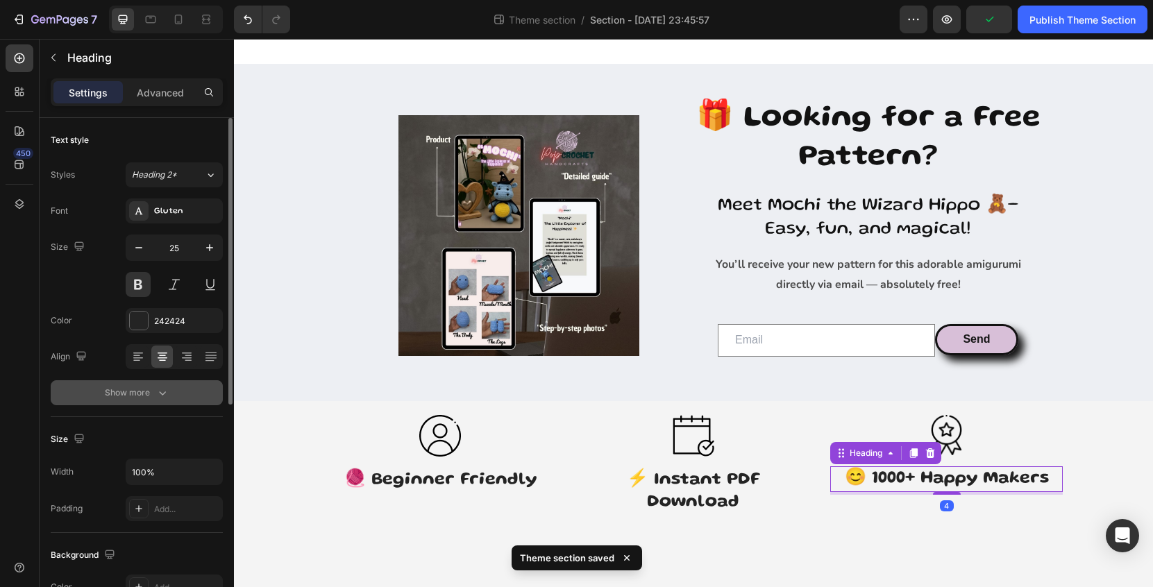
click at [170, 399] on button "Show more" at bounding box center [137, 392] width 172 height 25
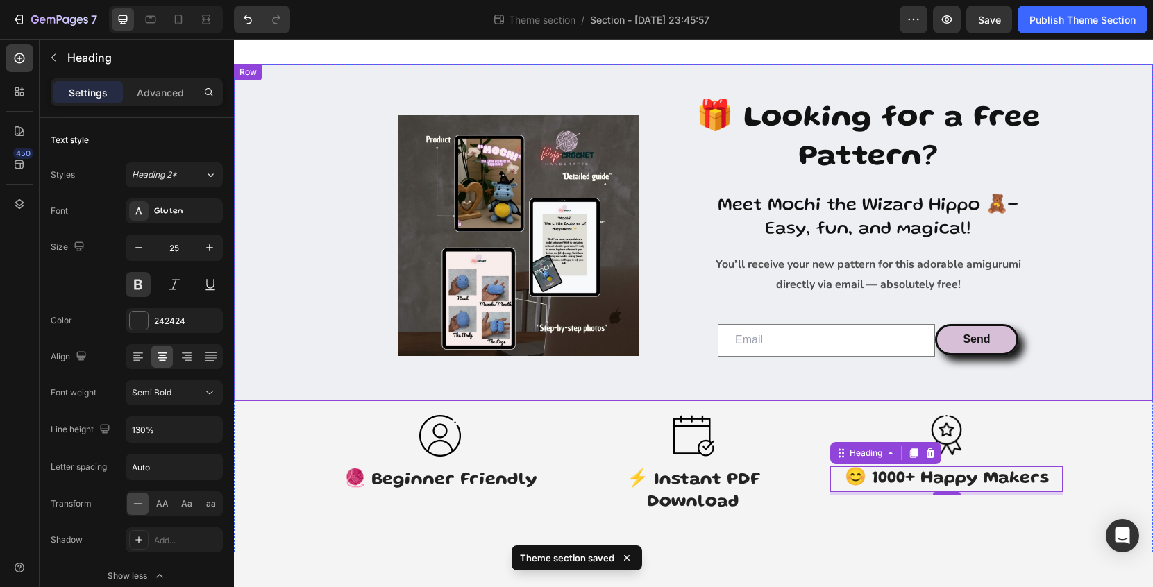
click at [654, 387] on div "Image 🎁 Looking for a Free Pattern? Heading Meet Mochi the Wizard Hippo 🧸– Easy…" at bounding box center [693, 250] width 698 height 303
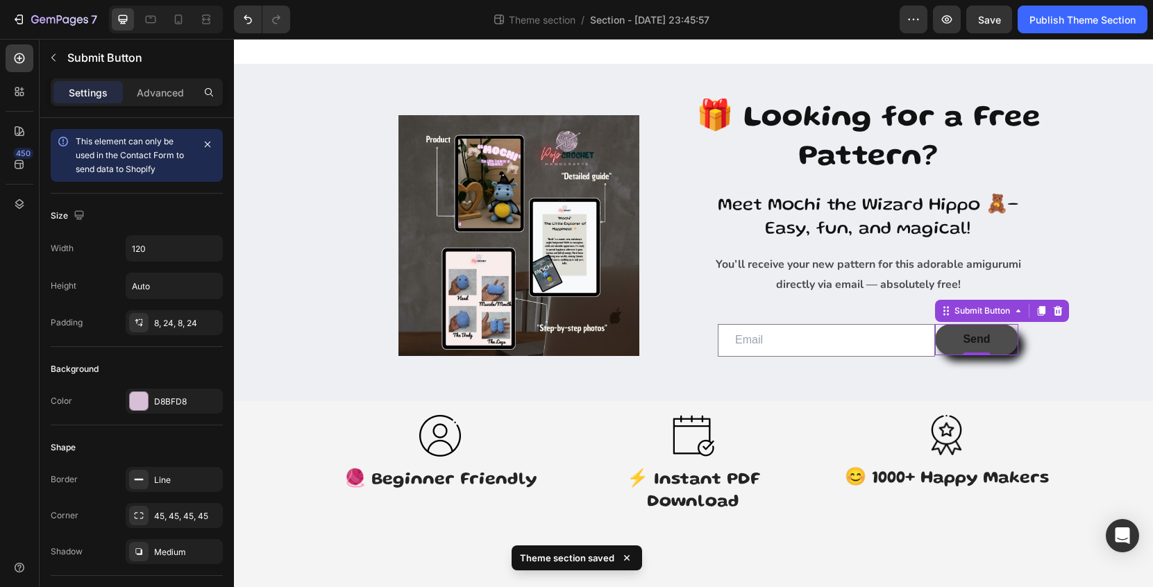
click at [1003, 335] on button "Send" at bounding box center [976, 339] width 83 height 31
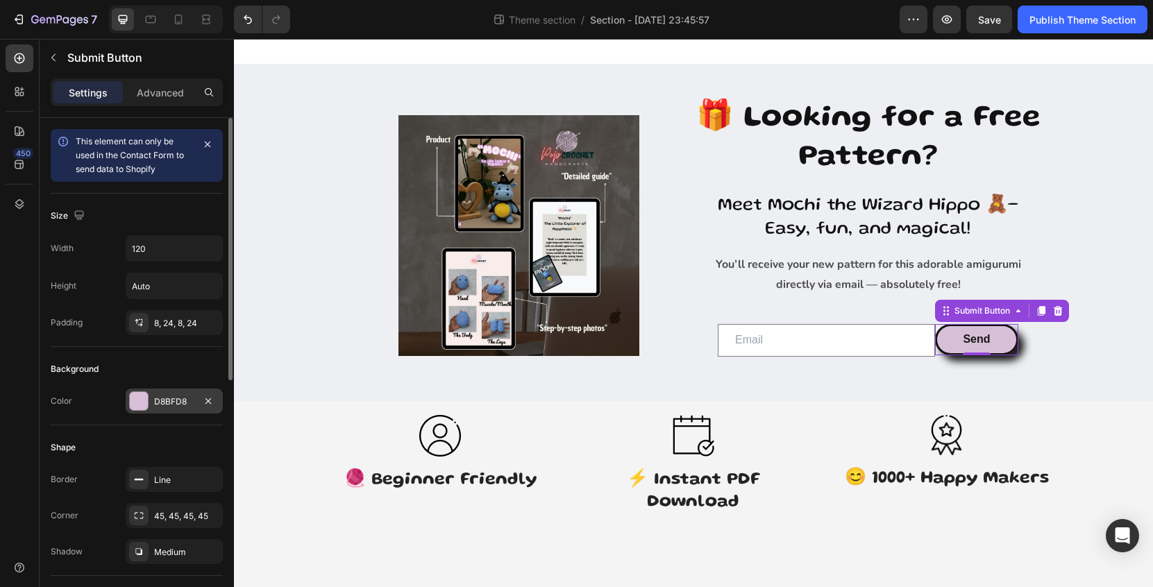
click at [163, 404] on div "D8BFD8" at bounding box center [174, 402] width 40 height 12
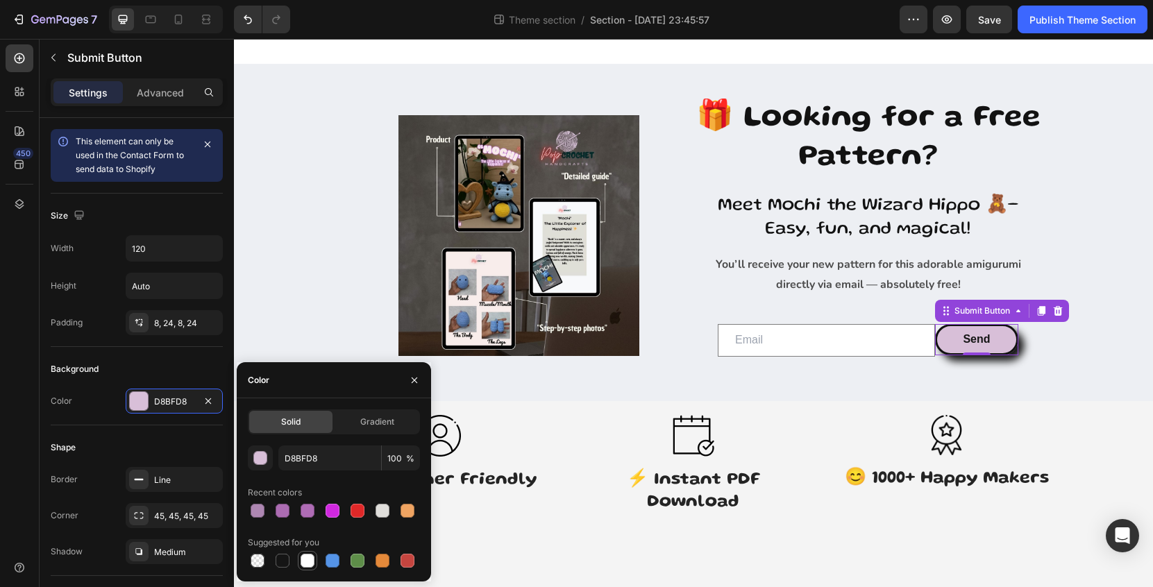
click at [312, 556] on div at bounding box center [308, 561] width 14 height 14
type input "FFFFFF"
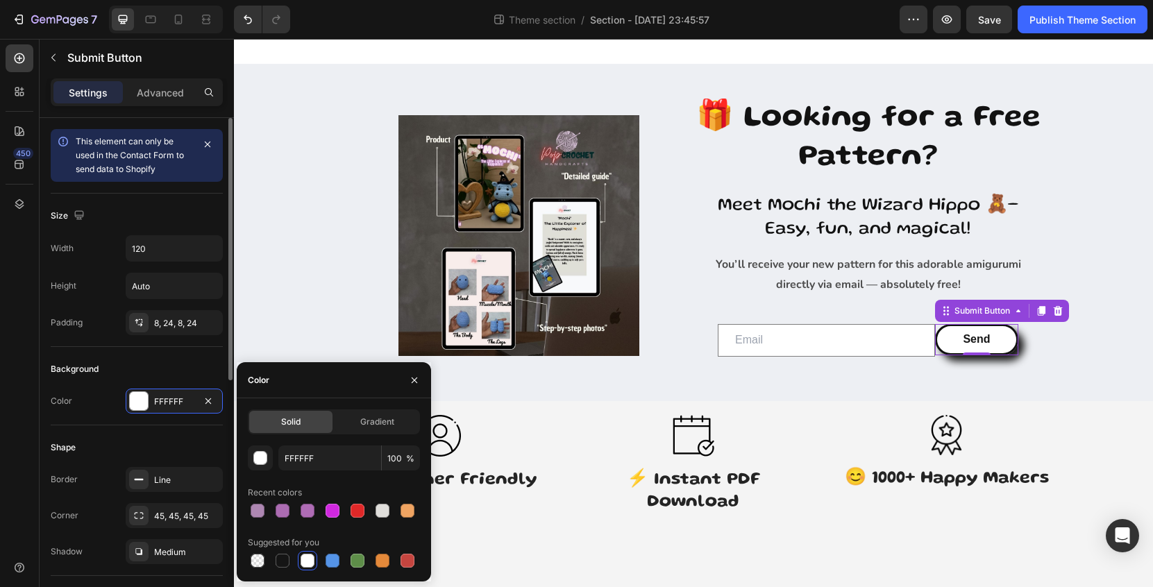
click at [144, 355] on div "Background Color FFFFFF" at bounding box center [137, 386] width 172 height 78
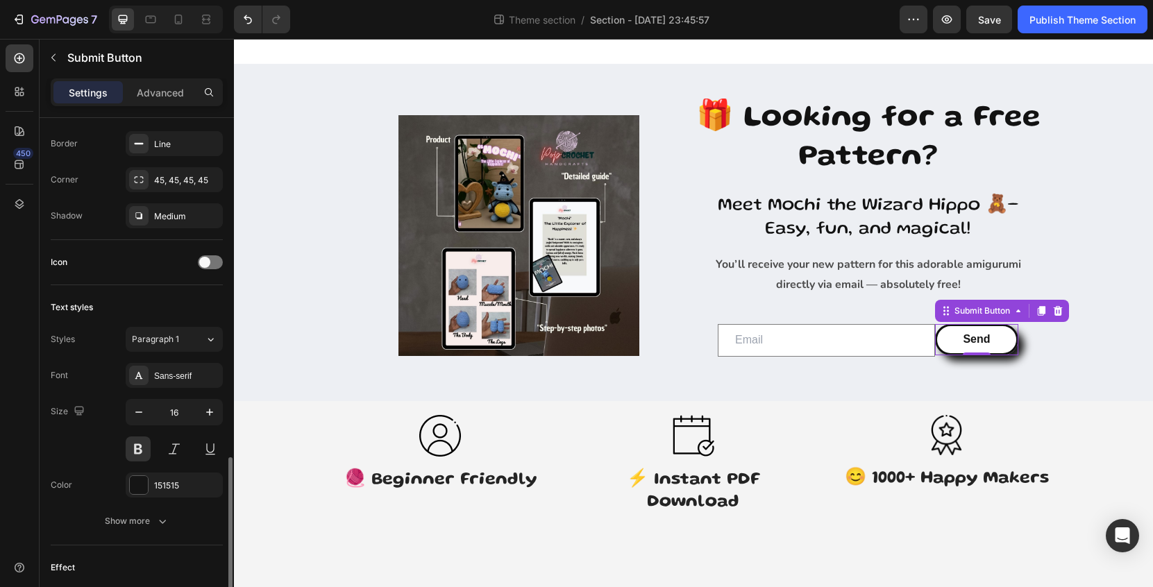
scroll to position [476, 0]
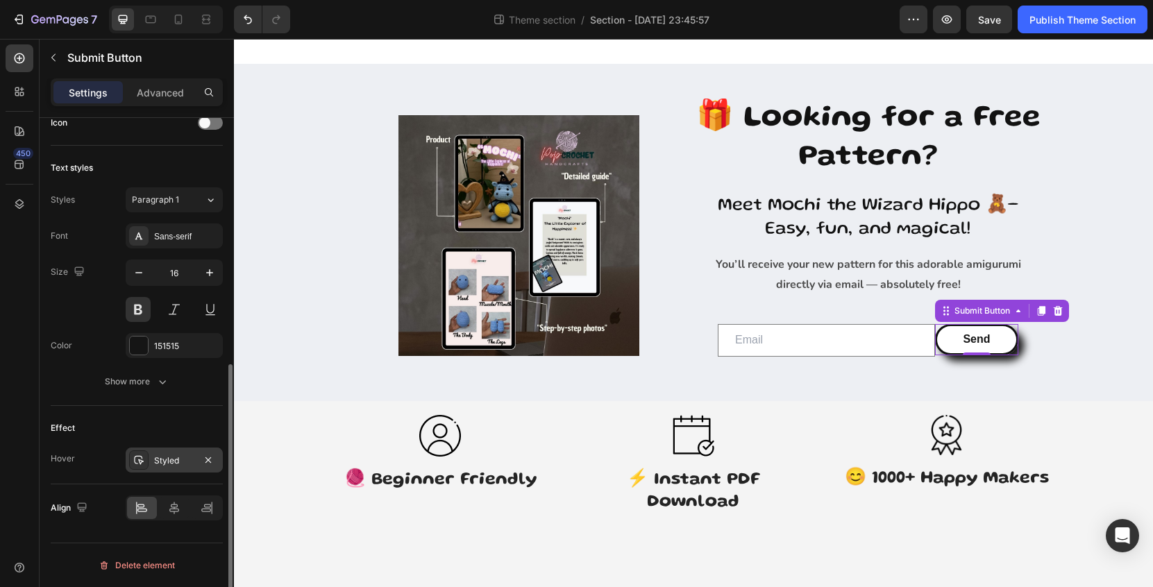
click at [171, 458] on div "Styled" at bounding box center [174, 461] width 40 height 12
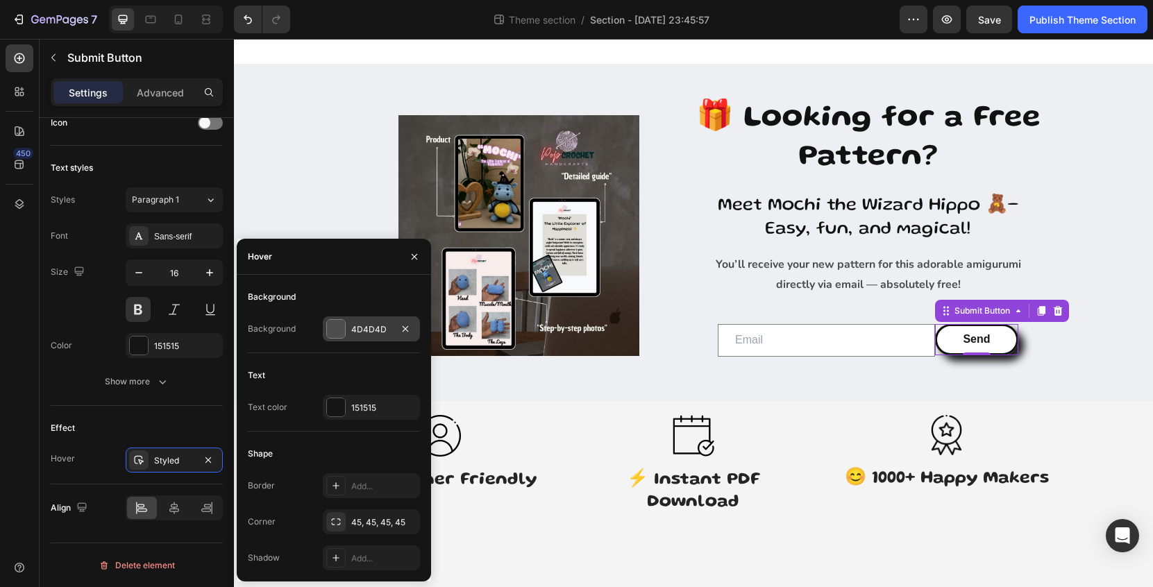
click at [361, 333] on div "4D4D4D" at bounding box center [371, 330] width 40 height 12
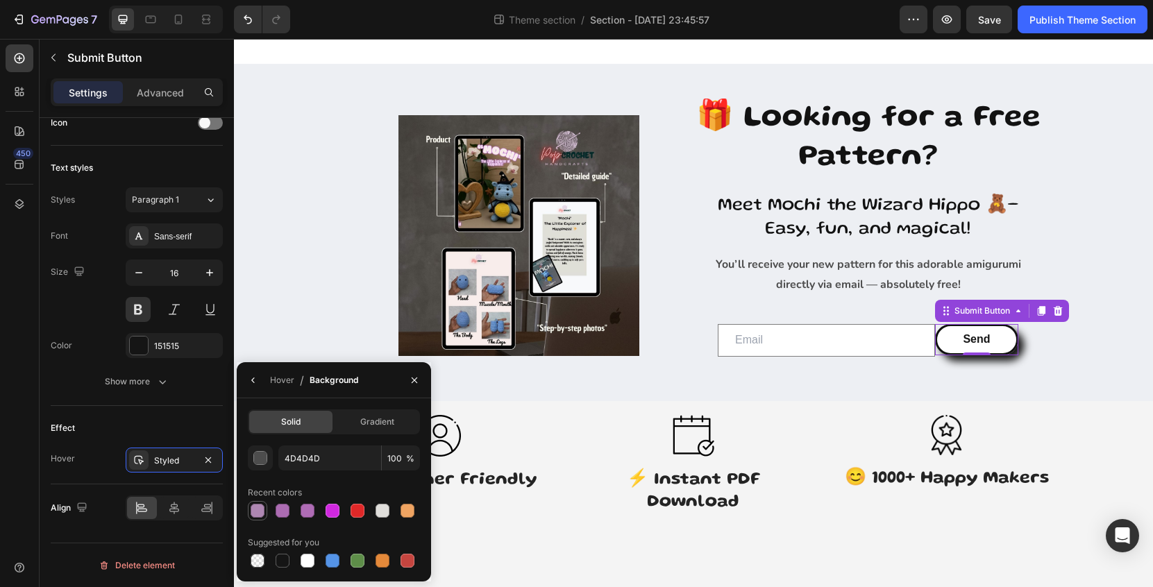
click at [260, 512] on div at bounding box center [258, 511] width 14 height 14
type input "AE87B2"
click at [260, 384] on button "button" at bounding box center [253, 380] width 22 height 22
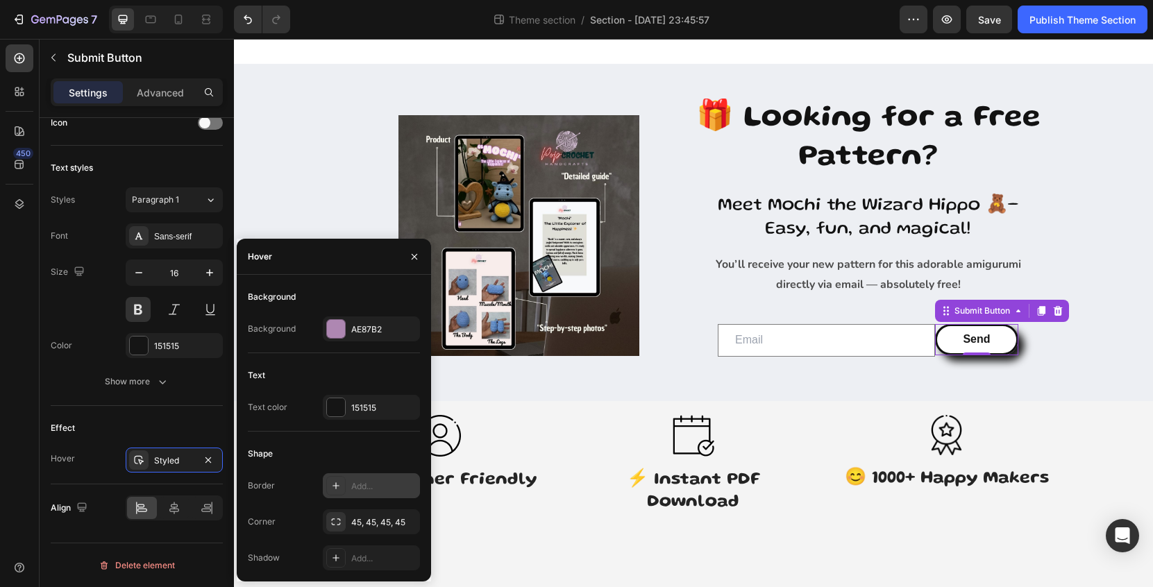
click at [358, 485] on div "Add..." at bounding box center [383, 486] width 65 height 12
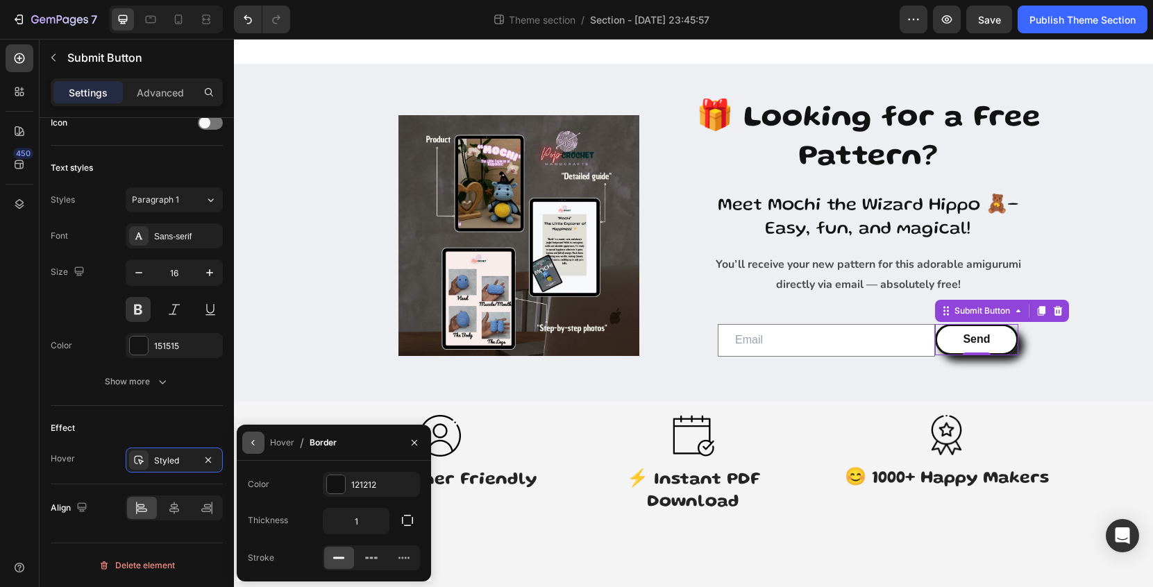
click at [258, 443] on icon "button" at bounding box center [253, 442] width 11 height 11
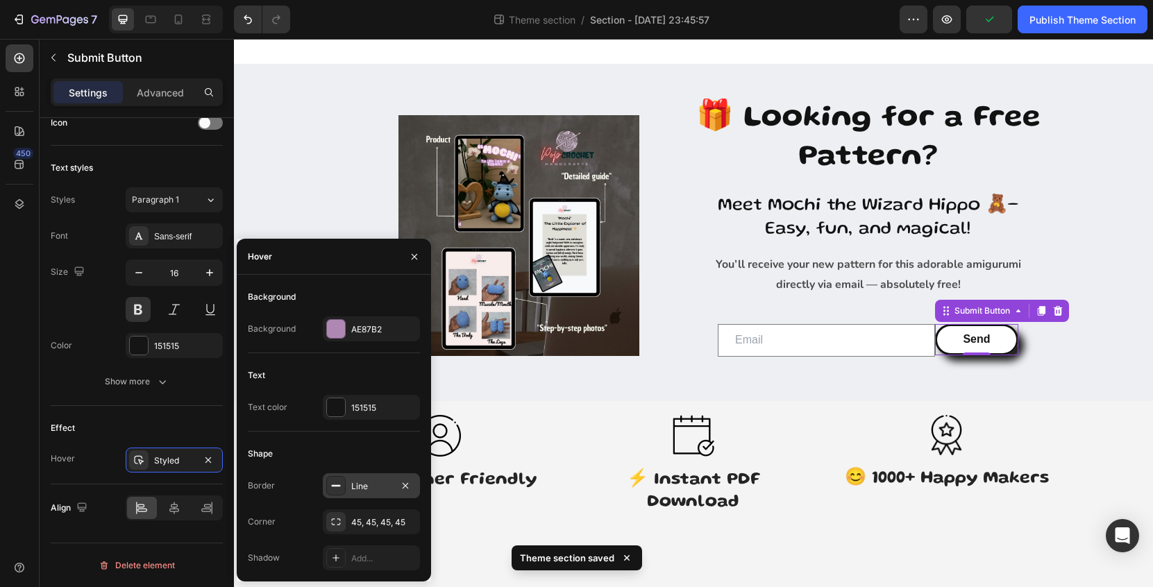
click at [351, 481] on div "Line" at bounding box center [371, 486] width 40 height 12
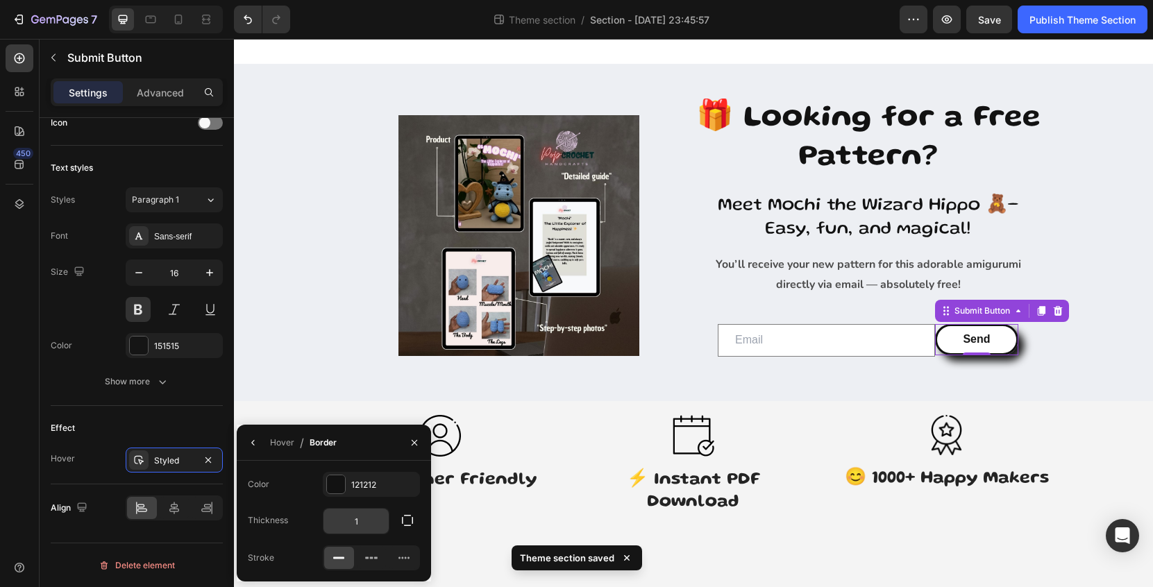
click at [368, 518] on input "1" at bounding box center [356, 521] width 65 height 25
type input "3"
click at [253, 448] on button "button" at bounding box center [253, 443] width 22 height 22
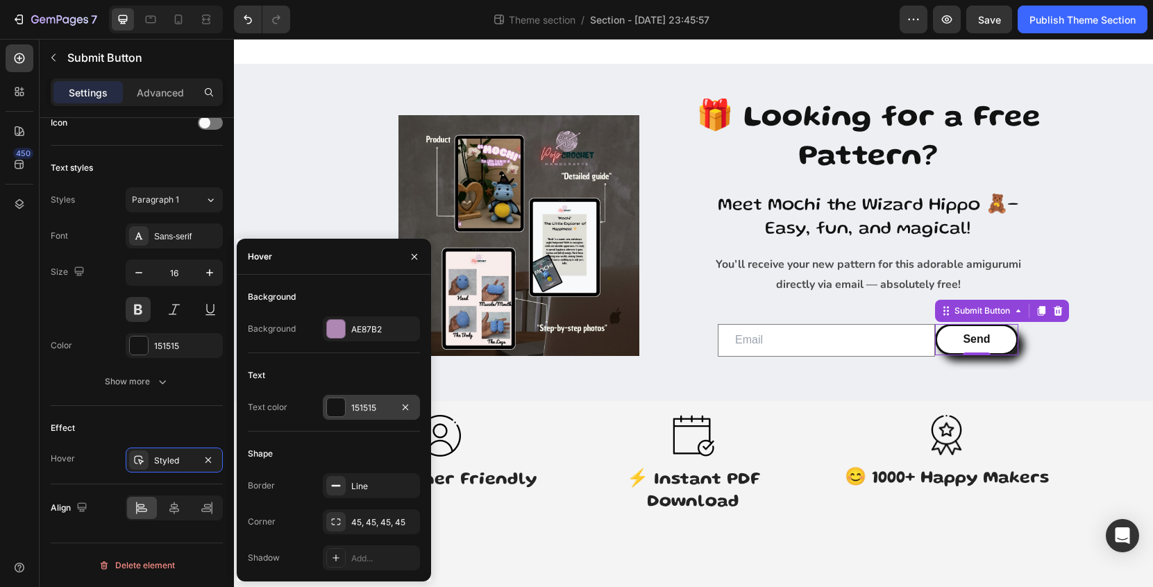
click at [355, 408] on div "151515" at bounding box center [371, 408] width 40 height 12
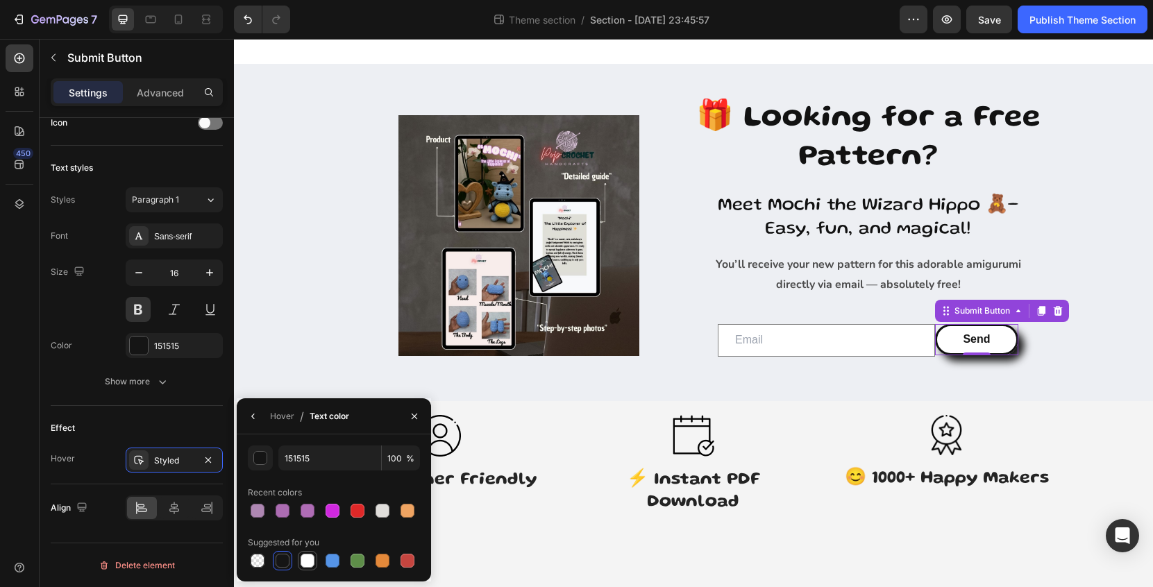
click at [306, 560] on div at bounding box center [308, 561] width 14 height 14
type input "FFFFFF"
click at [251, 417] on icon "button" at bounding box center [253, 416] width 11 height 11
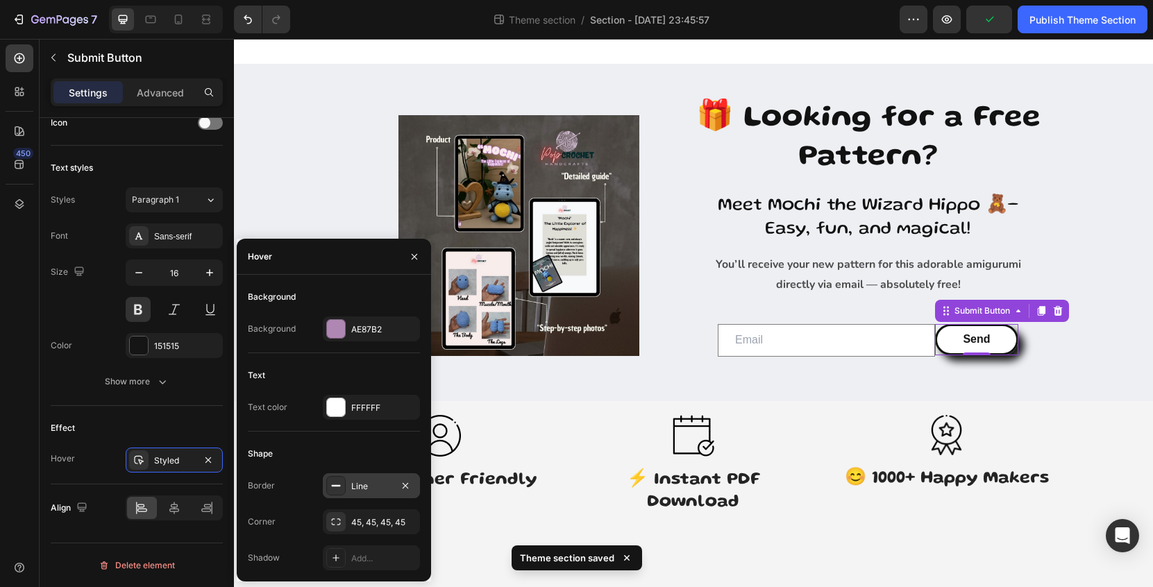
click at [374, 489] on div "Line" at bounding box center [371, 486] width 40 height 12
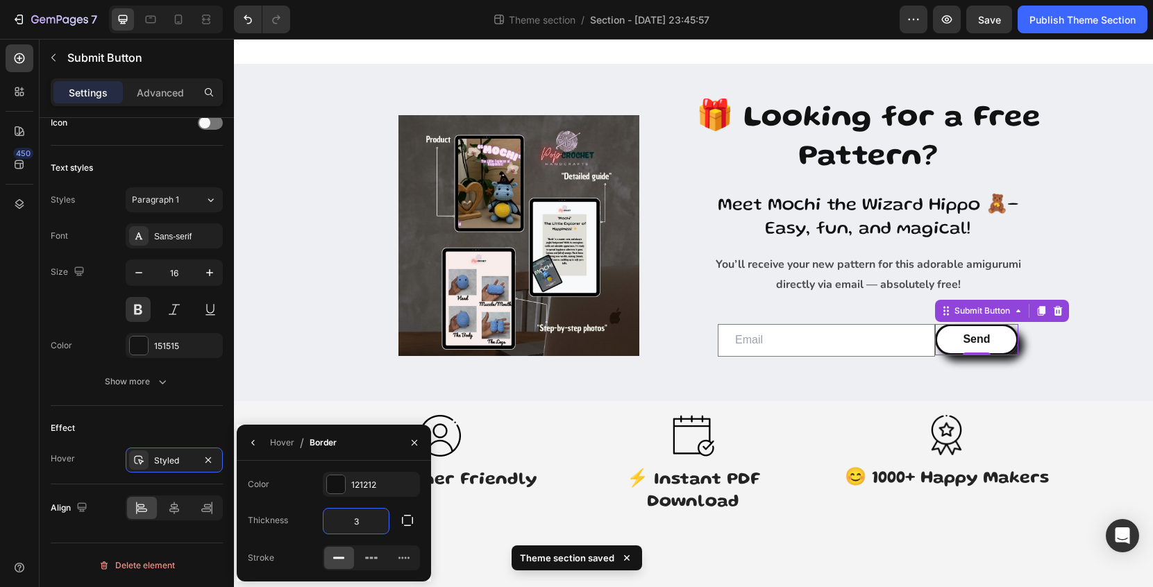
click at [367, 523] on input "3" at bounding box center [356, 521] width 65 height 25
type input "2"
click at [256, 447] on icon "button" at bounding box center [253, 442] width 11 height 11
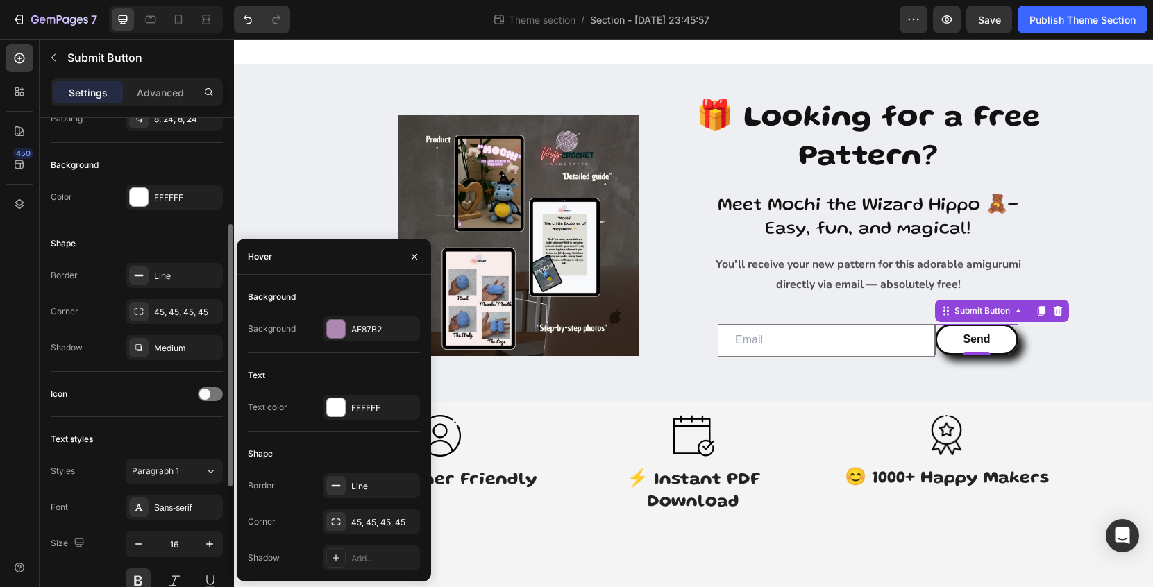
scroll to position [203, 0]
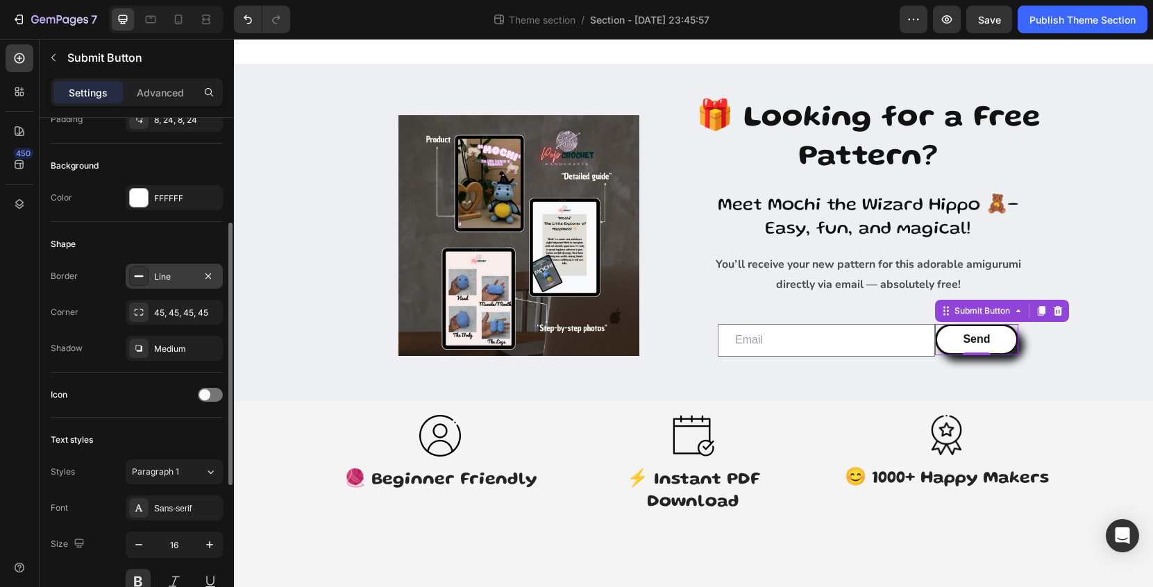
click at [158, 274] on div "Line" at bounding box center [174, 277] width 40 height 12
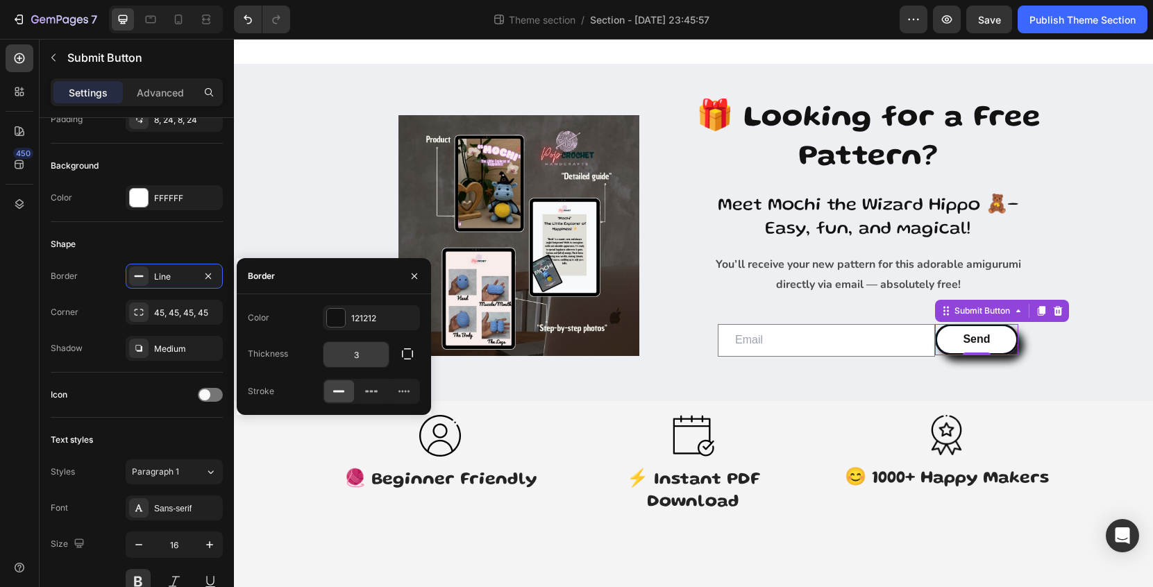
click at [367, 353] on input "3" at bounding box center [356, 354] width 65 height 25
type input "2"
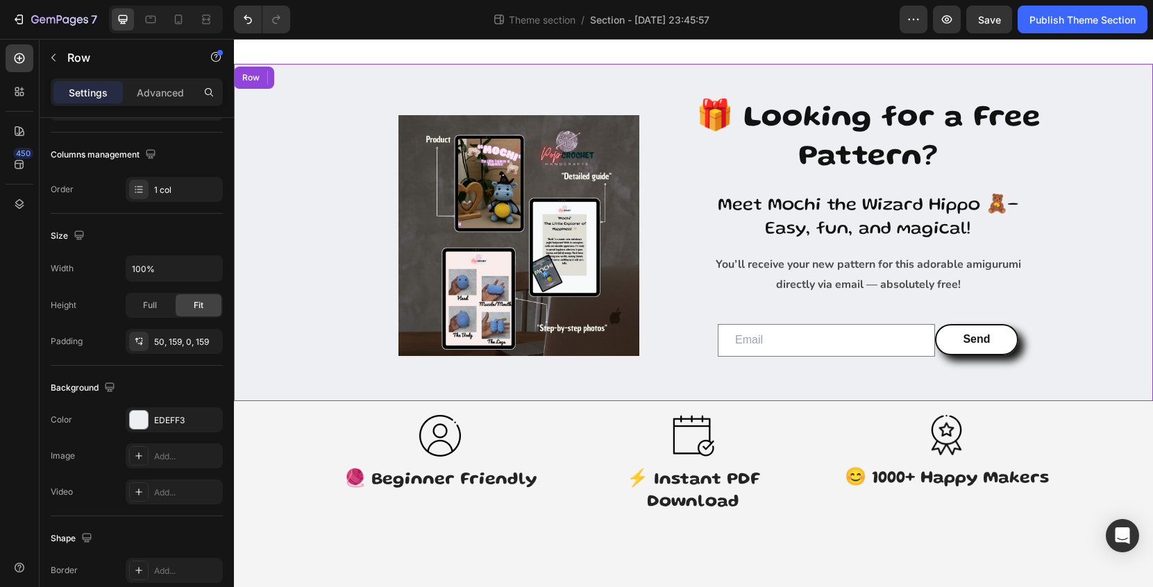
click at [1103, 360] on div "Image 🎁 Looking for a Free Pattern? Heading Meet Mochi the Wizard Hippo 🧸– Easy…" at bounding box center [693, 232] width 919 height 337
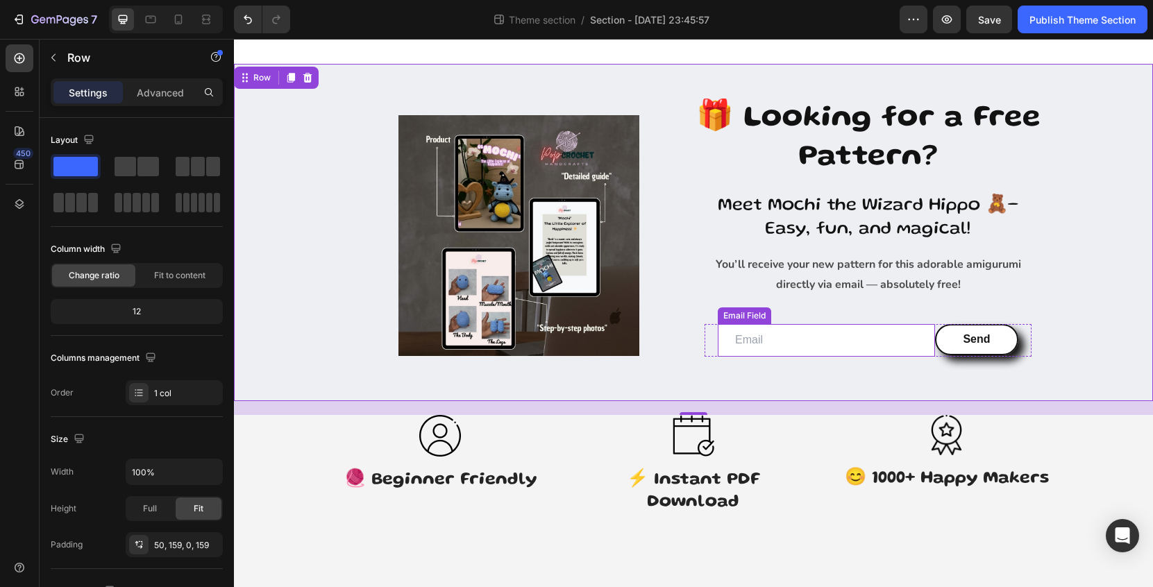
click at [926, 337] on input "email" at bounding box center [826, 340] width 217 height 33
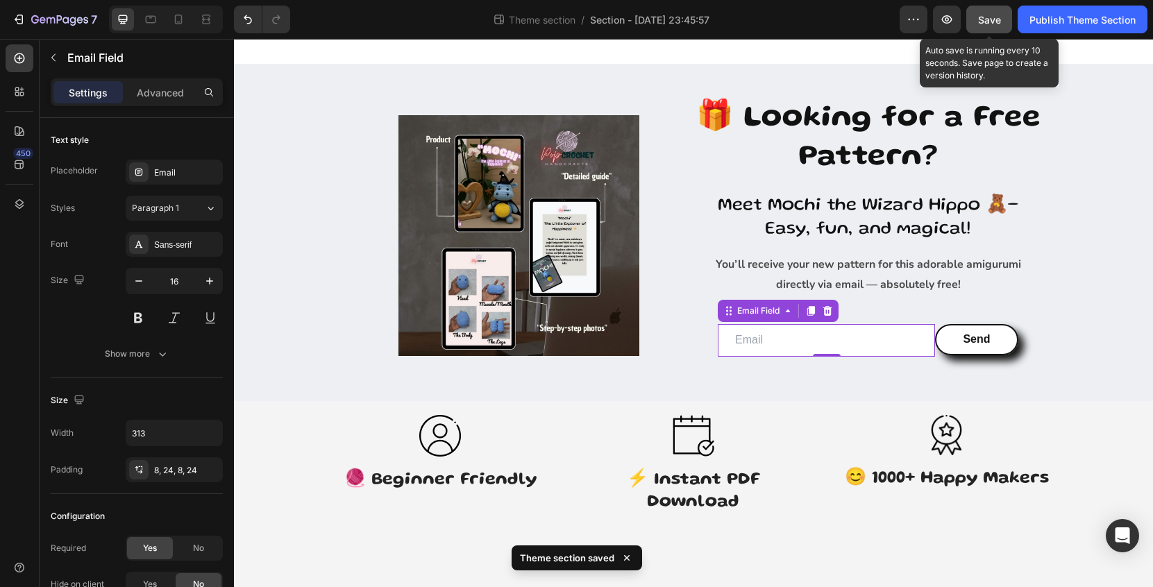
click at [998, 31] on button "Save" at bounding box center [989, 20] width 46 height 28
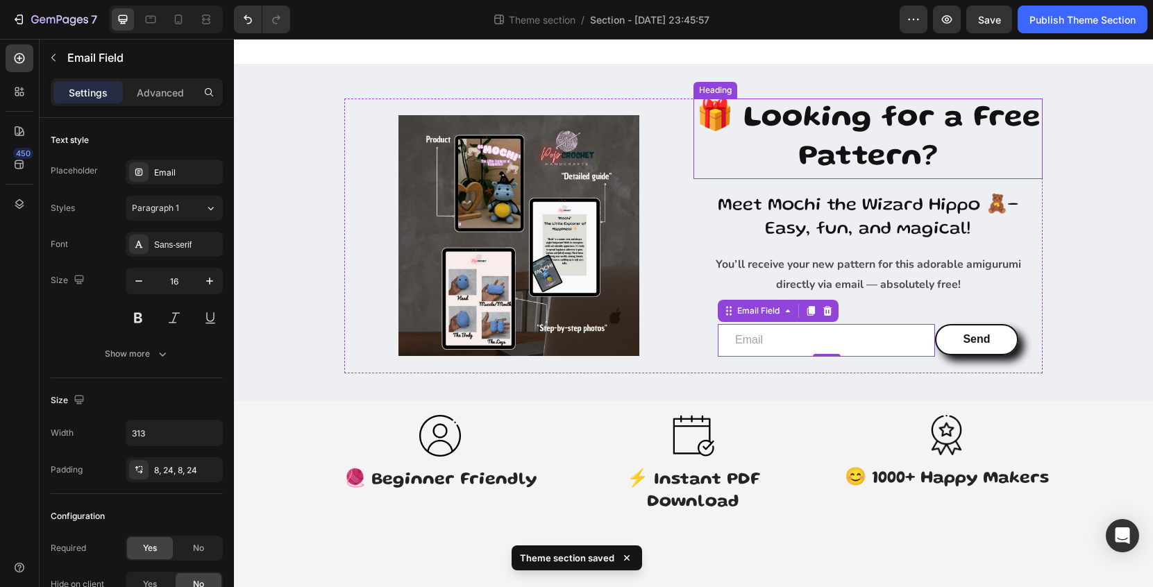
click at [839, 156] on h2 "🎁 Looking for a Free Pattern?" at bounding box center [868, 139] width 349 height 81
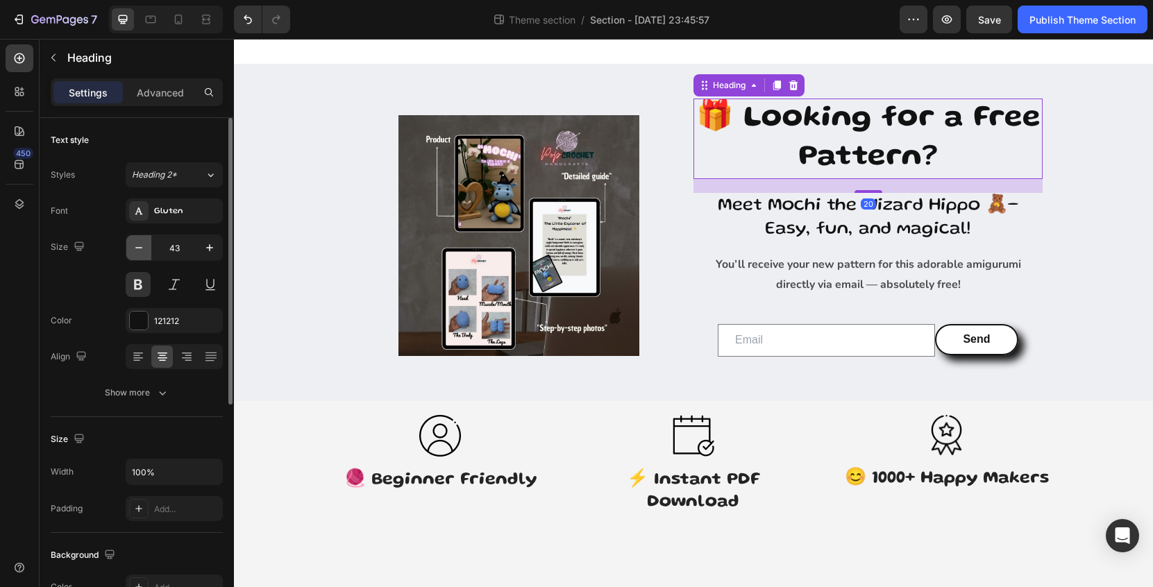
click at [141, 253] on icon "button" at bounding box center [139, 248] width 14 height 14
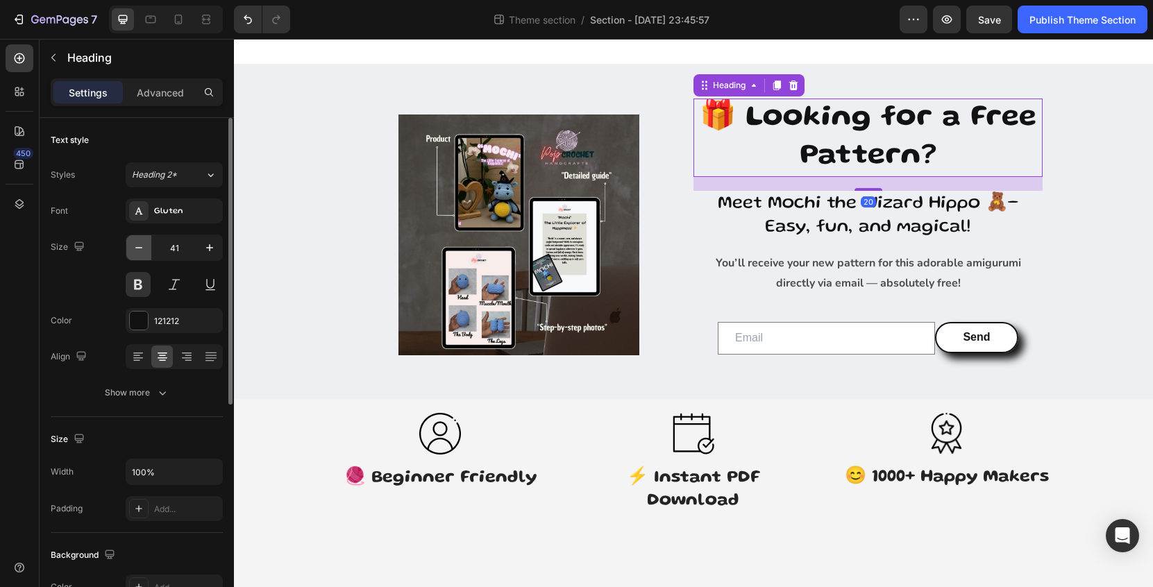
click at [141, 253] on icon "button" at bounding box center [139, 248] width 14 height 14
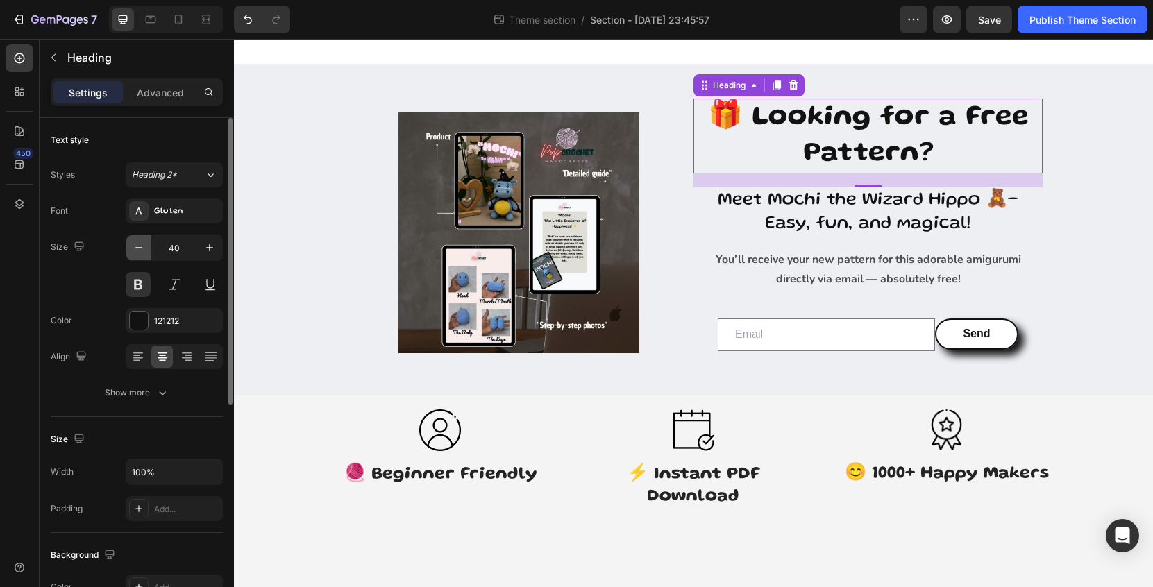
click at [141, 253] on icon "button" at bounding box center [139, 248] width 14 height 14
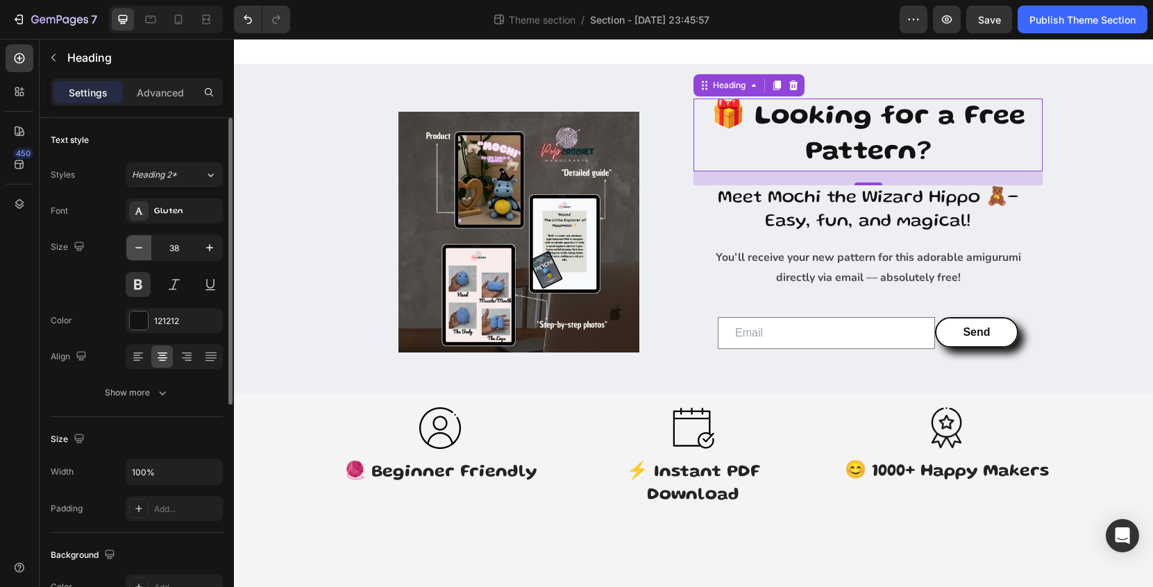
click at [141, 253] on icon "button" at bounding box center [139, 248] width 14 height 14
type input "37"
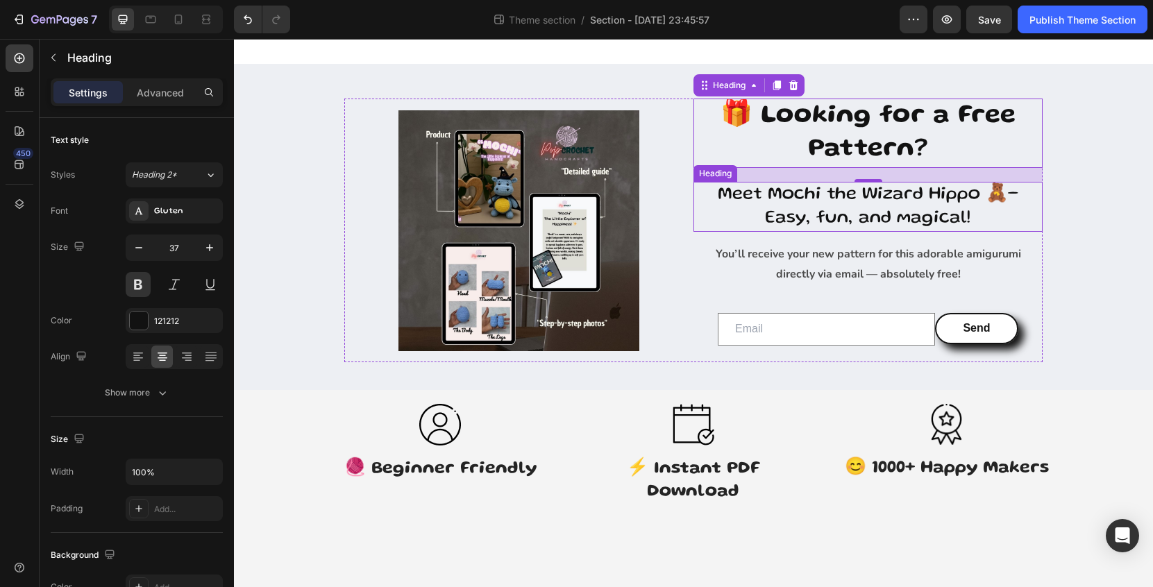
click at [905, 200] on h2 "Meet Mochi the Wizard Hippo 🧸– Easy, fun, and magical!" at bounding box center [868, 207] width 349 height 50
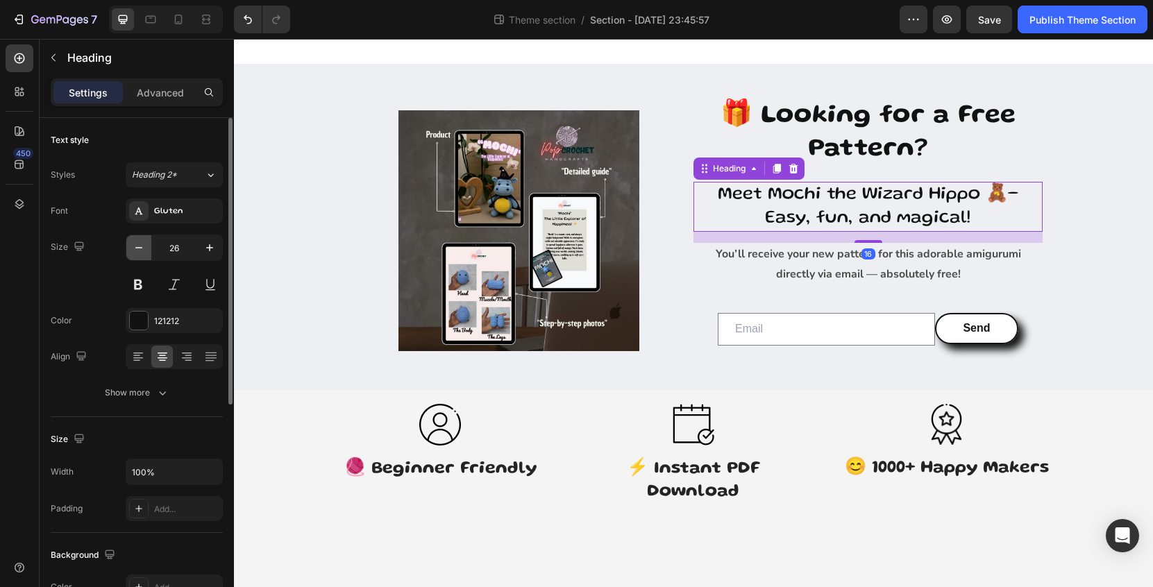
click at [137, 249] on icon "button" at bounding box center [139, 248] width 14 height 14
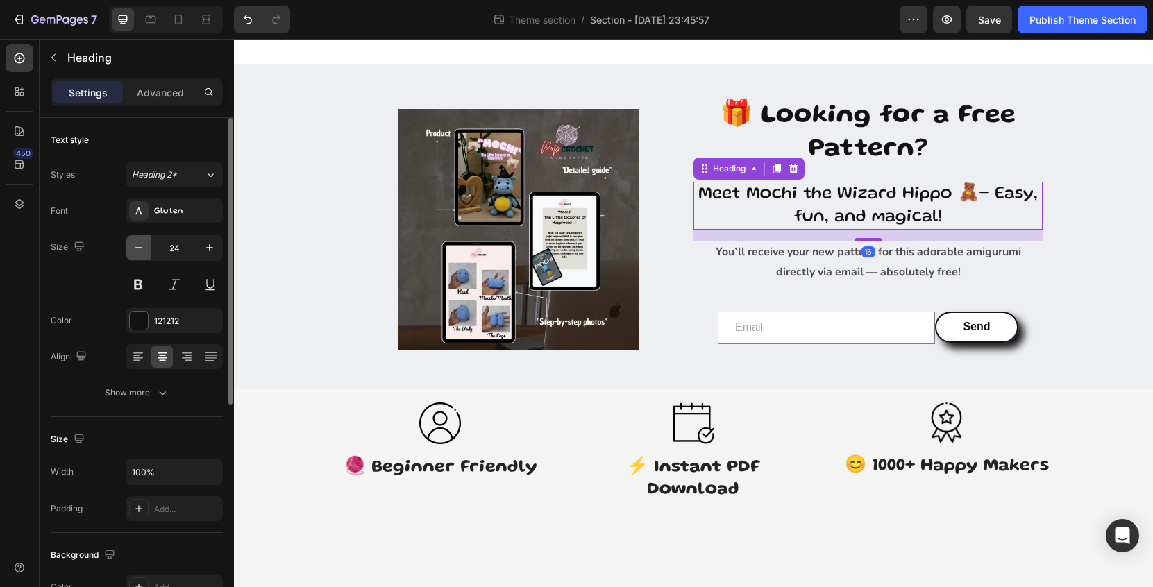
click at [137, 249] on icon "button" at bounding box center [139, 248] width 14 height 14
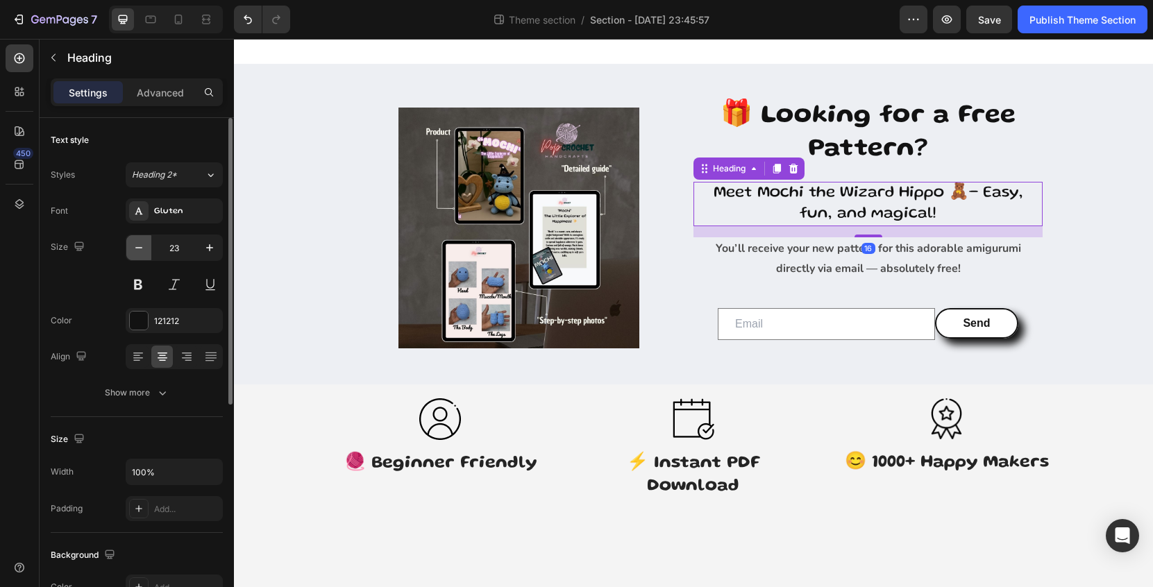
click at [137, 249] on icon "button" at bounding box center [139, 248] width 14 height 14
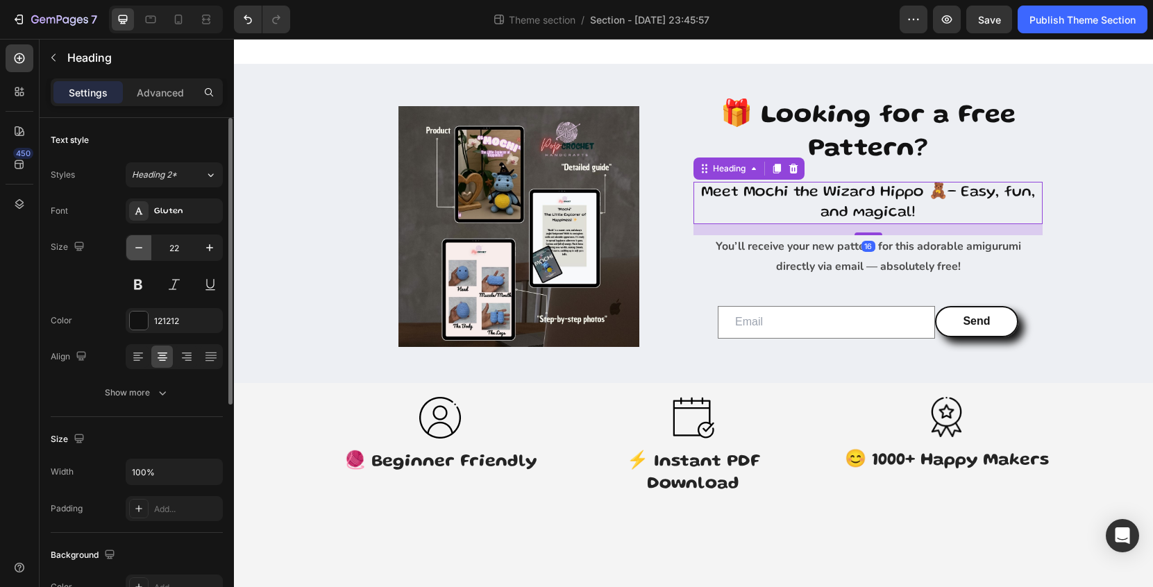
type input "21"
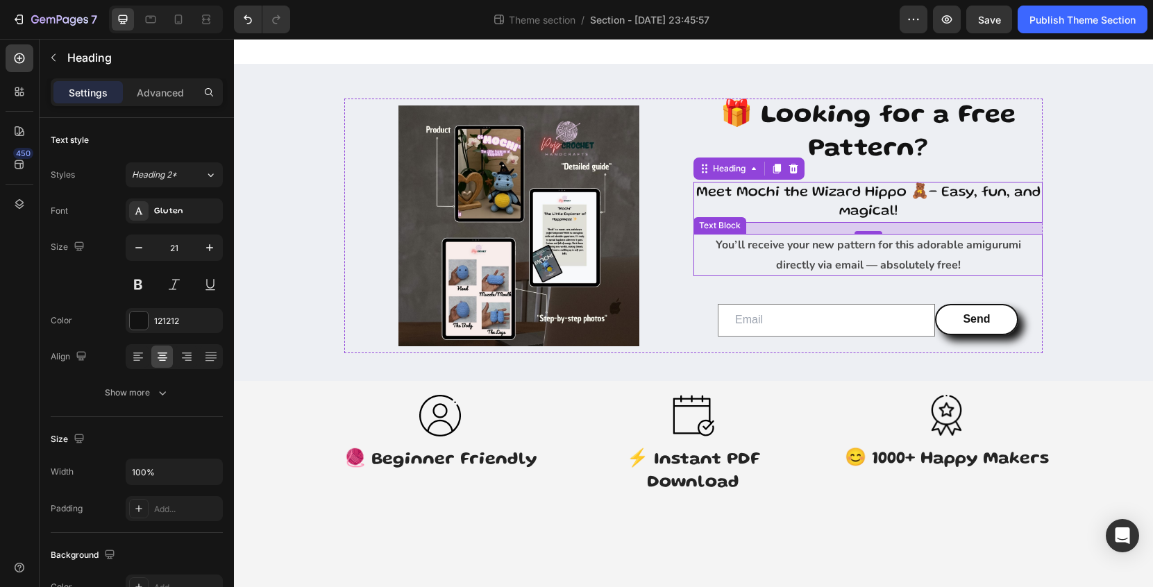
click at [828, 258] on p "You’ll receive your new pattern for this adorable amigurumi directly via email …" at bounding box center [868, 255] width 346 height 40
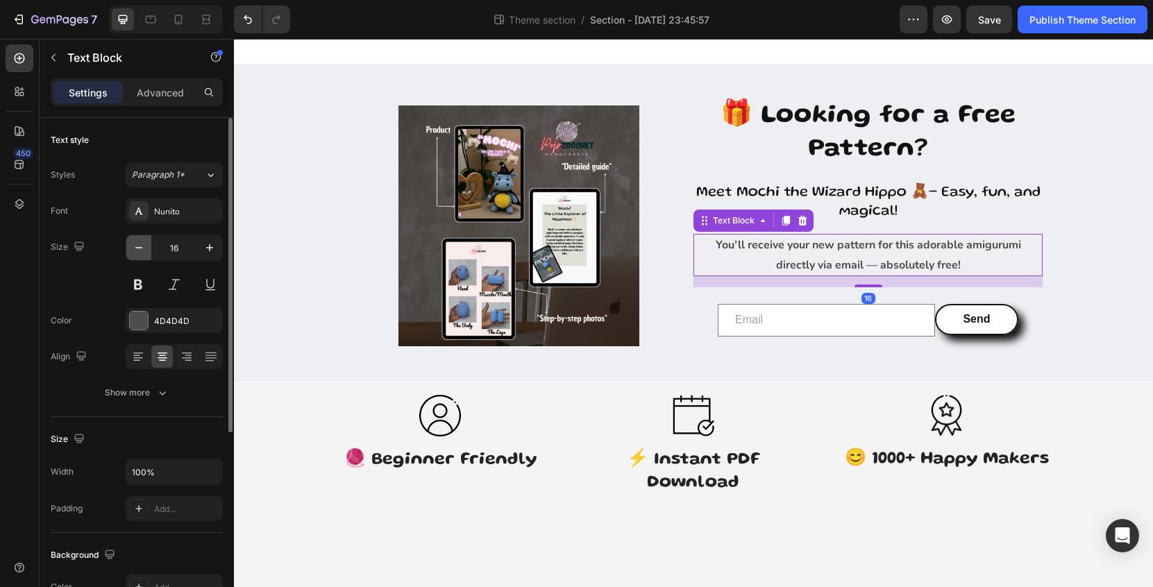
click at [140, 245] on icon "button" at bounding box center [139, 248] width 14 height 14
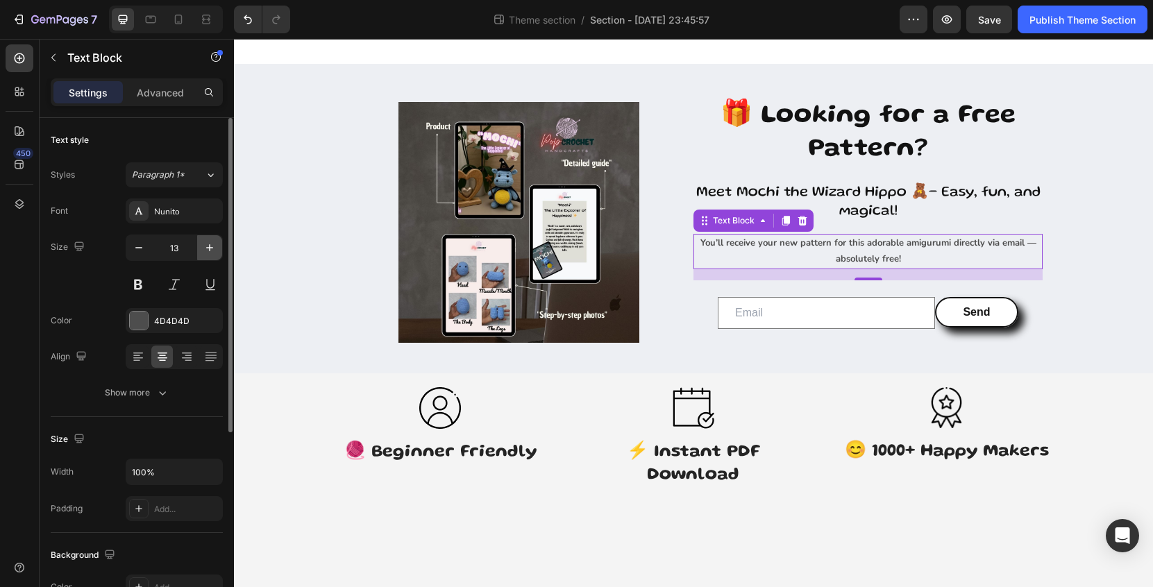
click at [209, 251] on icon "button" at bounding box center [210, 248] width 14 height 14
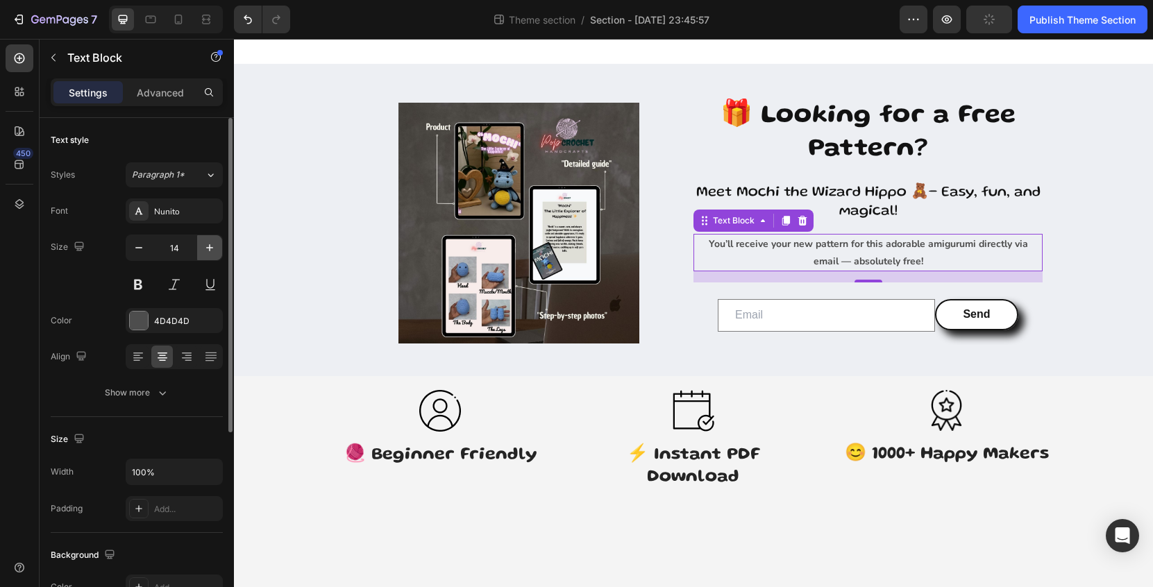
click at [209, 251] on icon "button" at bounding box center [210, 248] width 14 height 14
type input "15"
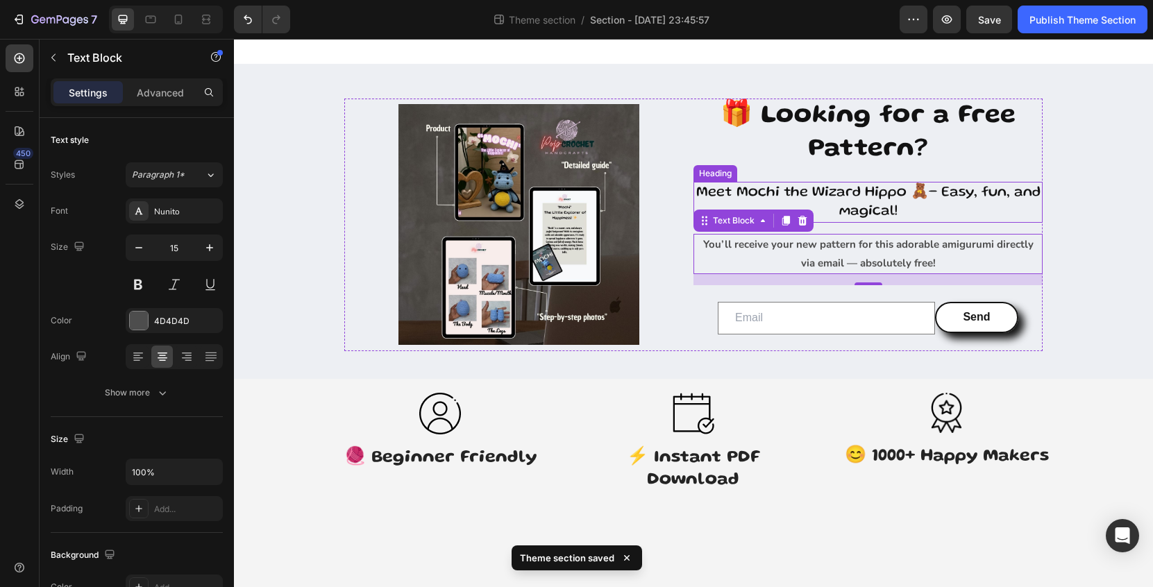
click at [837, 197] on h2 "Meet Mochi the Wizard Hippo 🧸– Easy, fun, and magical!" at bounding box center [868, 202] width 349 height 41
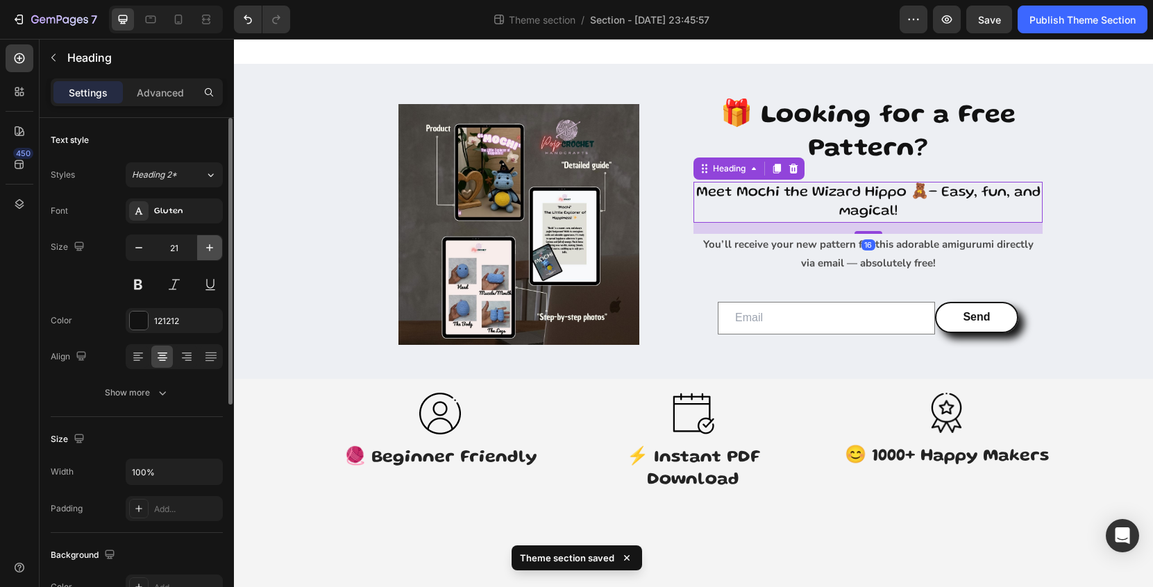
click at [208, 242] on icon "button" at bounding box center [210, 248] width 14 height 14
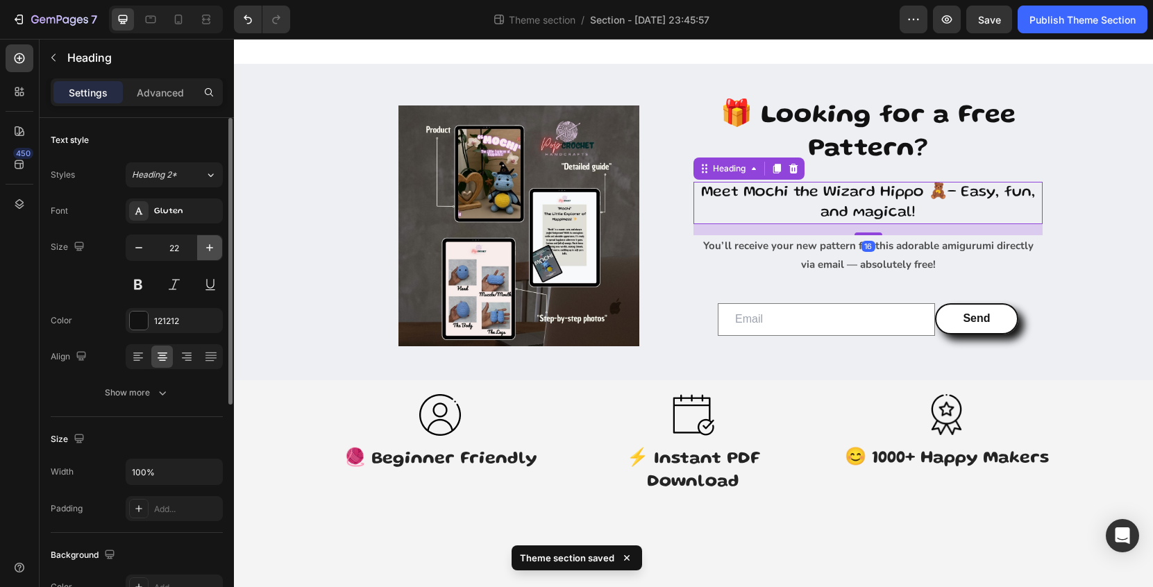
type input "23"
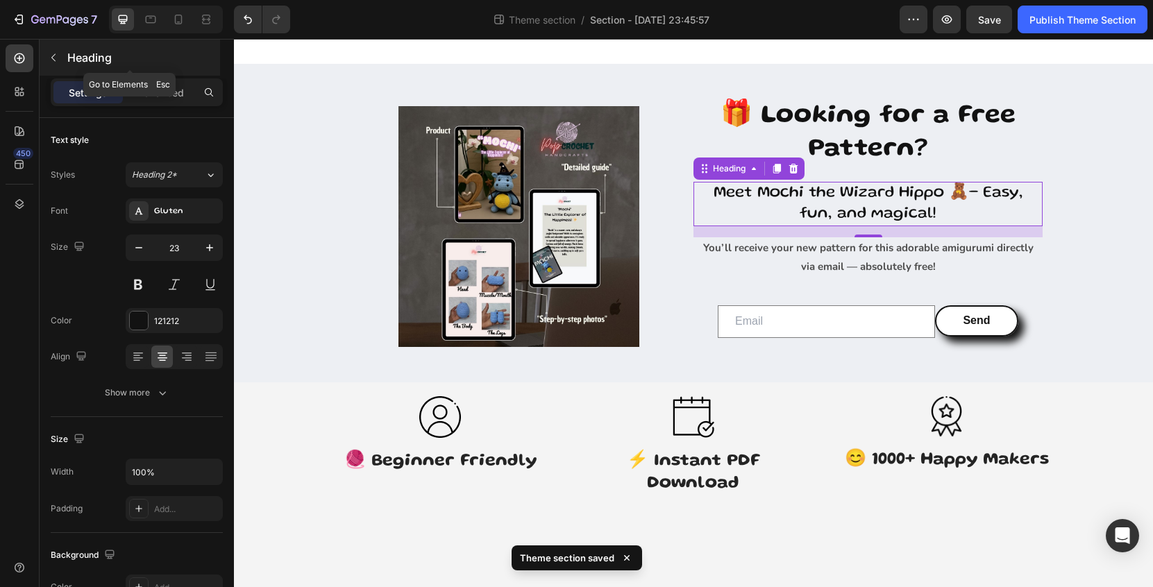
click at [86, 62] on p "Heading" at bounding box center [142, 57] width 150 height 17
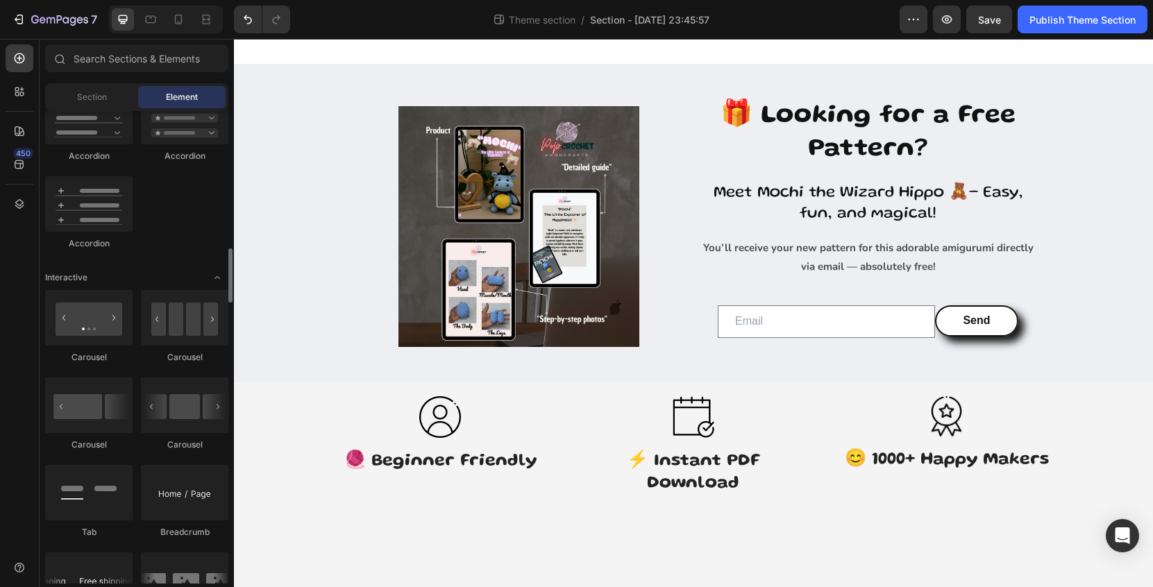
scroll to position [1242, 0]
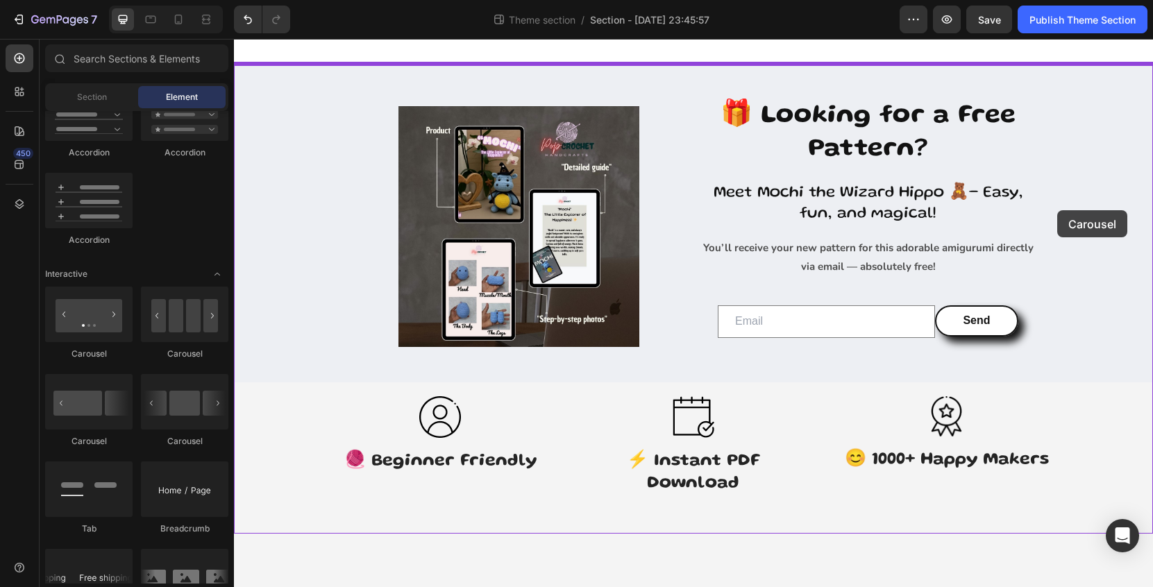
drag, startPoint x: 325, startPoint y: 371, endPoint x: 1057, endPoint y: 210, distance: 749.9
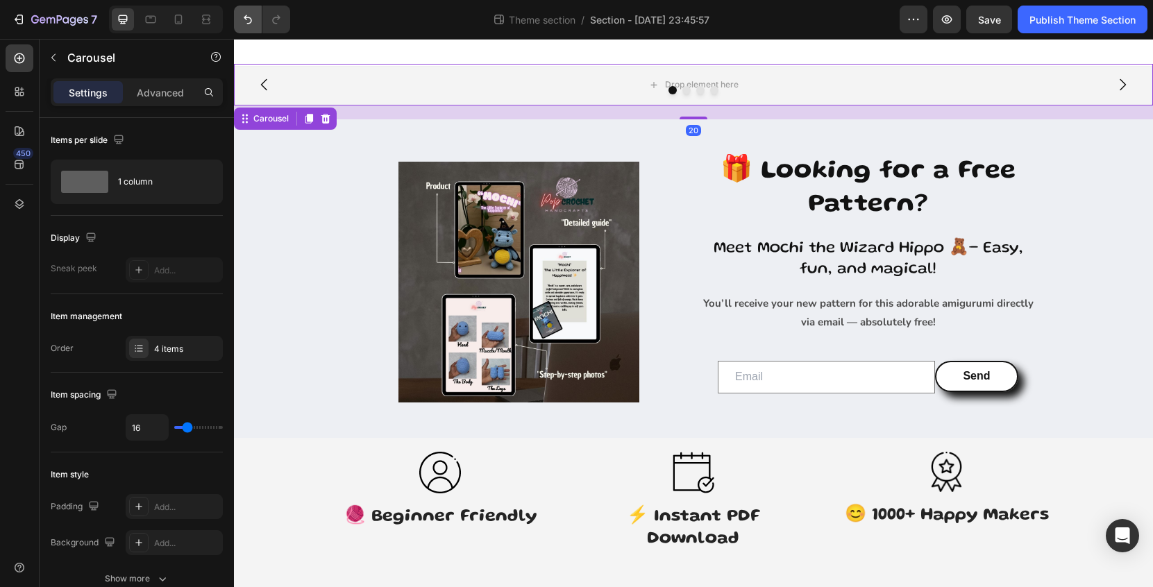
click at [246, 18] on icon "Undo/Redo" at bounding box center [248, 19] width 8 height 9
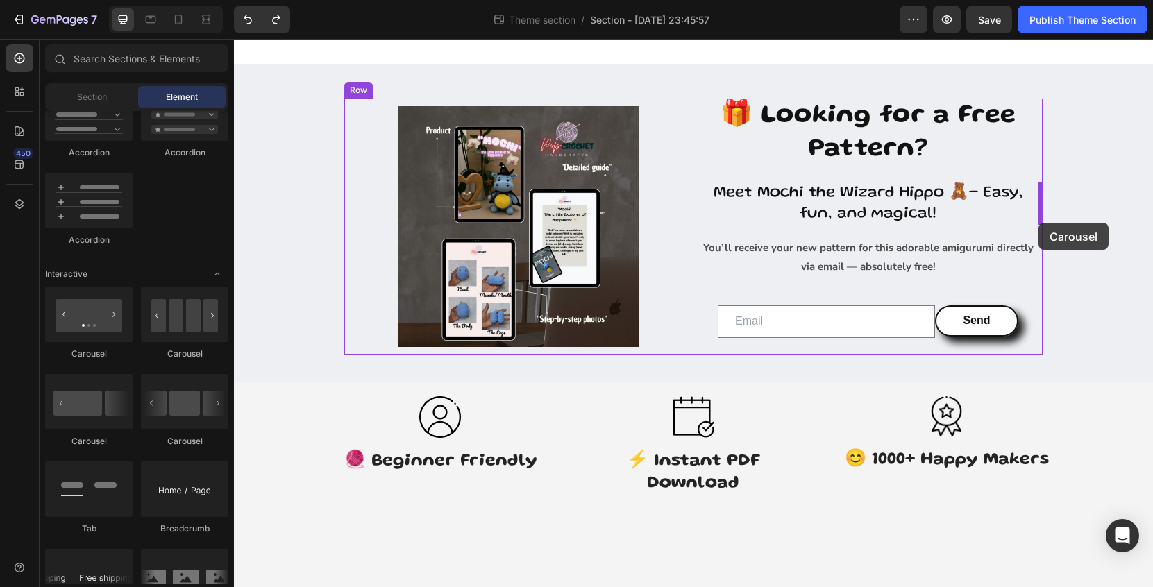
drag, startPoint x: 320, startPoint y: 461, endPoint x: 1039, endPoint y: 223, distance: 757.0
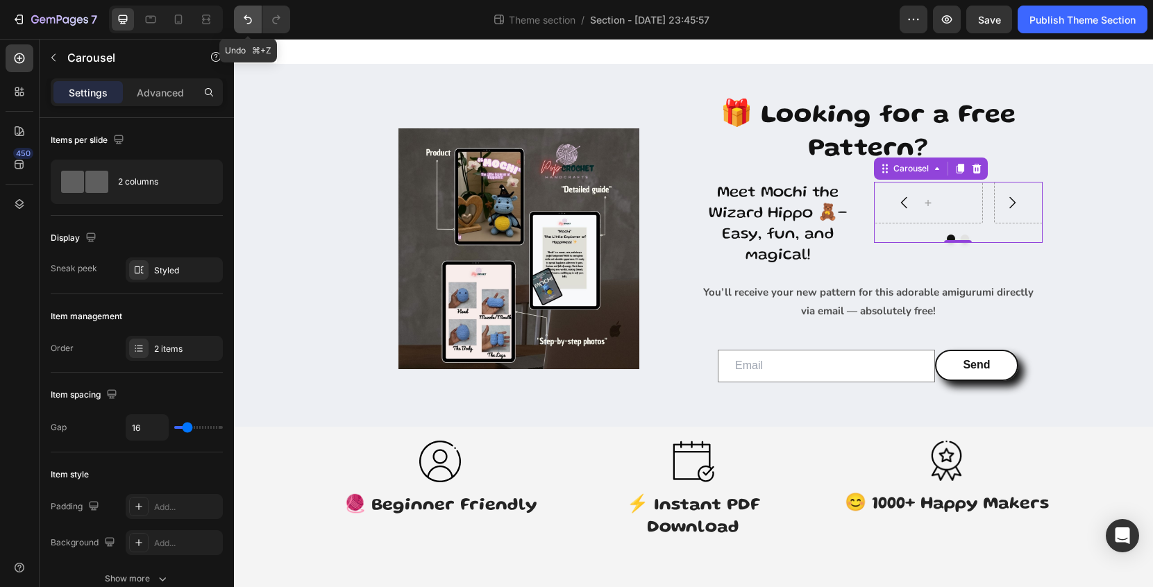
click at [246, 23] on icon "Undo/Redo" at bounding box center [248, 19] width 14 height 14
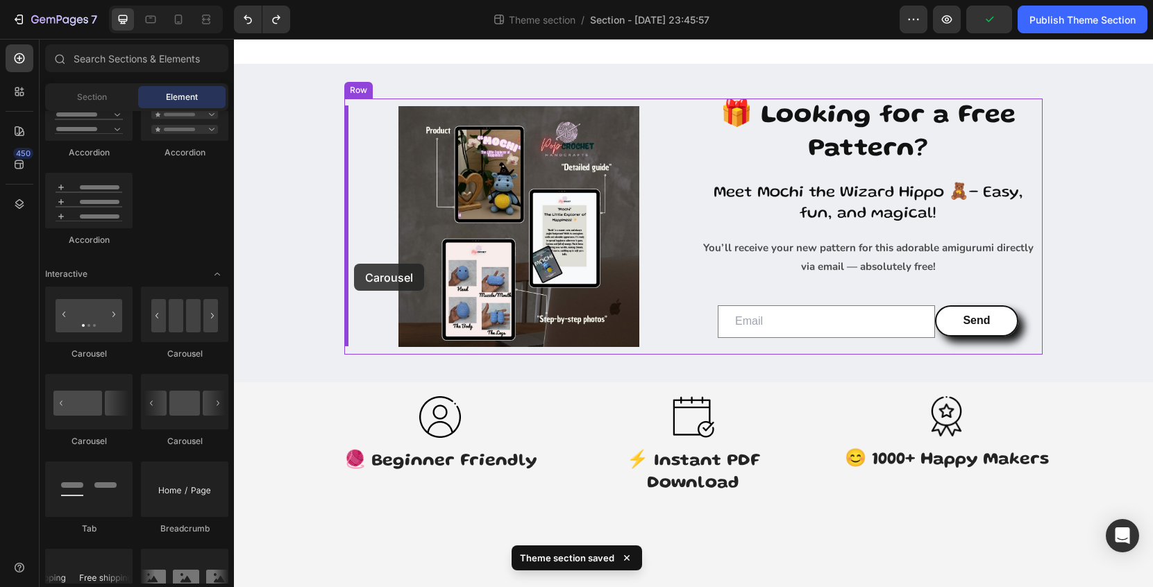
drag, startPoint x: 323, startPoint y: 452, endPoint x: 354, endPoint y: 264, distance: 190.7
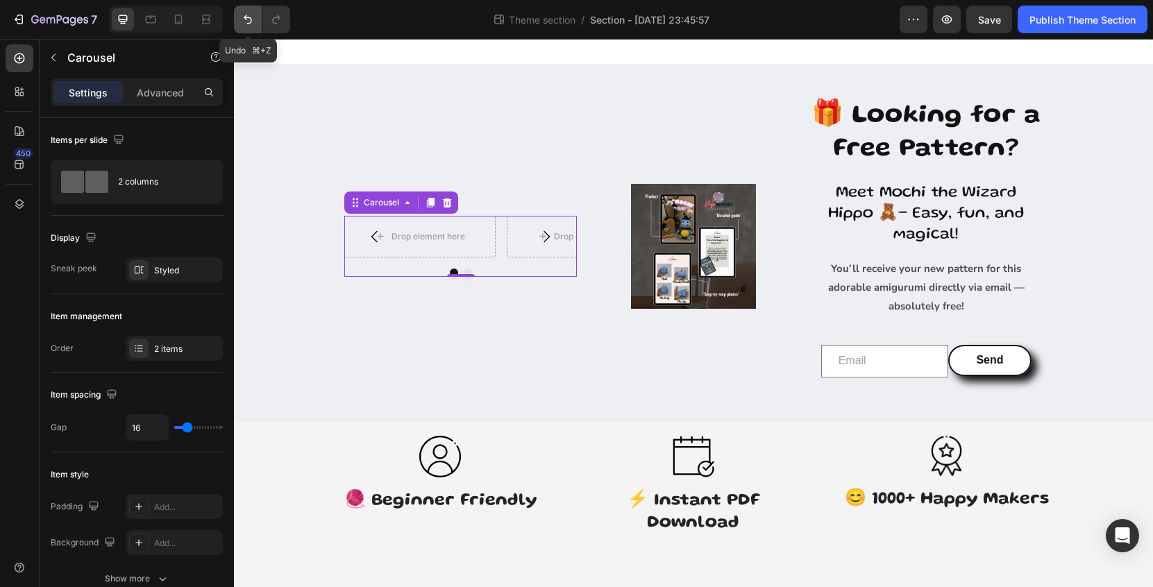
click at [249, 15] on icon "Undo/Redo" at bounding box center [248, 19] width 14 height 14
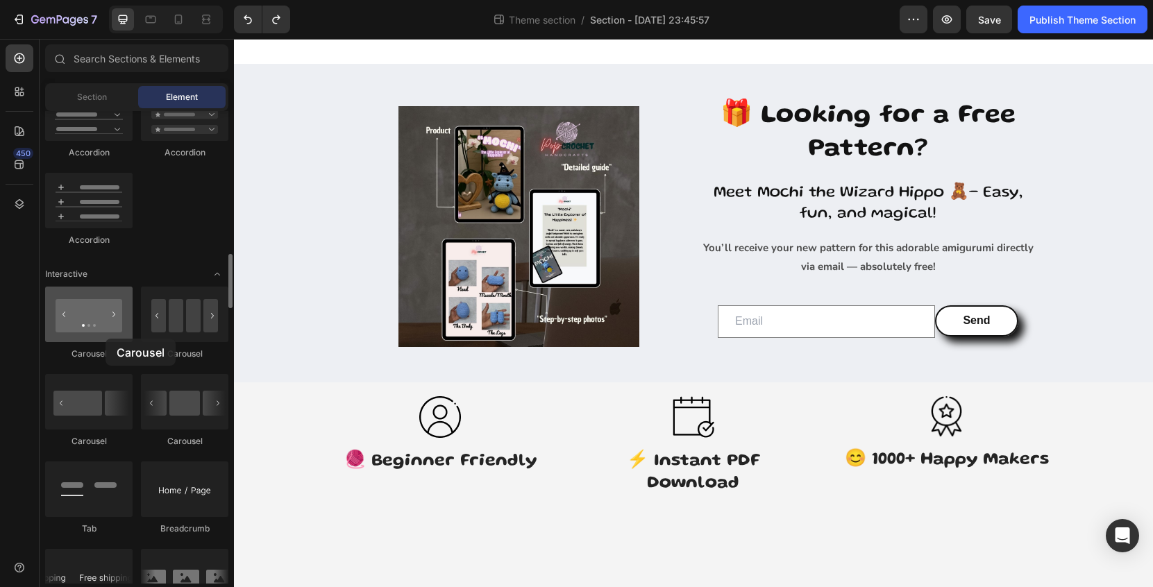
drag, startPoint x: 92, startPoint y: 419, endPoint x: 102, endPoint y: 340, distance: 79.7
click at [102, 340] on div "Carousel Carousel Carousel Carousel Tab Breadcrumb Marquee" at bounding box center [136, 463] width 183 height 353
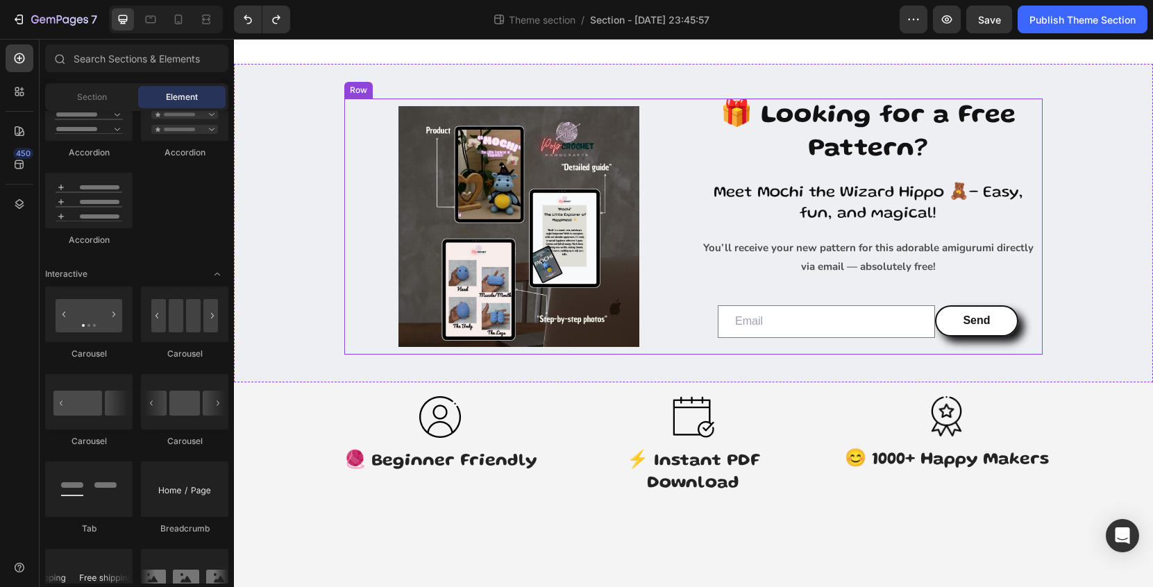
click at [747, 178] on div "🎁 Looking for a Free Pattern? Heading Meet Mochi the Wizard Hippo 🧸– Easy, fun,…" at bounding box center [868, 227] width 349 height 256
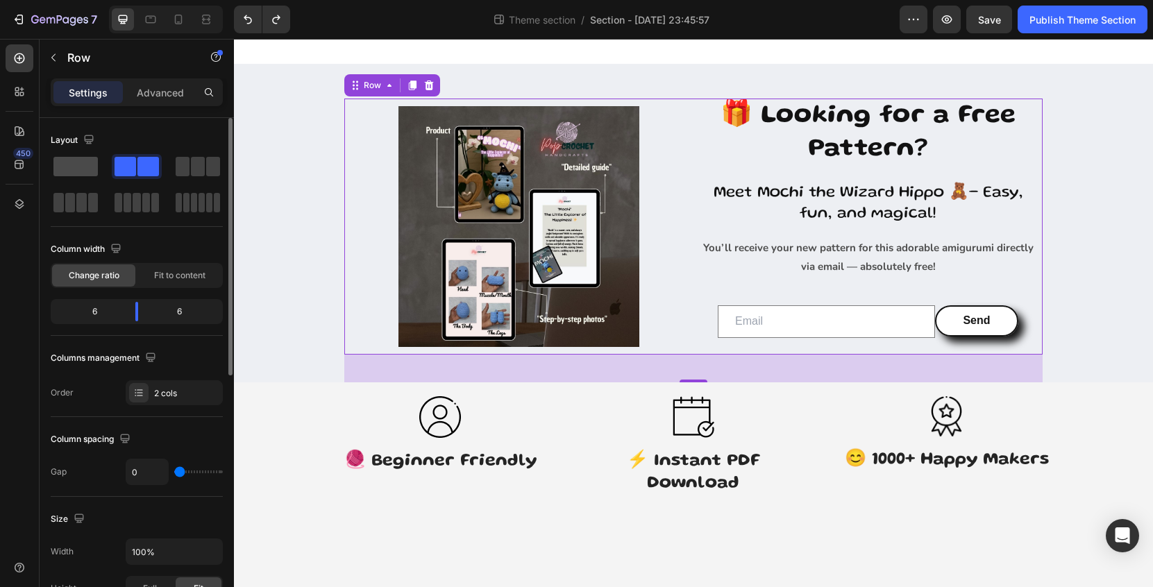
click at [84, 167] on span at bounding box center [75, 166] width 44 height 19
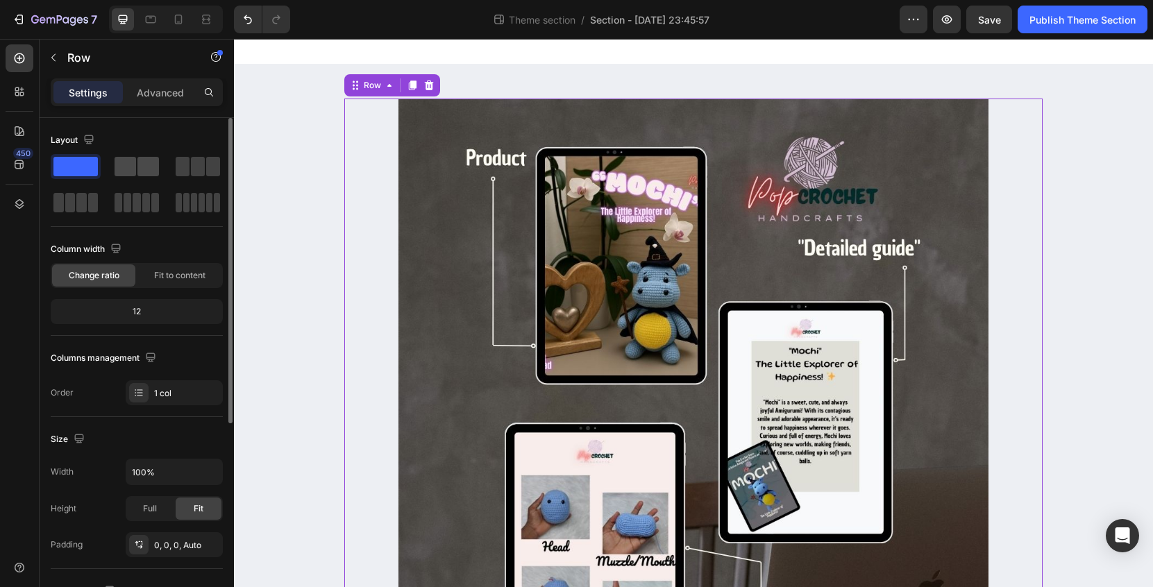
click at [144, 163] on span at bounding box center [148, 166] width 22 height 19
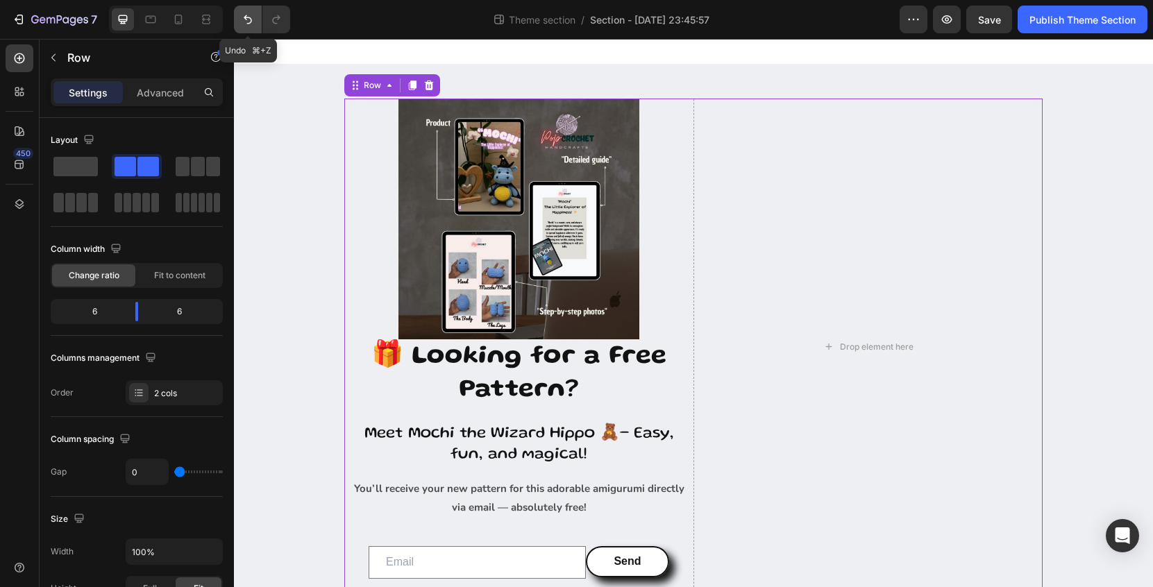
click at [249, 17] on icon "Undo/Redo" at bounding box center [248, 19] width 8 height 9
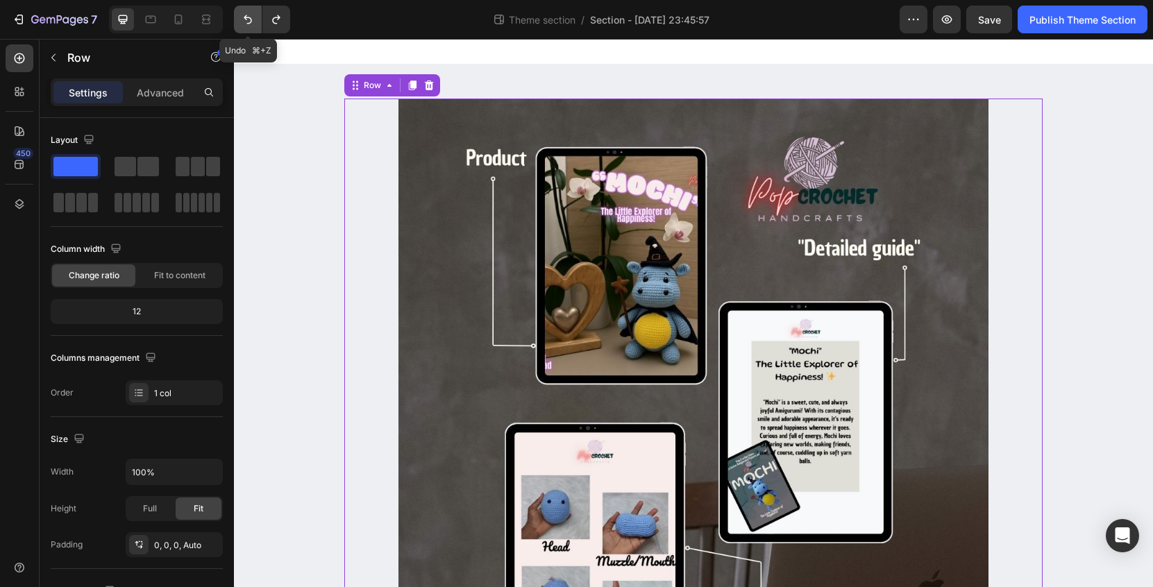
click at [249, 17] on icon "Undo/Redo" at bounding box center [248, 19] width 8 height 9
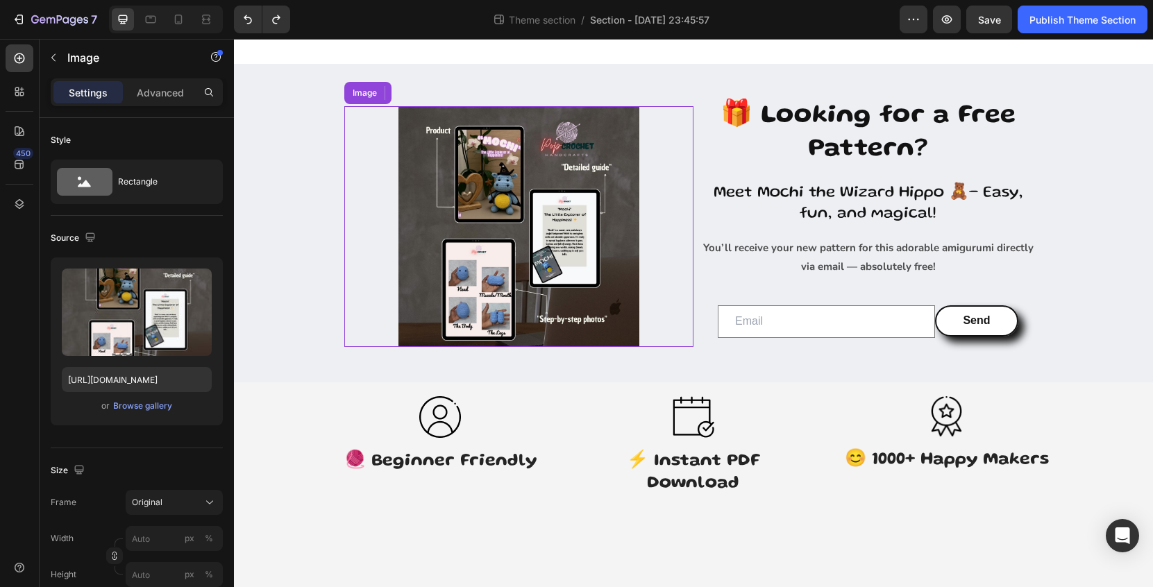
click at [538, 242] on img at bounding box center [519, 226] width 241 height 241
click at [438, 88] on icon at bounding box center [436, 93] width 9 height 10
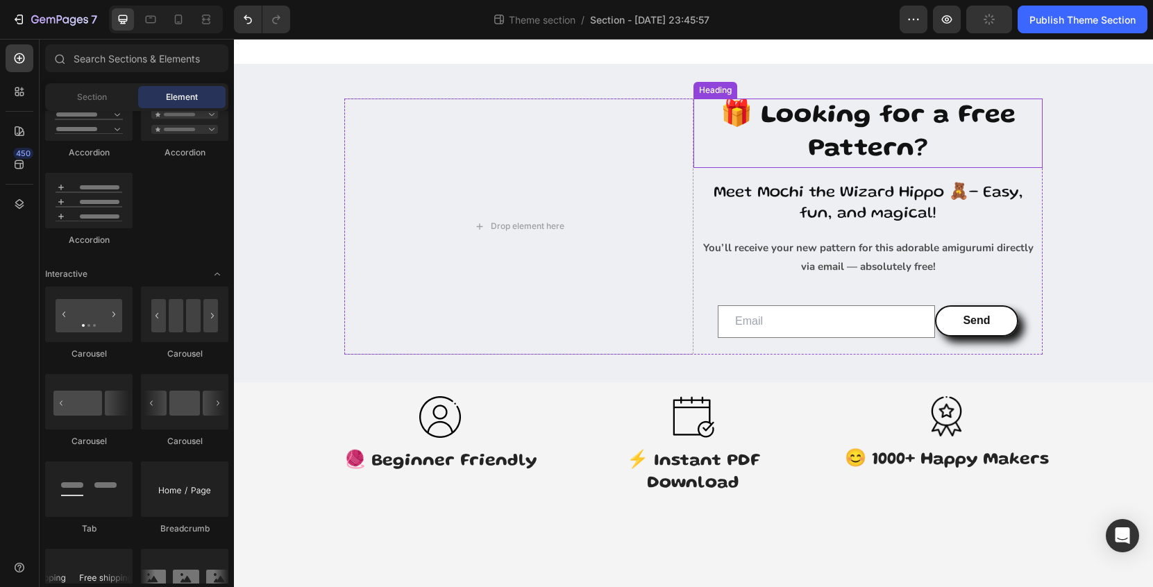
click at [775, 155] on h2 "🎁 Looking for a Free Pattern?" at bounding box center [868, 133] width 349 height 69
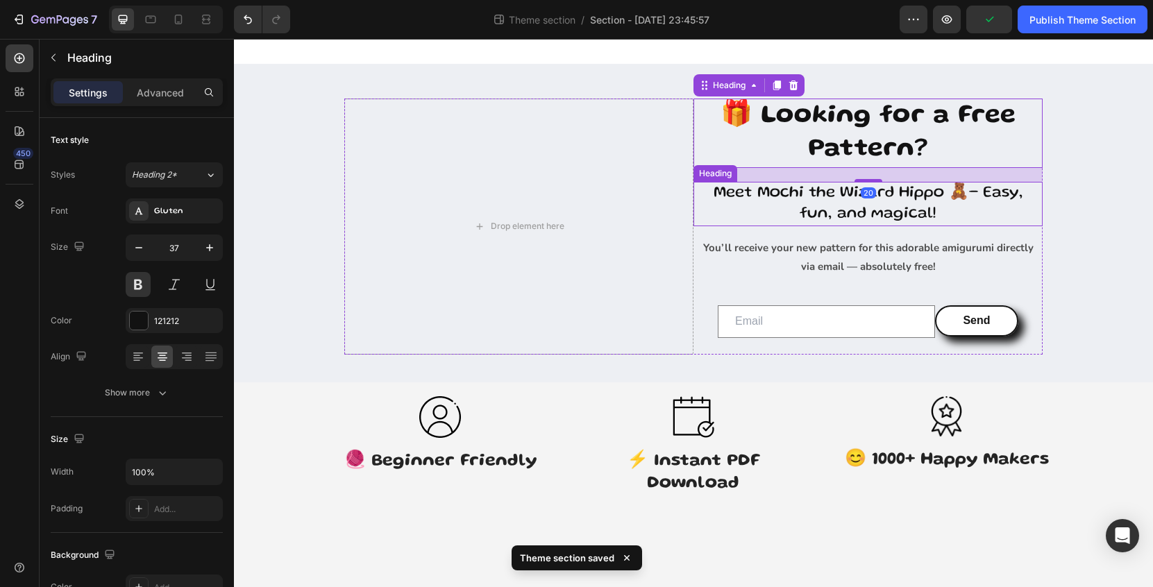
click at [1014, 215] on h2 "Meet Mochi the Wizard Hippo 🧸– Easy, fun, and magical!" at bounding box center [868, 204] width 349 height 44
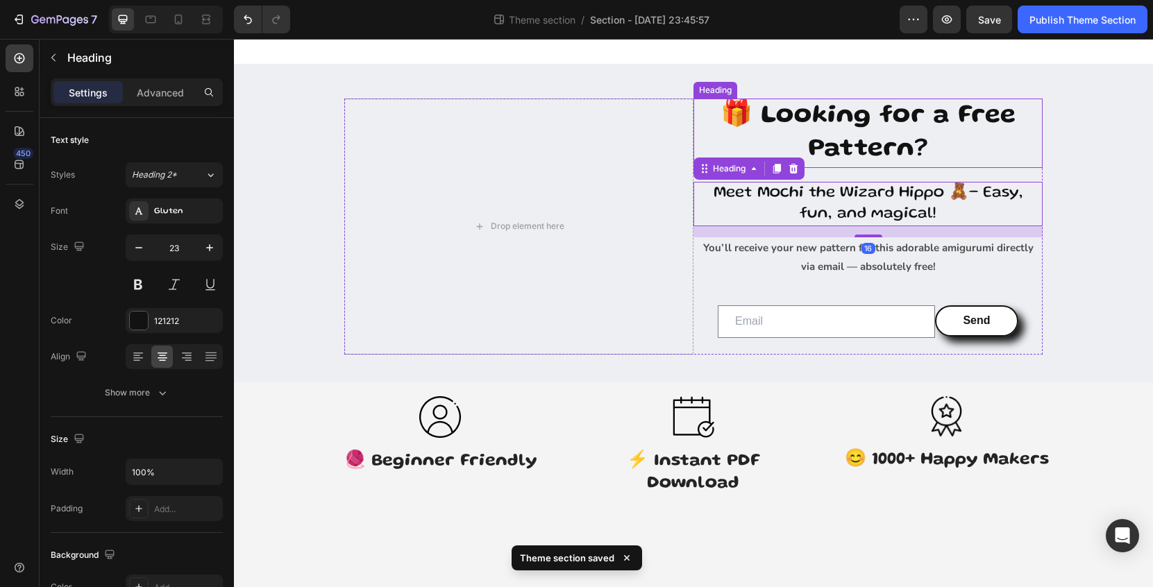
click at [1013, 116] on h2 "🎁 Looking for a Free Pattern?" at bounding box center [868, 133] width 349 height 69
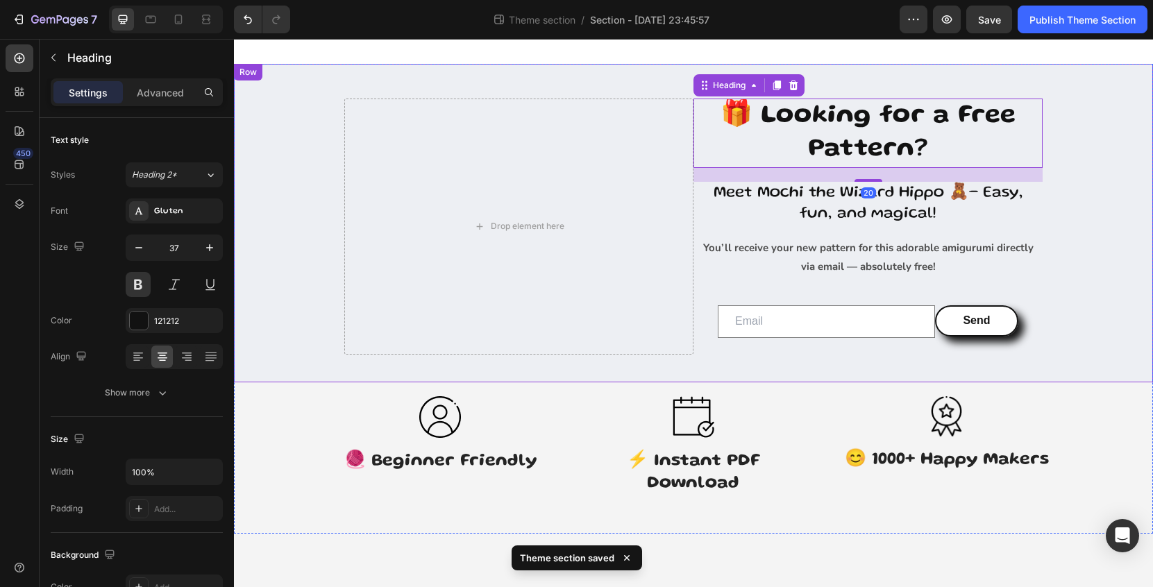
click at [637, 91] on div "Drop element here 🎁 Looking for a Free Pattern? Heading 20 Meet Mochi the Wizar…" at bounding box center [693, 223] width 919 height 319
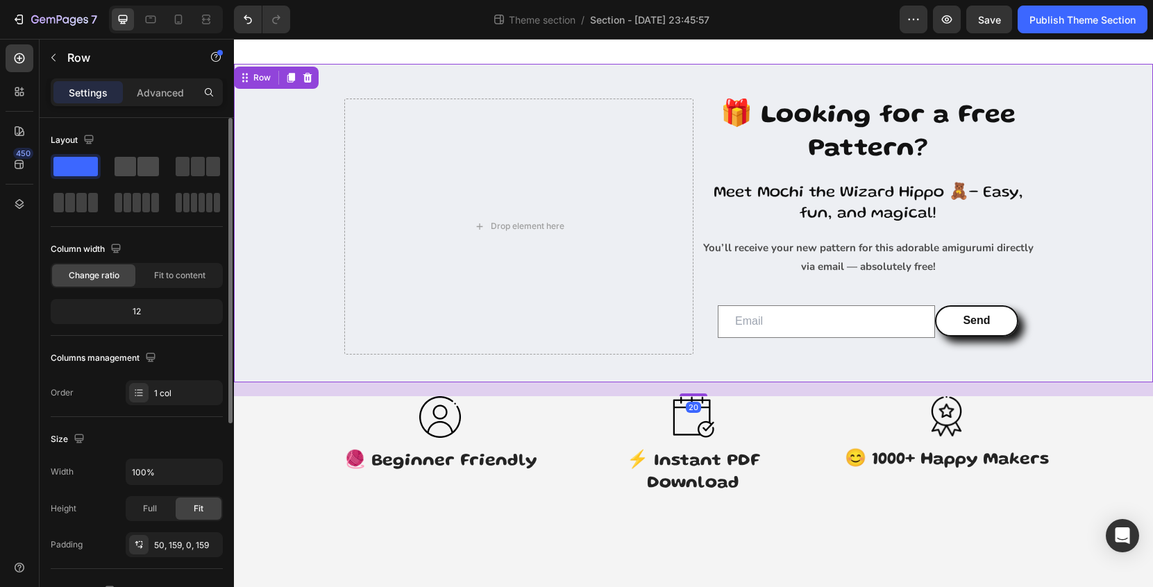
click at [132, 166] on span at bounding box center [126, 166] width 22 height 19
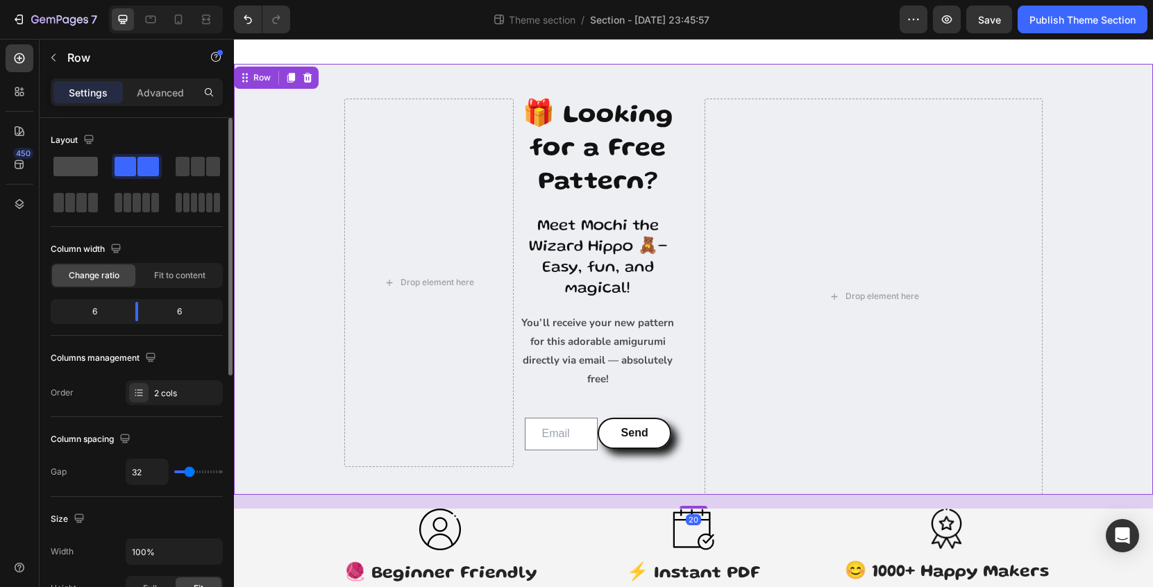
click at [74, 167] on span at bounding box center [75, 166] width 44 height 19
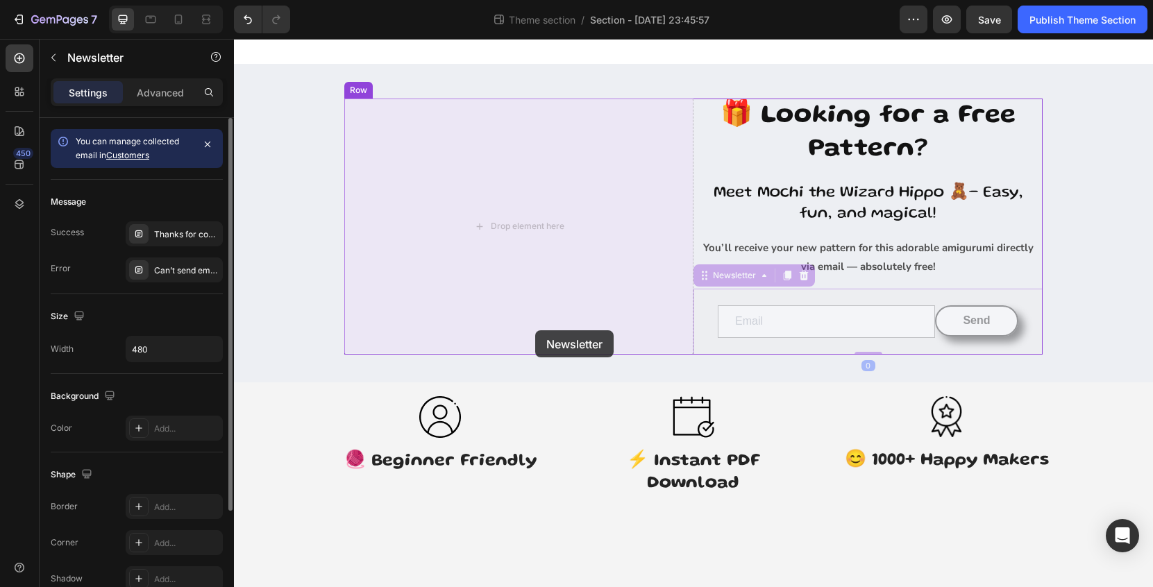
drag, startPoint x: 753, startPoint y: 343, endPoint x: 535, endPoint y: 330, distance: 219.0
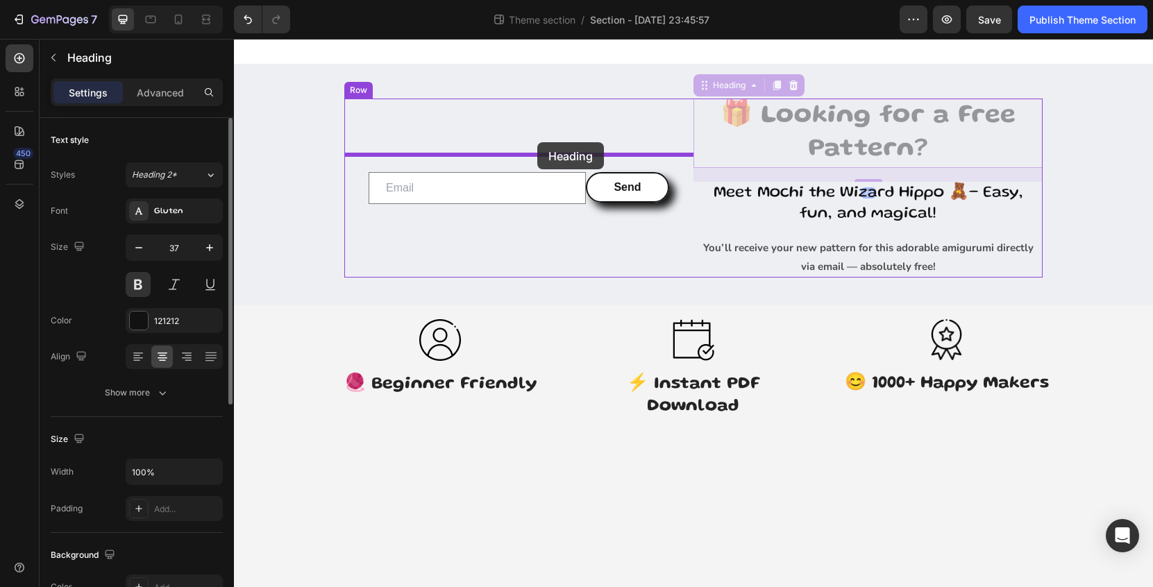
drag, startPoint x: 861, startPoint y: 150, endPoint x: 530, endPoint y: 133, distance: 331.6
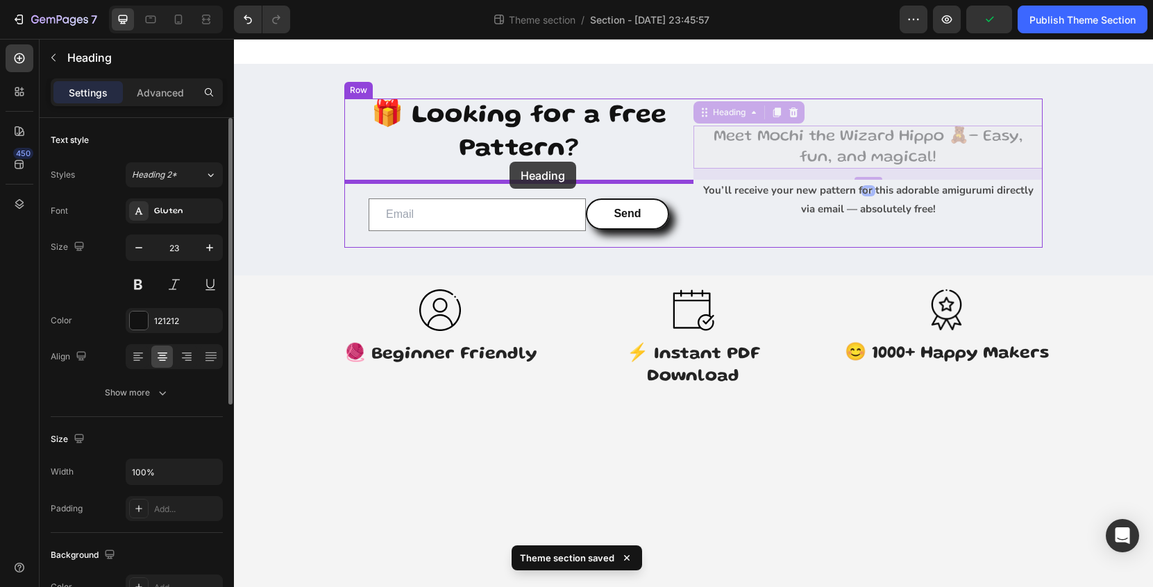
drag, startPoint x: 814, startPoint y: 126, endPoint x: 510, endPoint y: 162, distance: 306.1
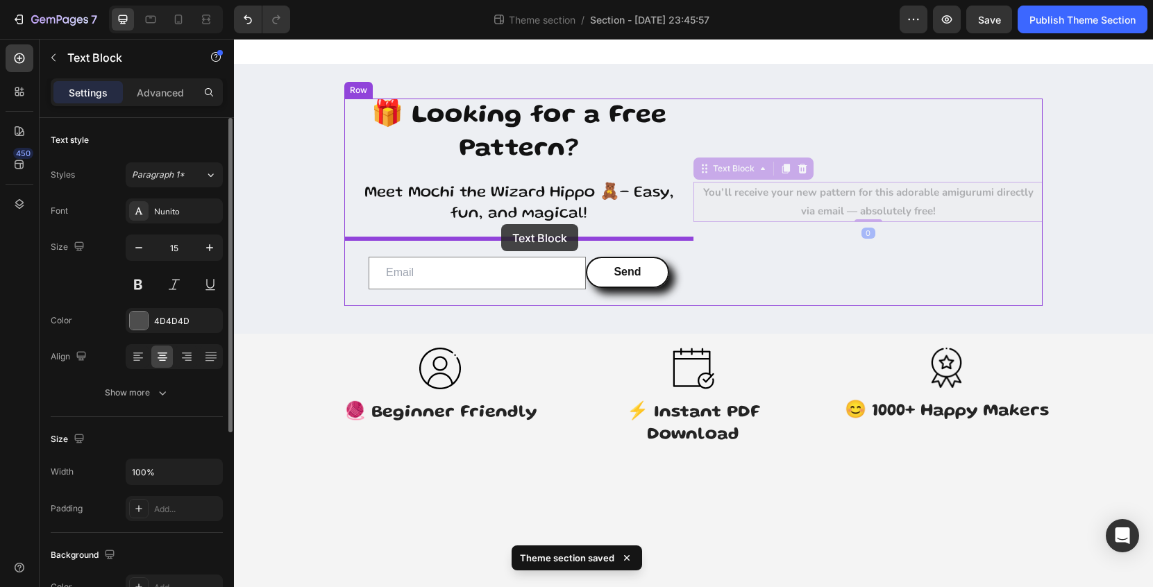
drag, startPoint x: 811, startPoint y: 197, endPoint x: 501, endPoint y: 224, distance: 310.8
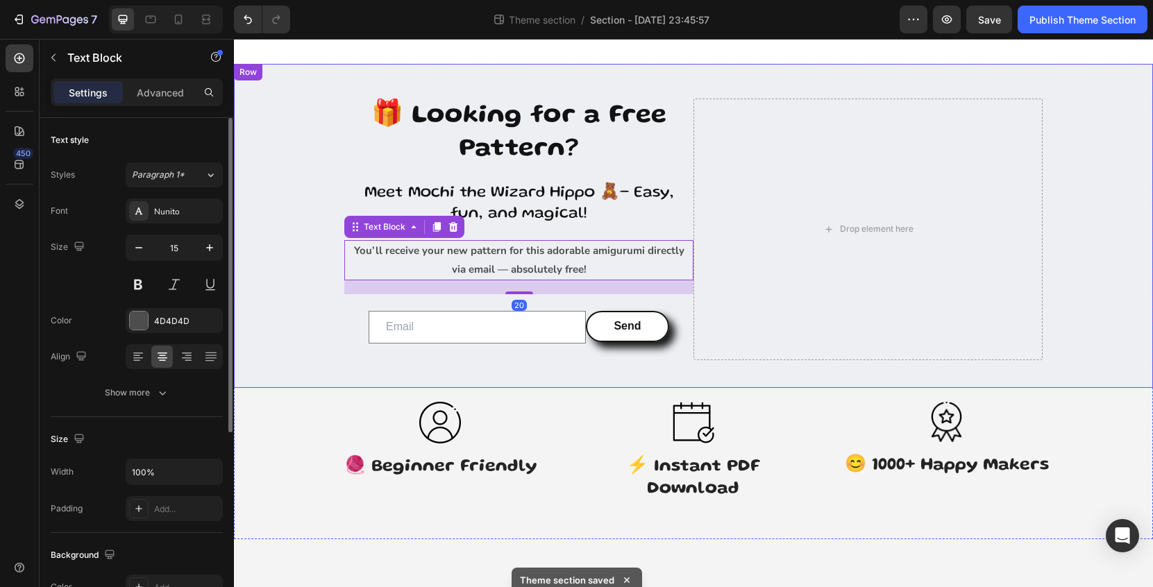
click at [820, 83] on div "🎁 Looking for a Free Pattern? Heading Meet Mochi the Wizard Hippo 🧸– Easy, fun,…" at bounding box center [693, 226] width 919 height 324
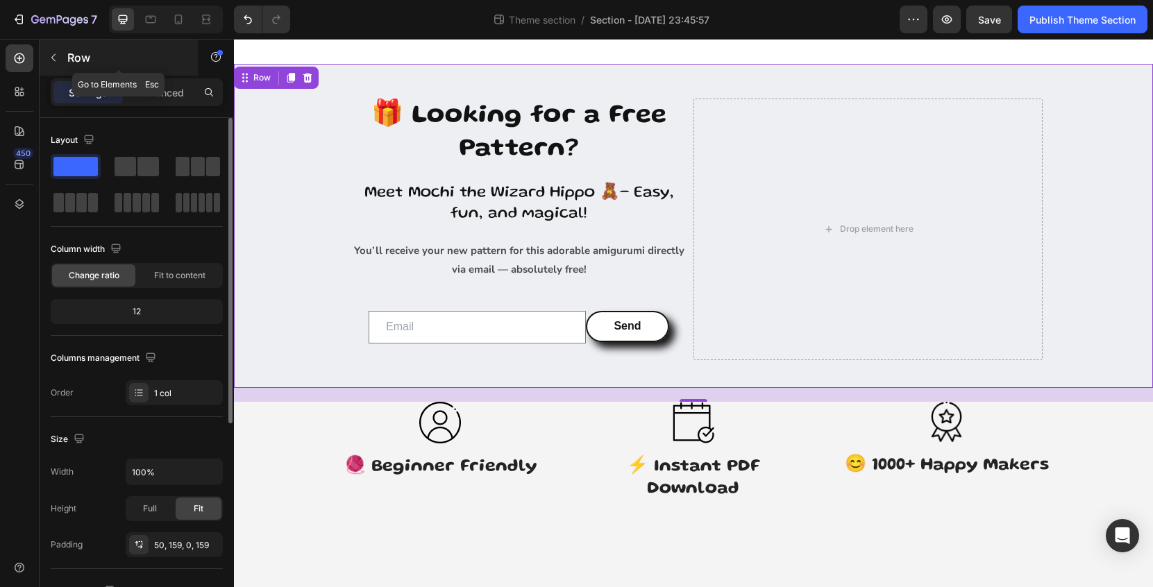
click at [88, 71] on div "Row" at bounding box center [119, 58] width 158 height 36
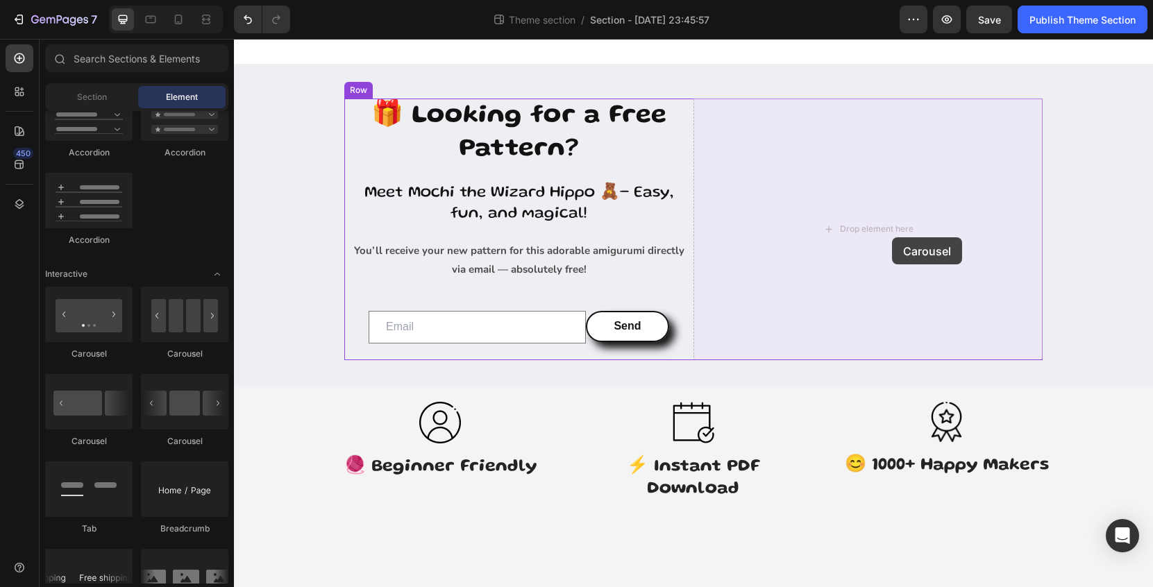
drag, startPoint x: 320, startPoint y: 449, endPoint x: 892, endPoint y: 237, distance: 610.0
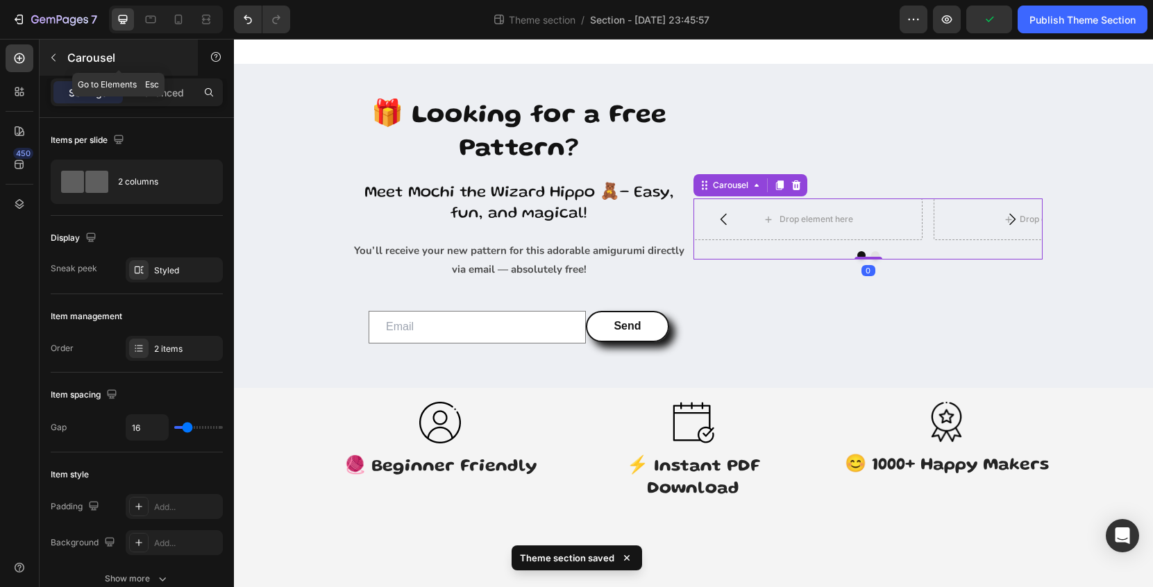
click at [56, 53] on icon "button" at bounding box center [53, 57] width 11 height 11
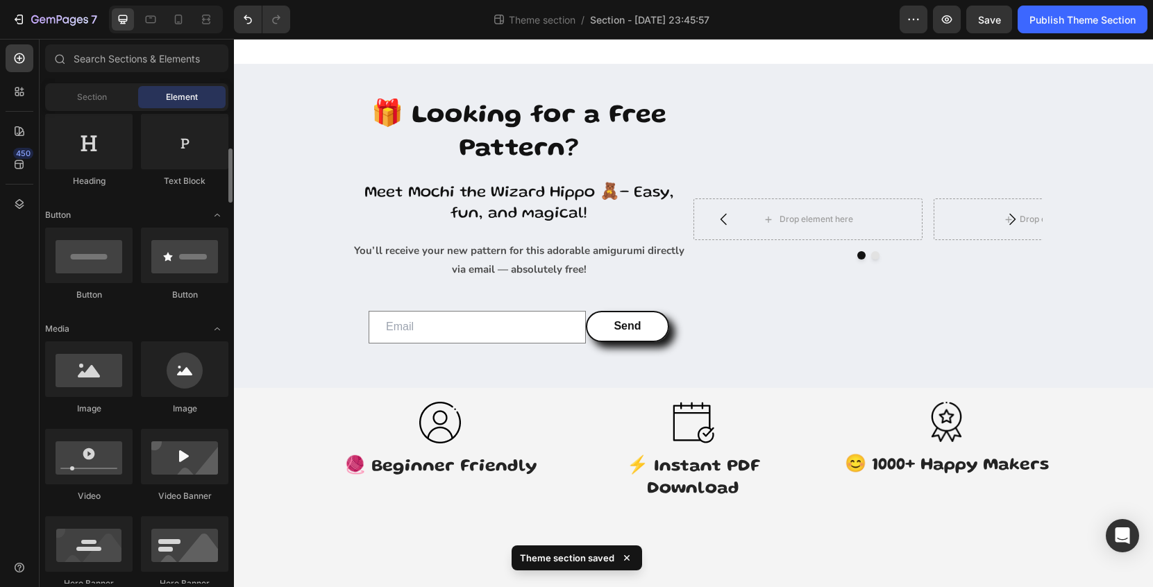
scroll to position [248, 0]
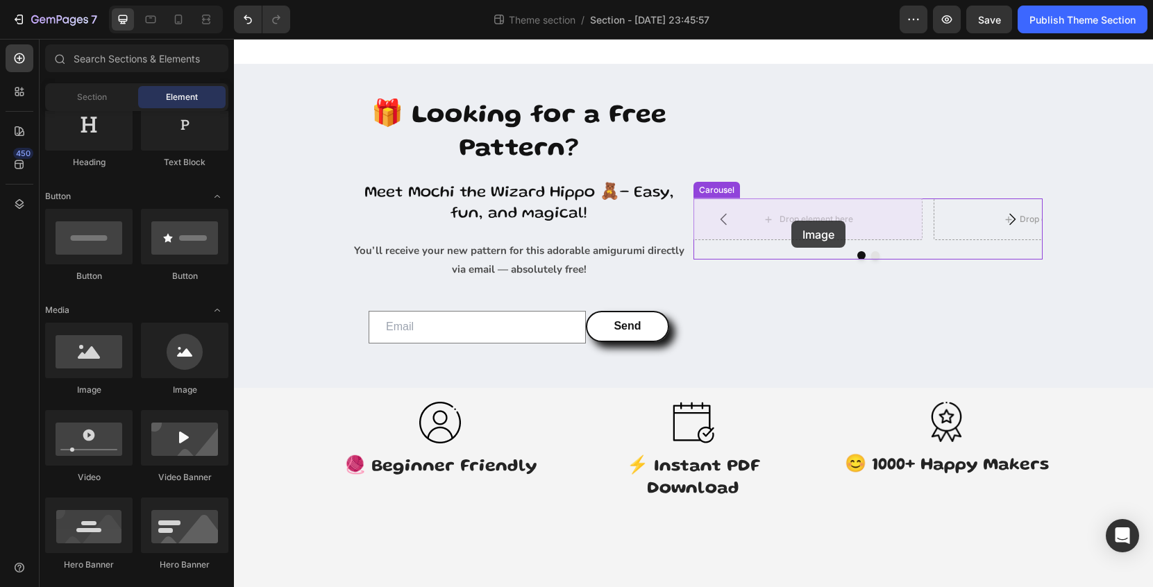
drag, startPoint x: 329, startPoint y: 387, endPoint x: 791, endPoint y: 221, distance: 491.5
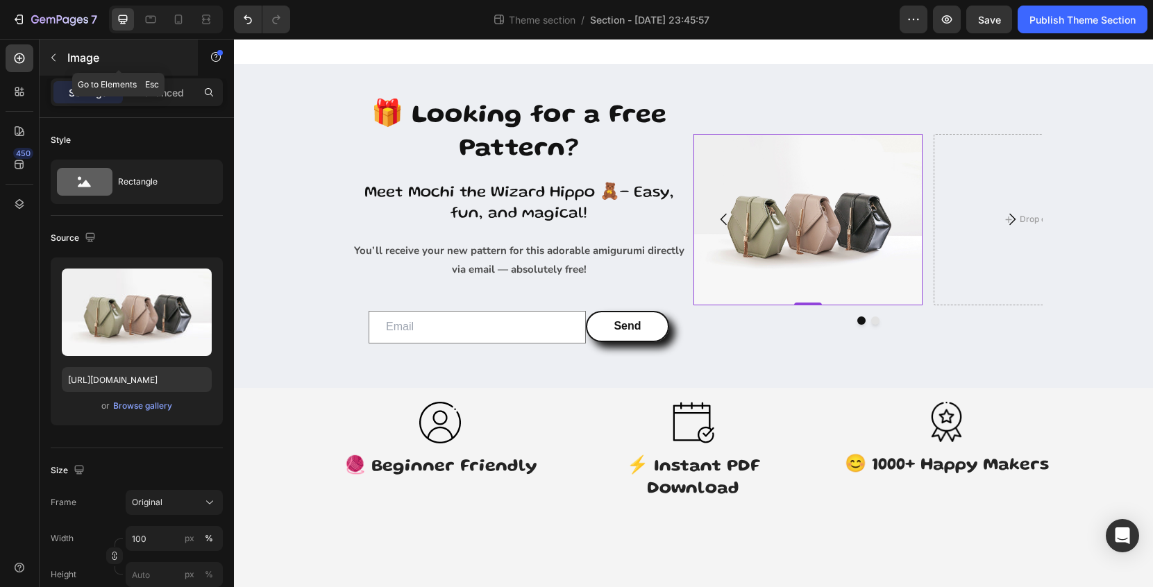
click at [80, 66] on div "Image" at bounding box center [119, 58] width 158 height 36
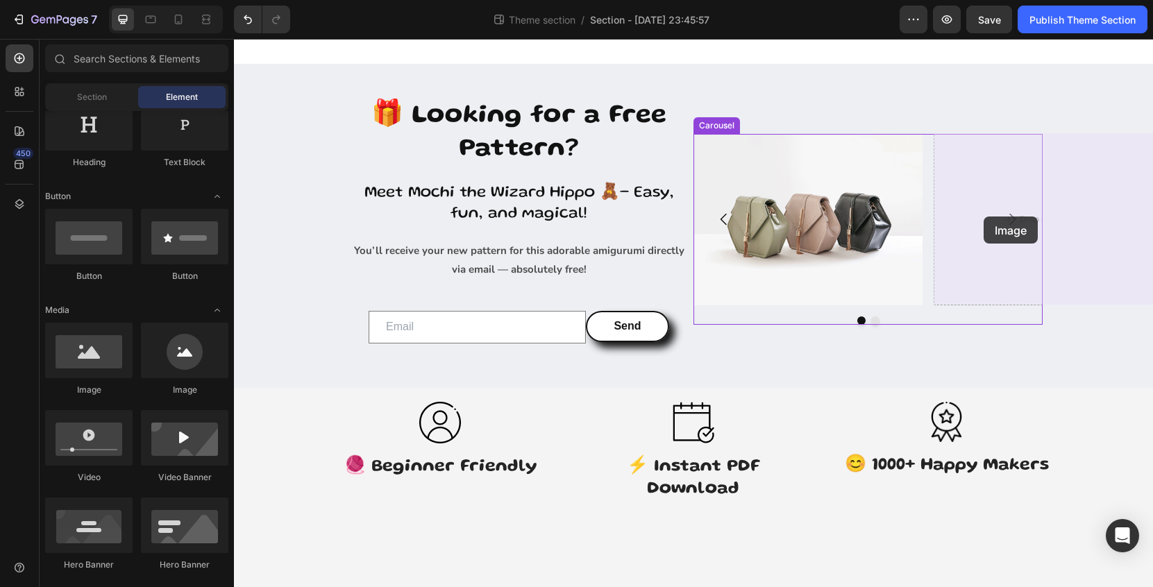
drag, startPoint x: 328, startPoint y: 405, endPoint x: 984, endPoint y: 217, distance: 682.0
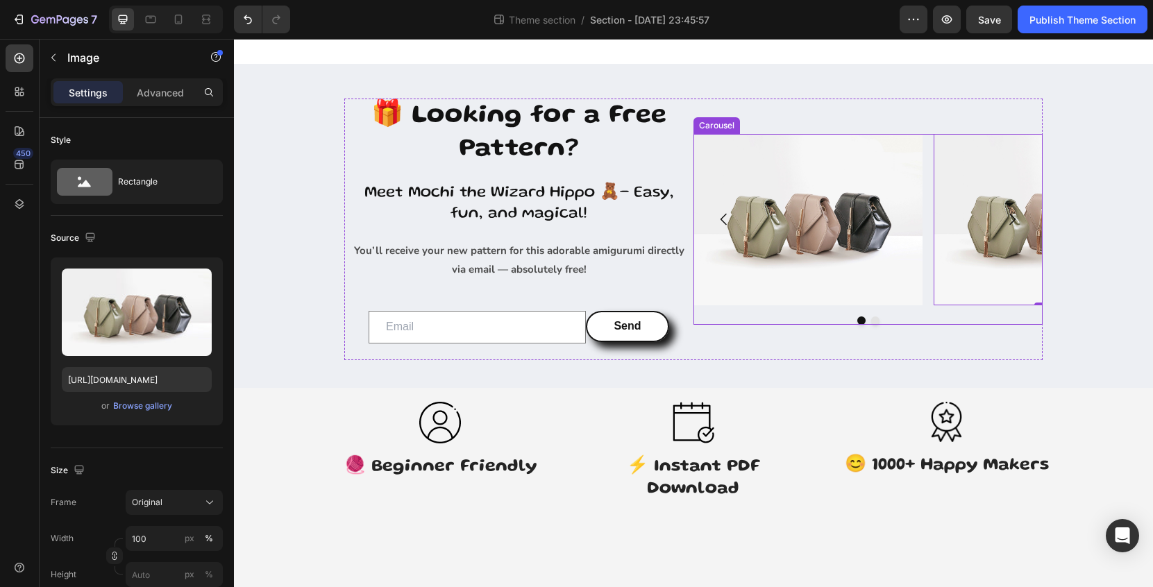
click at [1016, 218] on icon "Carousel Next Arrow" at bounding box center [1012, 219] width 17 height 17
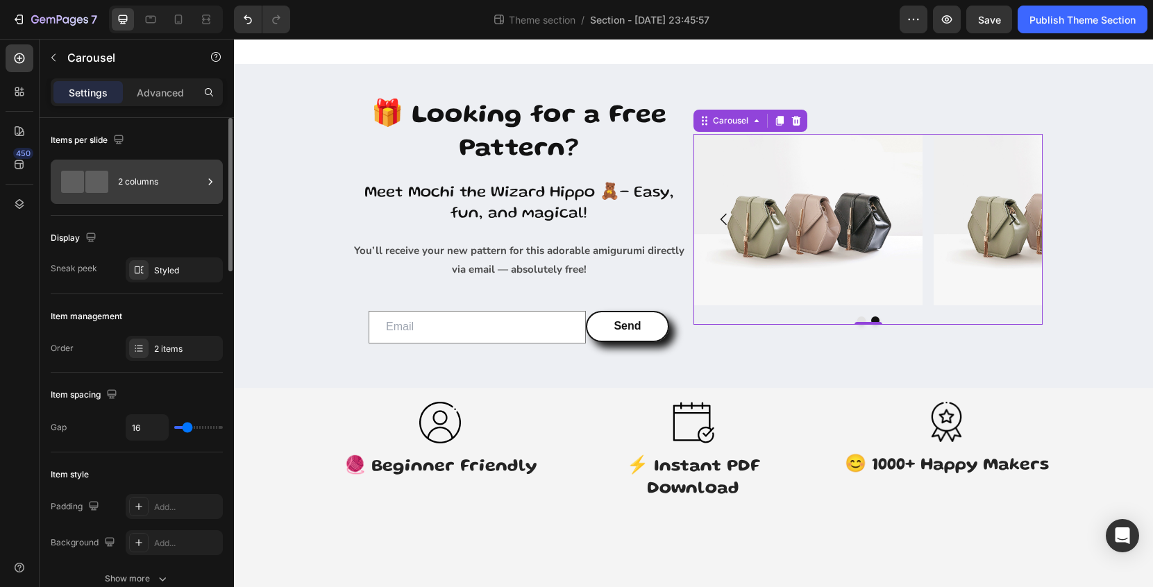
click at [169, 186] on div "2 columns" at bounding box center [160, 182] width 85 height 32
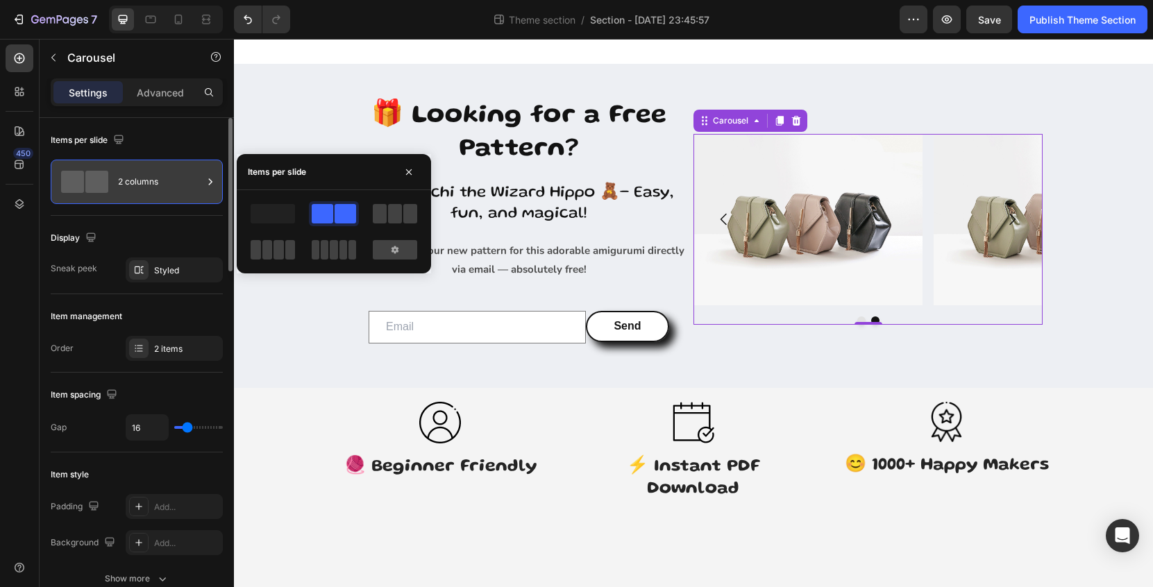
click at [169, 186] on div "2 columns" at bounding box center [160, 182] width 85 height 32
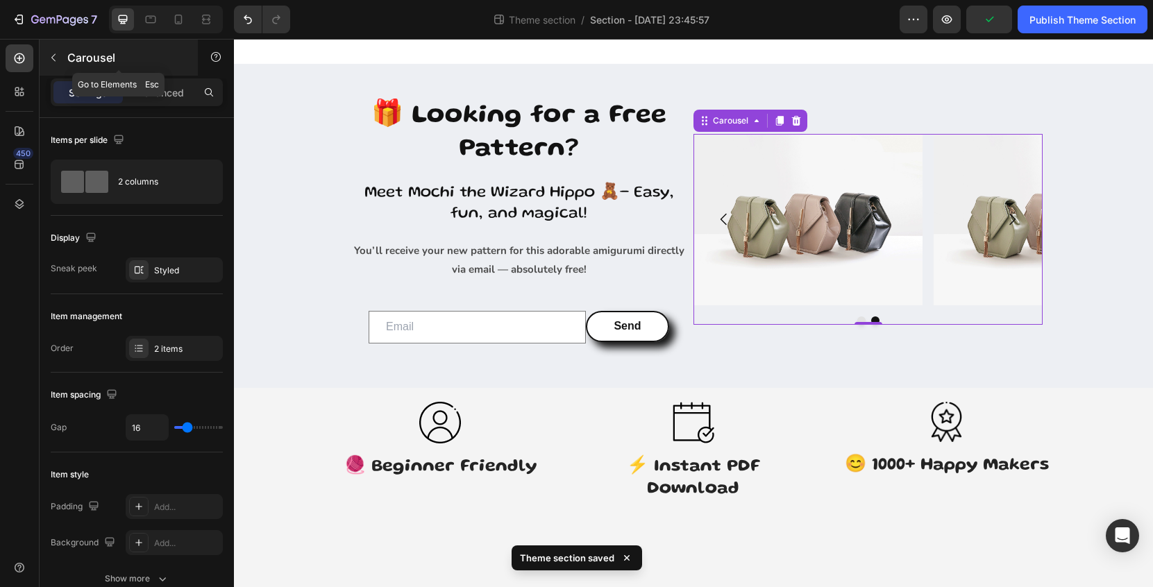
click at [82, 58] on p "Carousel" at bounding box center [126, 57] width 118 height 17
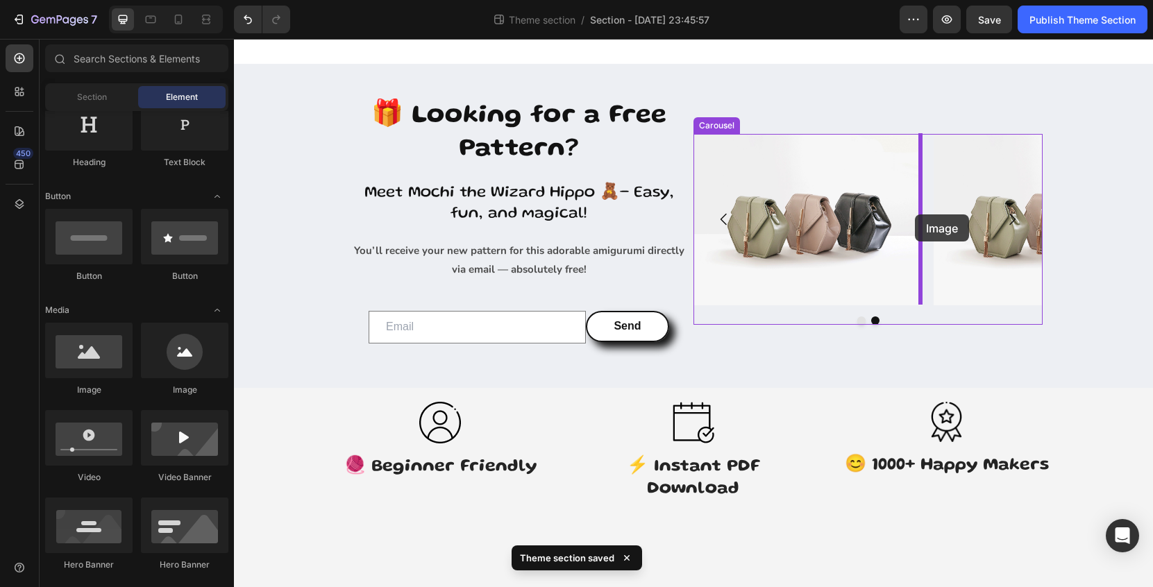
drag, startPoint x: 329, startPoint y: 401, endPoint x: 915, endPoint y: 215, distance: 614.8
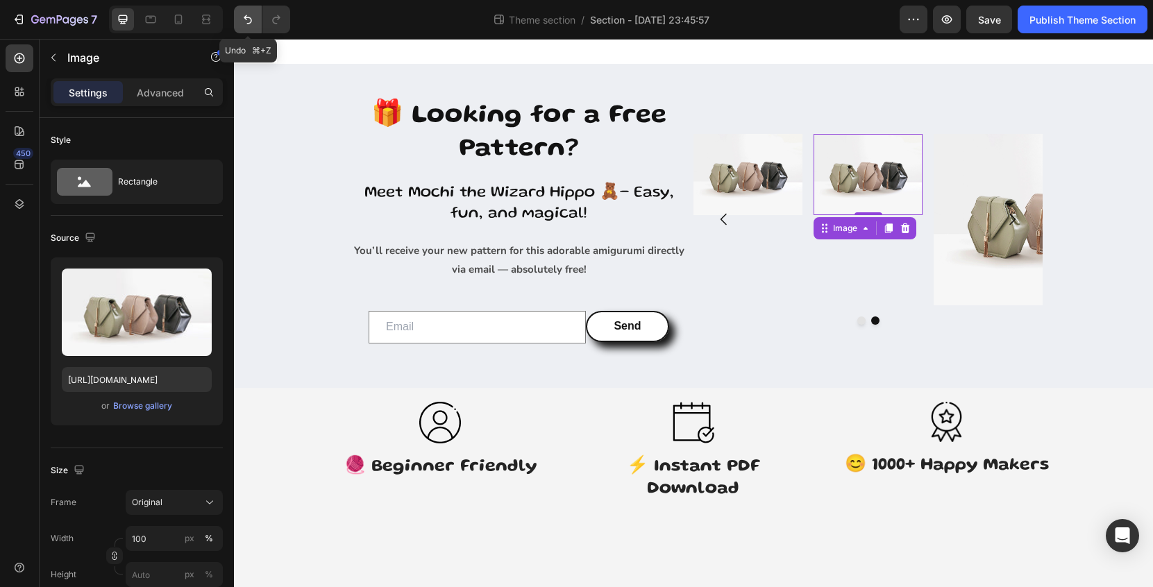
click at [249, 20] on icon "Undo/Redo" at bounding box center [248, 19] width 14 height 14
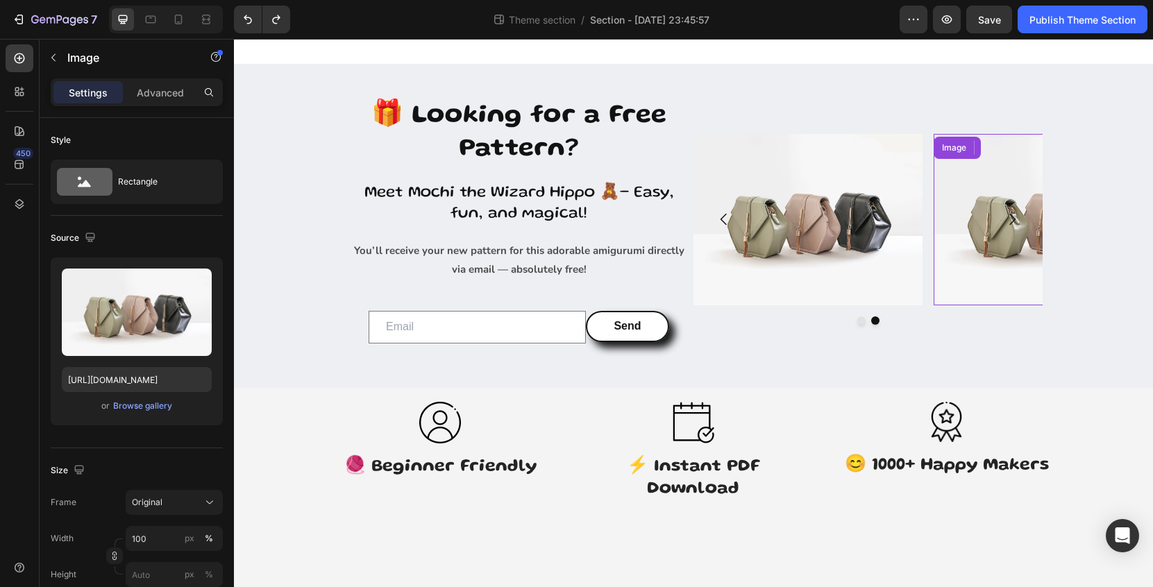
click at [993, 240] on img at bounding box center [1048, 220] width 229 height 172
click at [1014, 149] on icon at bounding box center [1008, 147] width 11 height 11
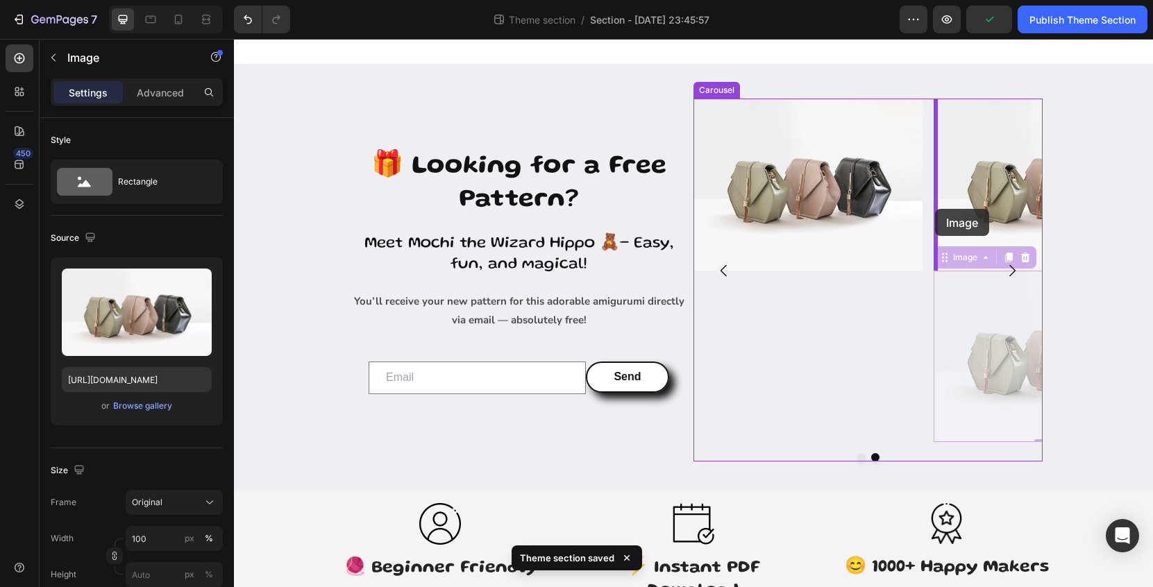
drag, startPoint x: 1000, startPoint y: 326, endPoint x: 935, endPoint y: 209, distance: 133.3
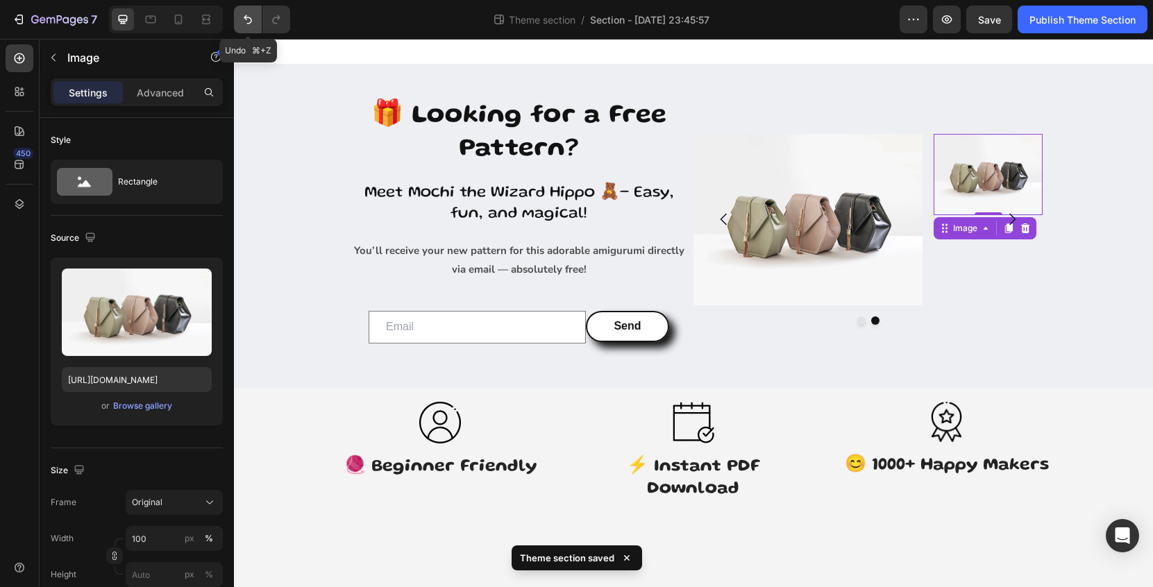
click at [247, 26] on icon "Undo/Redo" at bounding box center [248, 19] width 14 height 14
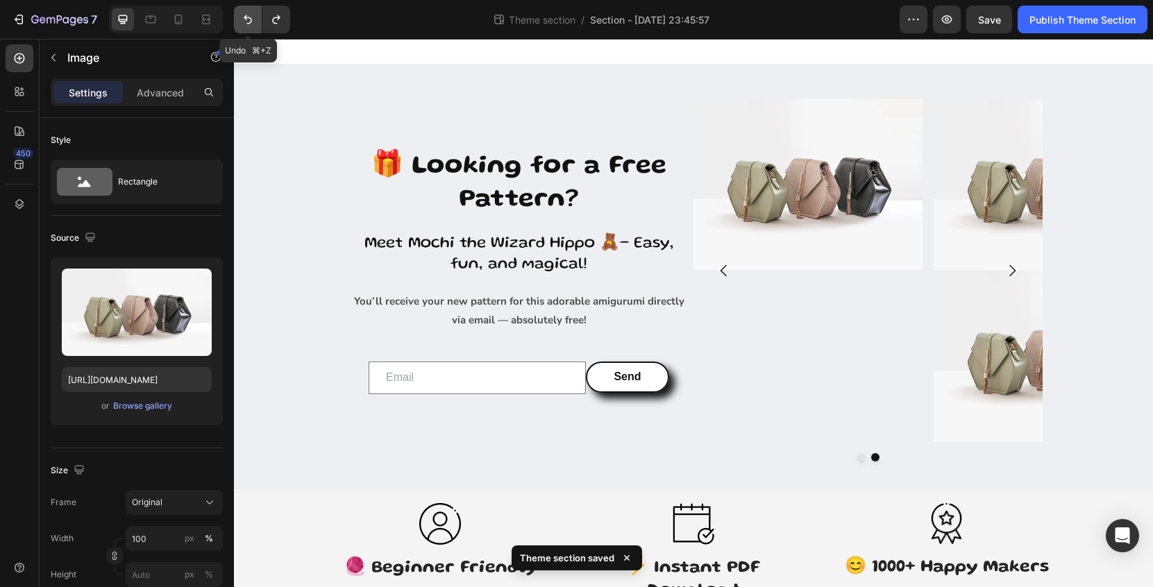
click at [247, 26] on icon "Undo/Redo" at bounding box center [248, 19] width 14 height 14
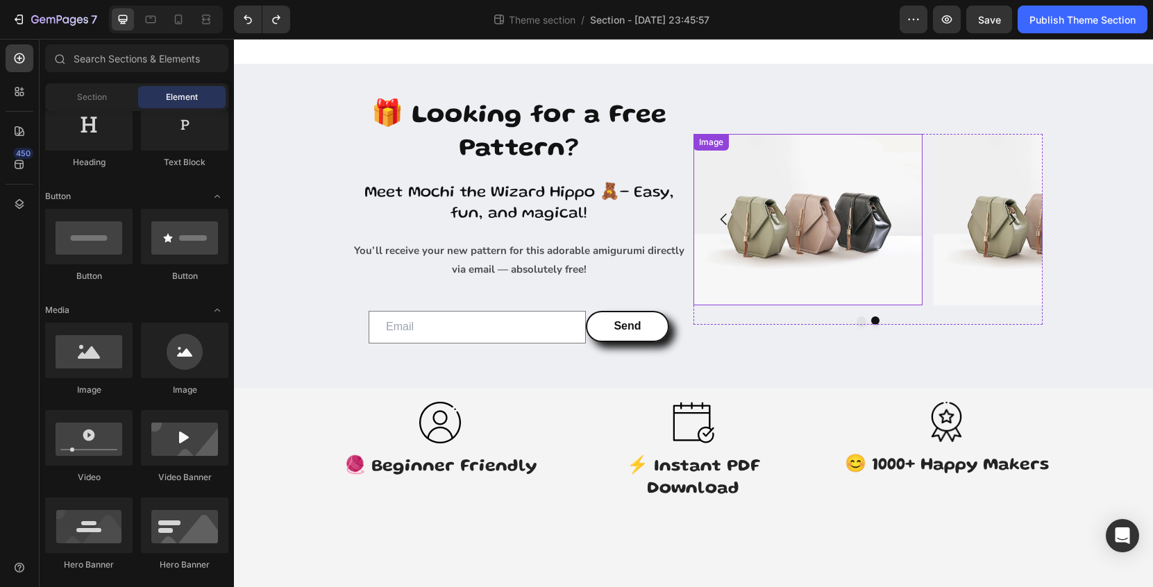
click at [818, 237] on img at bounding box center [808, 220] width 229 height 172
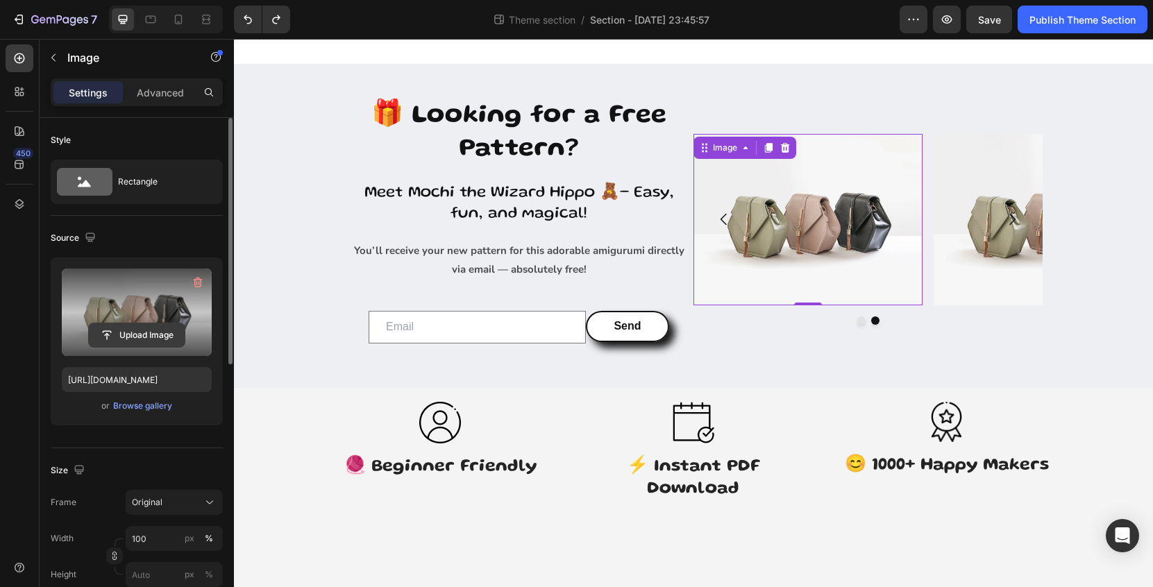
click at [151, 337] on input "file" at bounding box center [137, 336] width 96 height 24
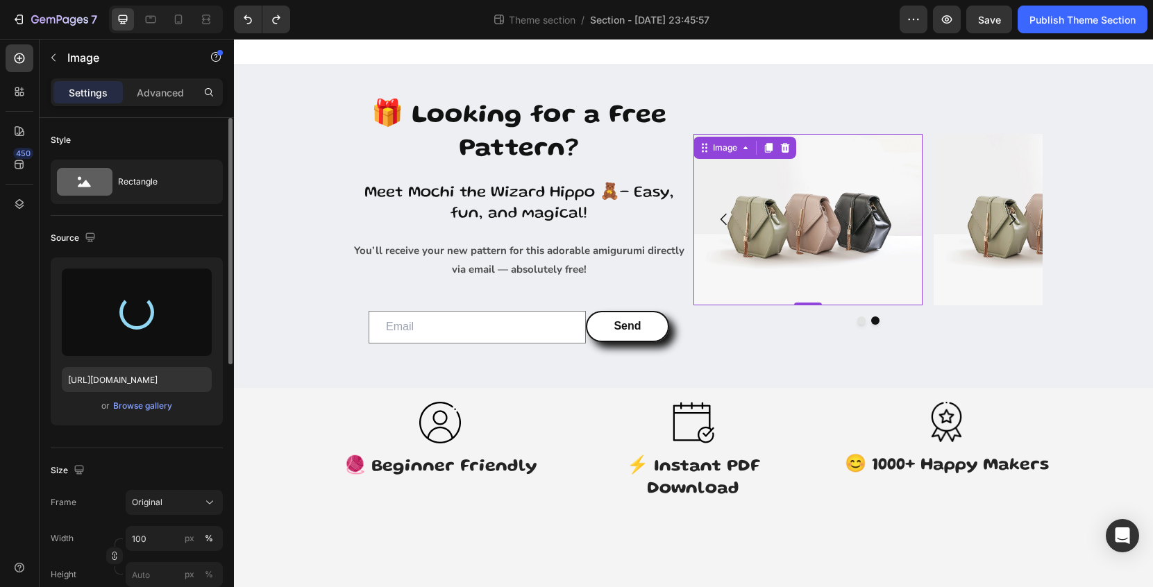
type input "[URL][DOMAIN_NAME]"
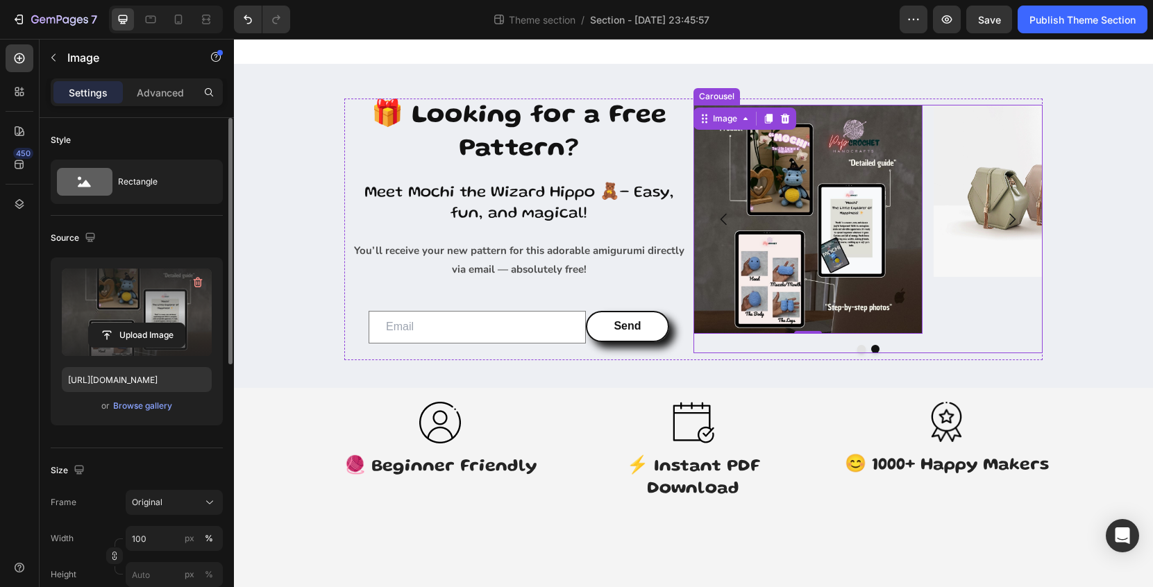
click at [966, 213] on img at bounding box center [1048, 191] width 229 height 172
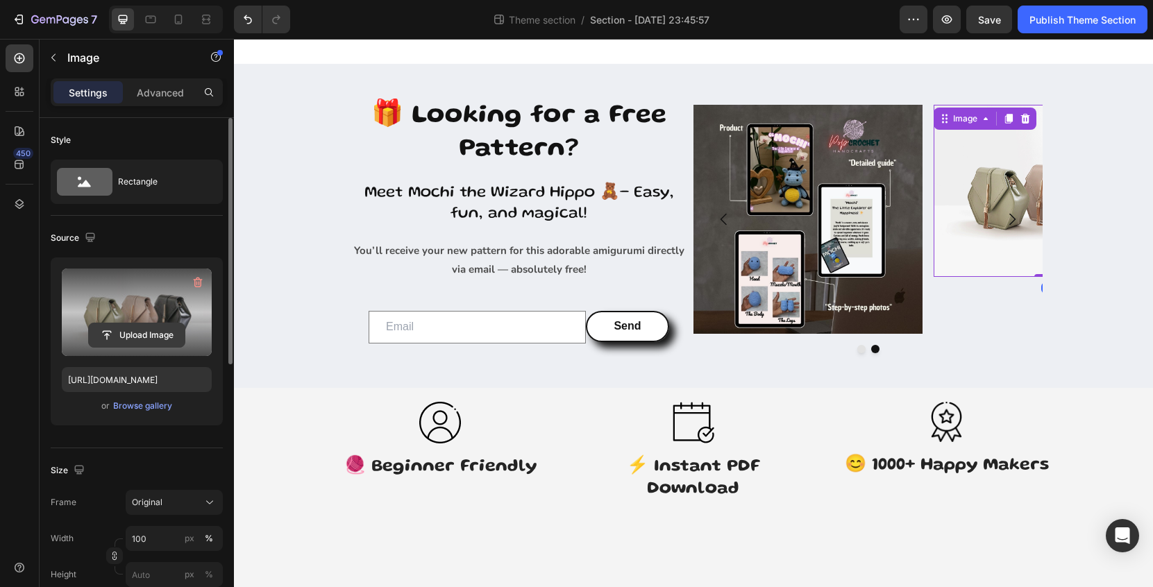
click at [161, 333] on input "file" at bounding box center [137, 336] width 96 height 24
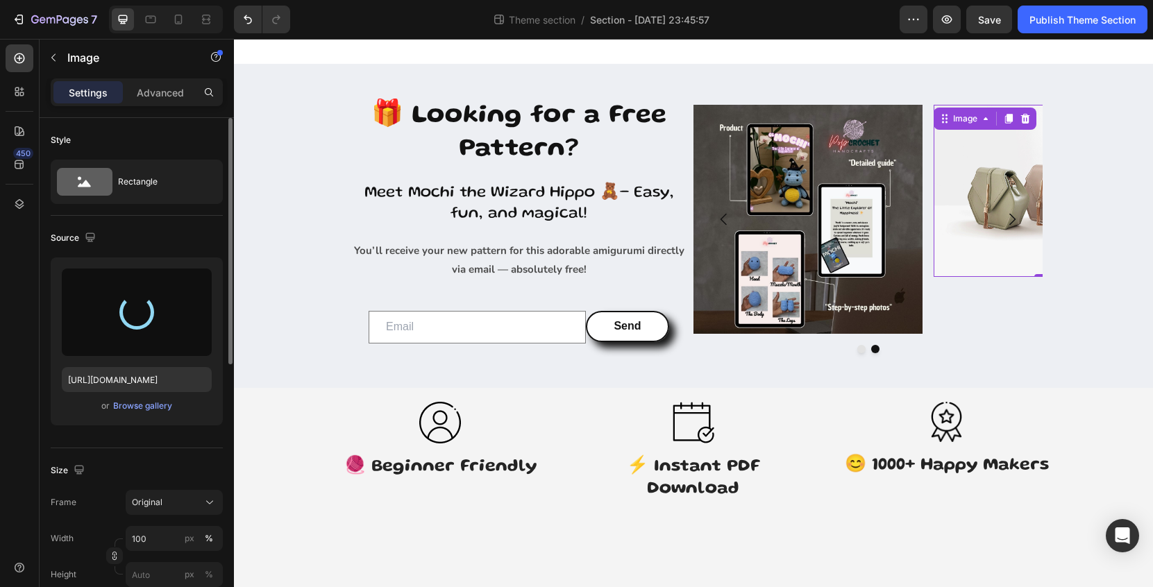
type input "https://cdn.shopify.com/s/files/1/0946/9676/7826/files/gempages_558359570473288…"
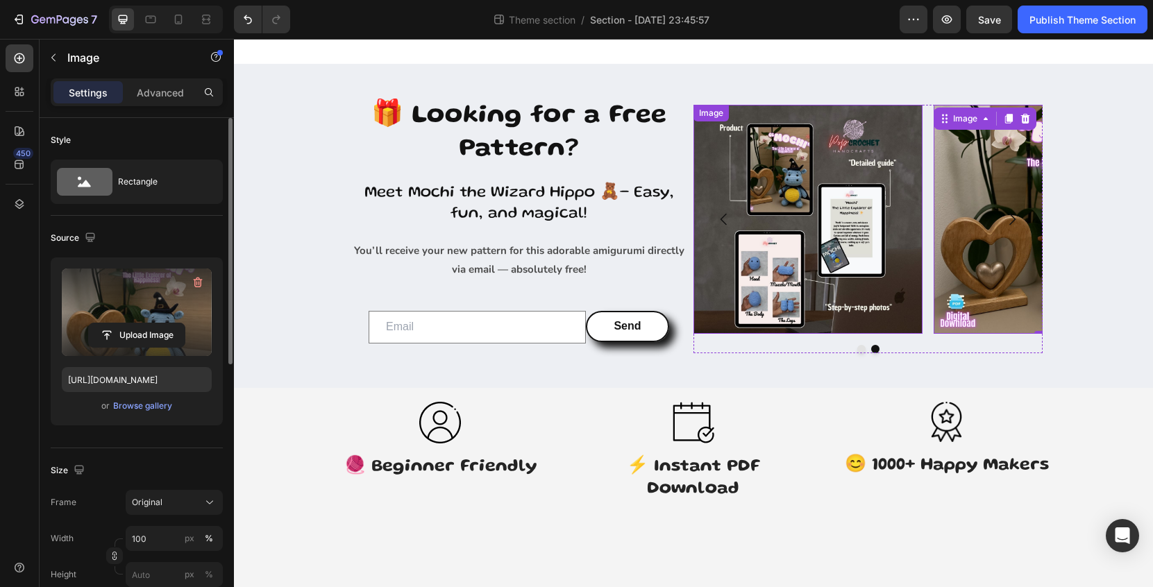
click at [827, 221] on img at bounding box center [808, 219] width 229 height 229
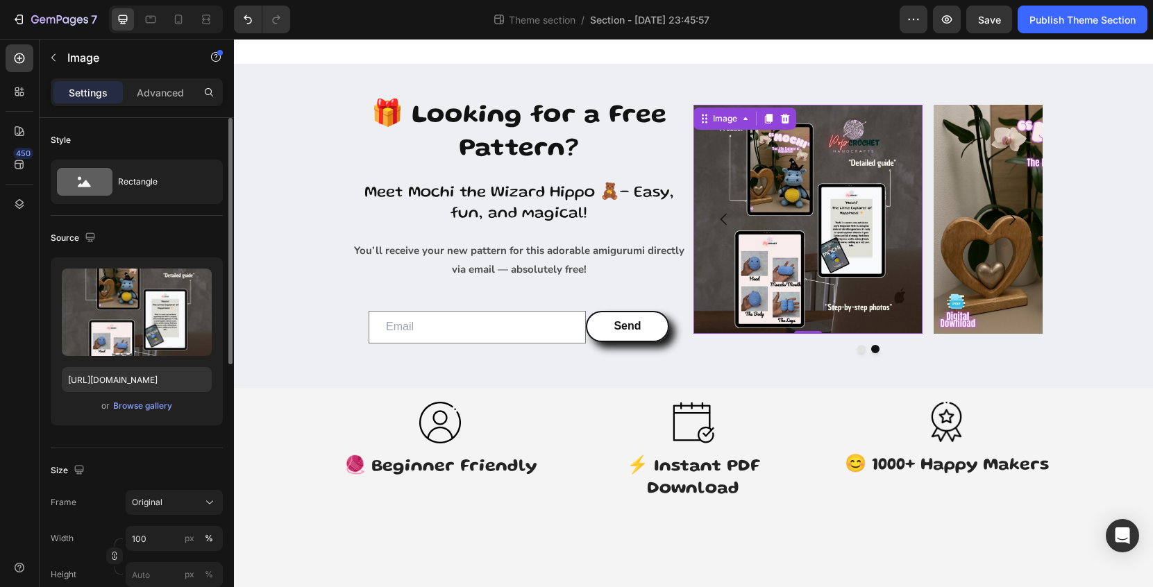
scroll to position [539, 0]
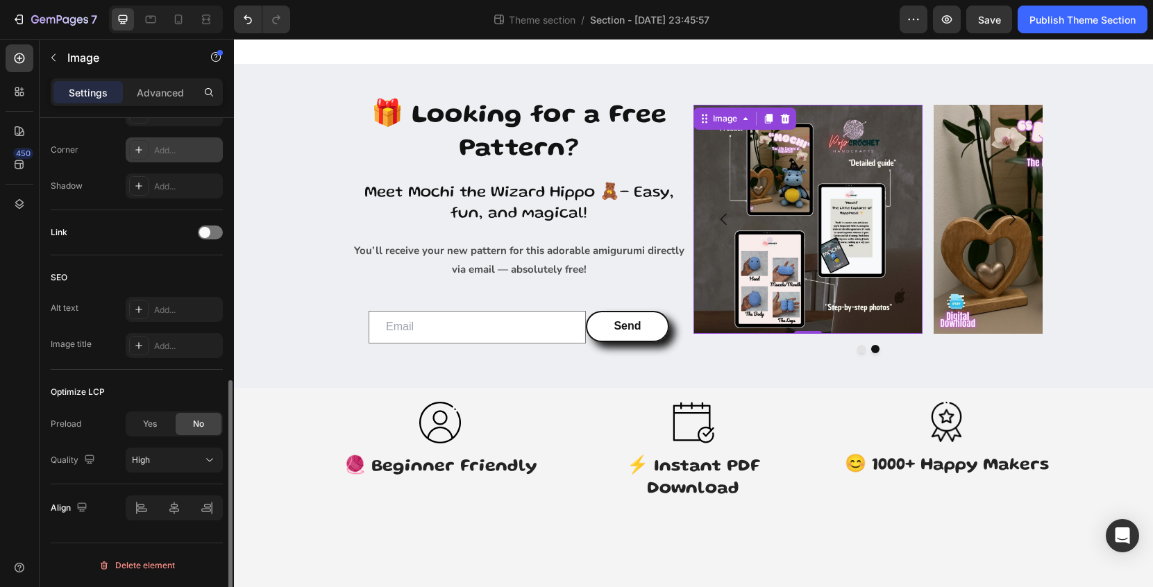
click at [173, 155] on div "Add..." at bounding box center [186, 150] width 65 height 12
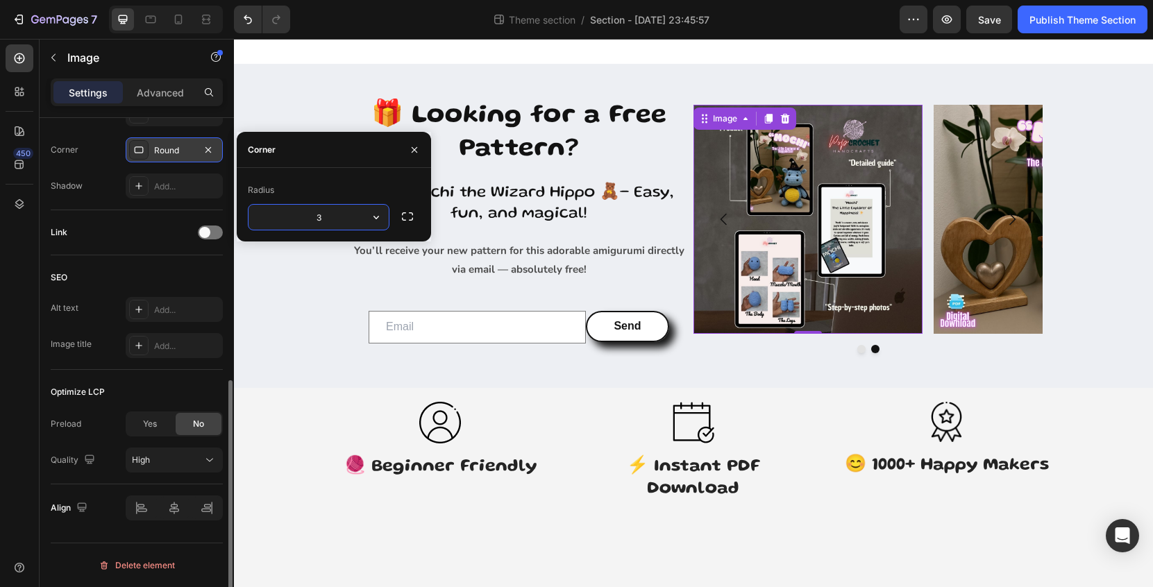
type input "30"
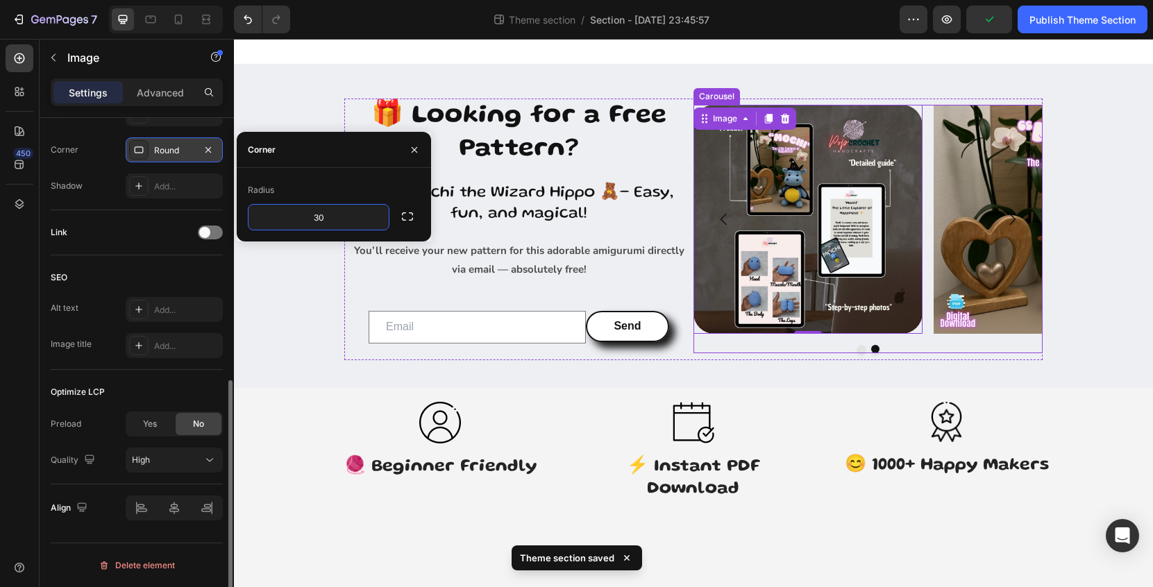
click at [1001, 208] on button "Carousel Next Arrow" at bounding box center [1012, 219] width 39 height 39
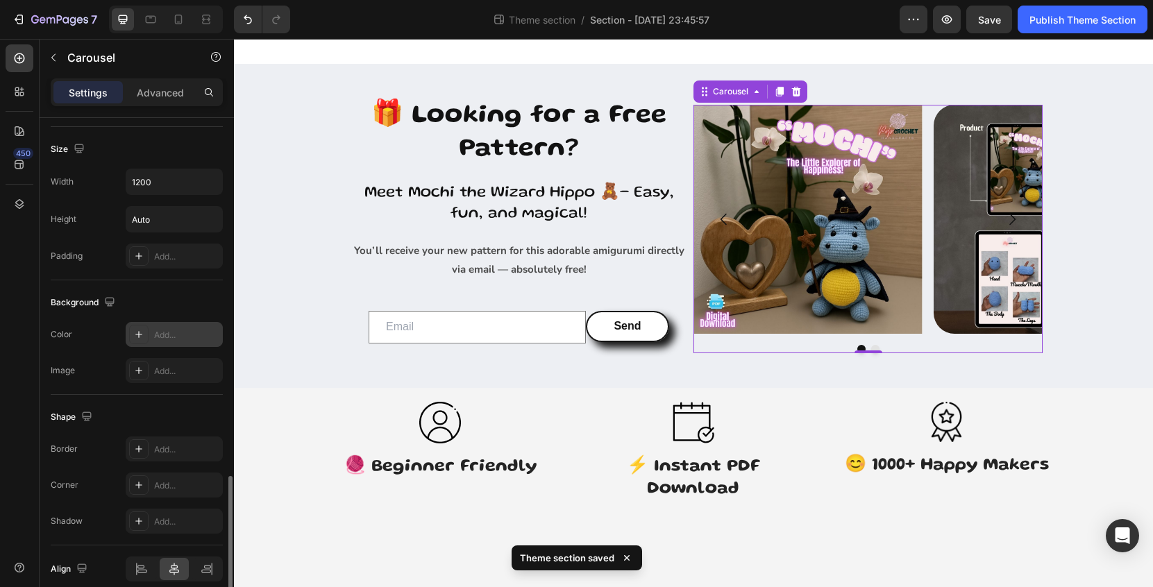
scroll to position [1091, 0]
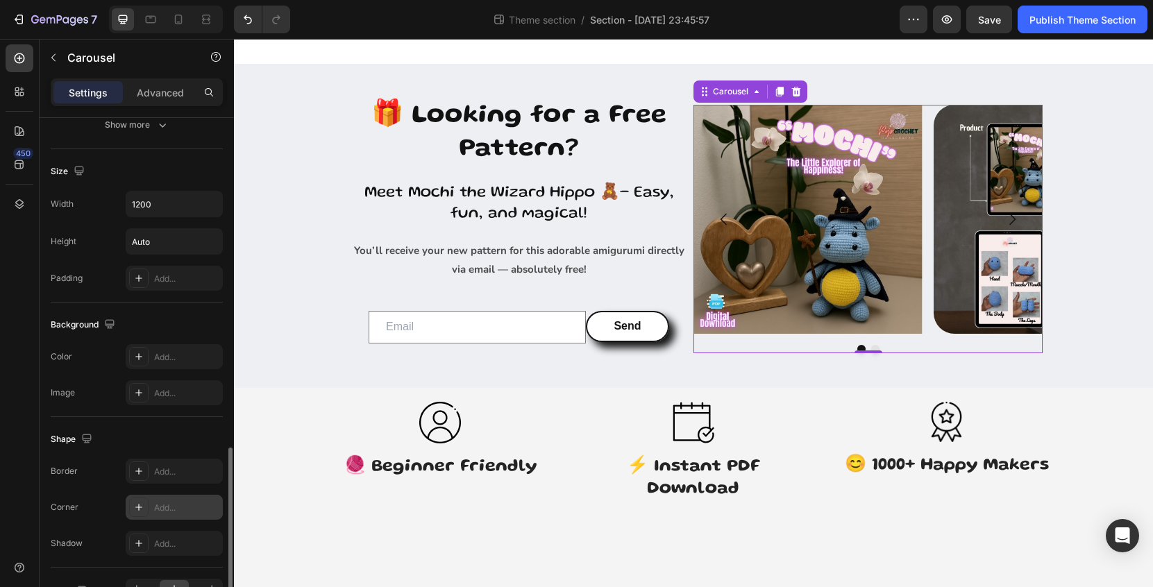
click at [172, 503] on div "Add..." at bounding box center [186, 508] width 65 height 12
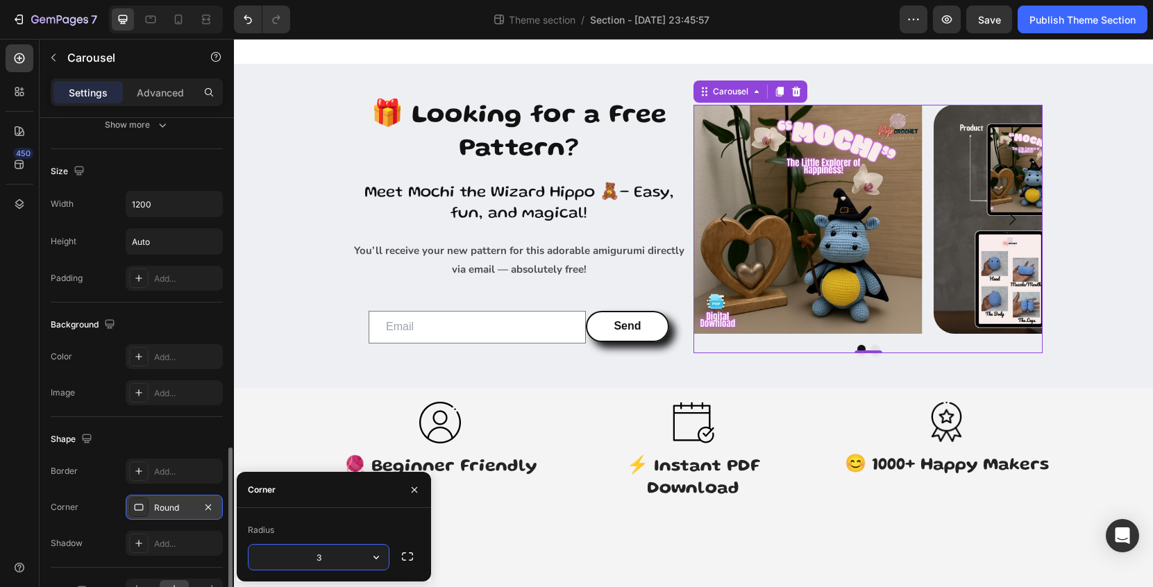
type input "30"
click at [891, 242] on img at bounding box center [808, 219] width 229 height 229
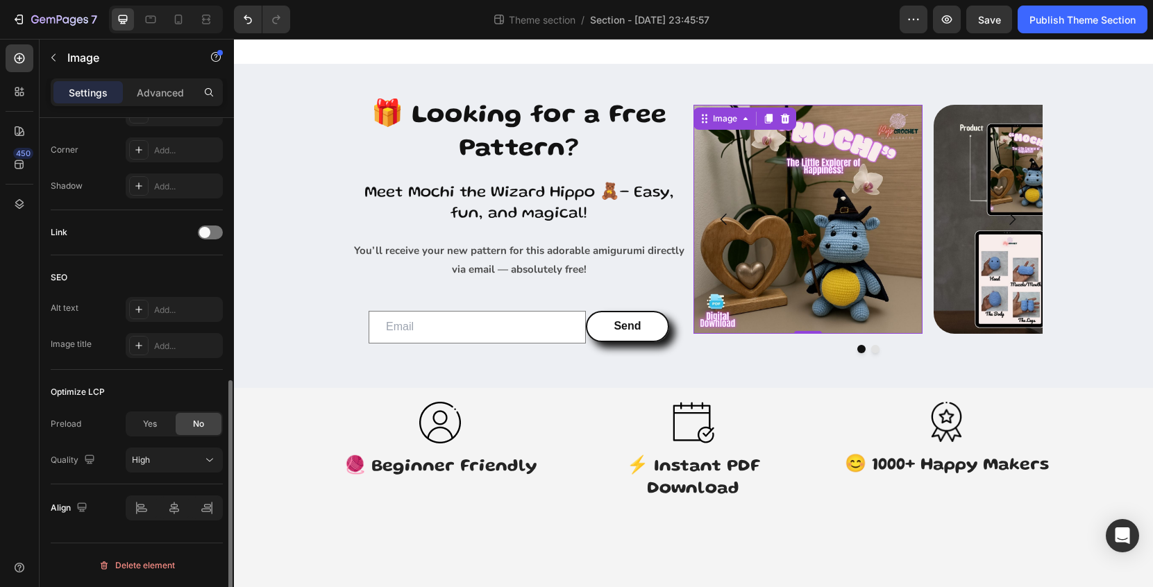
scroll to position [0, 0]
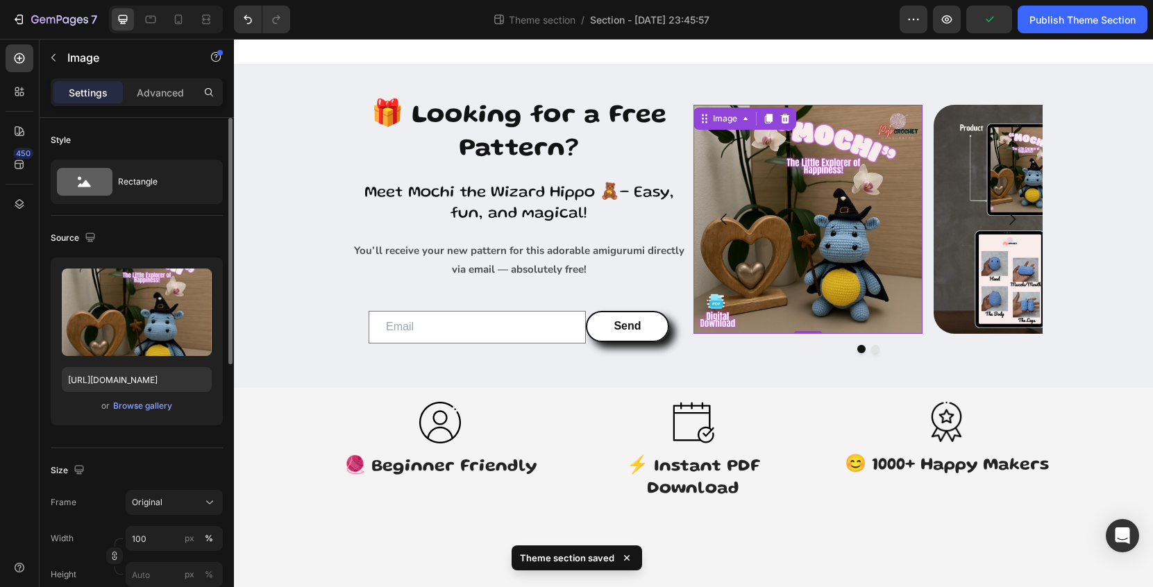
click at [865, 242] on img at bounding box center [808, 219] width 229 height 229
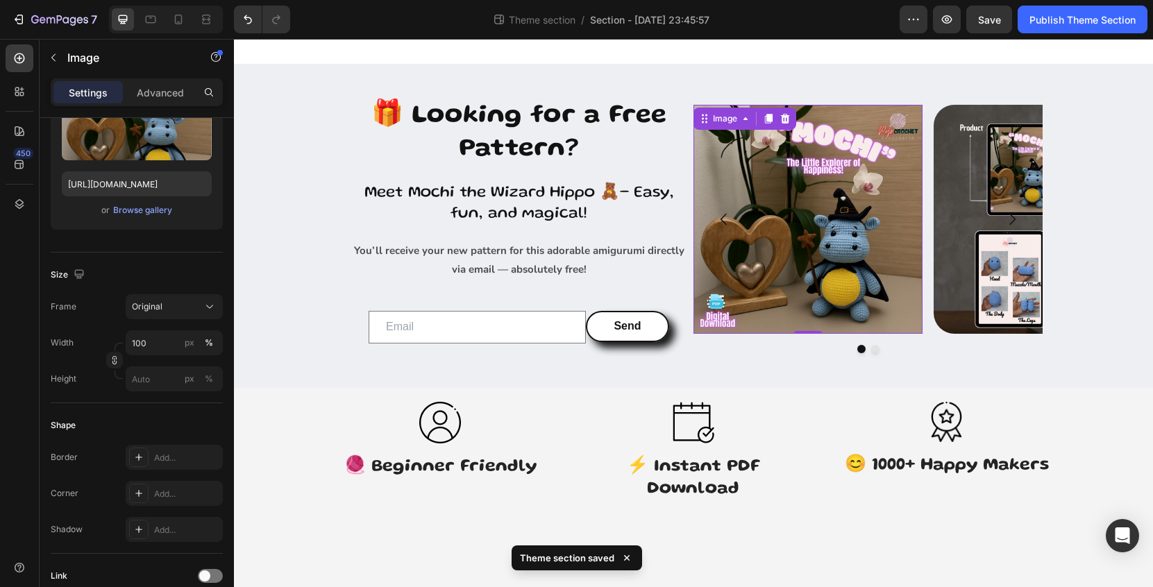
scroll to position [539, 0]
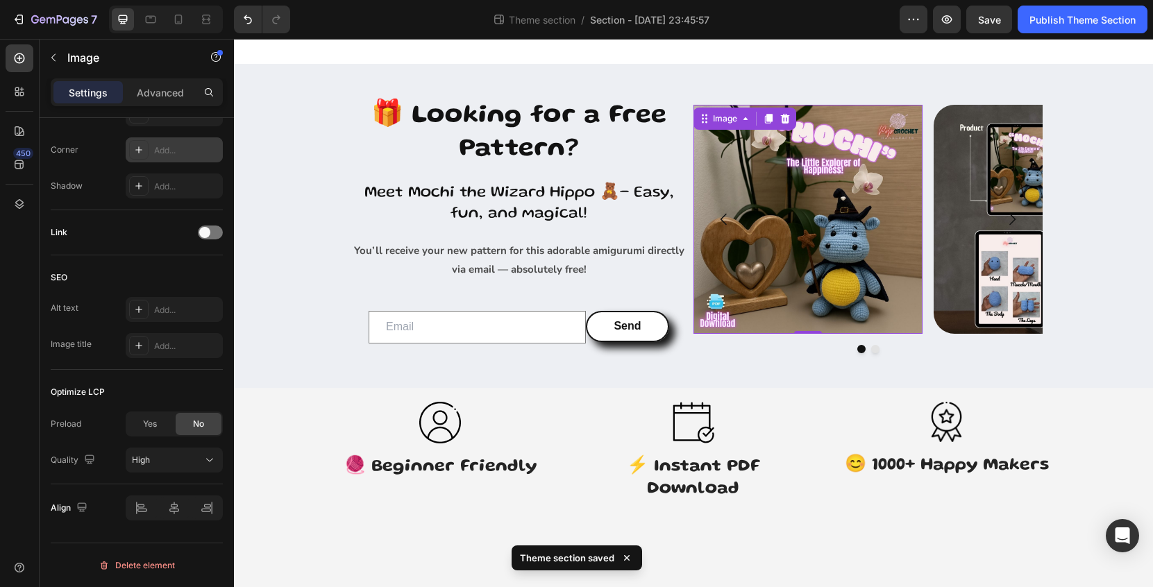
click at [170, 156] on div "Add..." at bounding box center [186, 150] width 65 height 12
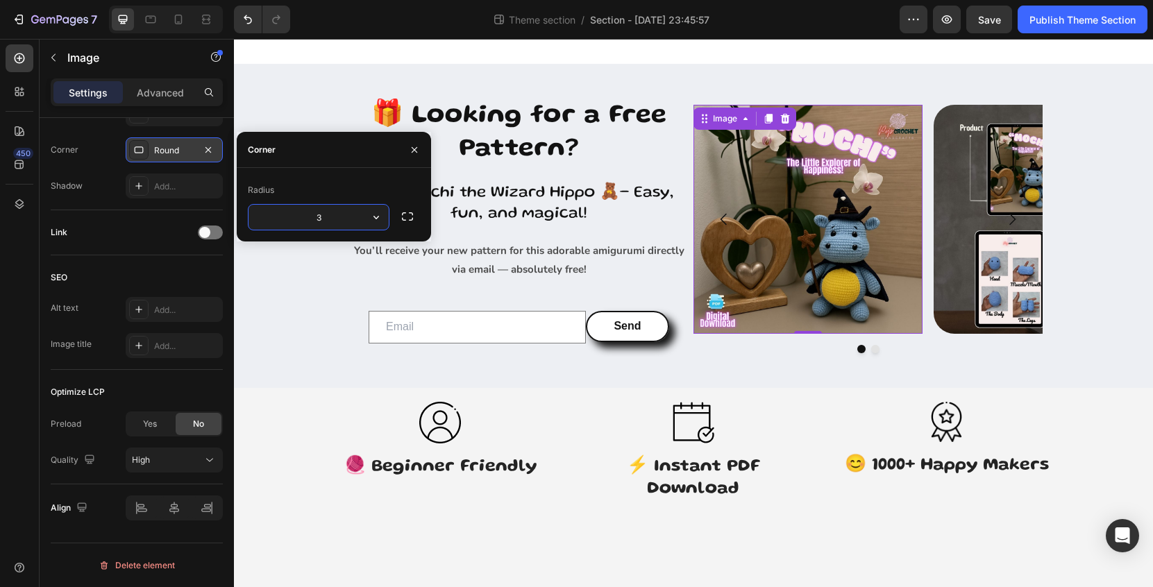
type input "30"
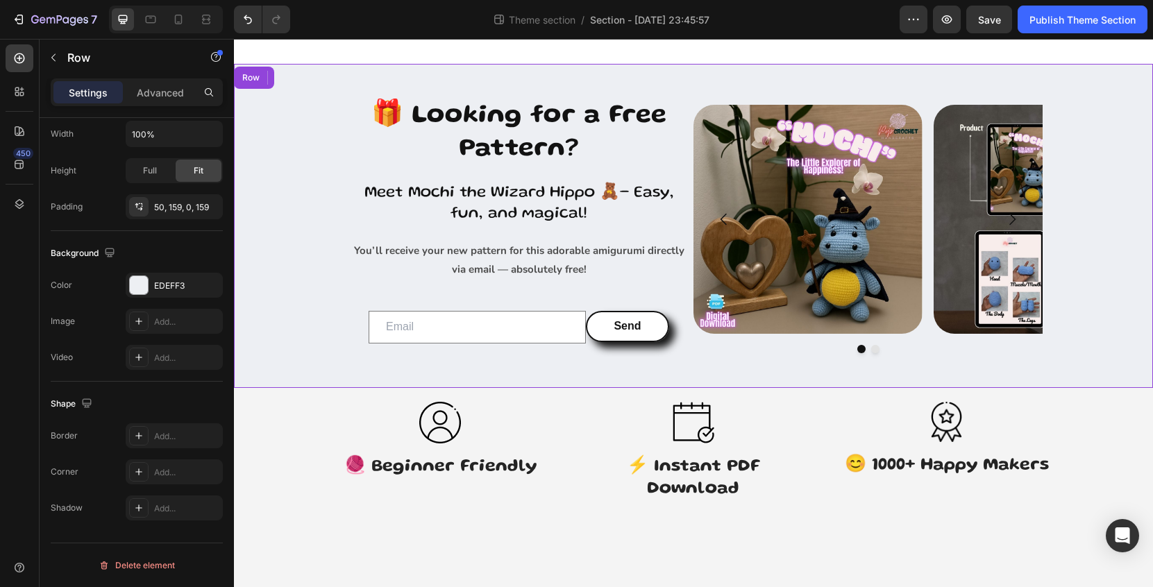
click at [1023, 383] on div "🎁 Looking for a Free Pattern? Heading Meet Mochi the Wizard Hippo 🧸– Easy, fun,…" at bounding box center [693, 244] width 698 height 290
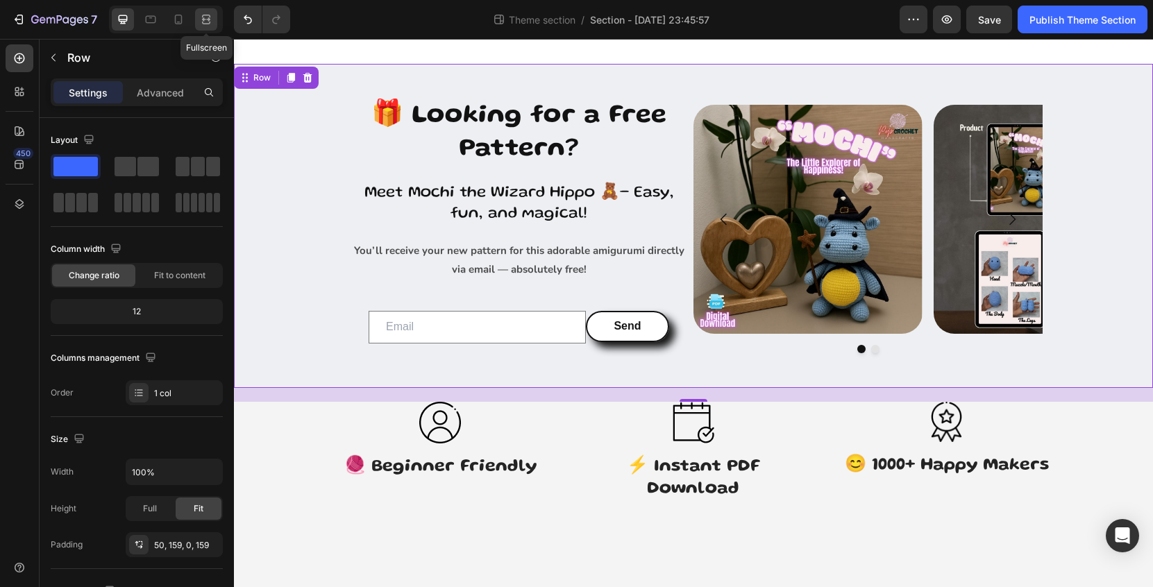
click at [205, 21] on icon at bounding box center [204, 18] width 4 height 3
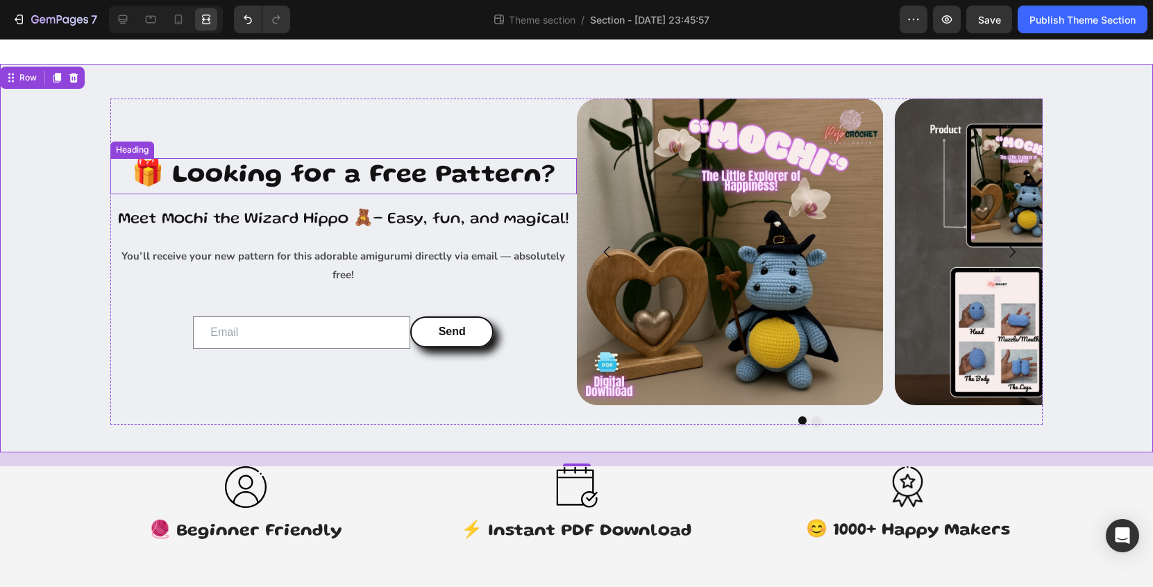
click at [395, 184] on h2 "🎁 Looking for a Free Pattern?" at bounding box center [343, 176] width 467 height 36
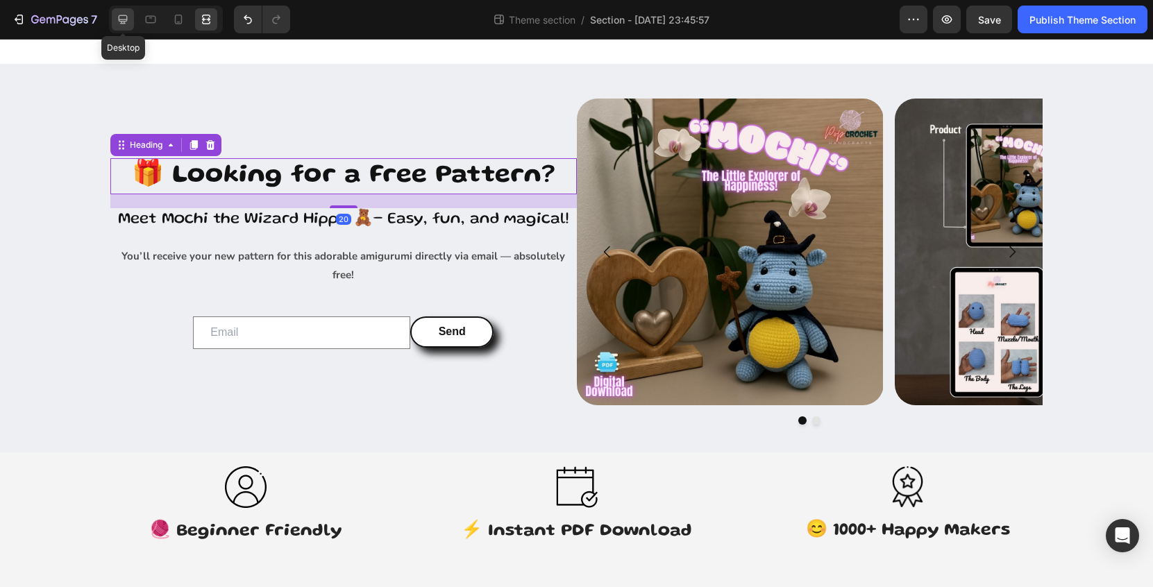
click at [117, 16] on icon at bounding box center [123, 19] width 14 height 14
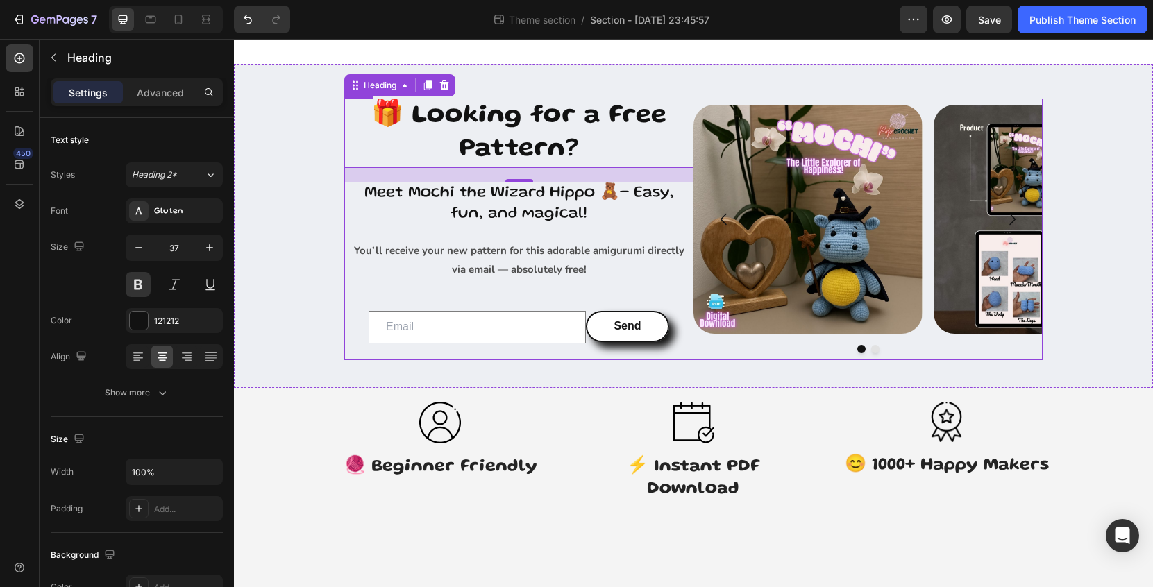
click at [657, 225] on div "🎁 Looking for a Free Pattern? Heading 20 Meet Mochi the Wizard Hippo 🧸– Easy, f…" at bounding box center [518, 230] width 349 height 262
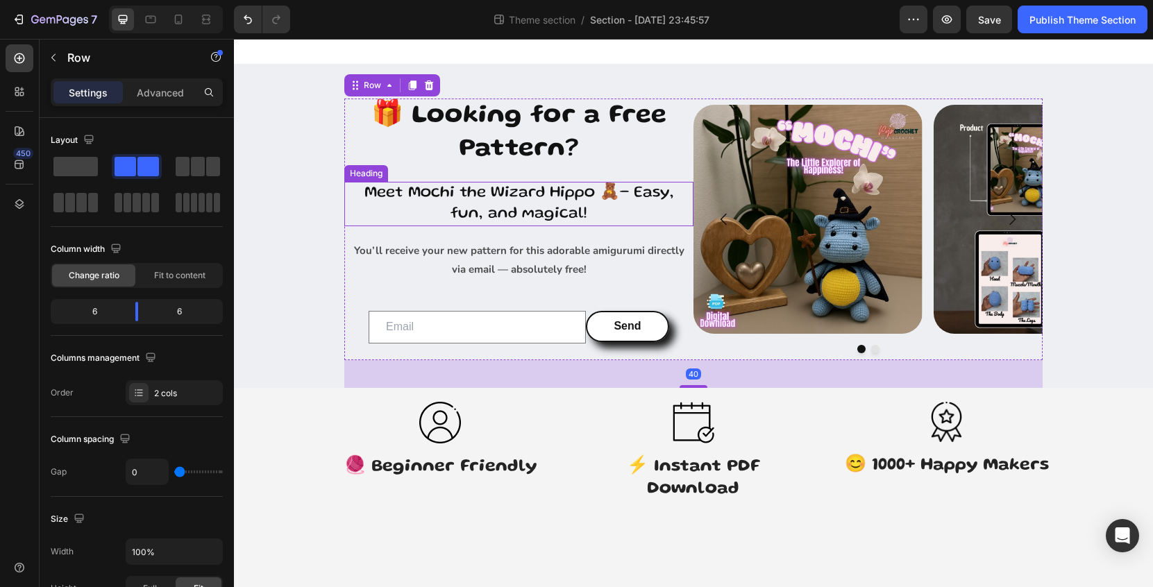
click at [683, 219] on h2 "Meet Mochi the Wizard Hippo 🧸– Easy, fun, and magical!" at bounding box center [518, 204] width 349 height 44
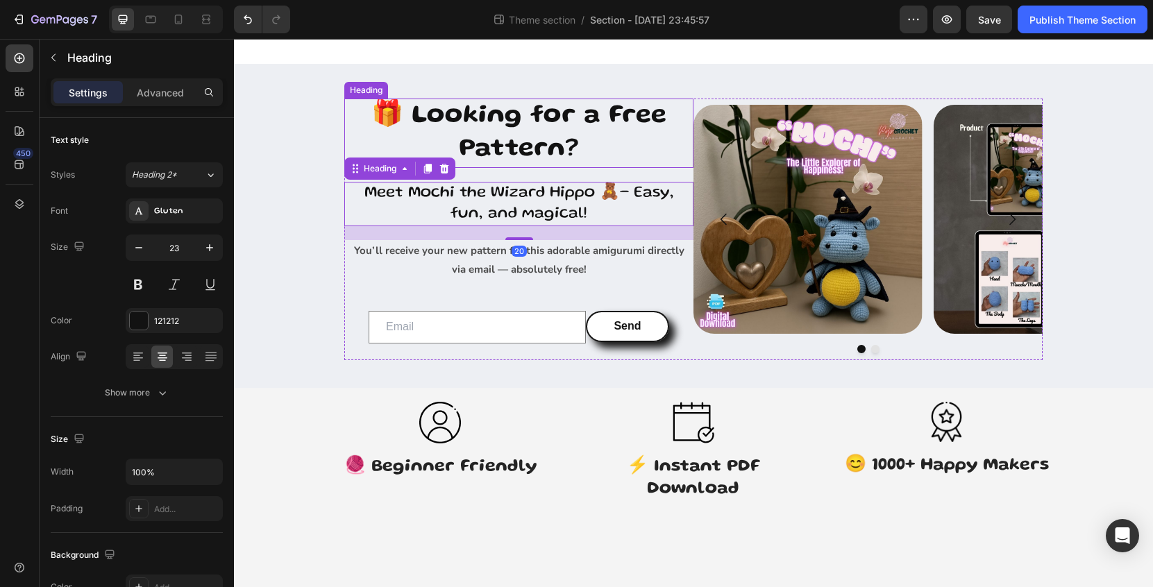
click at [678, 155] on h2 "🎁 Looking for a Free Pattern?" at bounding box center [518, 133] width 349 height 69
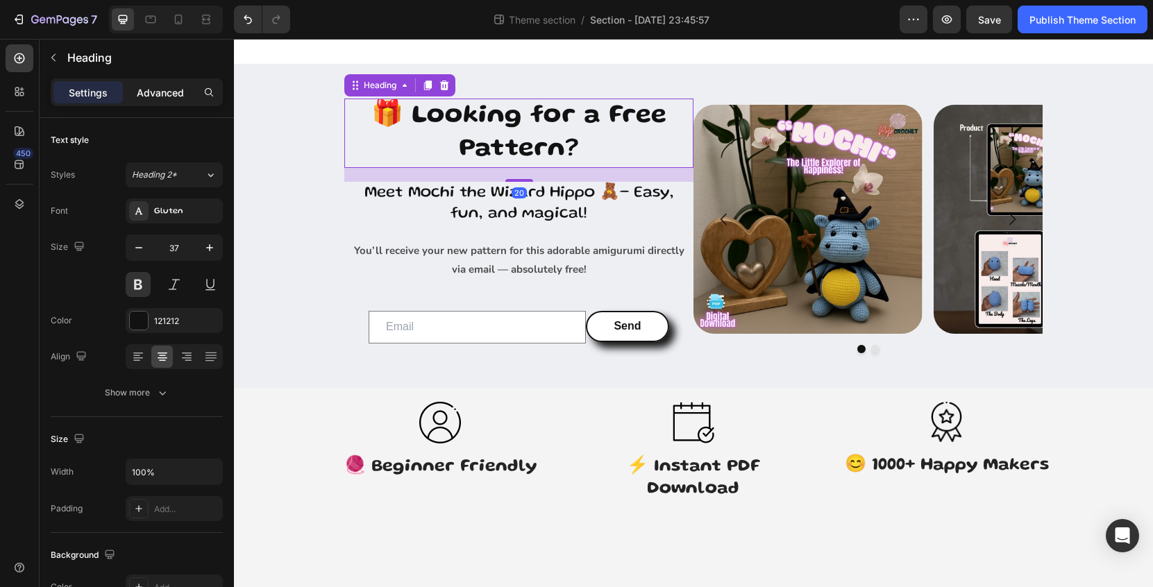
click at [162, 83] on div "Advanced" at bounding box center [160, 92] width 69 height 22
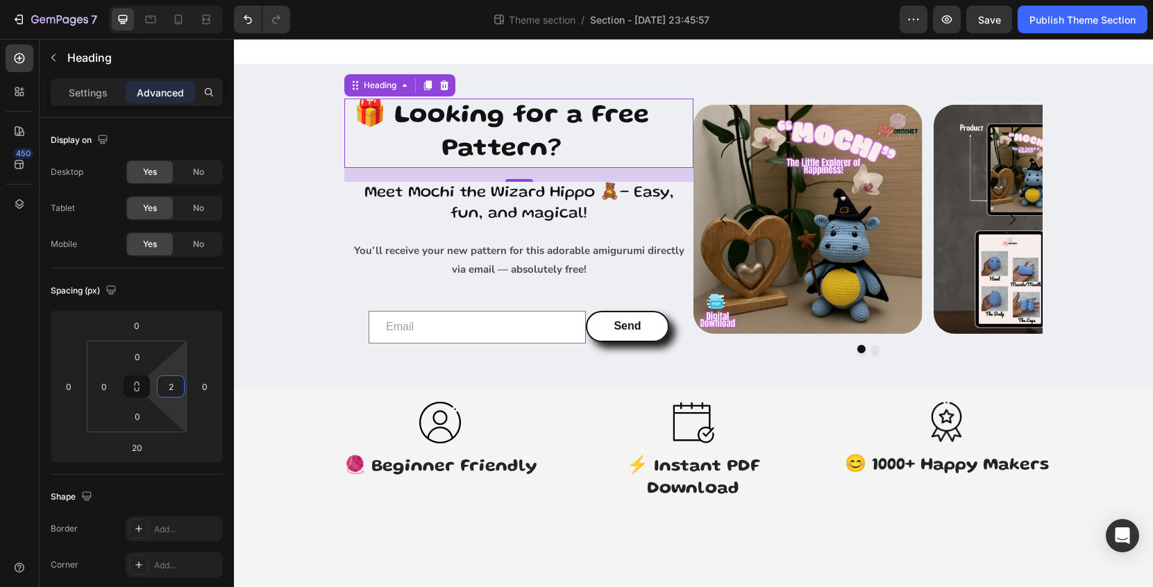
type input "0"
click at [179, 0] on html "7 Theme section / Section - Jul 26 23:45:57 Preview Save Publish Theme Section …" at bounding box center [576, 0] width 1153 height 0
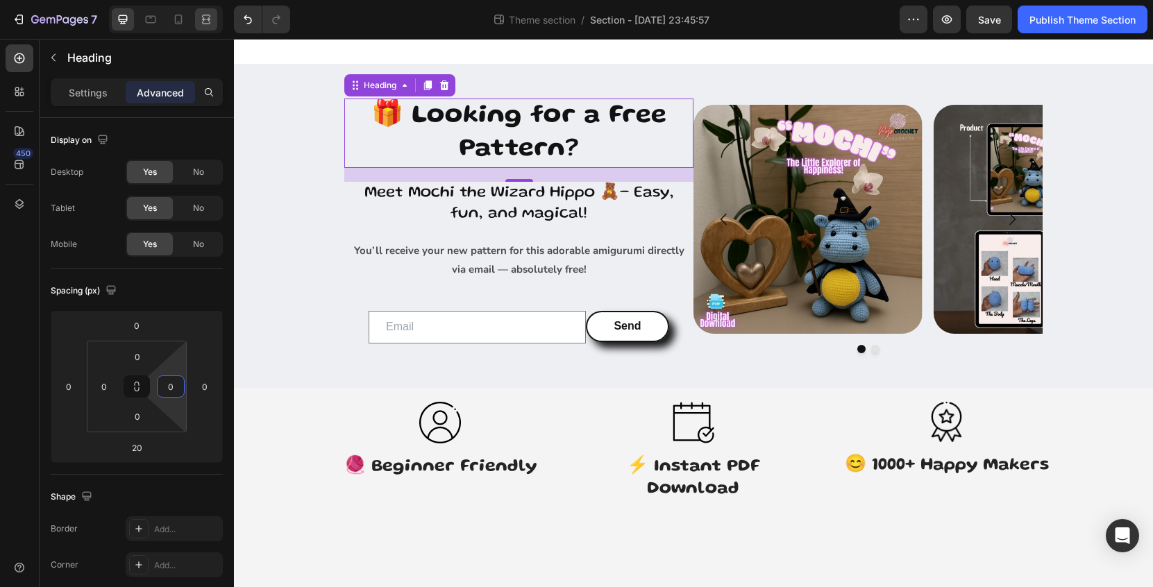
click at [209, 17] on icon at bounding box center [206, 19] width 14 height 14
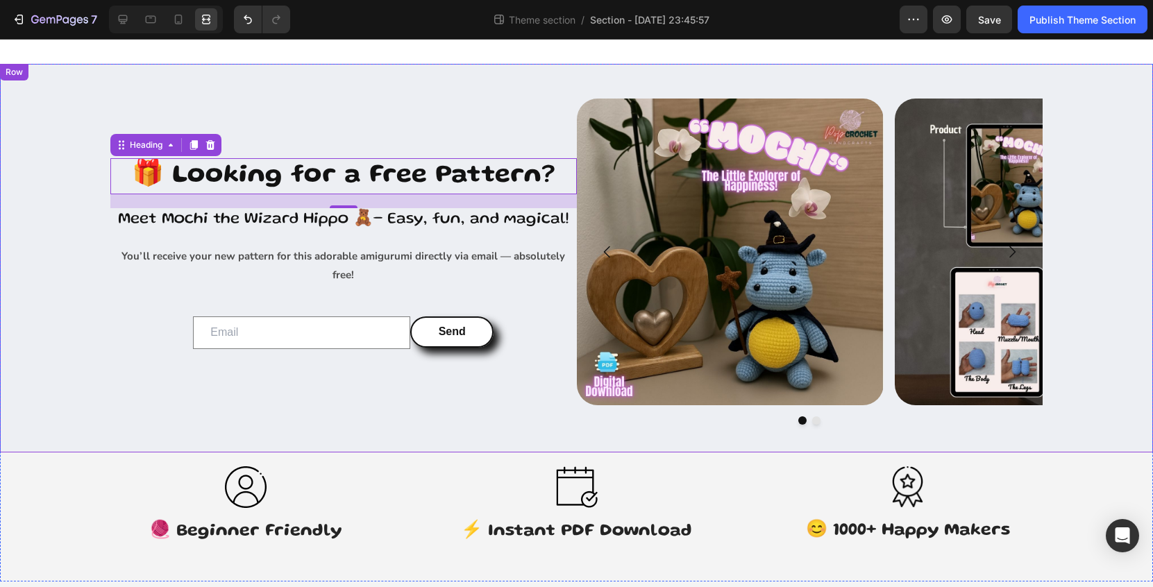
click at [621, 87] on div "🎁 Looking for a Free Pattern? Heading 20 Meet Mochi the Wizard Hippo 🧸– Easy, f…" at bounding box center [576, 258] width 1153 height 389
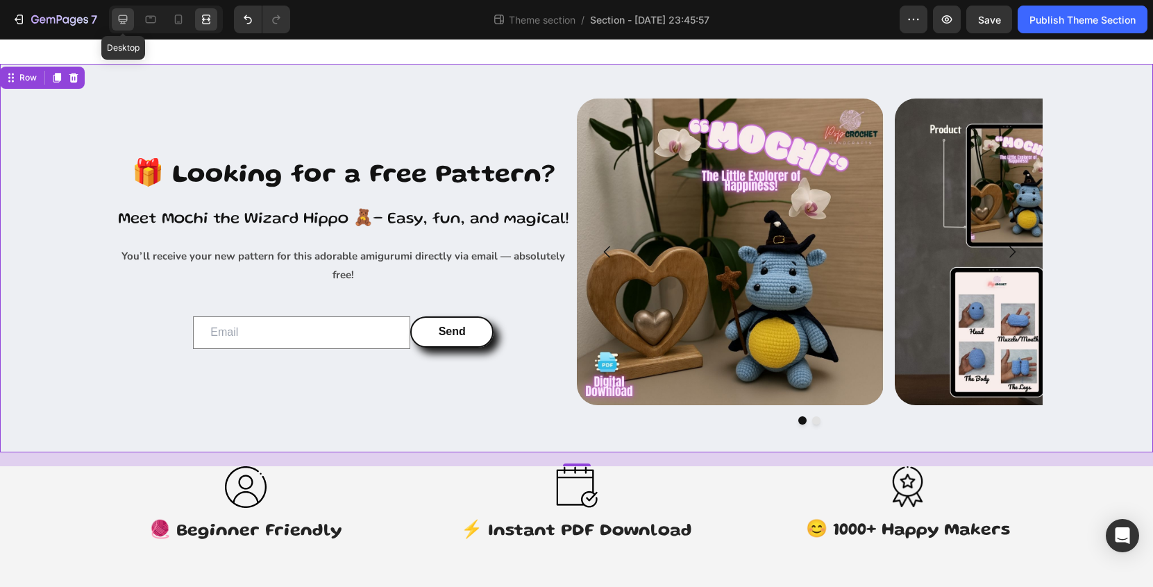
click at [128, 16] on icon at bounding box center [123, 19] width 14 height 14
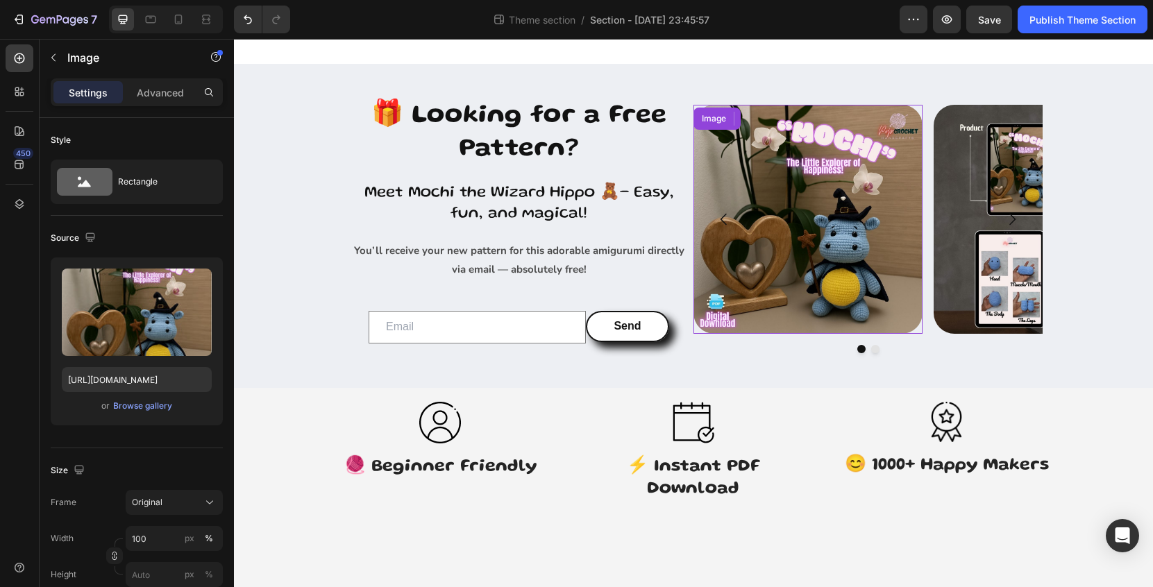
click at [775, 244] on img at bounding box center [808, 219] width 229 height 229
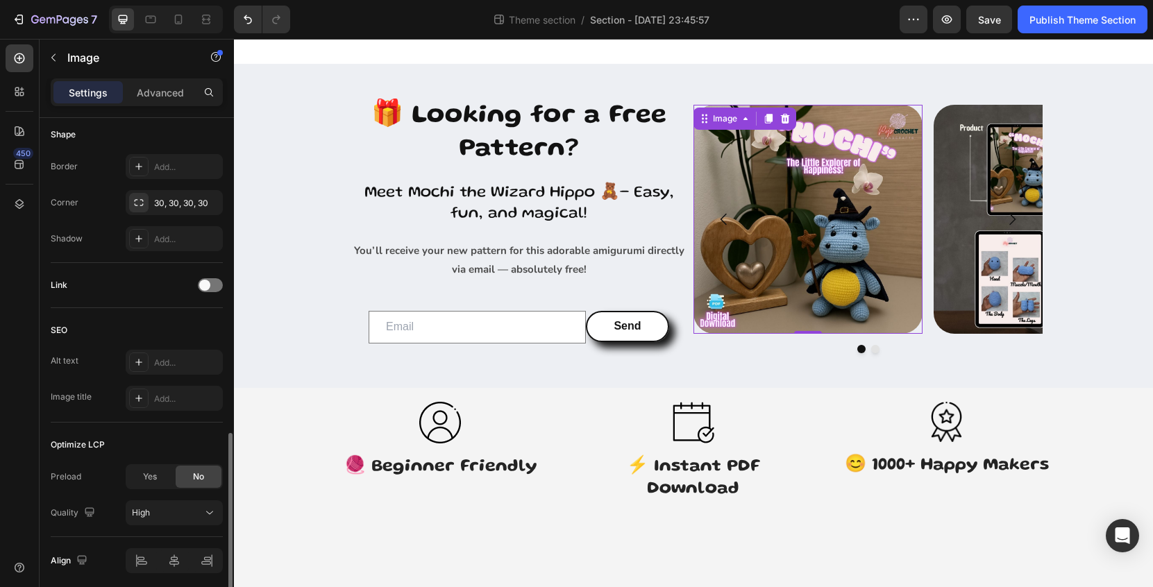
scroll to position [539, 0]
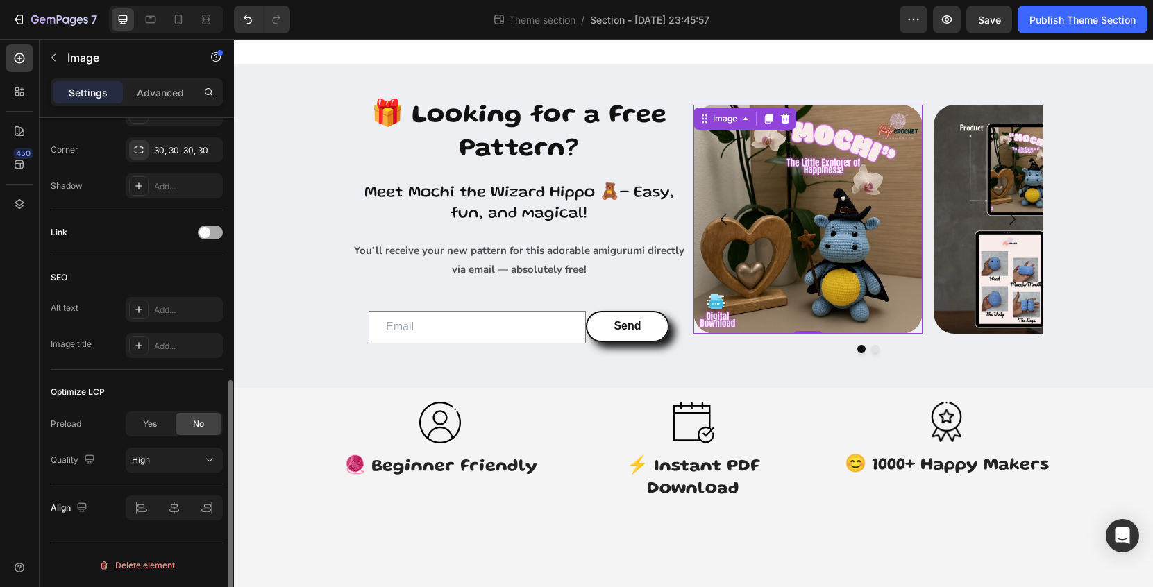
click at [207, 235] on span at bounding box center [204, 232] width 11 height 11
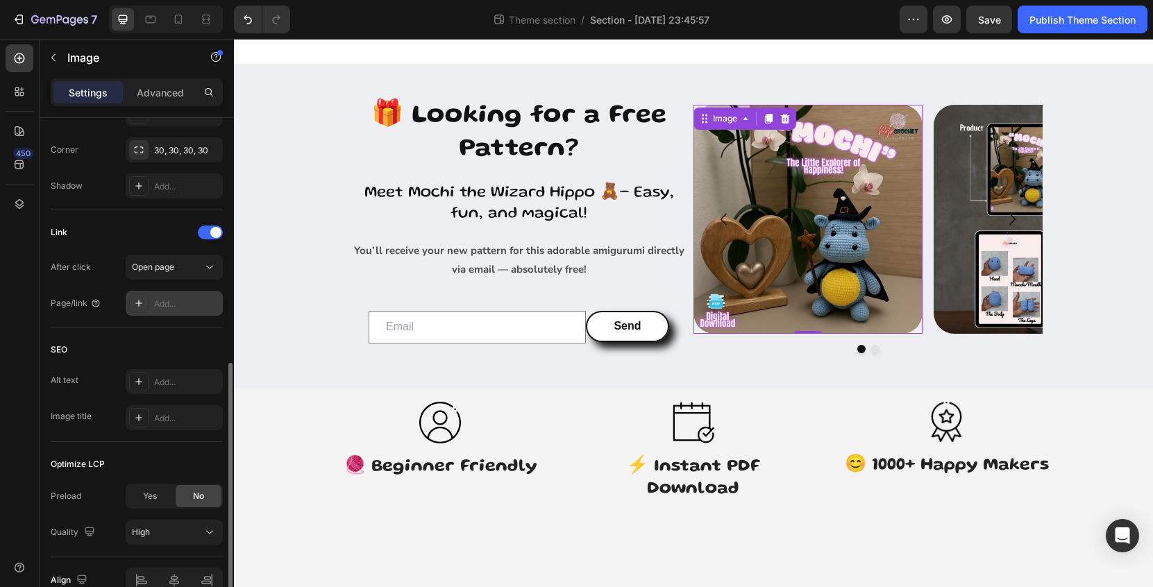
click at [187, 311] on div "Add..." at bounding box center [174, 303] width 97 height 25
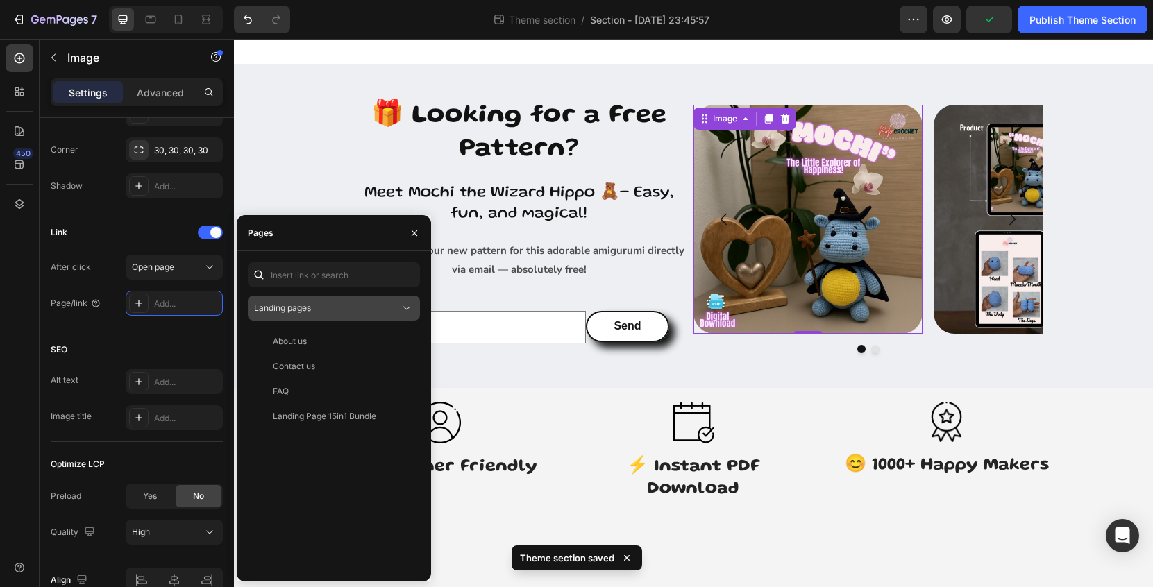
click at [342, 302] on div "Landing pages" at bounding box center [327, 308] width 146 height 12
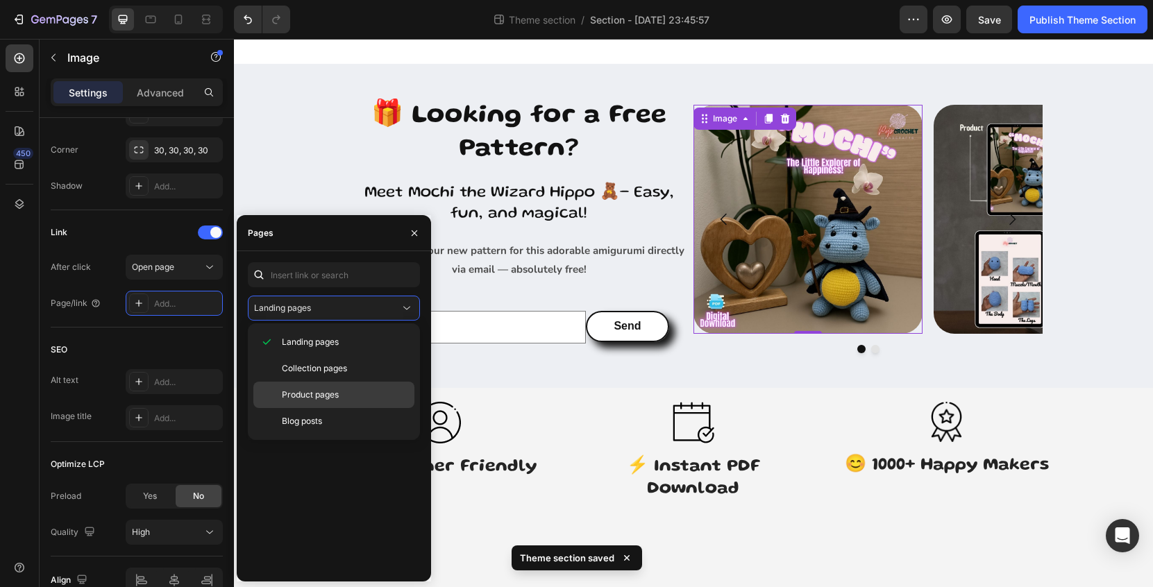
click at [344, 391] on p "Product pages" at bounding box center [345, 395] width 126 height 12
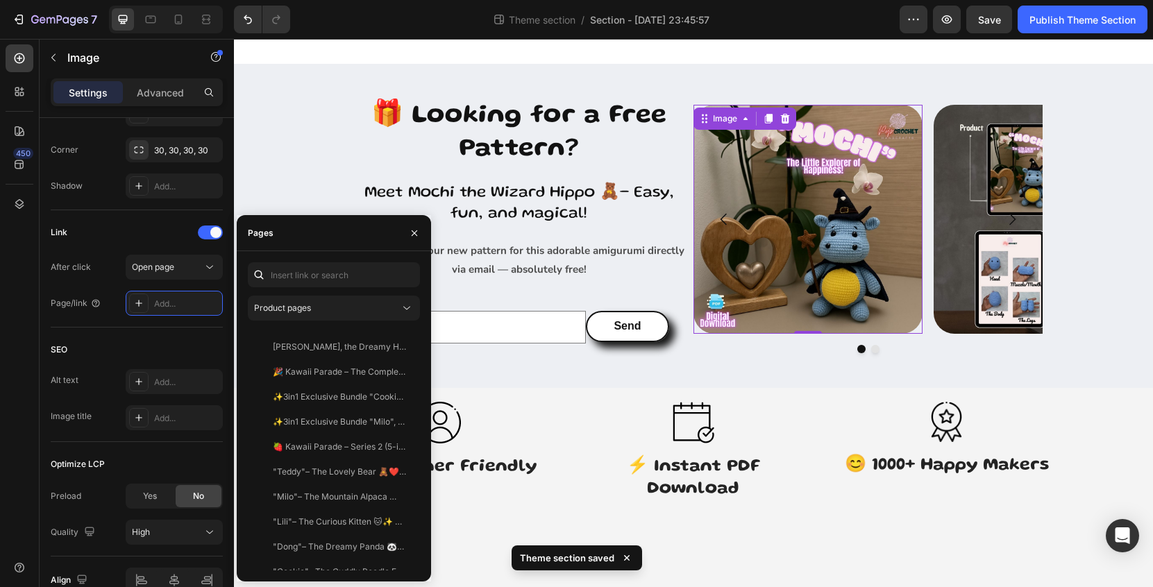
scroll to position [408, 0]
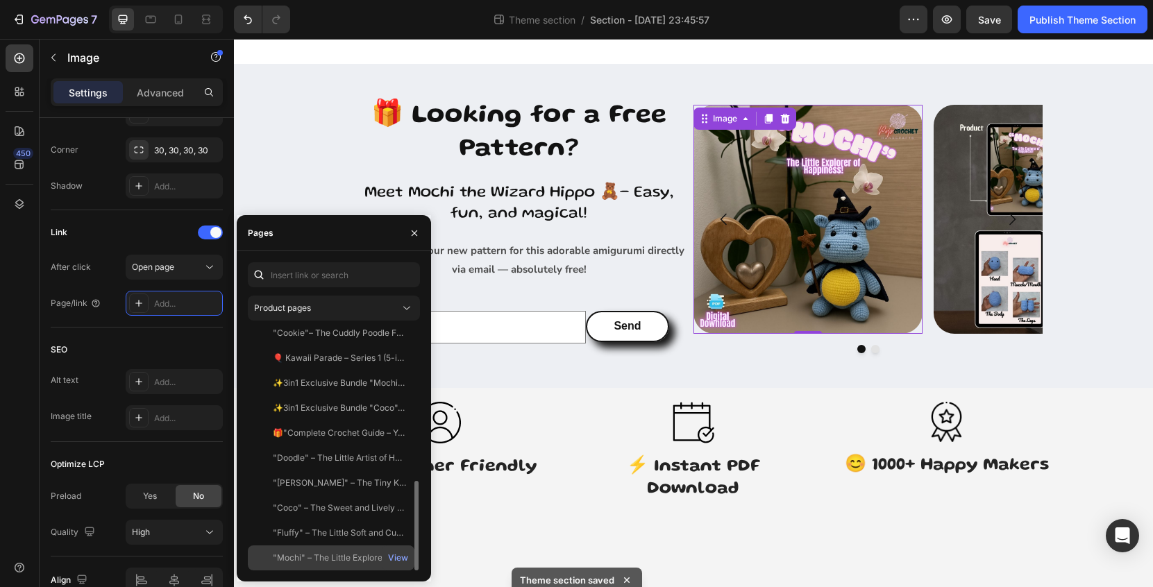
click at [351, 555] on div ""Mochi" – The Little Explorer of Happiness! 🧸✨ Digital Download" at bounding box center [339, 558] width 133 height 12
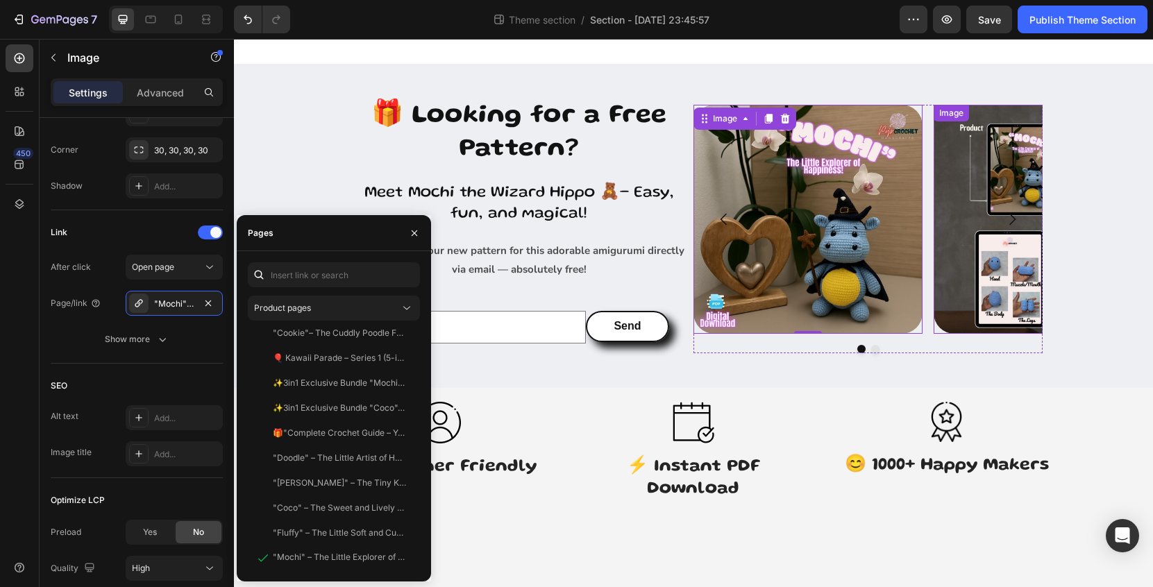
click at [966, 251] on img at bounding box center [1048, 219] width 229 height 229
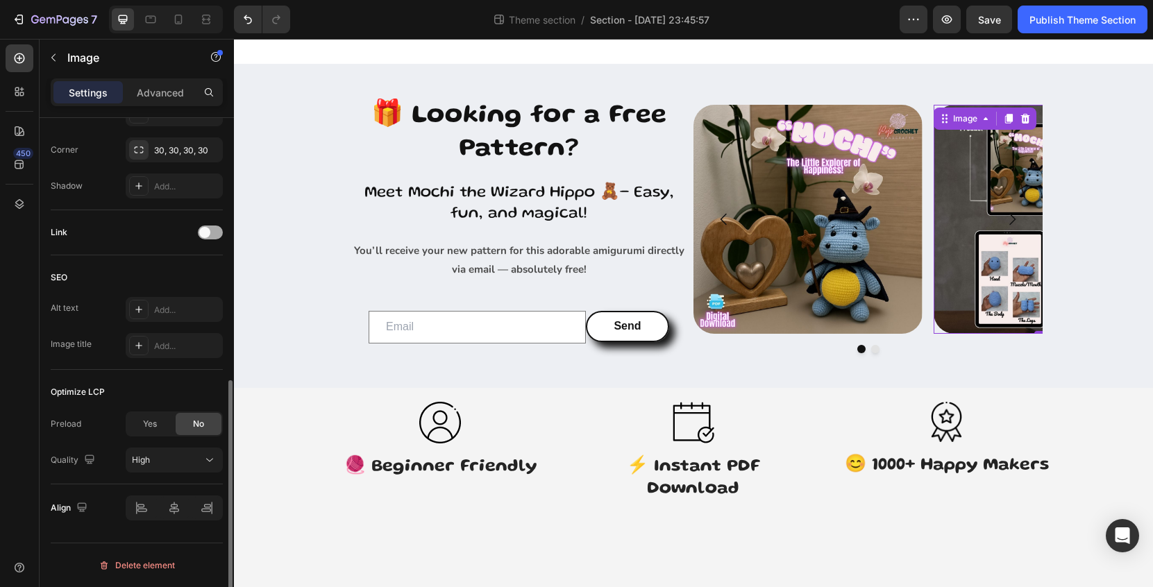
click at [210, 236] on div at bounding box center [210, 233] width 25 height 14
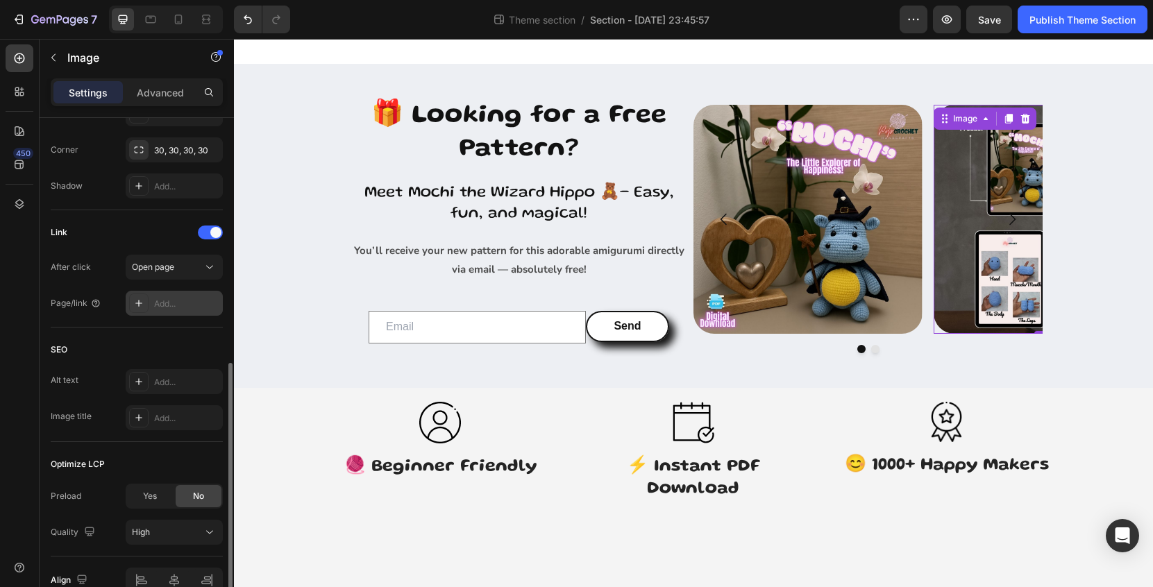
click at [185, 305] on div "Add..." at bounding box center [186, 304] width 65 height 12
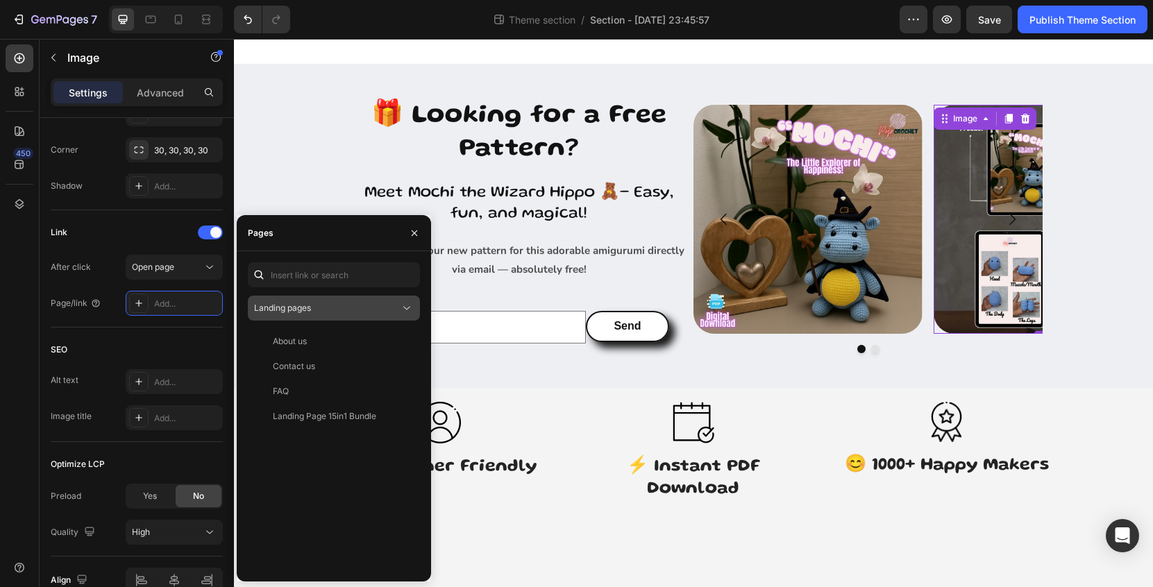
click at [352, 311] on div "Landing pages" at bounding box center [327, 308] width 146 height 12
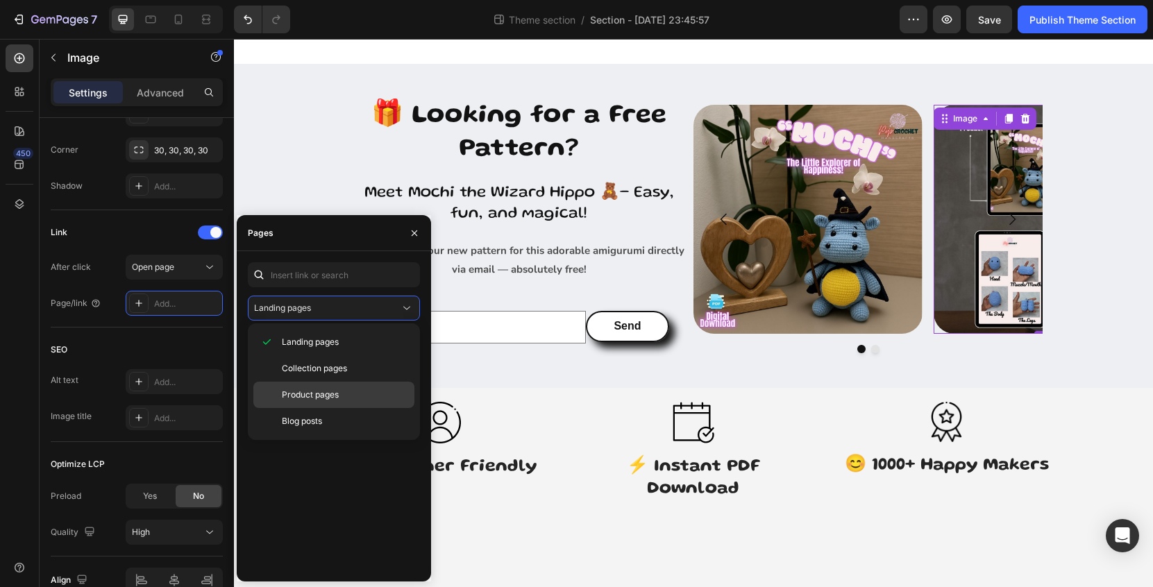
click at [333, 408] on div "Product pages" at bounding box center [333, 421] width 161 height 26
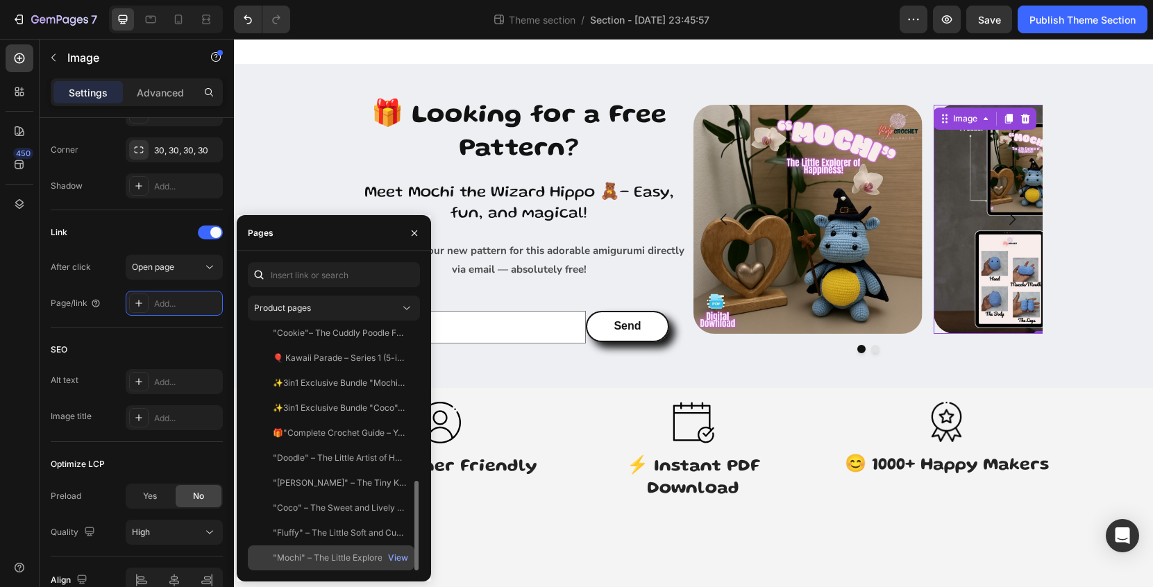
click at [333, 564] on div ""Mochi" – The Little Explorer of Happiness! 🧸✨ Digital Download" at bounding box center [339, 558] width 133 height 12
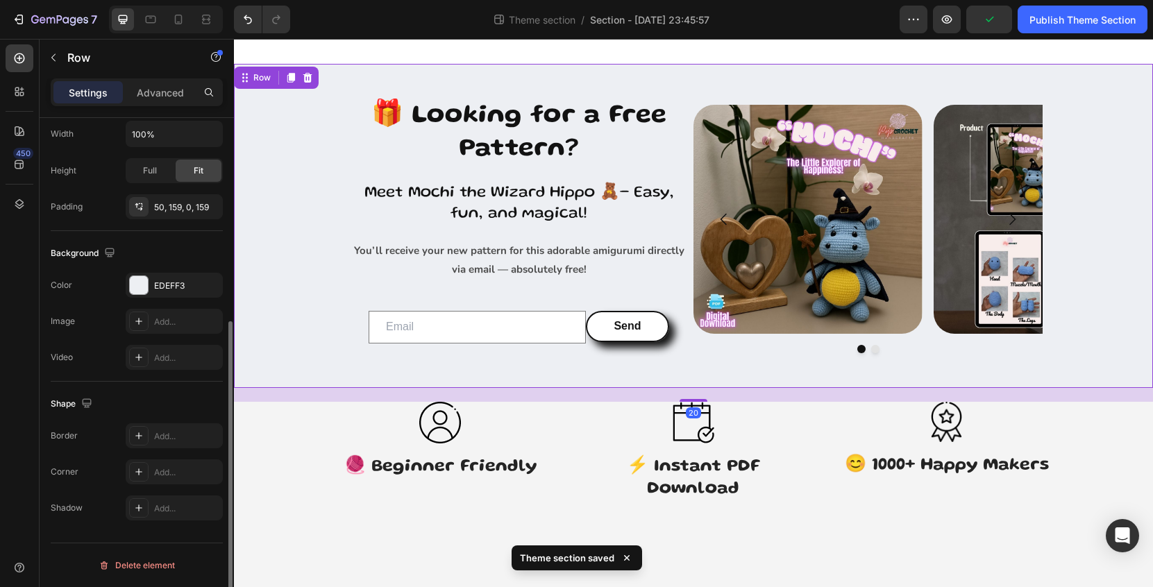
click at [1095, 78] on div "🎁 Looking for a Free Pattern? Heading Meet Mochi the Wizard Hippo 🧸– Easy, fun,…" at bounding box center [693, 226] width 919 height 324
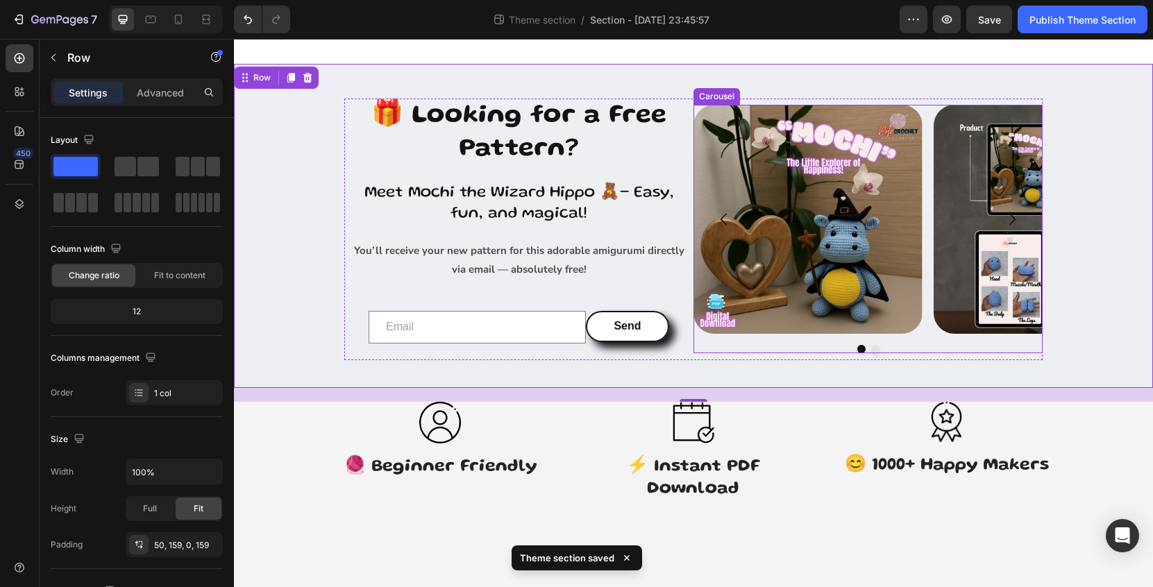
click at [725, 224] on icon "Carousel Back Arrow" at bounding box center [724, 219] width 17 height 17
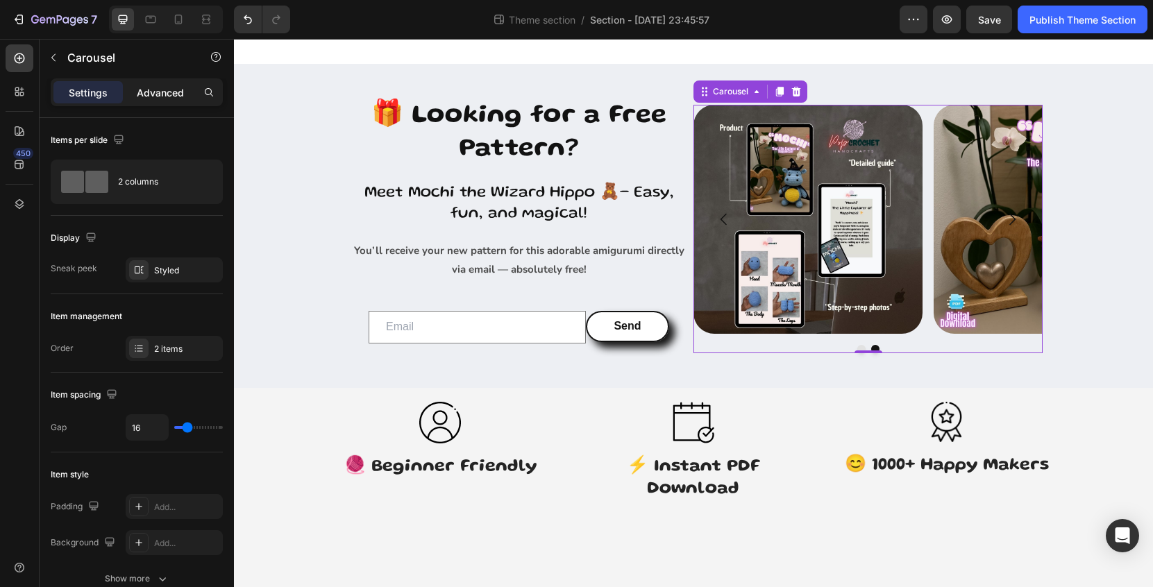
click at [155, 98] on p "Advanced" at bounding box center [160, 92] width 47 height 15
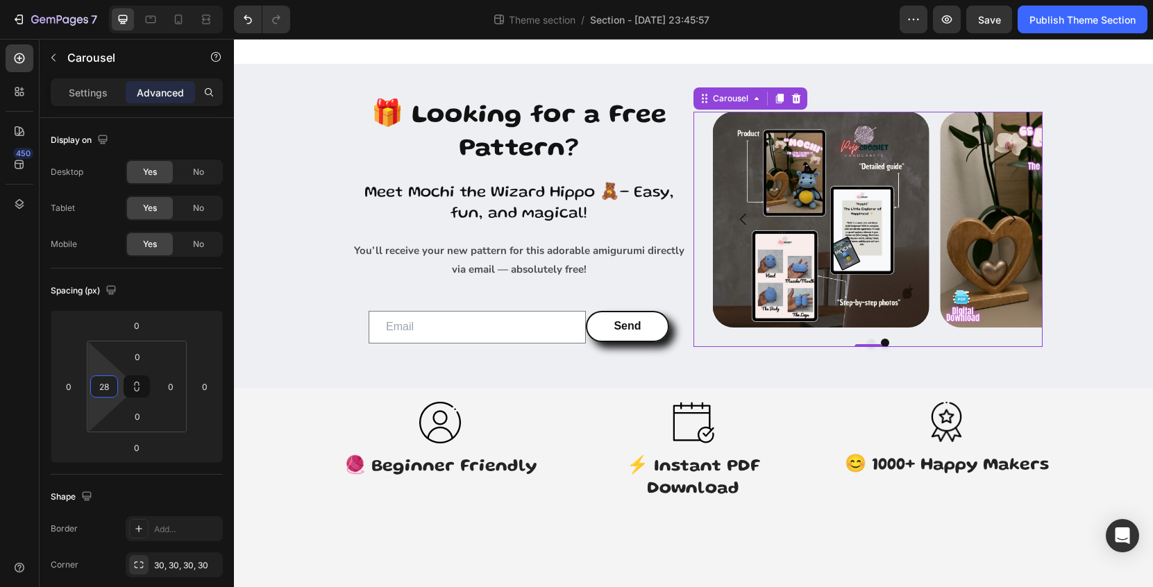
type input "30"
drag, startPoint x: 110, startPoint y: 405, endPoint x: 112, endPoint y: 392, distance: 12.7
click at [112, 0] on html "7 Theme section / Section - Jul 26 23:45:57 Preview Save Publish Theme Section …" at bounding box center [576, 0] width 1153 height 0
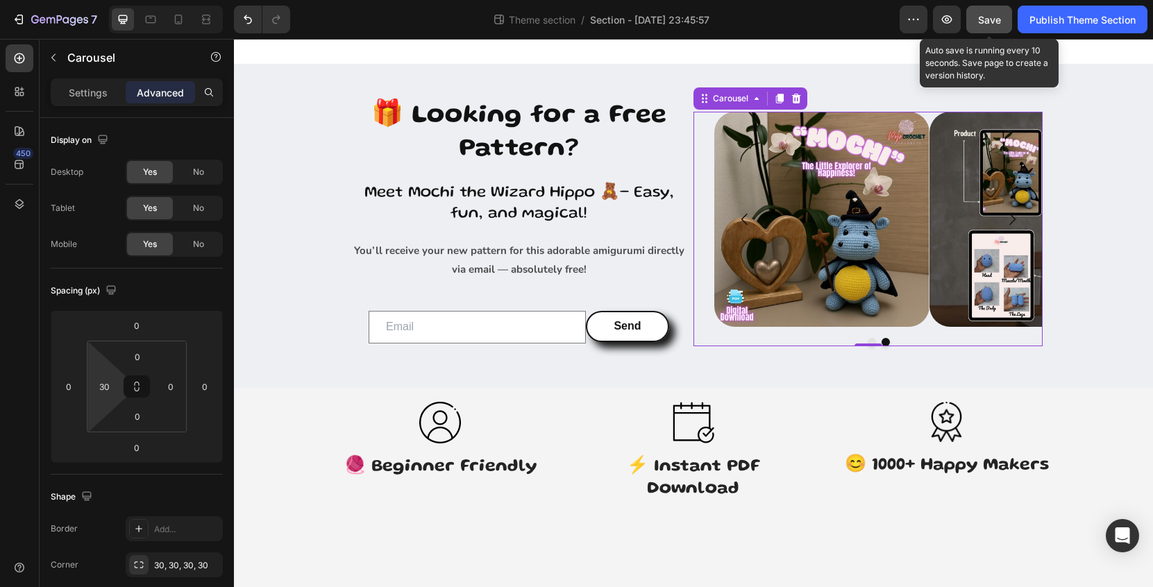
click at [993, 24] on span "Save" at bounding box center [989, 20] width 23 height 12
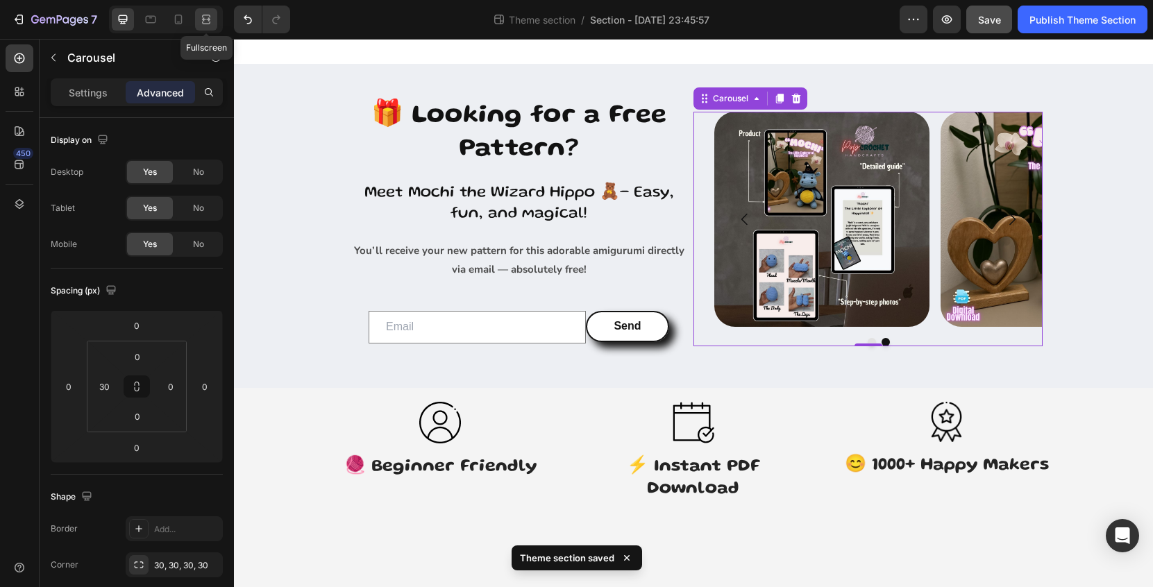
click at [206, 20] on icon at bounding box center [208, 18] width 4 height 3
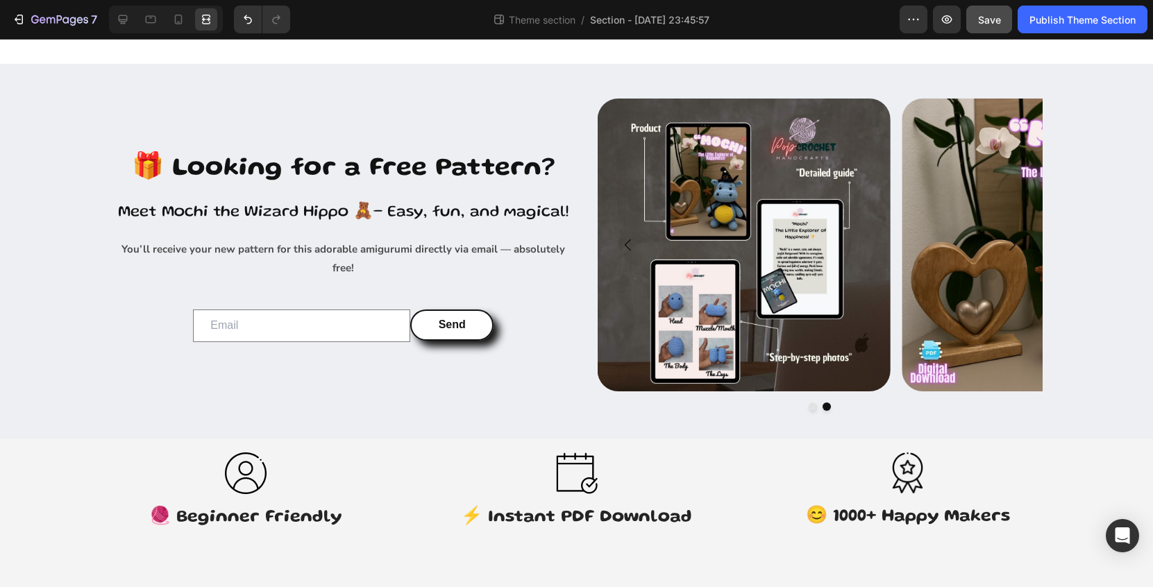
click at [433, 55] on div at bounding box center [576, 53] width 1153 height 28
click at [178, 19] on icon at bounding box center [178, 19] width 14 height 14
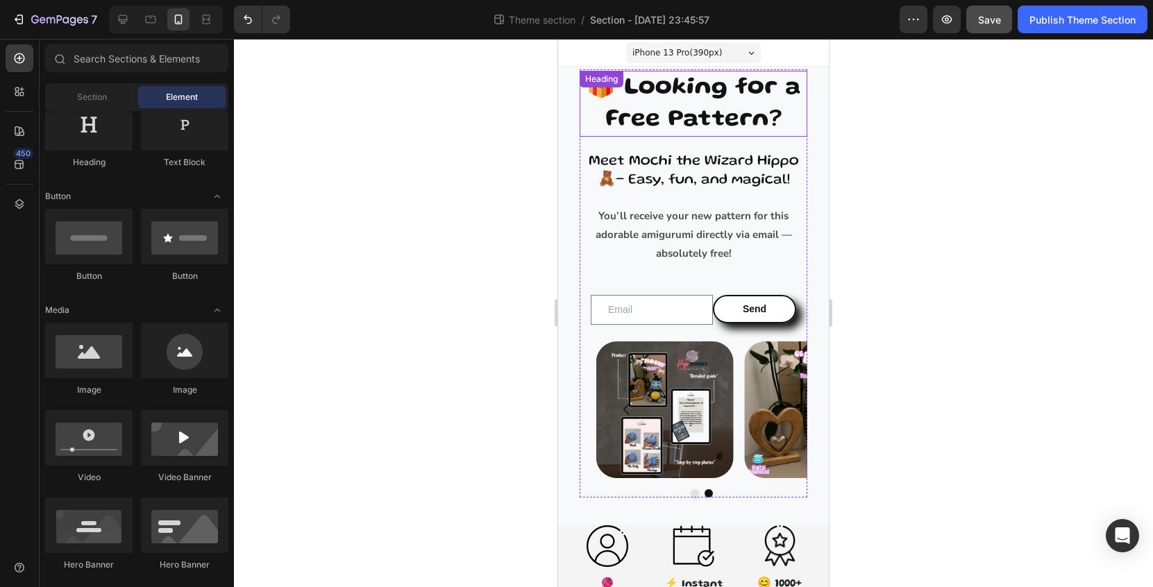
click at [710, 105] on h2 "🎁 Looking for a Free Pattern?" at bounding box center [694, 104] width 228 height 66
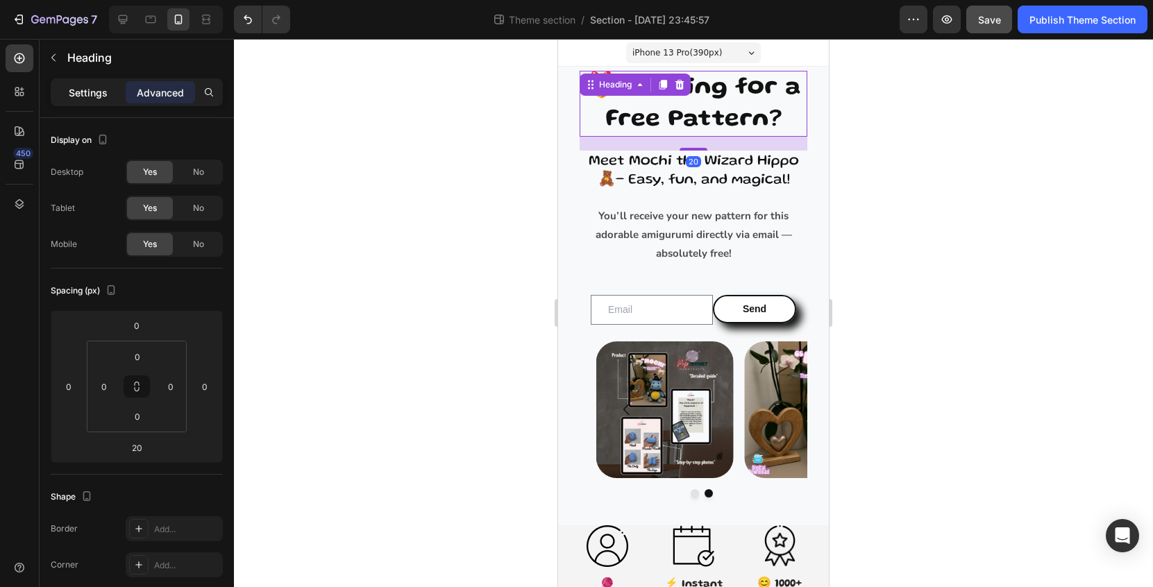
click at [109, 87] on div "Settings" at bounding box center [87, 92] width 69 height 22
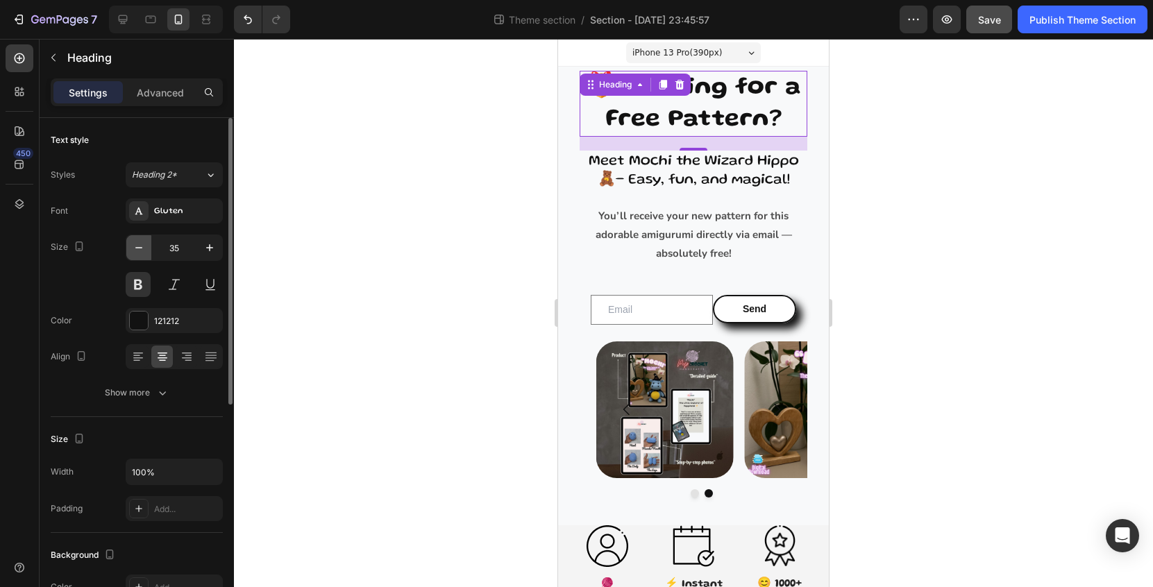
click at [136, 246] on icon "button" at bounding box center [139, 248] width 14 height 14
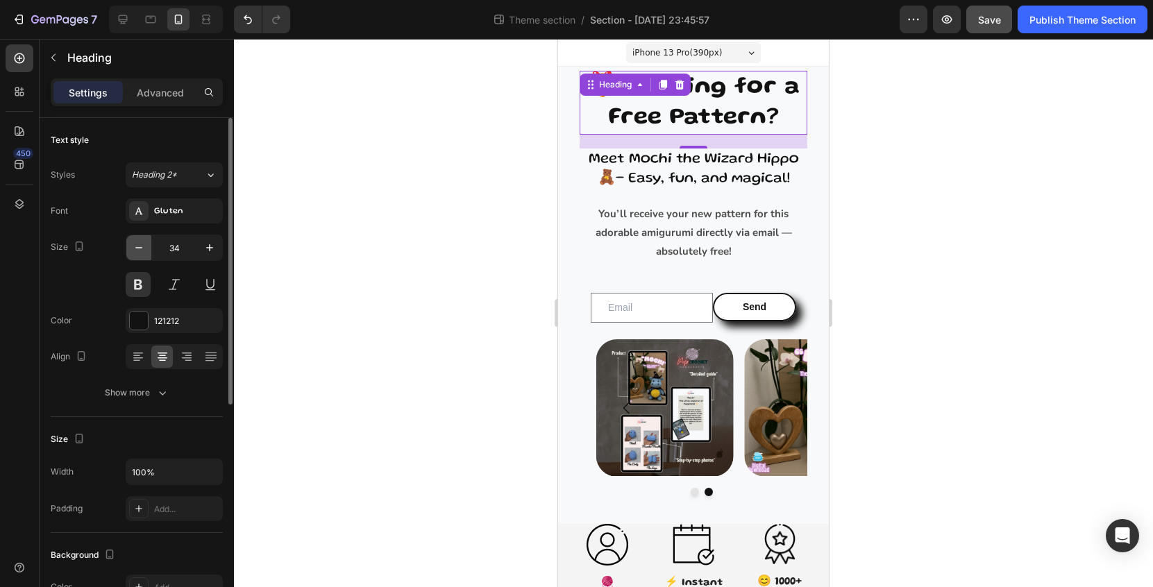
click at [136, 246] on icon "button" at bounding box center [139, 248] width 14 height 14
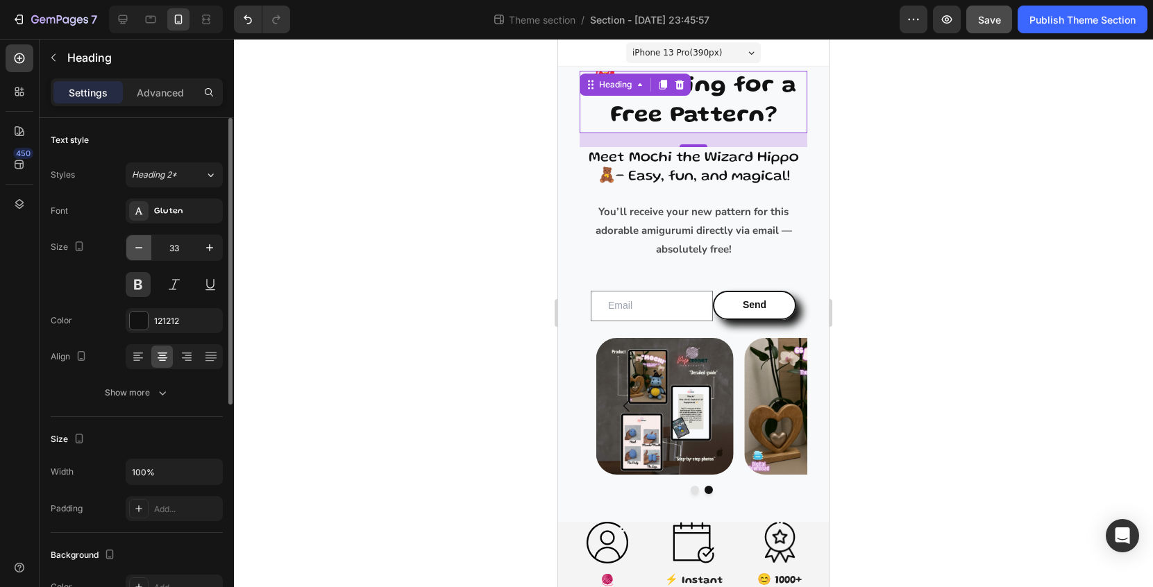
click at [136, 246] on icon "button" at bounding box center [139, 248] width 14 height 14
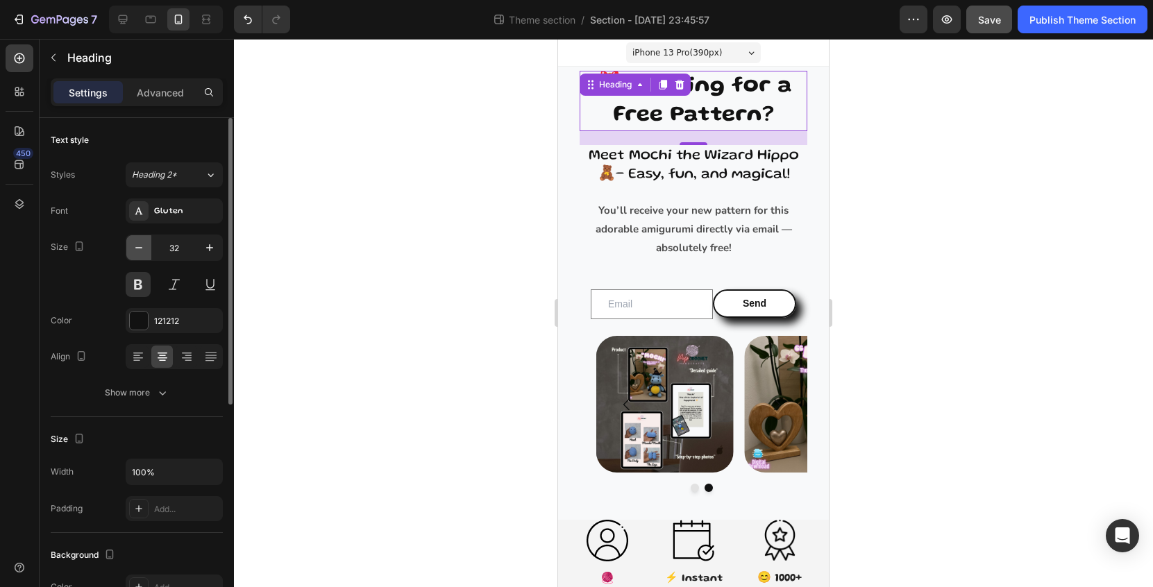
click at [136, 246] on icon "button" at bounding box center [139, 248] width 14 height 14
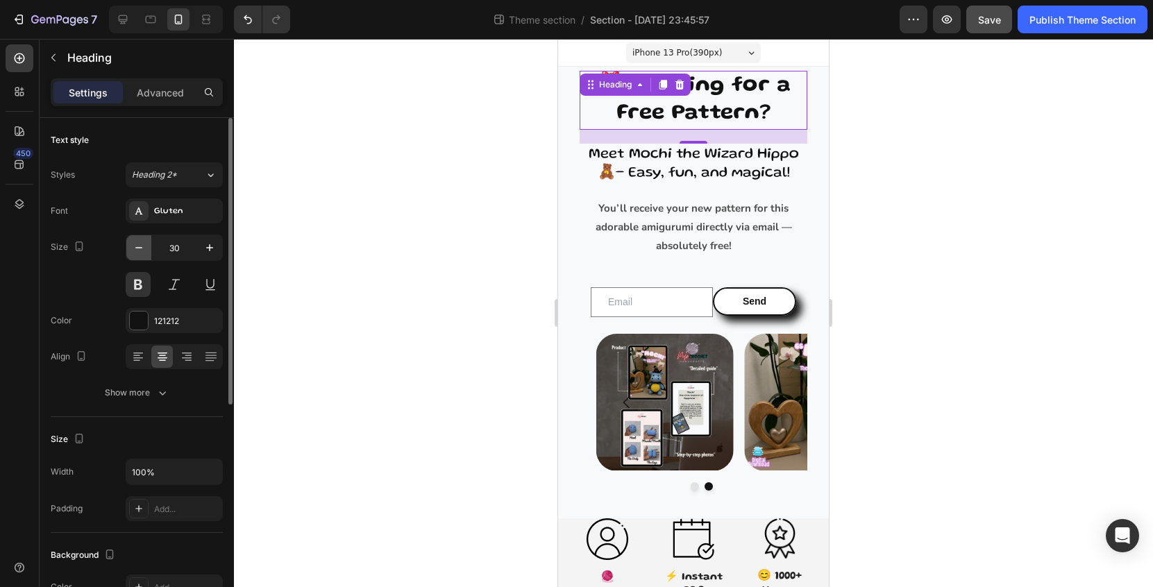
click at [136, 246] on icon "button" at bounding box center [139, 248] width 14 height 14
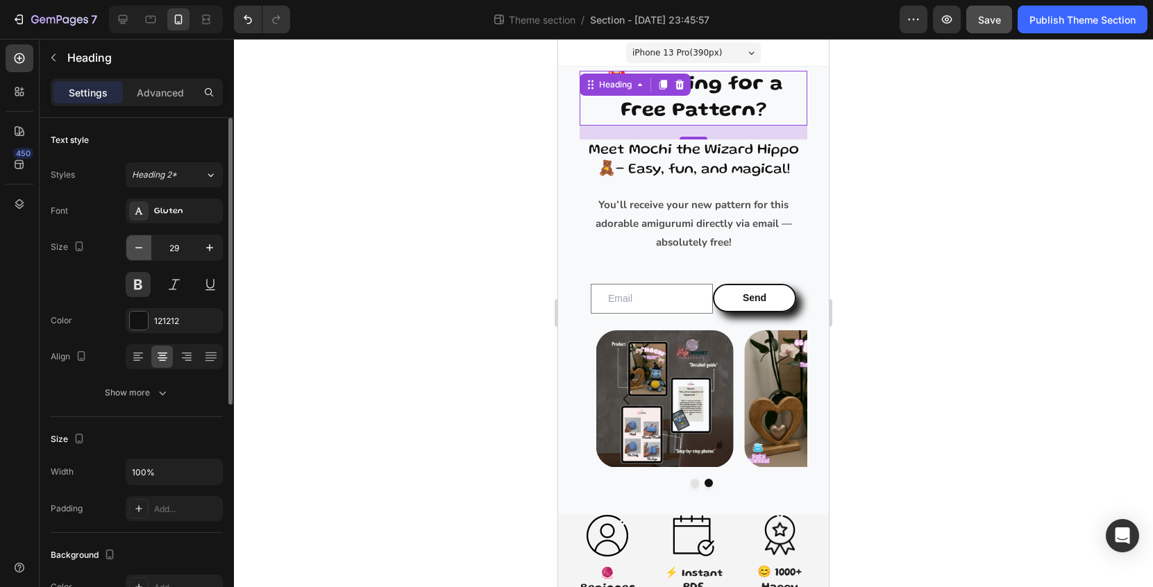
click at [136, 246] on icon "button" at bounding box center [139, 248] width 14 height 14
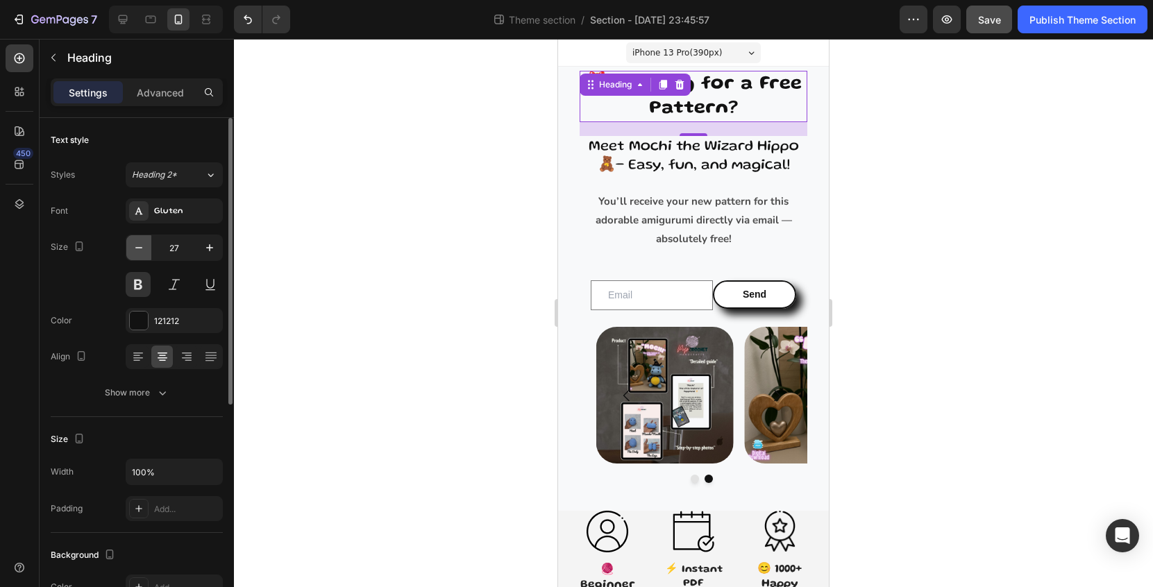
click at [136, 246] on icon "button" at bounding box center [139, 248] width 14 height 14
type input "26"
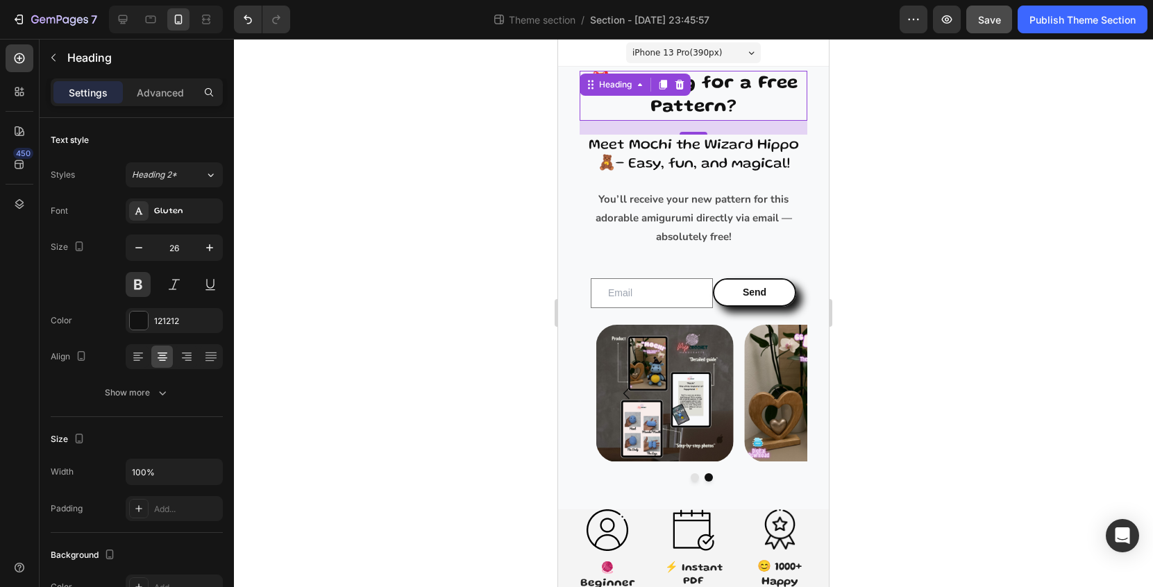
click at [925, 261] on div at bounding box center [693, 313] width 919 height 548
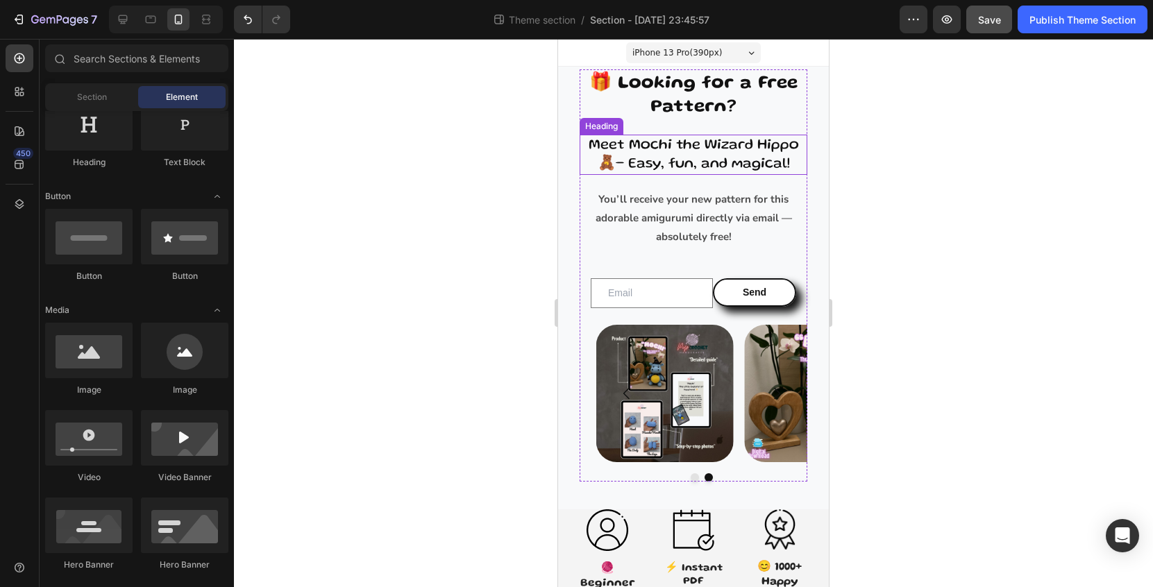
click at [749, 169] on h2 "Meet Mochi the Wizard Hippo 🧸– Easy, fun, and magical!" at bounding box center [694, 155] width 228 height 41
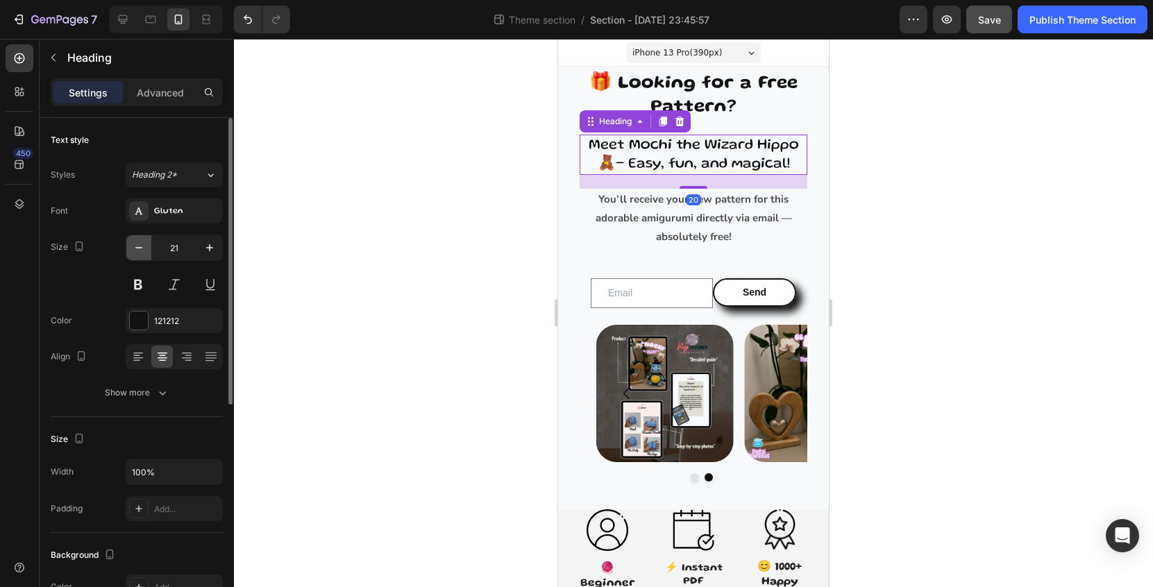
click at [136, 253] on icon "button" at bounding box center [139, 248] width 14 height 14
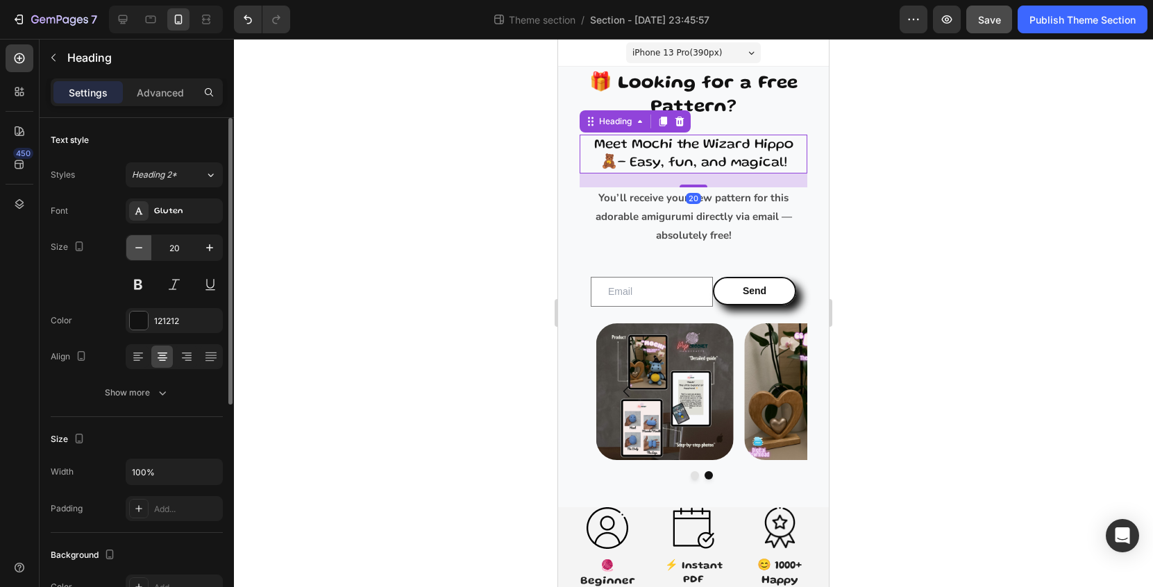
click at [136, 253] on icon "button" at bounding box center [139, 248] width 14 height 14
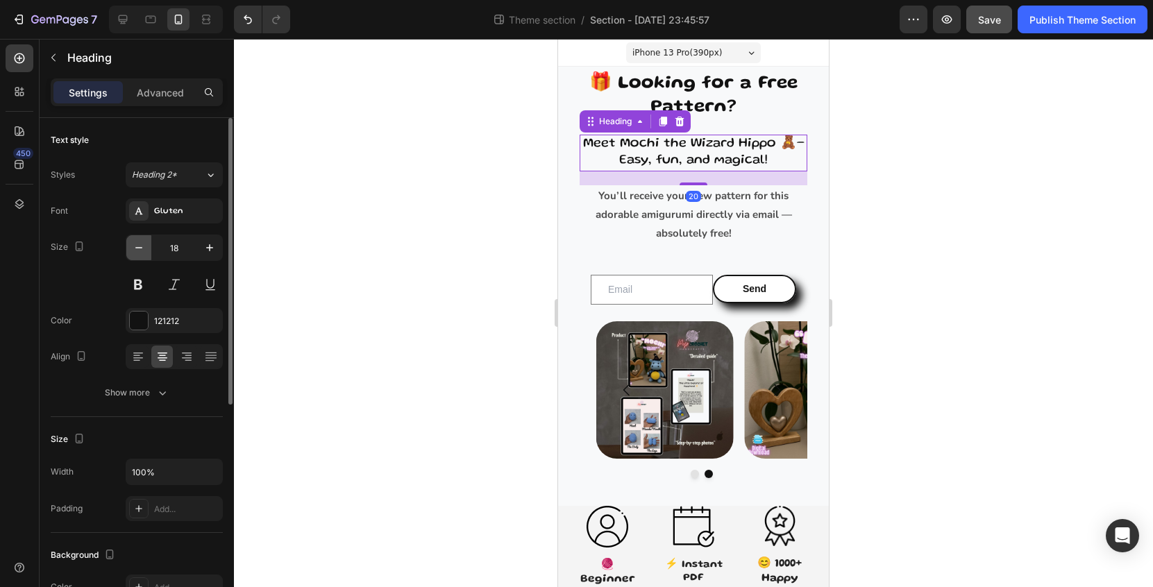
click at [136, 253] on icon "button" at bounding box center [139, 248] width 14 height 14
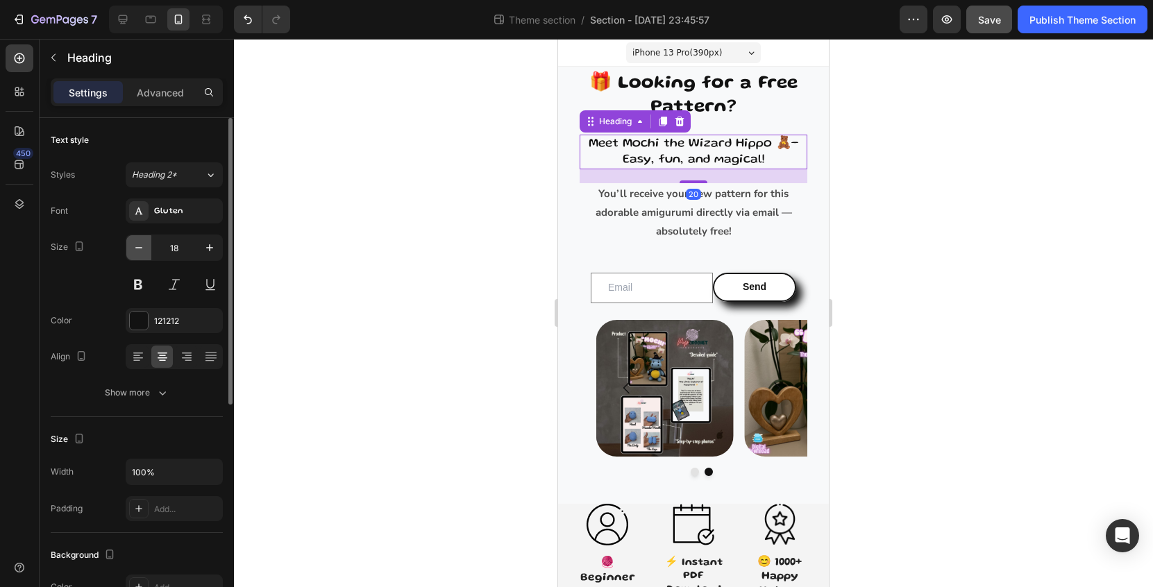
type input "17"
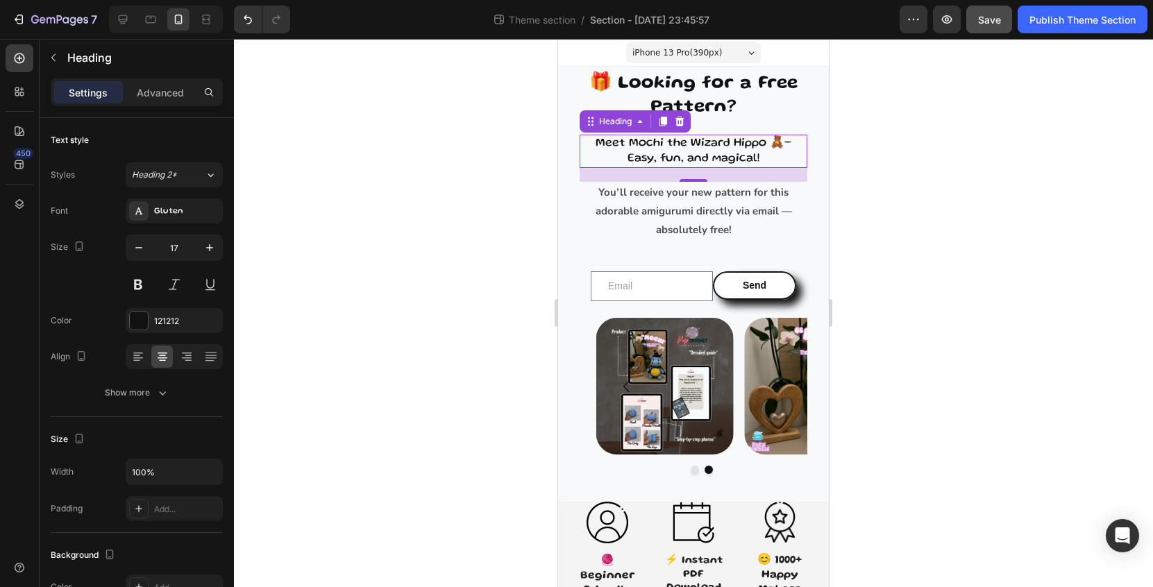
click at [914, 233] on div at bounding box center [693, 313] width 919 height 548
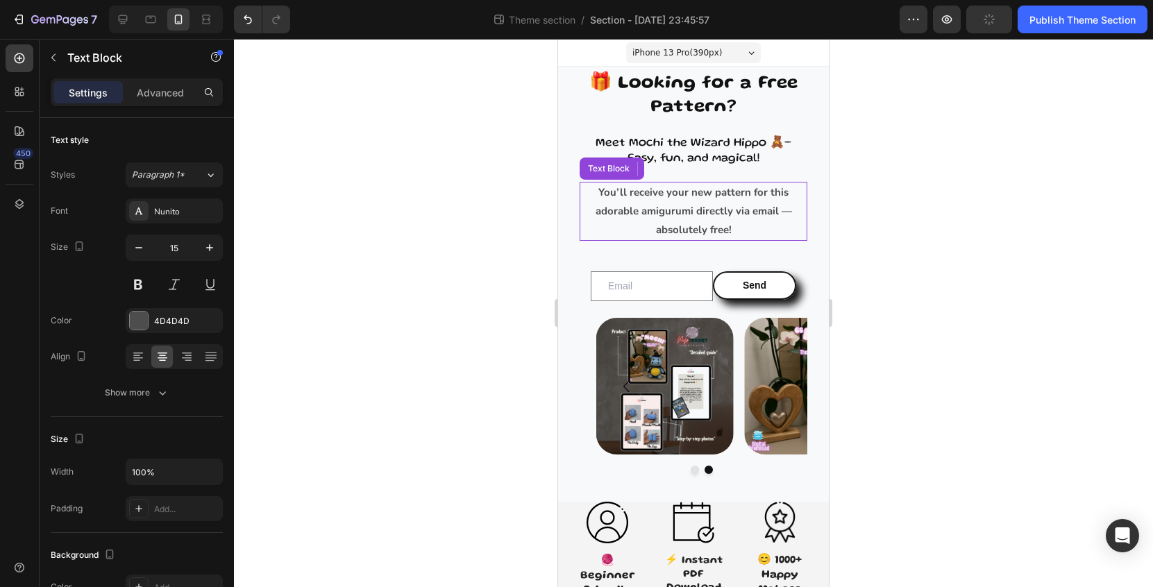
drag, startPoint x: 725, startPoint y: 213, endPoint x: 1051, endPoint y: 297, distance: 336.9
click at [725, 213] on p "You’ll receive your new pattern for this adorable amigurumi directly via email …" at bounding box center [693, 211] width 225 height 56
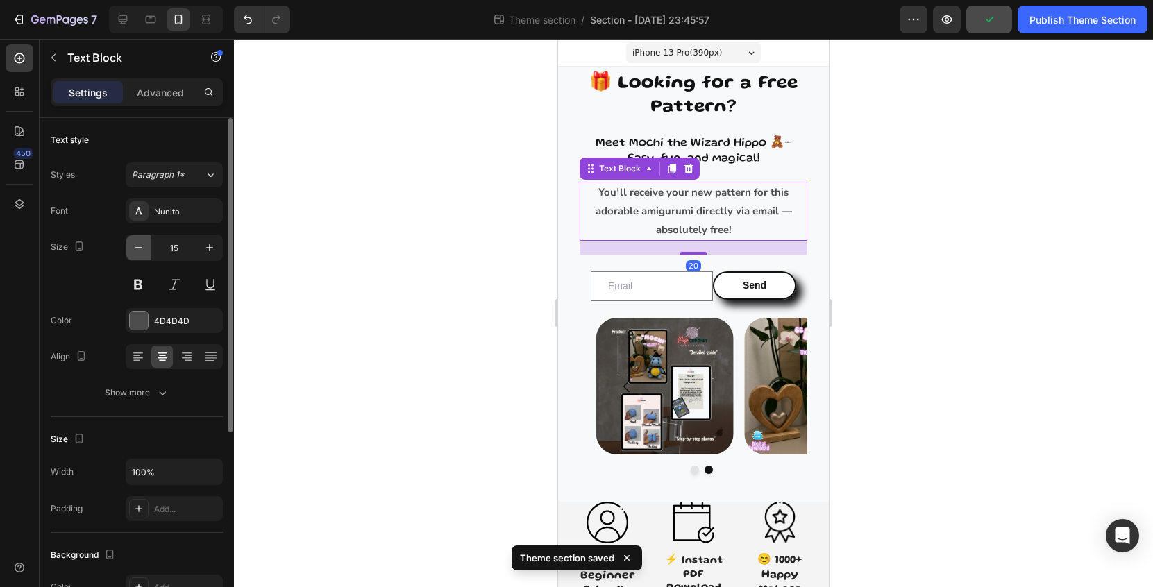
click at [137, 249] on icon "button" at bounding box center [139, 248] width 14 height 14
type input "13"
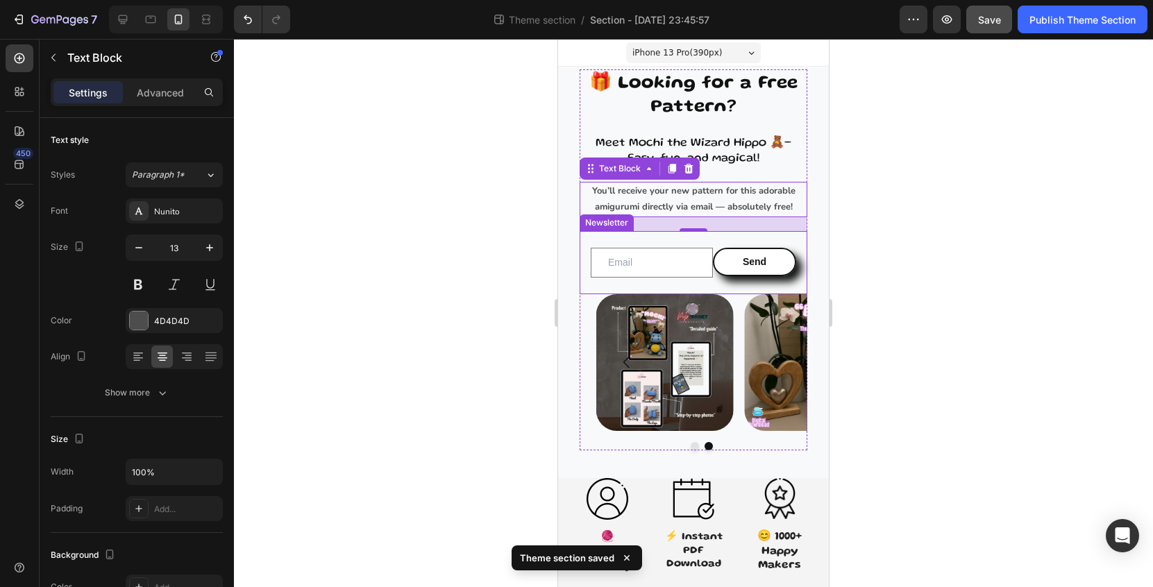
click at [805, 235] on div "Email Field Send Submit Button Row Newsletter" at bounding box center [694, 262] width 228 height 63
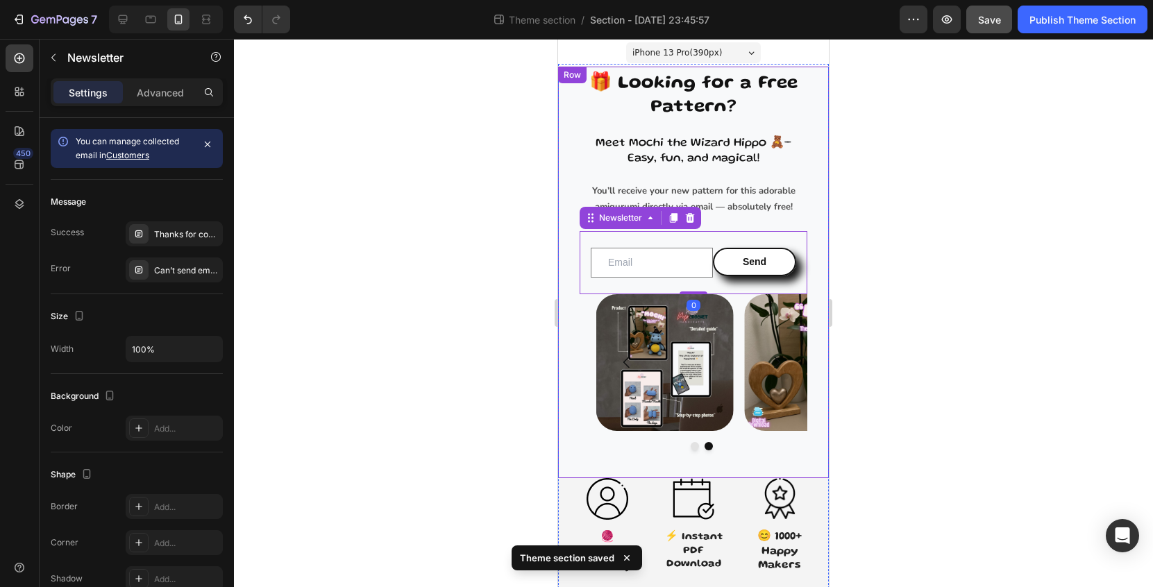
click at [898, 255] on div at bounding box center [693, 313] width 919 height 548
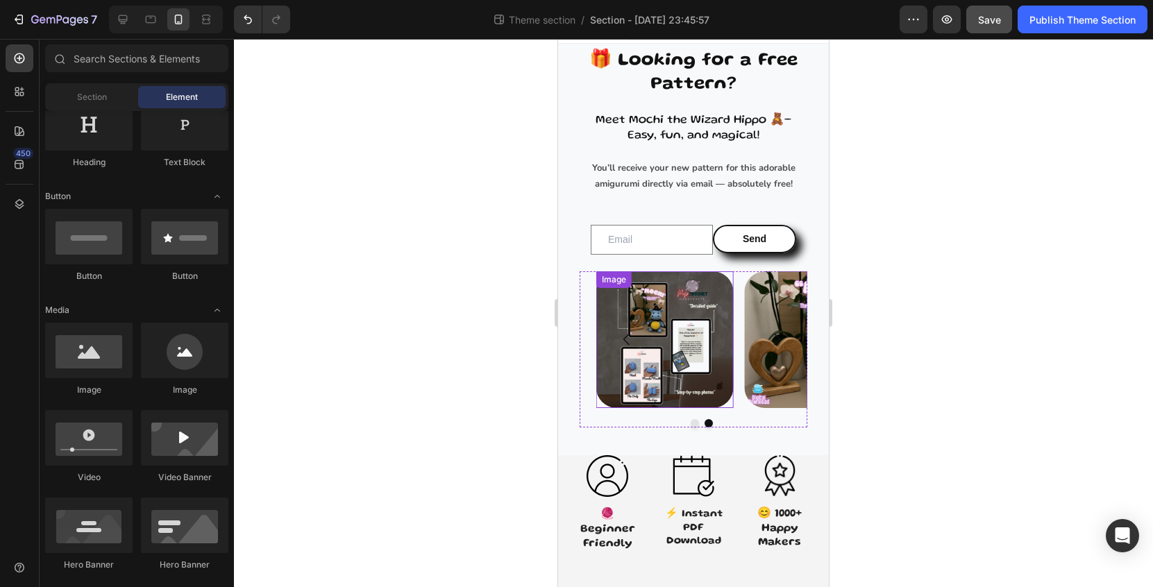
scroll to position [22, 0]
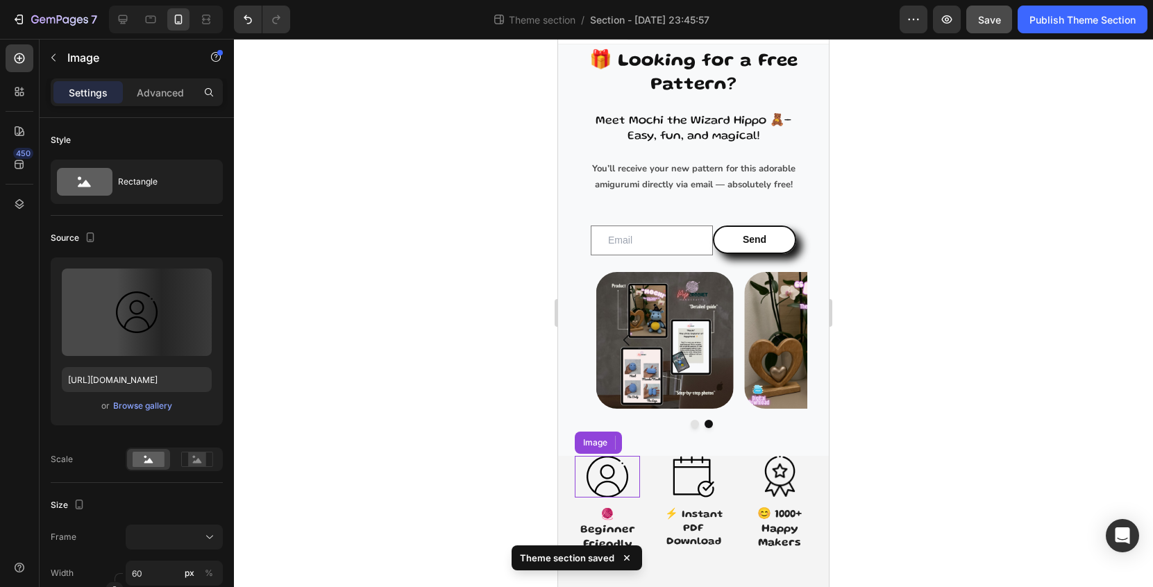
click at [613, 486] on img at bounding box center [608, 477] width 42 height 42
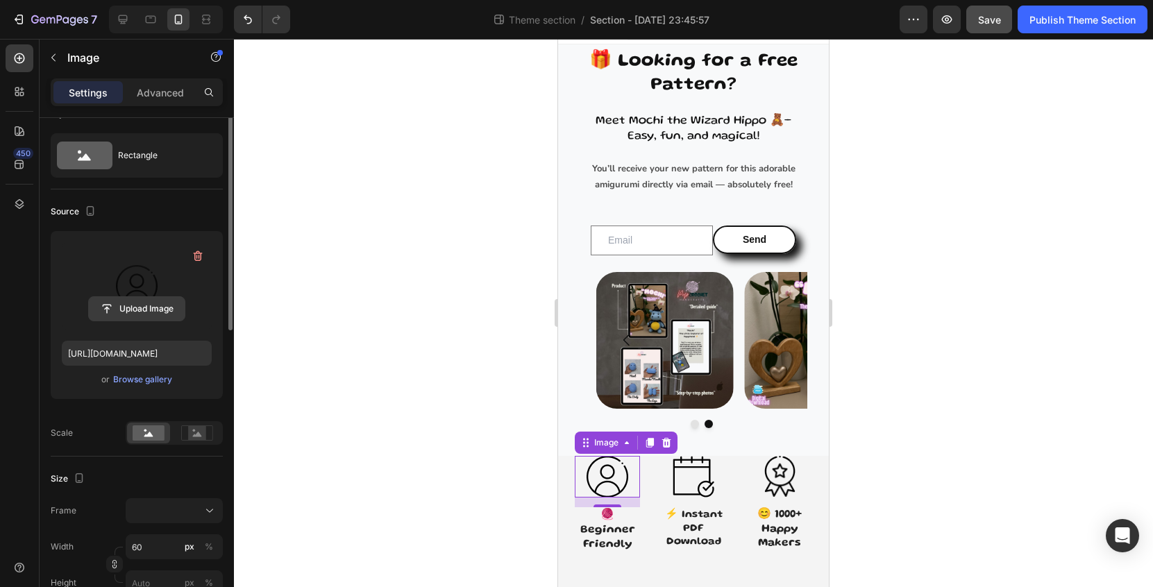
scroll to position [0, 0]
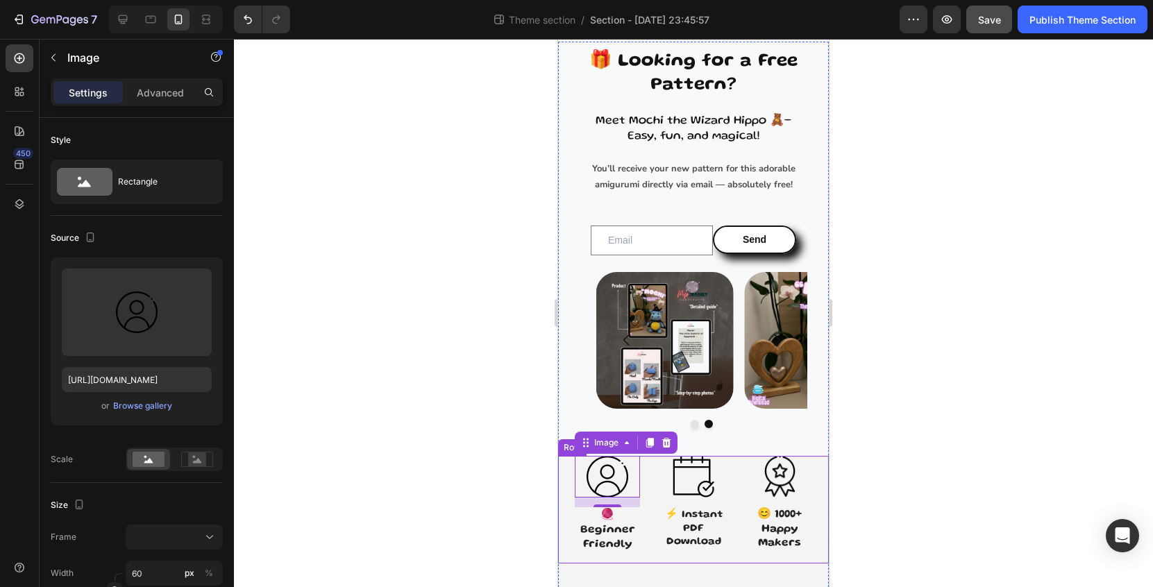
click at [658, 482] on div "Image 14 🧶 Beginner Friendly Heading Image ⚡ Instant PDF Download Heading Image…" at bounding box center [693, 509] width 271 height 107
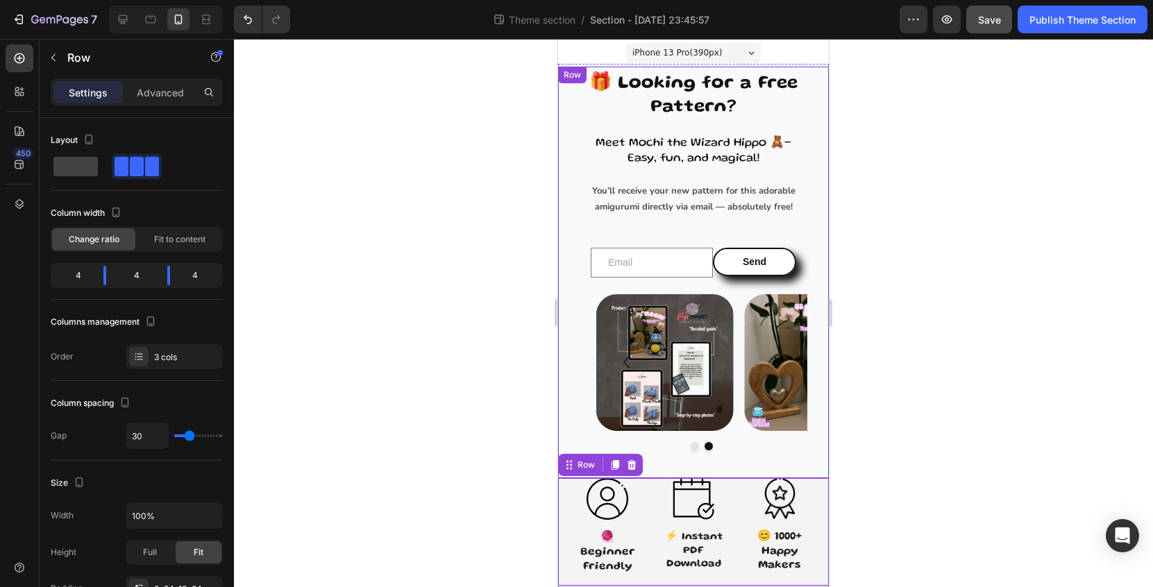
click at [814, 103] on div "🎁 Looking for a Free Pattern? Heading Meet Mochi the Wizard Hippo 🧸– Easy, fun,…" at bounding box center [693, 273] width 271 height 412
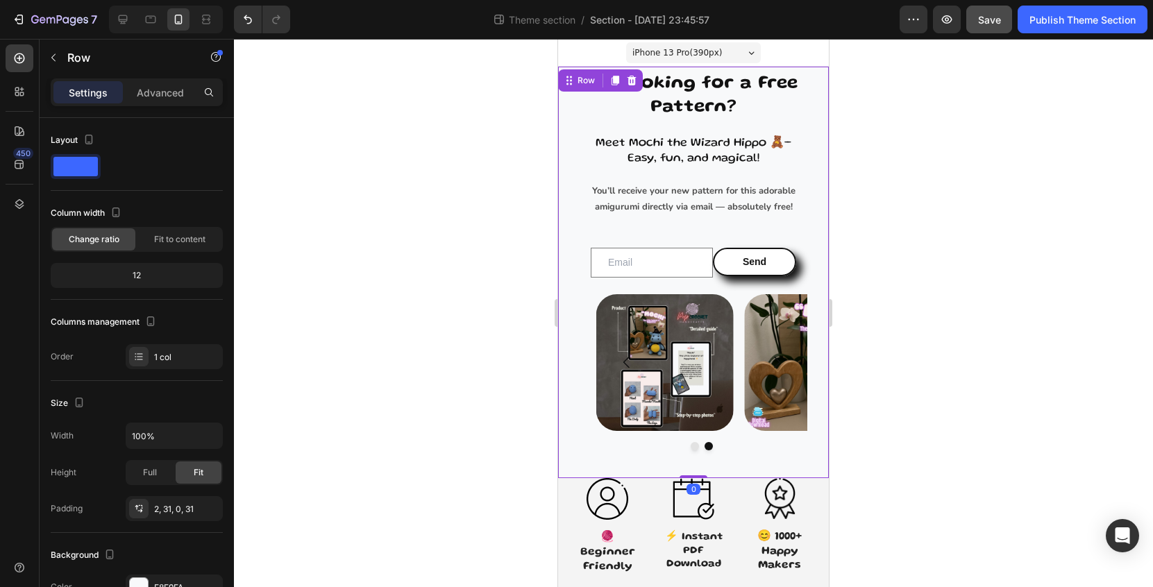
click at [195, 96] on div "Settings Advanced" at bounding box center [136, 92] width 167 height 22
click at [181, 94] on p "Advanced" at bounding box center [160, 92] width 47 height 15
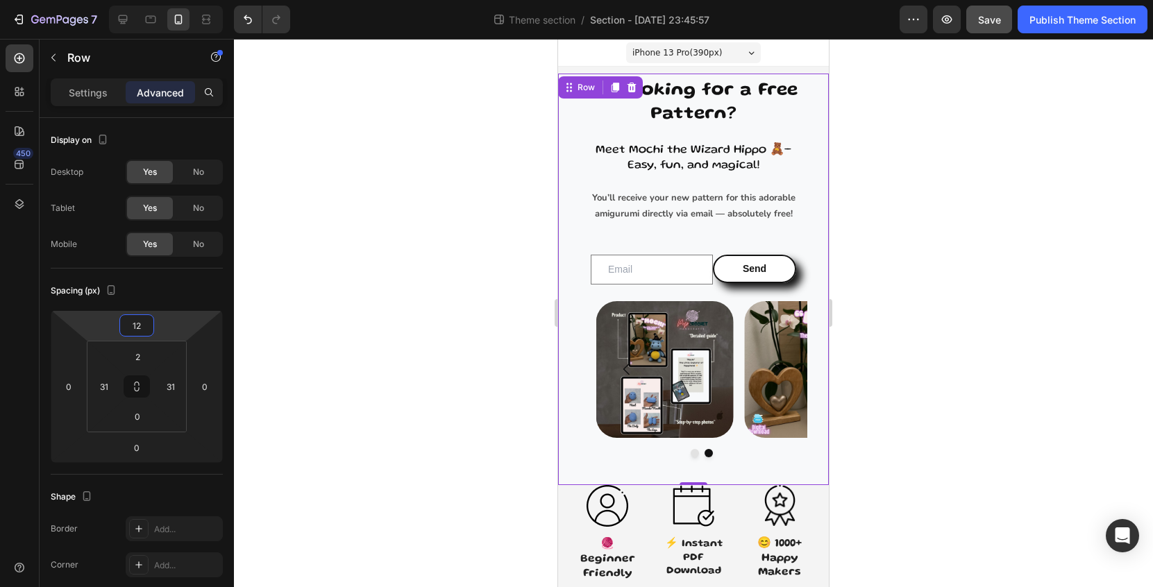
click at [162, 0] on html "7 Theme section / Section - Jul 26 23:45:57 Preview Save Publish Theme Section …" at bounding box center [576, 0] width 1153 height 0
click at [130, 24] on icon at bounding box center [123, 19] width 14 height 14
type input "0"
type input "20"
type input "50"
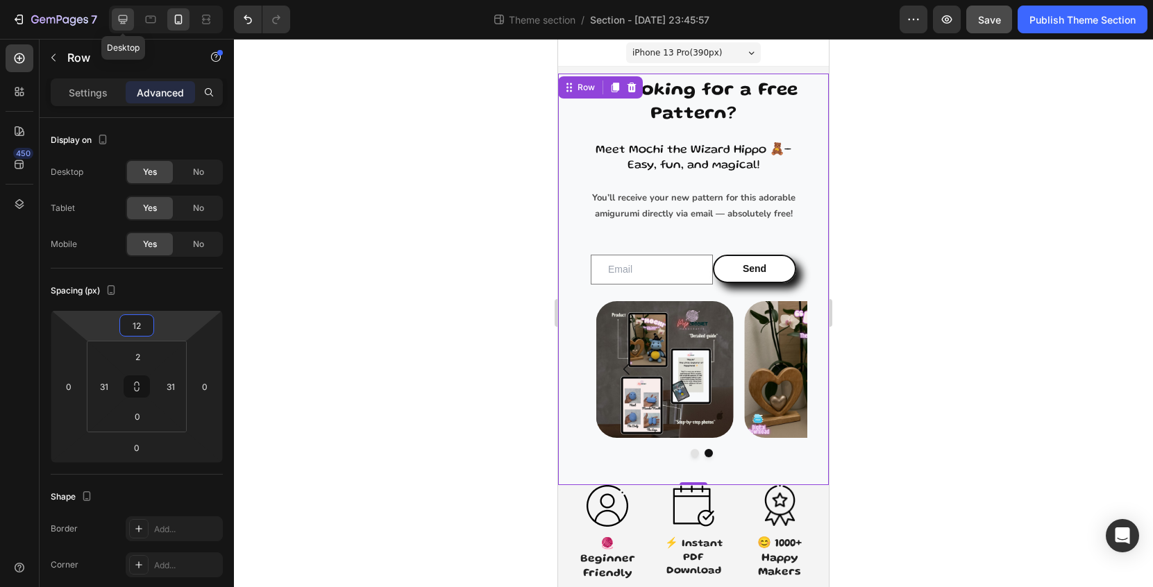
type input "159"
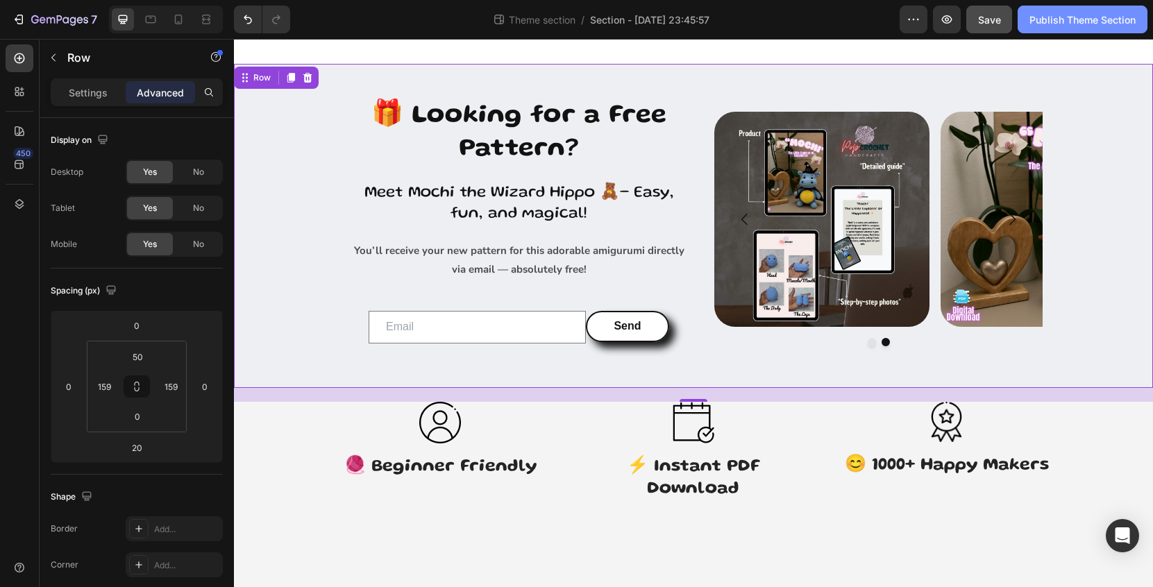
click at [1095, 24] on div "Publish Theme Section" at bounding box center [1083, 19] width 106 height 15
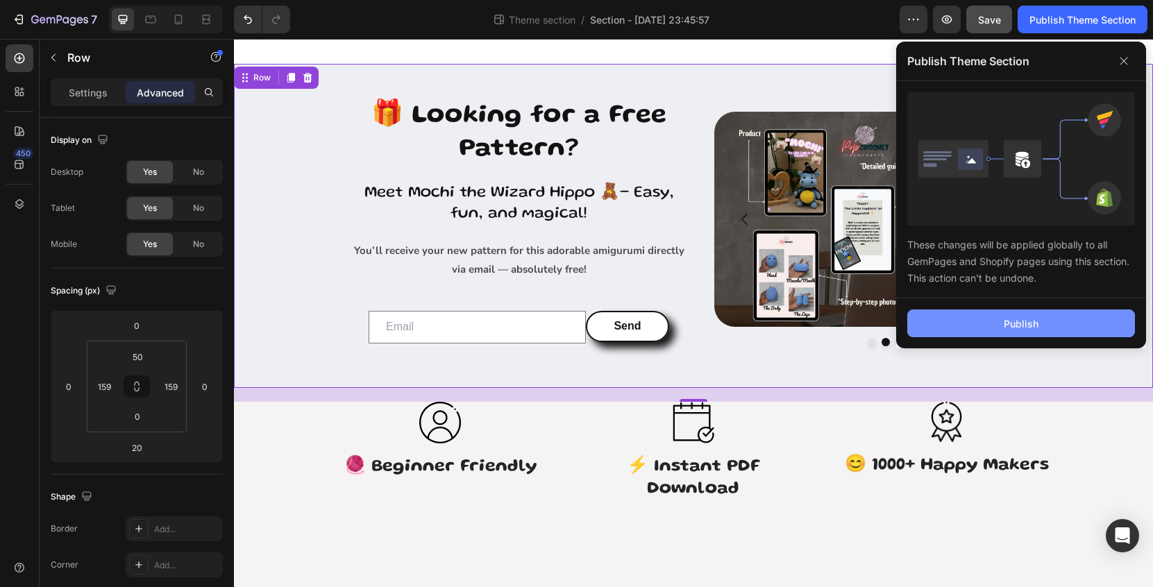
click at [1060, 326] on button "Publish" at bounding box center [1021, 324] width 228 height 28
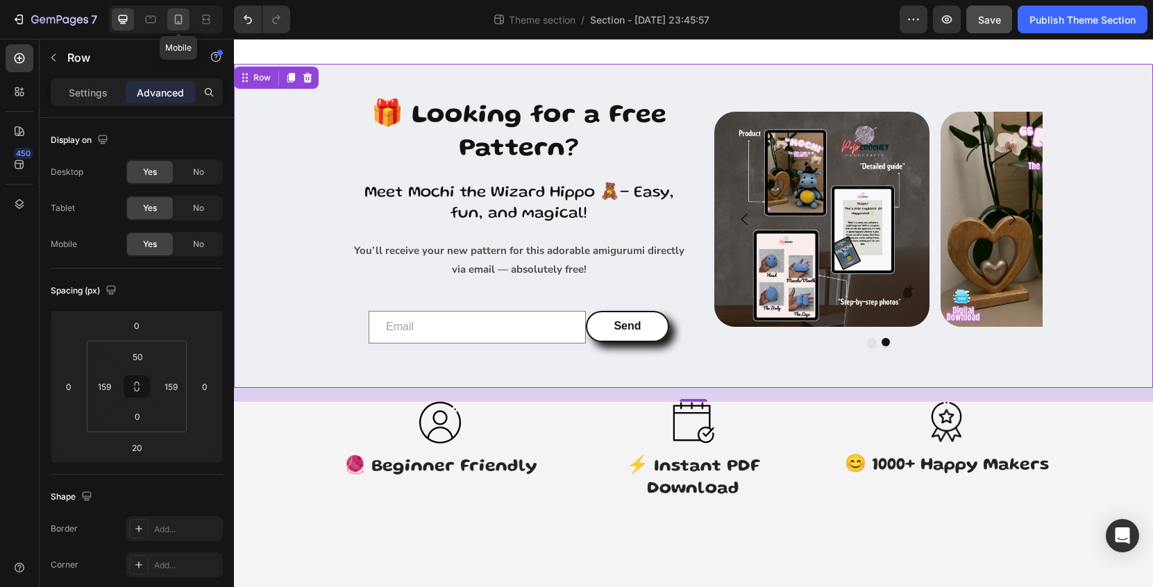
click at [180, 19] on icon at bounding box center [178, 19] width 14 height 14
type input "12"
type input "0"
type input "2"
type input "31"
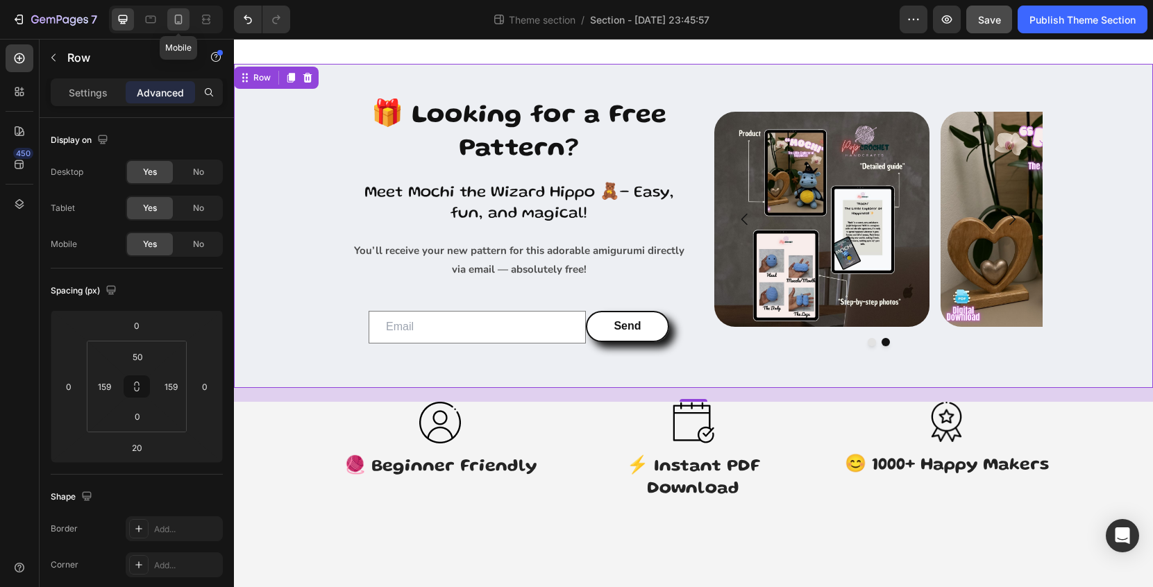
type input "31"
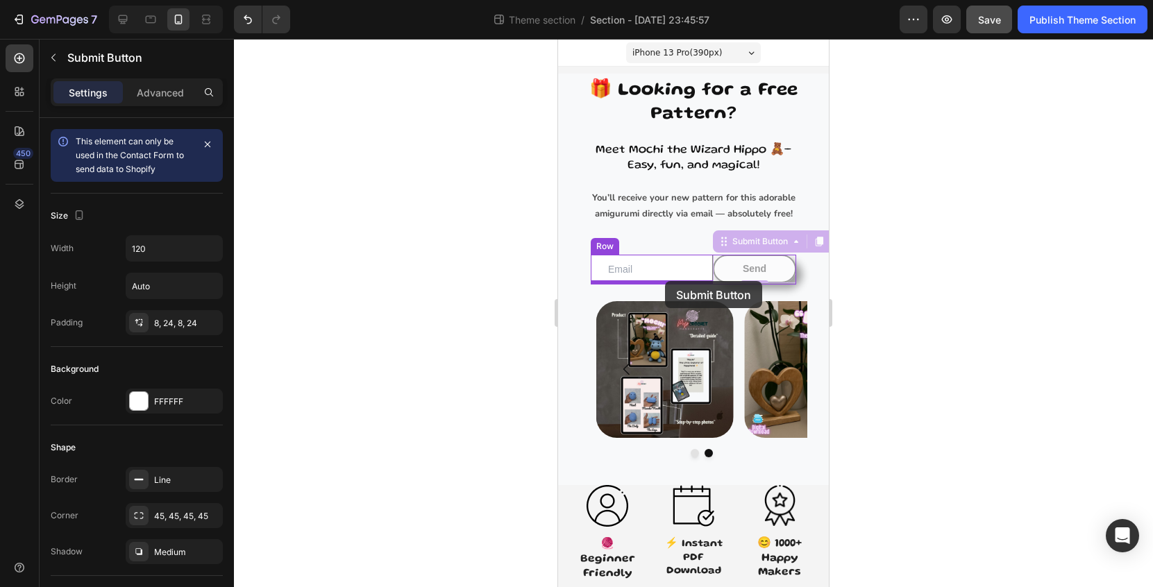
drag, startPoint x: 777, startPoint y: 262, endPoint x: 665, endPoint y: 281, distance: 113.3
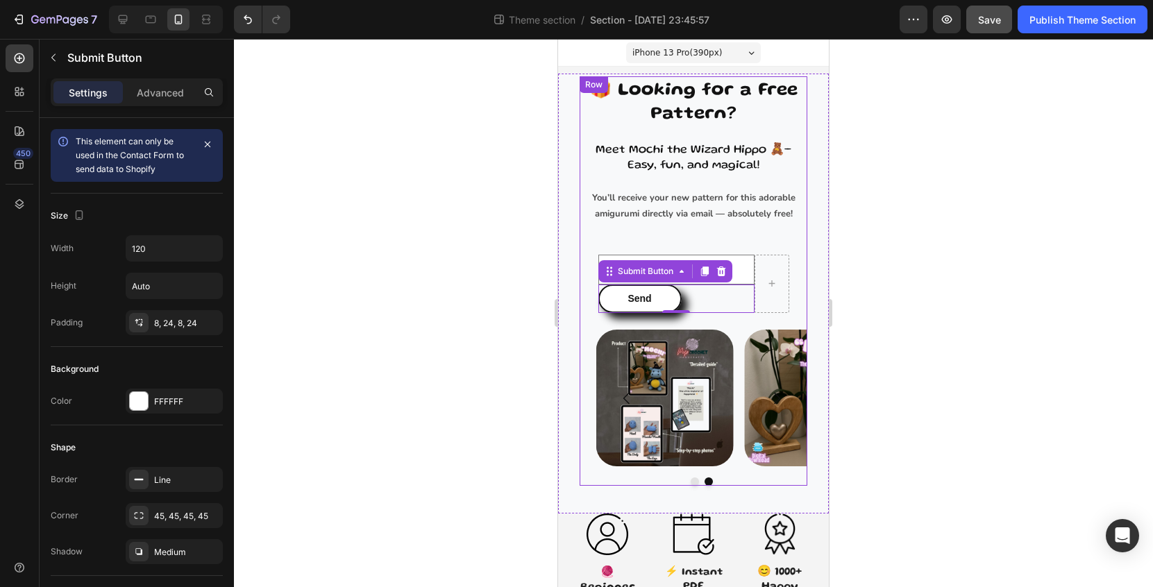
click at [803, 228] on div "🎁 Looking for a Free Pattern? Heading Meet Mochi the Wizard Hippo 🧸– Easy, fun,…" at bounding box center [694, 204] width 228 height 252
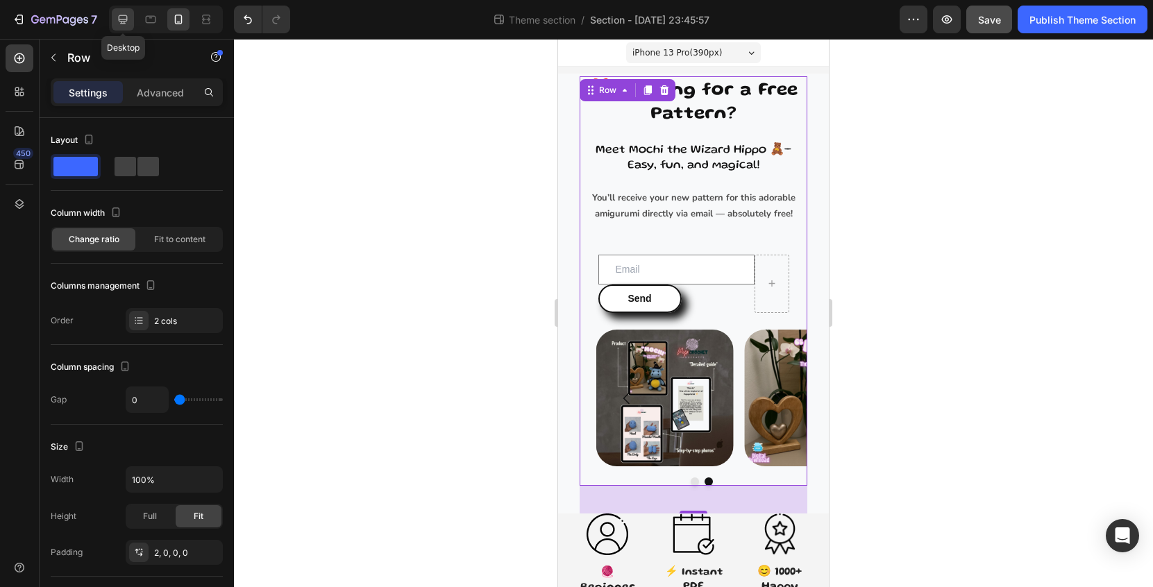
click at [128, 24] on icon at bounding box center [123, 19] width 14 height 14
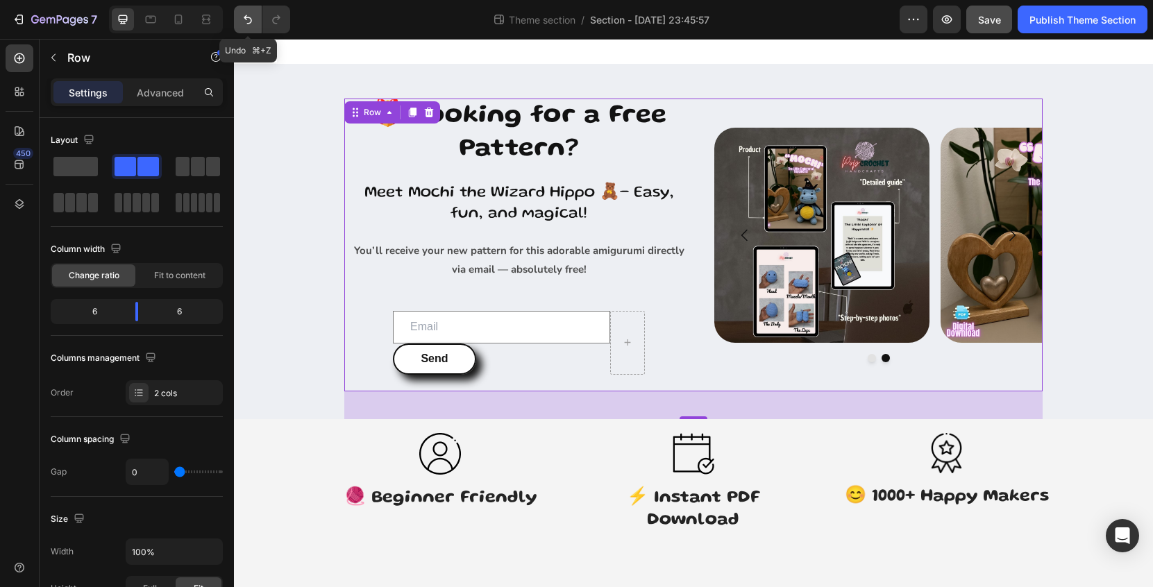
click at [248, 19] on icon "Undo/Redo" at bounding box center [248, 19] width 14 height 14
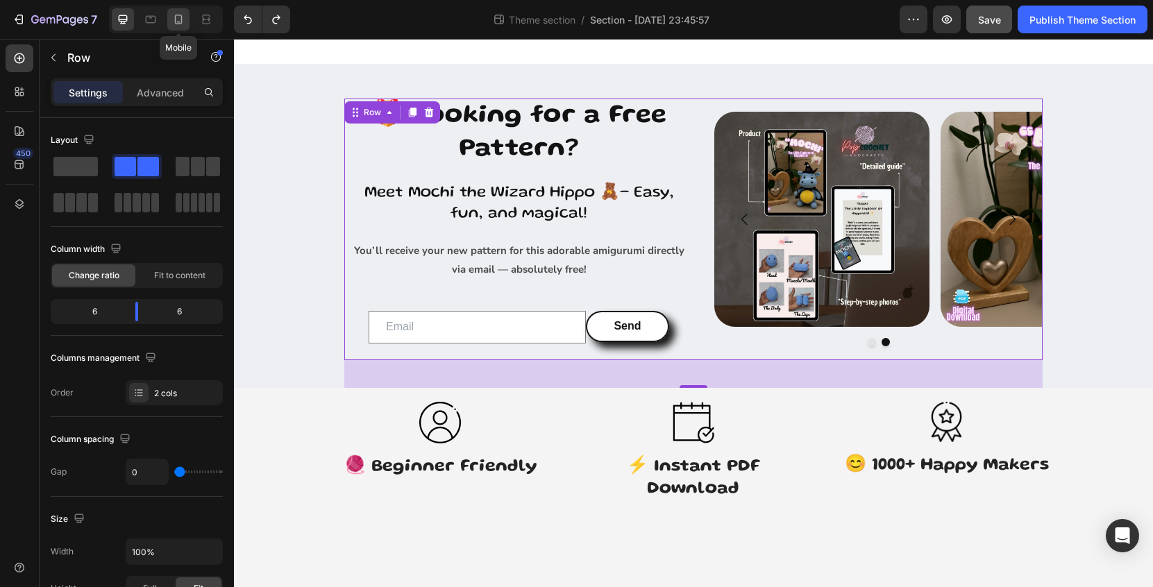
click at [180, 26] on icon at bounding box center [178, 19] width 14 height 14
